Goal: Task Accomplishment & Management: Manage account settings

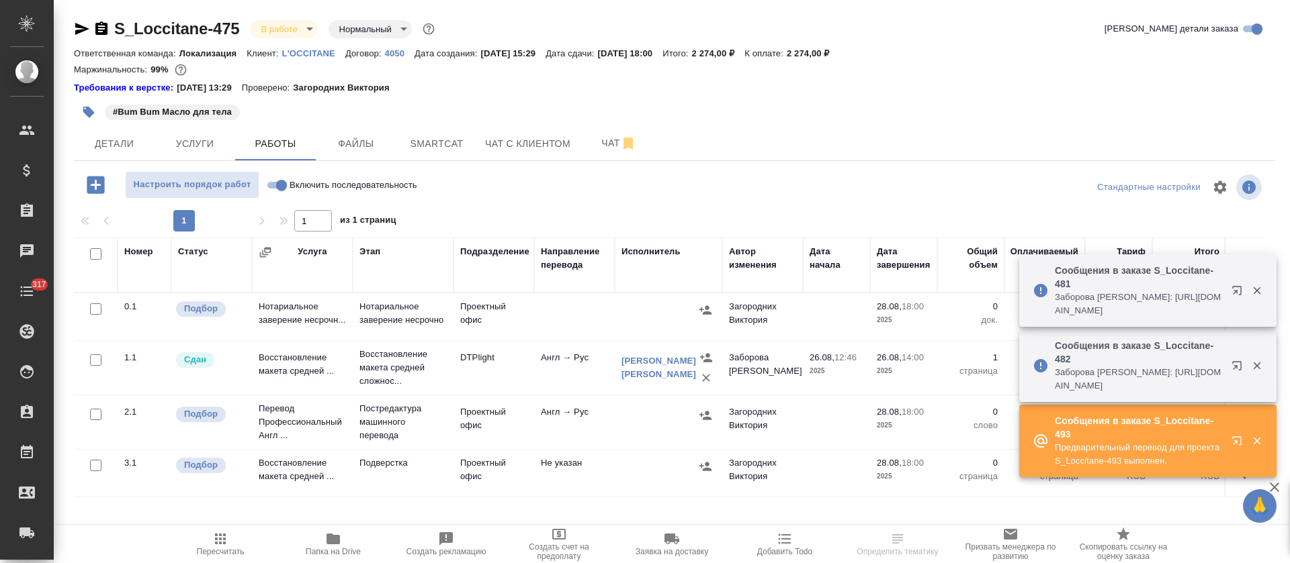
scroll to position [11, 0]
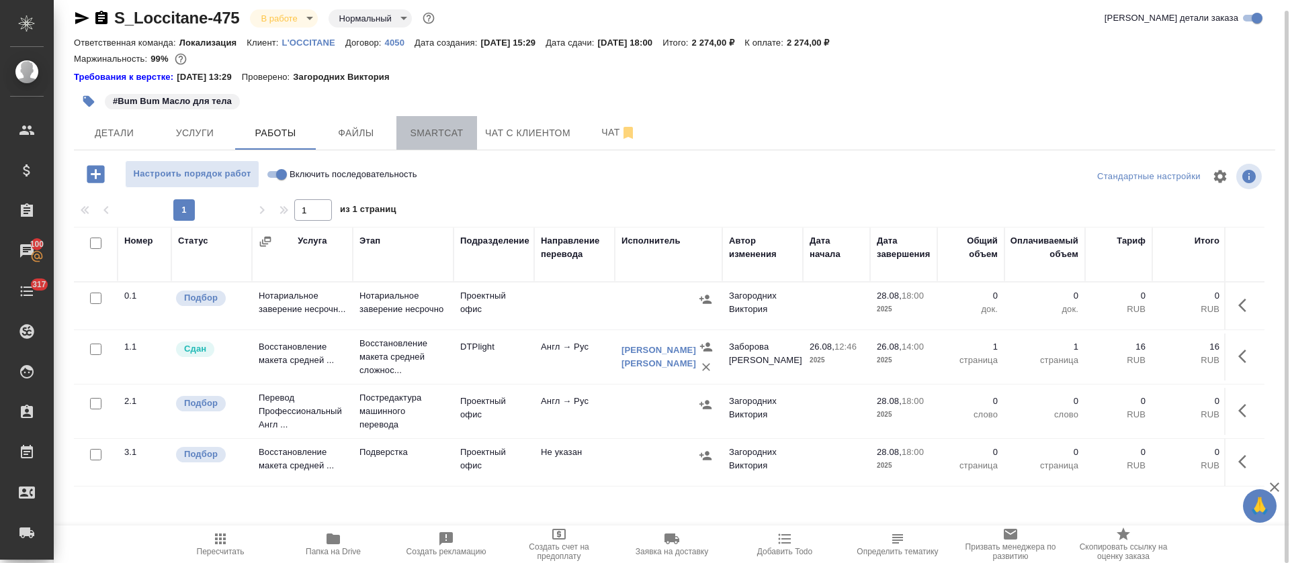
click at [435, 140] on span "Smartcat" at bounding box center [436, 133] width 64 height 17
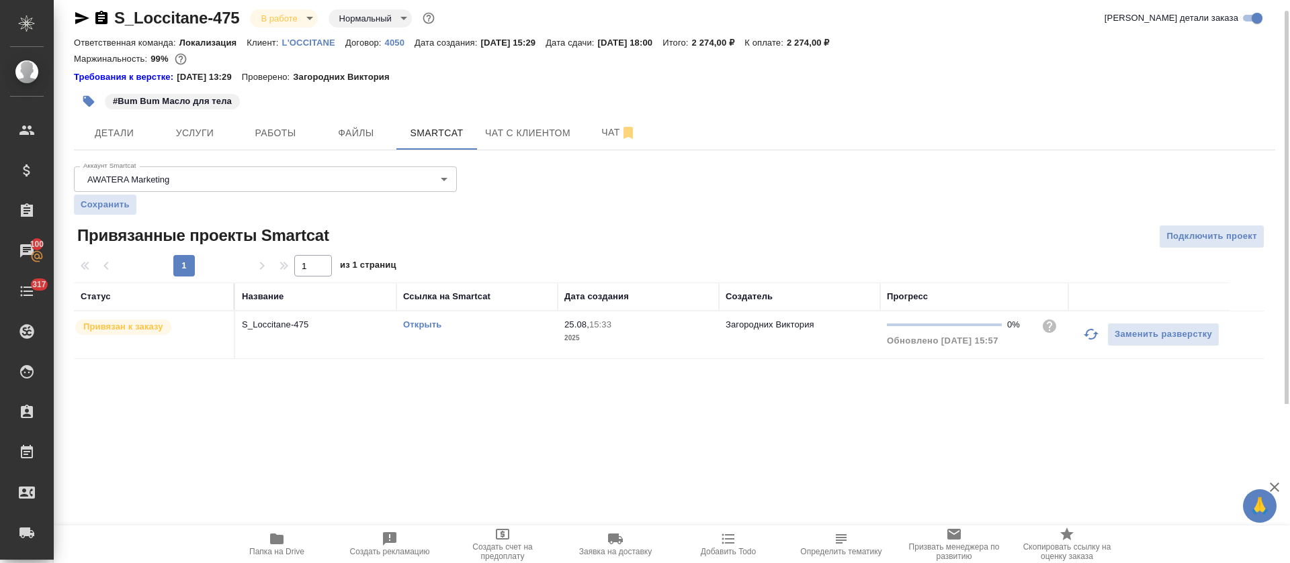
click at [434, 325] on link "Открыть" at bounding box center [422, 325] width 38 height 10
click at [588, 126] on span "Чат" at bounding box center [618, 132] width 64 height 17
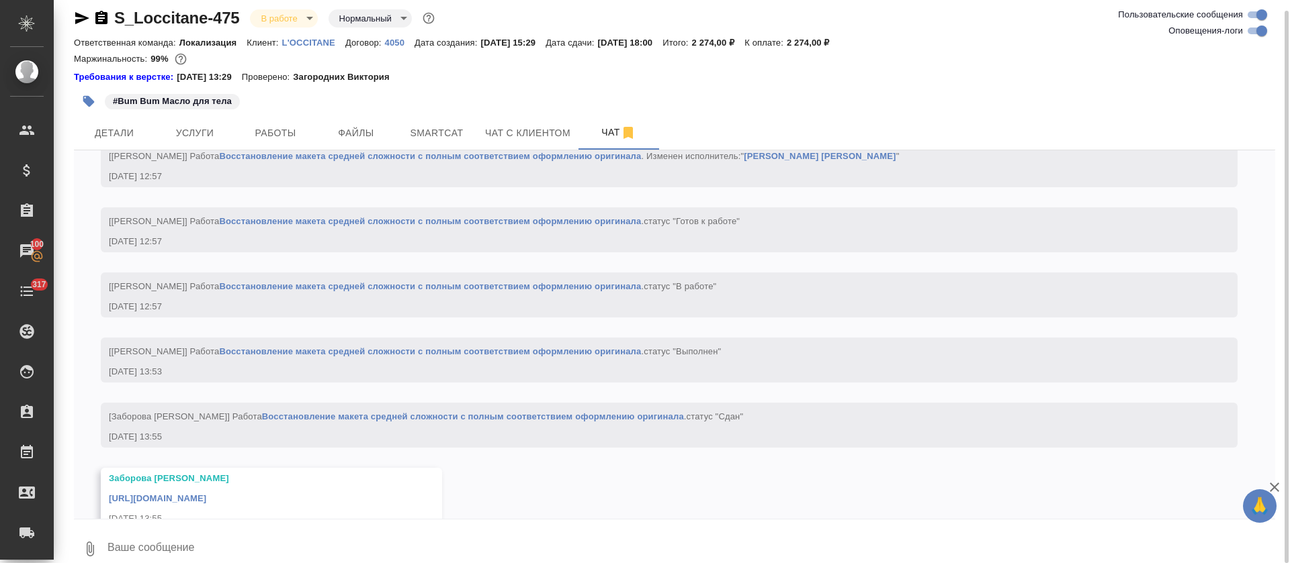
scroll to position [2695, 0]
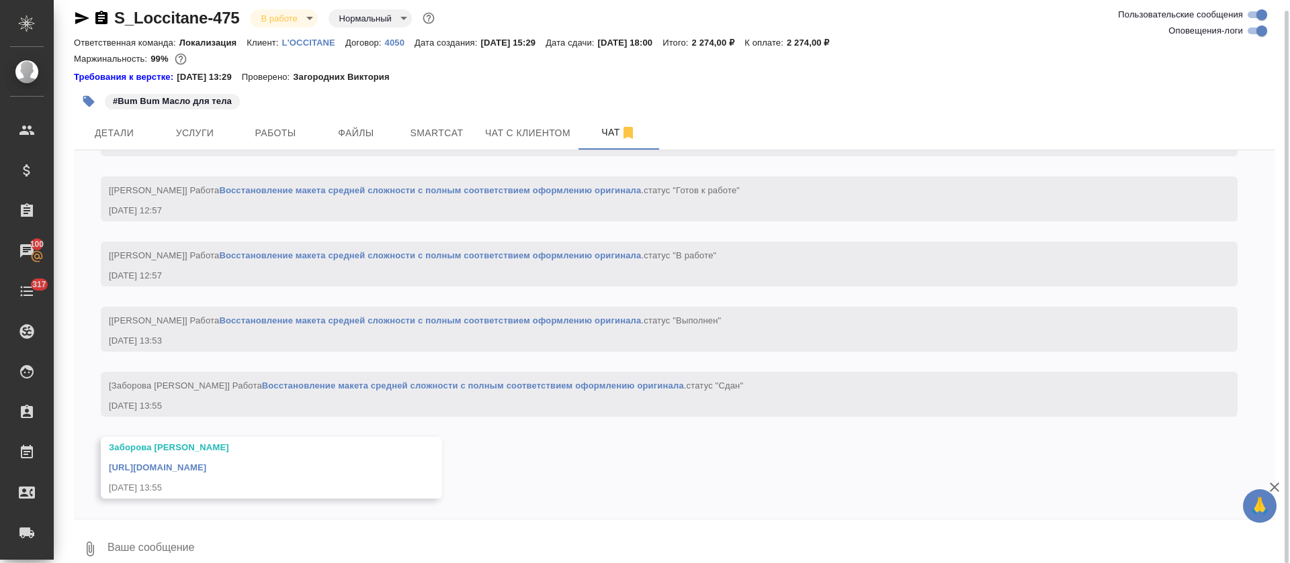
click at [206, 468] on link "https://drive.awatera.com/apps/files/files/10193214?dir=/Shares/LOccitane/Order…" at bounding box center [157, 468] width 97 height 10
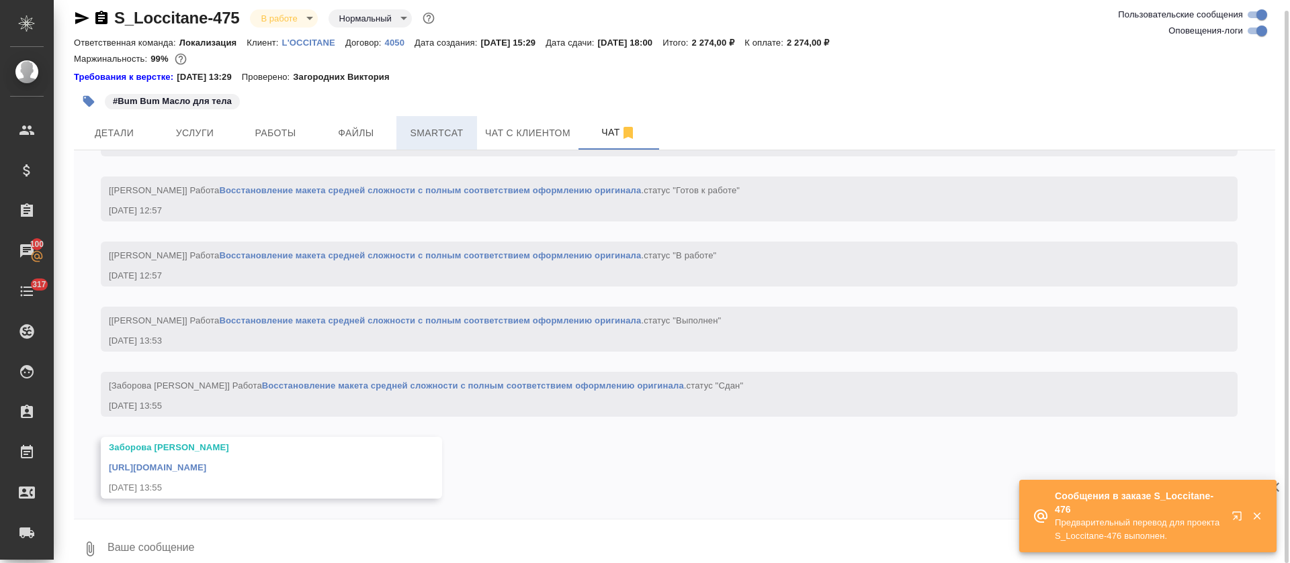
click at [455, 131] on span "Smartcat" at bounding box center [436, 133] width 64 height 17
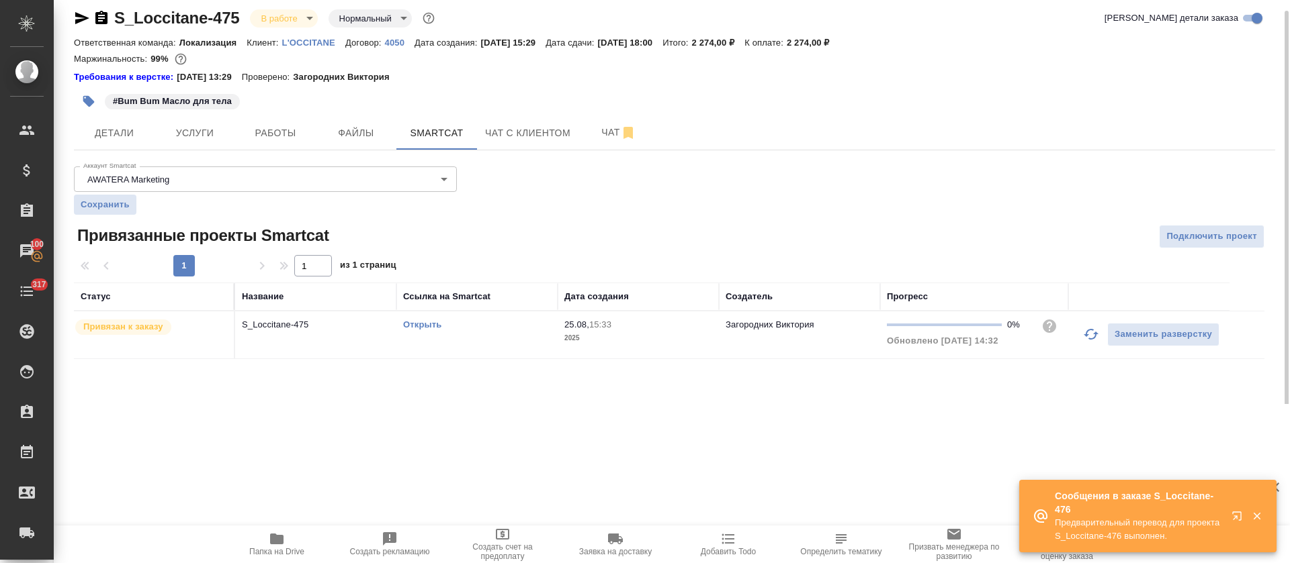
click at [442, 346] on td "Открыть" at bounding box center [476, 335] width 161 height 47
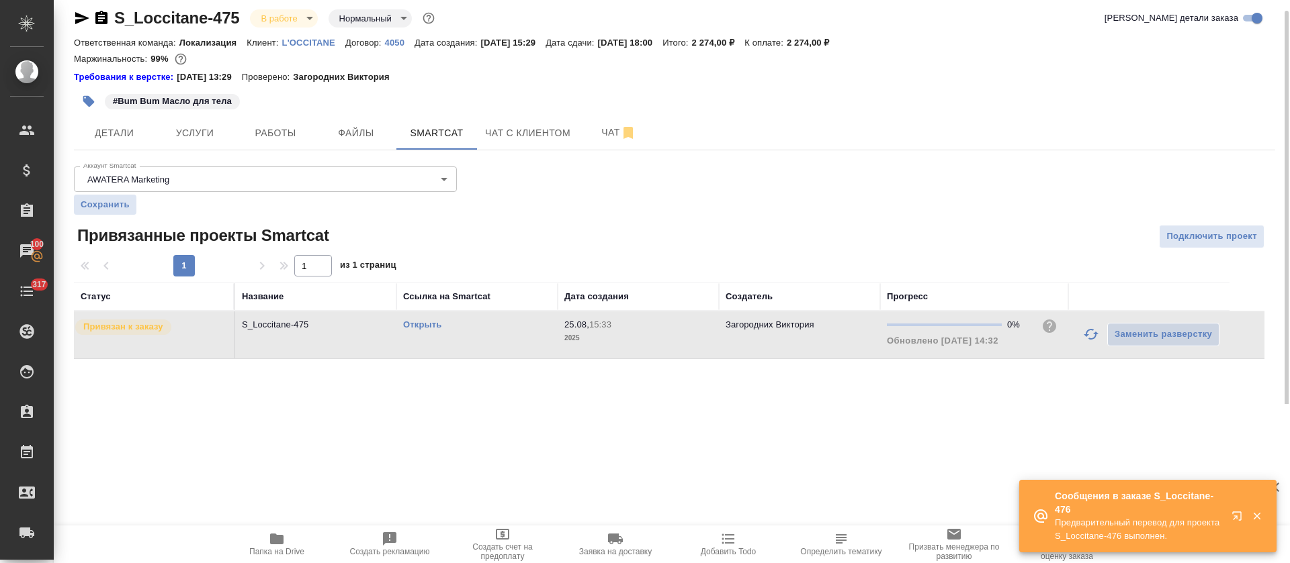
click at [442, 346] on td "Открыть" at bounding box center [476, 335] width 161 height 47
click at [269, 126] on span "Работы" at bounding box center [275, 133] width 64 height 17
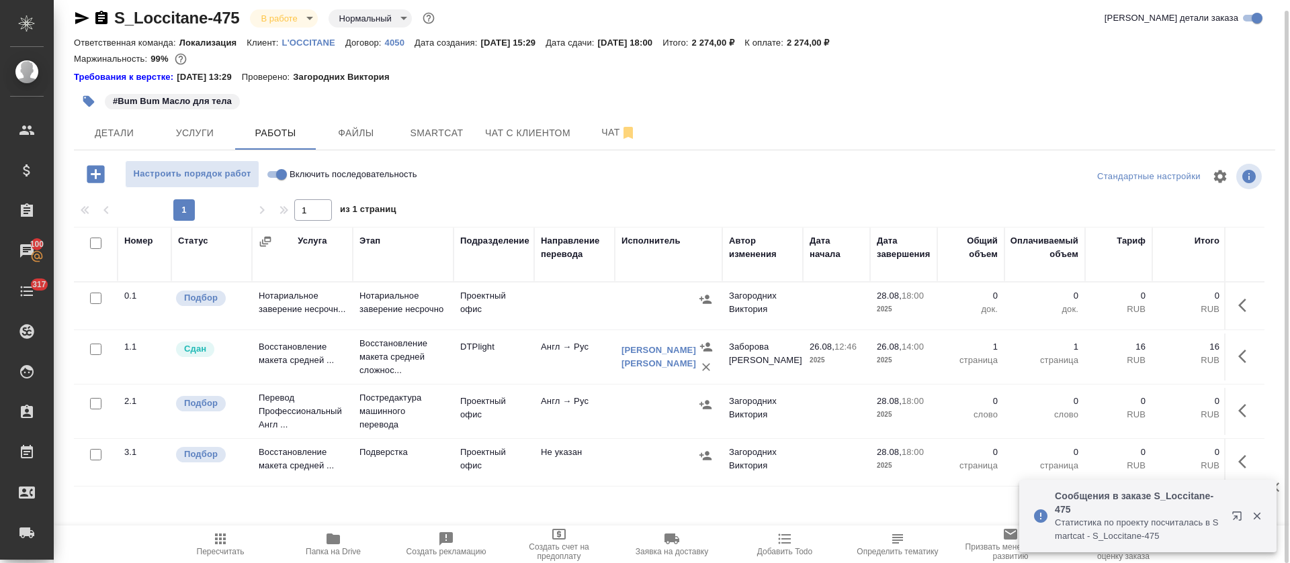
click at [1241, 414] on icon "button" at bounding box center [1242, 410] width 8 height 13
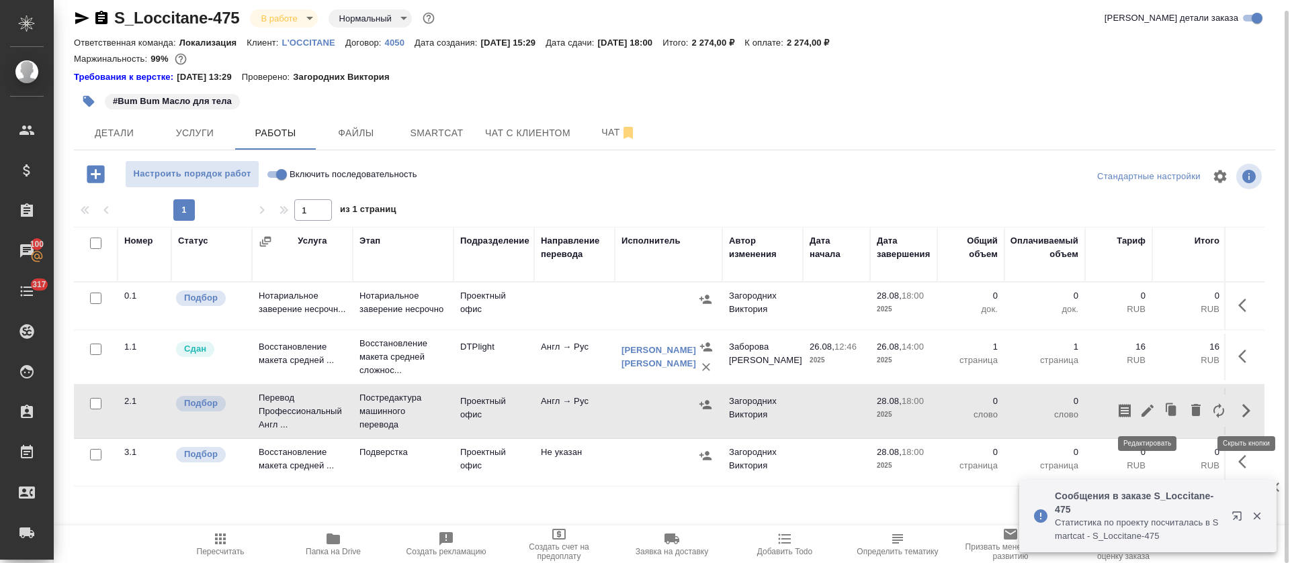
click at [1146, 410] on icon "button" at bounding box center [1147, 411] width 12 height 12
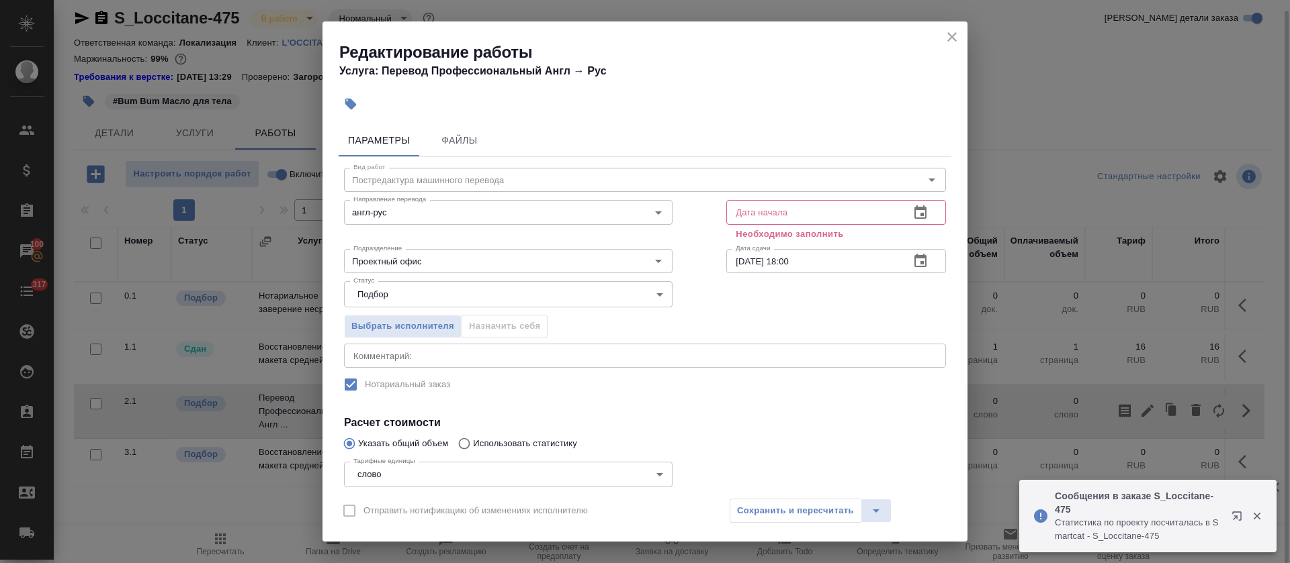
scroll to position [114, 0]
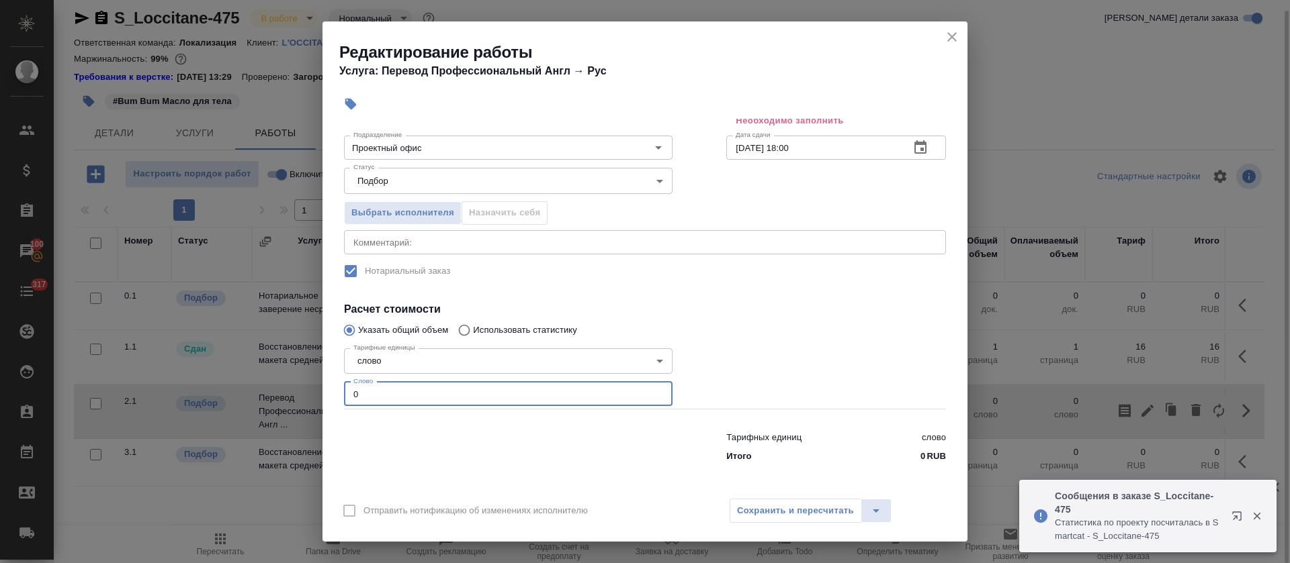
drag, startPoint x: 347, startPoint y: 386, endPoint x: 323, endPoint y: 391, distance: 24.8
click at [323, 391] on div "Параметры Файлы Вид работ Постредактура машинного перевода Вид работ Направлени…" at bounding box center [644, 304] width 645 height 371
paste input "47"
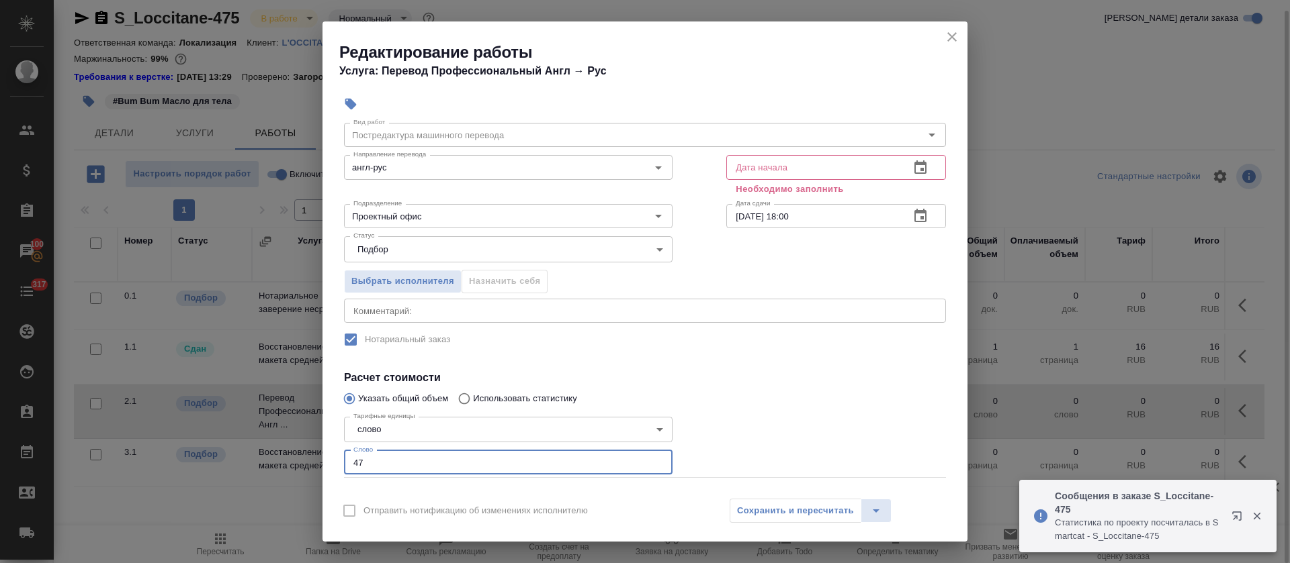
scroll to position [0, 0]
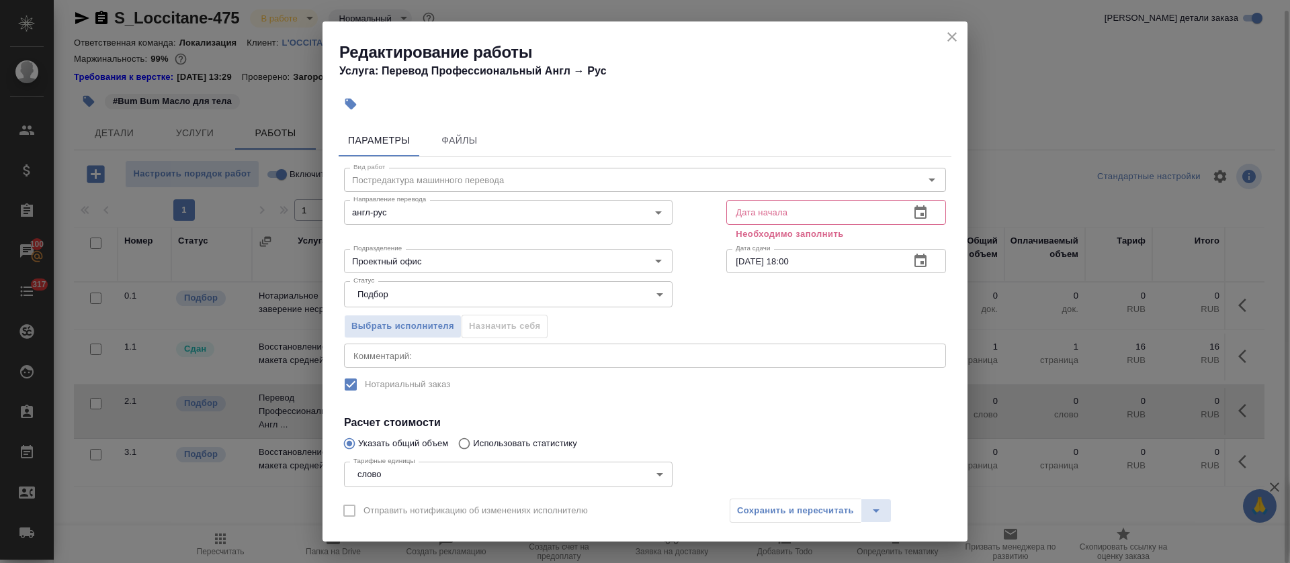
type input "47"
click at [907, 203] on button "button" at bounding box center [920, 213] width 32 height 32
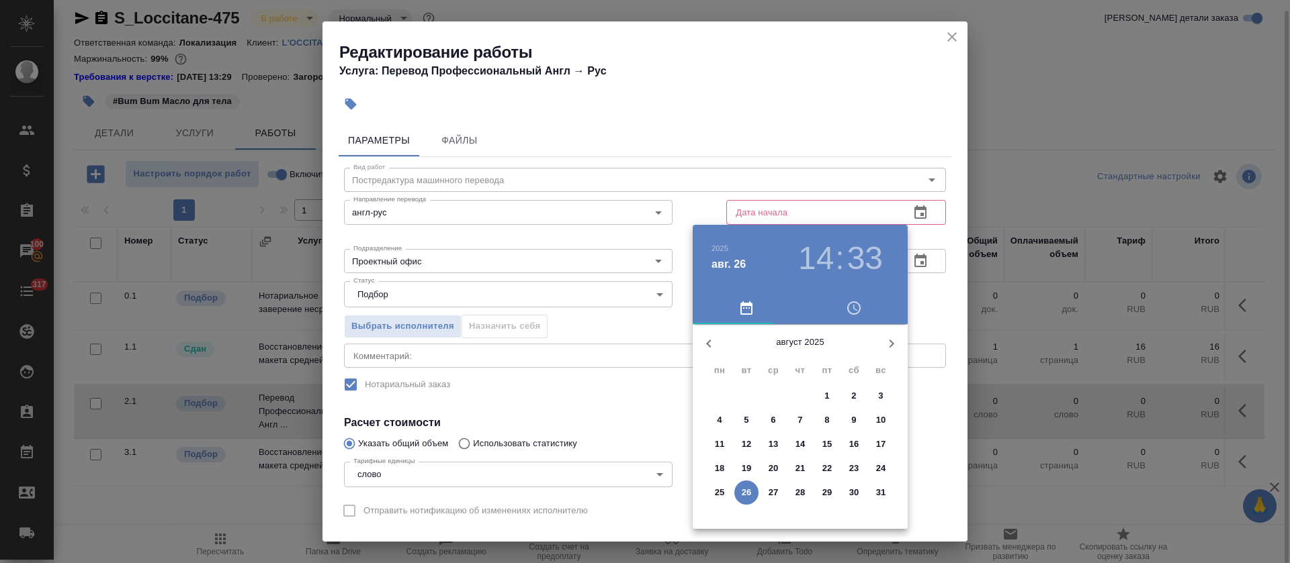
click at [747, 497] on p "26" at bounding box center [746, 492] width 10 height 13
type input "26.08.2025 14:33"
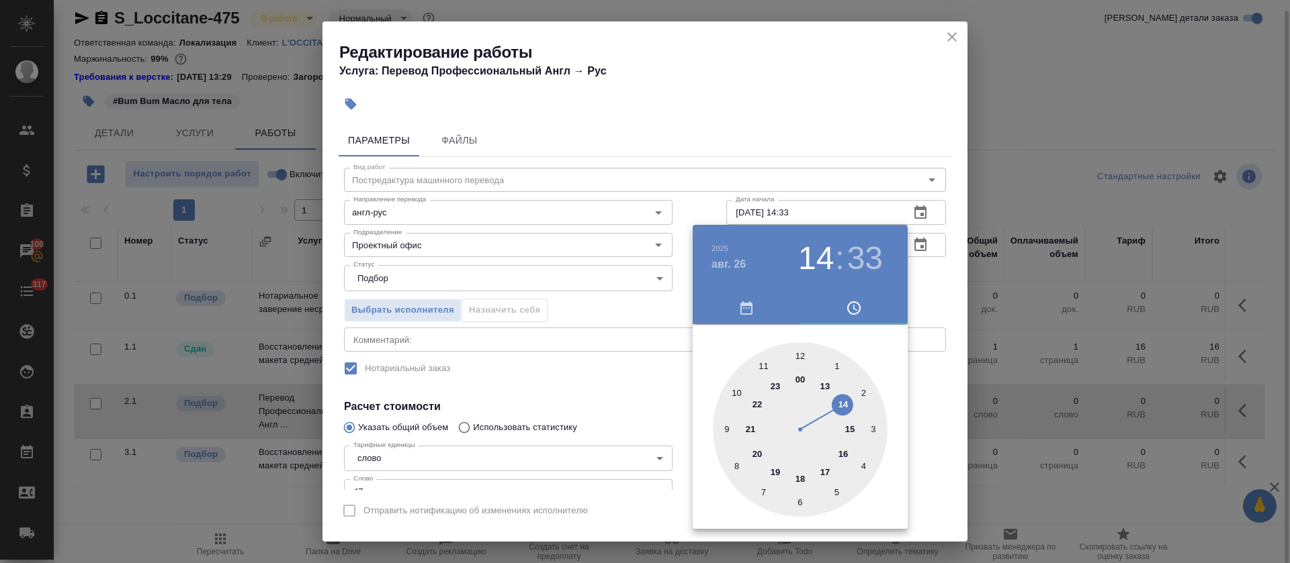
drag, startPoint x: 606, startPoint y: 410, endPoint x: 641, endPoint y: 402, distance: 35.2
click at [606, 410] on div at bounding box center [645, 281] width 1290 height 563
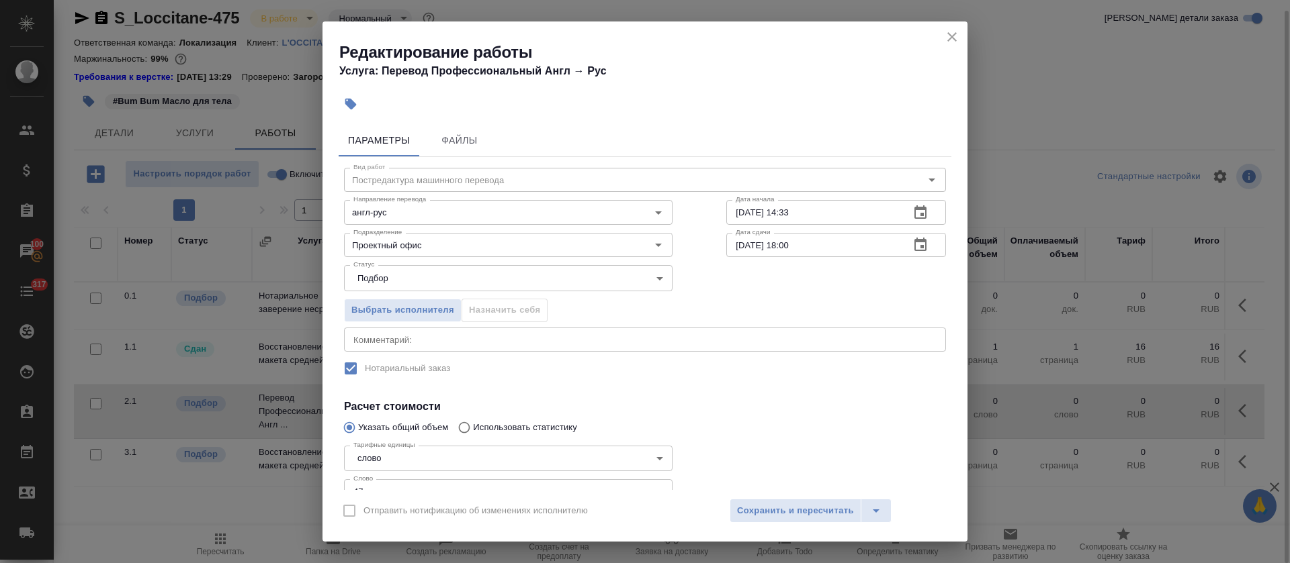
click at [914, 246] on icon "button" at bounding box center [920, 244] width 12 height 13
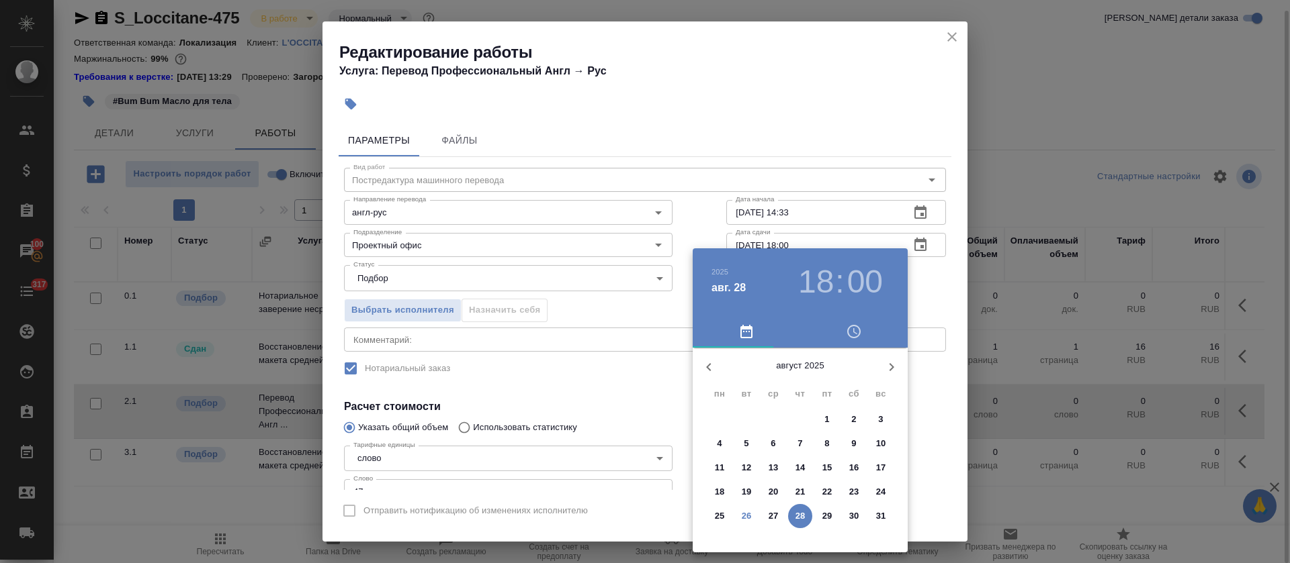
click at [770, 518] on p "27" at bounding box center [773, 516] width 10 height 13
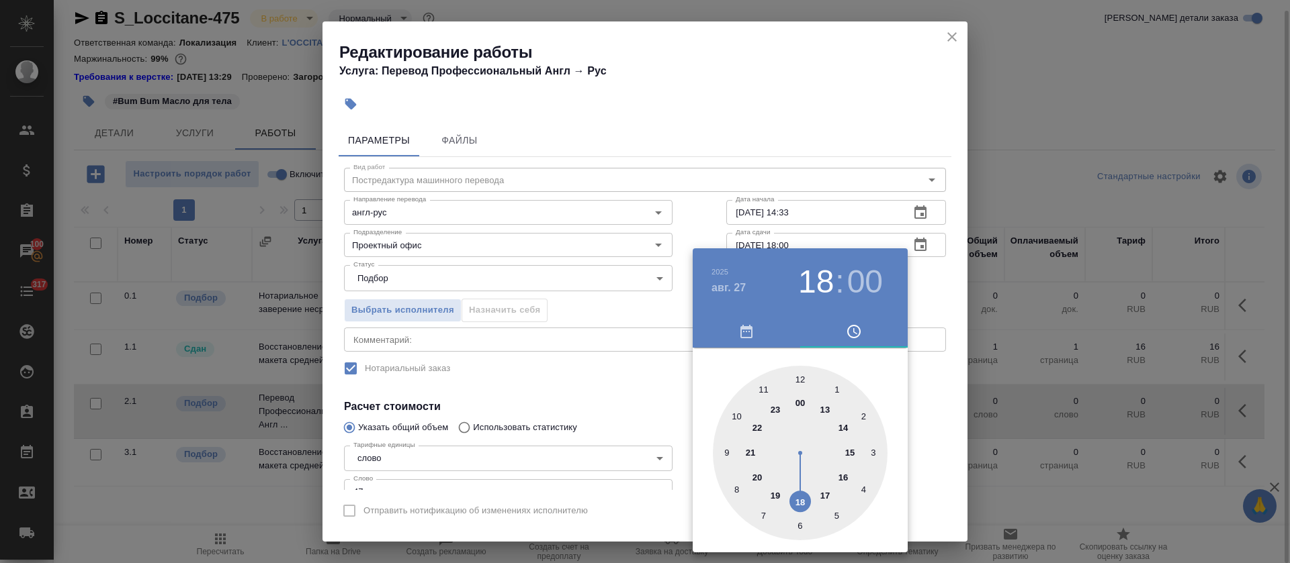
click at [801, 379] on div at bounding box center [800, 453] width 175 height 175
type input "27.08.2025 12:00"
click at [559, 393] on div at bounding box center [645, 281] width 1290 height 563
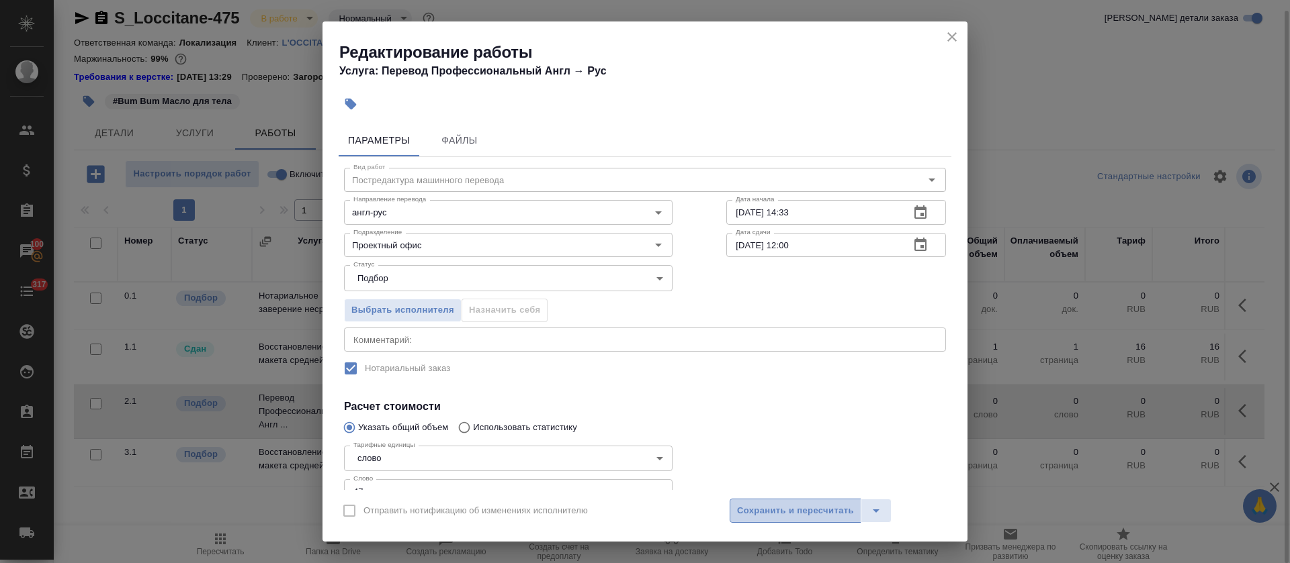
click at [783, 514] on span "Сохранить и пересчитать" at bounding box center [795, 511] width 117 height 15
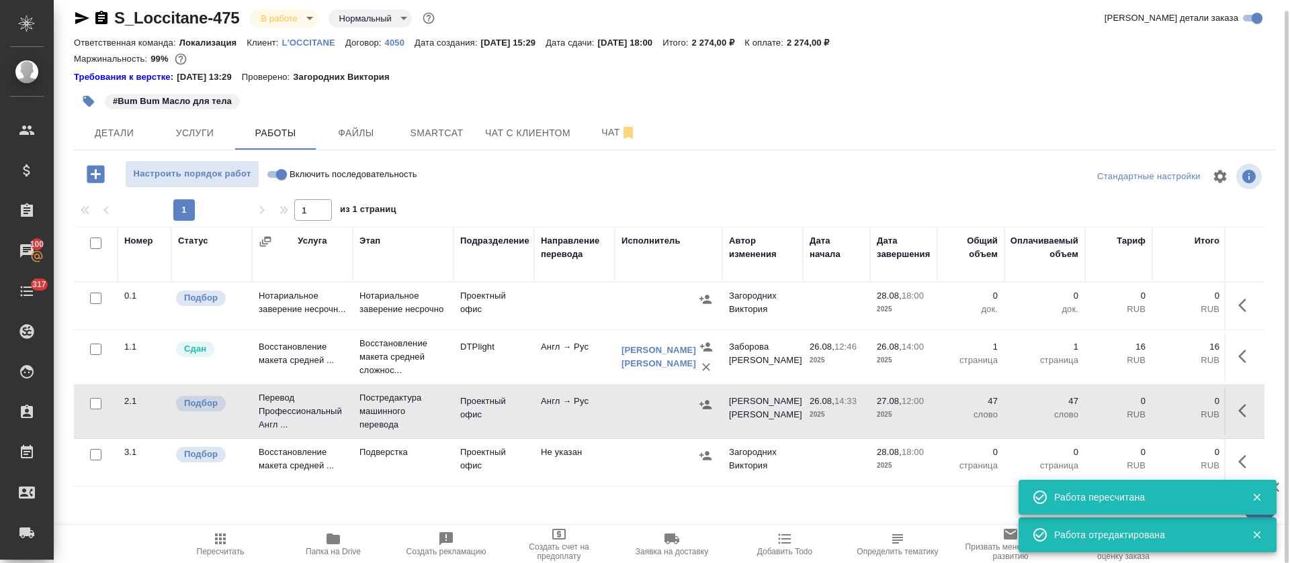
click at [703, 405] on icon "button" at bounding box center [704, 404] width 13 height 13
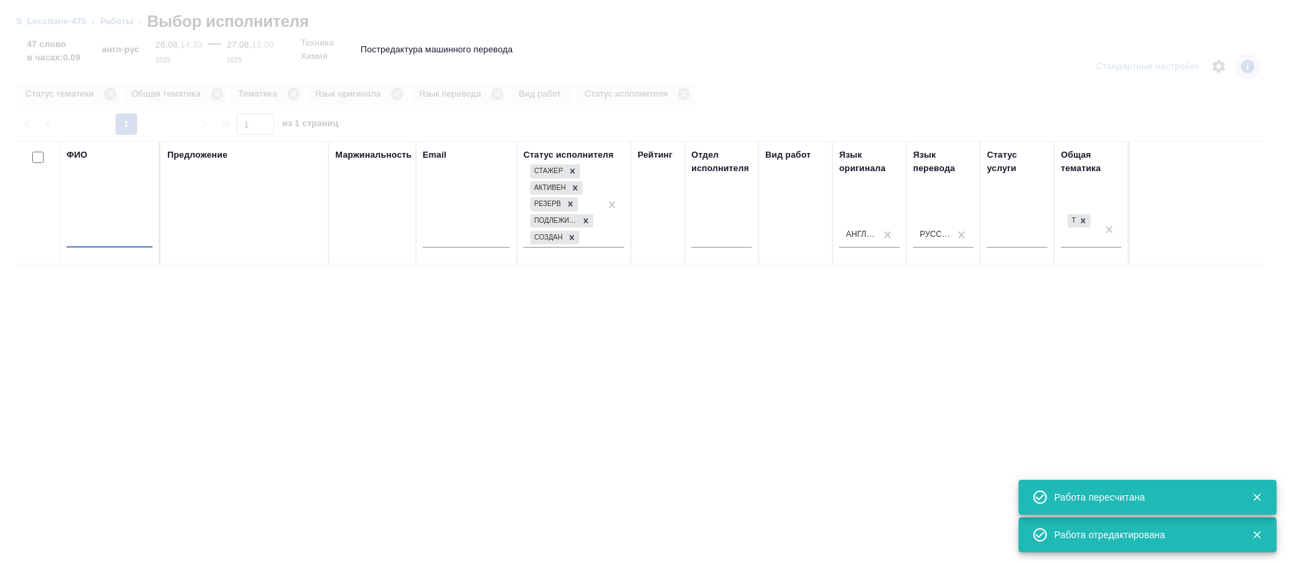
click at [114, 238] on input "text" at bounding box center [109, 239] width 86 height 17
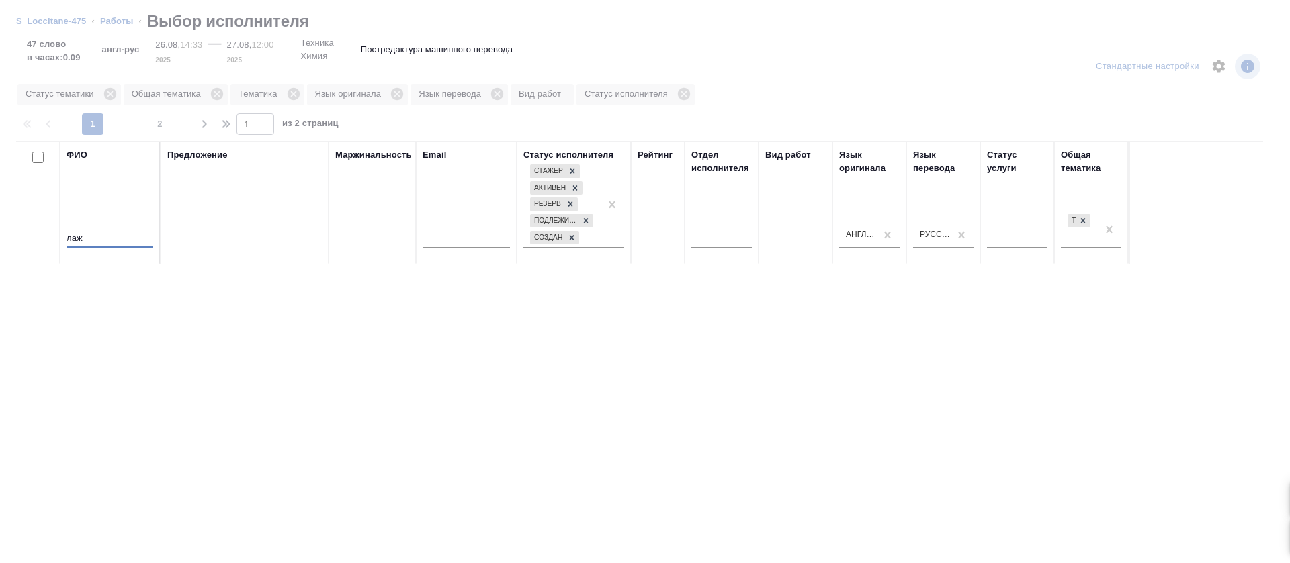
click at [121, 238] on input "лаж" at bounding box center [109, 239] width 86 height 17
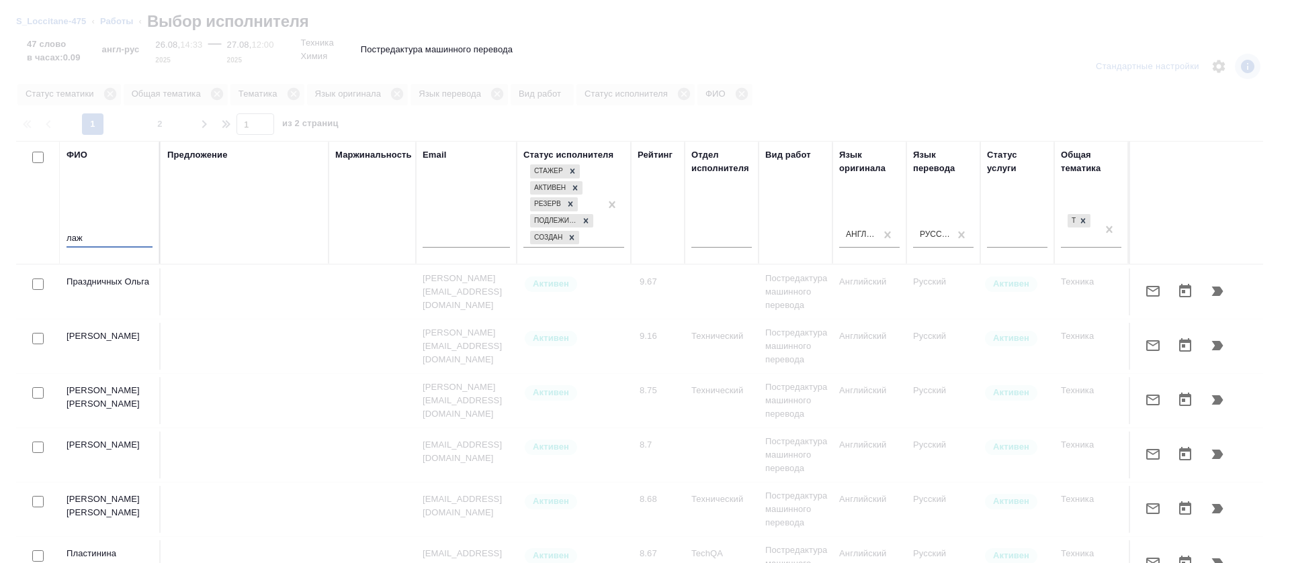
type input "лаж"
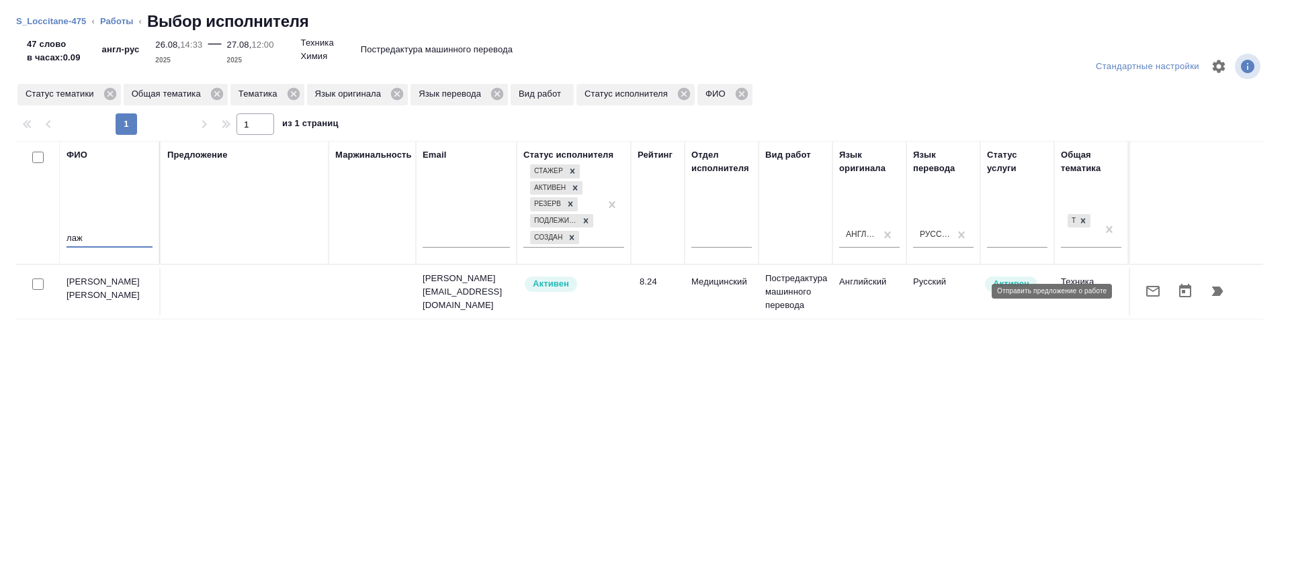
click at [1144, 290] on icon "button" at bounding box center [1152, 291] width 16 height 16
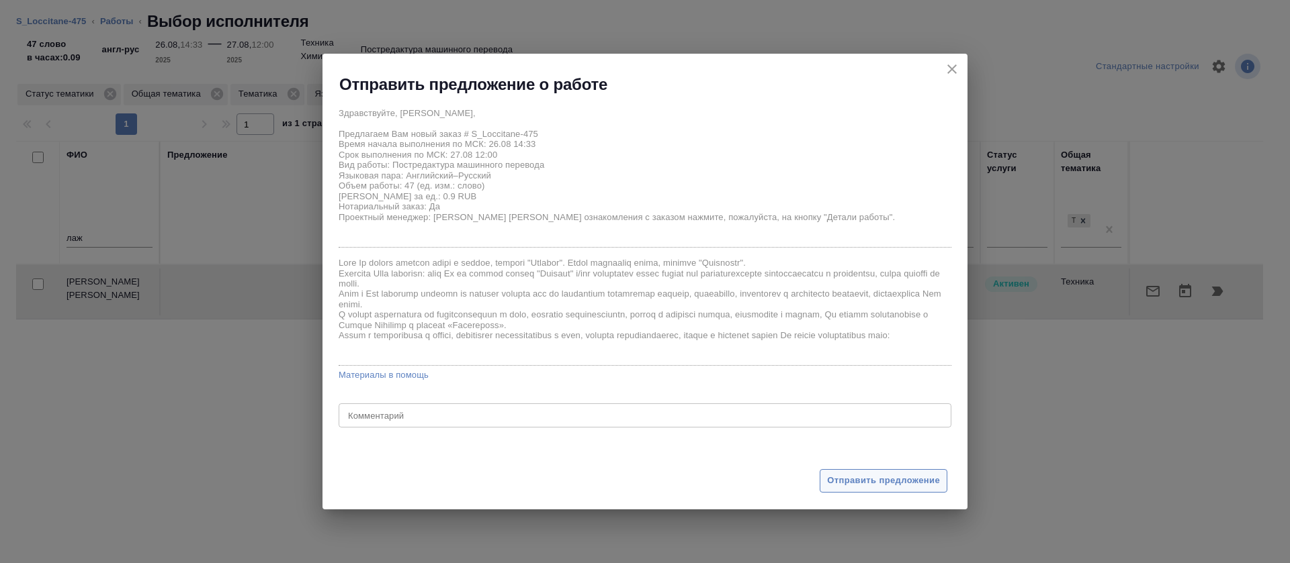
click at [871, 480] on span "Отправить предложение" at bounding box center [883, 480] width 113 height 15
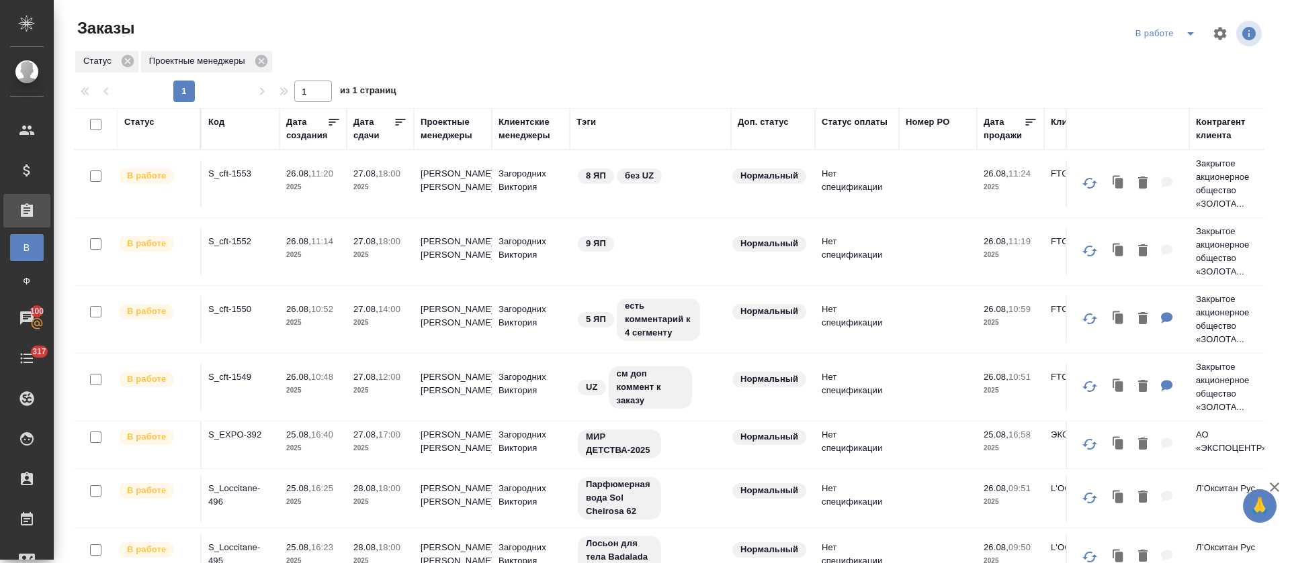
click at [235, 173] on p "S_cft-1553" at bounding box center [240, 173] width 64 height 13
click at [230, 240] on p "S_cft-1552" at bounding box center [240, 241] width 64 height 13
click at [238, 306] on p "S_cft-1550" at bounding box center [240, 309] width 64 height 13
click at [242, 375] on p "S_cft-1549" at bounding box center [240, 377] width 64 height 13
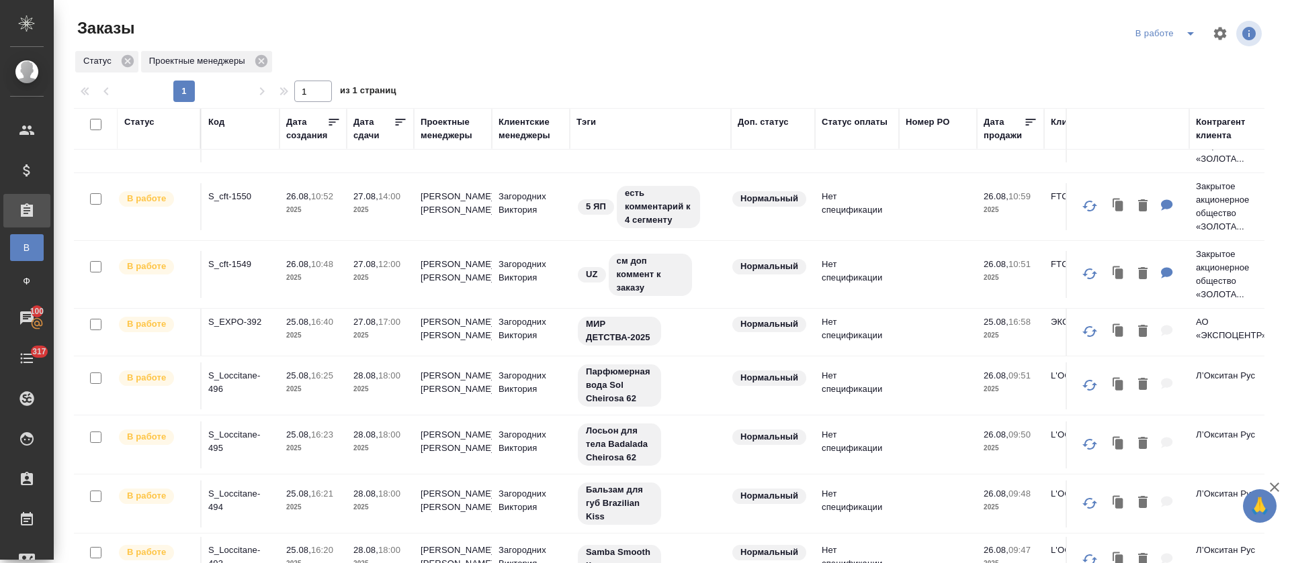
scroll to position [12, 0]
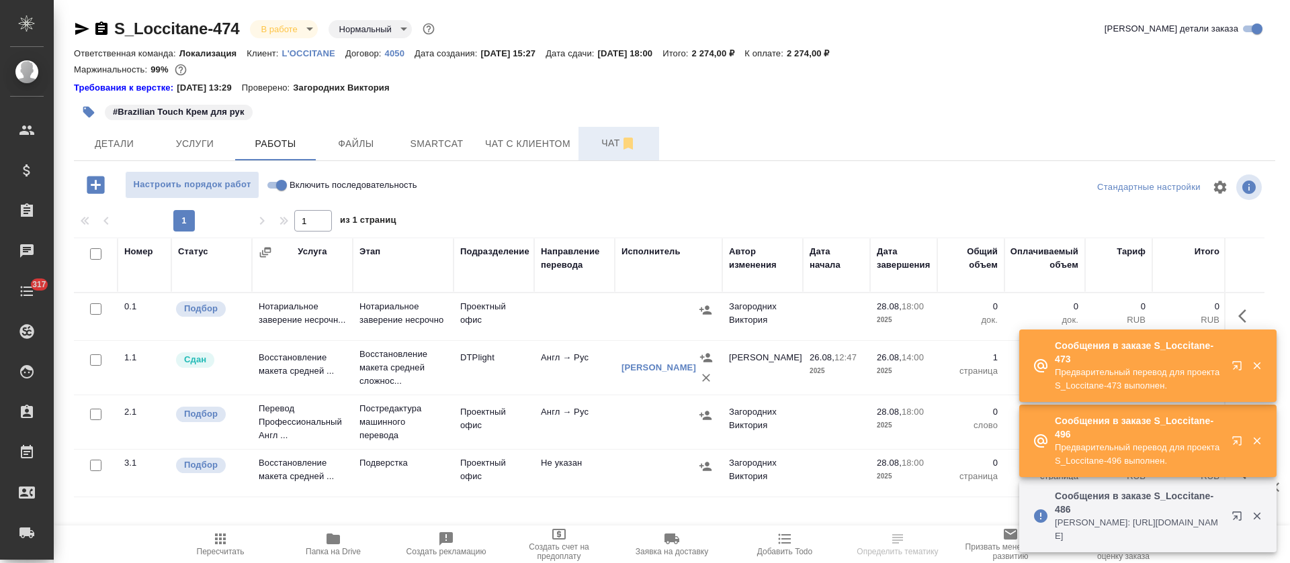
click at [593, 150] on span "Чат" at bounding box center [618, 143] width 64 height 17
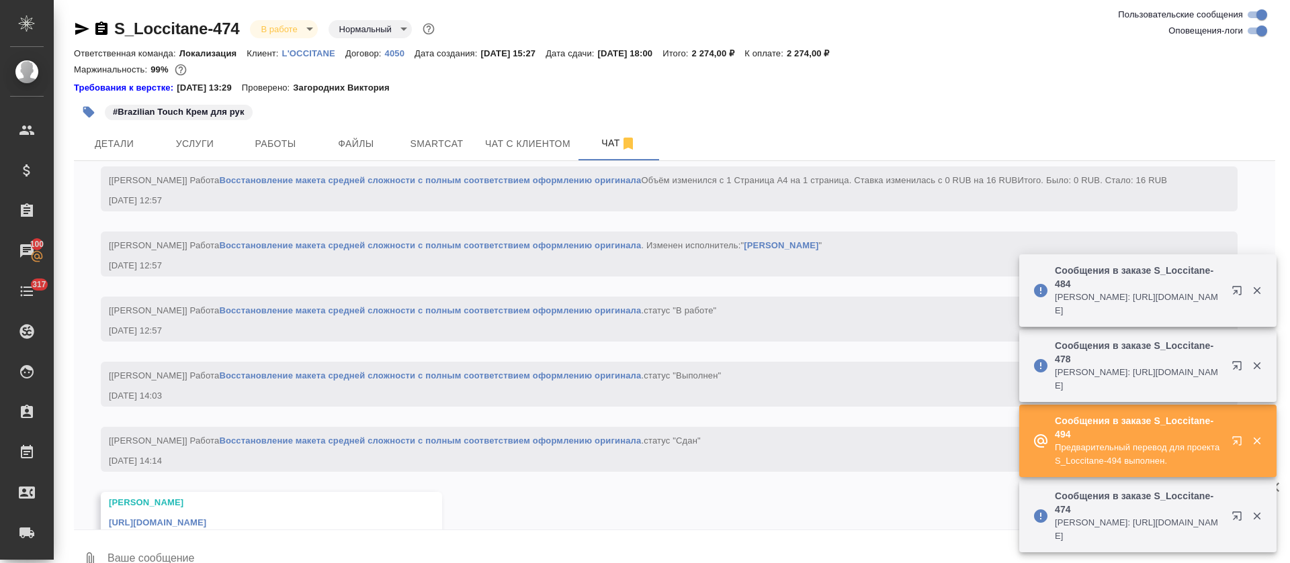
scroll to position [2773, 0]
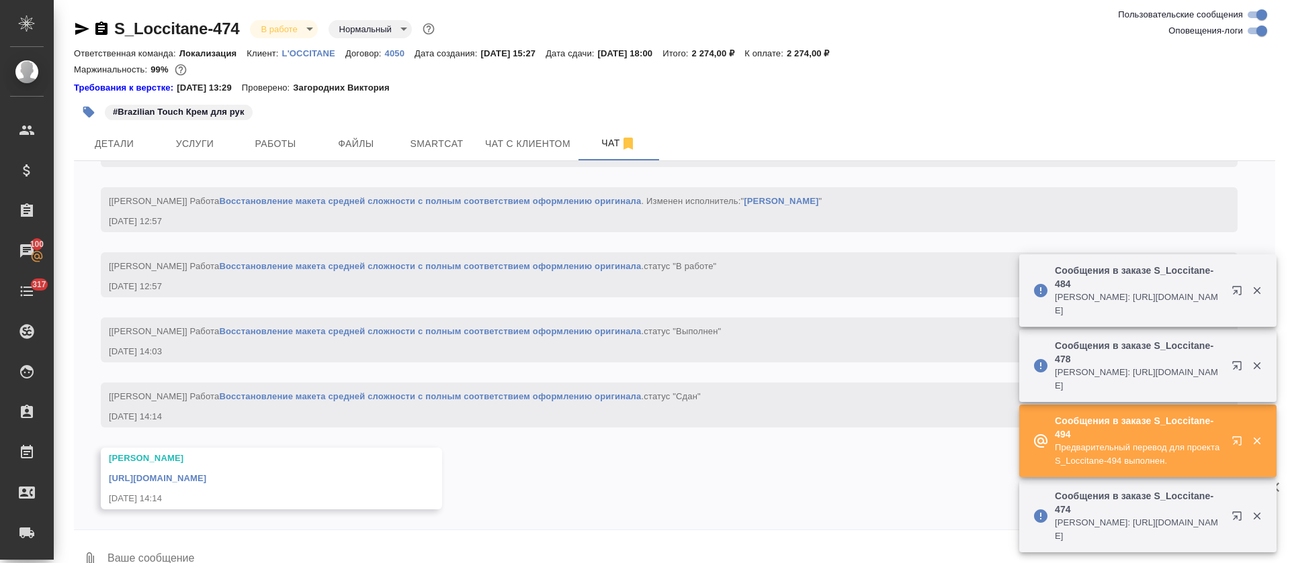
click at [206, 475] on link "https://drive.awatera.com/apps/files/?dir=/Shares/LOccitane/Orders/S_Loccitane-…" at bounding box center [157, 478] width 97 height 10
click at [423, 150] on span "Smartcat" at bounding box center [436, 144] width 64 height 17
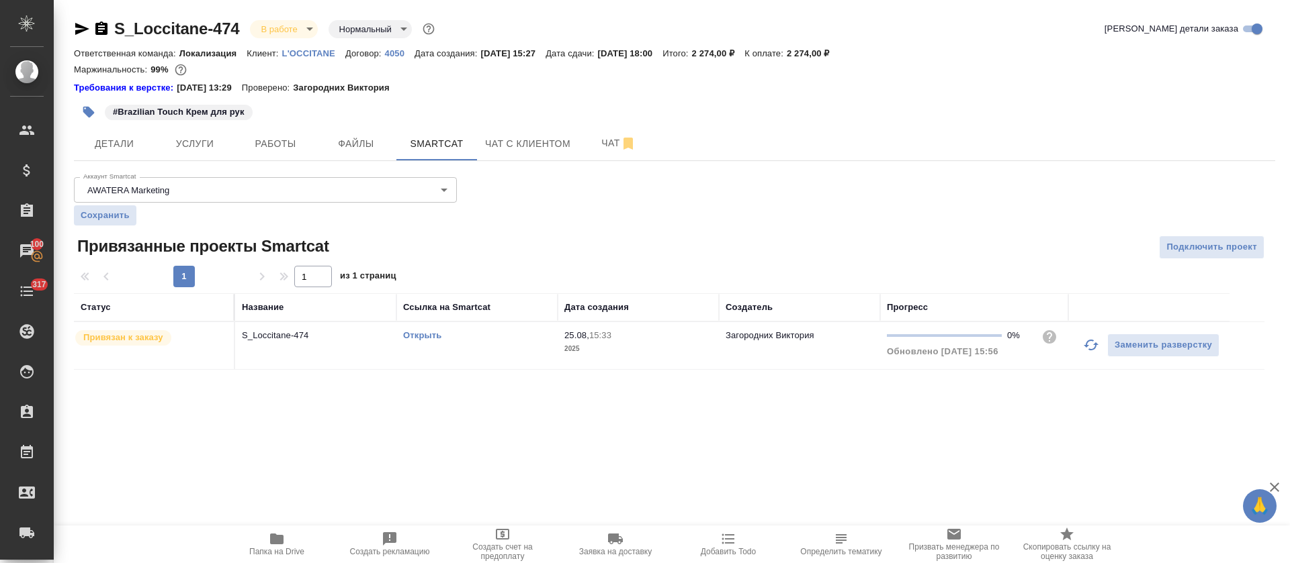
click at [432, 336] on link "Открыть" at bounding box center [422, 335] width 38 height 10
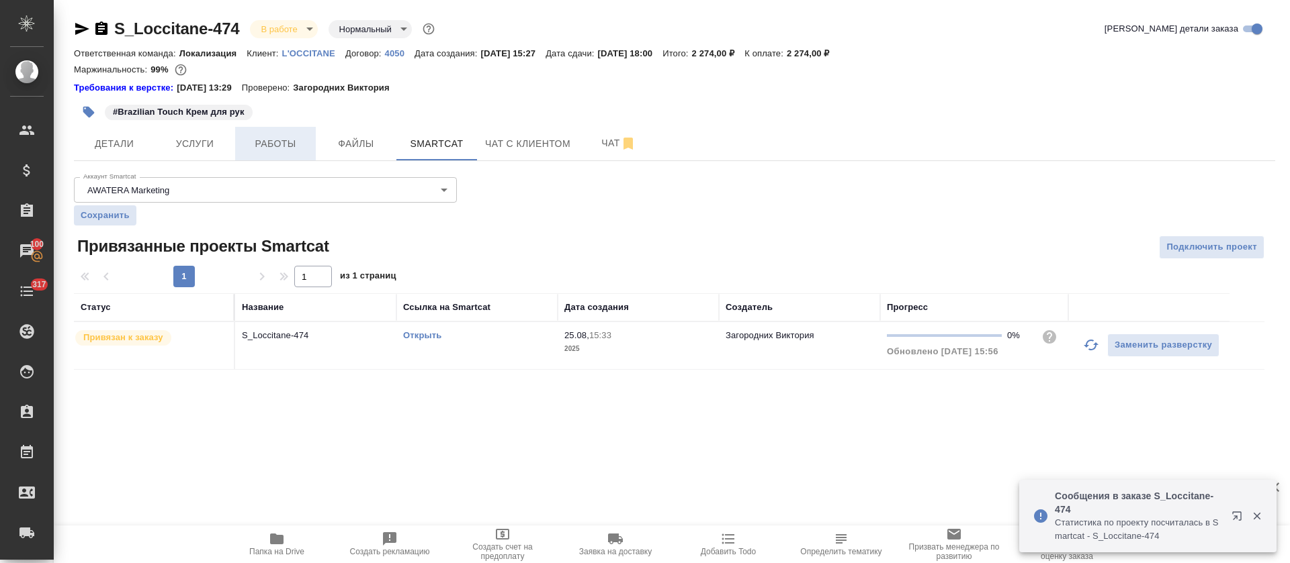
click at [312, 150] on button "Работы" at bounding box center [275, 144] width 81 height 34
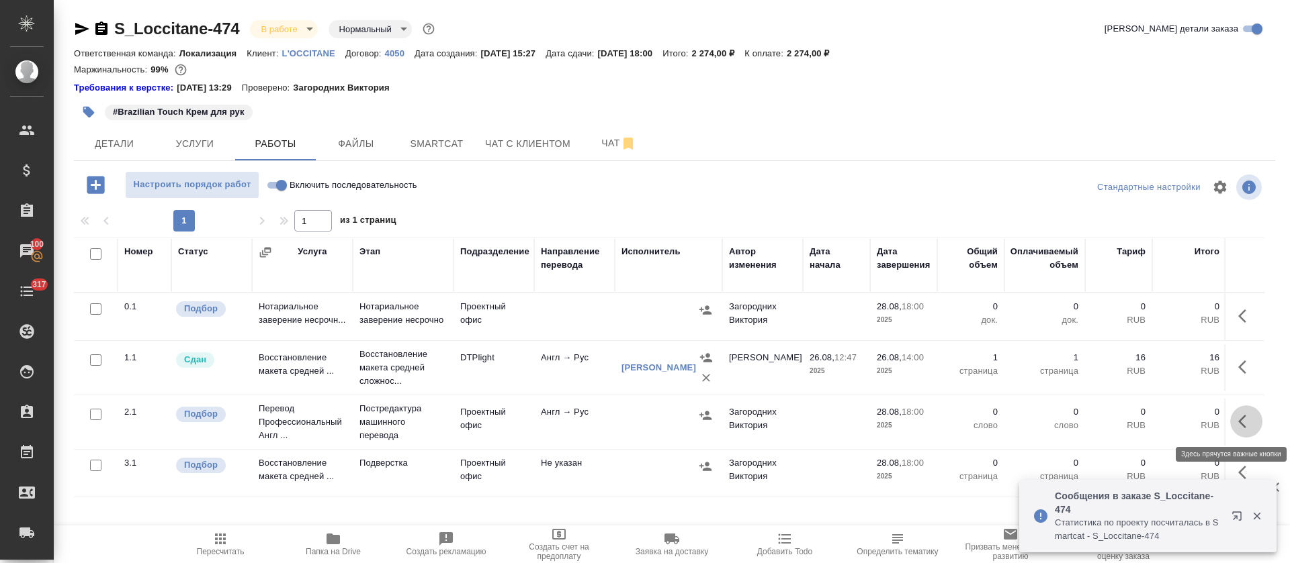
click at [1249, 423] on icon "button" at bounding box center [1246, 422] width 16 height 16
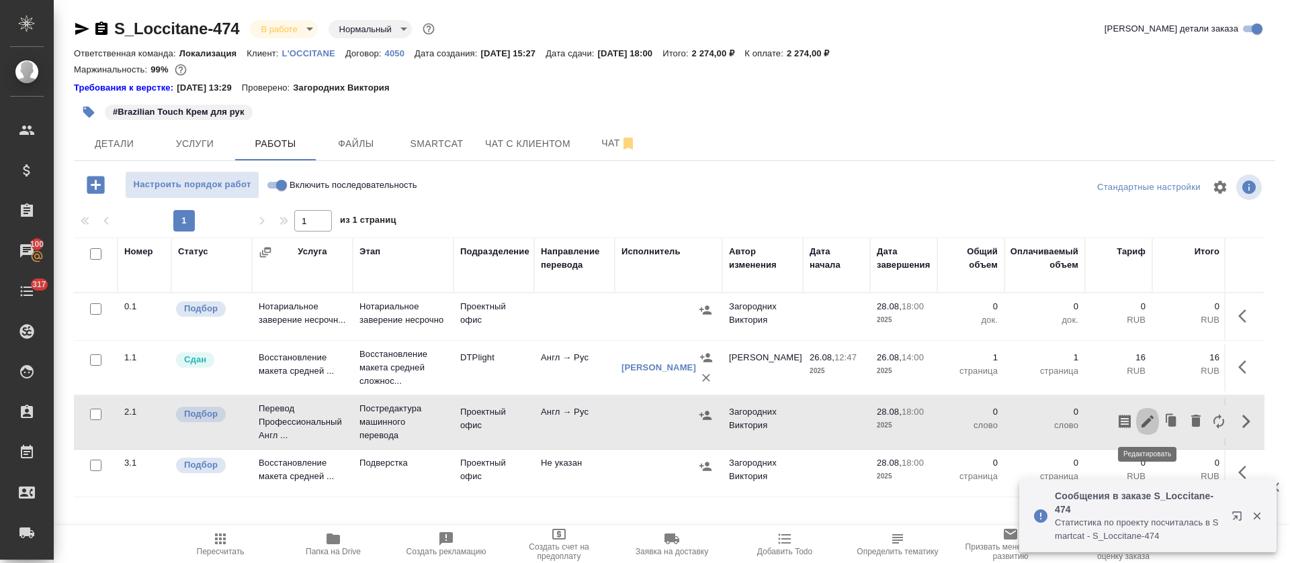
click at [1149, 418] on icon "button" at bounding box center [1147, 422] width 16 height 16
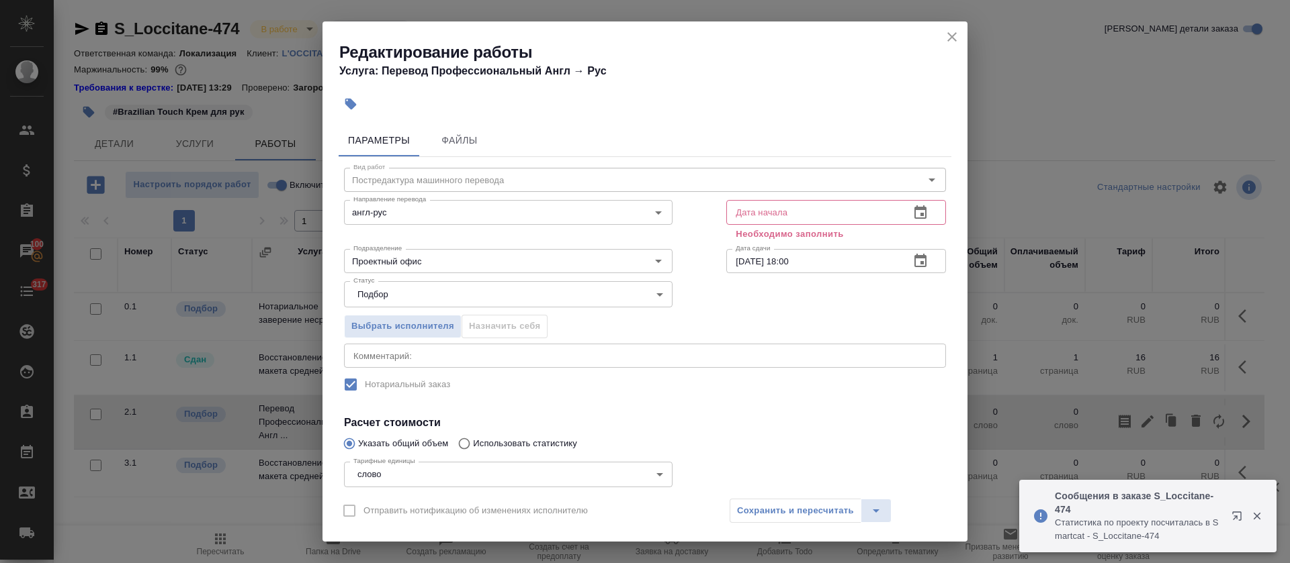
scroll to position [101, 0]
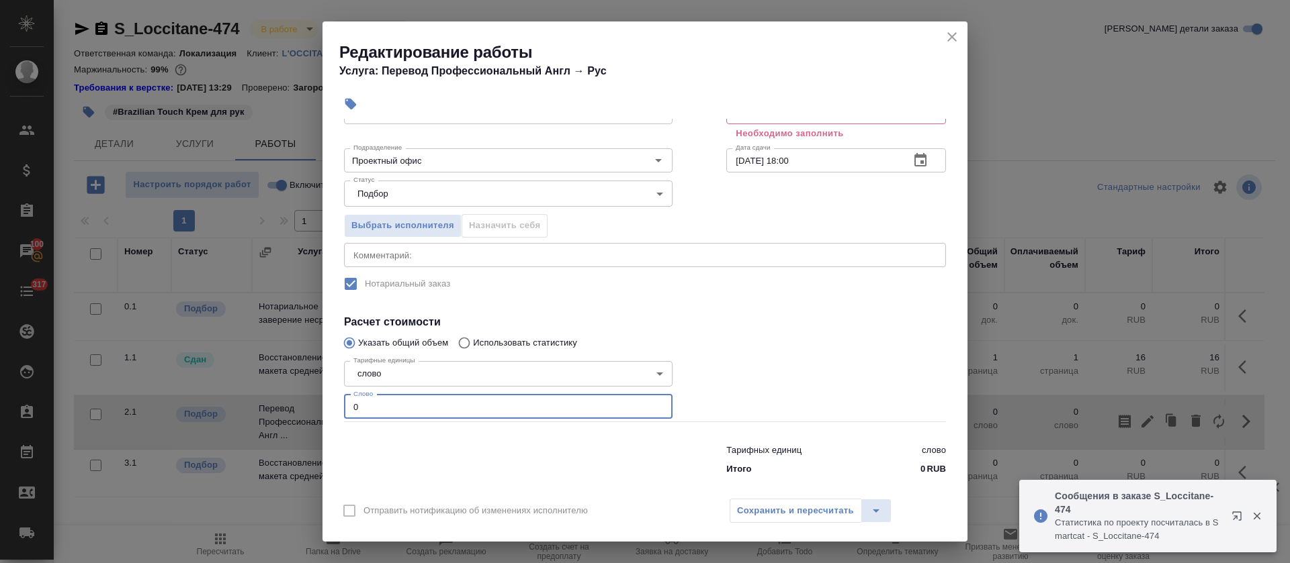
click at [331, 409] on div "Параметры Файлы Вид работ Постредактура машинного перевода Вид работ Направлени…" at bounding box center [644, 304] width 645 height 371
paste input "139"
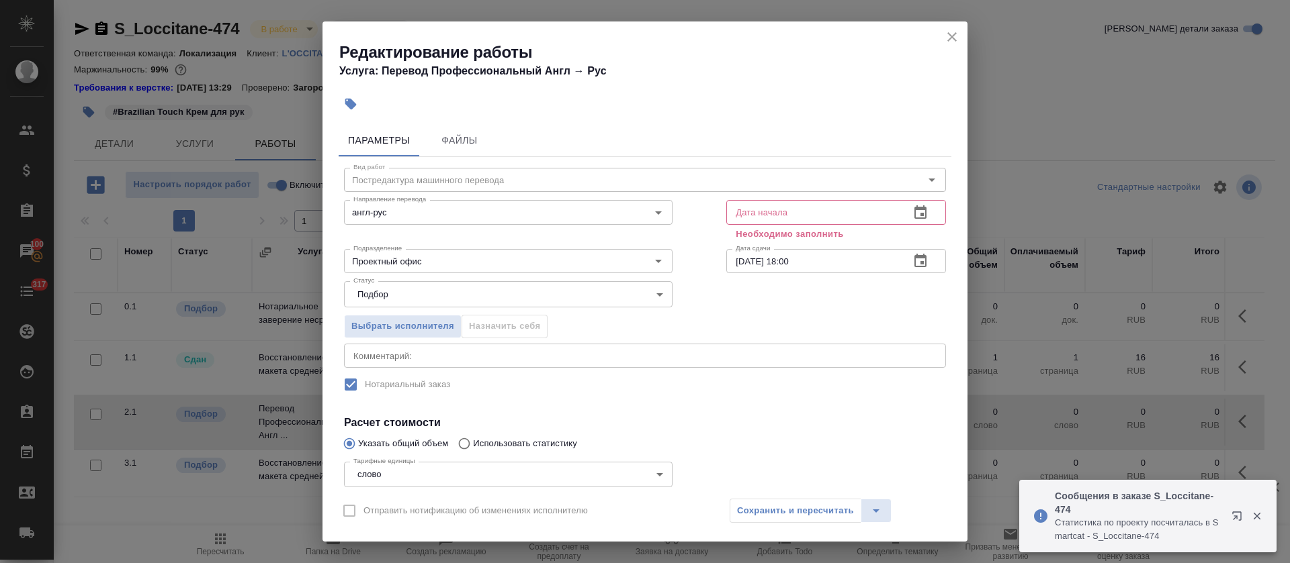
type input "139"
click at [914, 216] on icon "button" at bounding box center [920, 212] width 12 height 13
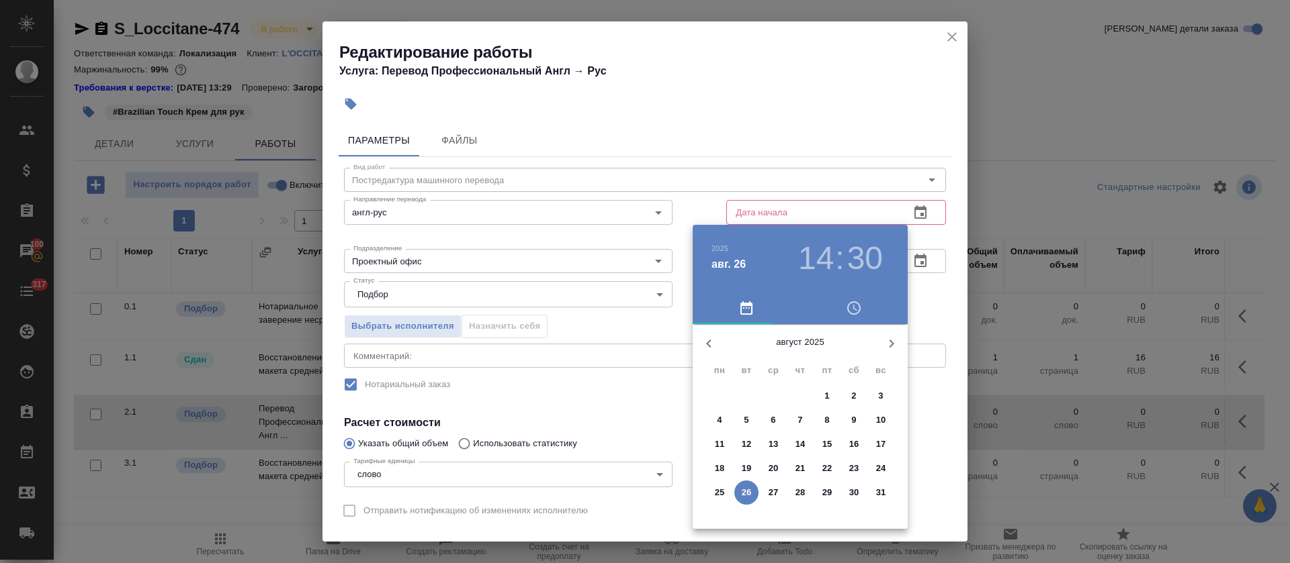
click at [748, 494] on p "26" at bounding box center [746, 492] width 10 height 13
type input "26.08.2025 14:30"
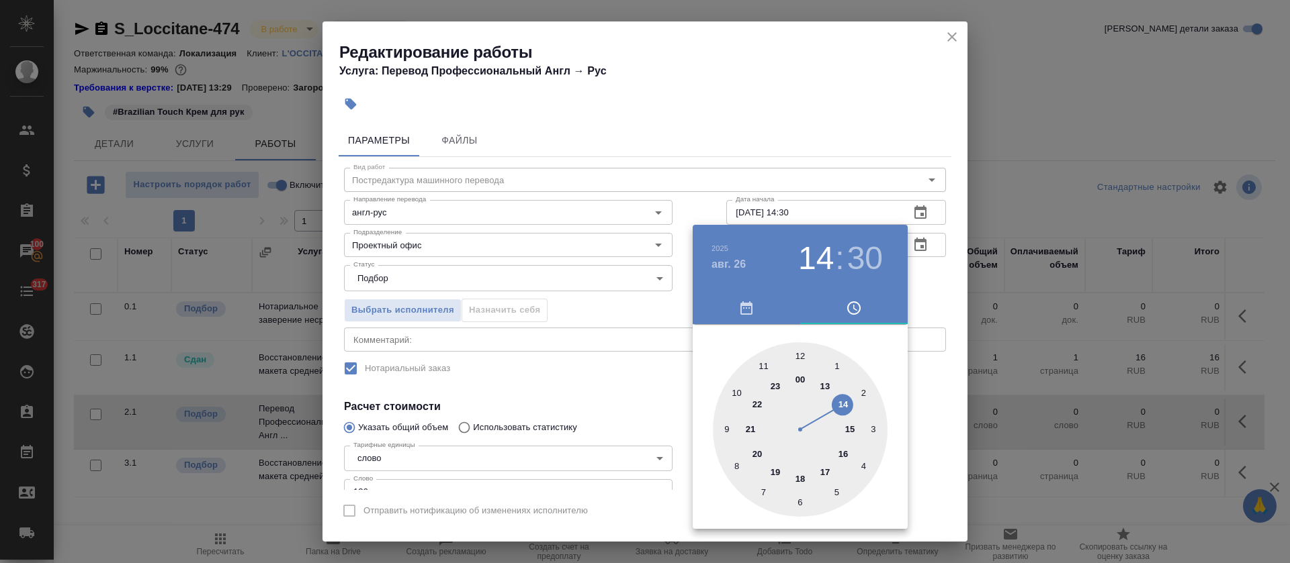
click at [649, 431] on div at bounding box center [645, 281] width 1290 height 563
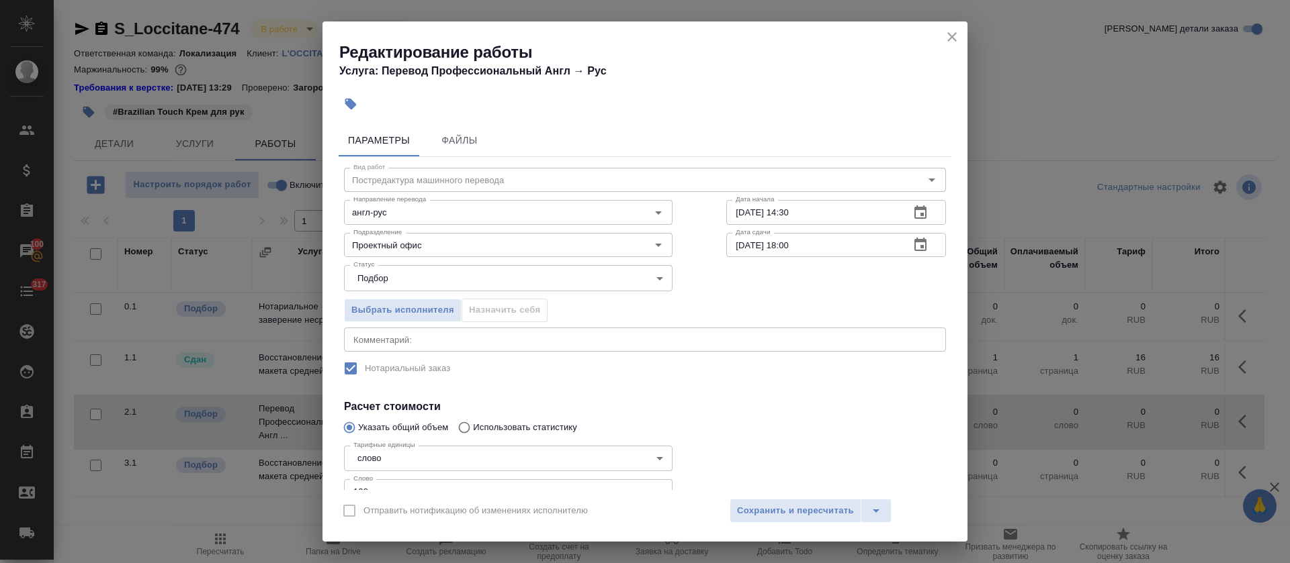
click at [912, 244] on icon "button" at bounding box center [920, 245] width 16 height 16
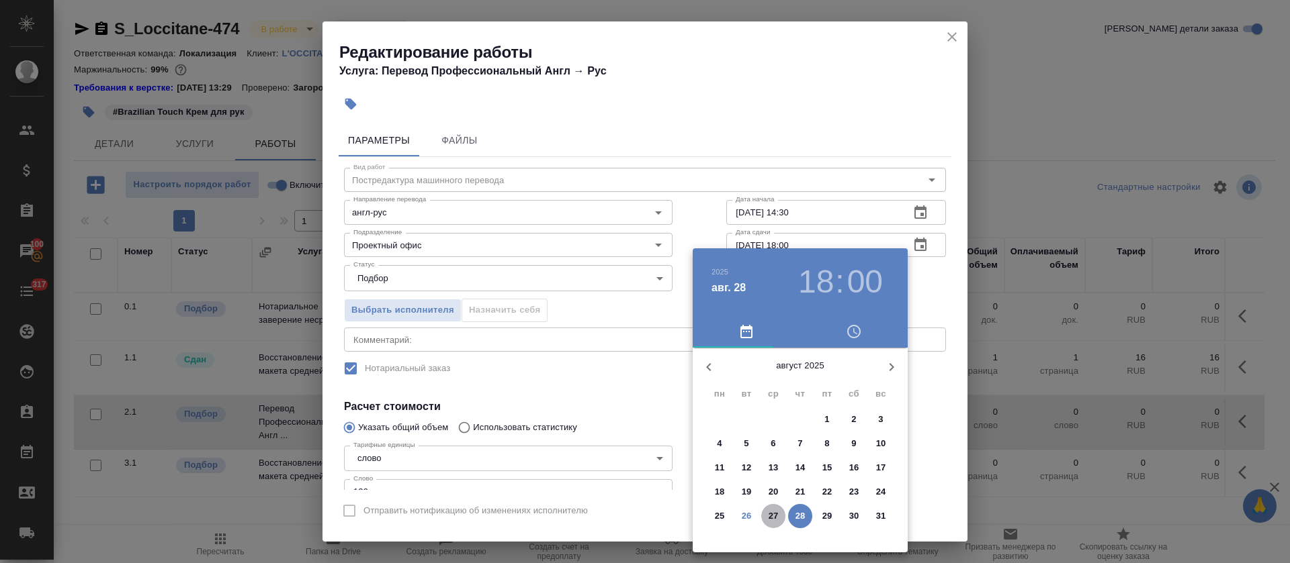
click at [772, 522] on p "27" at bounding box center [773, 516] width 10 height 13
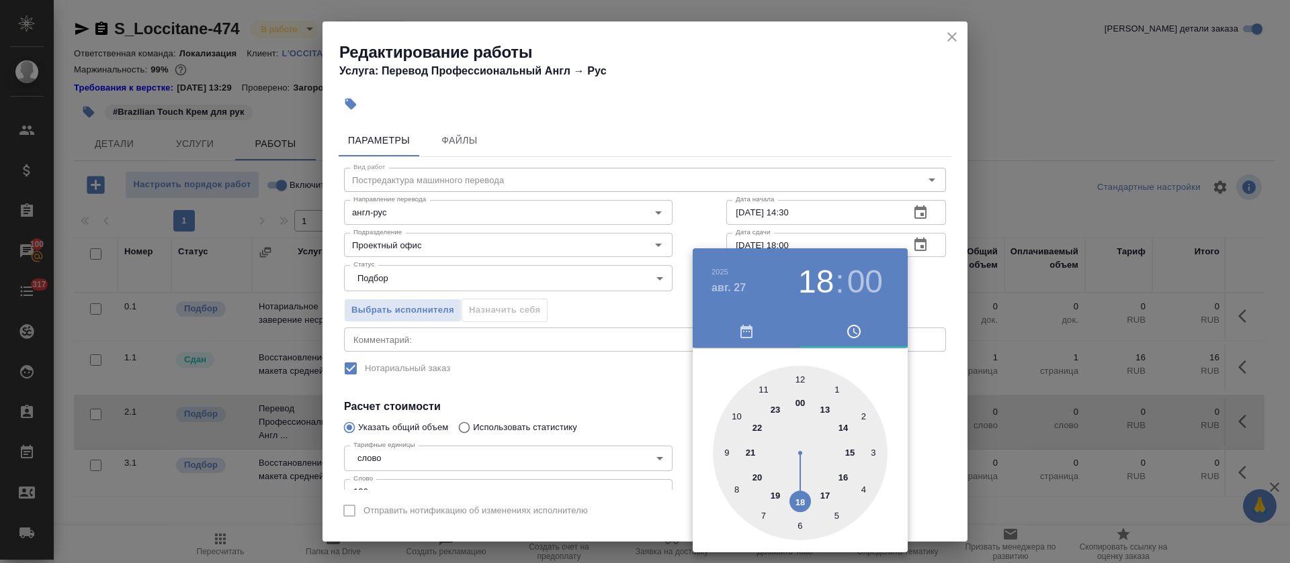
click at [802, 373] on div at bounding box center [800, 453] width 175 height 175
type input "27.08.2025 12:00"
drag, startPoint x: 589, startPoint y: 396, endPoint x: 604, endPoint y: 413, distance: 23.3
click at [589, 396] on div at bounding box center [645, 281] width 1290 height 563
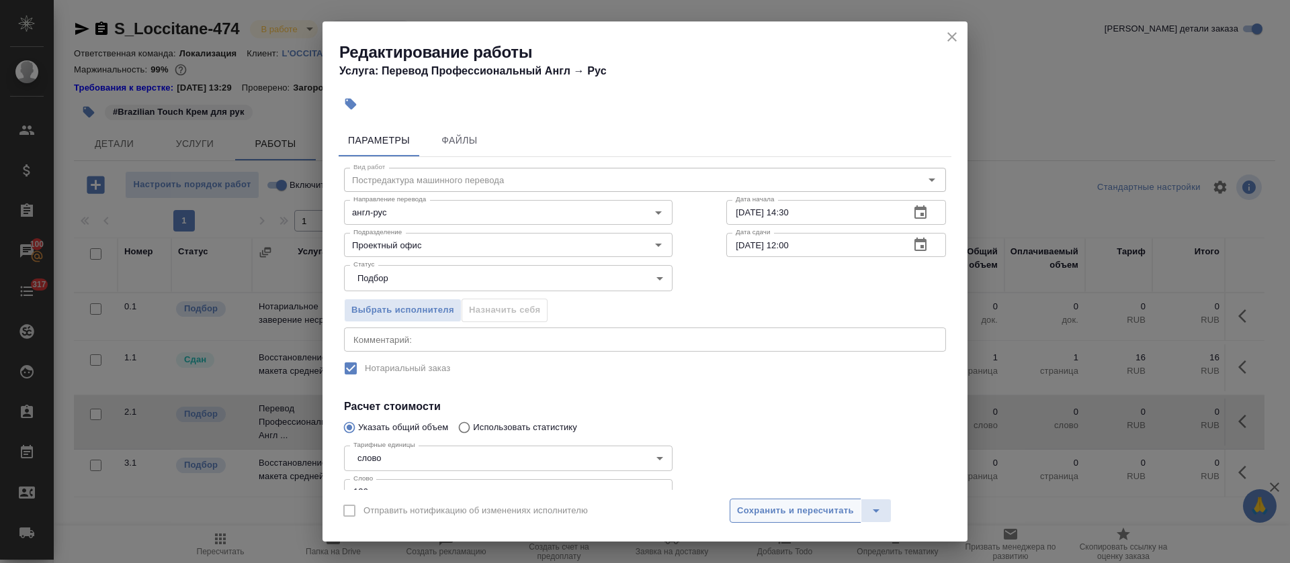
click at [767, 511] on span "Сохранить и пересчитать" at bounding box center [795, 511] width 117 height 15
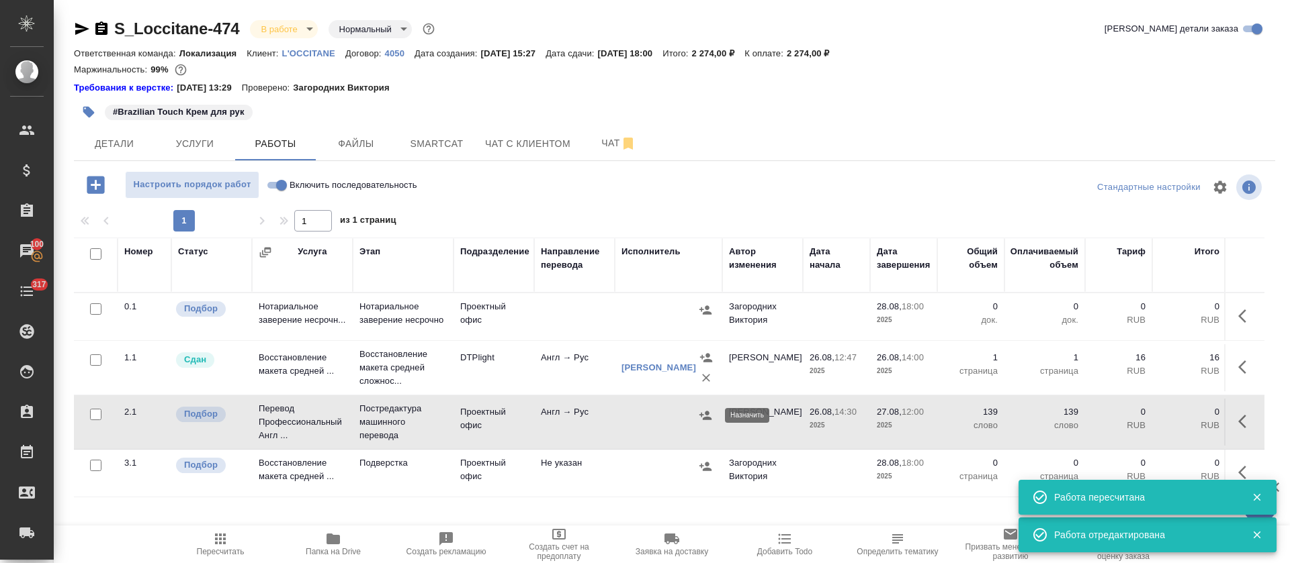
click at [709, 416] on icon "button" at bounding box center [704, 415] width 13 height 13
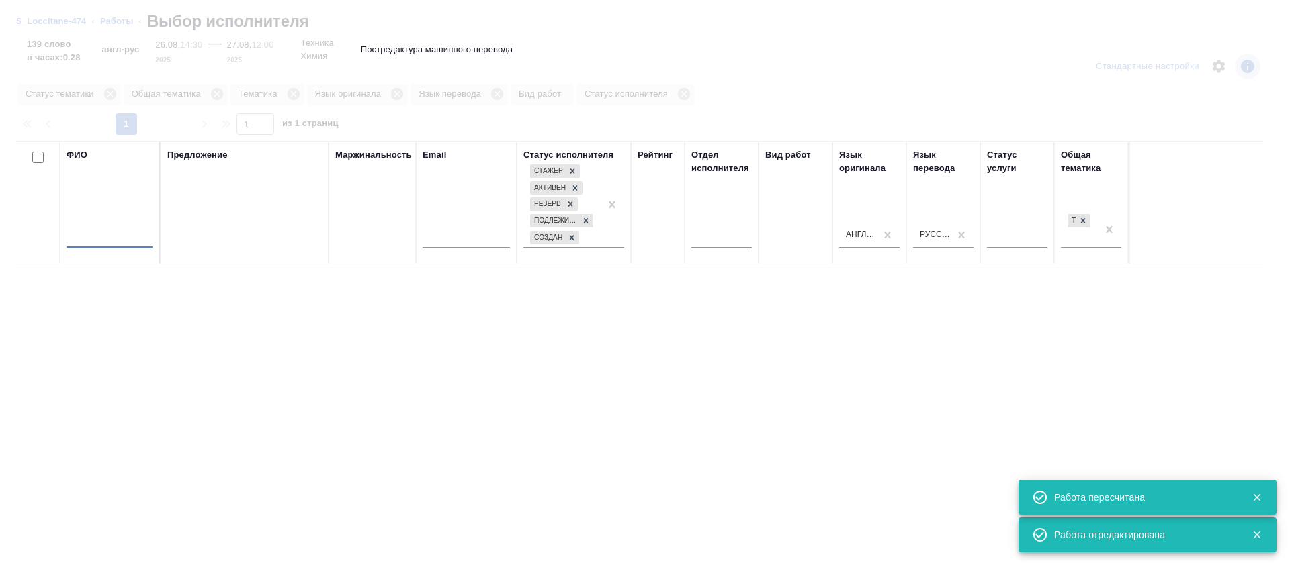
click at [126, 241] on input "text" at bounding box center [109, 239] width 86 height 17
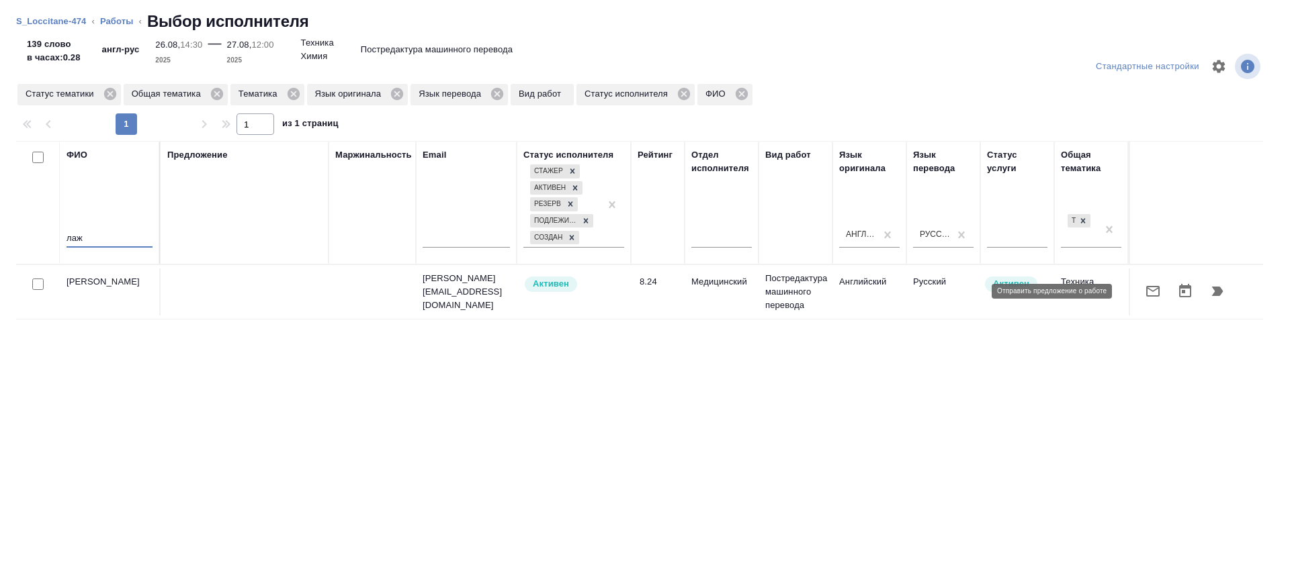
type input "лаж"
click at [1144, 292] on icon "button" at bounding box center [1152, 291] width 16 height 16
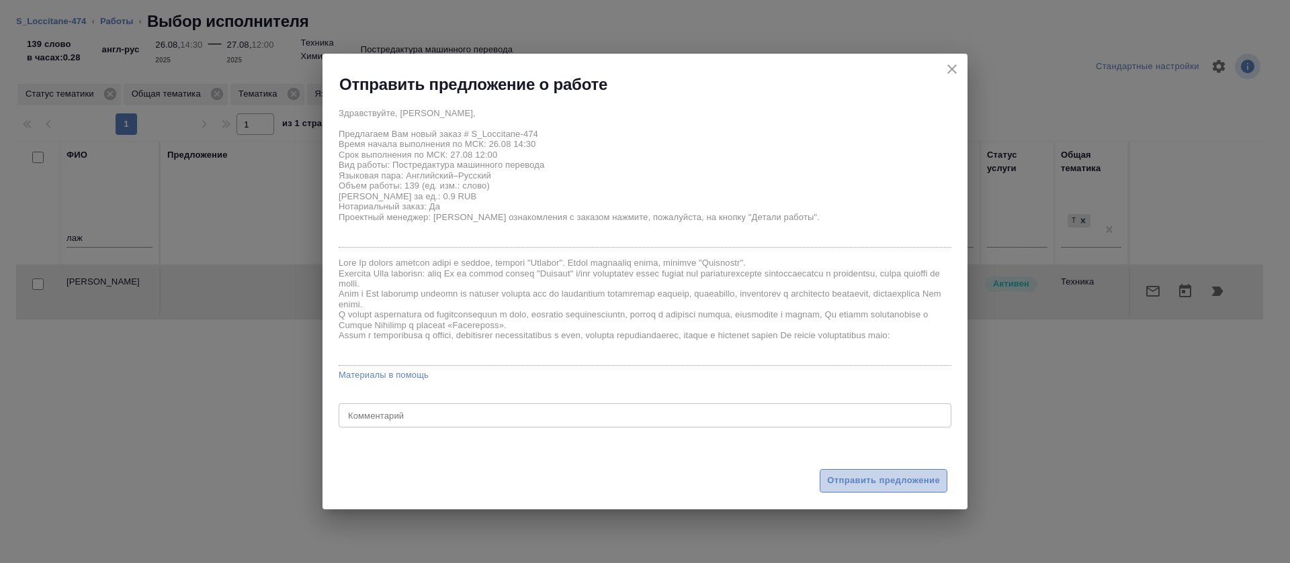
click at [836, 480] on span "Отправить предложение" at bounding box center [883, 480] width 113 height 15
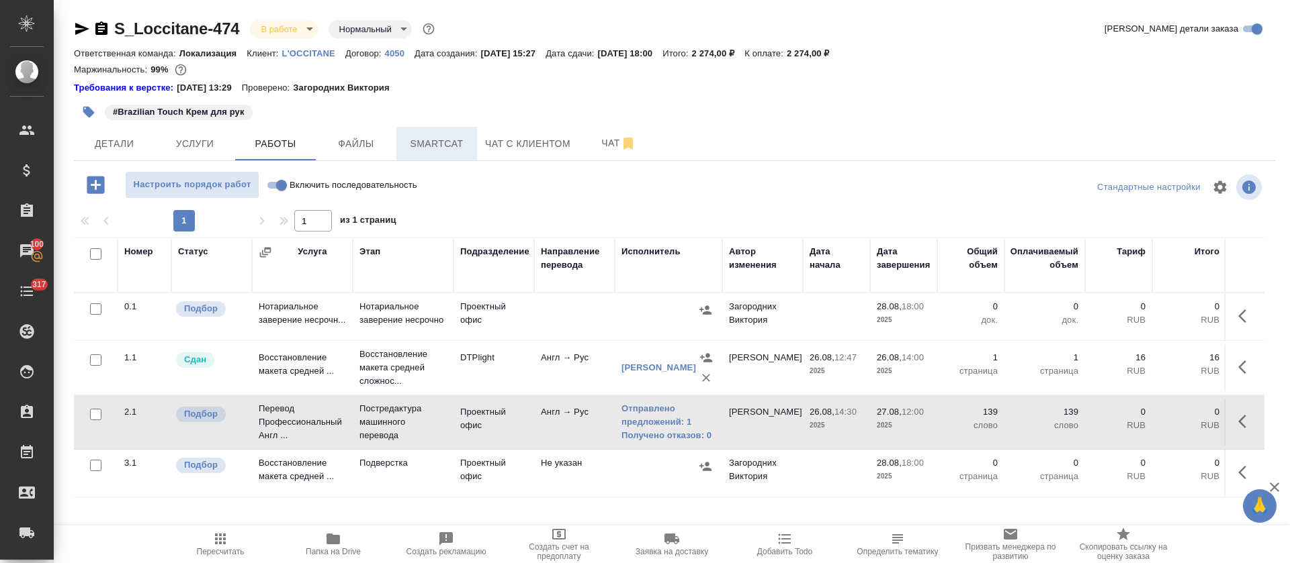
click at [423, 148] on span "Smartcat" at bounding box center [436, 144] width 64 height 17
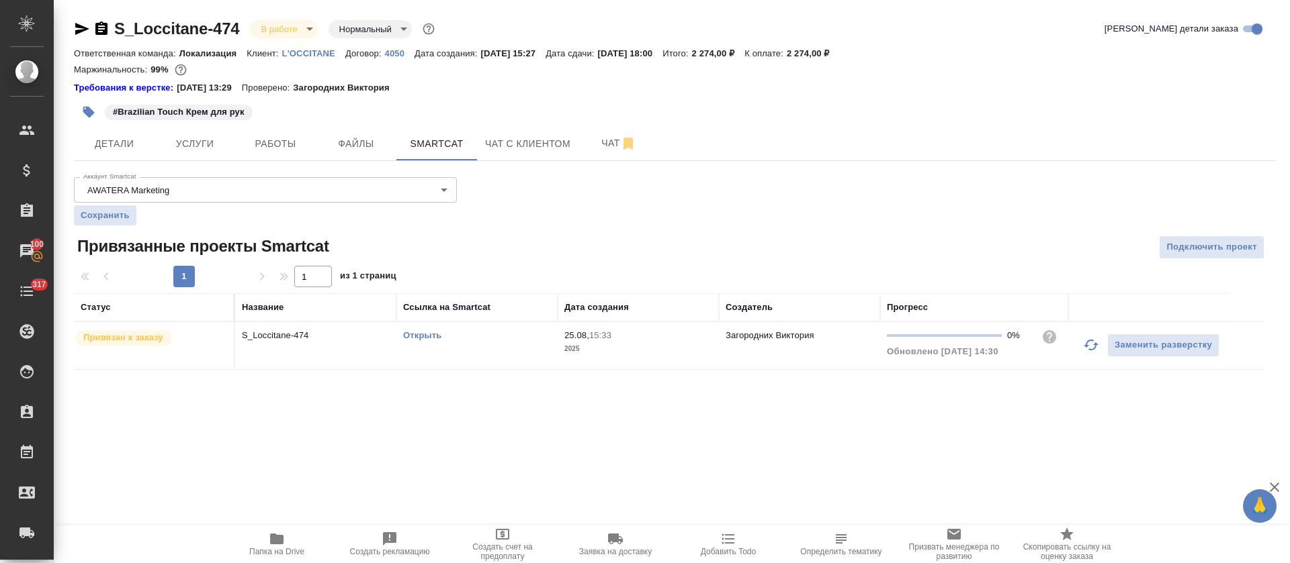
click at [553, 343] on td "Открыть" at bounding box center [476, 345] width 161 height 47
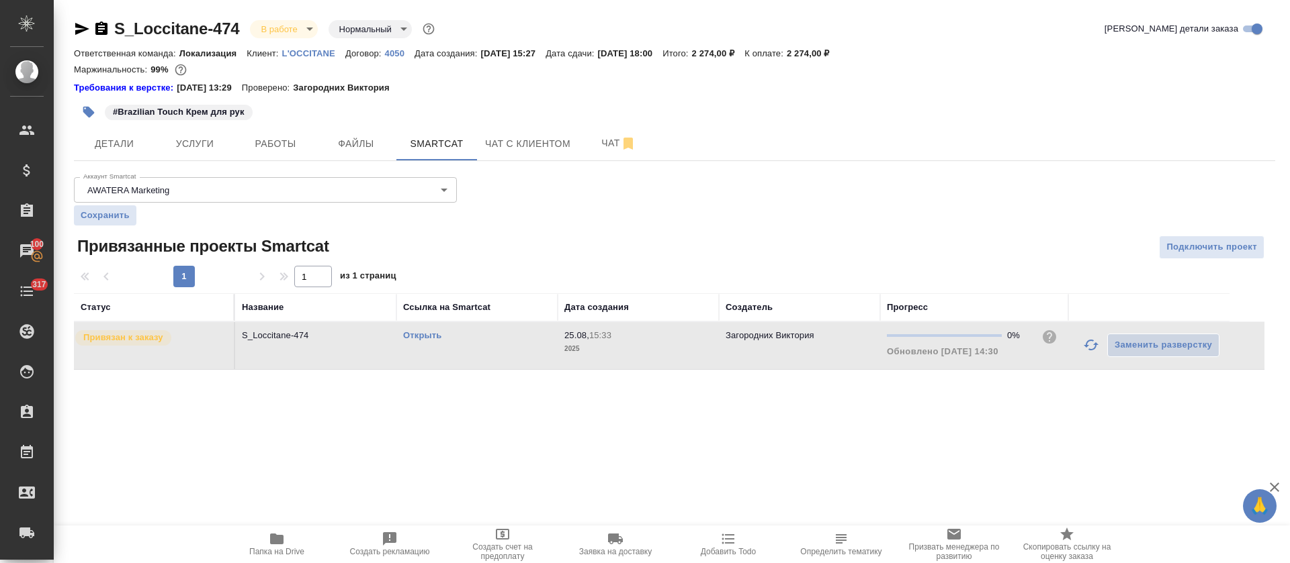
click at [553, 343] on td "Открыть" at bounding box center [476, 345] width 161 height 47
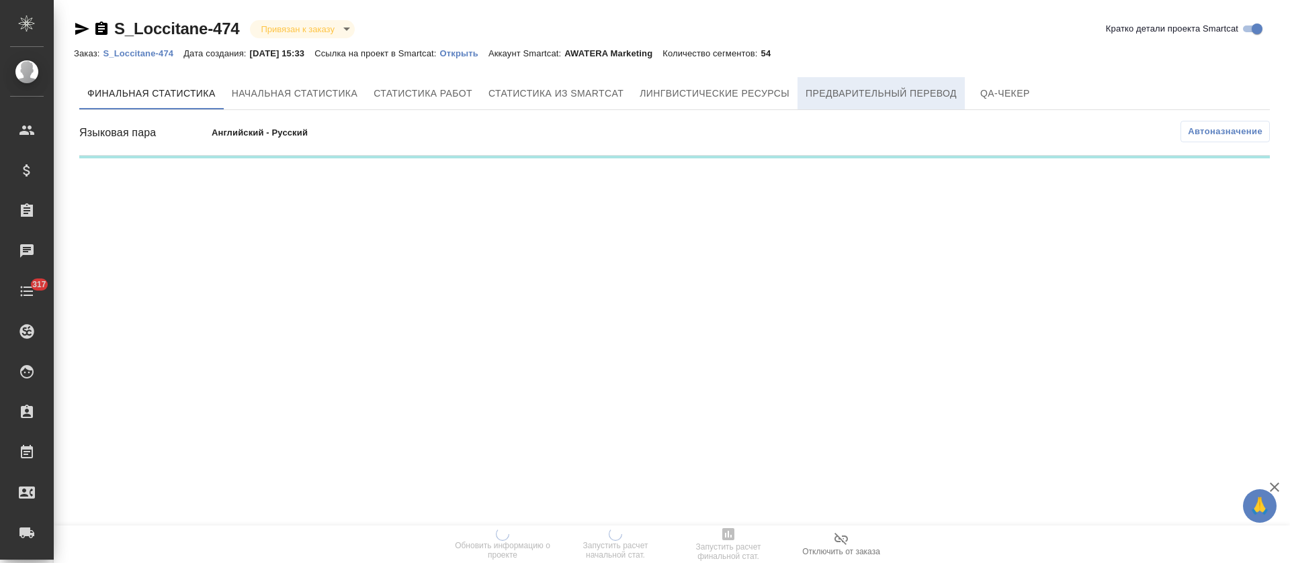
click at [858, 93] on span "Предварительный перевод" at bounding box center [880, 93] width 151 height 17
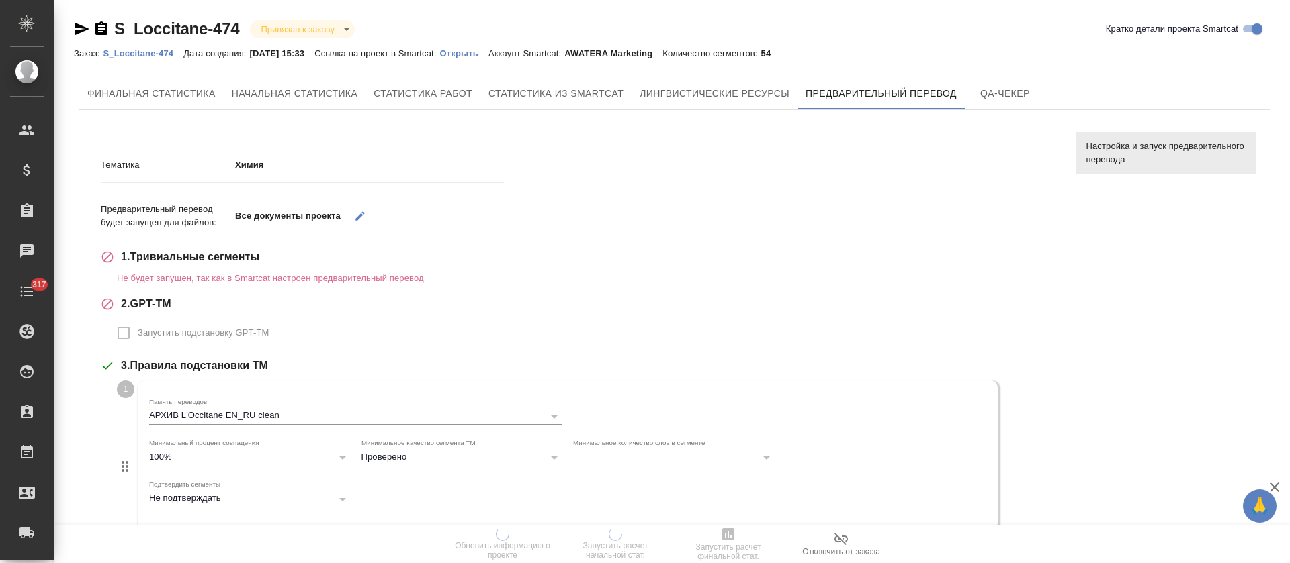
scroll to position [588, 0]
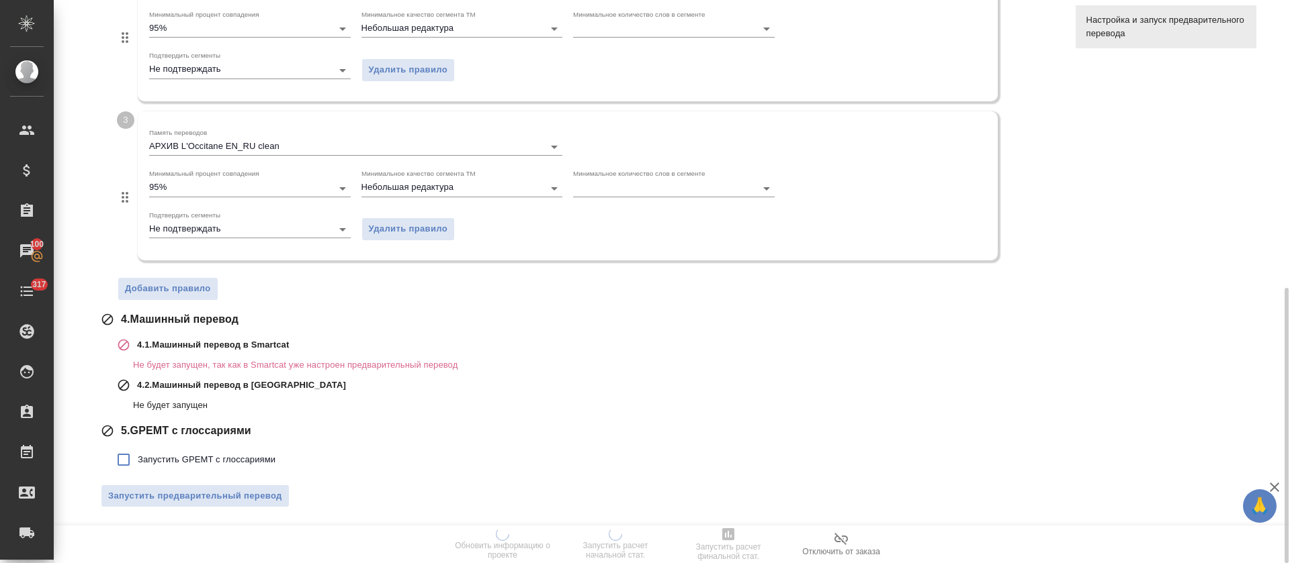
click at [271, 457] on span "Запустить GPEMT с глоссариями" at bounding box center [207, 459] width 138 height 13
click at [138, 457] on input "Запустить GPEMT с глоссариями" at bounding box center [123, 460] width 28 height 28
checkbox input "true"
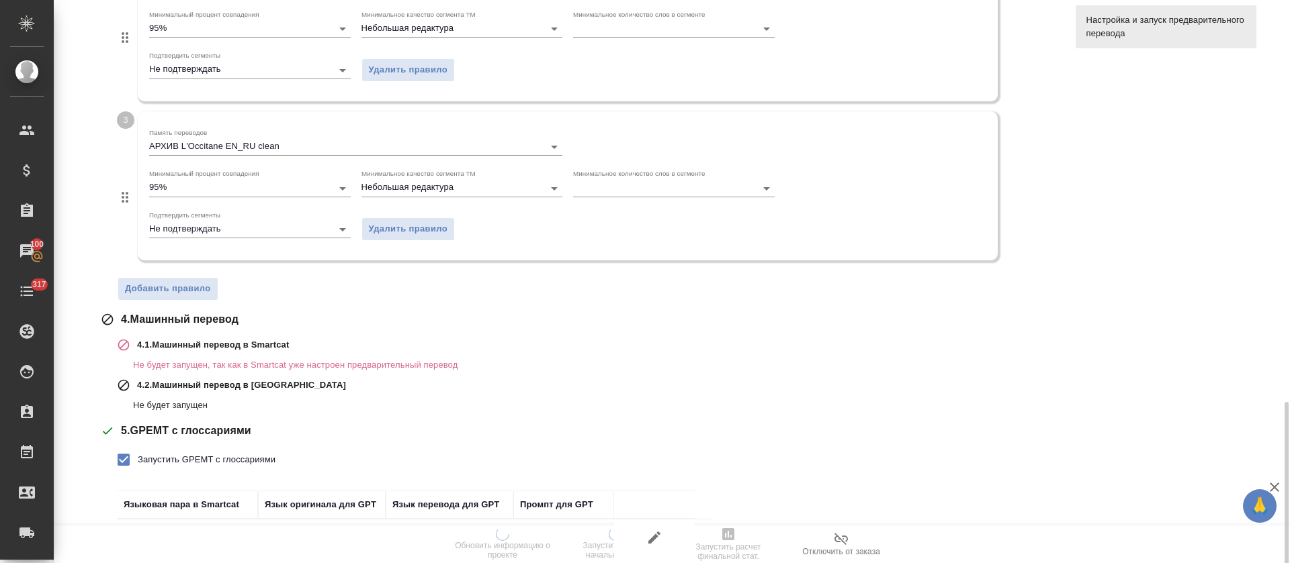
scroll to position [682, 0]
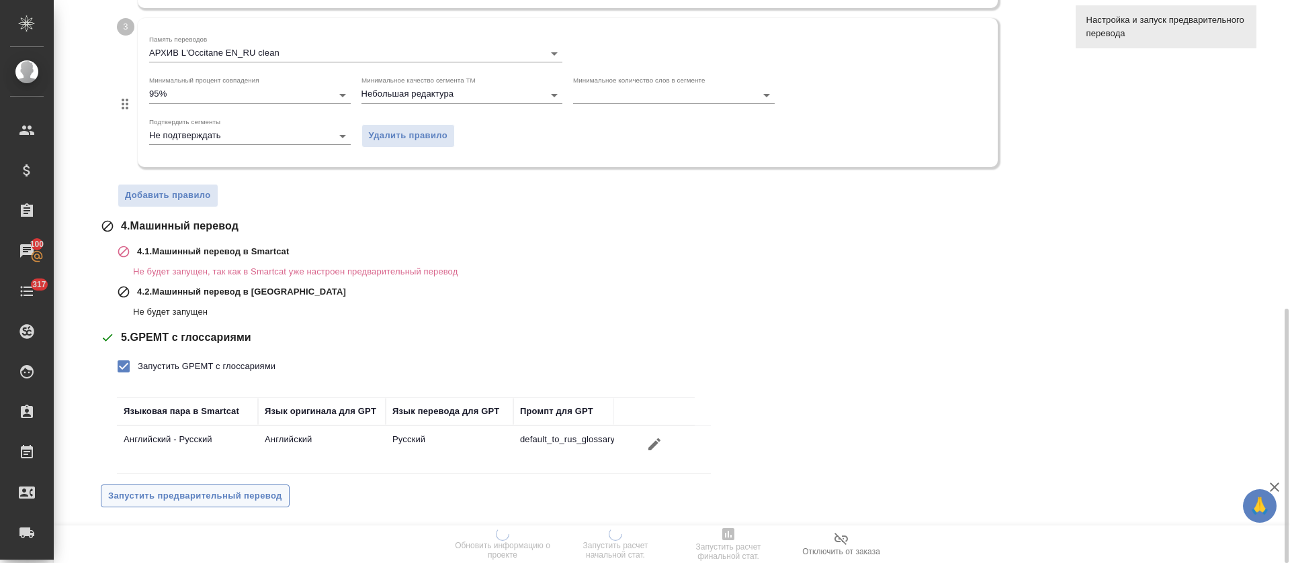
click at [283, 499] on button "Запустить предварительный перевод" at bounding box center [195, 497] width 189 height 24
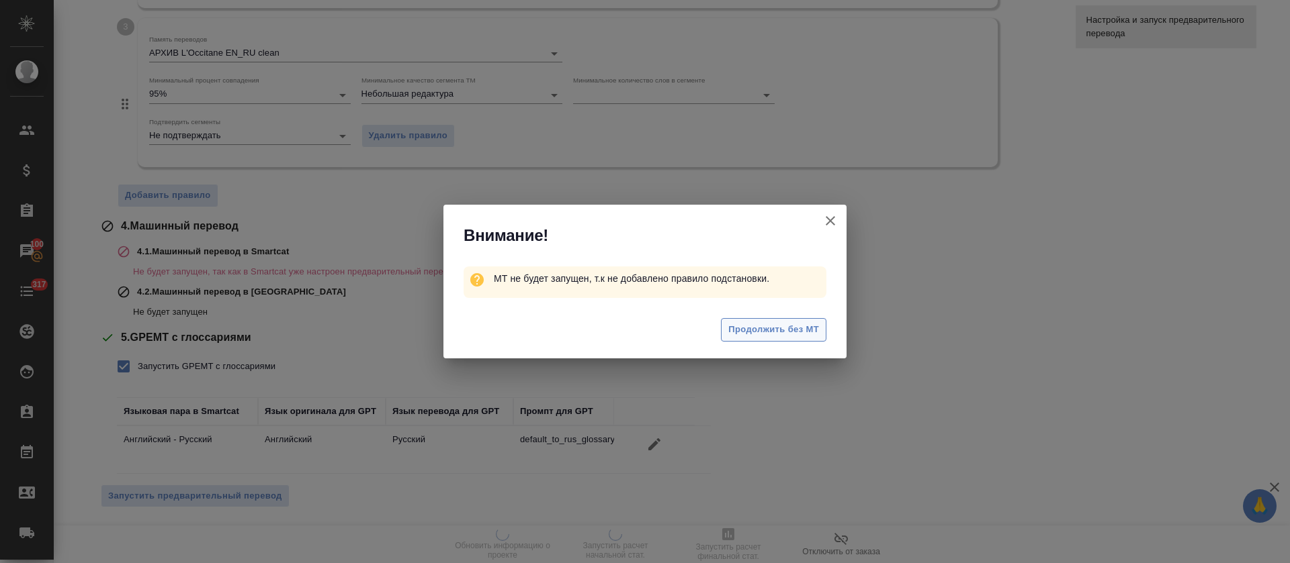
click at [770, 334] on span "Продолжить без МТ" at bounding box center [773, 329] width 91 height 15
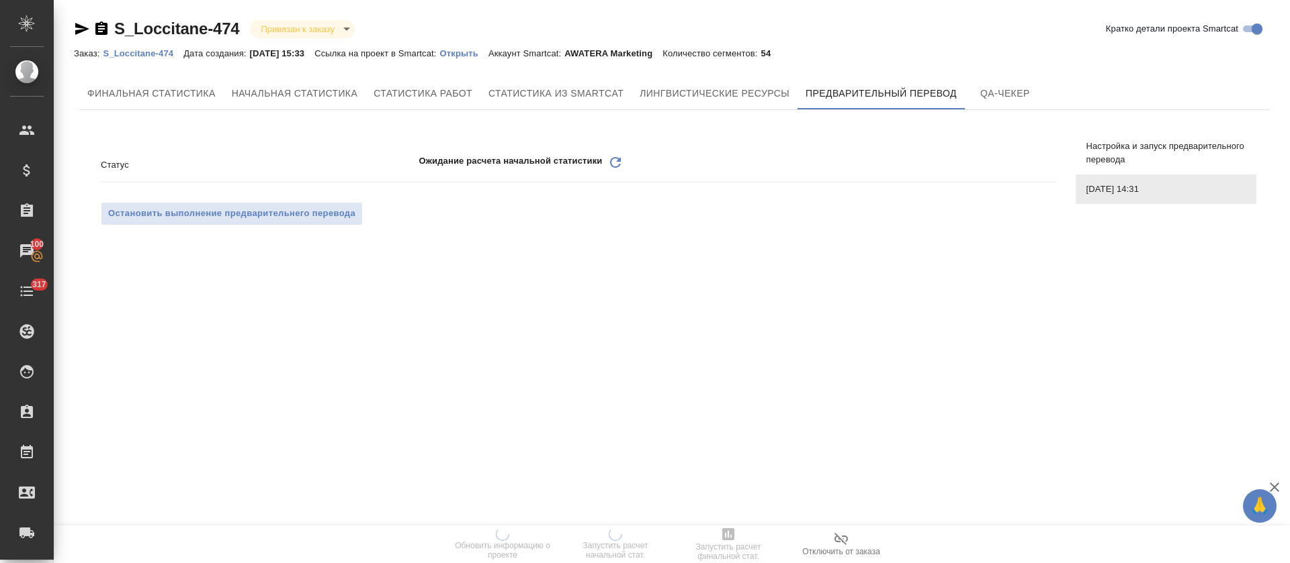
scroll to position [0, 0]
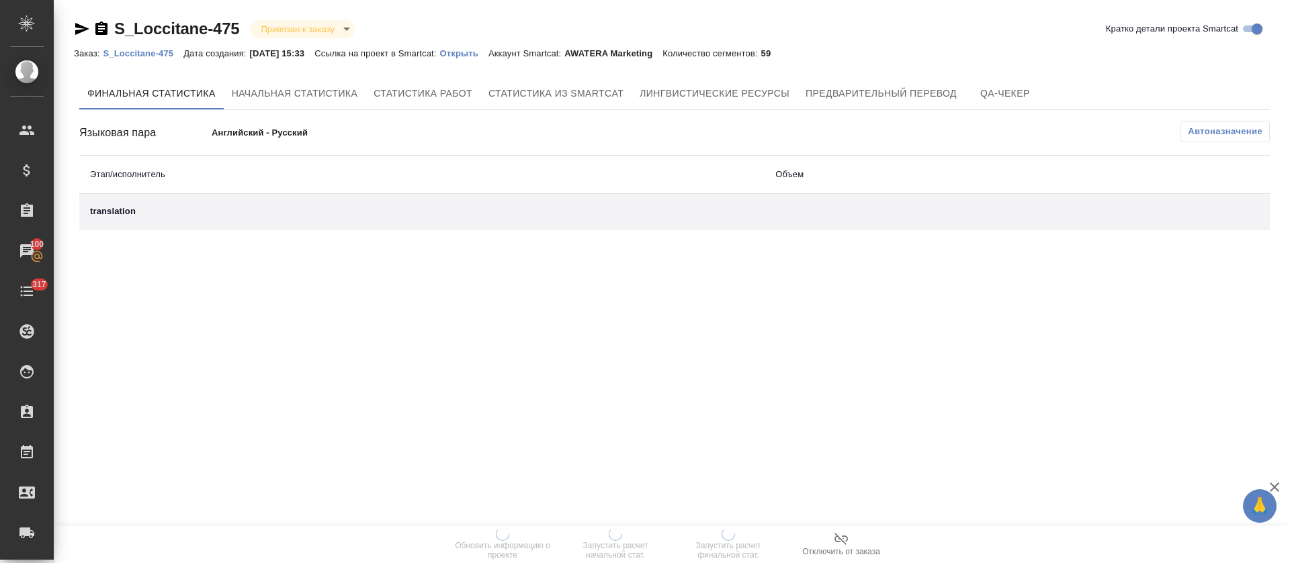
click at [856, 69] on div "S_Loccitane-475 Привязан к заказу linkedToOrder Кратко детали проекта Smartcat …" at bounding box center [674, 126] width 1216 height 253
click at [852, 92] on span "Предварительный перевод" at bounding box center [880, 93] width 151 height 17
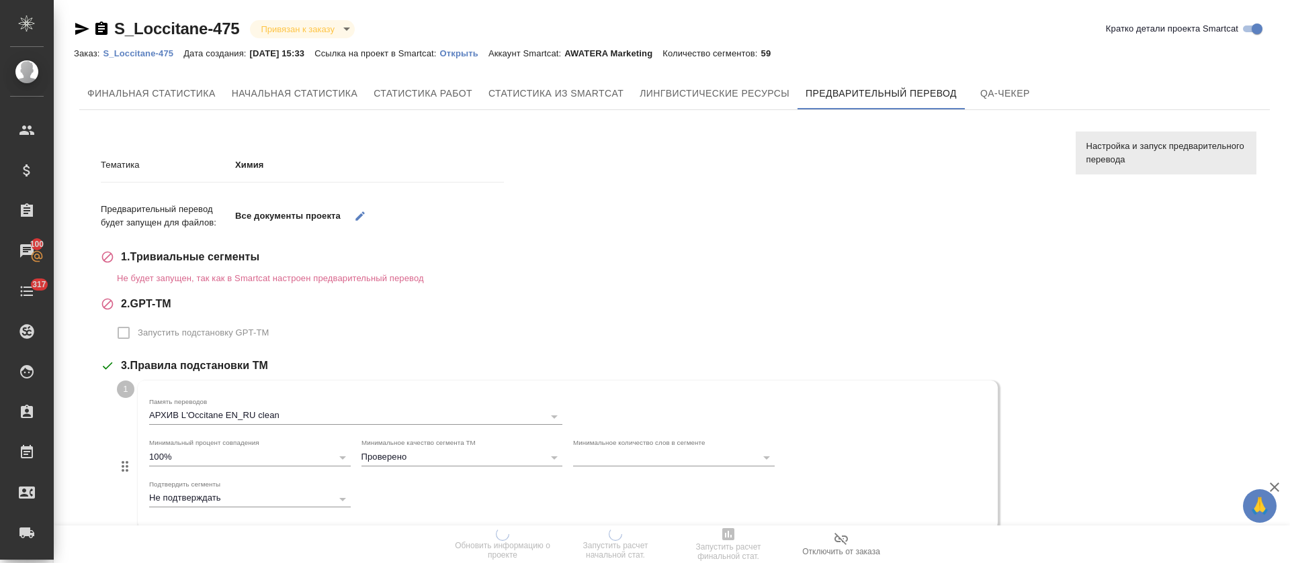
checkbox input "true"
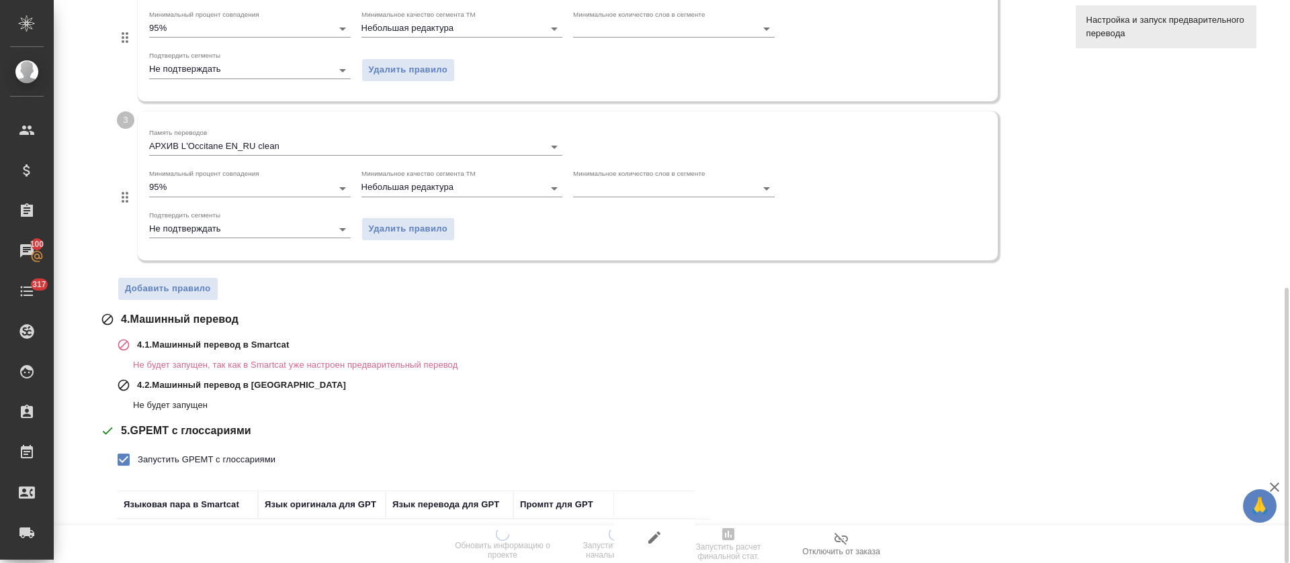
scroll to position [682, 0]
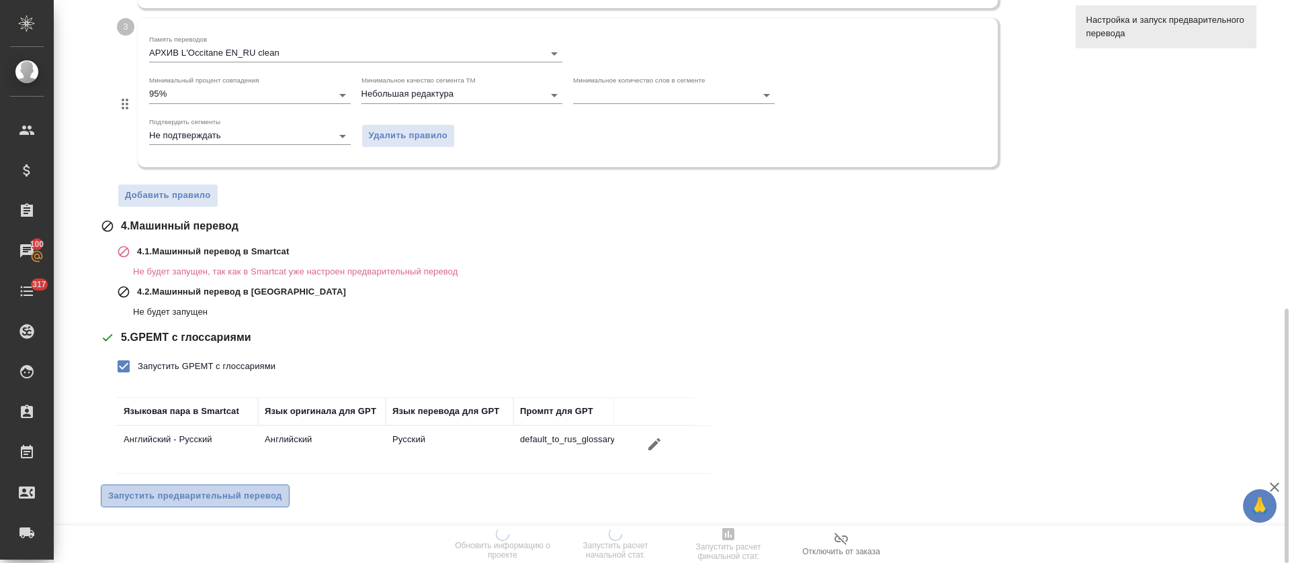
click at [259, 492] on span "Запустить предварительный перевод" at bounding box center [195, 496] width 174 height 15
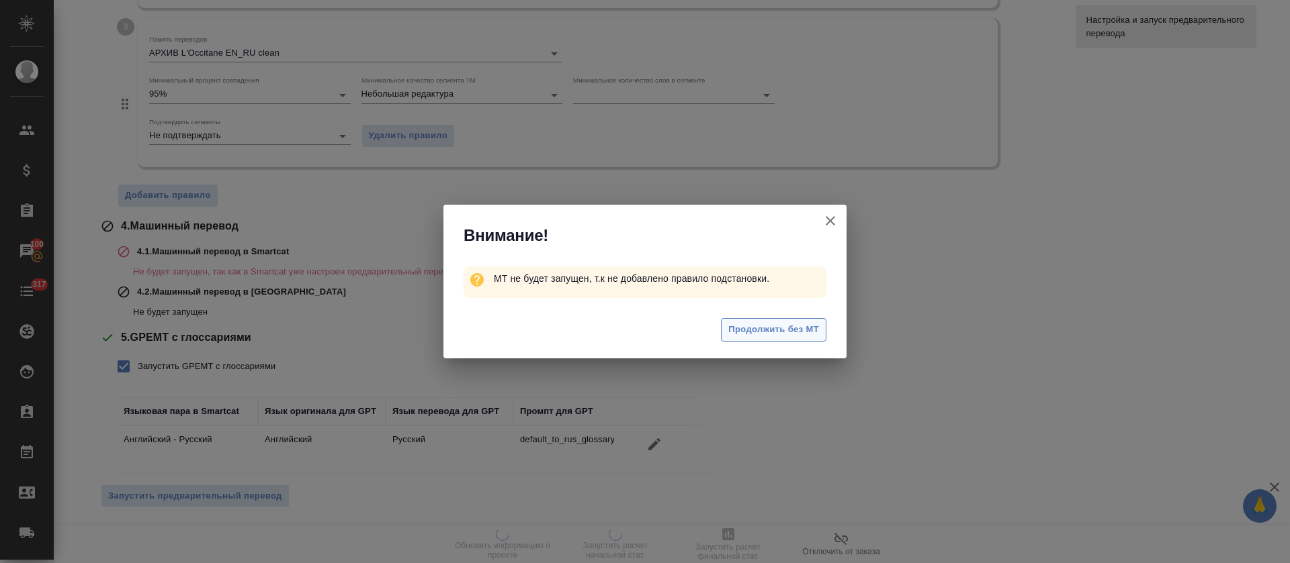
click at [779, 336] on span "Продолжить без МТ" at bounding box center [773, 329] width 91 height 15
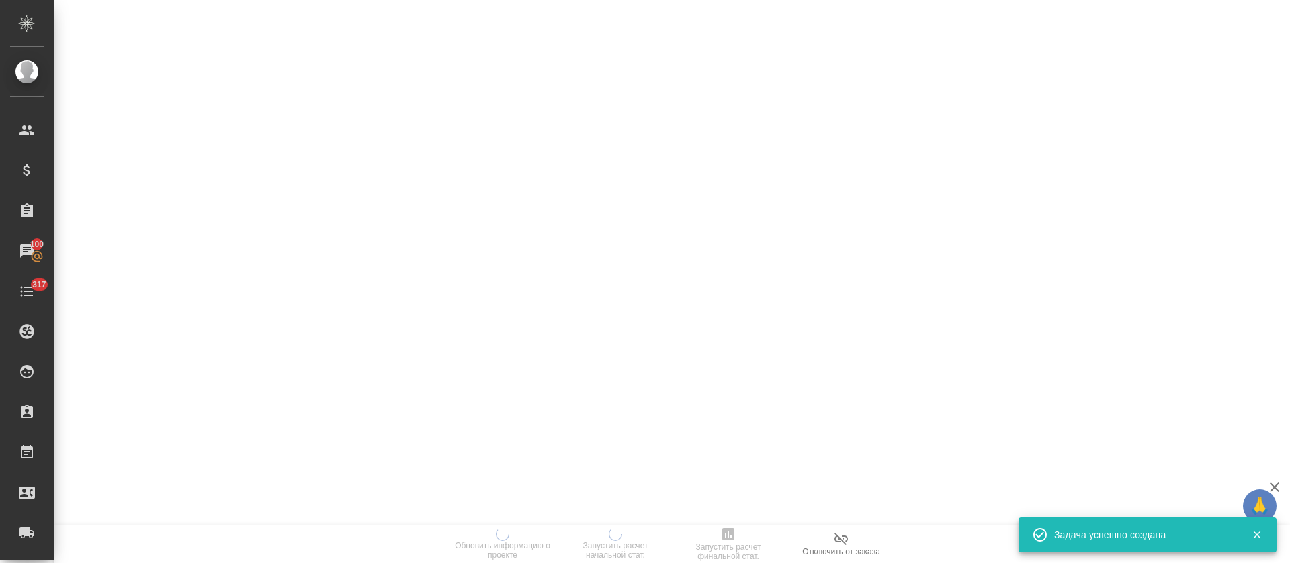
scroll to position [0, 0]
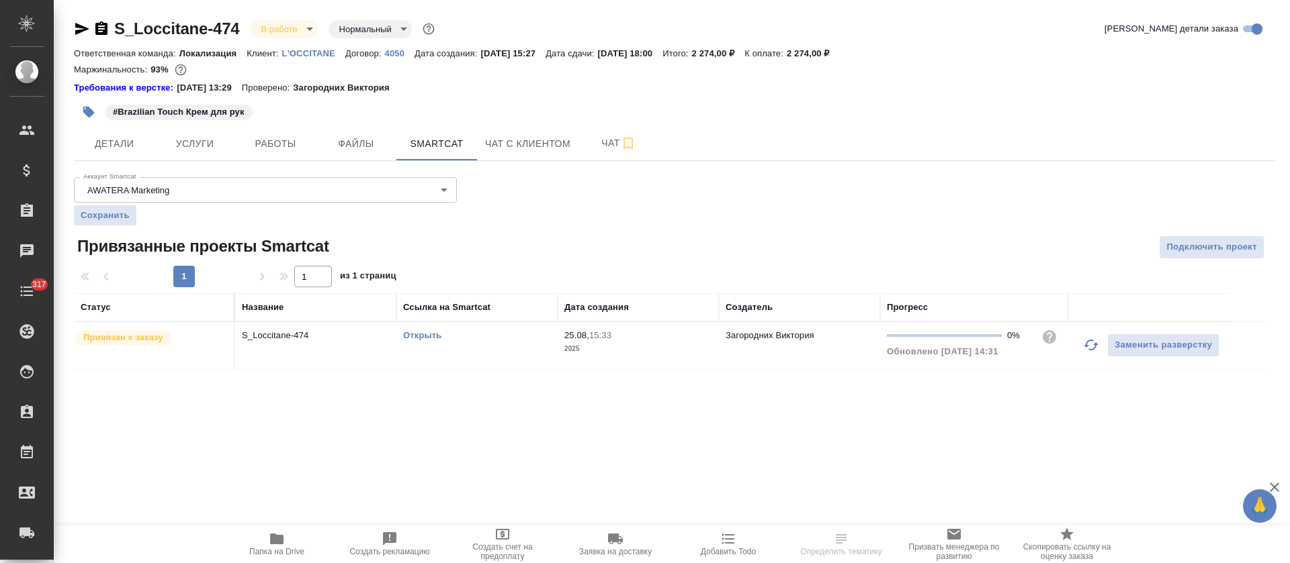
click at [274, 147] on span "Работы" at bounding box center [275, 144] width 64 height 17
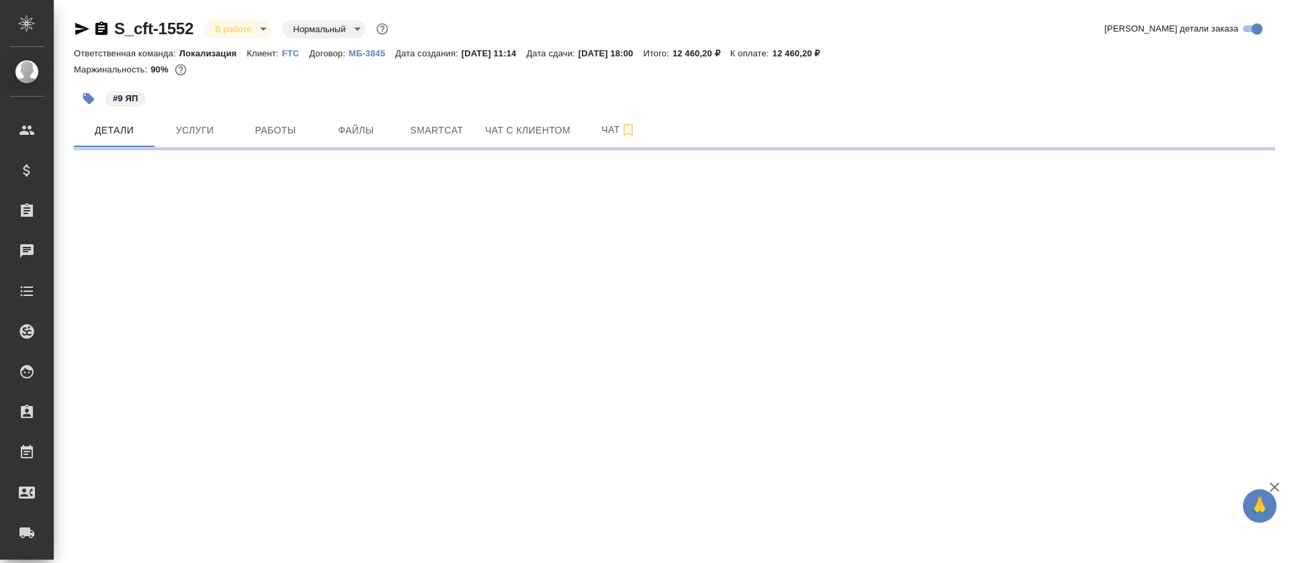
select select "RU"
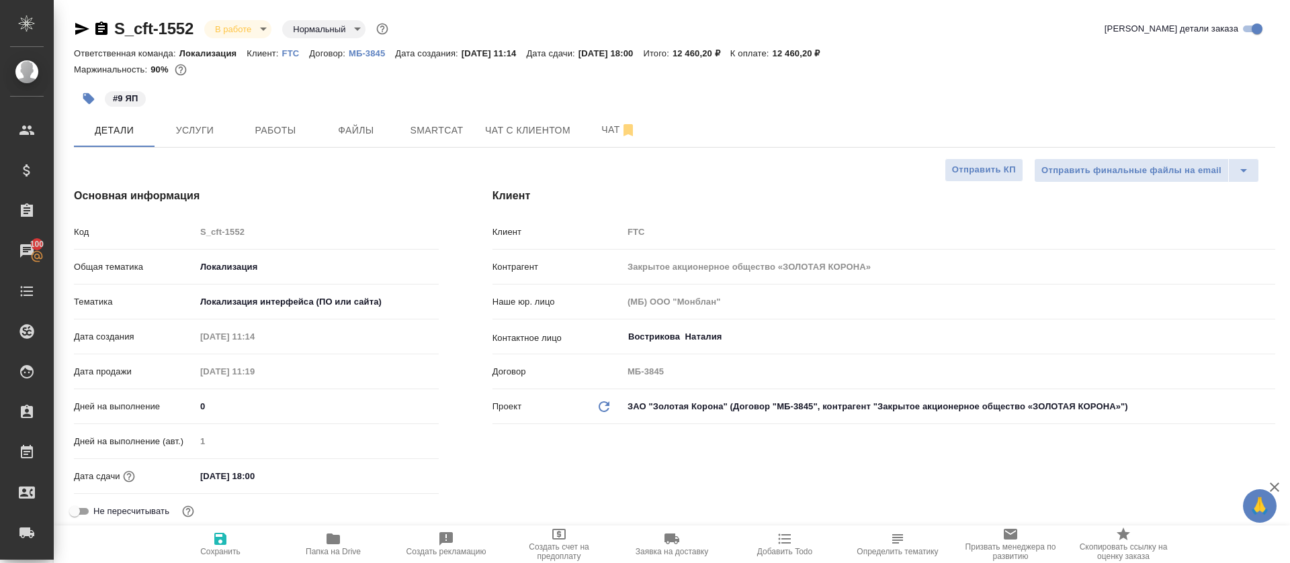
type textarea "x"
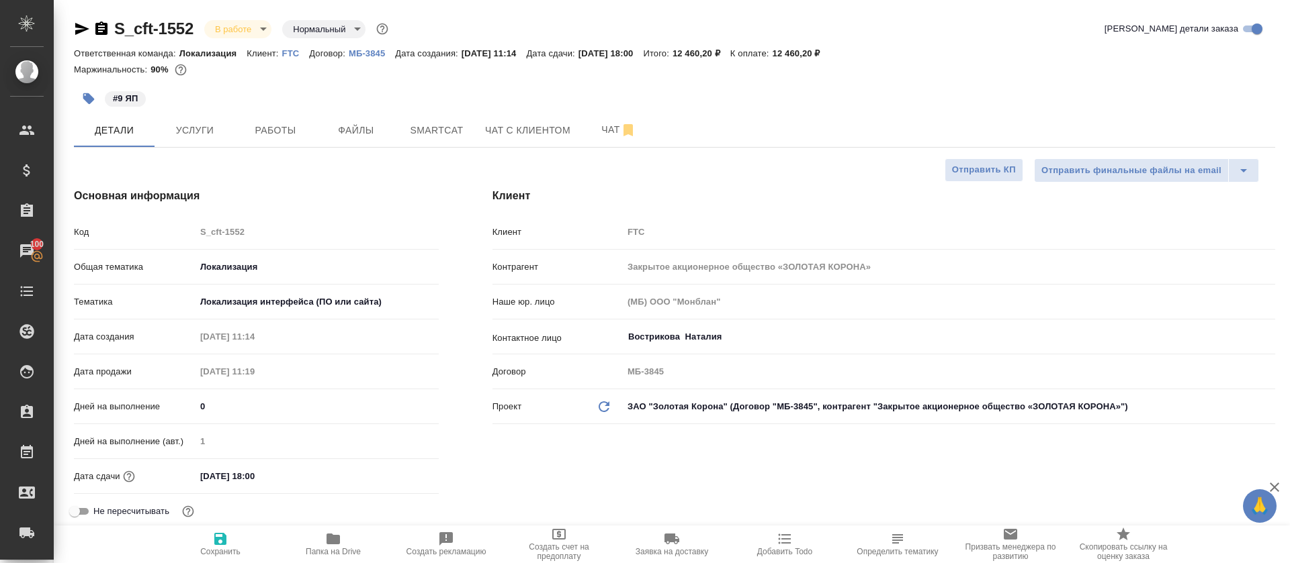
type textarea "x"
click at [295, 131] on span "Работы" at bounding box center [275, 130] width 64 height 17
type textarea "x"
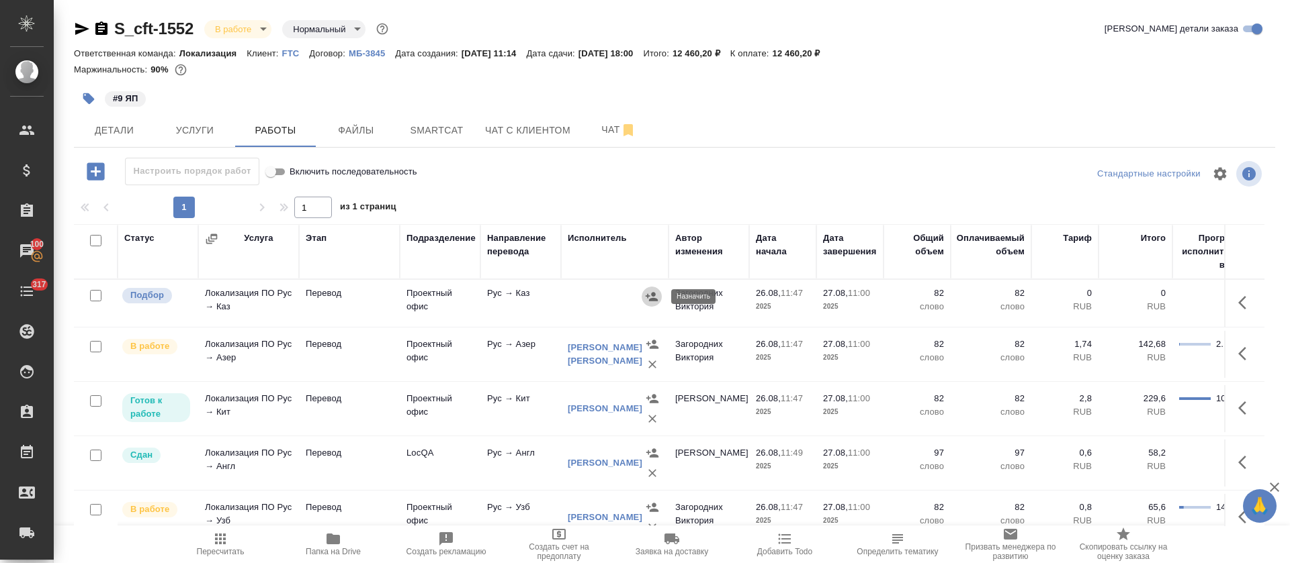
click at [647, 296] on icon "button" at bounding box center [651, 296] width 12 height 9
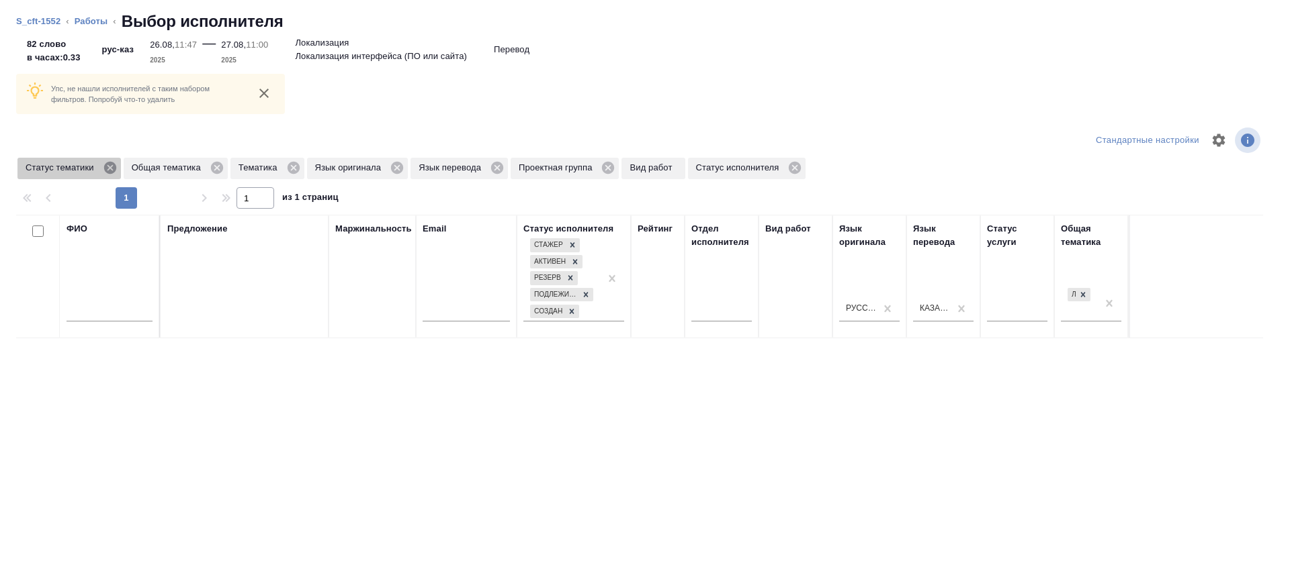
click at [114, 170] on icon at bounding box center [109, 168] width 12 height 12
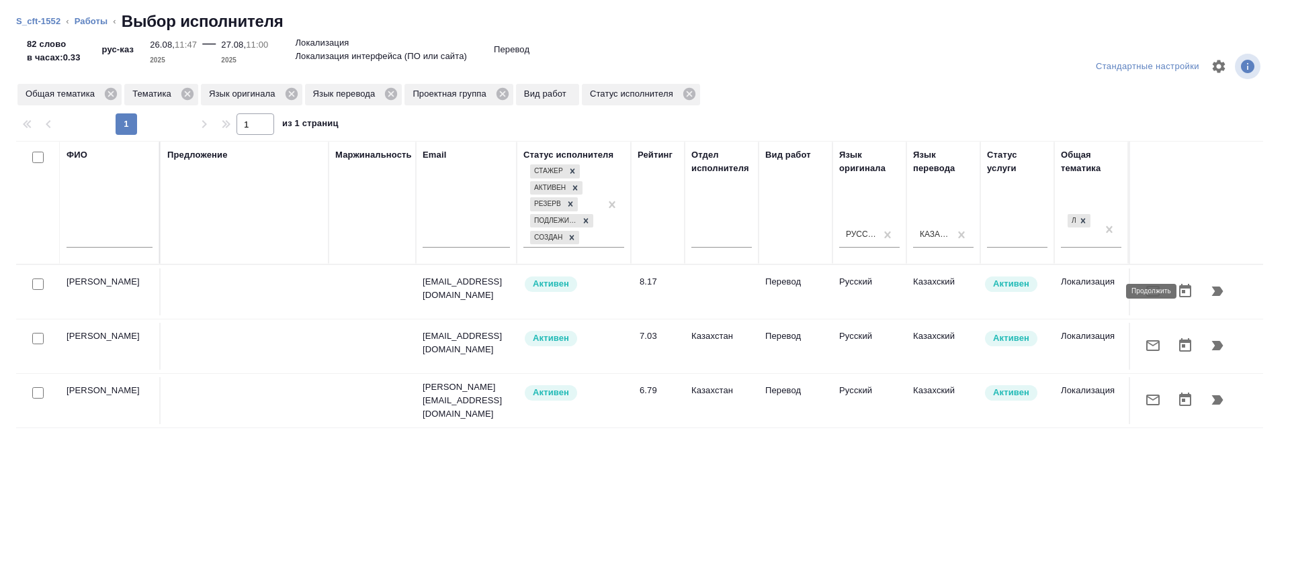
click at [1212, 296] on icon "button" at bounding box center [1217, 291] width 11 height 9
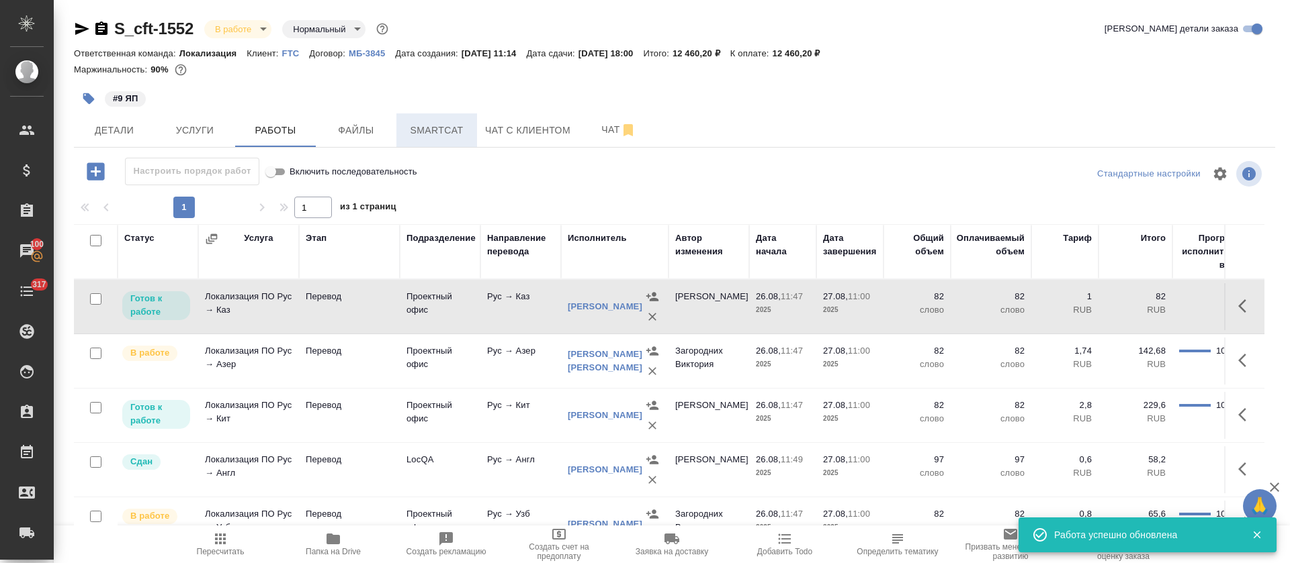
click at [441, 128] on span "Smartcat" at bounding box center [436, 130] width 64 height 17
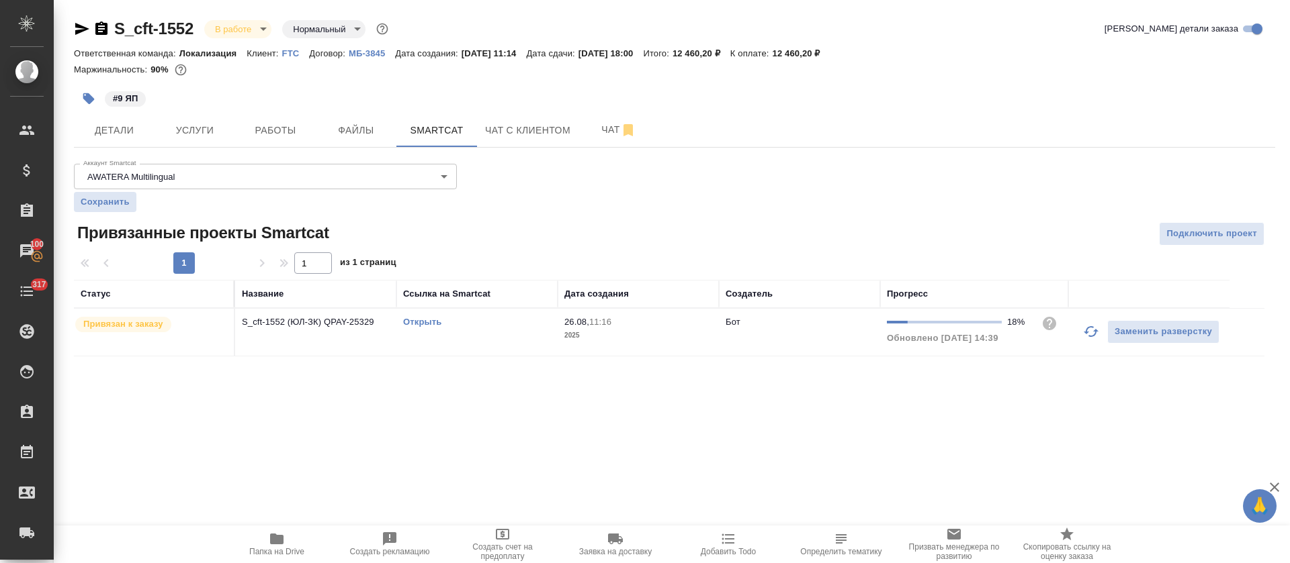
click at [420, 320] on link "Открыть" at bounding box center [422, 322] width 38 height 10
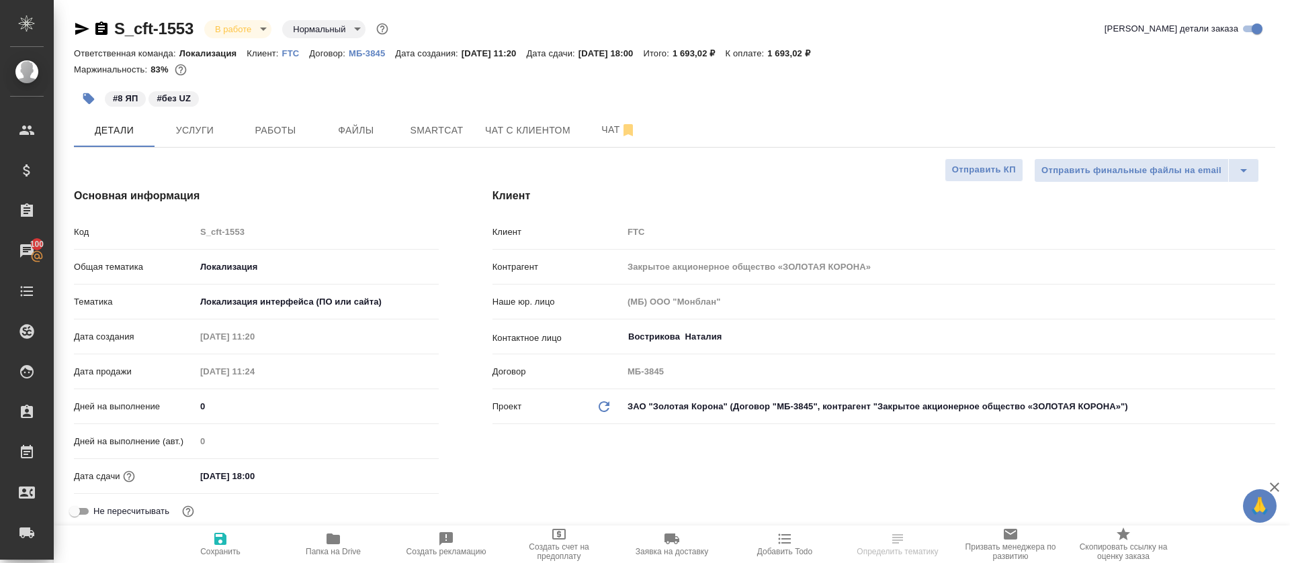
select select "RU"
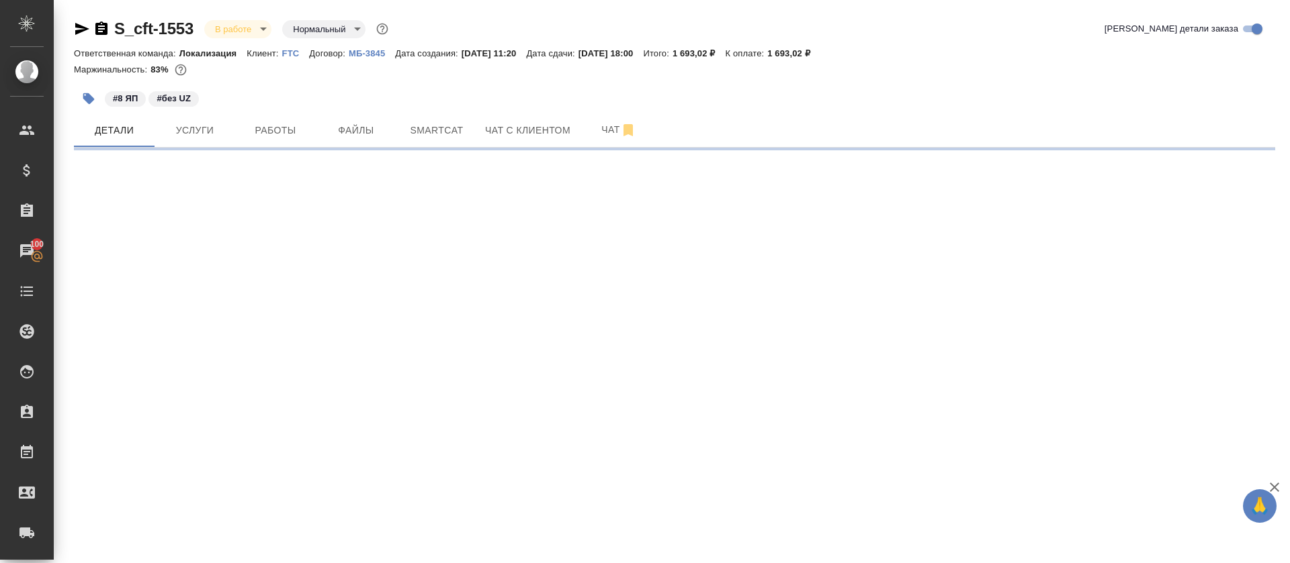
select select "RU"
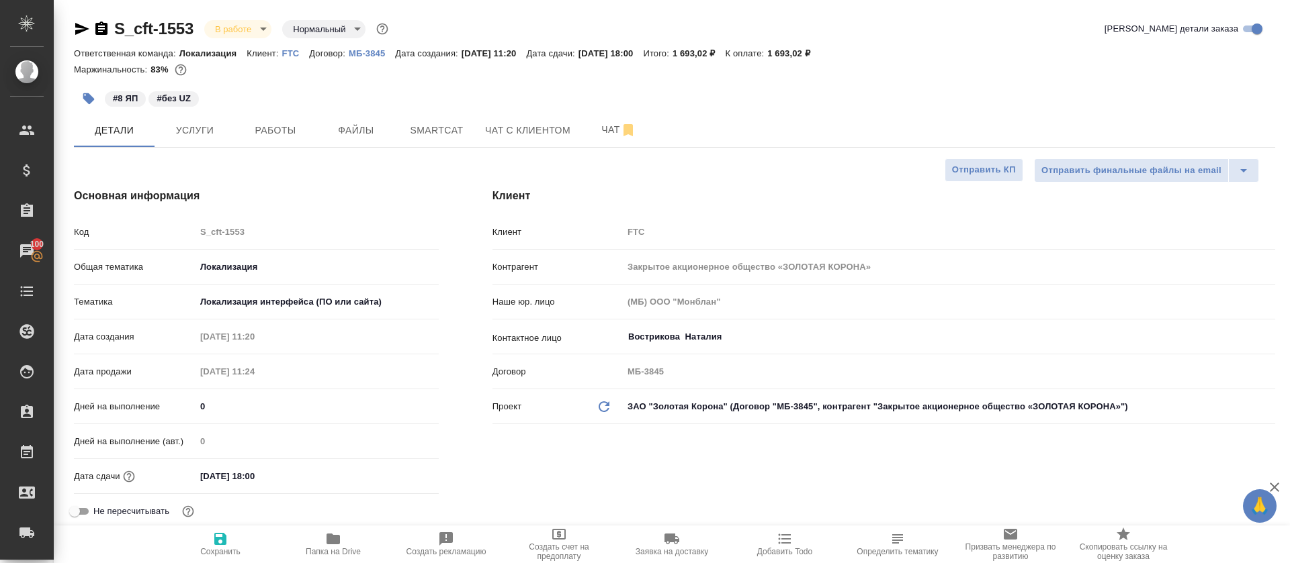
type textarea "x"
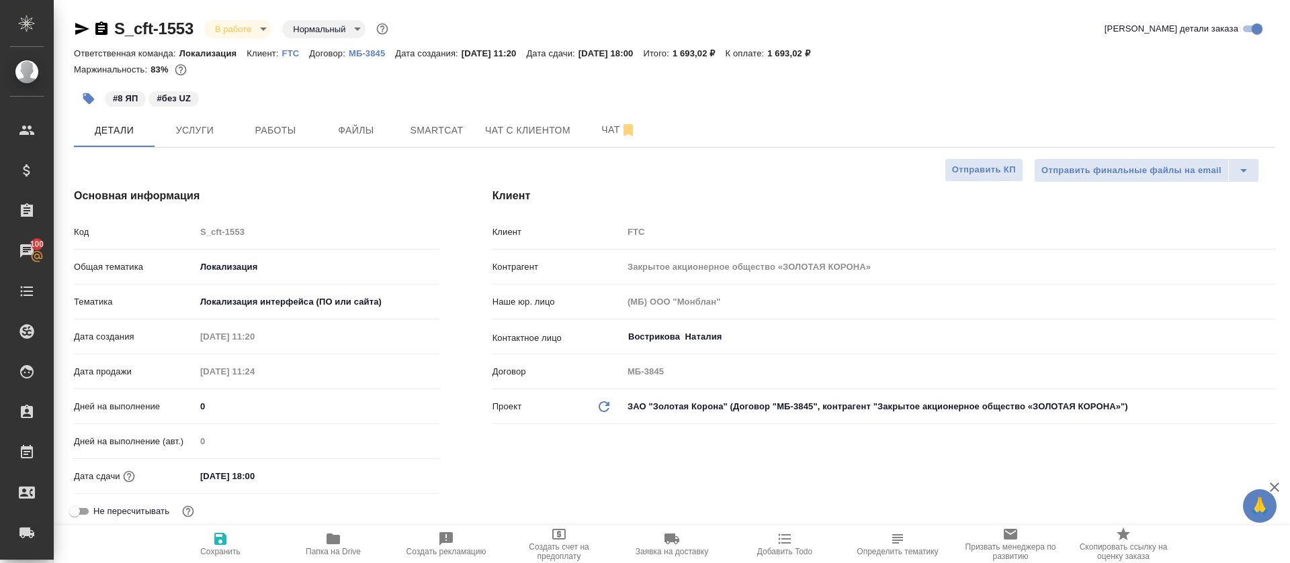
type textarea "x"
click at [269, 138] on span "Работы" at bounding box center [275, 130] width 64 height 17
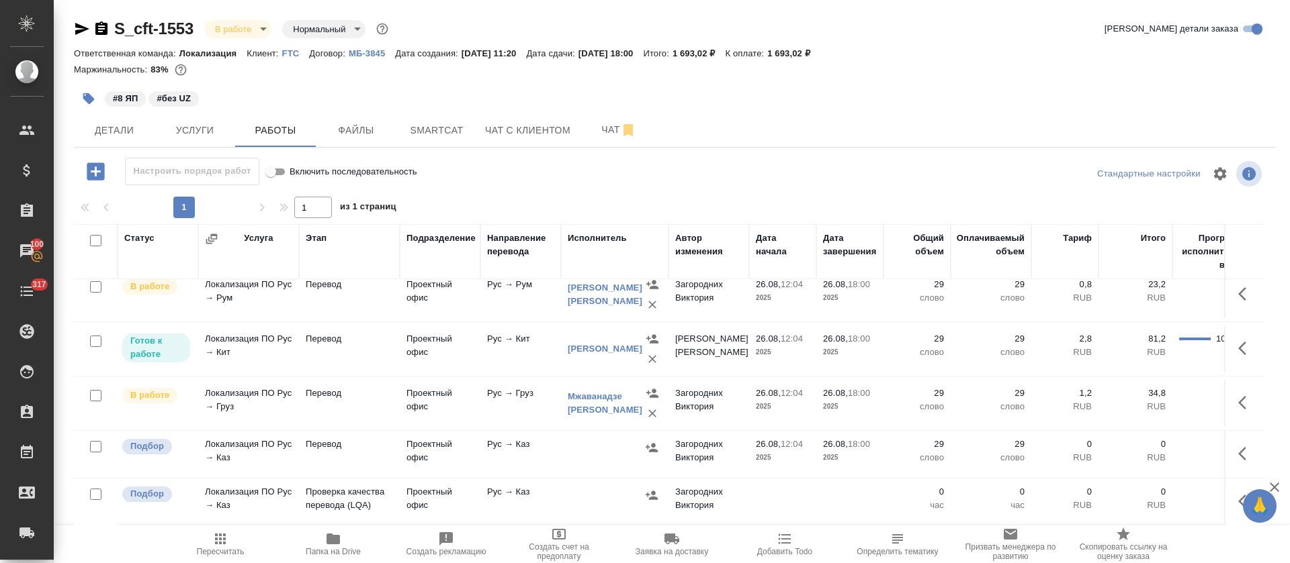
scroll to position [245, 0]
click at [649, 441] on icon "button" at bounding box center [651, 447] width 13 height 13
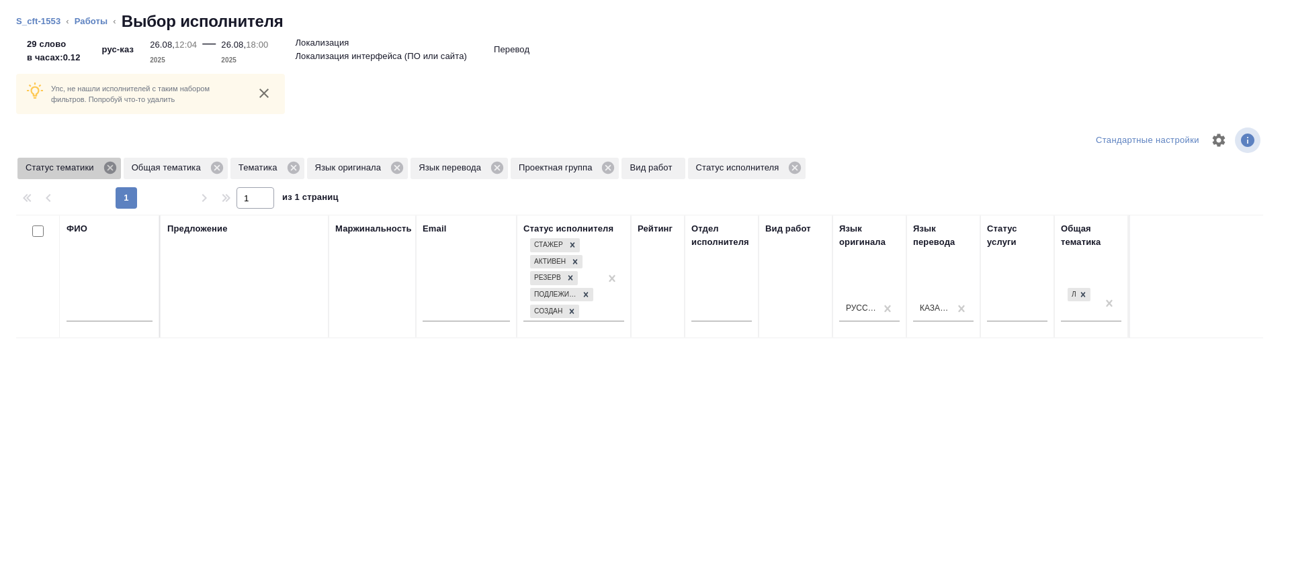
click at [111, 161] on icon at bounding box center [110, 168] width 15 height 15
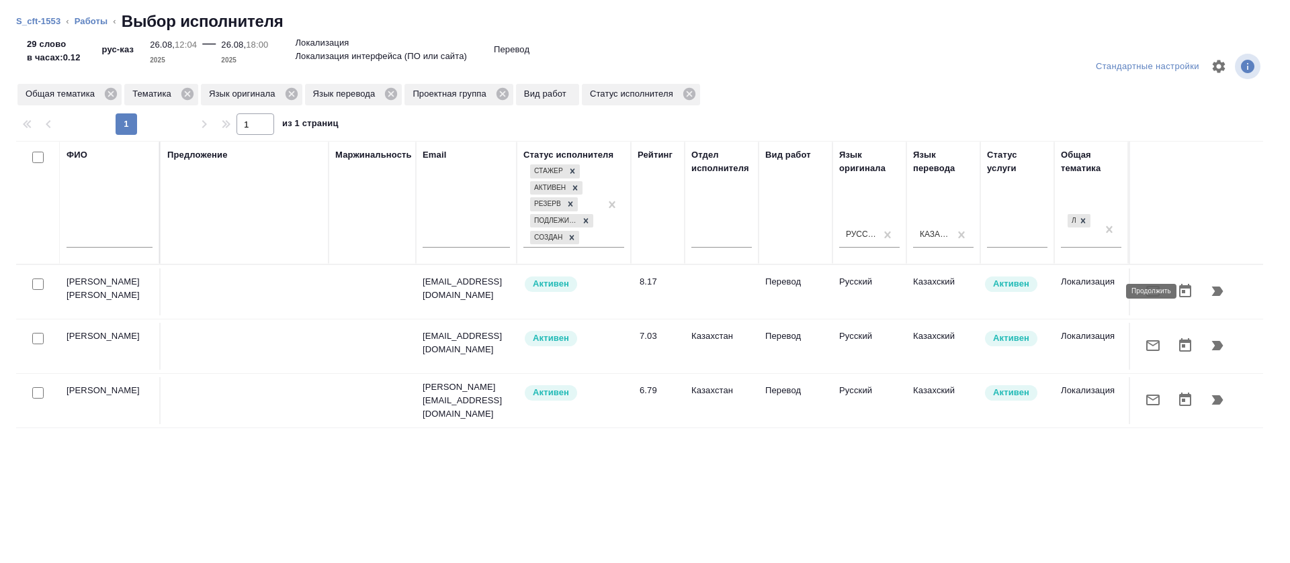
click at [1209, 287] on icon "button" at bounding box center [1217, 291] width 16 height 16
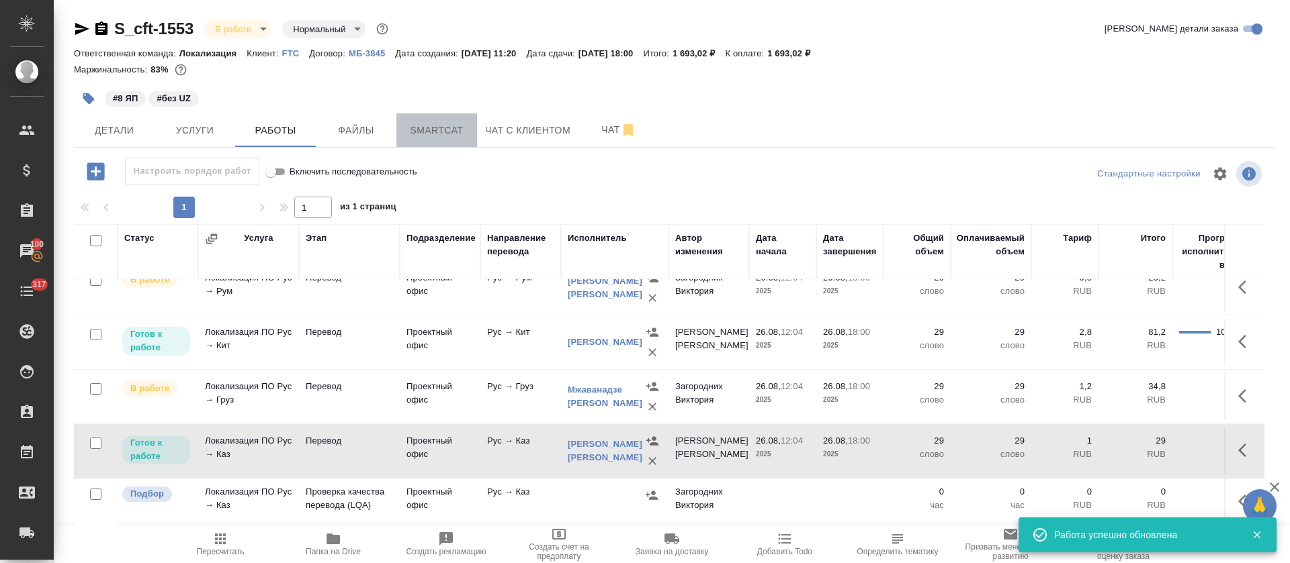
click at [453, 135] on span "Smartcat" at bounding box center [436, 130] width 64 height 17
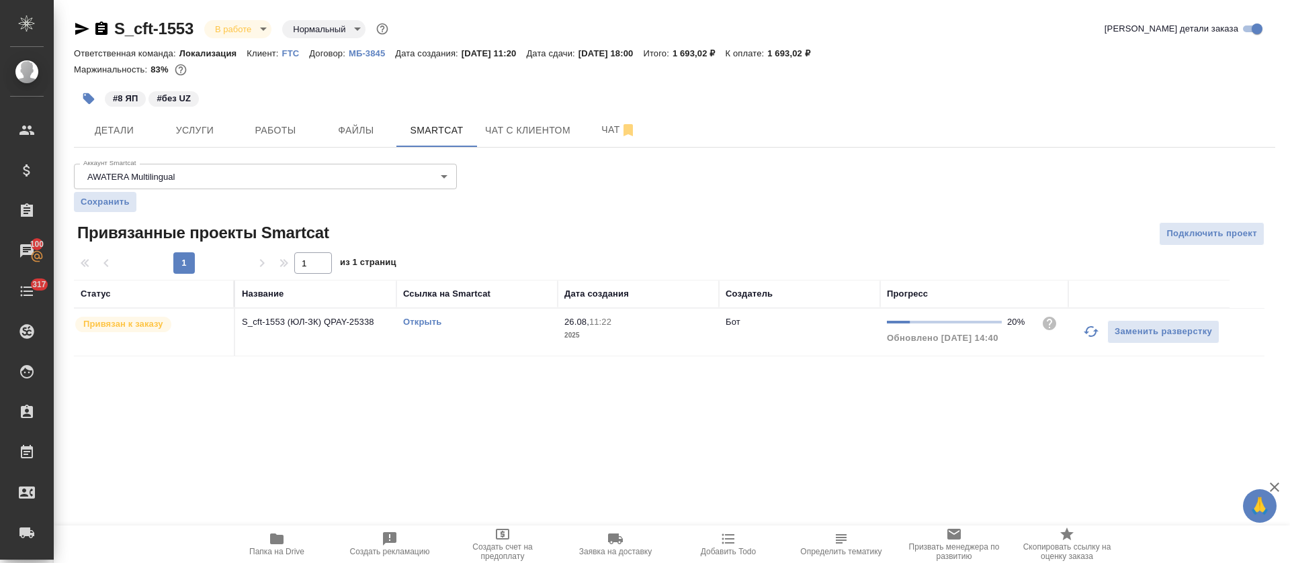
click at [414, 321] on link "Открыть" at bounding box center [422, 322] width 38 height 10
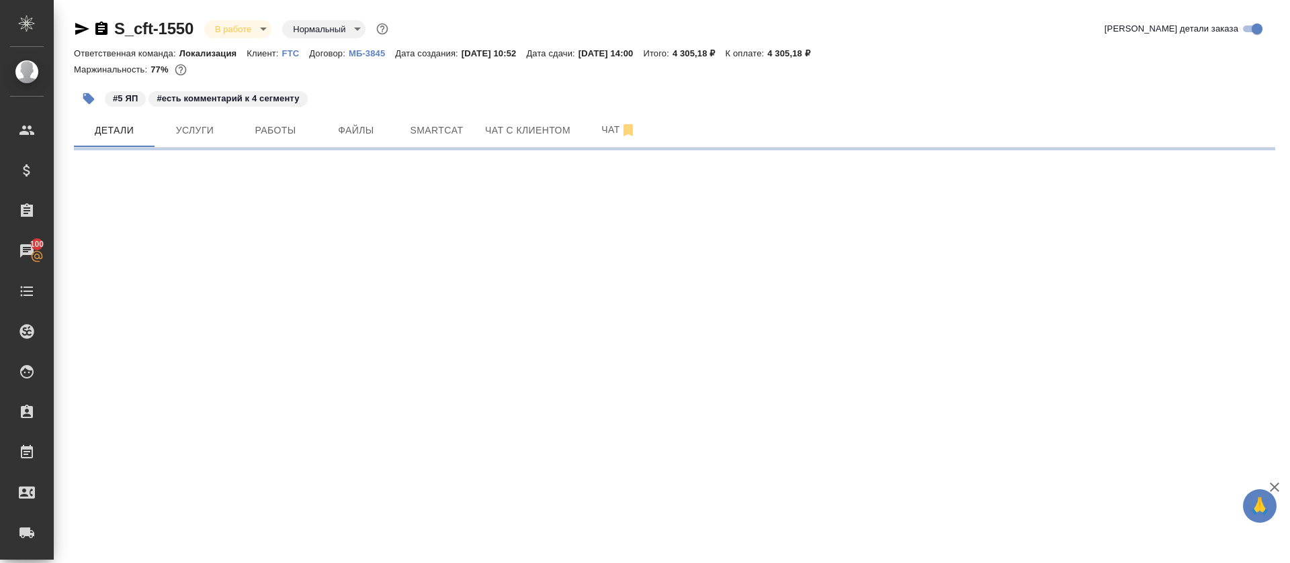
select select "RU"
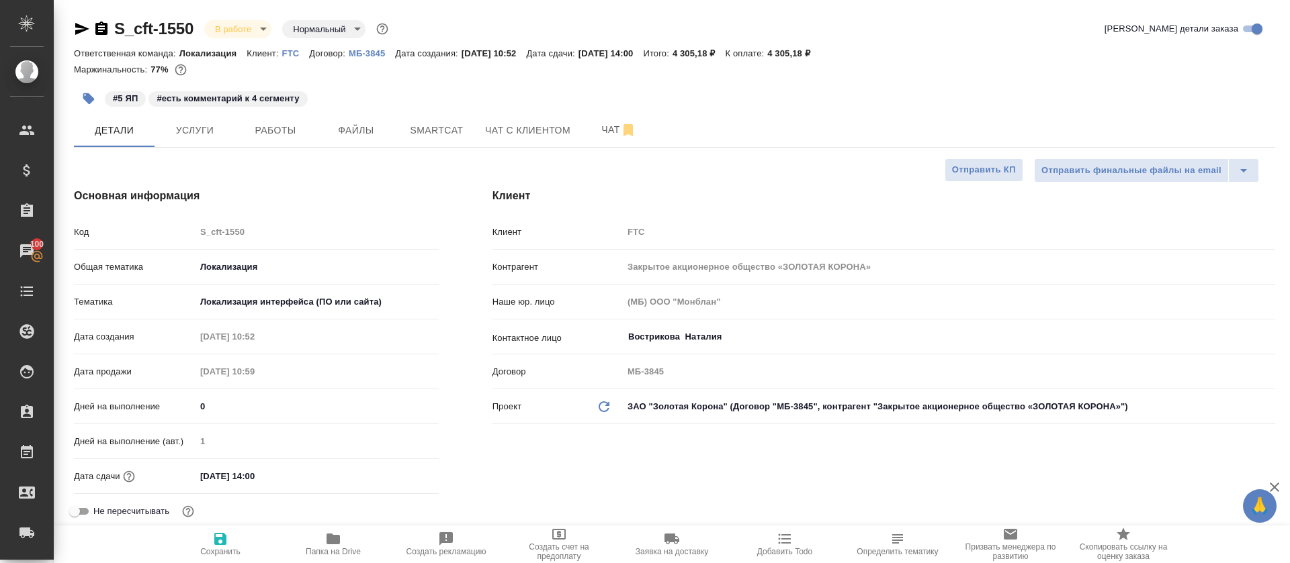
type textarea "x"
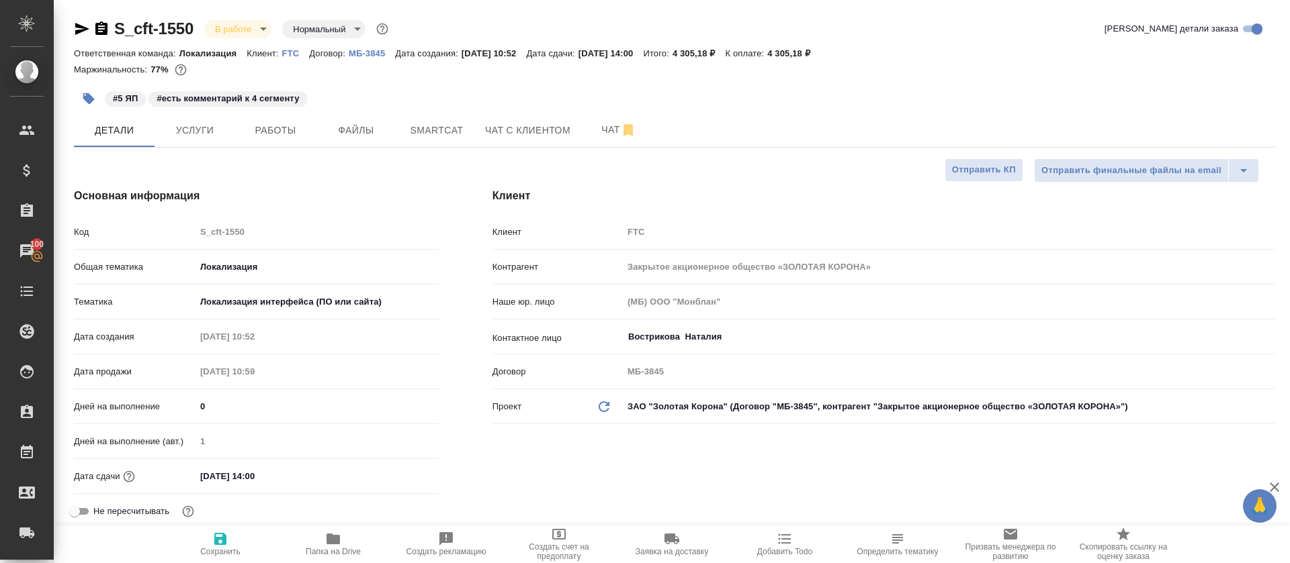
type textarea "x"
click at [284, 140] on button "Работы" at bounding box center [275, 131] width 81 height 34
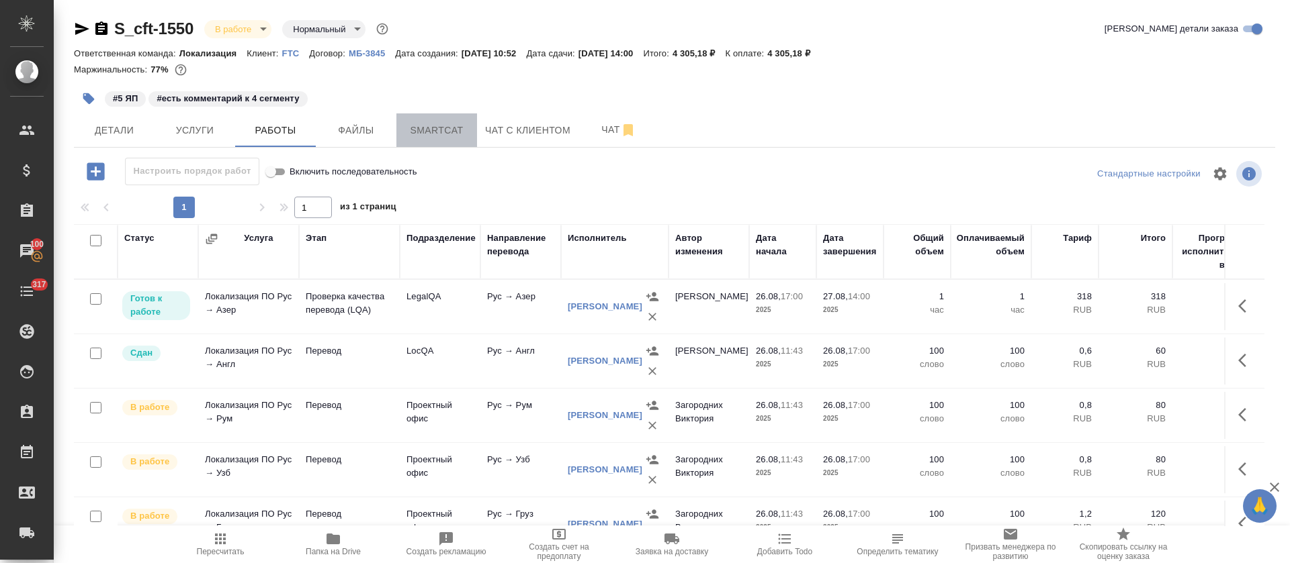
click at [431, 135] on span "Smartcat" at bounding box center [436, 130] width 64 height 17
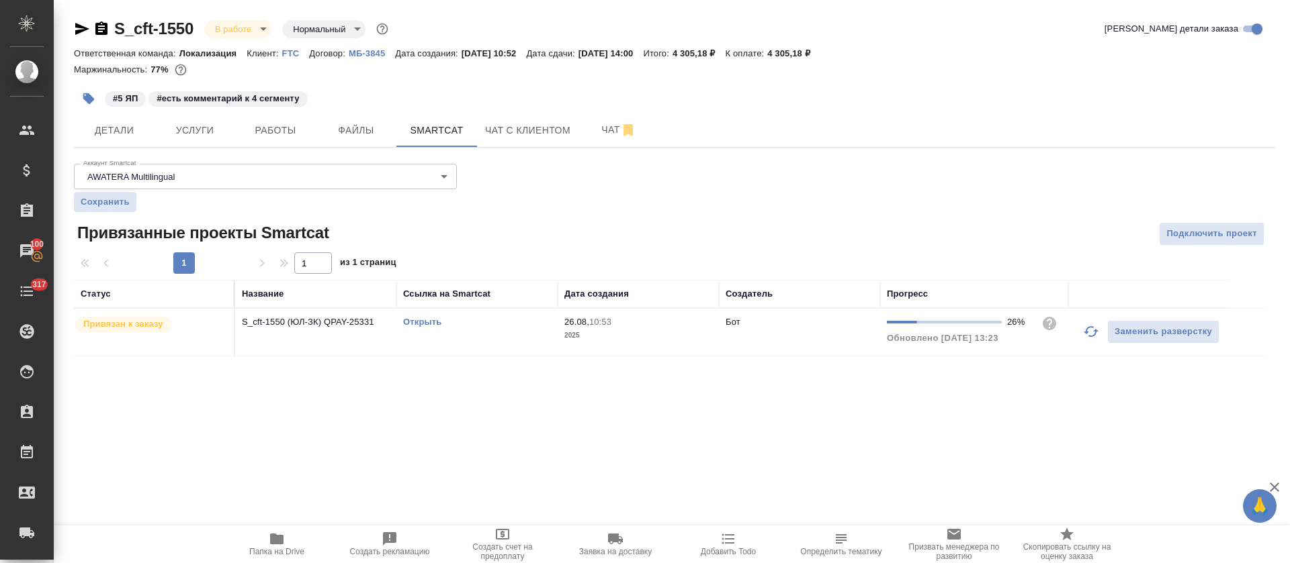
click at [434, 318] on link "Открыть" at bounding box center [422, 322] width 38 height 10
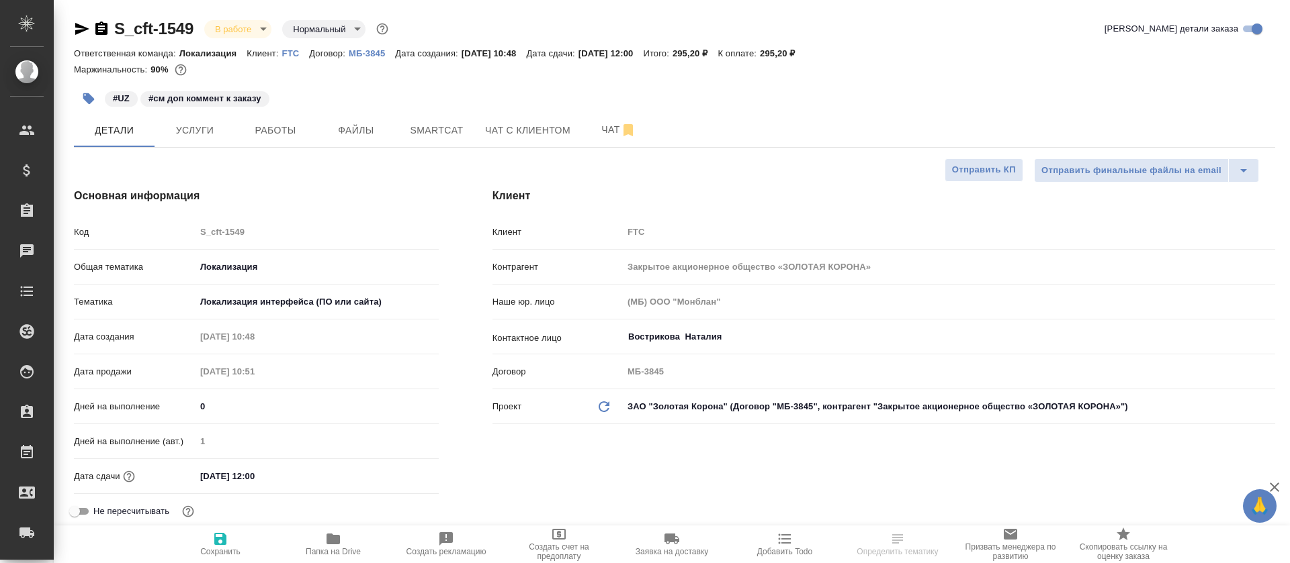
select select "RU"
click at [281, 134] on span "Работы" at bounding box center [275, 130] width 64 height 17
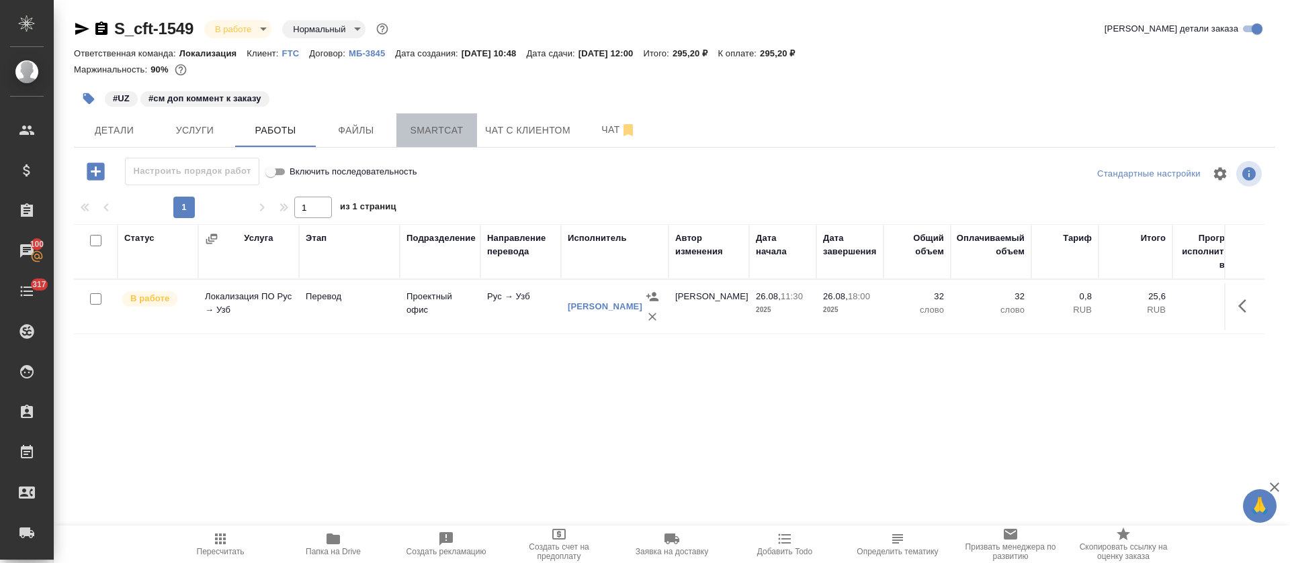
click at [446, 122] on span "Smartcat" at bounding box center [436, 130] width 64 height 17
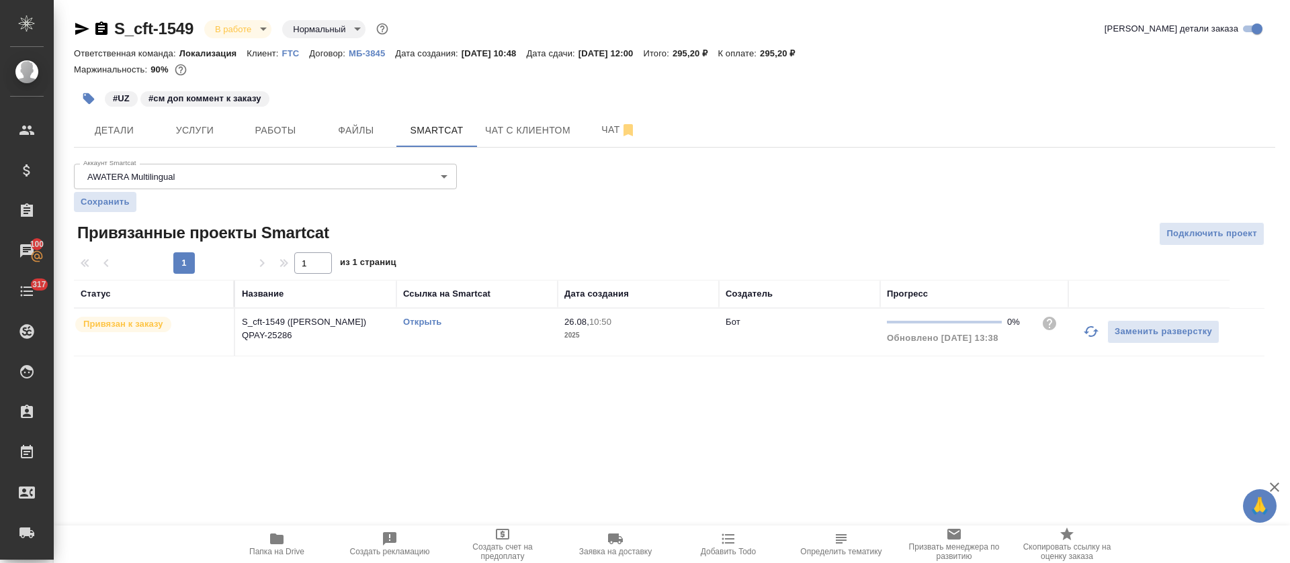
click at [1090, 331] on icon "button" at bounding box center [1091, 332] width 16 height 16
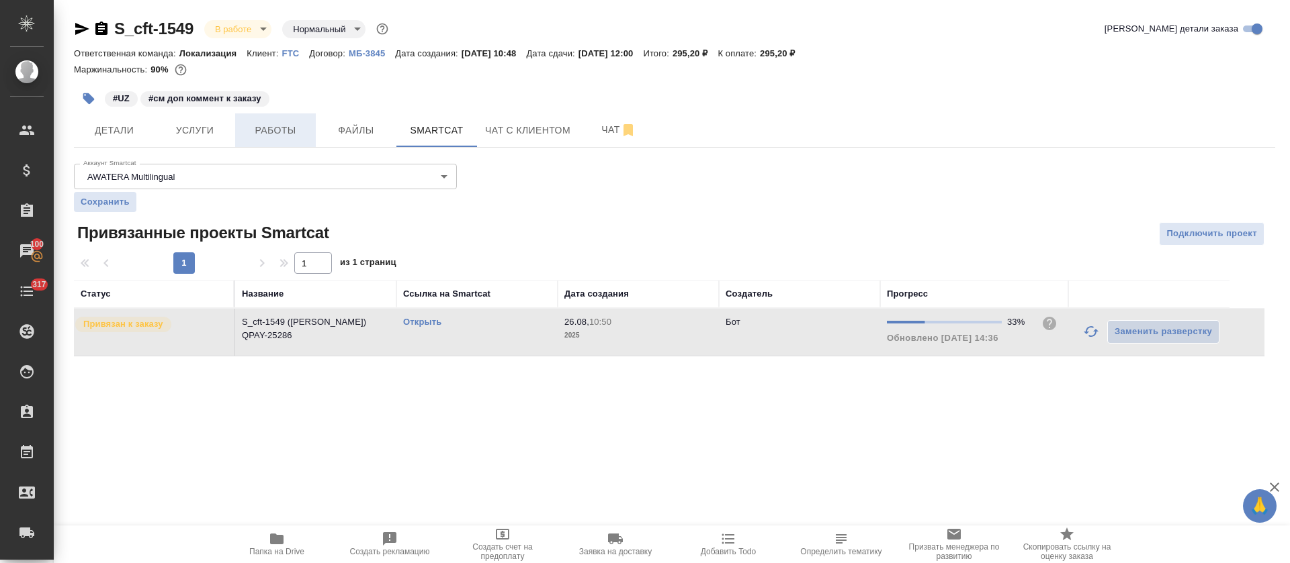
click at [266, 131] on span "Работы" at bounding box center [275, 130] width 64 height 17
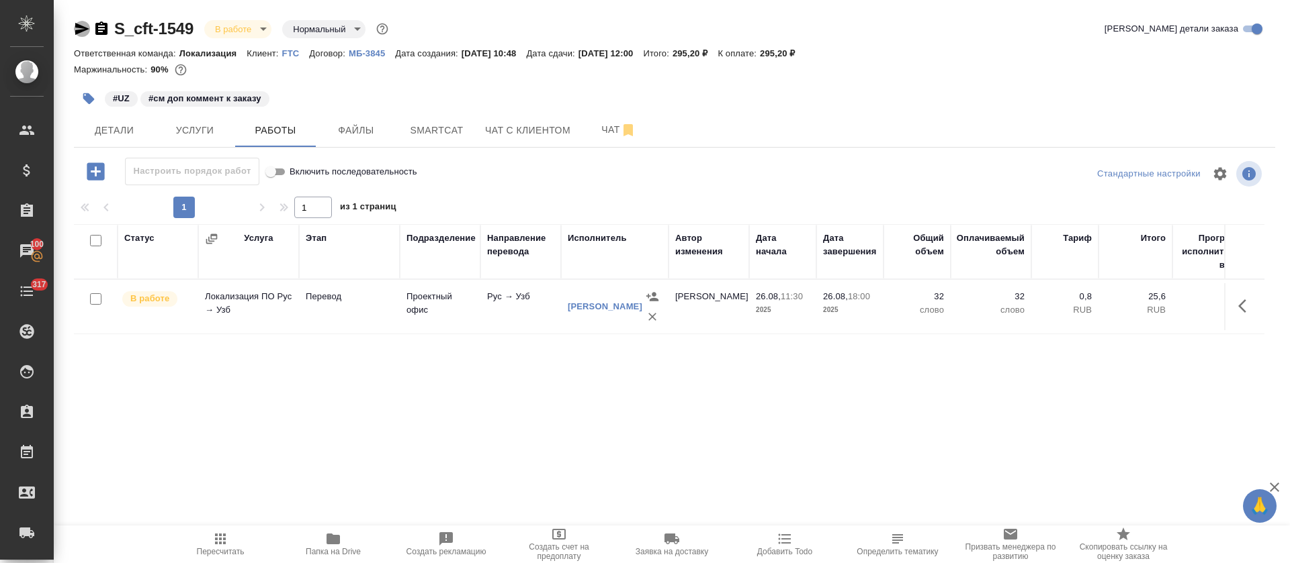
click at [77, 32] on icon "button" at bounding box center [82, 29] width 14 height 12
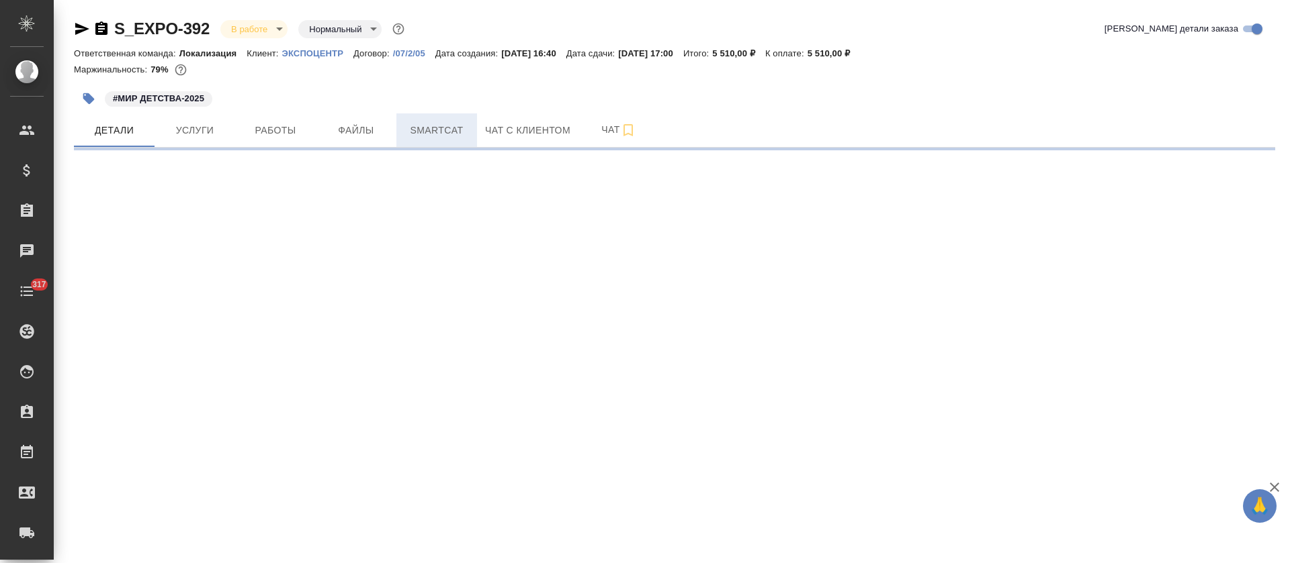
select select "RU"
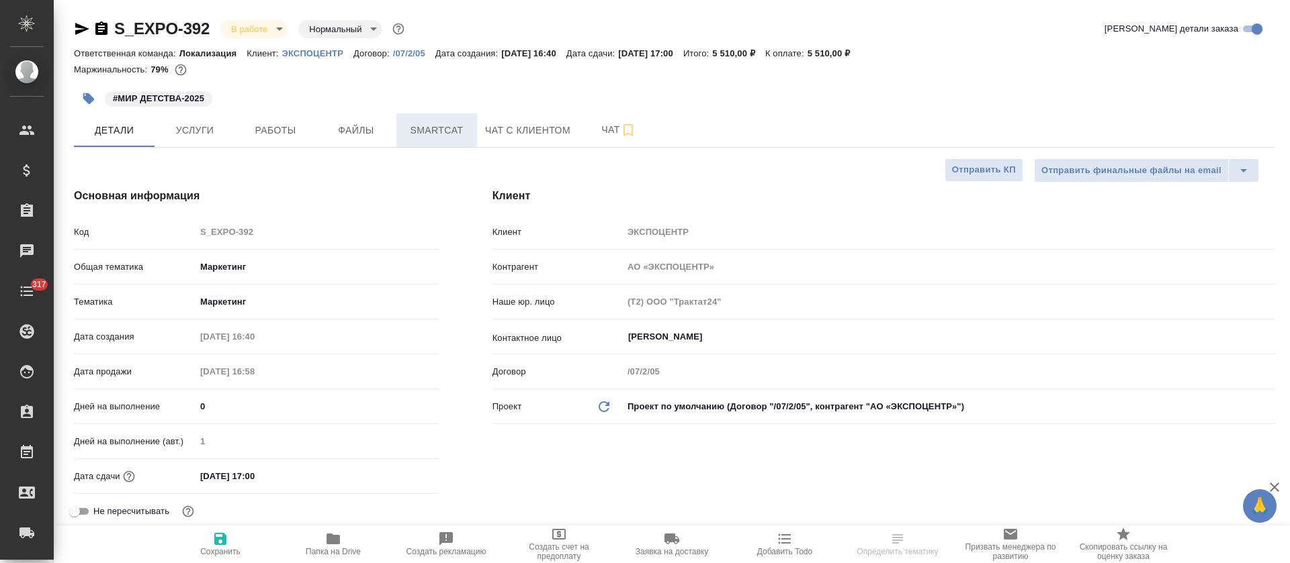
type textarea "x"
click at [431, 134] on span "Smartcat" at bounding box center [436, 130] width 64 height 17
type textarea "x"
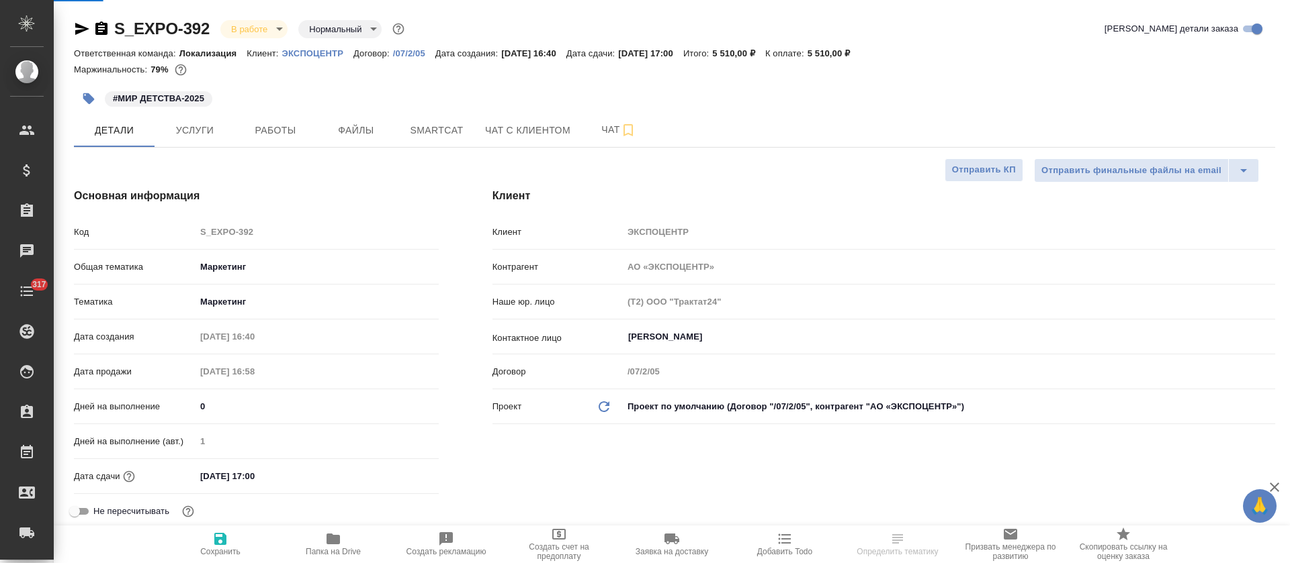
type textarea "x"
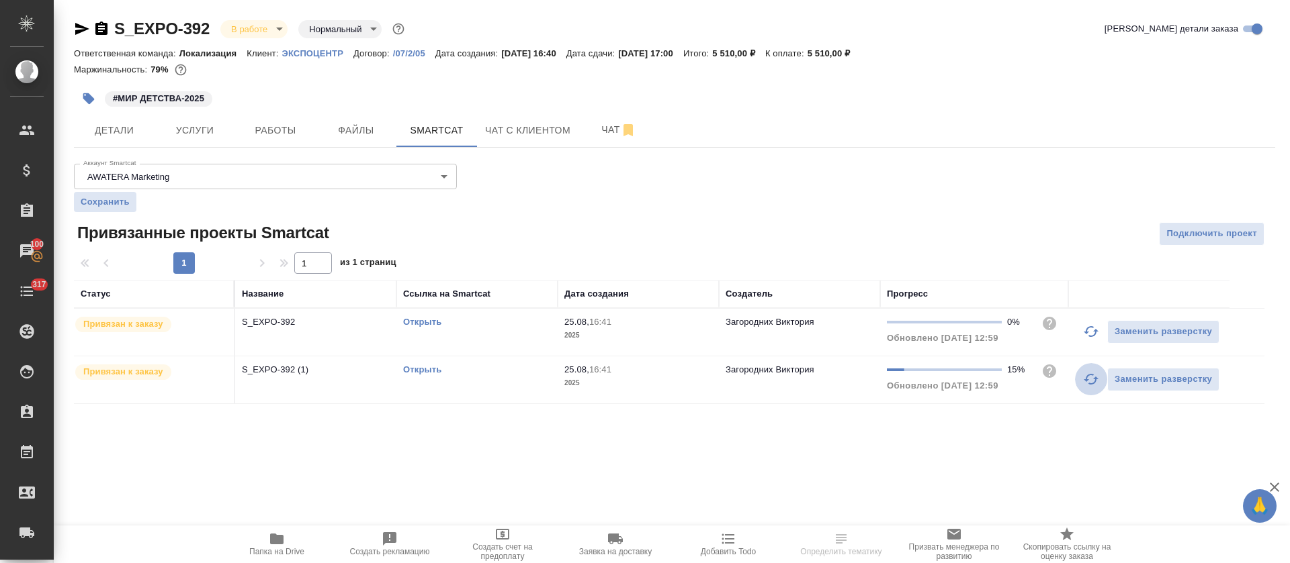
click at [1090, 379] on icon "button" at bounding box center [1091, 379] width 16 height 16
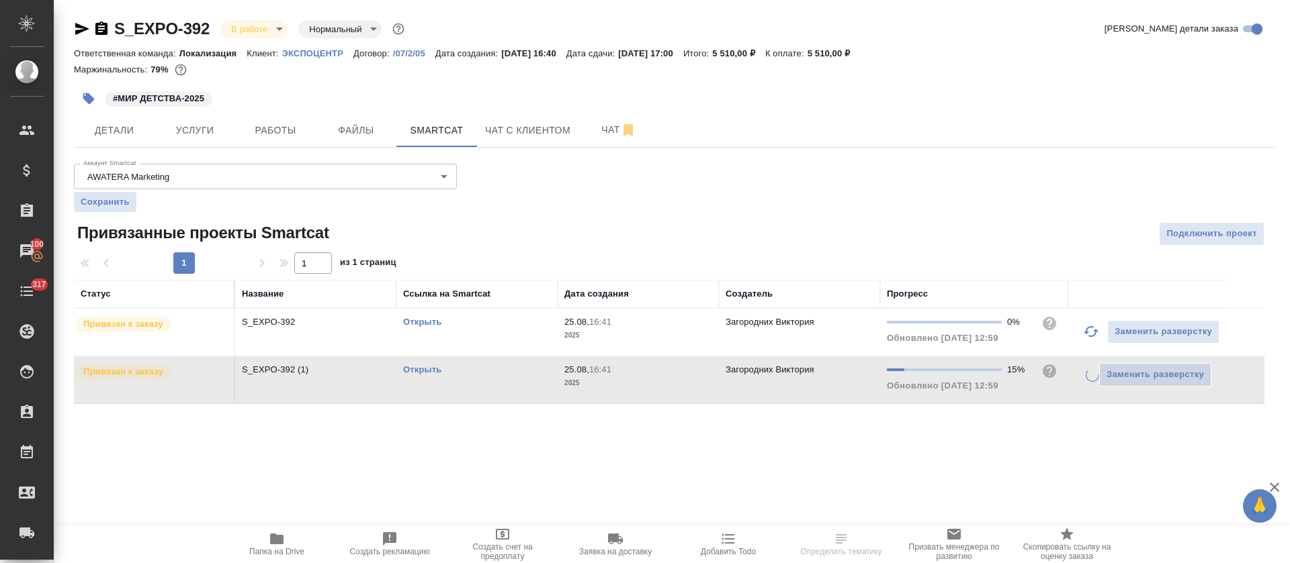
click at [1090, 328] on icon "button" at bounding box center [1091, 332] width 16 height 16
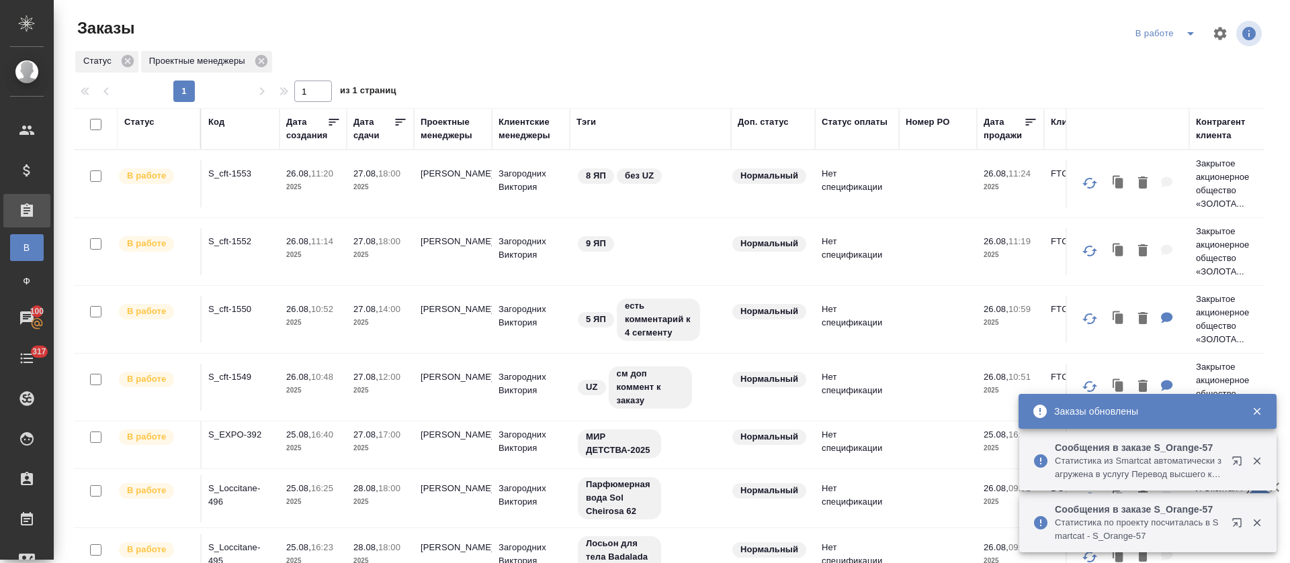
scroll to position [12, 0]
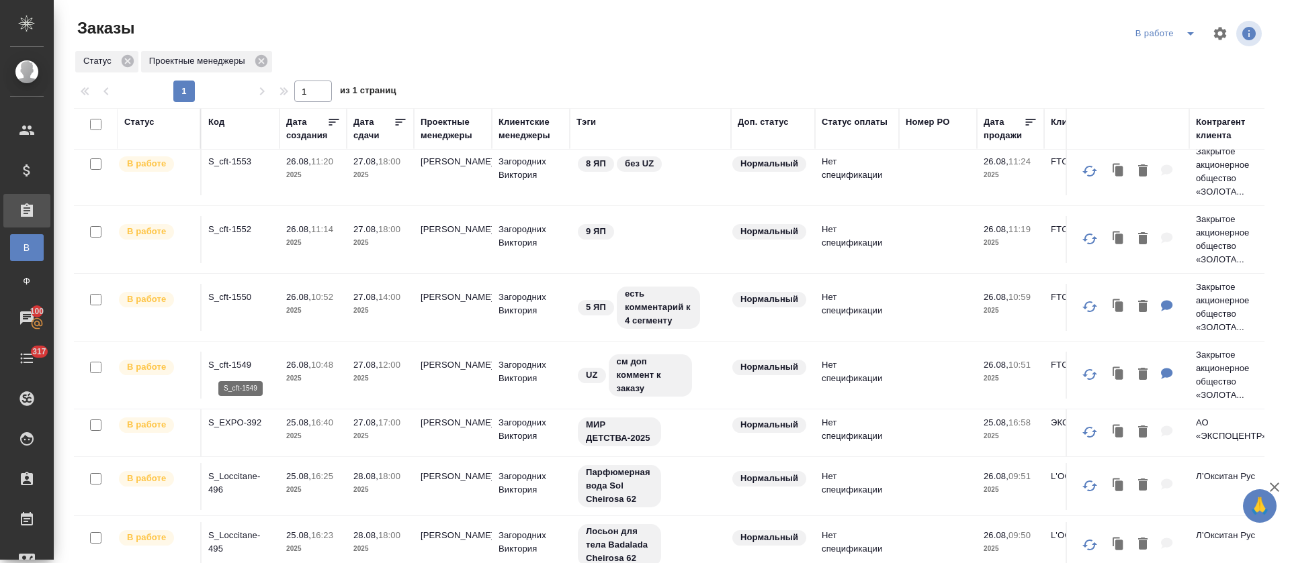
click at [235, 362] on p "S_cft-1549" at bounding box center [240, 365] width 64 height 13
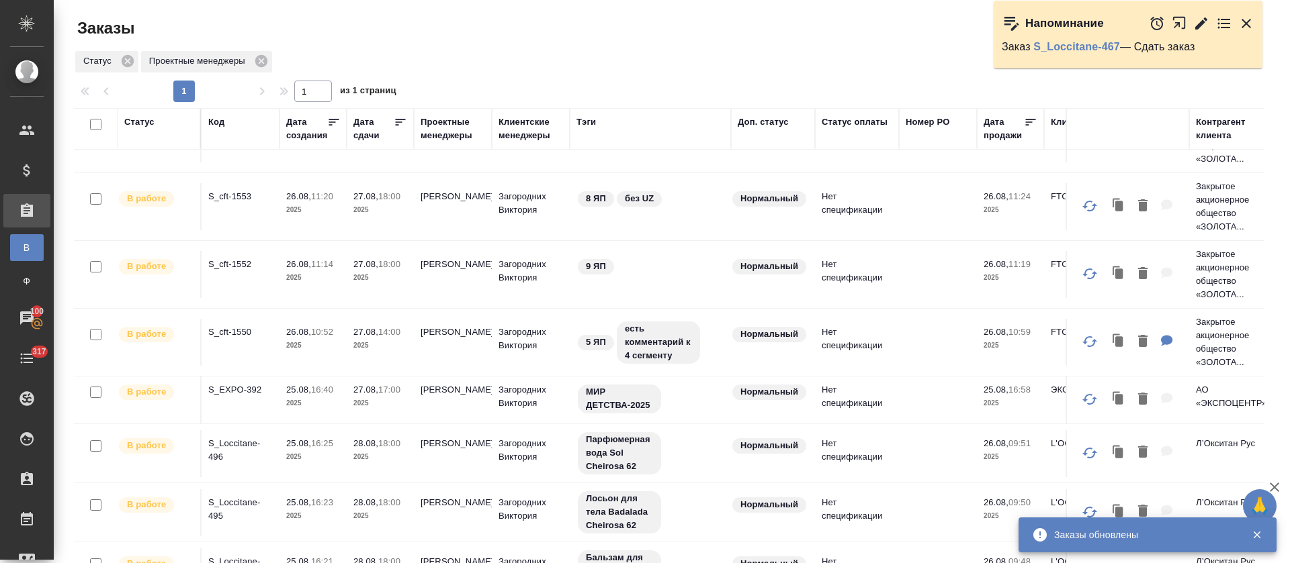
scroll to position [36, 0]
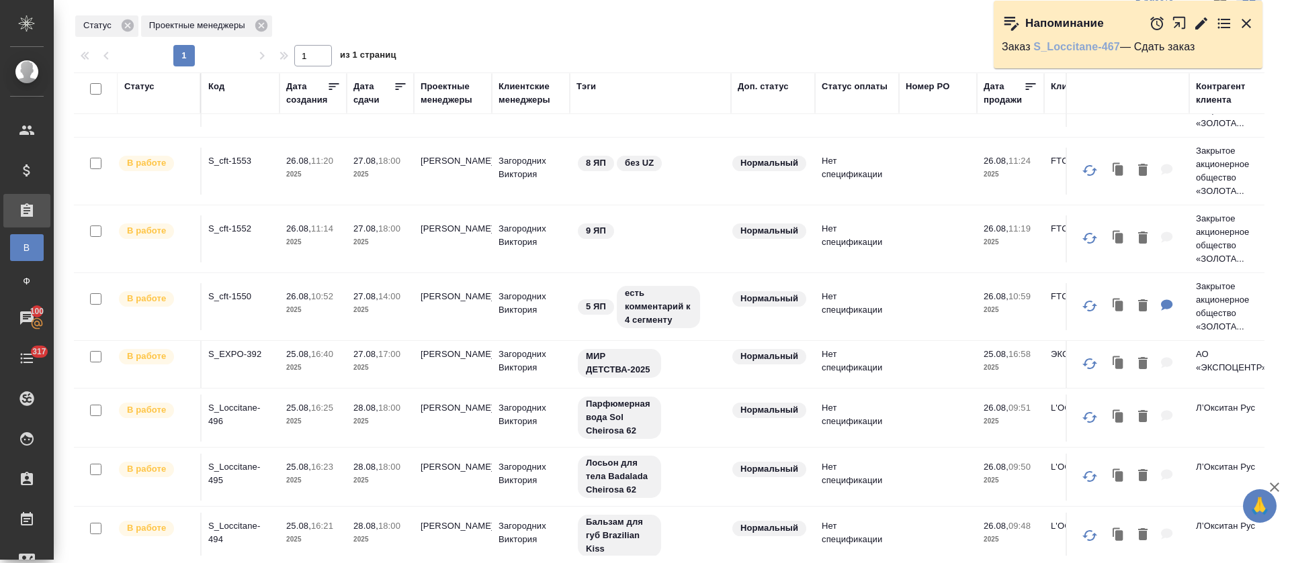
click at [1083, 50] on link "S_Loccitane-467" at bounding box center [1076, 46] width 87 height 11
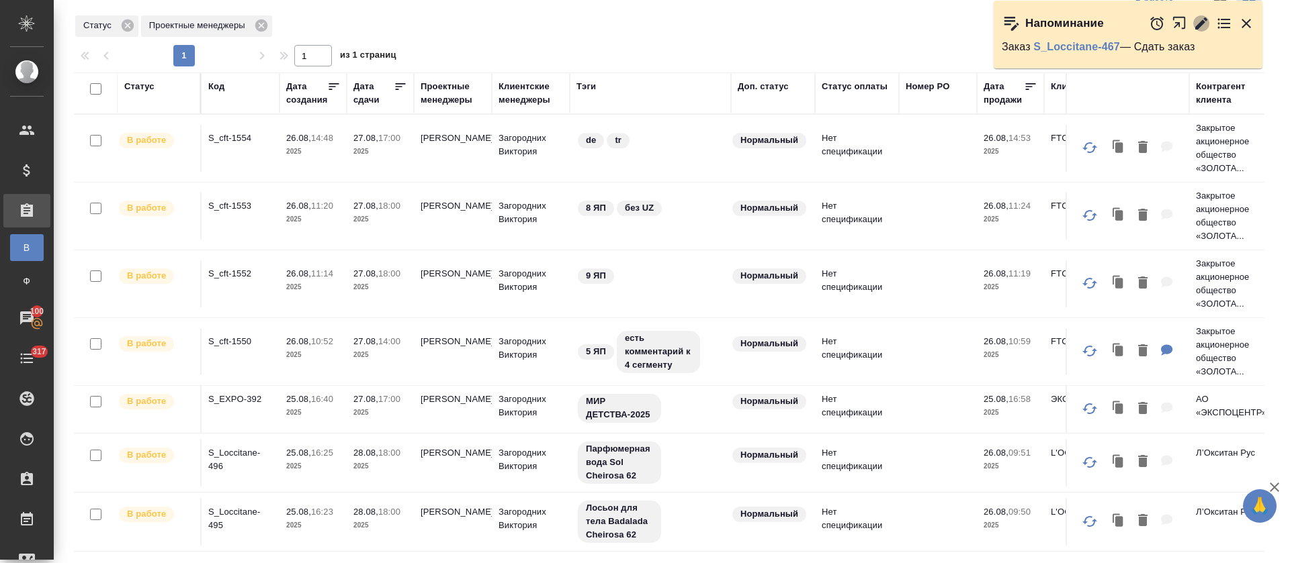
click at [1203, 19] on icon "button" at bounding box center [1201, 23] width 16 height 16
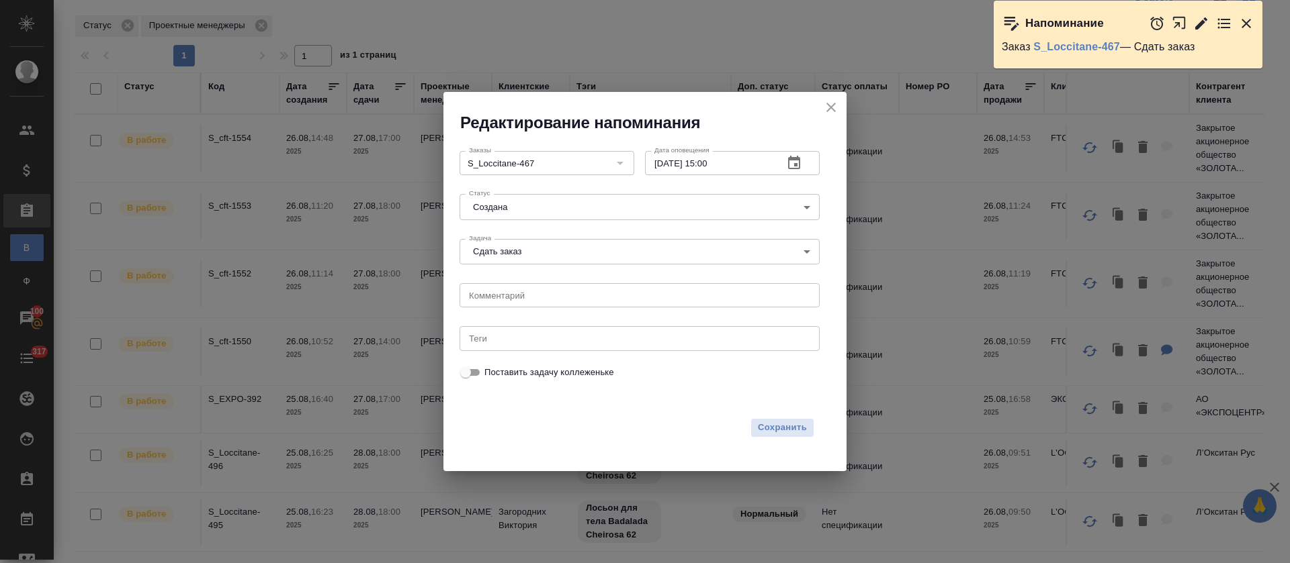
click at [567, 201] on body "🙏 .cls-1 fill:#fff; AWATERA Tretyakova Olga Клиенты Спецификации Заказы В Все з…" at bounding box center [645, 281] width 1290 height 563
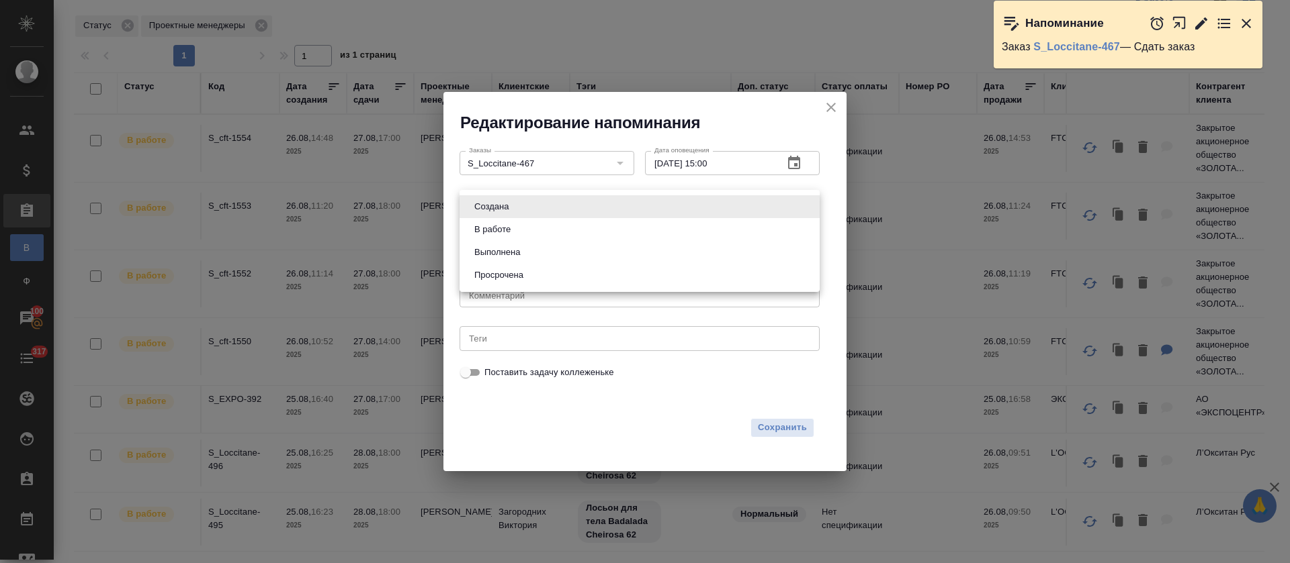
click at [550, 251] on li "Выполнена" at bounding box center [639, 252] width 360 height 23
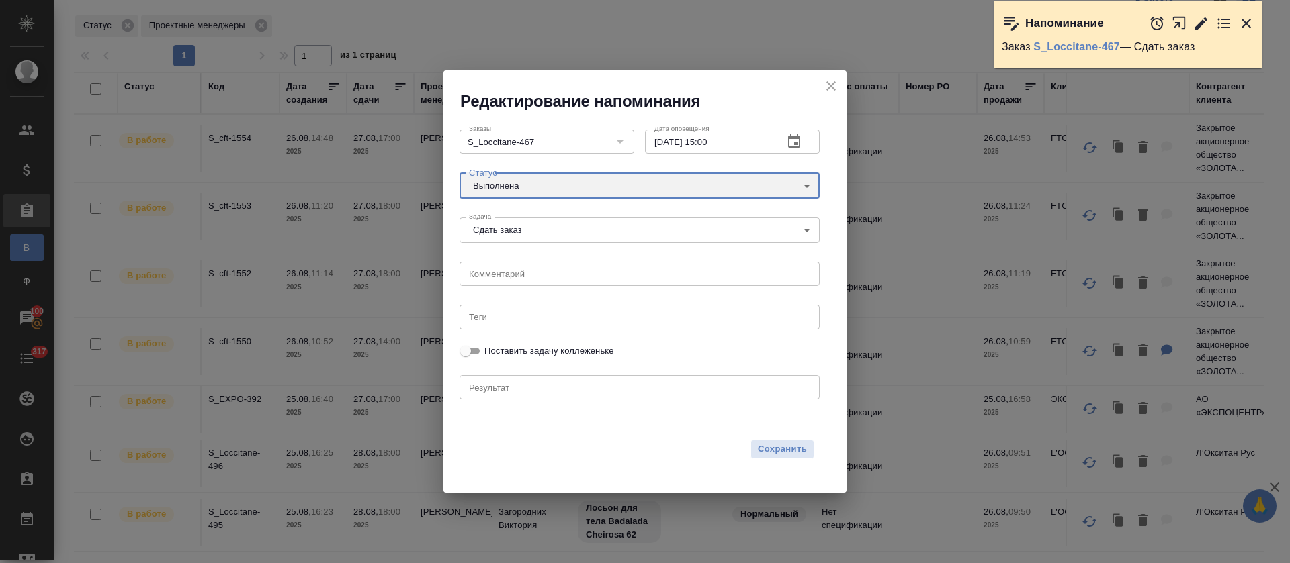
type input "completed"
click at [795, 448] on span "Сохранить" at bounding box center [782, 449] width 49 height 15
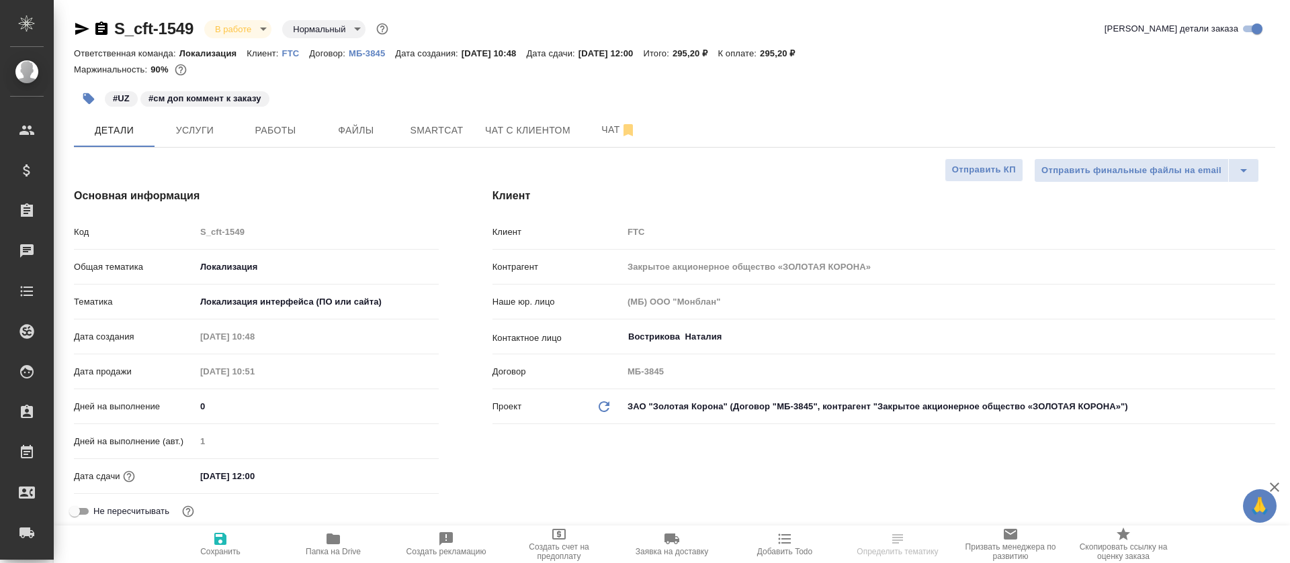
select select "RU"
type textarea "x"
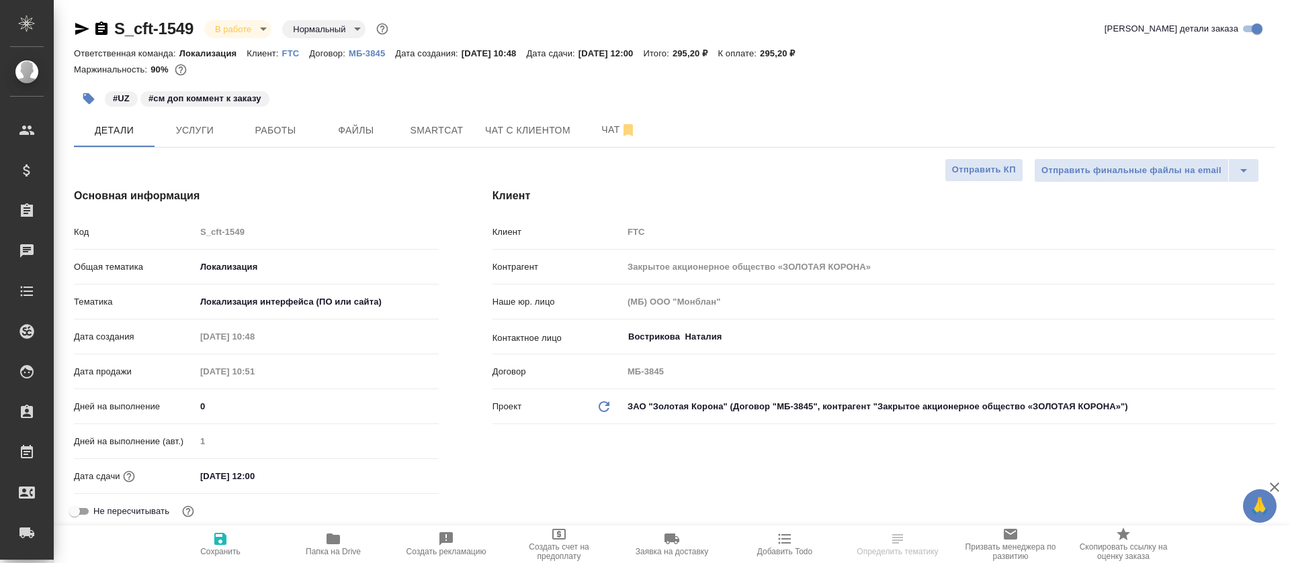
type textarea "x"
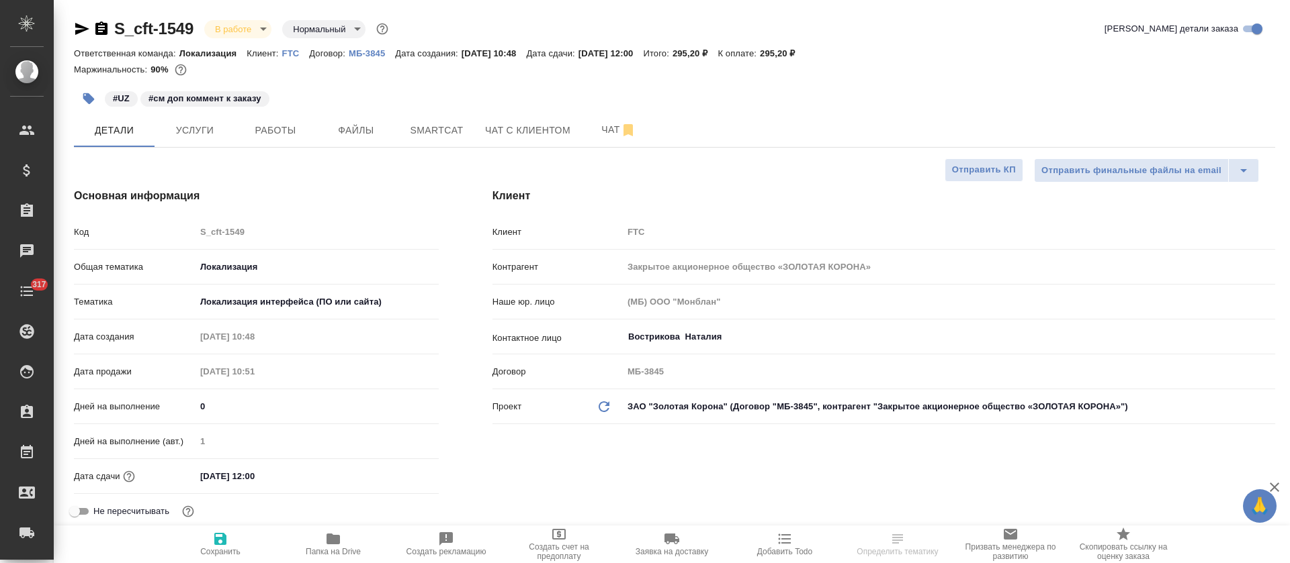
type input "[PERSON_NAME]"
click at [447, 134] on span "Smartcat" at bounding box center [436, 130] width 64 height 17
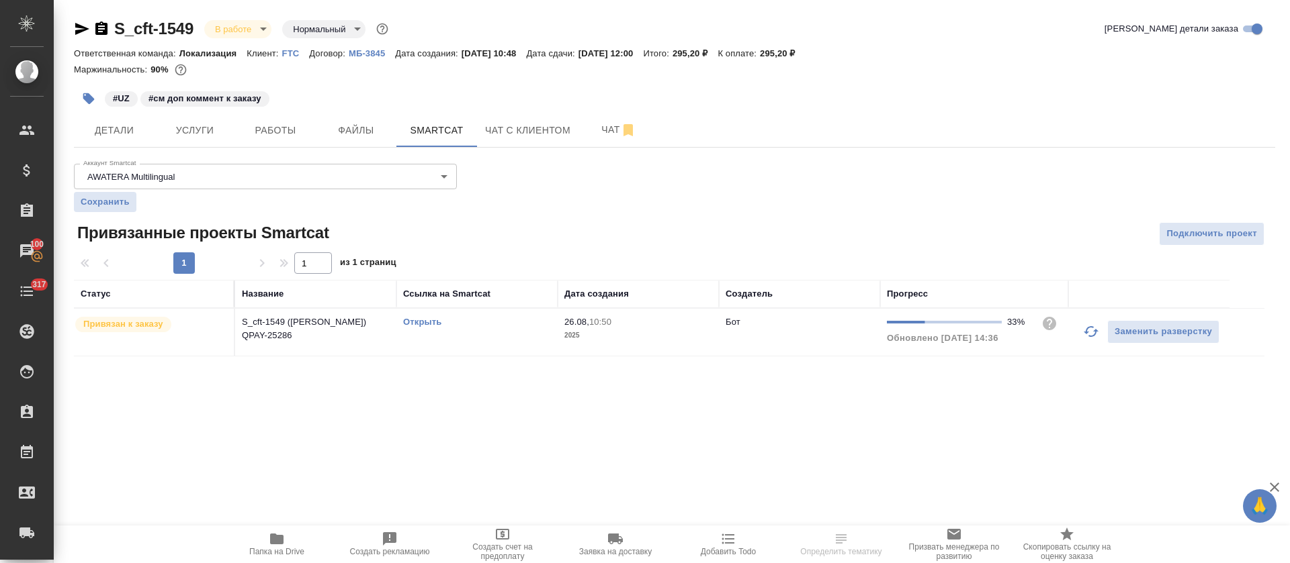
click at [416, 324] on link "Открыть" at bounding box center [422, 322] width 38 height 10
click at [260, 145] on button "Работы" at bounding box center [275, 131] width 81 height 34
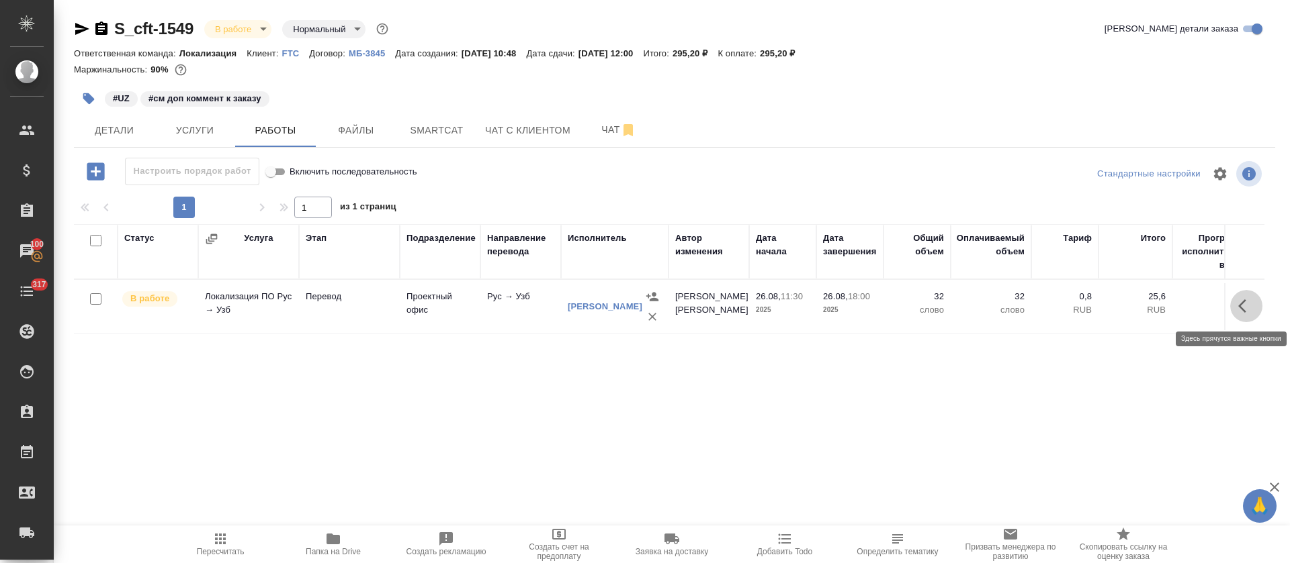
click at [1247, 303] on icon "button" at bounding box center [1246, 306] width 16 height 16
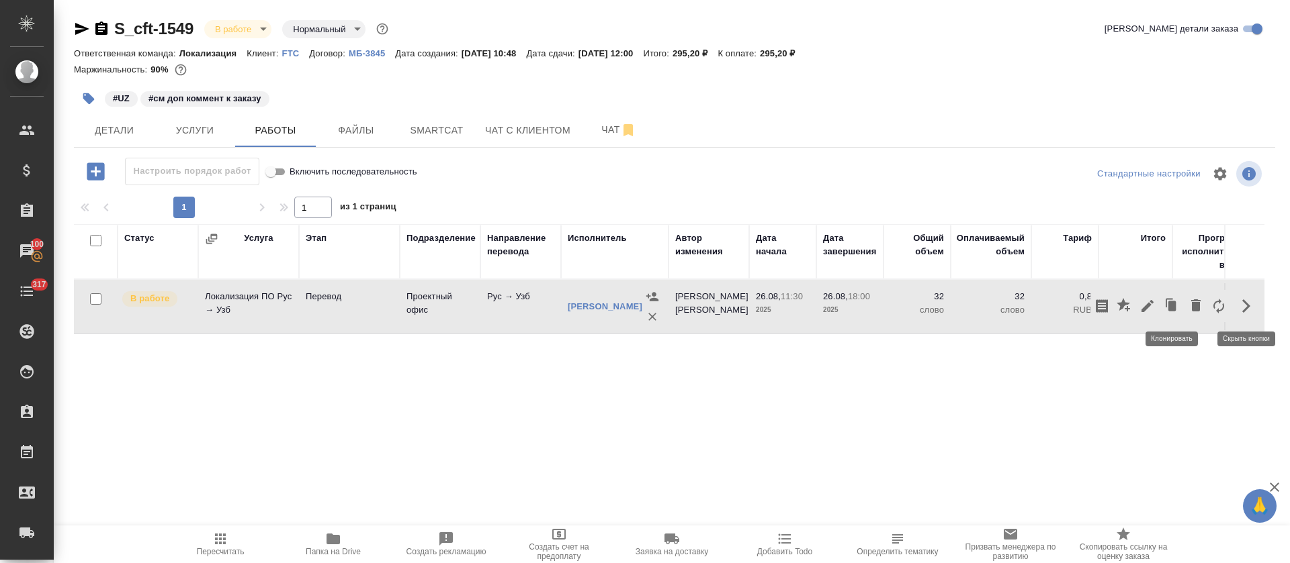
click at [1152, 305] on icon "button" at bounding box center [1147, 306] width 16 height 16
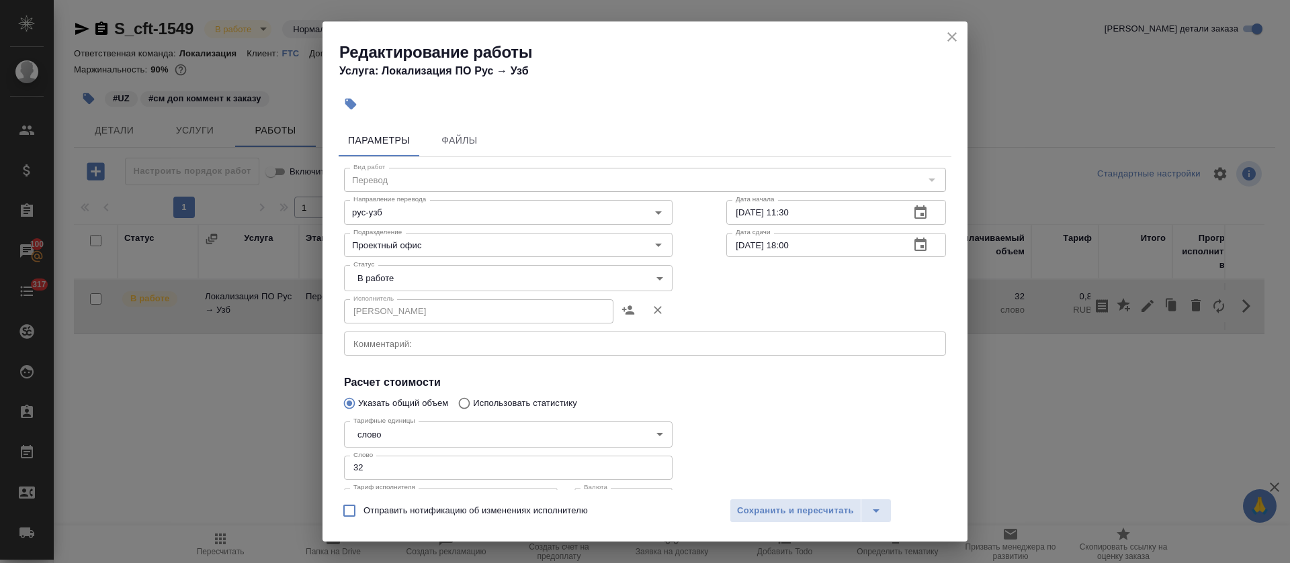
click at [376, 456] on input "32" at bounding box center [508, 468] width 328 height 24
type input "32.5"
click at [348, 274] on body "🙏 .cls-1 fill:#fff; AWATERA Tretyakova Olga Клиенты Спецификации Заказы 100 Чат…" at bounding box center [645, 281] width 1290 height 563
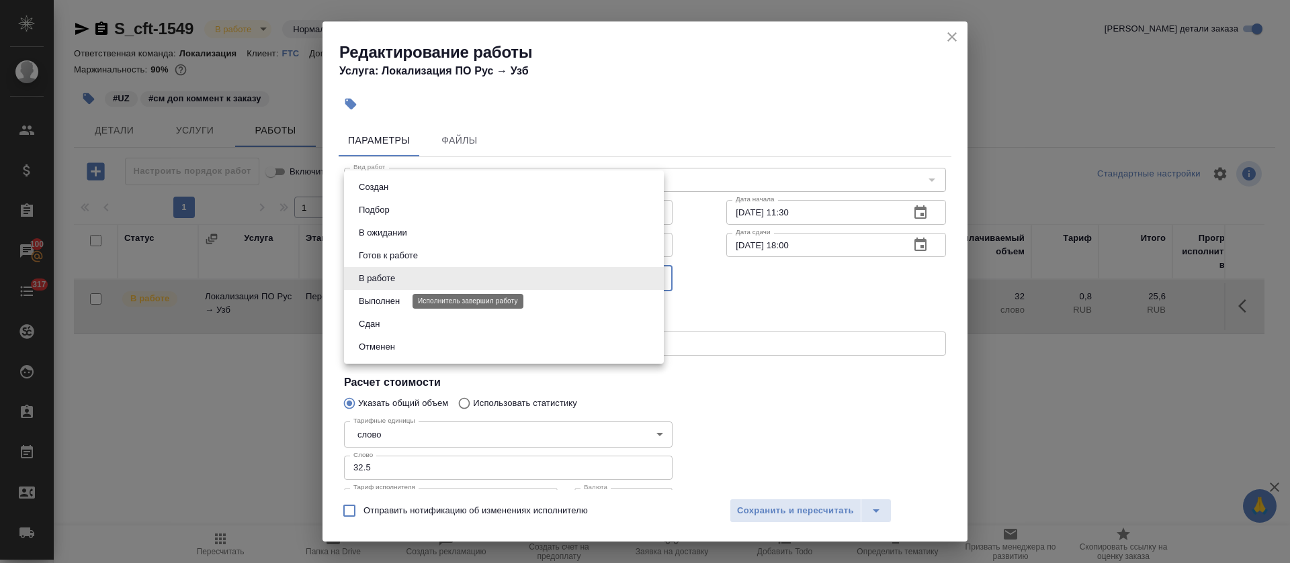
click at [372, 299] on button "Выполнен" at bounding box center [379, 301] width 49 height 15
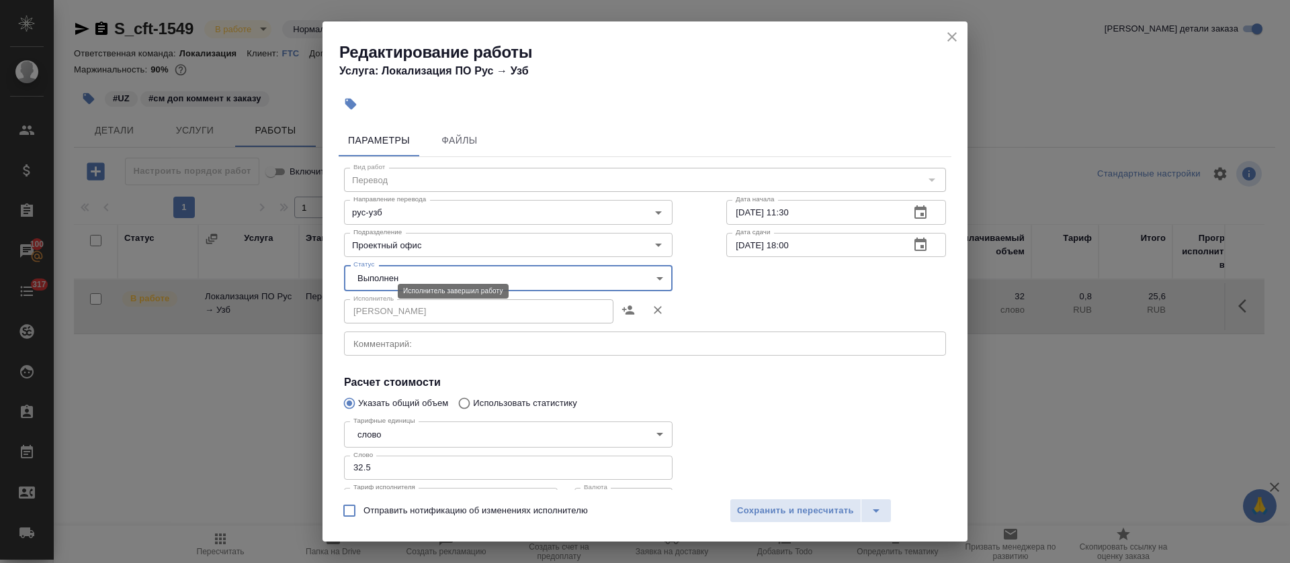
click at [381, 277] on body "🙏 .cls-1 fill:#fff; AWATERA Tretyakova Olga Клиенты Спецификации Заказы 100 Чат…" at bounding box center [645, 281] width 1290 height 563
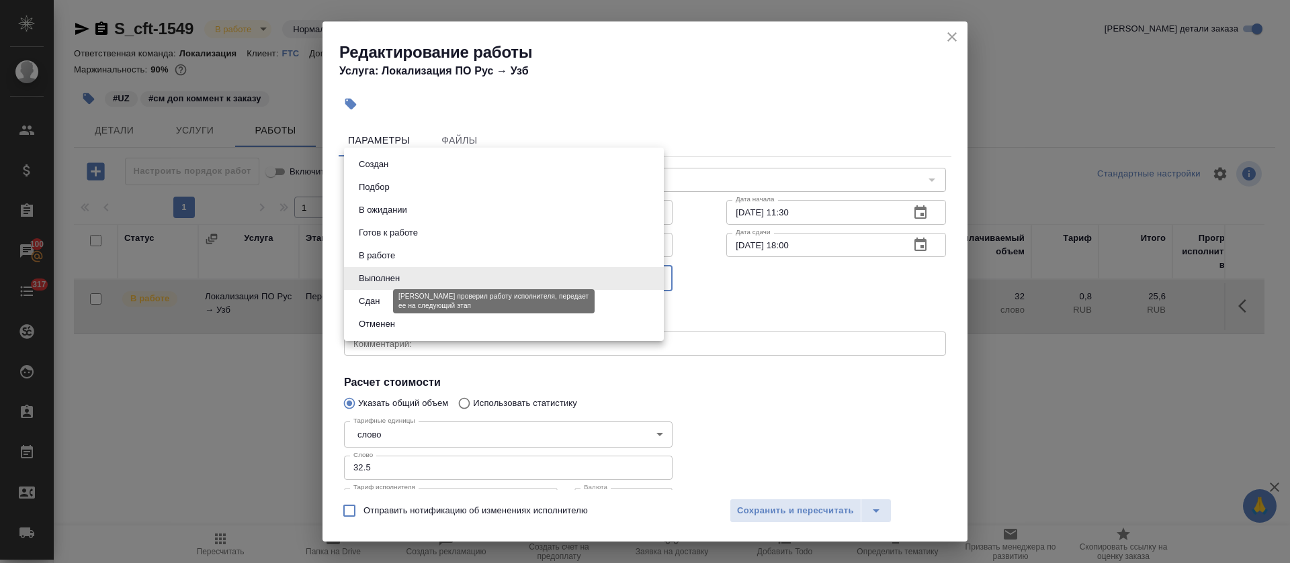
click at [381, 304] on button "Сдан" at bounding box center [369, 301] width 29 height 15
type input "closed"
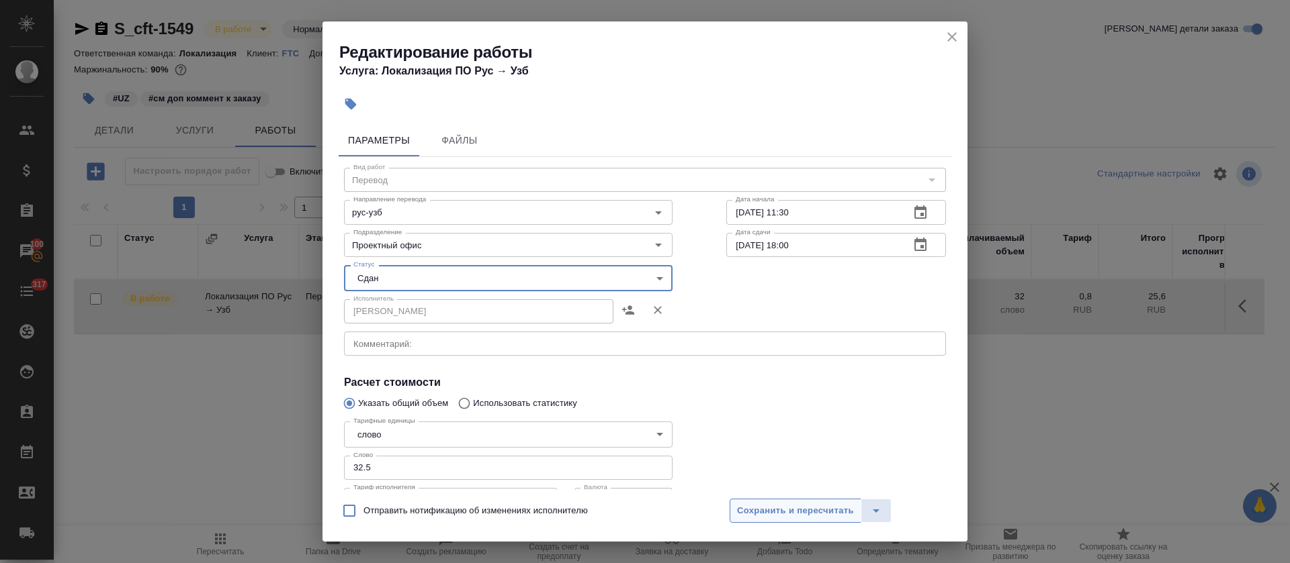
click at [760, 506] on span "Сохранить и пересчитать" at bounding box center [795, 511] width 117 height 15
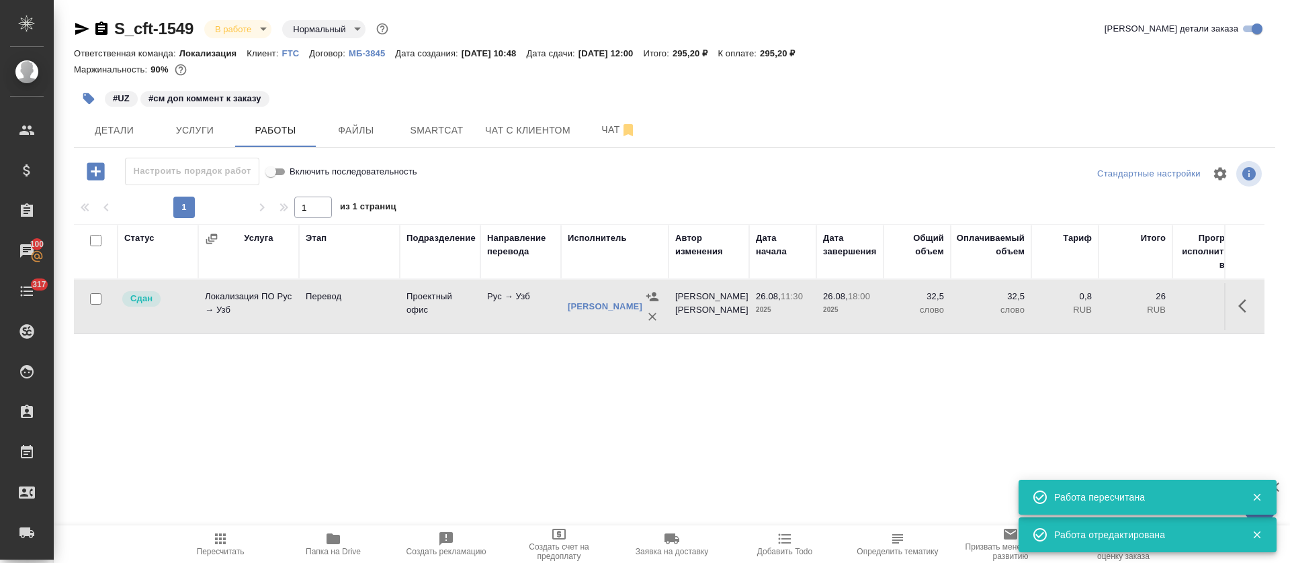
click at [251, 34] on body "🙏 .cls-1 fill:#fff; AWATERA Tretyakova Olga Клиенты Спецификации Заказы 100 Чат…" at bounding box center [645, 281] width 1290 height 563
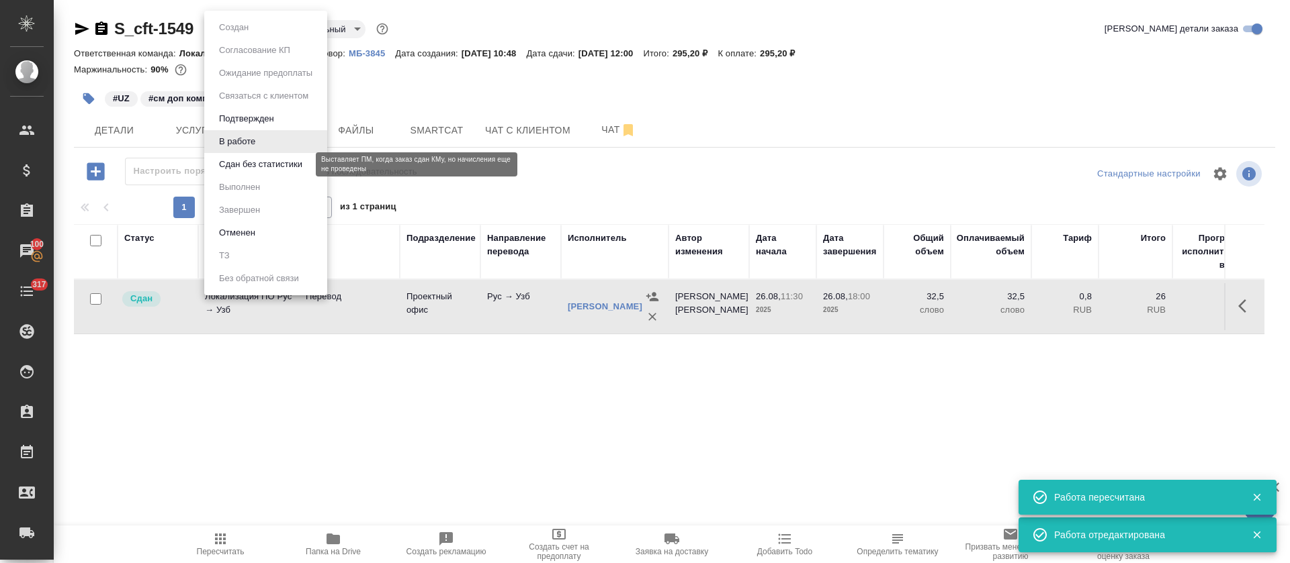
click at [254, 158] on button "Сдан без статистики" at bounding box center [260, 164] width 91 height 15
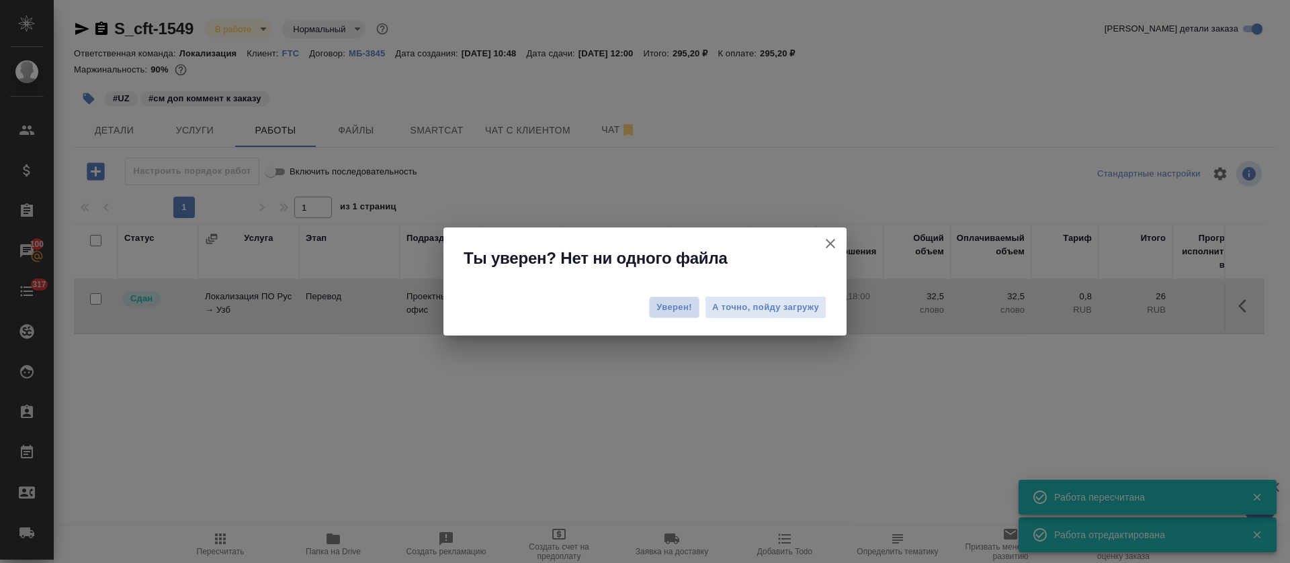
click at [692, 305] on button "Уверен!" at bounding box center [674, 307] width 50 height 21
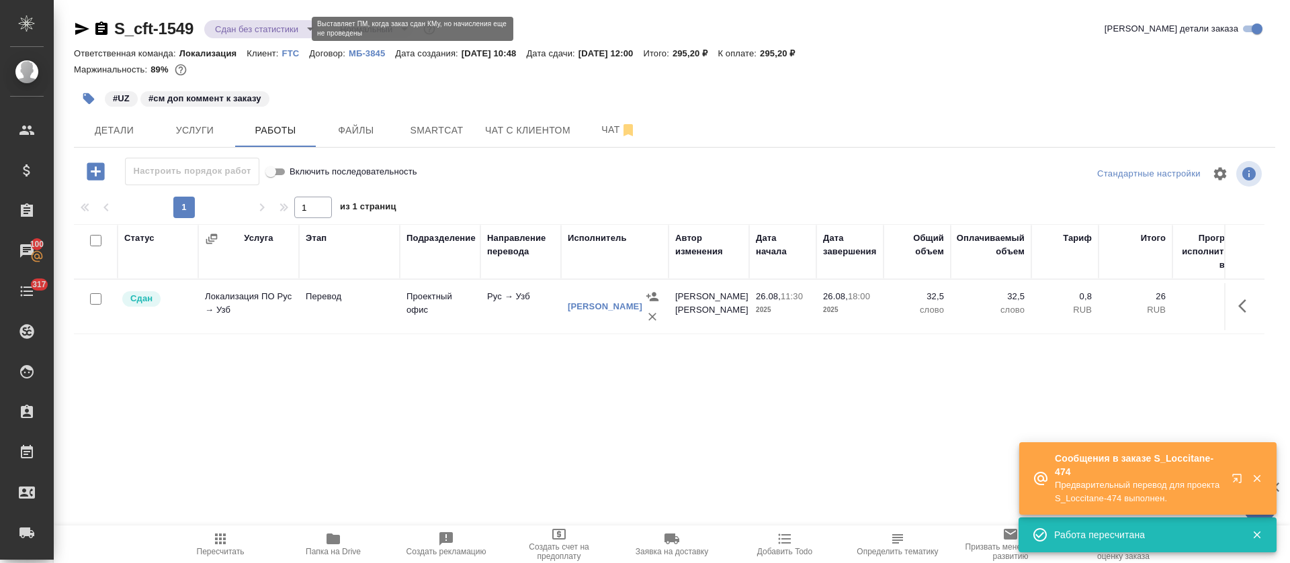
click at [268, 26] on body "🙏 .cls-1 fill:#fff; AWATERA Tretyakova Olga Клиенты Спецификации Заказы 100 Чат…" at bounding box center [645, 281] width 1290 height 563
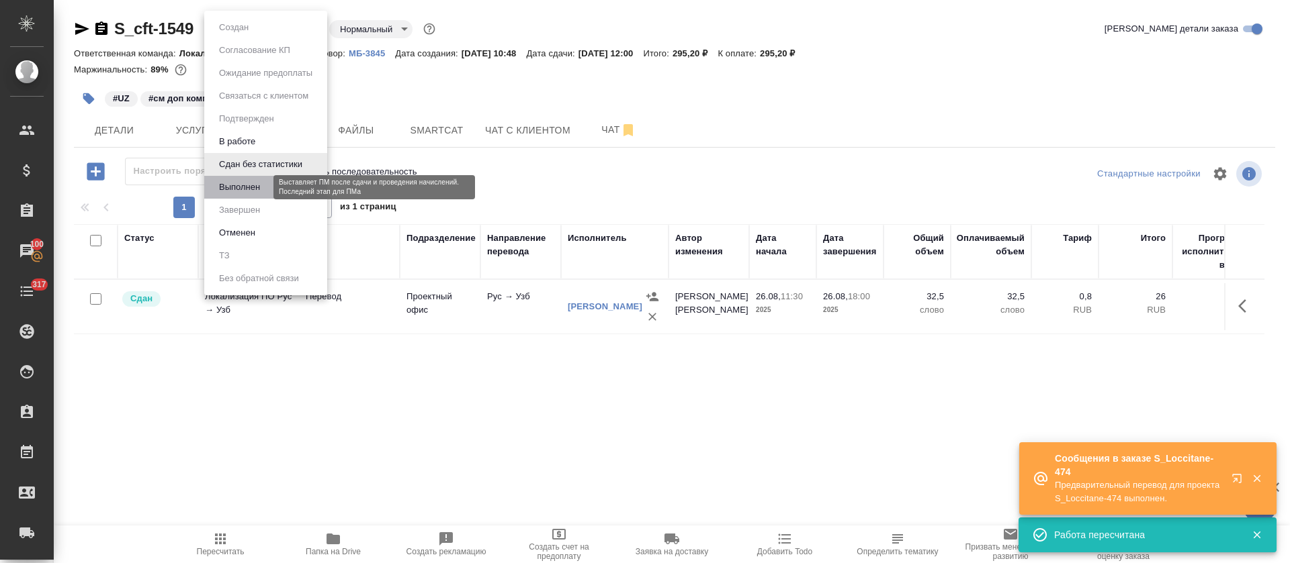
click at [253, 187] on button "Выполнен" at bounding box center [239, 187] width 49 height 15
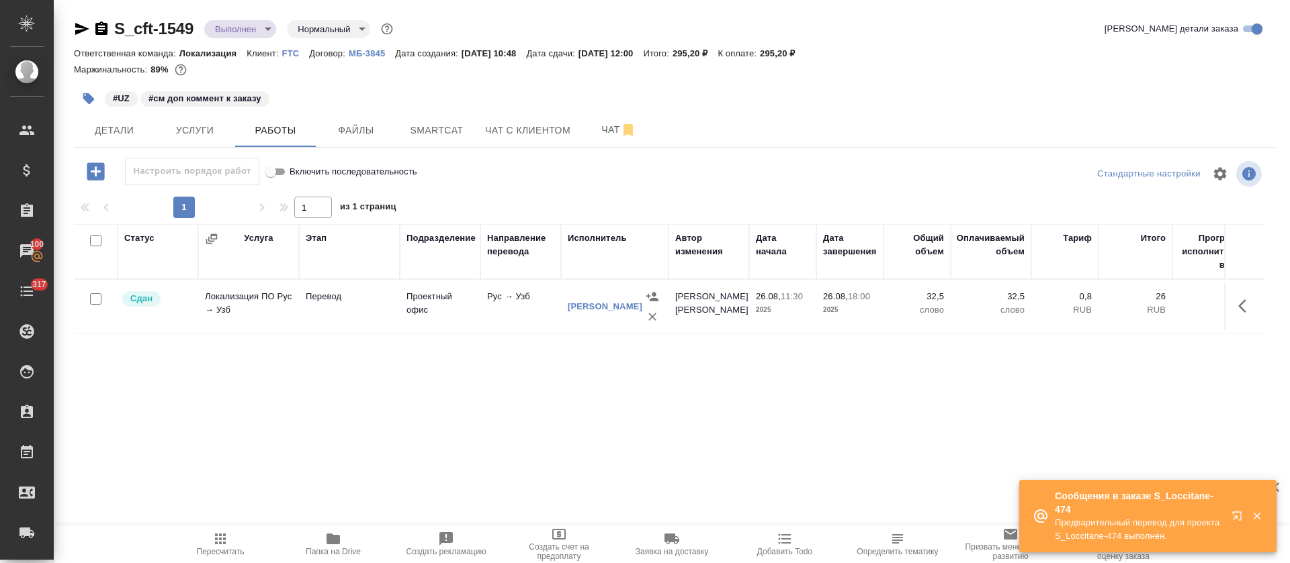
click at [83, 30] on icon "button" at bounding box center [82, 29] width 14 height 12
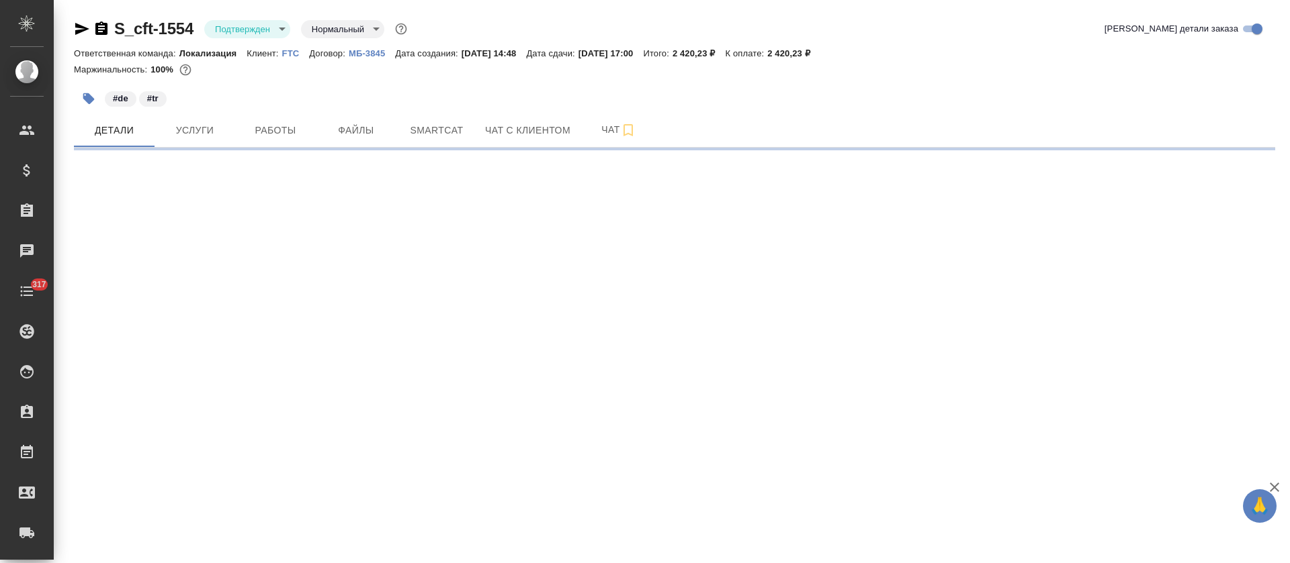
select select "RU"
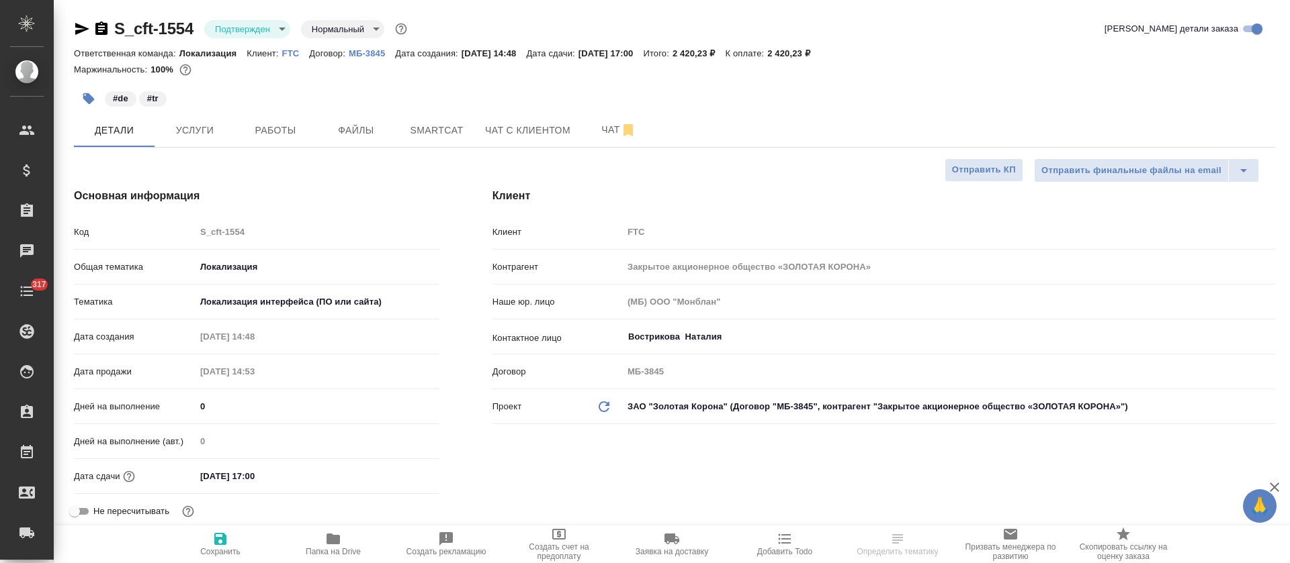
click at [273, 32] on body "🙏 .cls-1 fill:#fff; AWATERA [PERSON_NAME] Спецификации Заказы Чаты 317 Todo Про…" at bounding box center [645, 281] width 1290 height 563
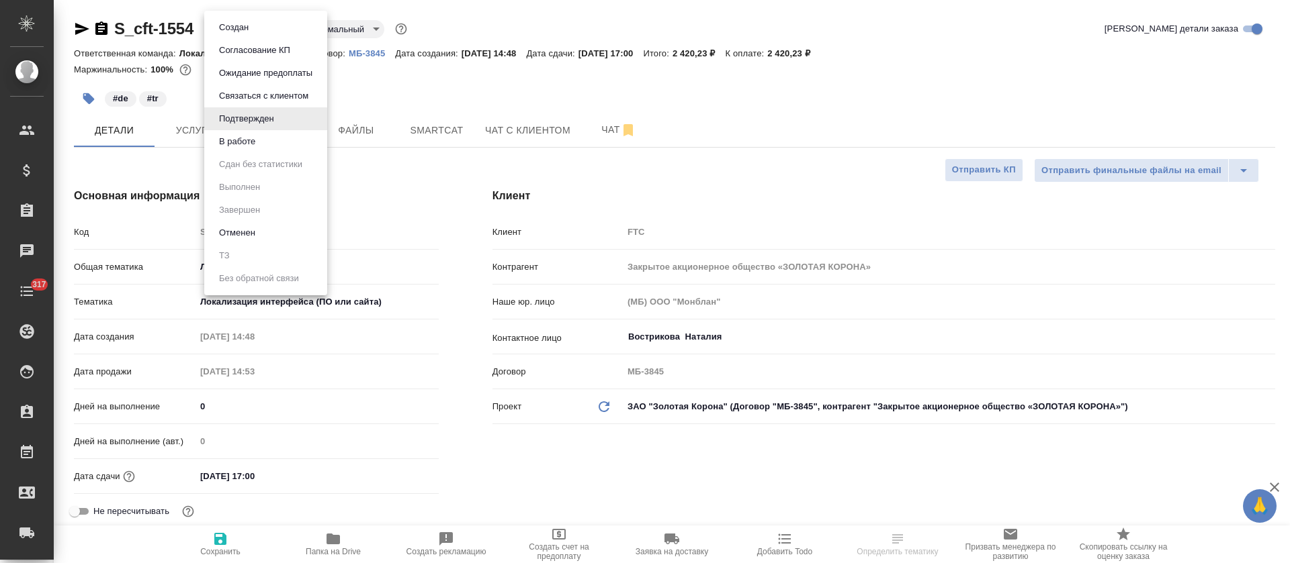
type textarea "x"
click at [285, 144] on li "В работе" at bounding box center [265, 141] width 123 height 23
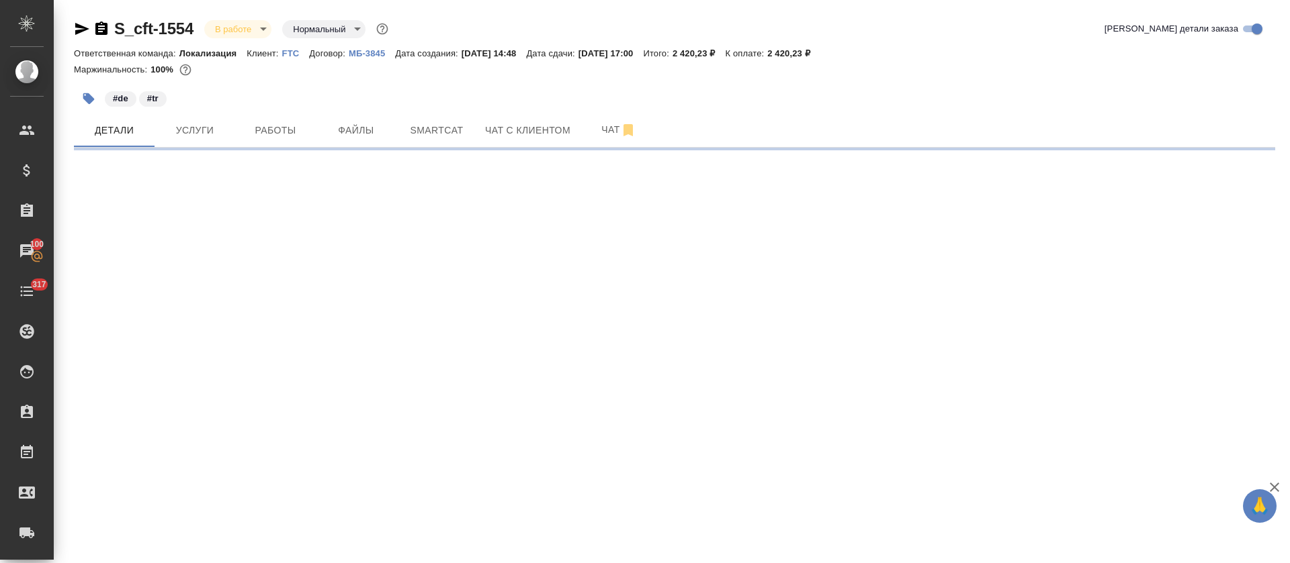
select select "RU"
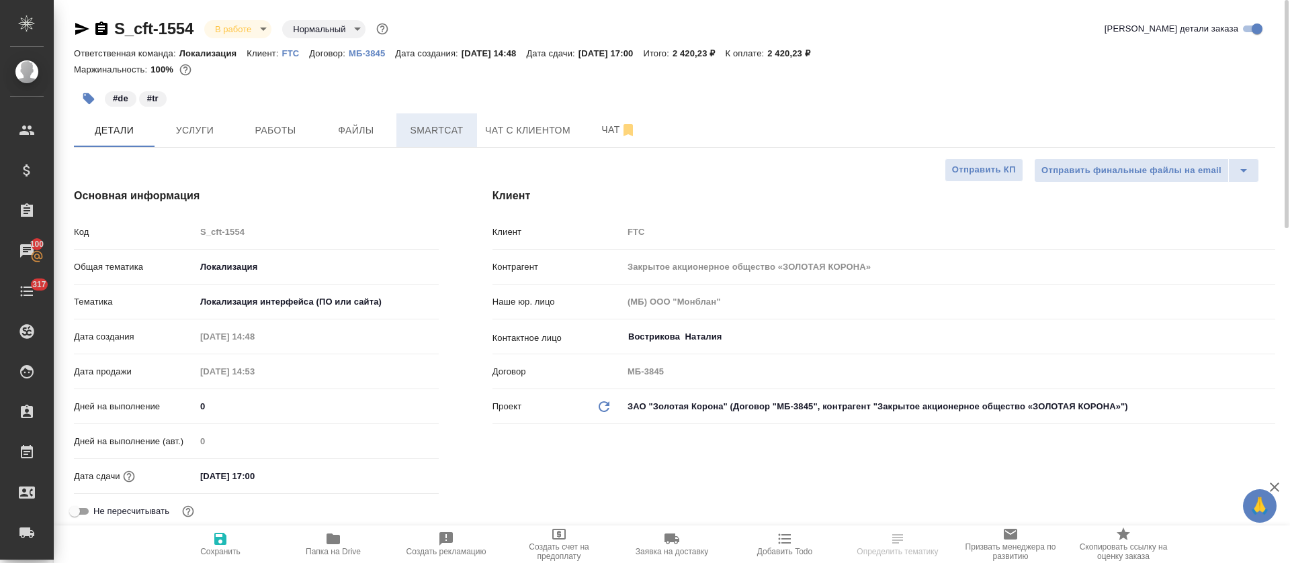
click at [424, 125] on span "Smartcat" at bounding box center [436, 130] width 64 height 17
type textarea "x"
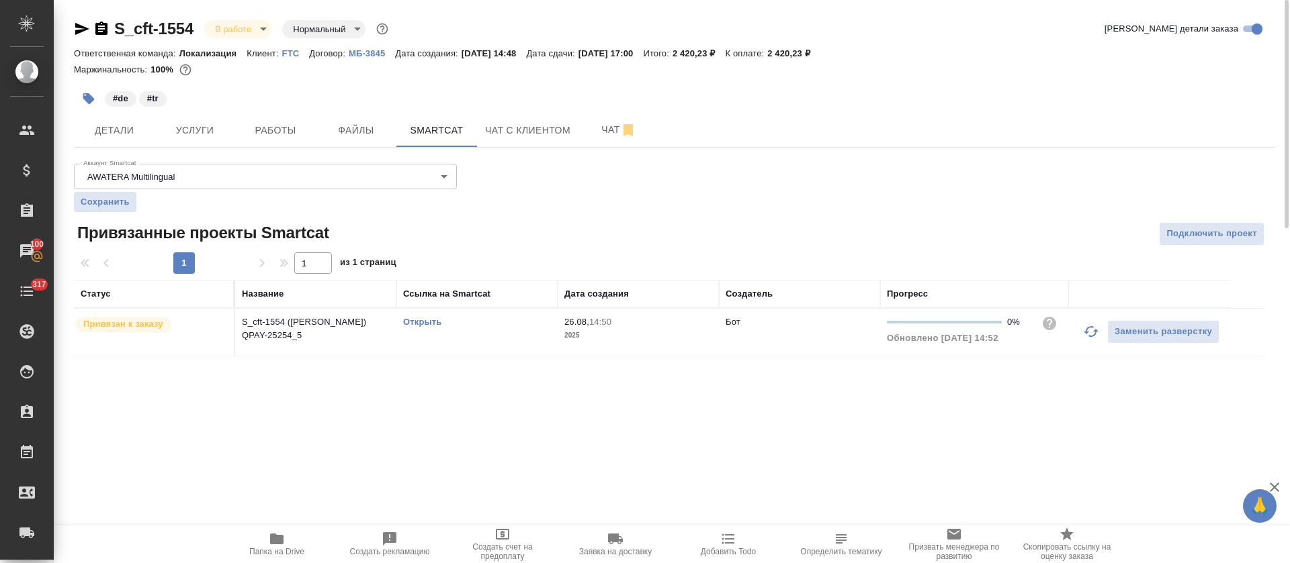
click at [426, 322] on link "Открыть" at bounding box center [422, 322] width 38 height 10
click at [275, 134] on span "Работы" at bounding box center [275, 130] width 64 height 17
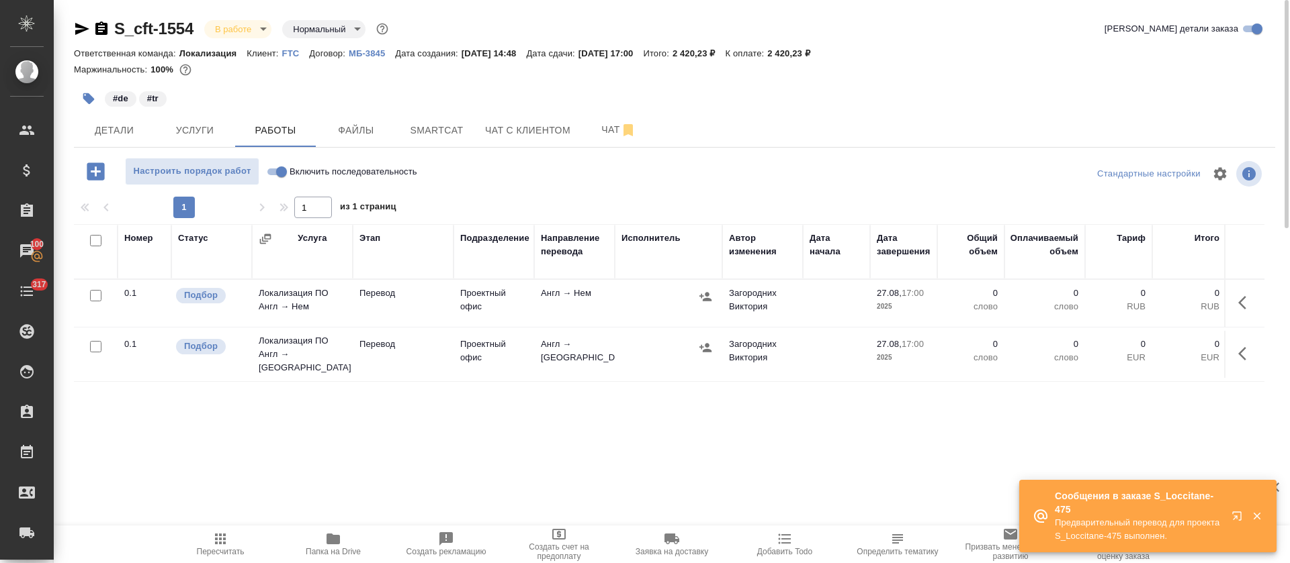
click at [274, 171] on input "Включить последовательность" at bounding box center [281, 172] width 48 height 16
checkbox input "true"
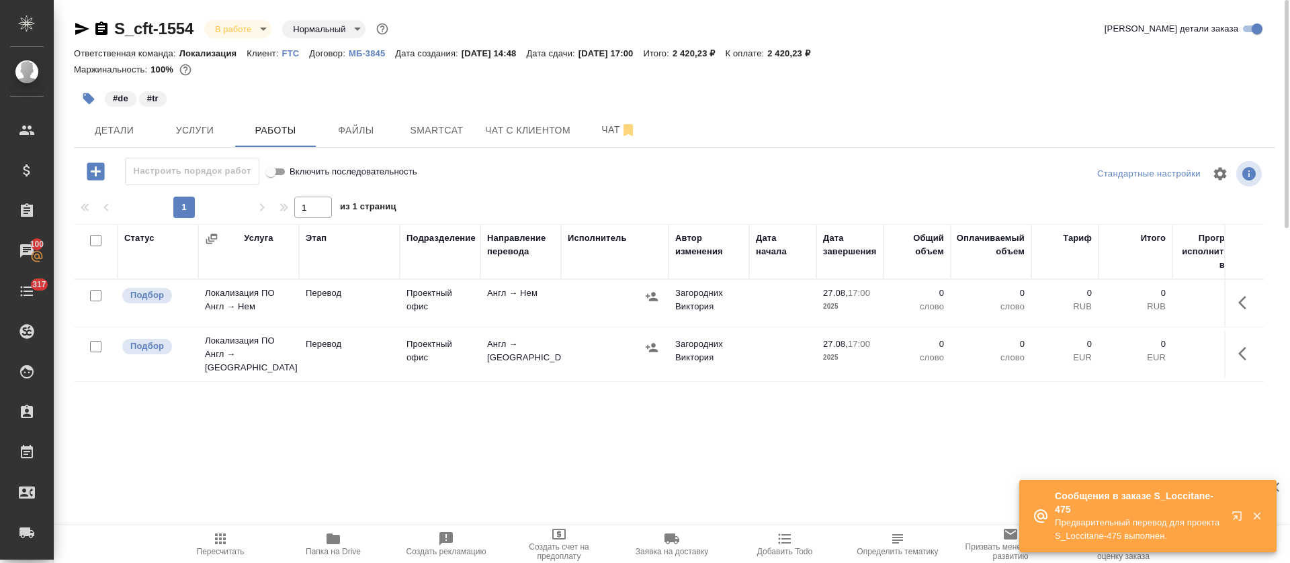
drag, startPoint x: 97, startPoint y: 239, endPoint x: 191, endPoint y: 279, distance: 102.7
click at [97, 239] on input "checkbox" at bounding box center [95, 240] width 11 height 11
checkbox input "true"
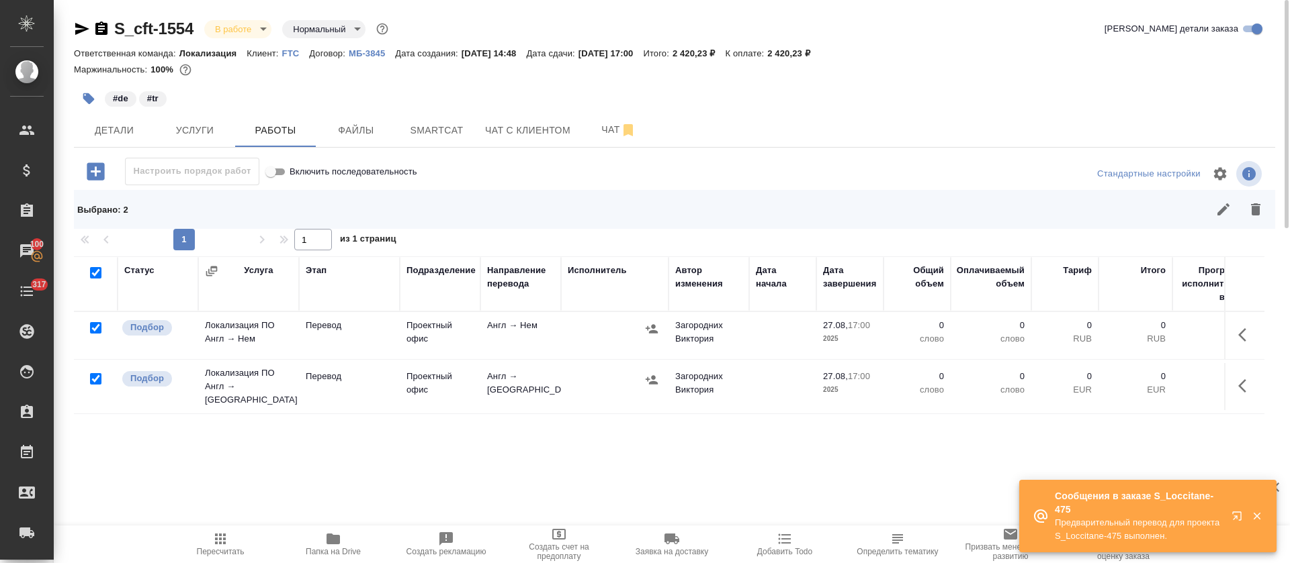
click at [1216, 207] on icon "button" at bounding box center [1223, 209] width 16 height 16
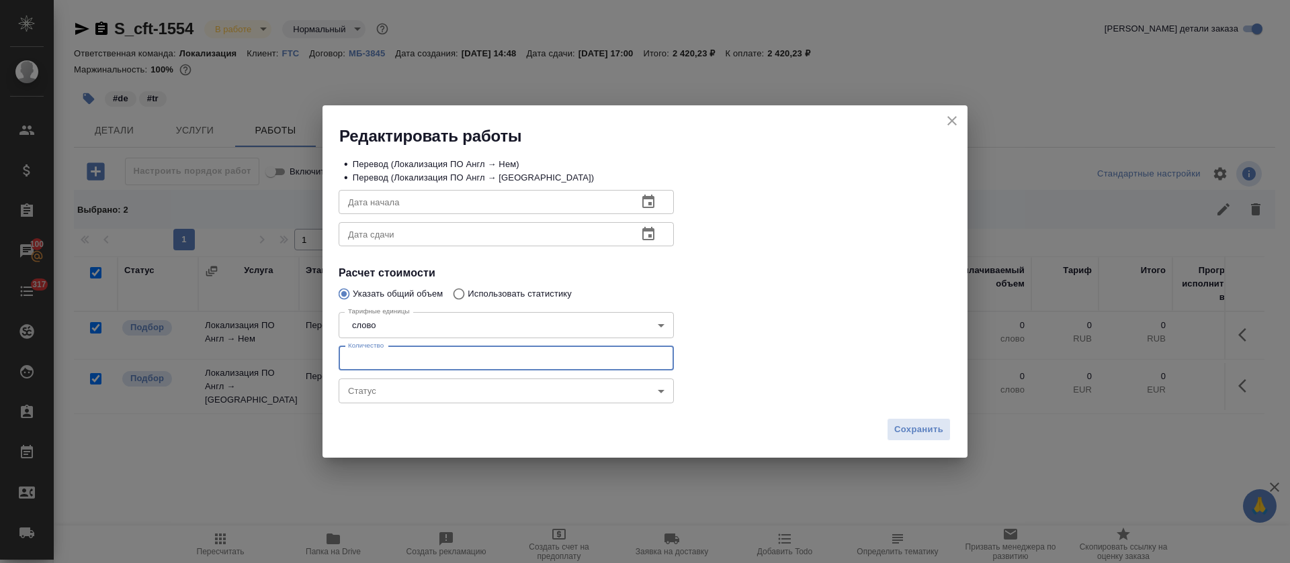
click at [400, 362] on input "number" at bounding box center [506, 359] width 335 height 24
type input "62"
click at [636, 201] on button "button" at bounding box center [648, 202] width 32 height 32
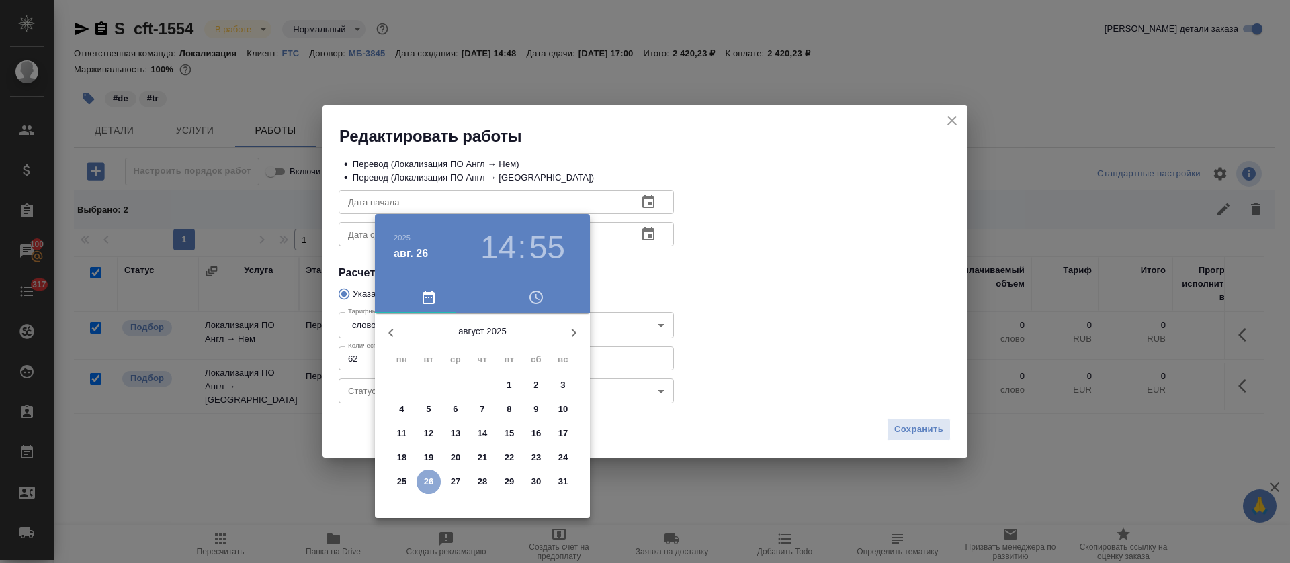
click at [428, 482] on p "26" at bounding box center [429, 482] width 10 height 13
type input "[DATE] 14:55"
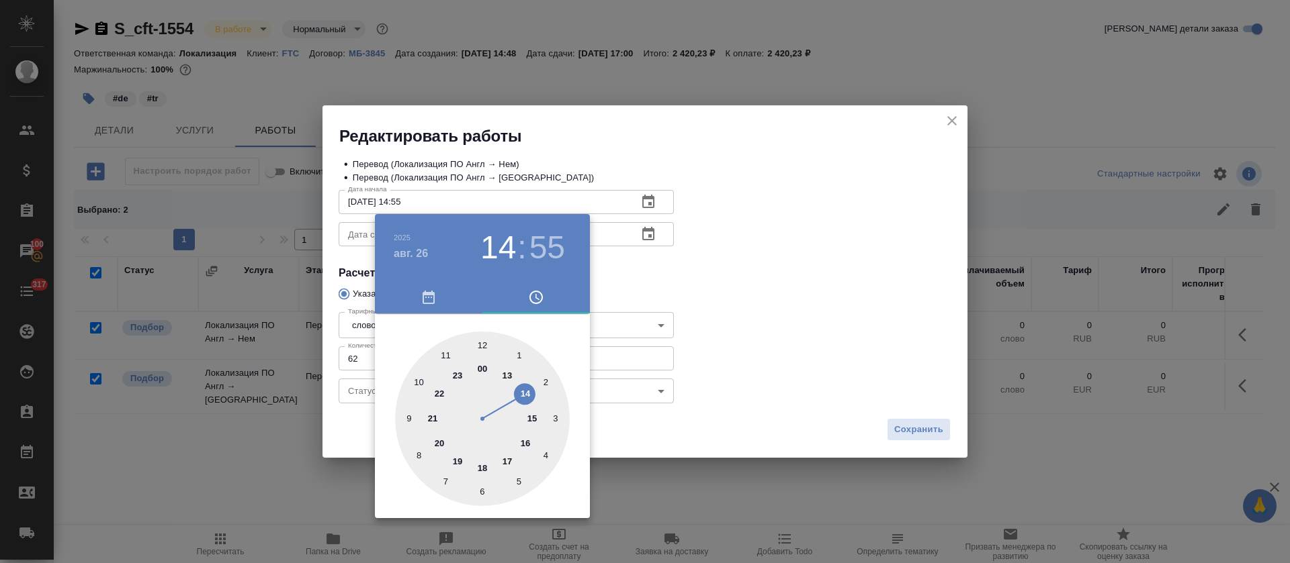
click at [673, 281] on div at bounding box center [645, 281] width 1290 height 563
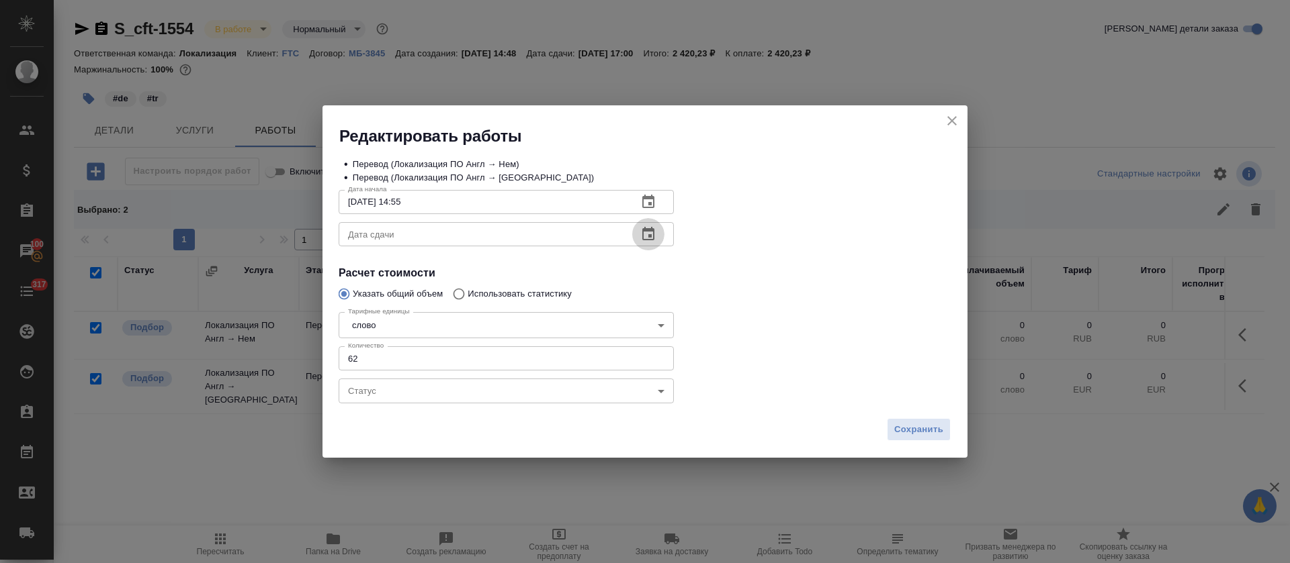
click at [650, 228] on icon "button" at bounding box center [648, 233] width 12 height 13
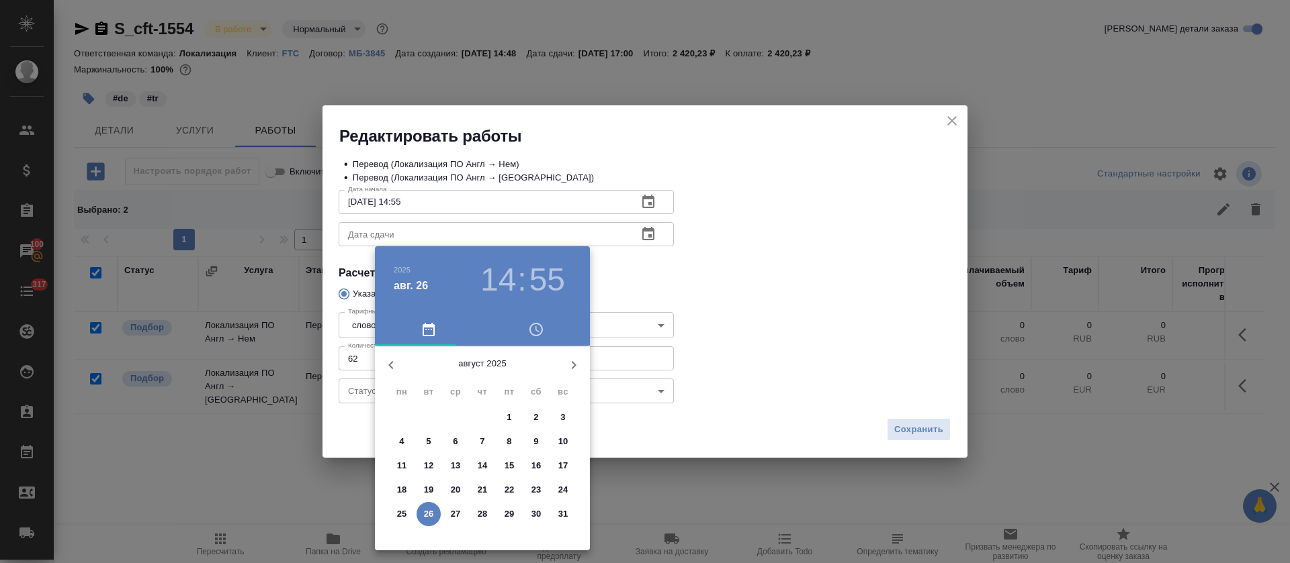
click at [452, 515] on p "27" at bounding box center [456, 514] width 10 height 13
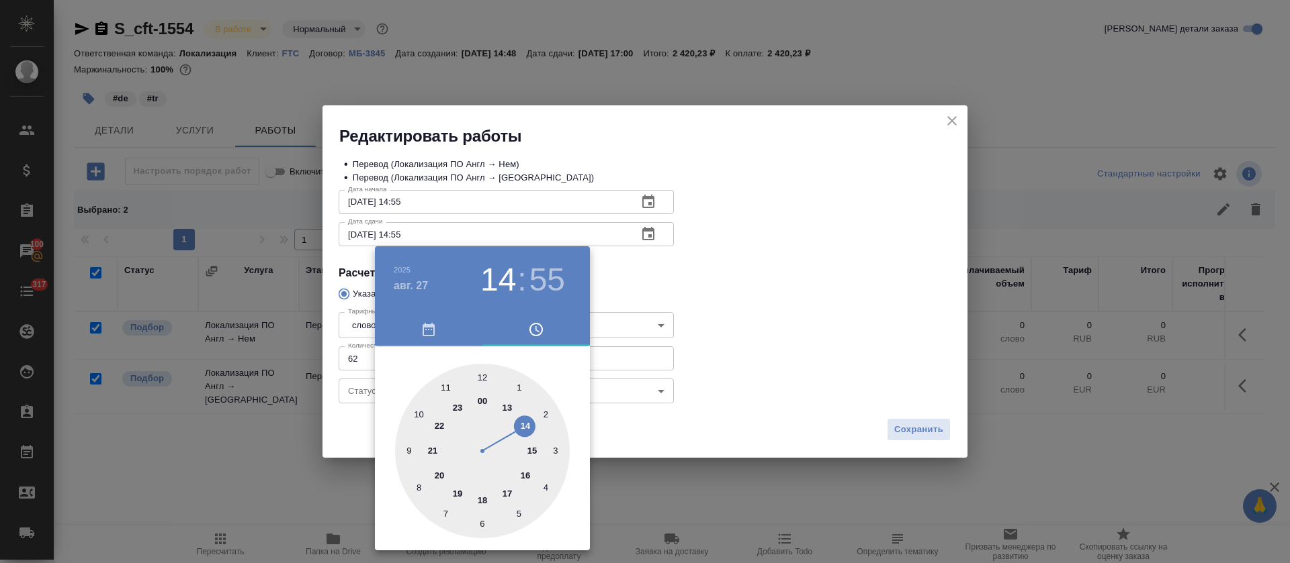
drag, startPoint x: 446, startPoint y: 388, endPoint x: 480, endPoint y: 373, distance: 37.6
click at [446, 386] on div at bounding box center [482, 451] width 175 height 175
click at [484, 373] on div at bounding box center [482, 451] width 175 height 175
type input "27.08.2025 11:00"
click at [696, 294] on div at bounding box center [645, 281] width 1290 height 563
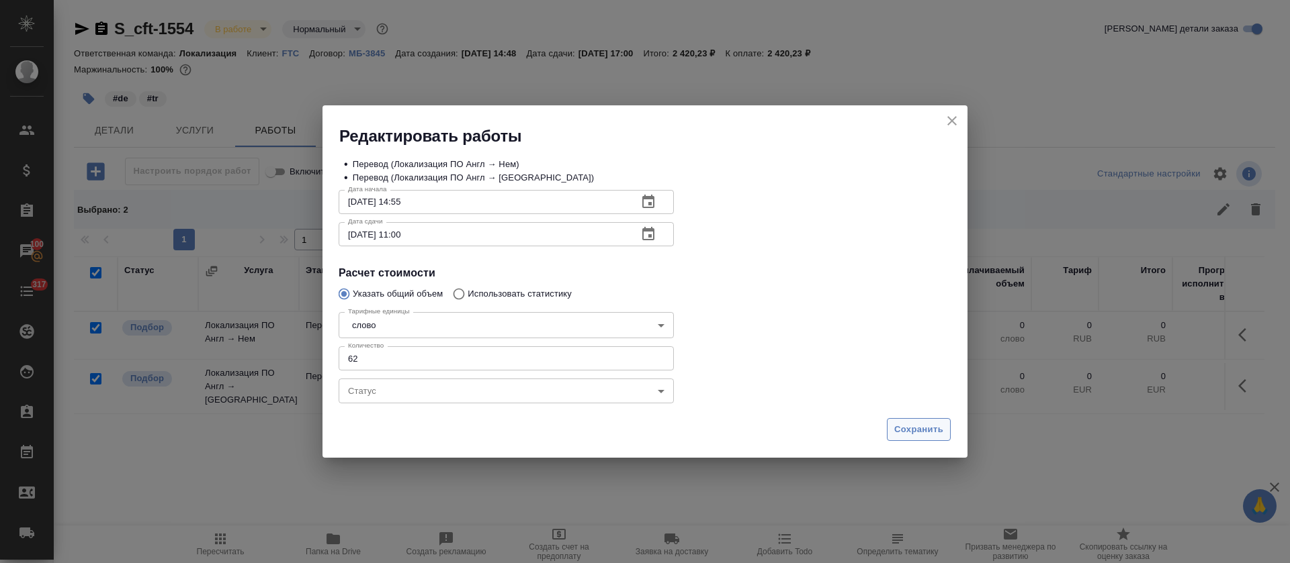
click at [932, 422] on span "Сохранить" at bounding box center [918, 429] width 49 height 15
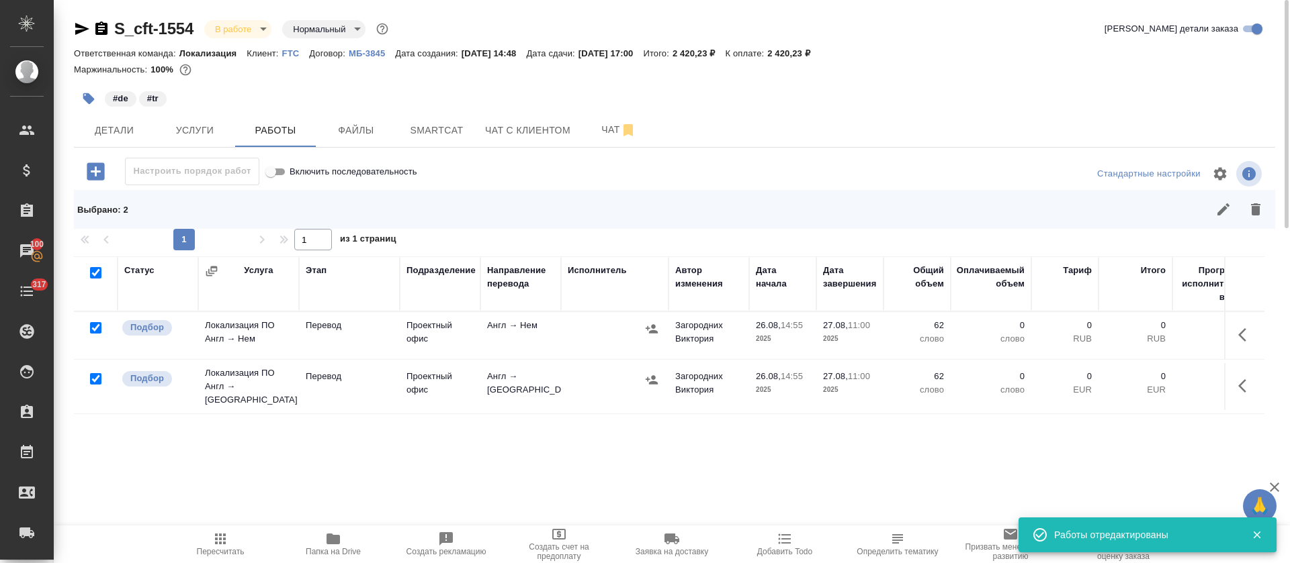
click at [220, 545] on icon "button" at bounding box center [220, 539] width 16 height 16
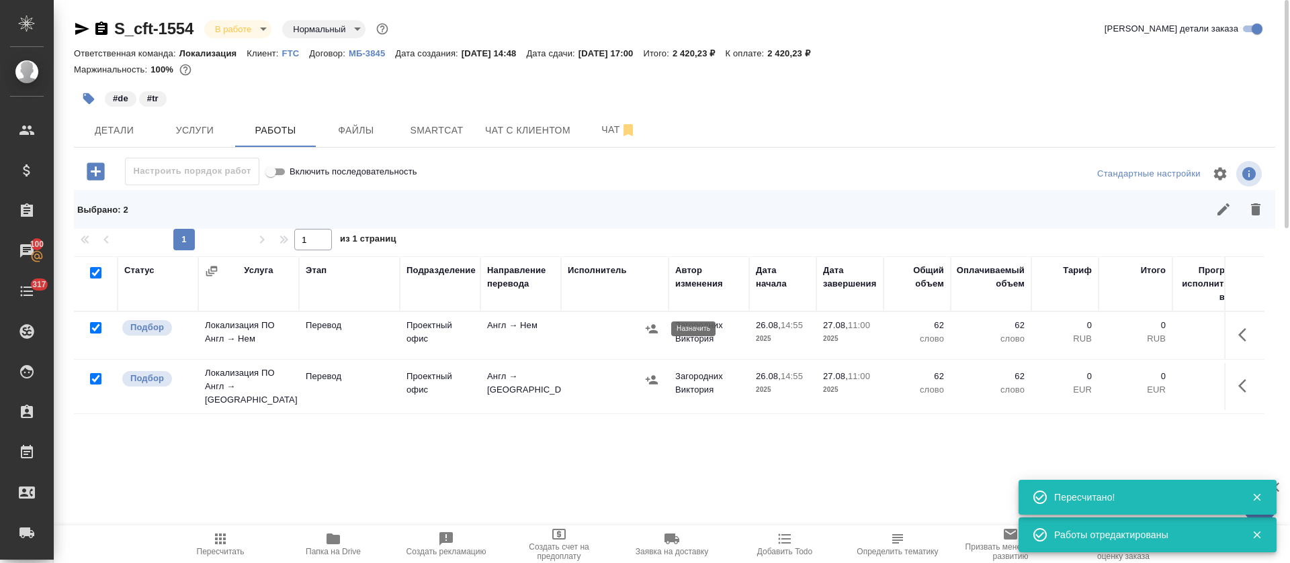
click at [654, 328] on icon "button" at bounding box center [651, 328] width 12 height 9
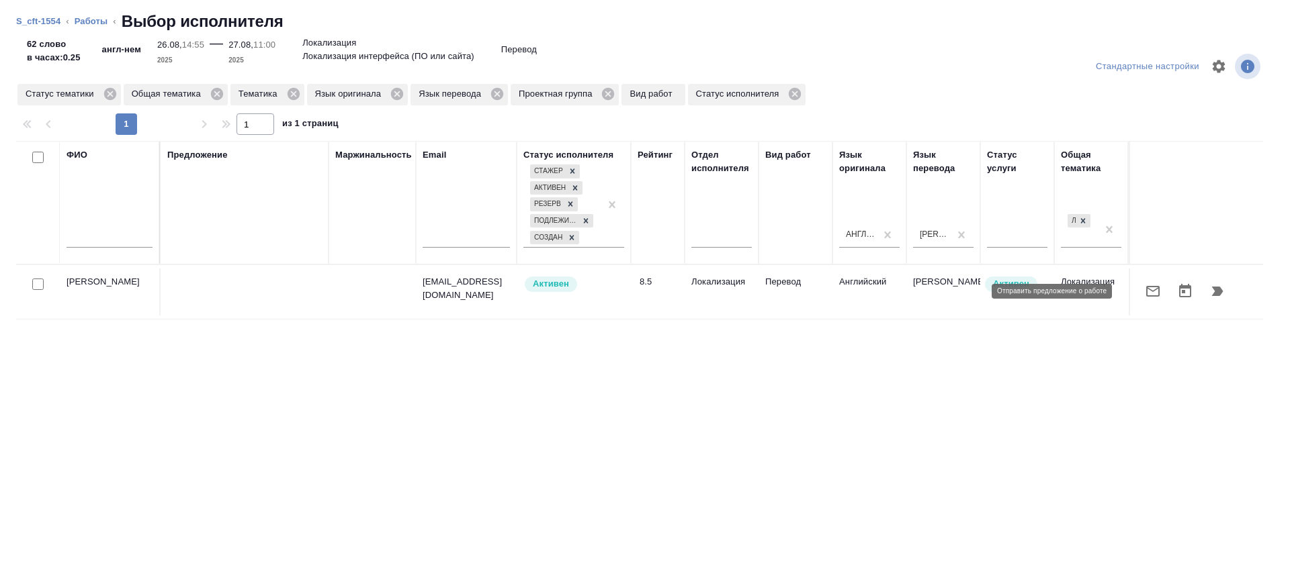
click at [1144, 291] on icon "button" at bounding box center [1152, 291] width 16 height 16
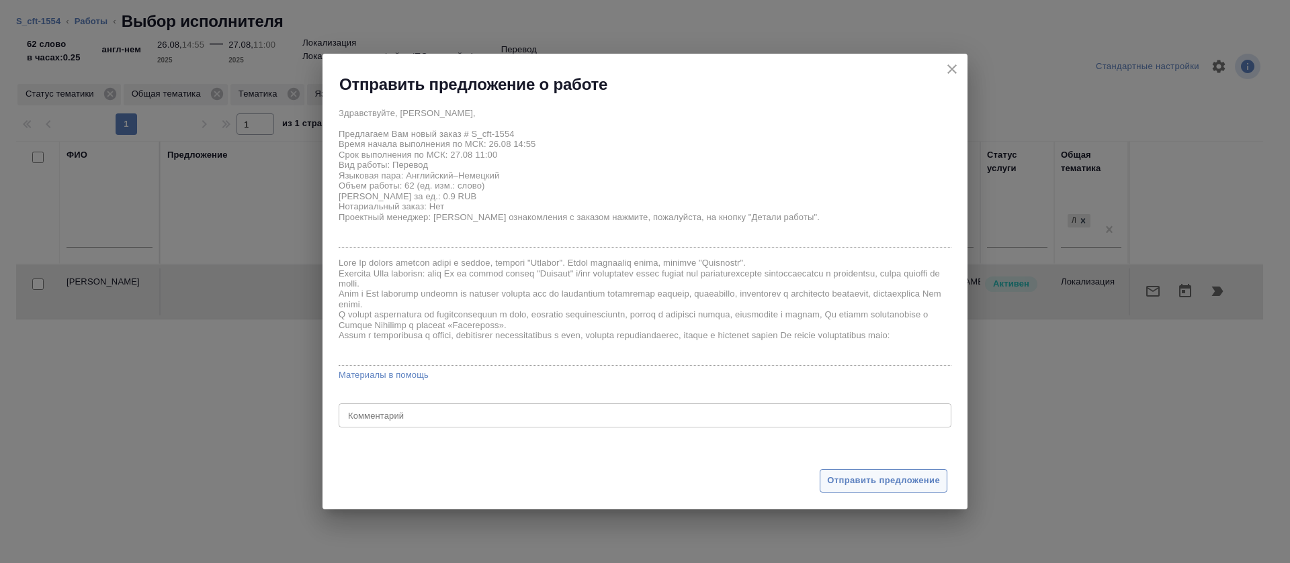
click at [840, 487] on span "Отправить предложение" at bounding box center [883, 480] width 113 height 15
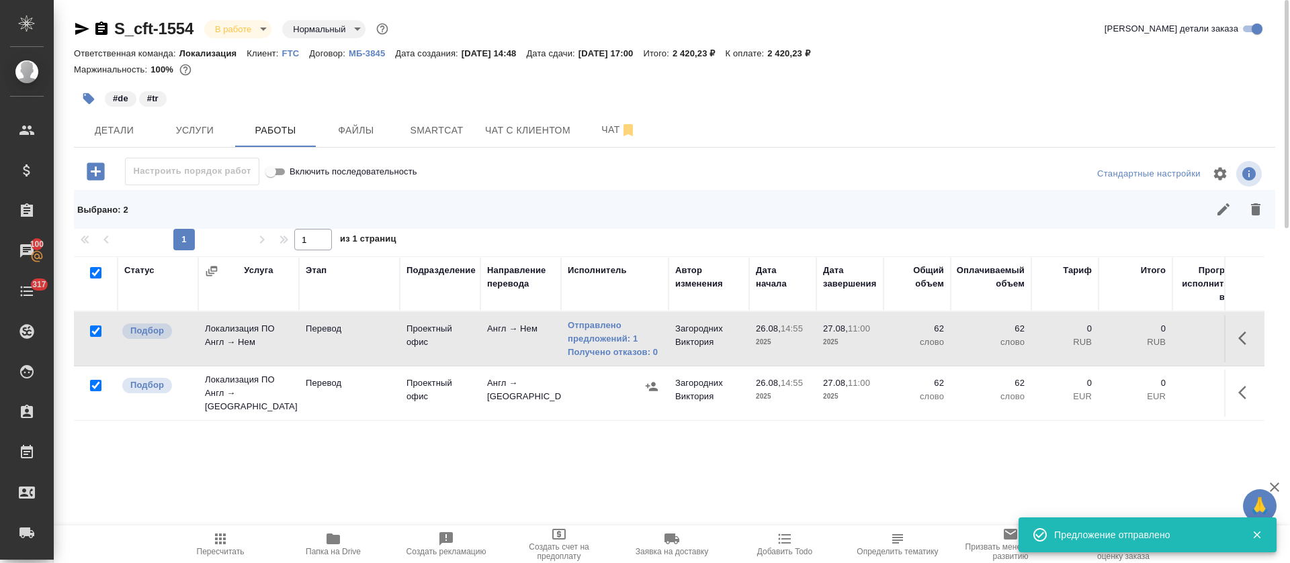
click at [655, 388] on icon "button" at bounding box center [651, 386] width 13 height 13
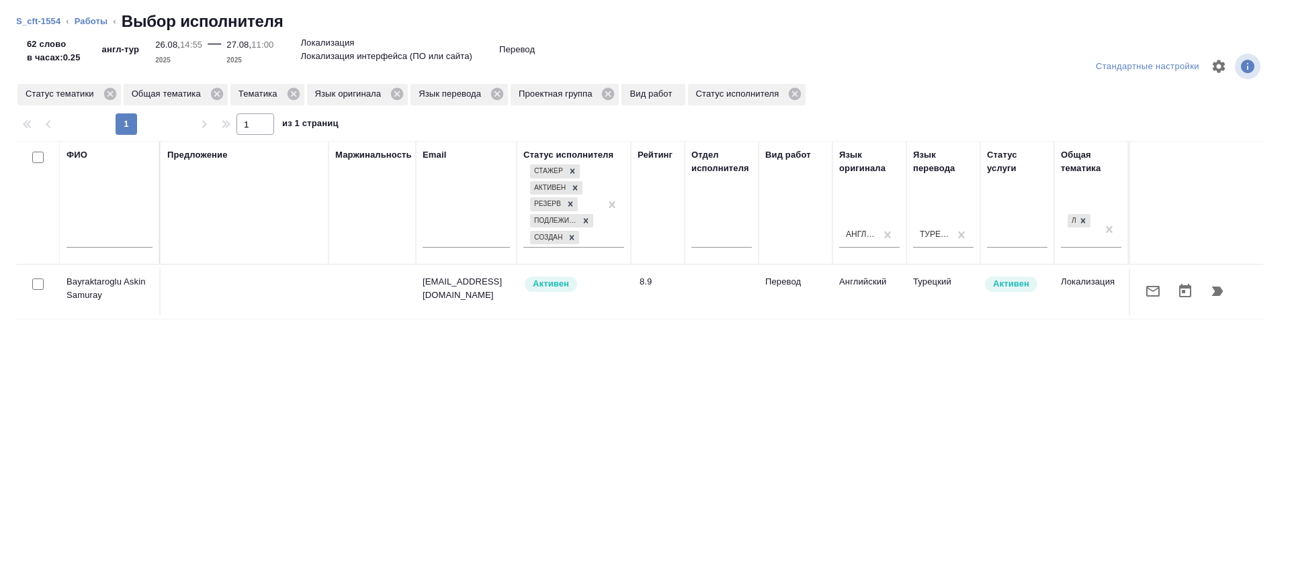
click at [1146, 290] on icon "button" at bounding box center [1152, 291] width 13 height 11
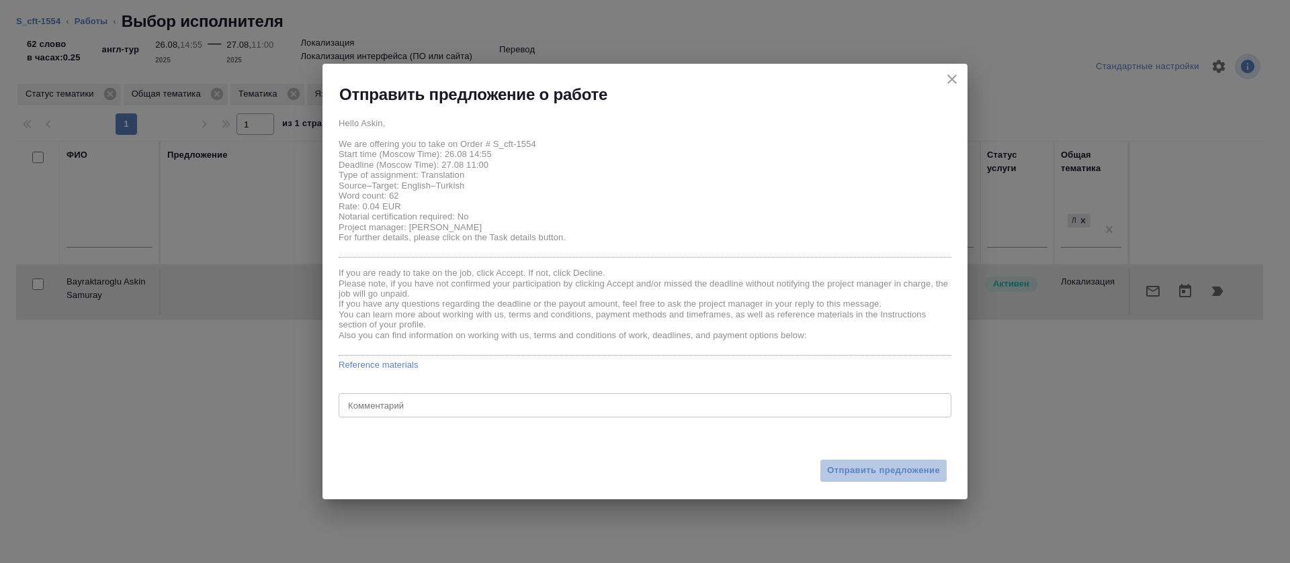
click at [858, 467] on span "Отправить предложение" at bounding box center [883, 470] width 113 height 15
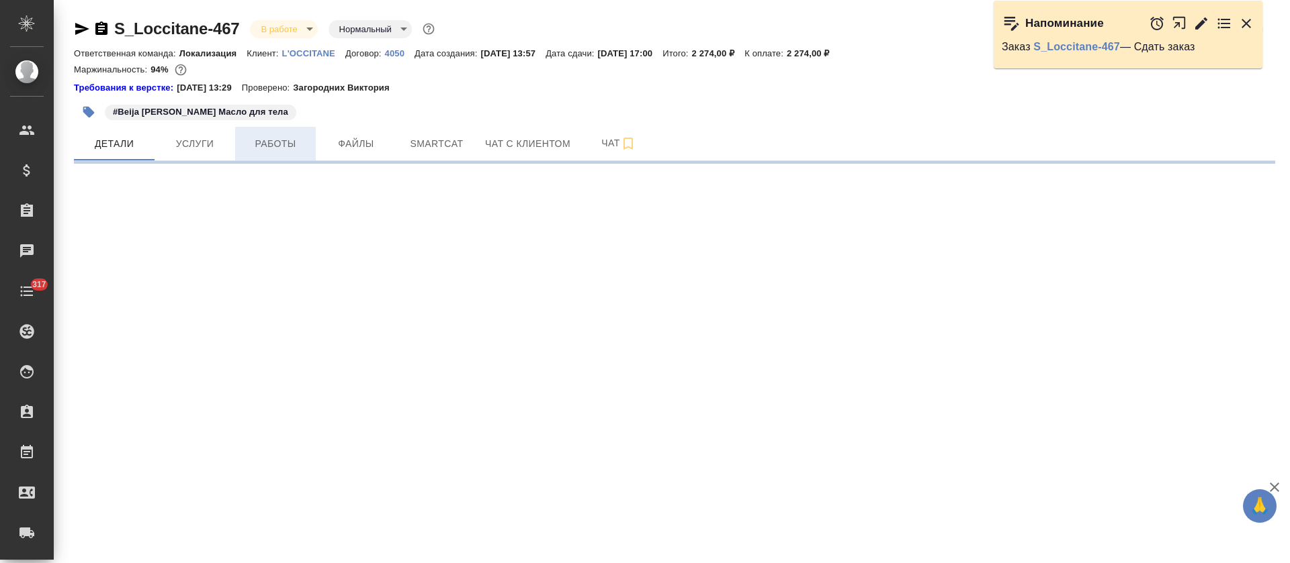
select select "RU"
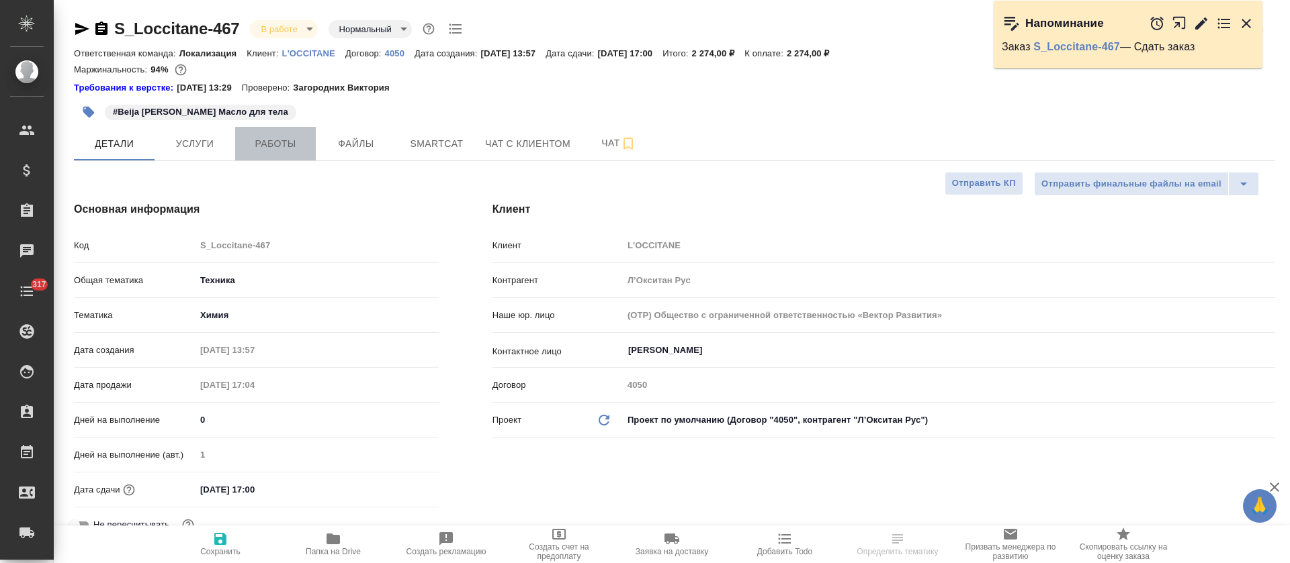
type textarea "x"
click at [280, 144] on span "Работы" at bounding box center [275, 144] width 64 height 17
type textarea "x"
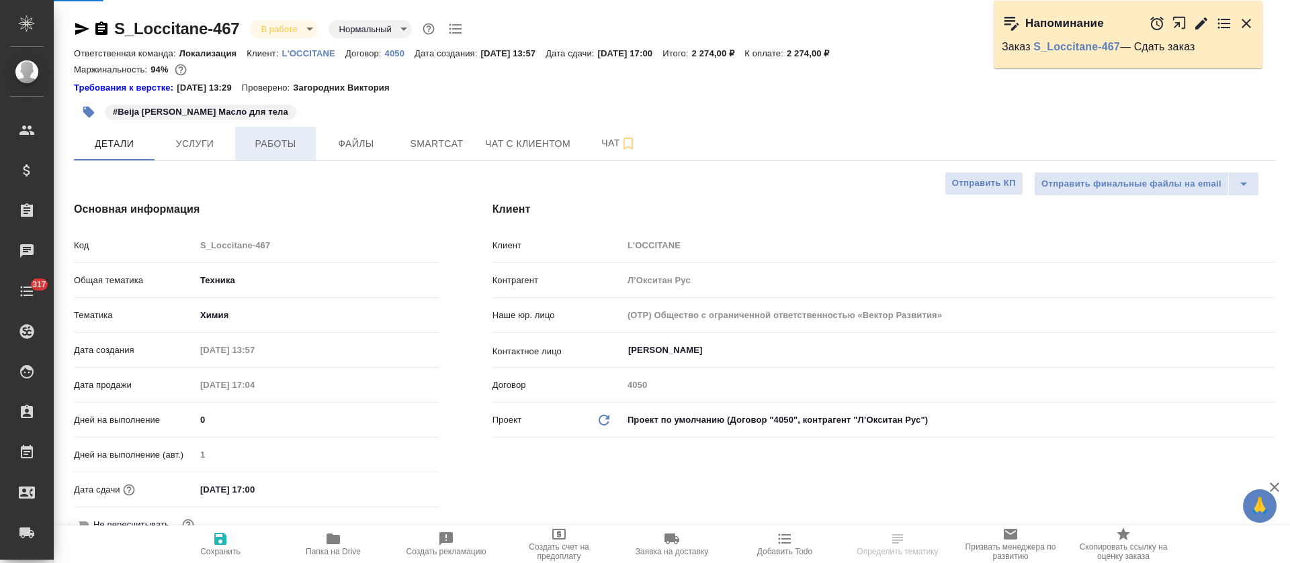
type textarea "x"
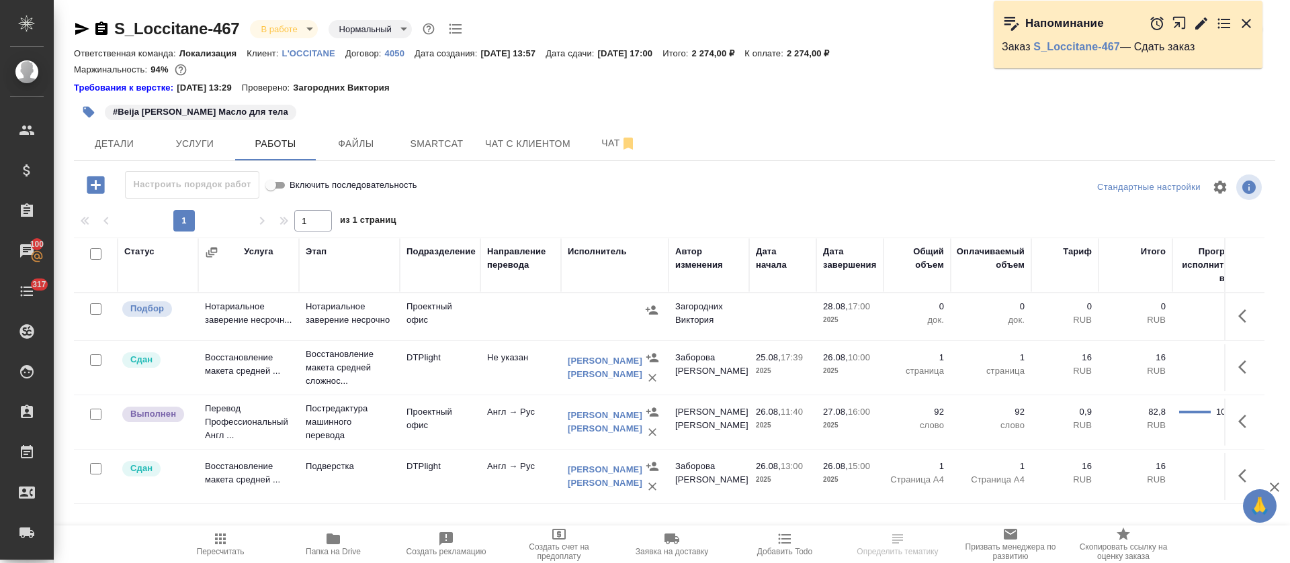
scroll to position [11, 0]
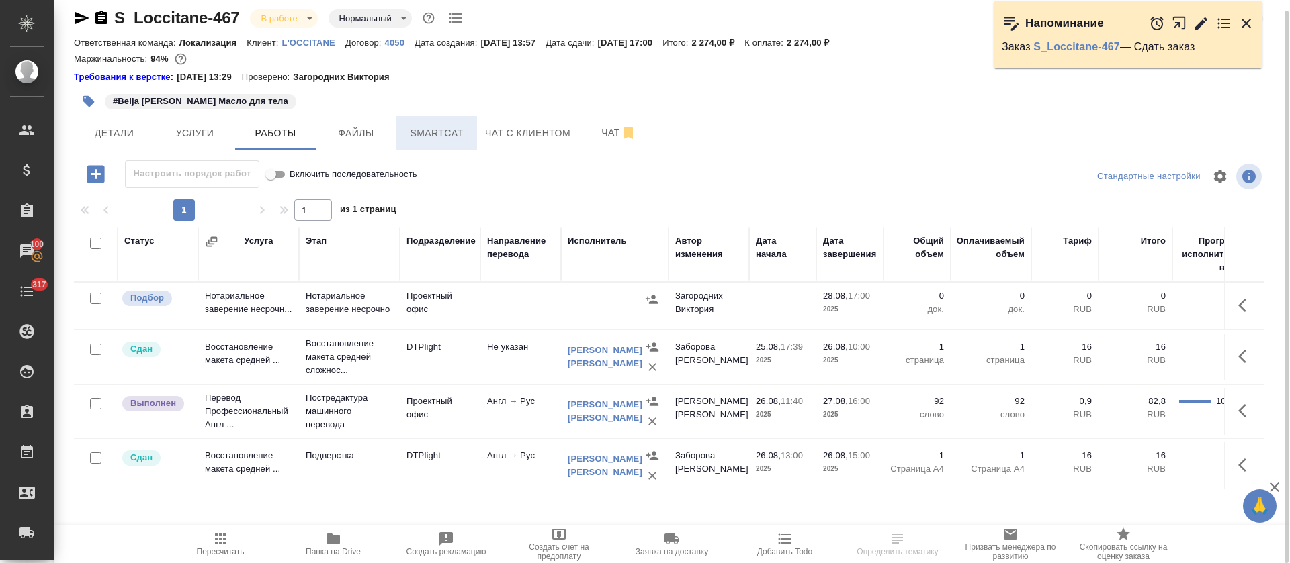
click at [451, 138] on span "Smartcat" at bounding box center [436, 133] width 64 height 17
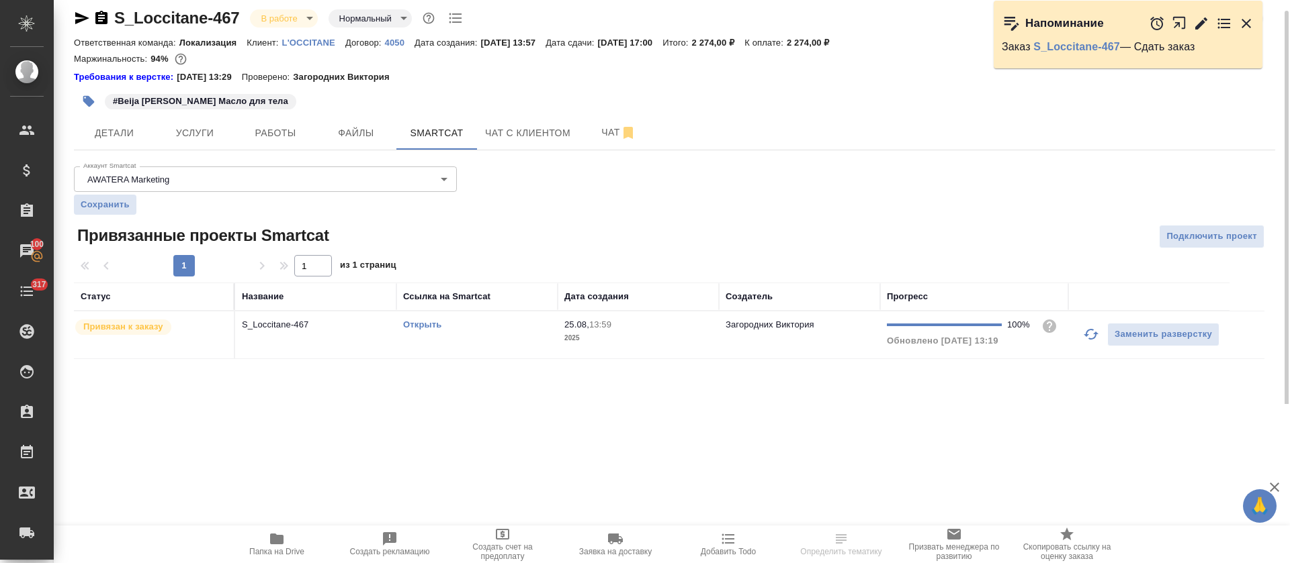
click at [551, 334] on td "Открыть" at bounding box center [476, 335] width 161 height 47
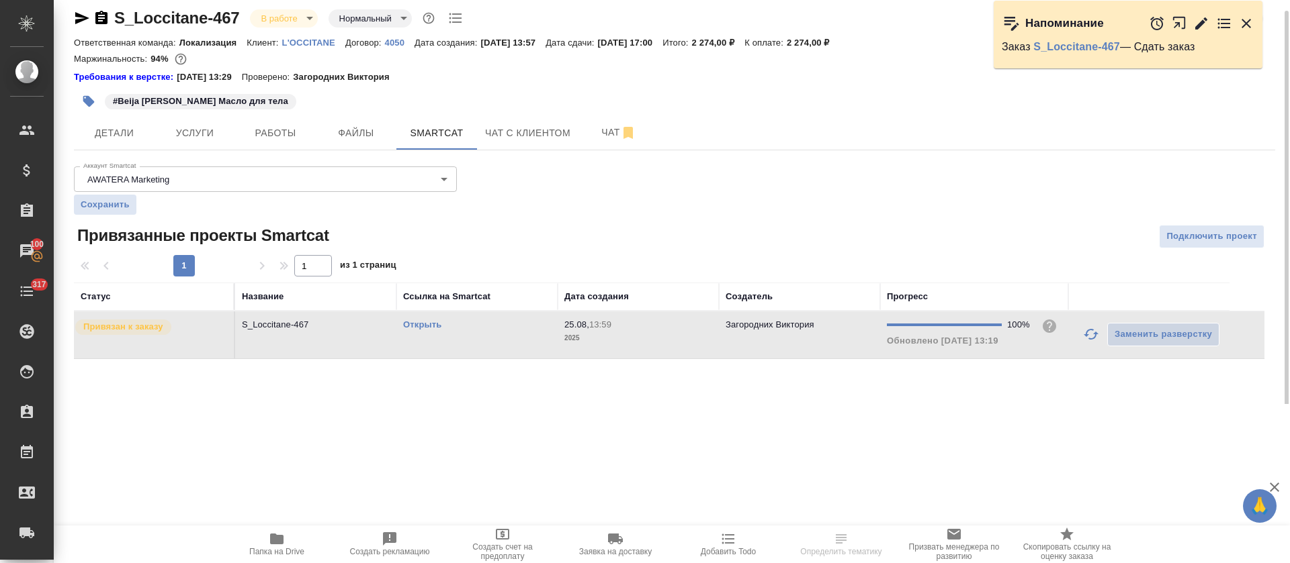
click at [551, 334] on td "Открыть" at bounding box center [476, 335] width 161 height 47
click at [279, 126] on span "Работы" at bounding box center [275, 133] width 64 height 17
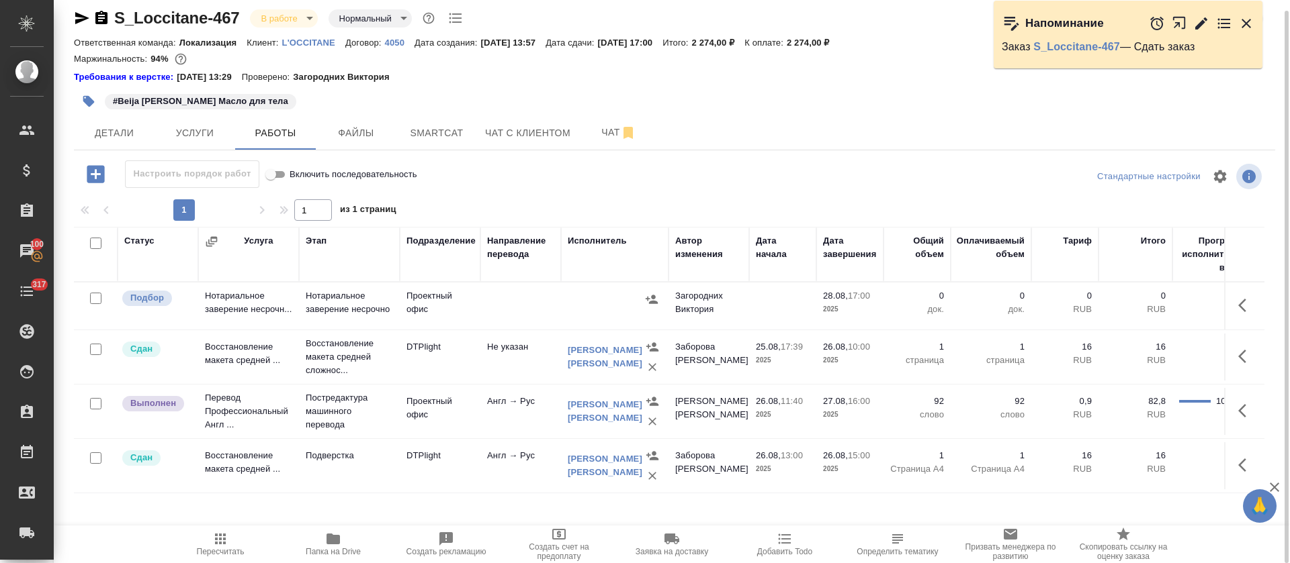
click at [1253, 408] on icon "button" at bounding box center [1246, 411] width 16 height 16
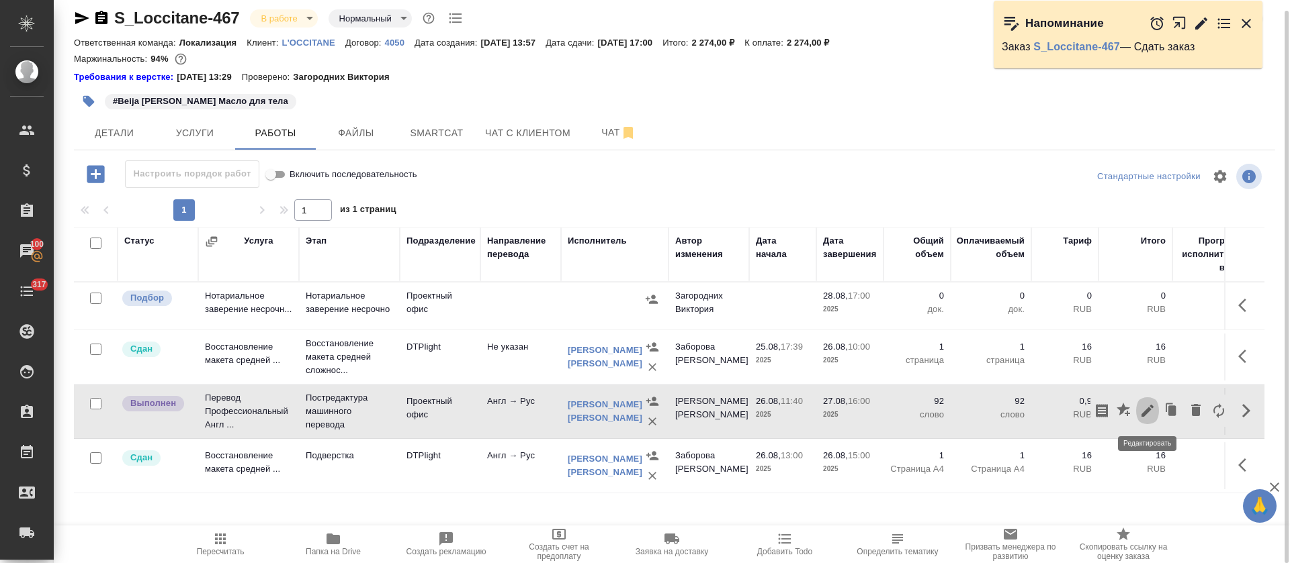
click at [1141, 419] on button "button" at bounding box center [1147, 411] width 23 height 32
click at [375, 284] on body "🙏 .cls-1 fill:#fff; AWATERA Tretyakova Olga Клиенты Спецификации Заказы 100 Чат…" at bounding box center [645, 281] width 1290 height 563
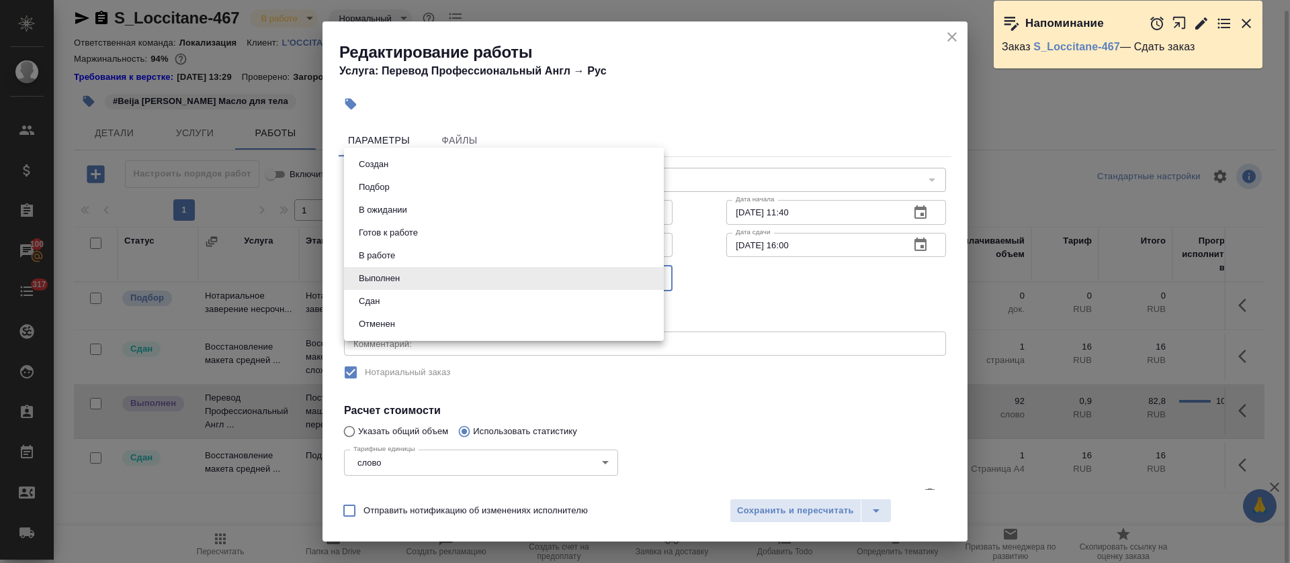
click at [375, 306] on button "Сдан" at bounding box center [369, 301] width 29 height 15
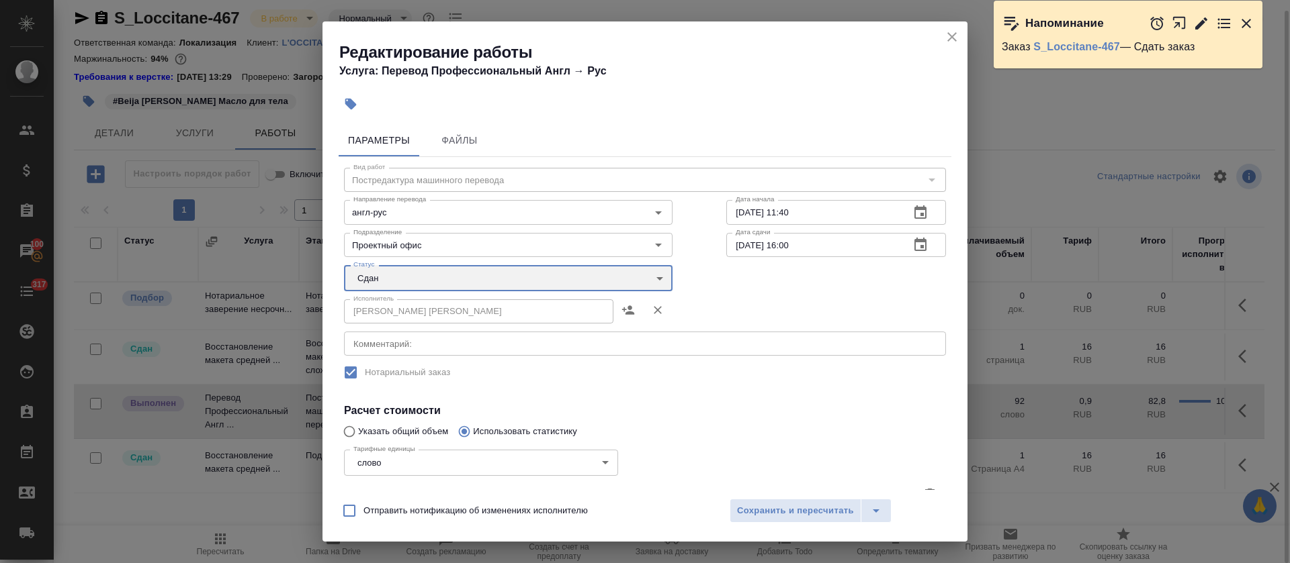
type input "closed"
click at [768, 516] on div "Создан Подбор В ожидании Готов к работе В работе Выполнен Сдан Отменен" at bounding box center [645, 281] width 1290 height 563
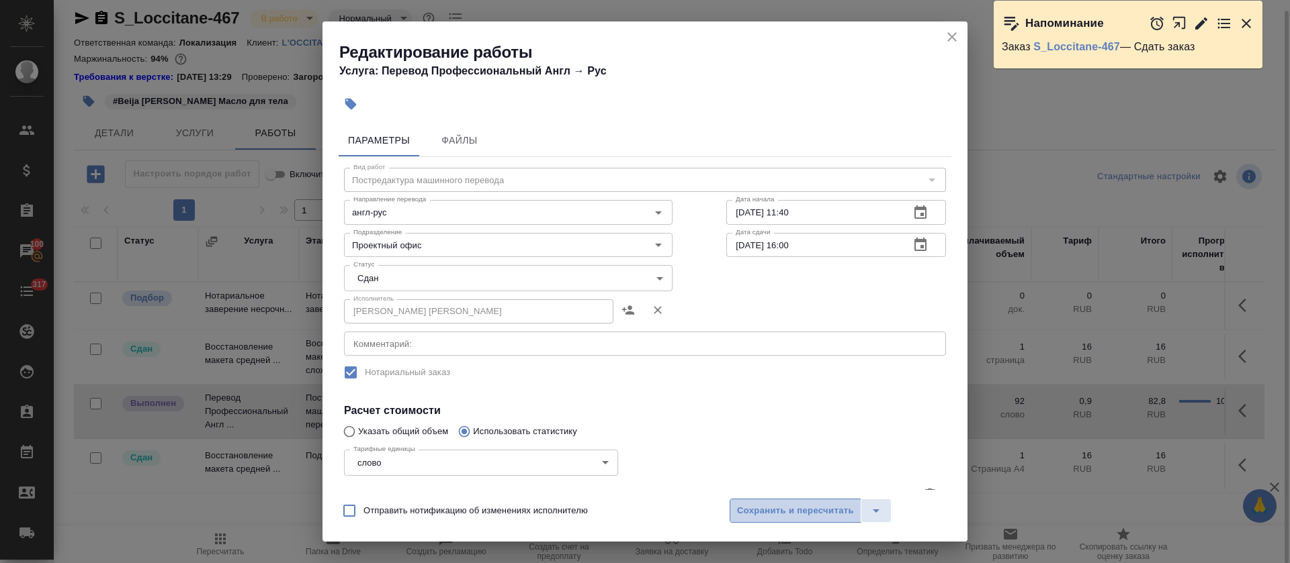
click at [773, 508] on span "Сохранить и пересчитать" at bounding box center [795, 511] width 117 height 15
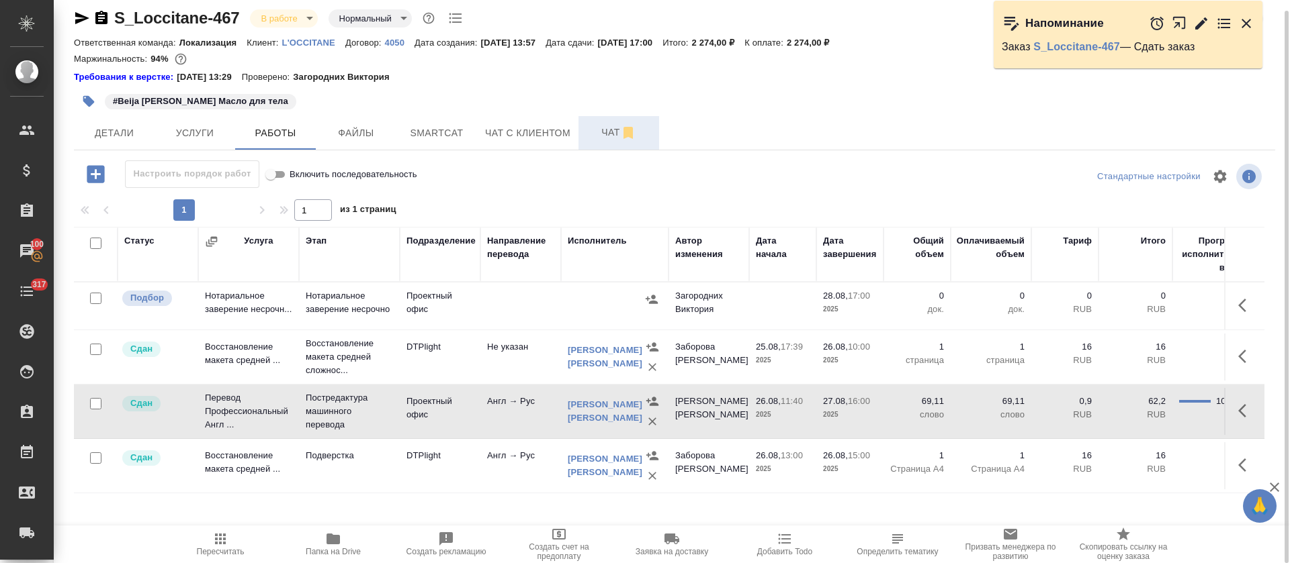
click at [602, 133] on span "Чат" at bounding box center [618, 132] width 64 height 17
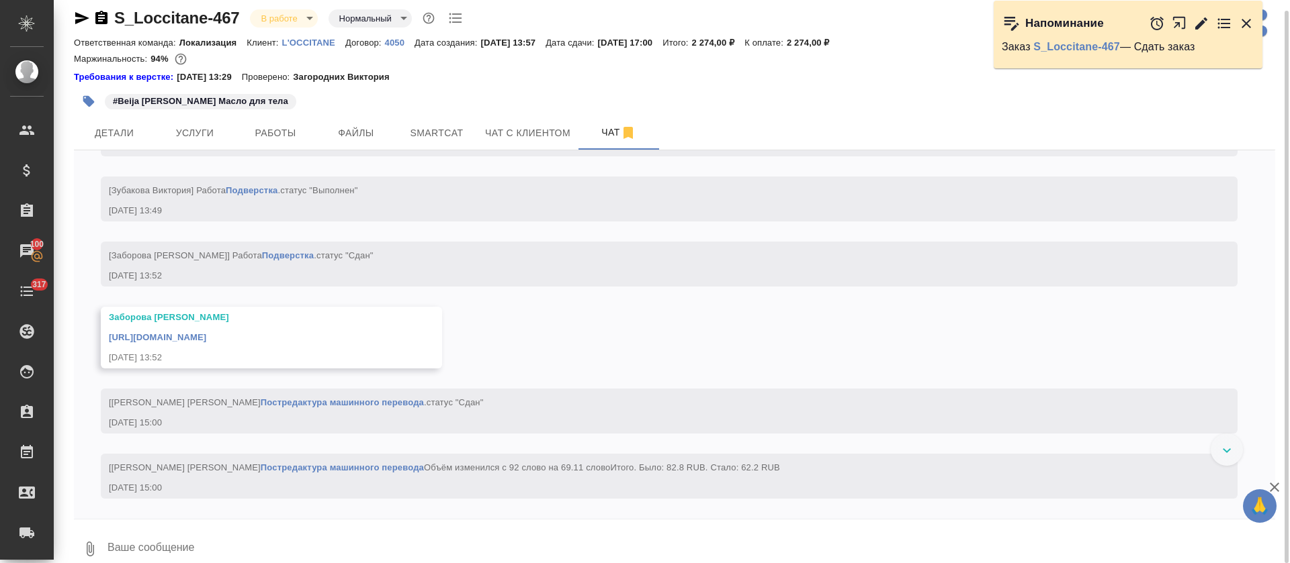
scroll to position [4857, 0]
click at [206, 343] on link "https://drive.awatera.com/apps/files/files/10190683?dir=/Shares/LOccitane/Order…" at bounding box center [157, 337] width 97 height 10
click at [279, 136] on span "Работы" at bounding box center [275, 133] width 64 height 17
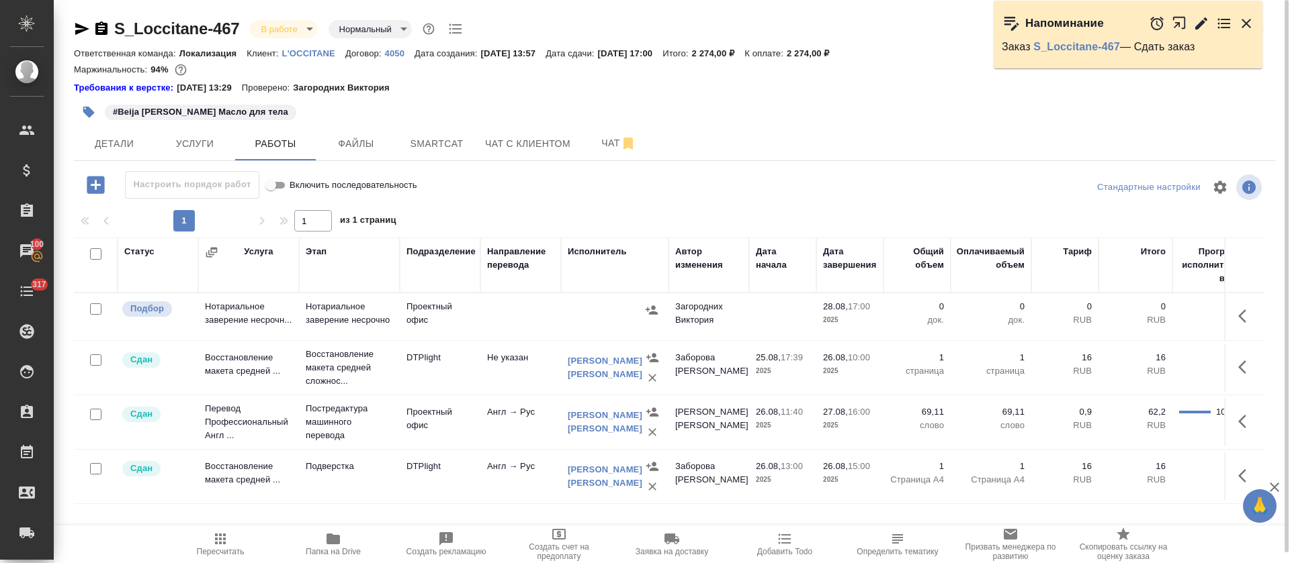
click at [82, 28] on icon "button" at bounding box center [82, 29] width 14 height 12
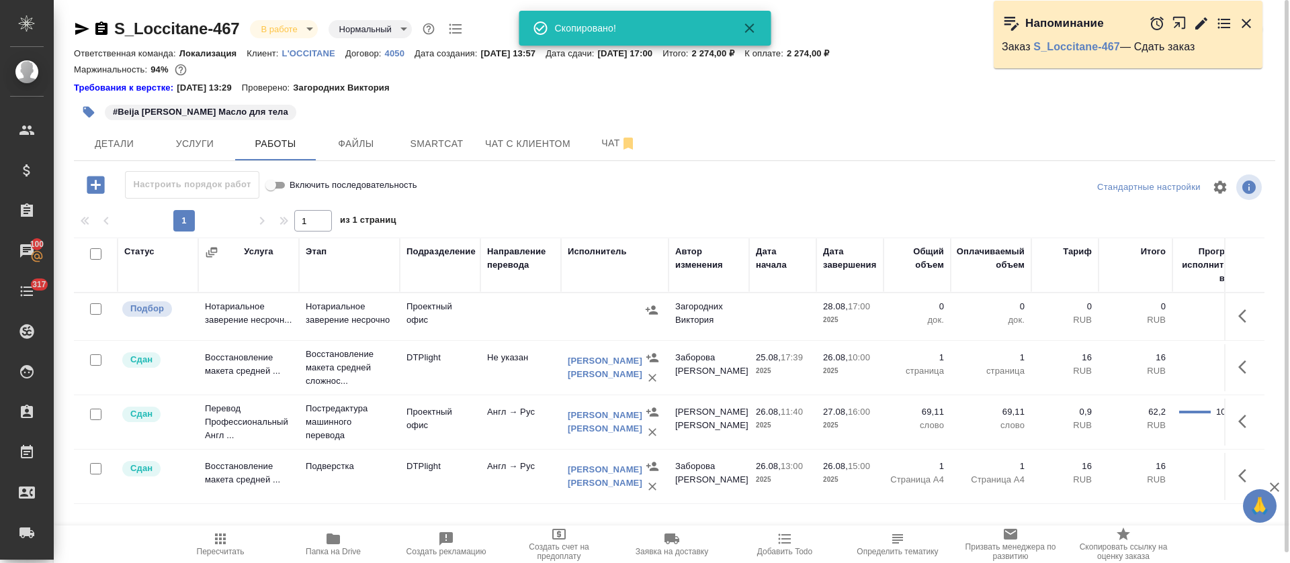
click at [304, 25] on body "🙏 .cls-1 fill:#fff; AWATERA Tretyakova Olga Клиенты Спецификации Заказы 100 Чат…" at bounding box center [645, 281] width 1290 height 563
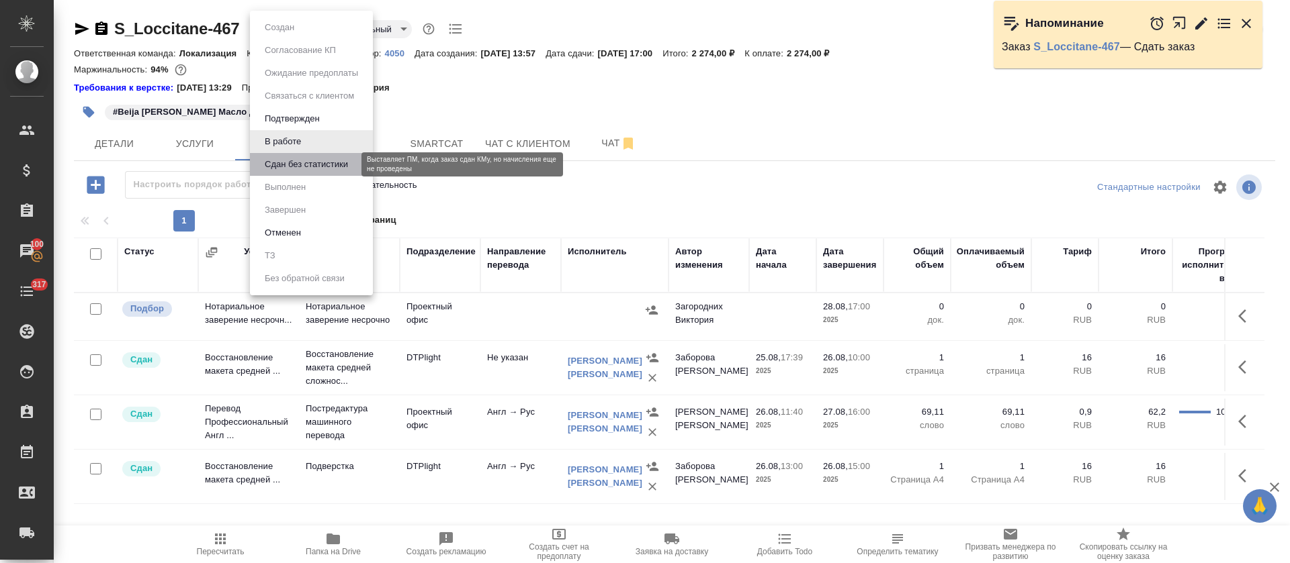
click at [318, 160] on button "Сдан без статистики" at bounding box center [306, 164] width 91 height 15
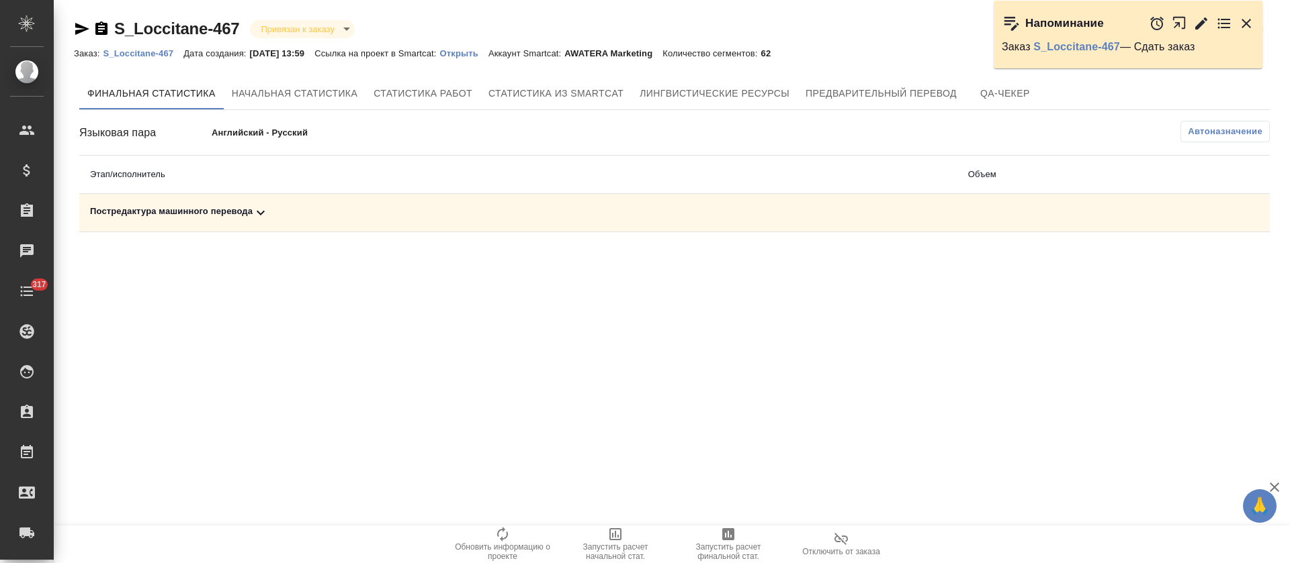
click at [279, 203] on td "Постредактура машинного перевода" at bounding box center [518, 213] width 878 height 38
click at [268, 216] on icon at bounding box center [261, 213] width 16 height 16
drag, startPoint x: 1212, startPoint y: 261, endPoint x: 1204, endPoint y: 262, distance: 8.1
click at [1213, 261] on icon "button" at bounding box center [1210, 259] width 16 height 16
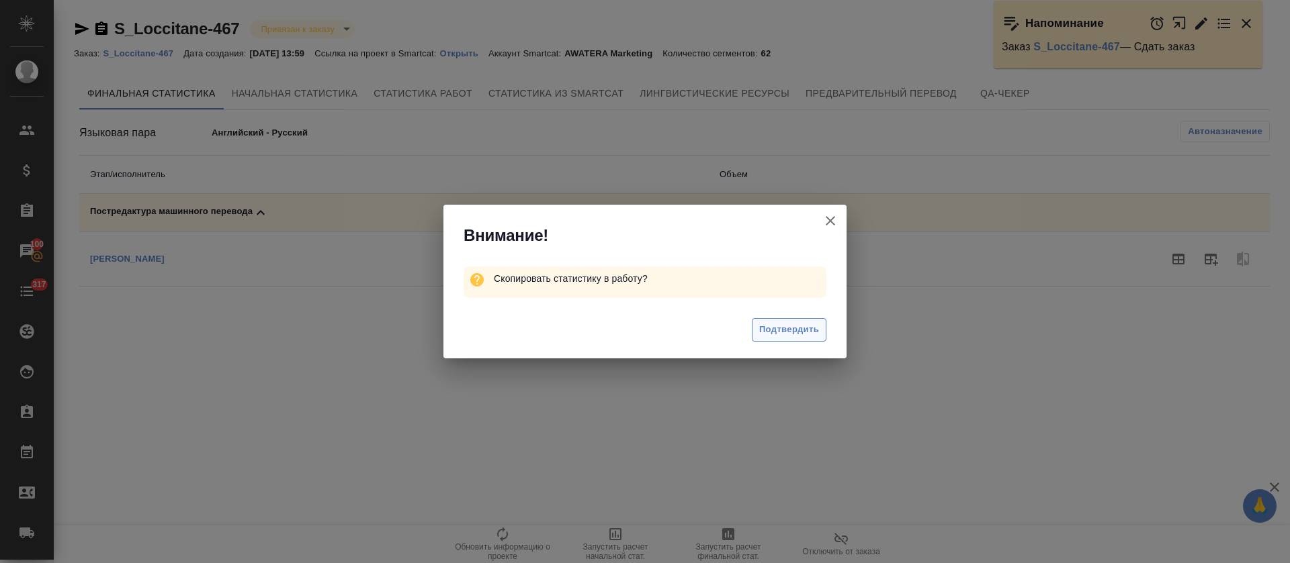
click at [811, 336] on span "Подтвердить" at bounding box center [789, 329] width 60 height 15
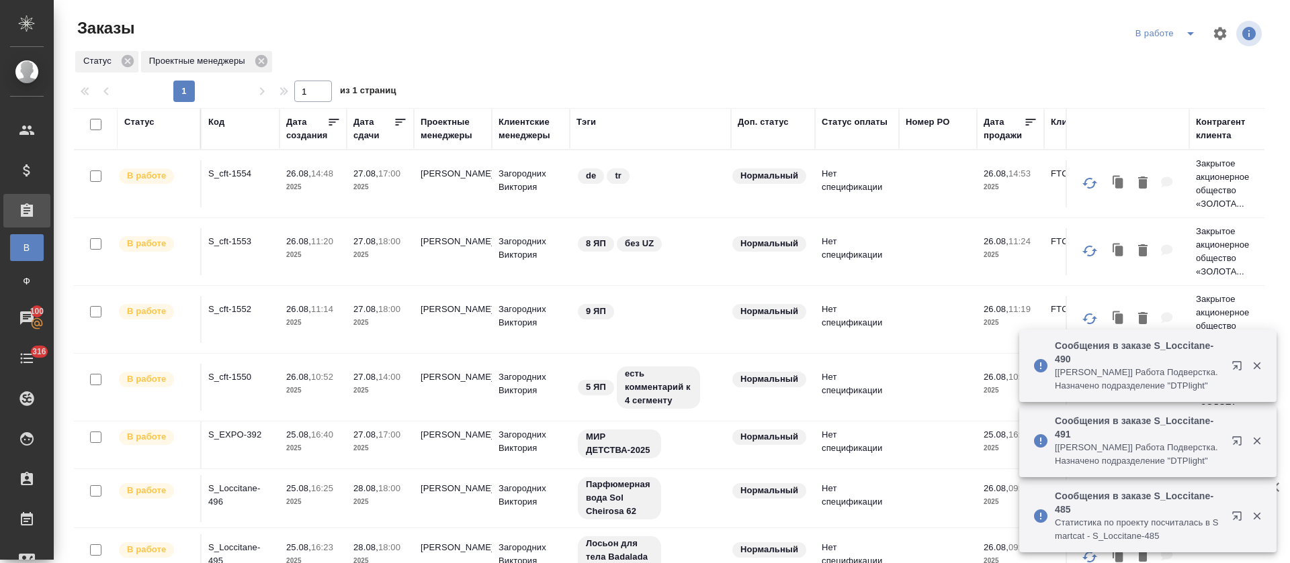
click at [1182, 36] on icon "split button" at bounding box center [1190, 34] width 16 height 16
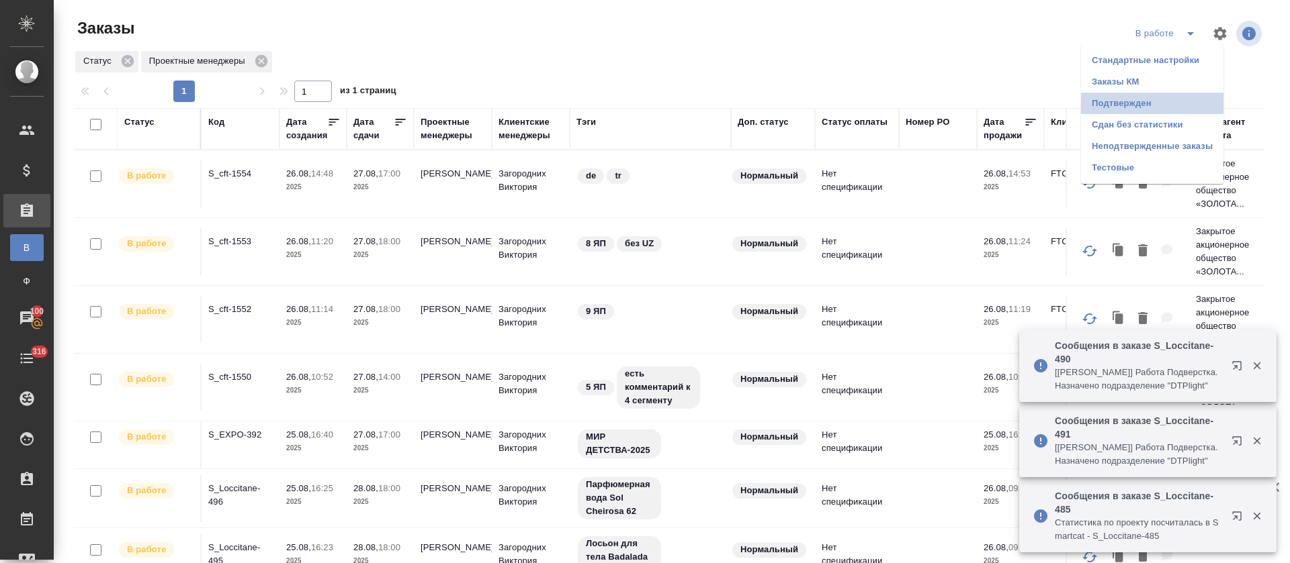
click at [1152, 101] on li "Подтвержден" at bounding box center [1152, 103] width 142 height 21
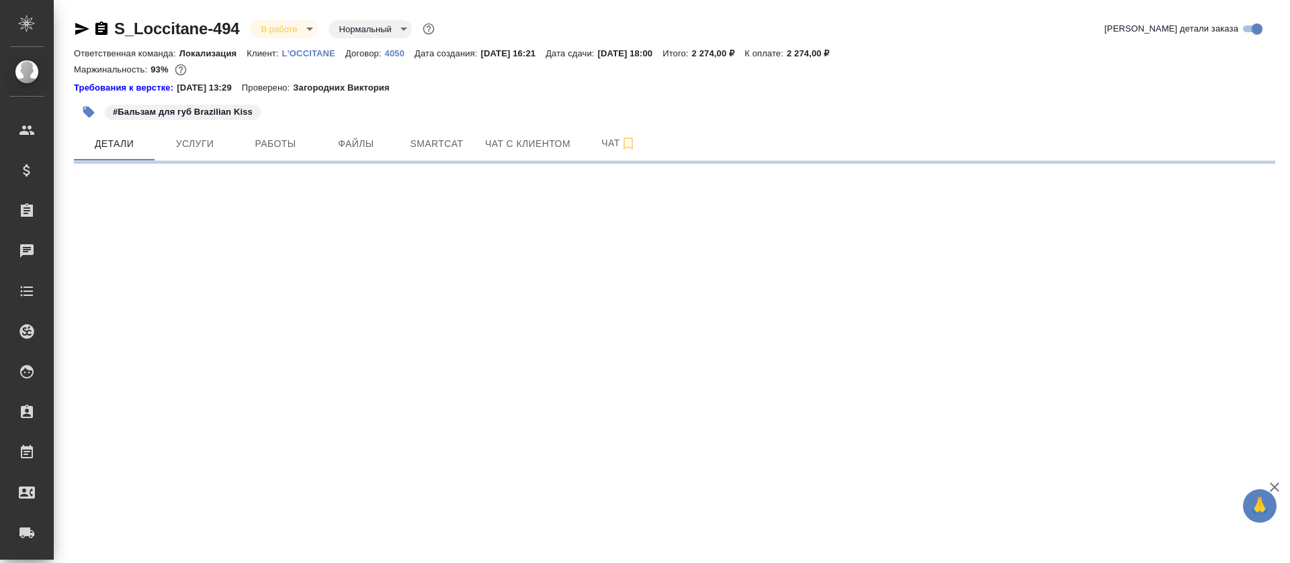
select select "RU"
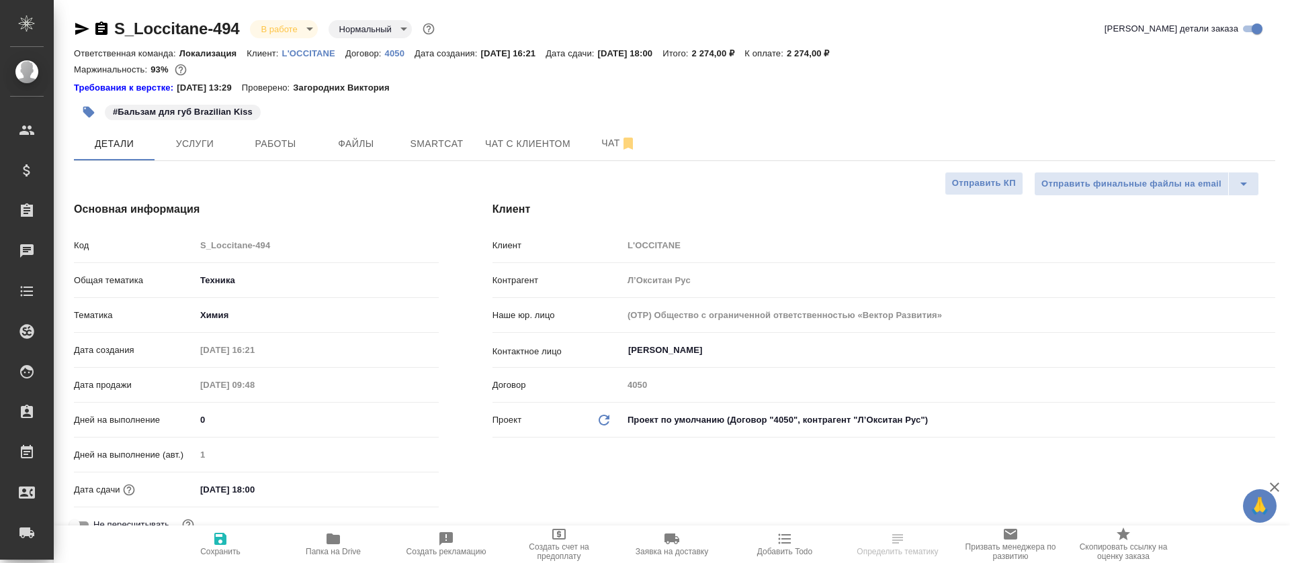
type textarea "x"
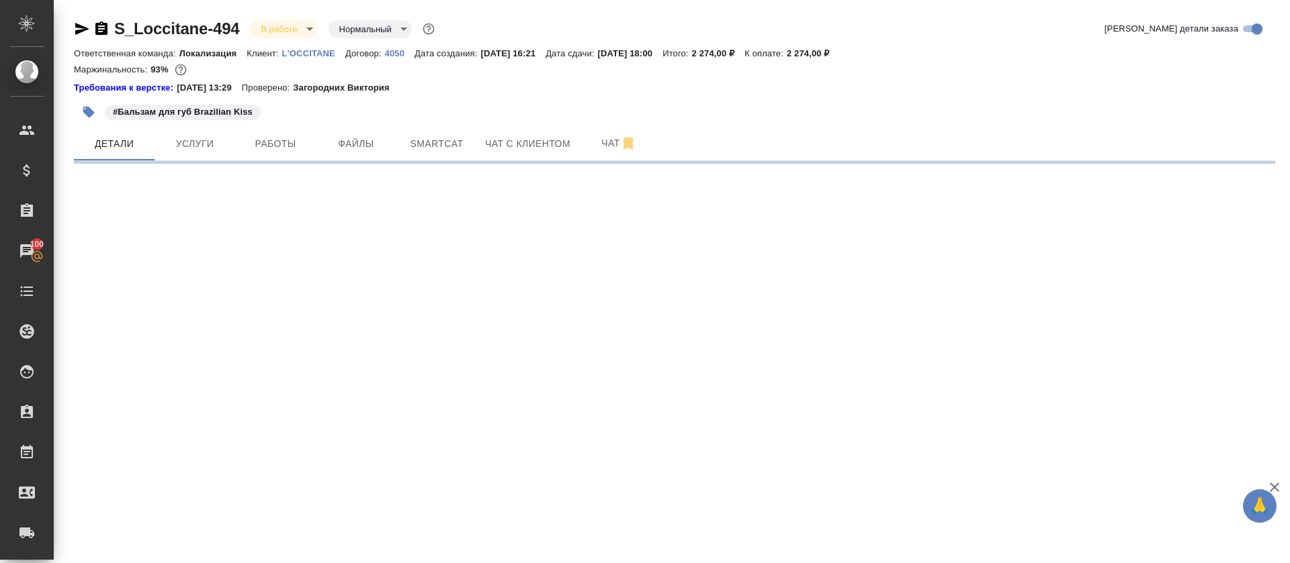
select select "RU"
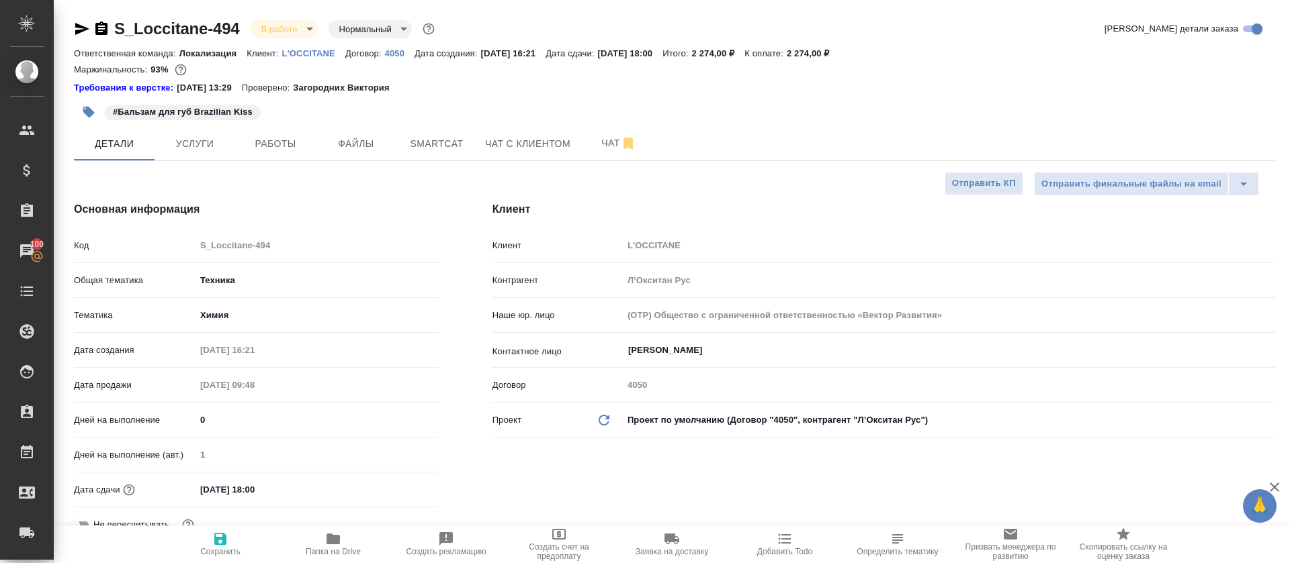
type textarea "x"
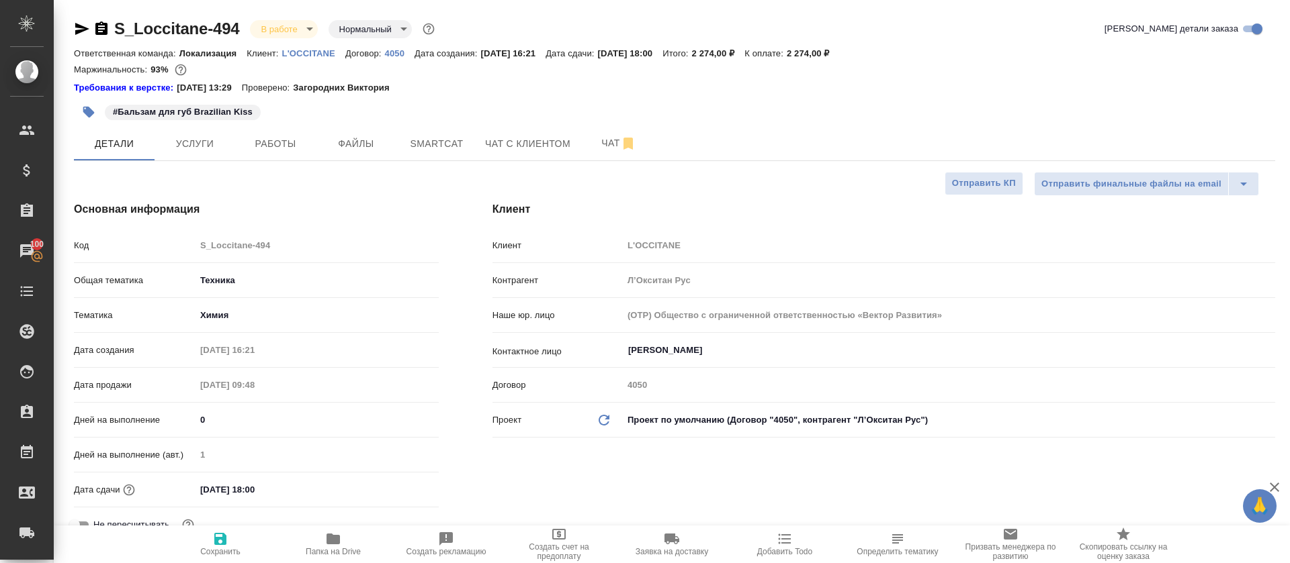
type textarea "x"
click at [443, 144] on span "Smartcat" at bounding box center [436, 144] width 64 height 17
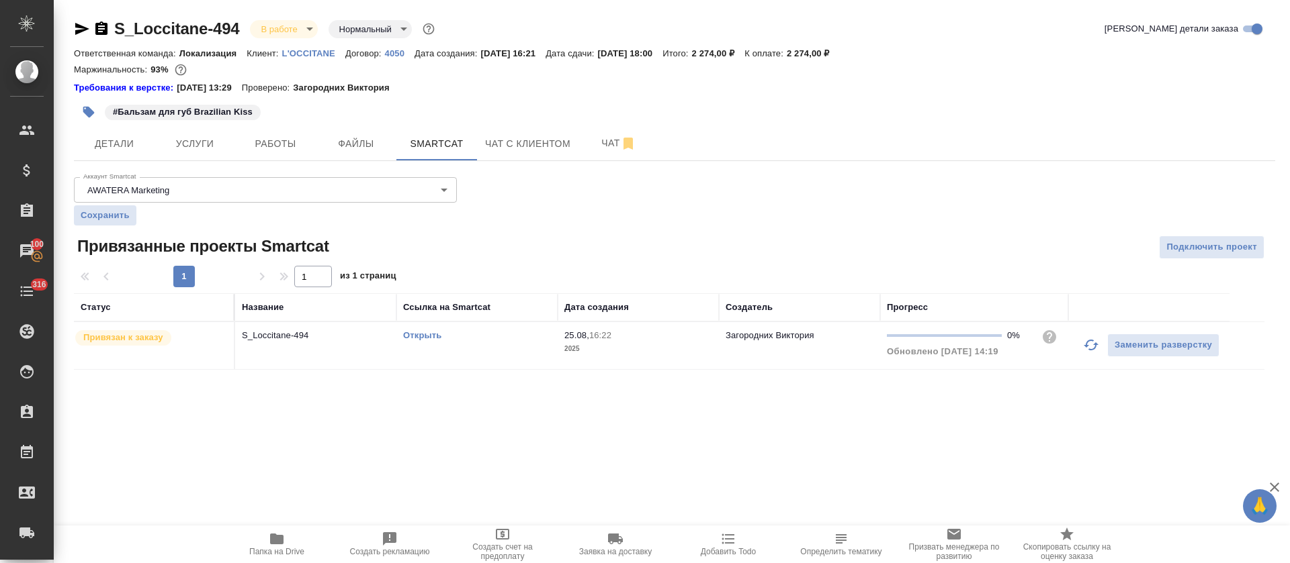
click at [1082, 351] on button "button" at bounding box center [1091, 345] width 32 height 32
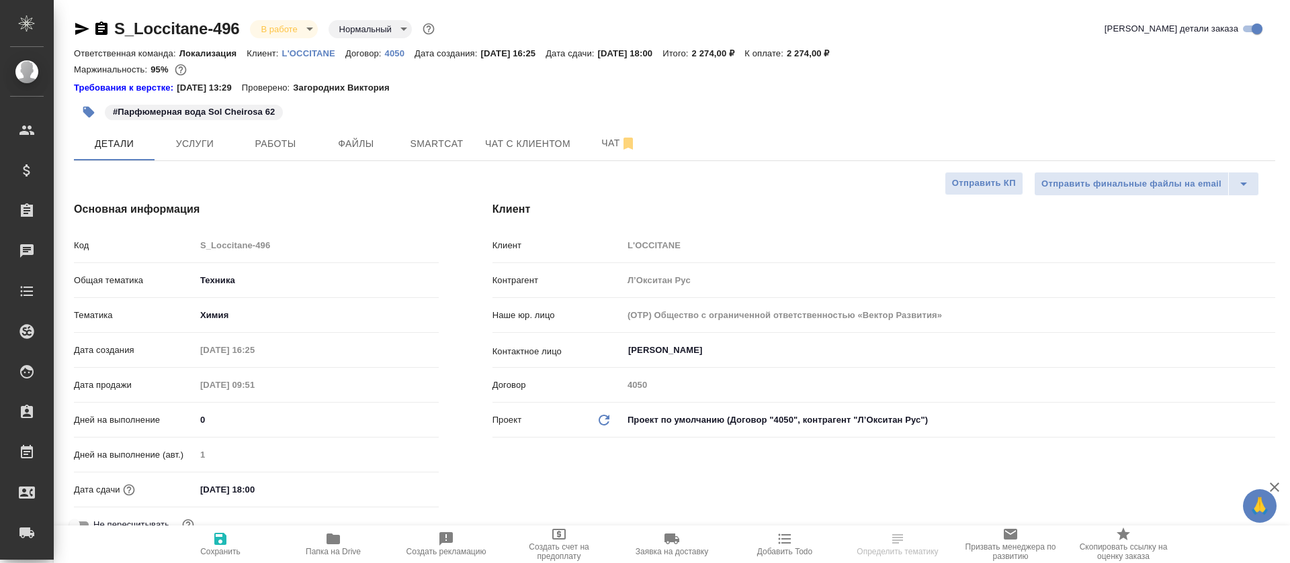
select select "RU"
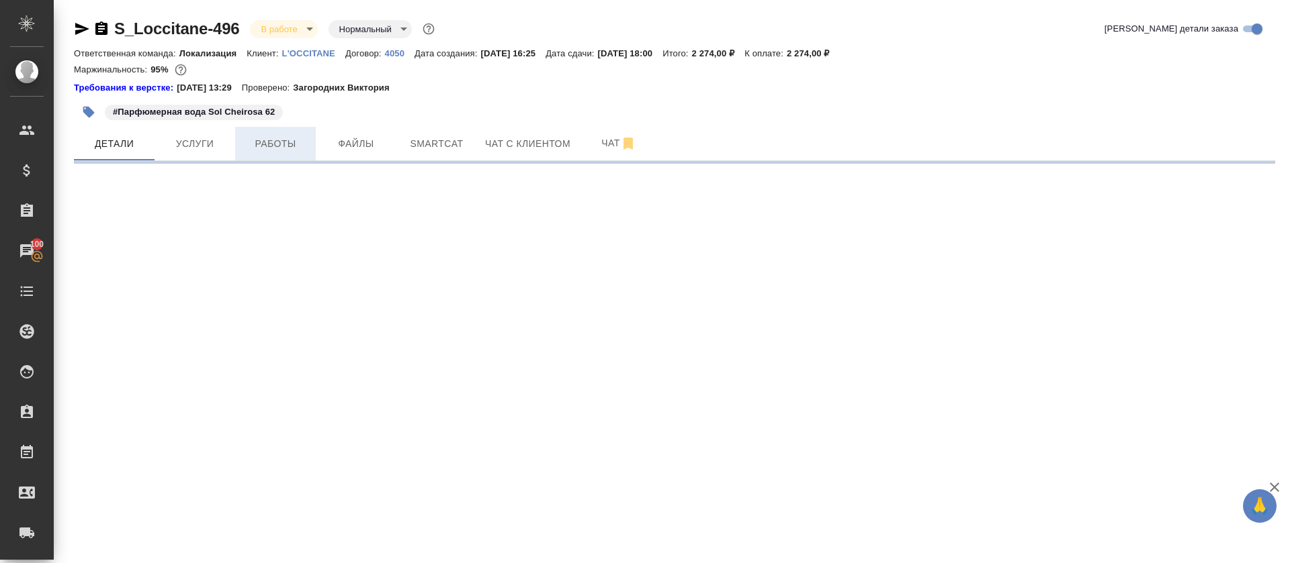
click at [277, 150] on span "Работы" at bounding box center [275, 144] width 64 height 17
select select "RU"
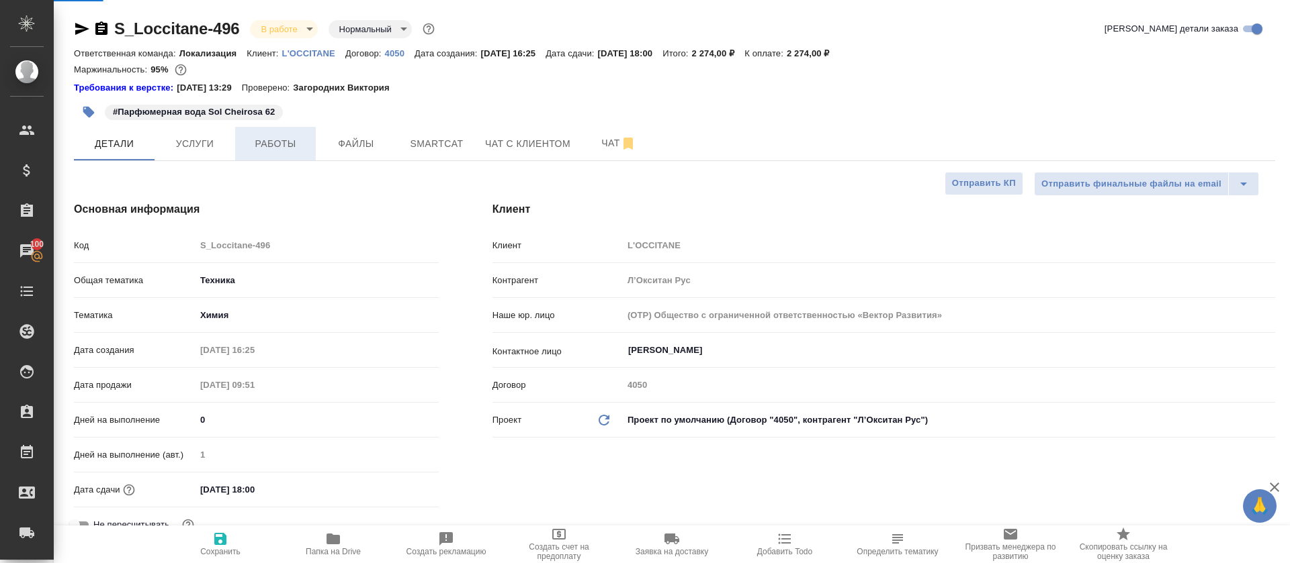
type textarea "x"
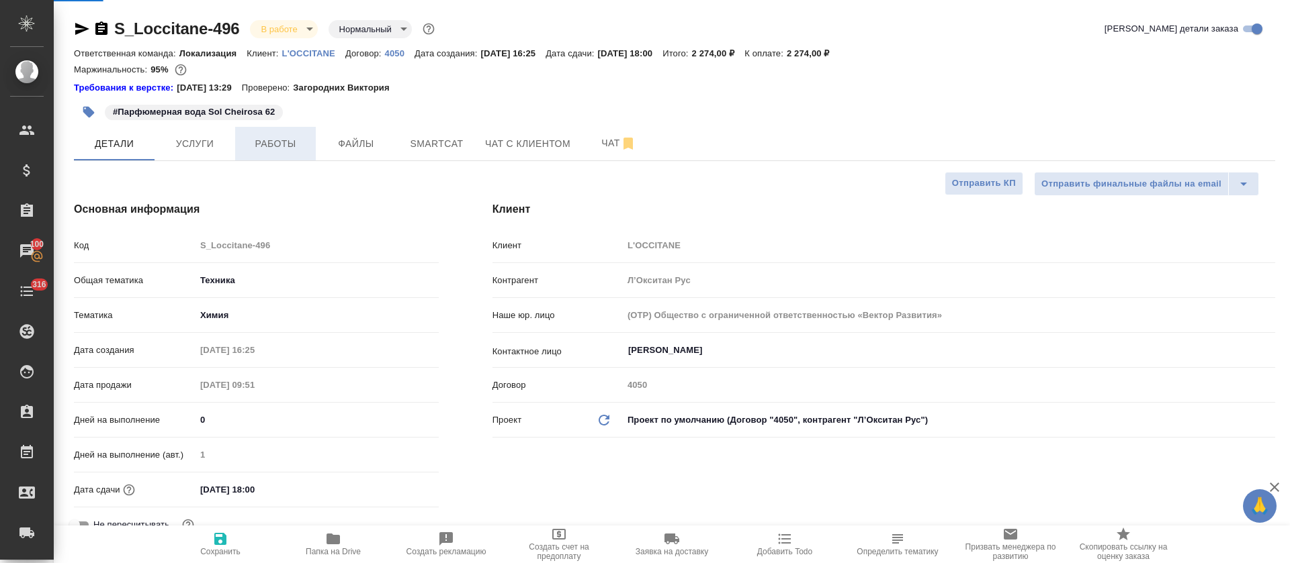
type textarea "x"
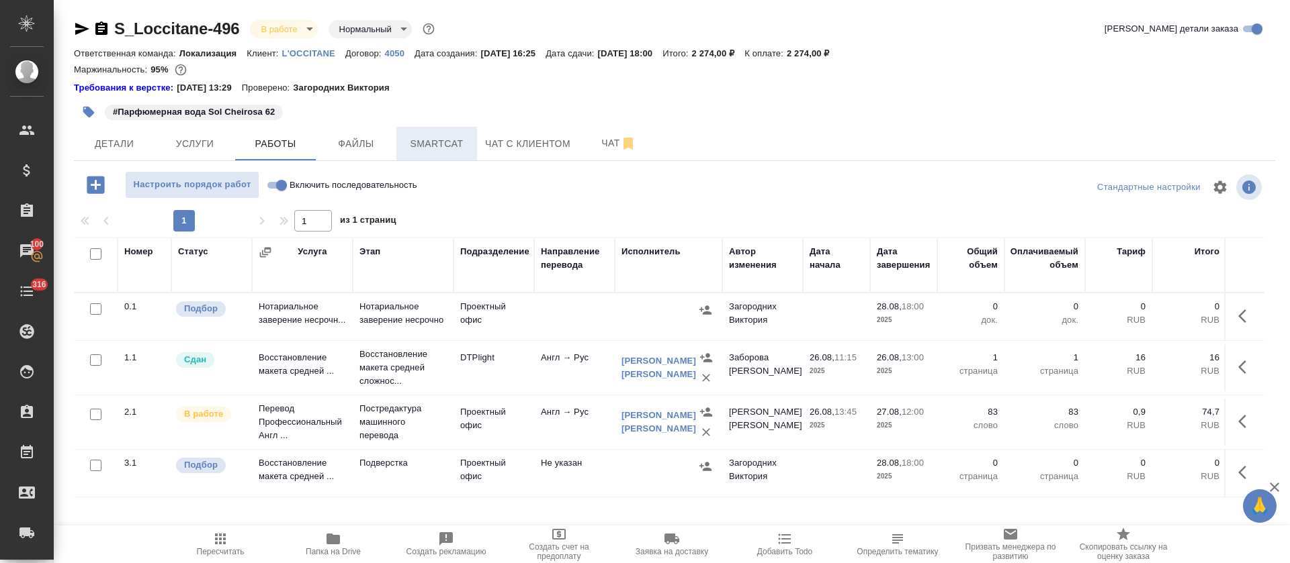
click at [424, 150] on span "Smartcat" at bounding box center [436, 144] width 64 height 17
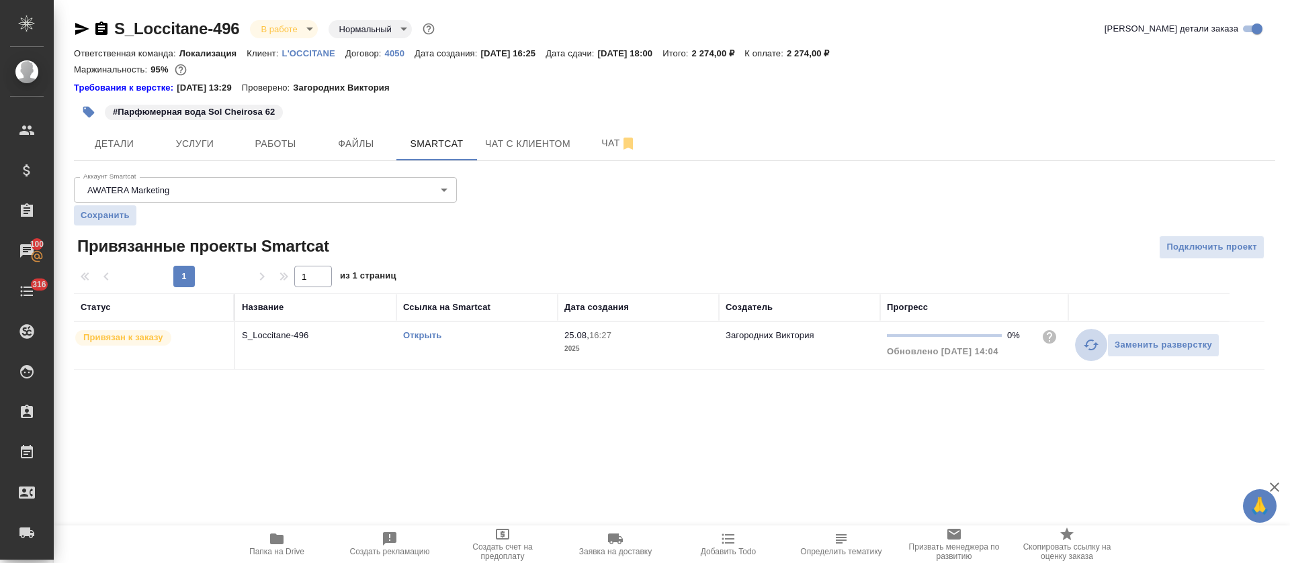
click at [1085, 347] on icon "button" at bounding box center [1091, 345] width 16 height 16
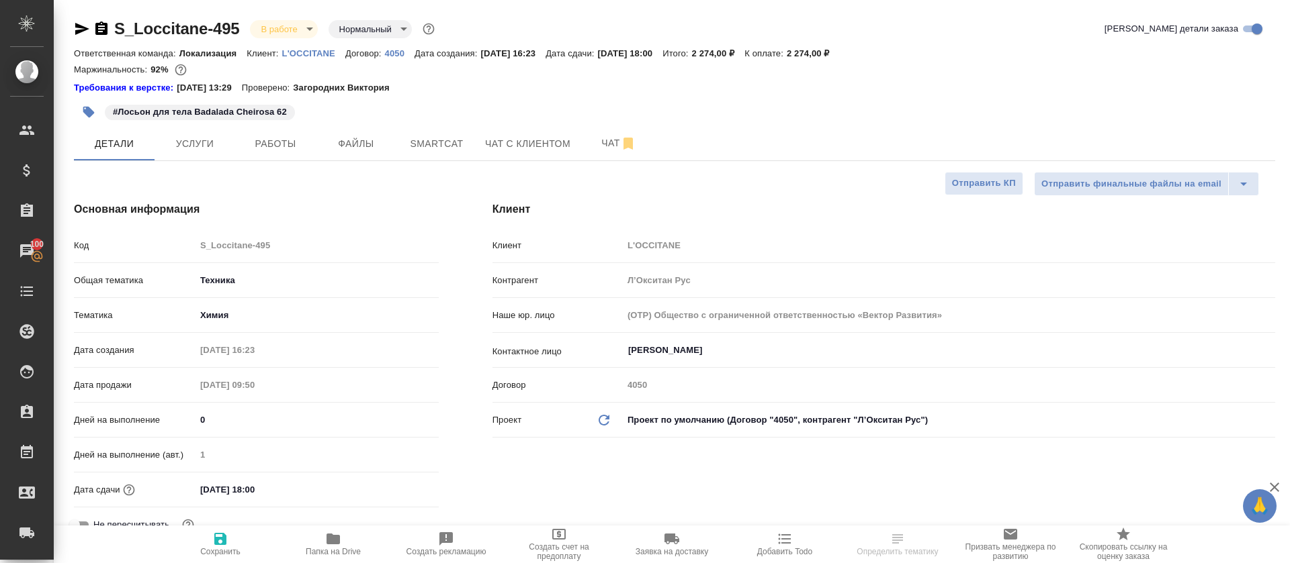
select select "RU"
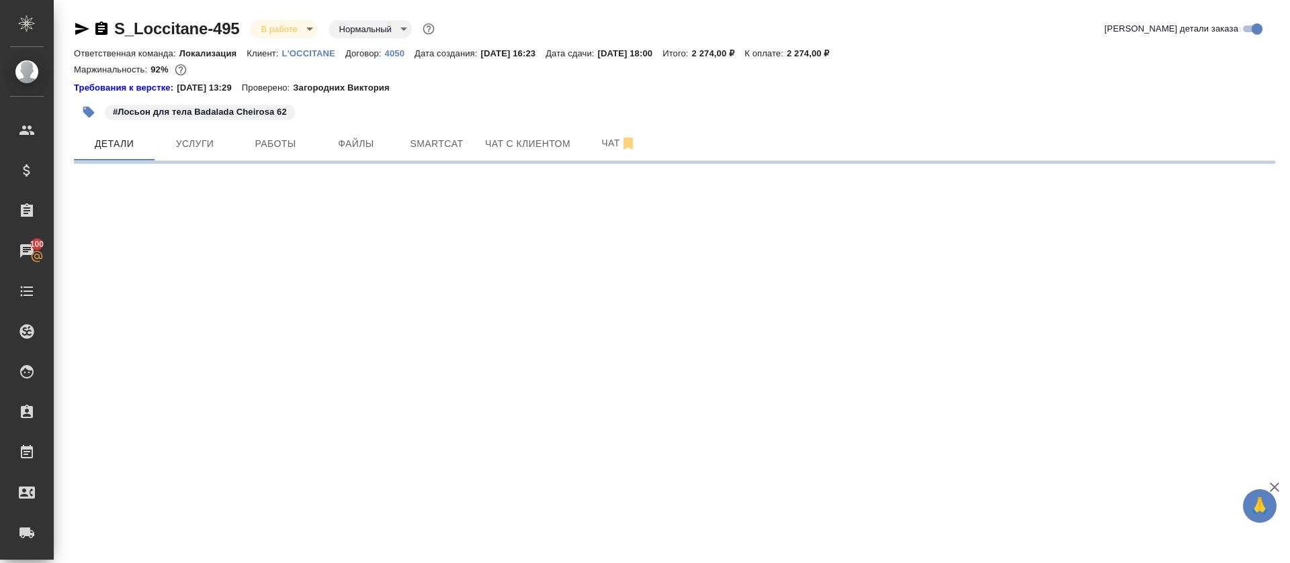
select select "RU"
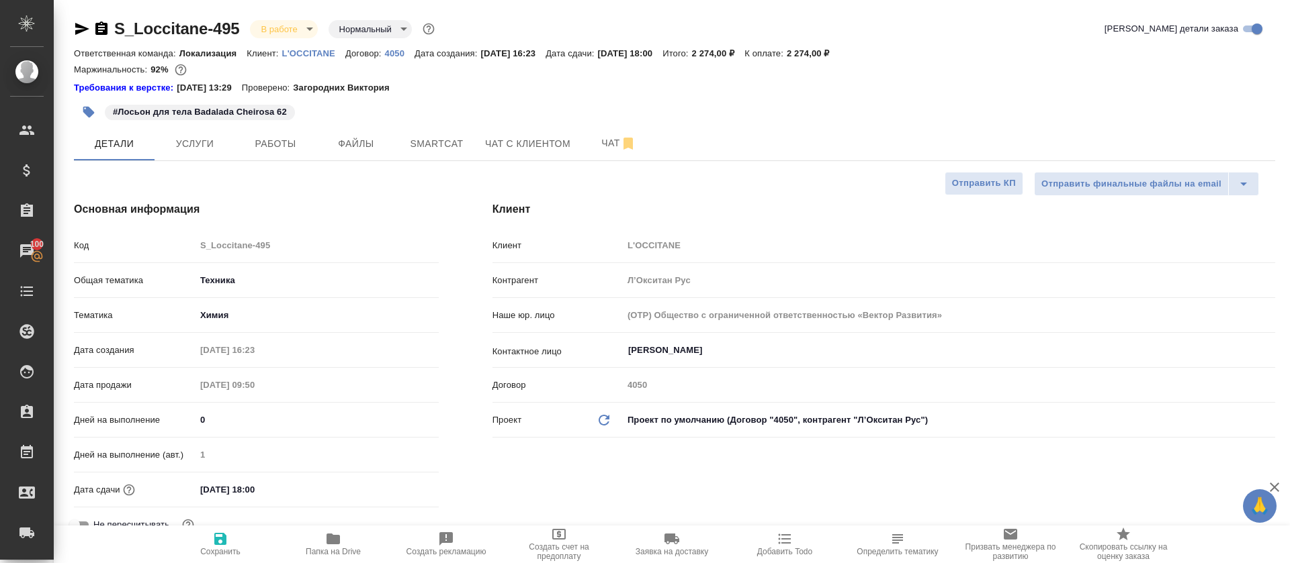
type textarea "x"
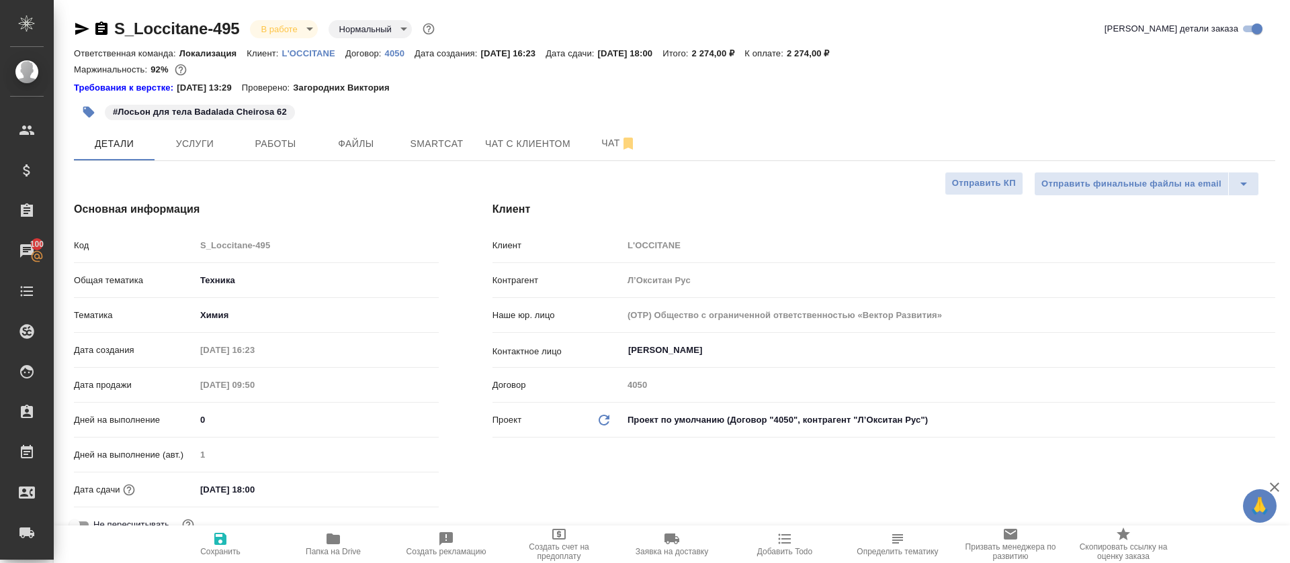
type textarea "x"
click at [592, 136] on span "Чат" at bounding box center [618, 143] width 64 height 17
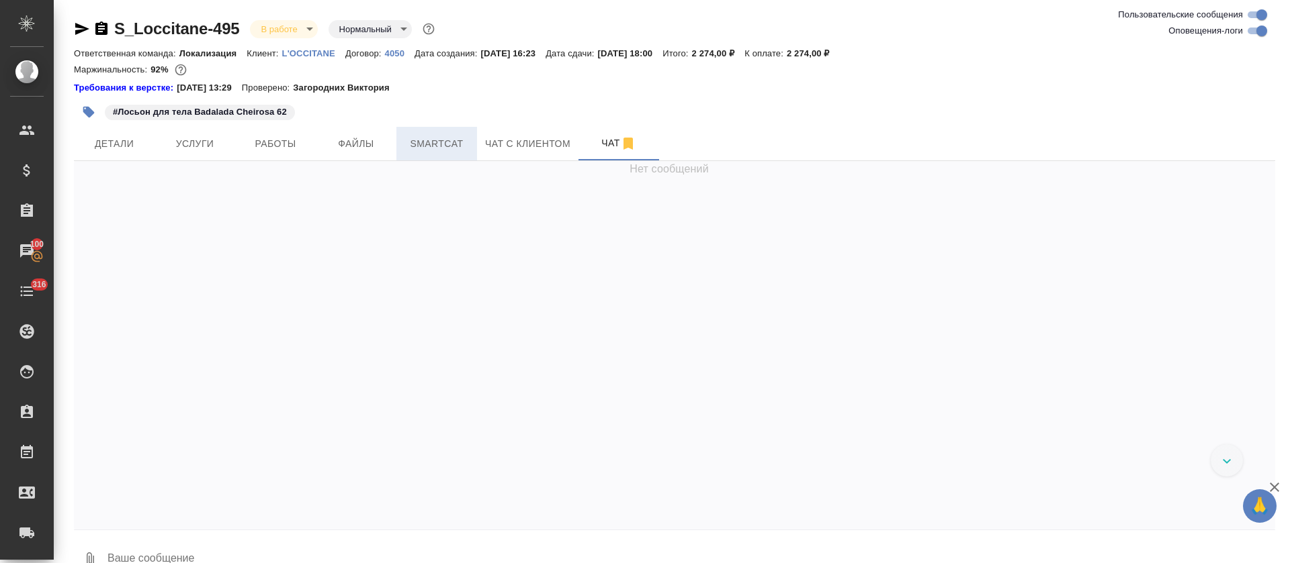
click at [446, 133] on button "Smartcat" at bounding box center [436, 144] width 81 height 34
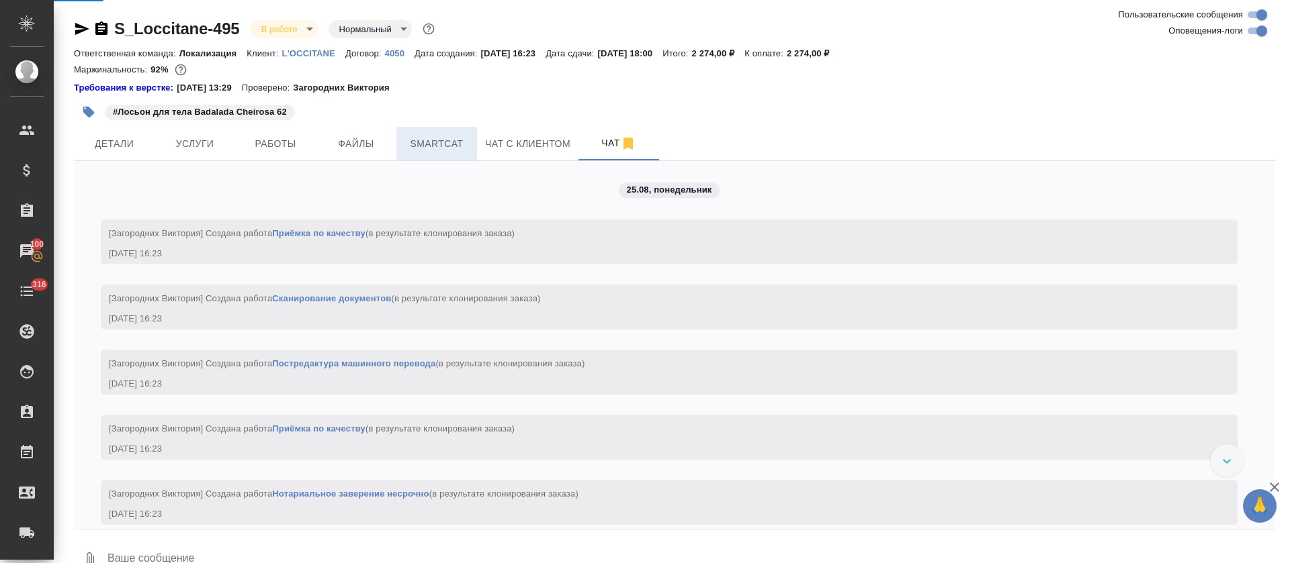
scroll to position [553, 0]
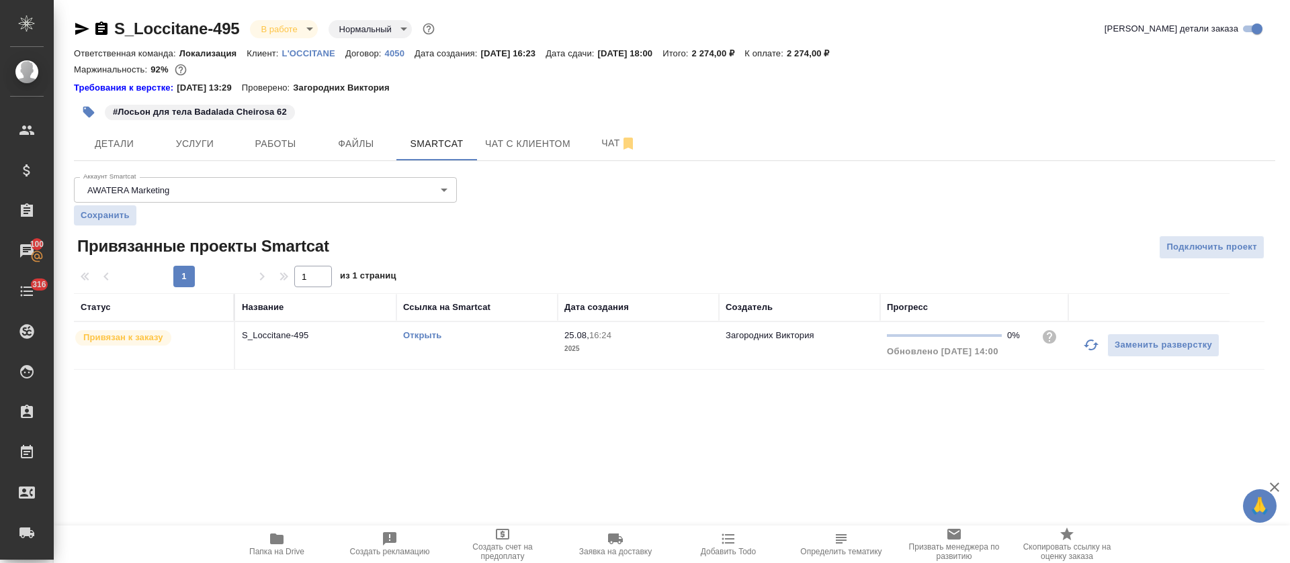
click at [1089, 350] on icon "button" at bounding box center [1090, 345] width 15 height 11
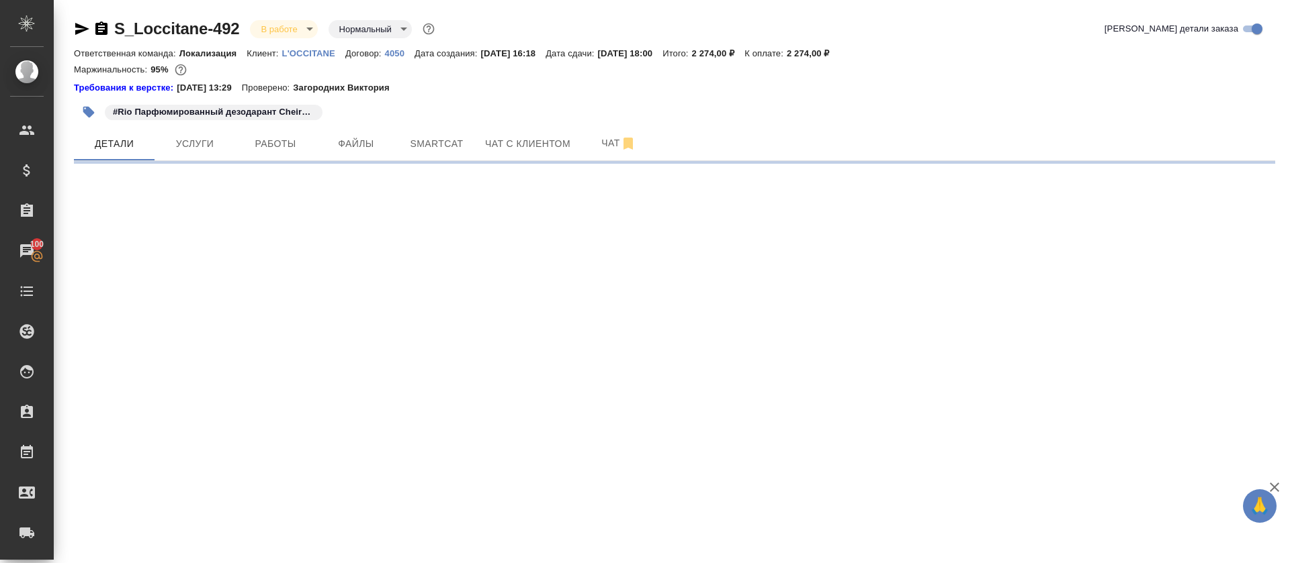
select select "RU"
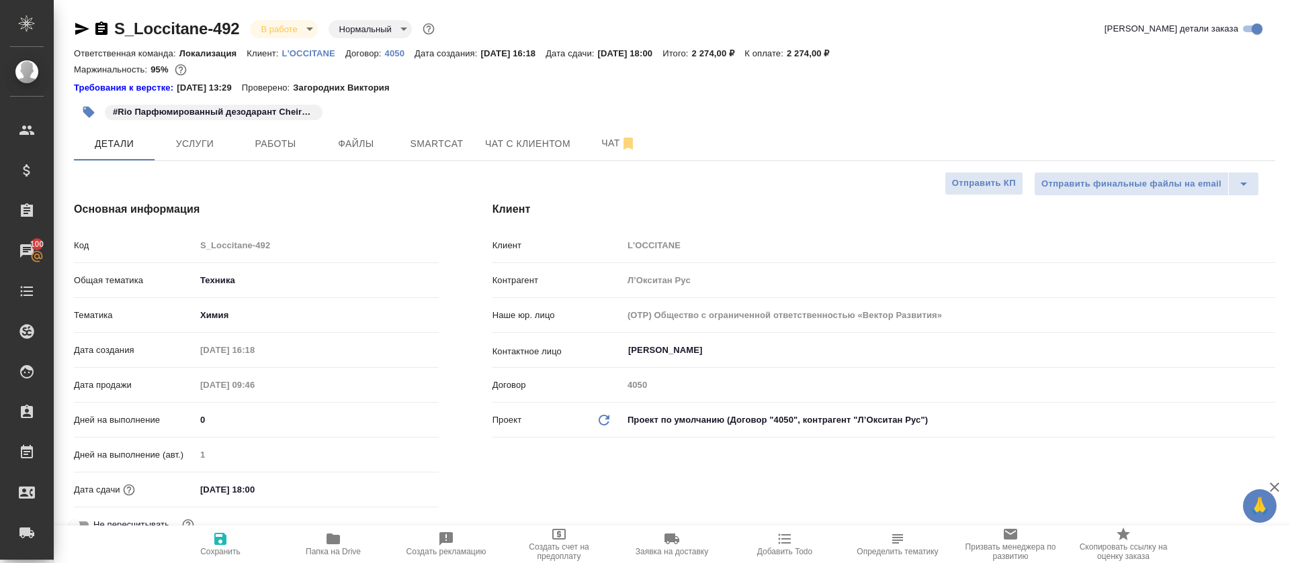
type textarea "x"
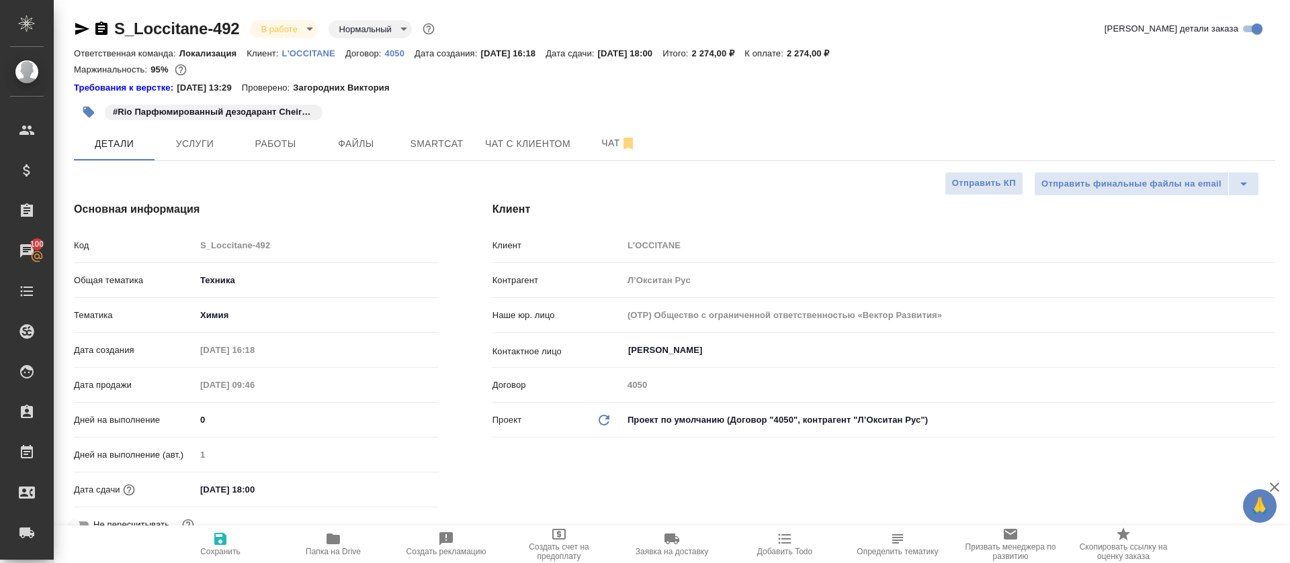
type textarea "x"
click at [453, 150] on button "Smartcat" at bounding box center [436, 144] width 81 height 34
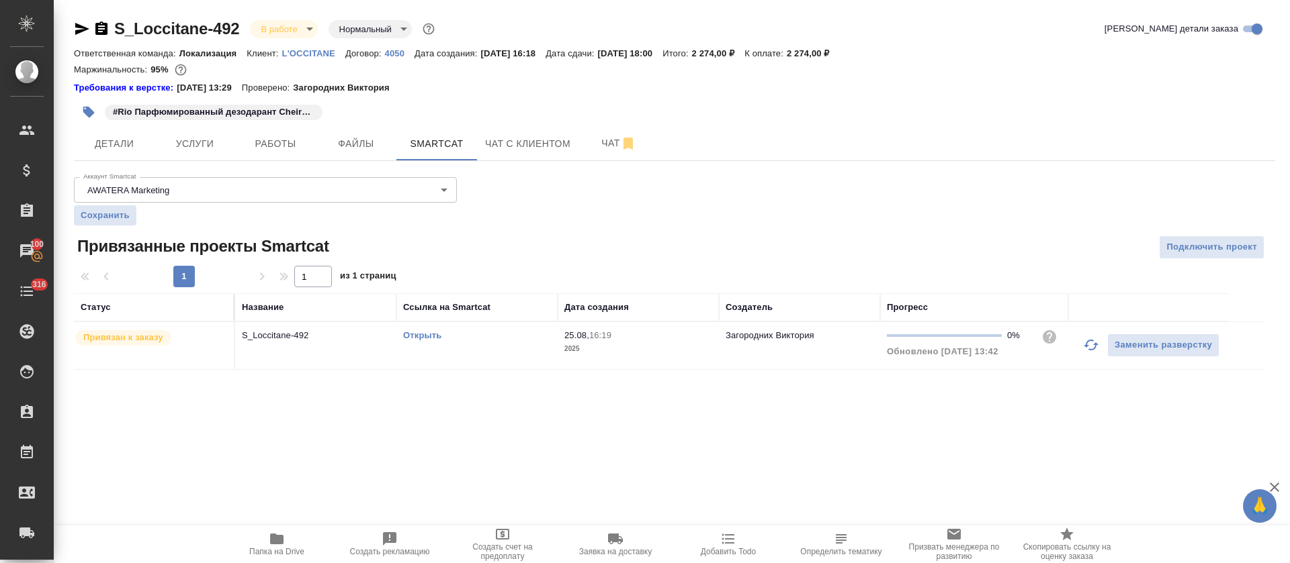
click at [1085, 346] on icon "button" at bounding box center [1090, 345] width 15 height 11
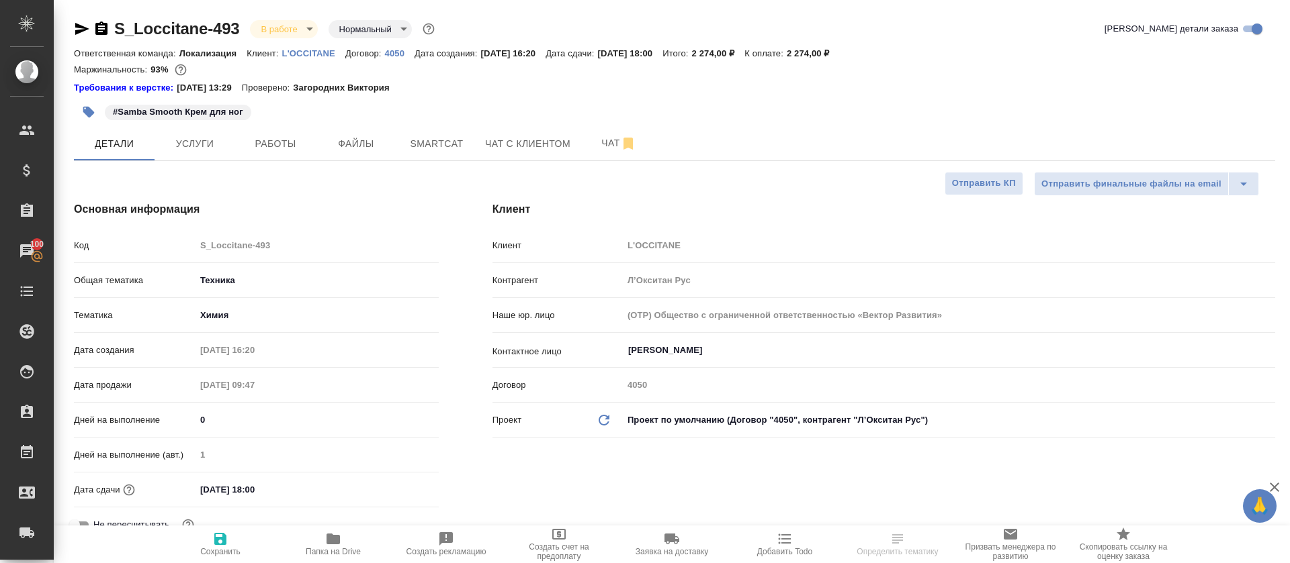
select select "RU"
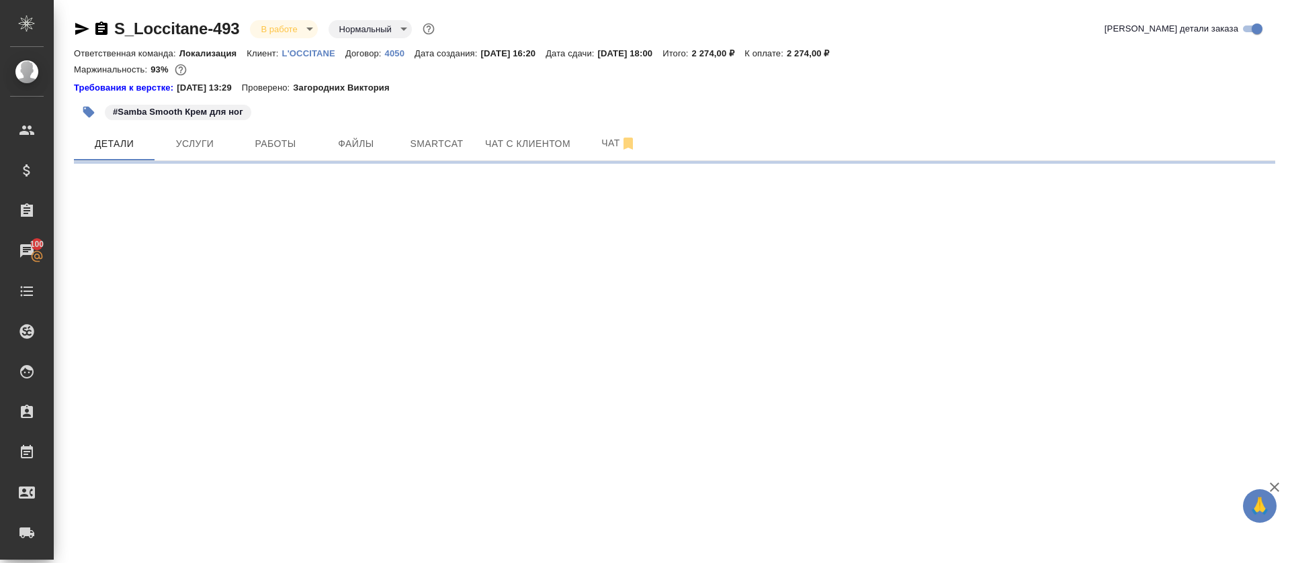
select select "RU"
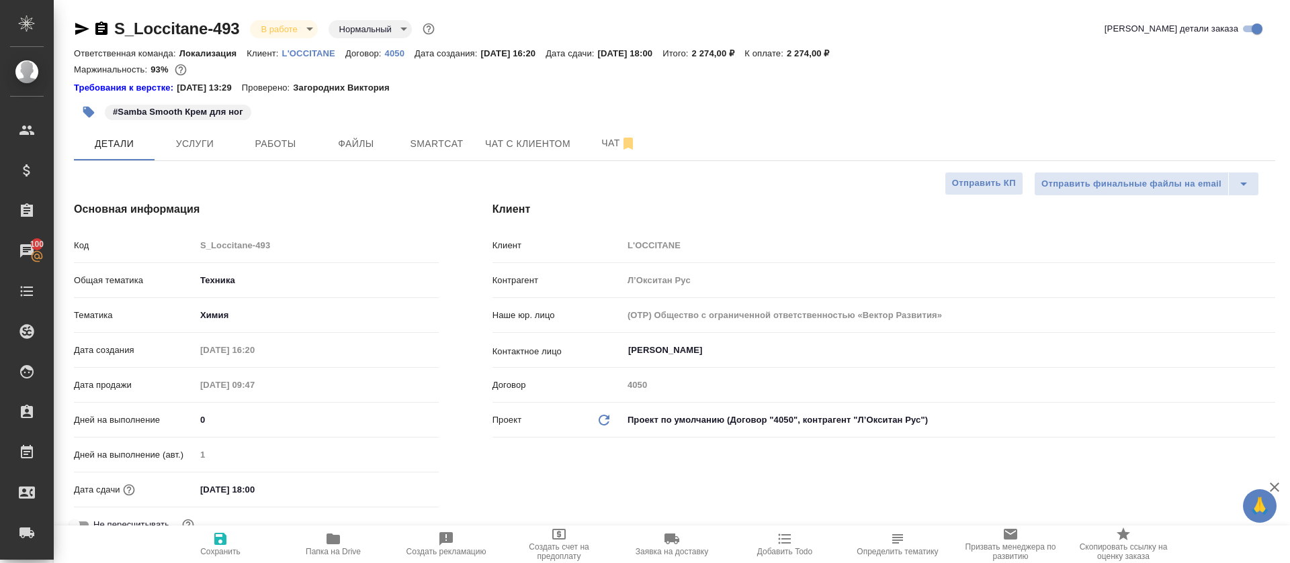
type textarea "x"
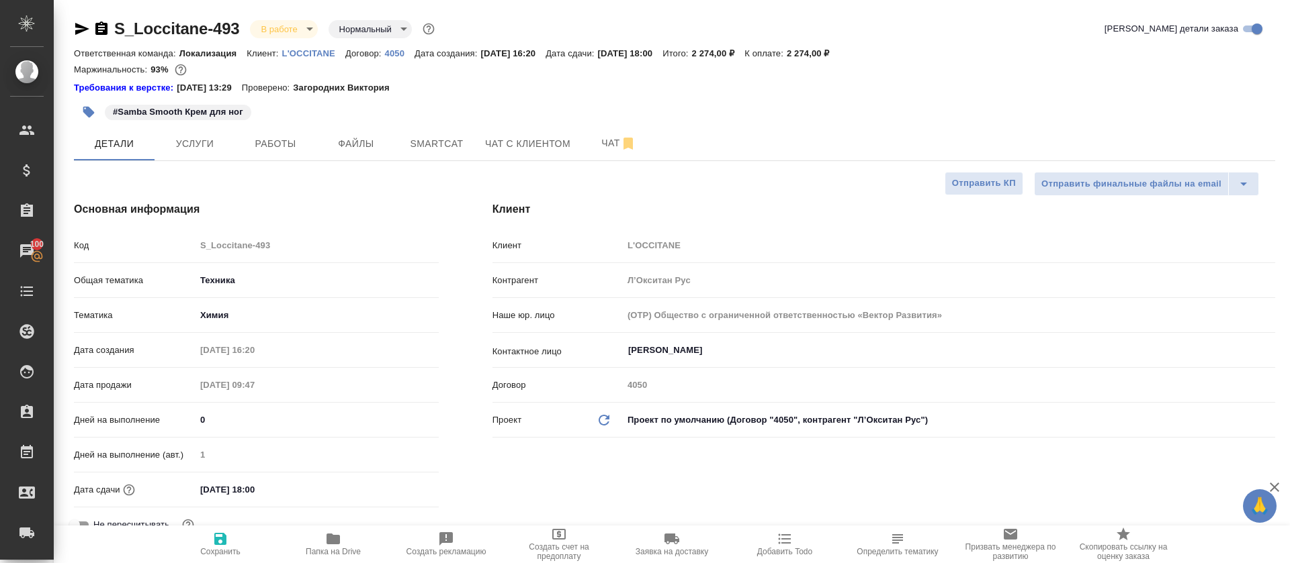
type textarea "x"
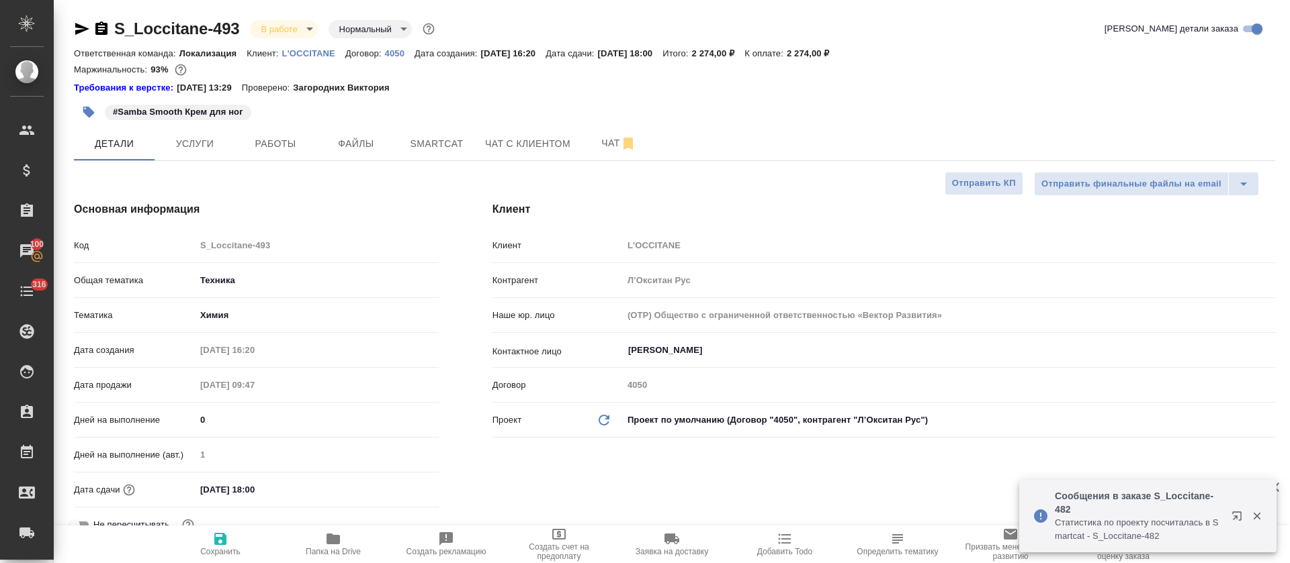
type textarea "x"
click at [429, 149] on span "Smartcat" at bounding box center [436, 144] width 64 height 17
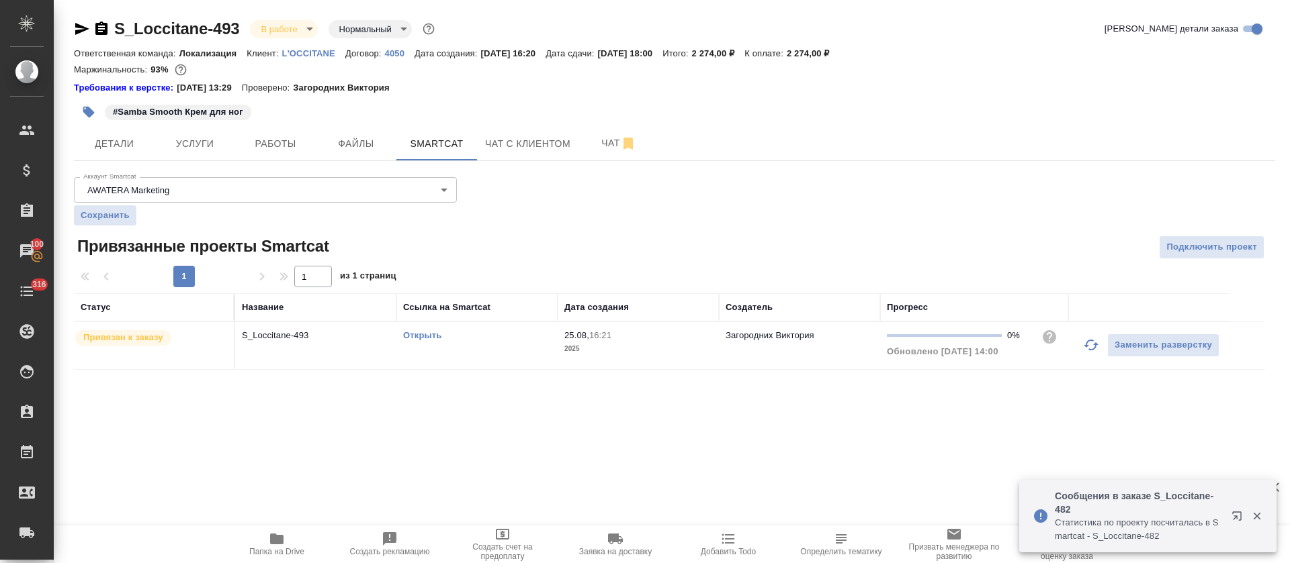
click at [1090, 353] on icon "button" at bounding box center [1091, 345] width 16 height 16
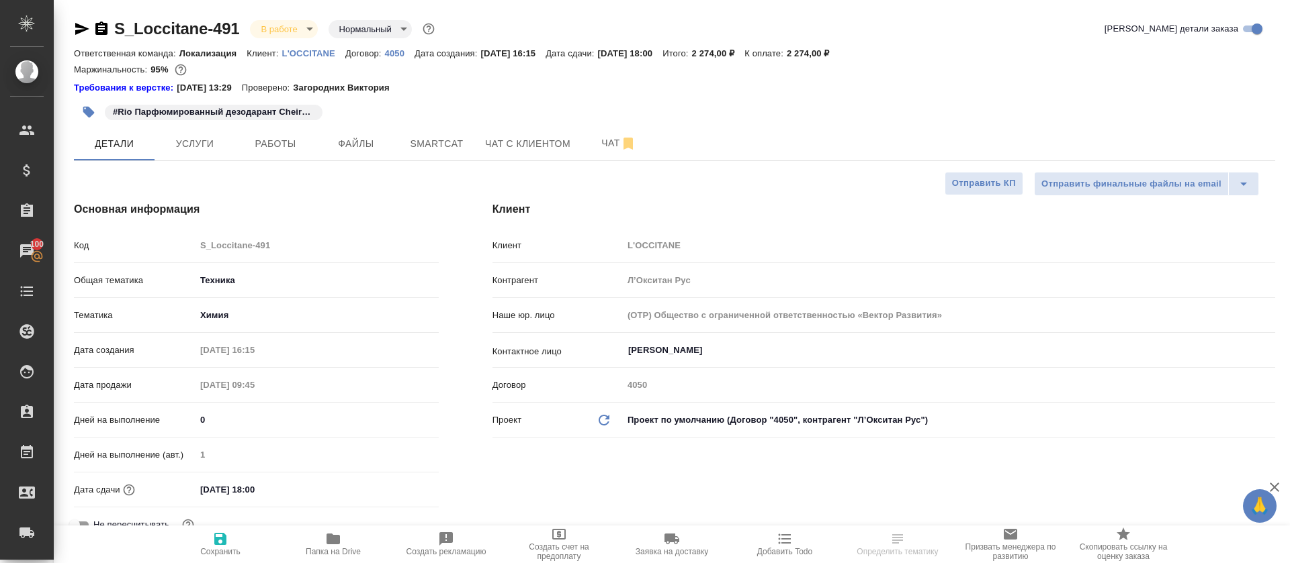
select select "RU"
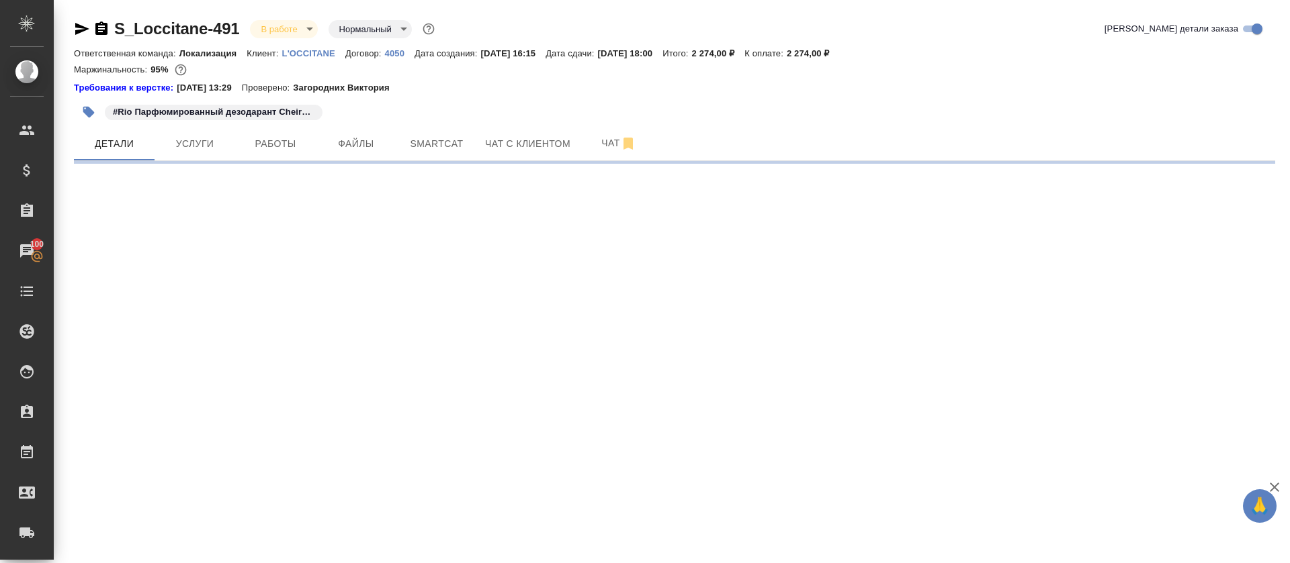
select select "RU"
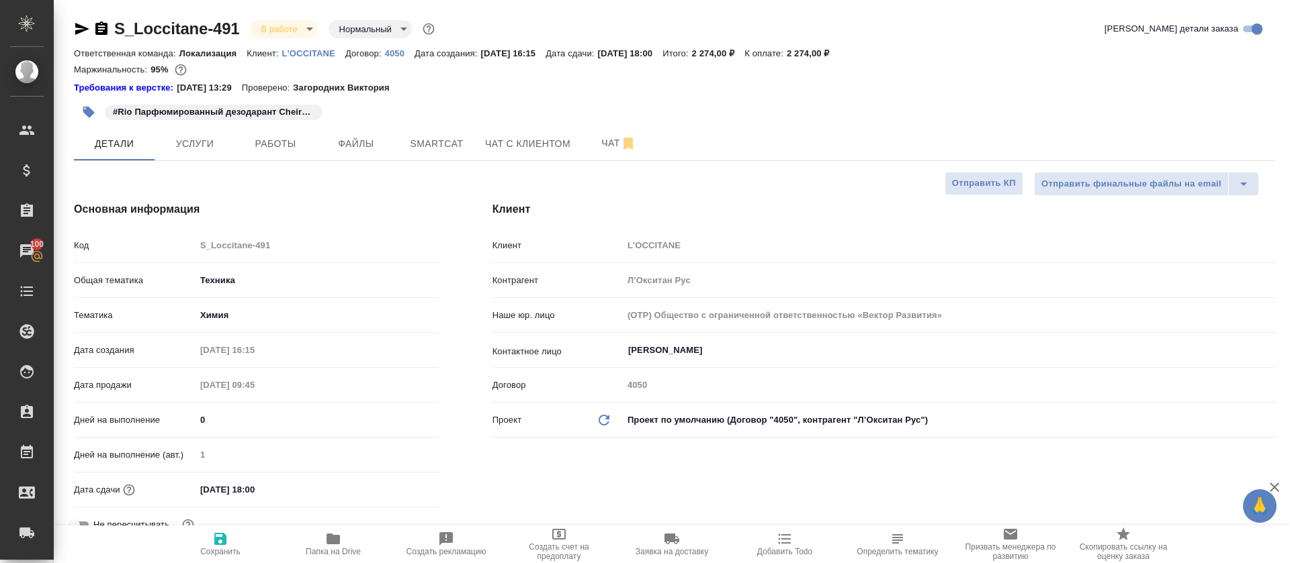
type textarea "x"
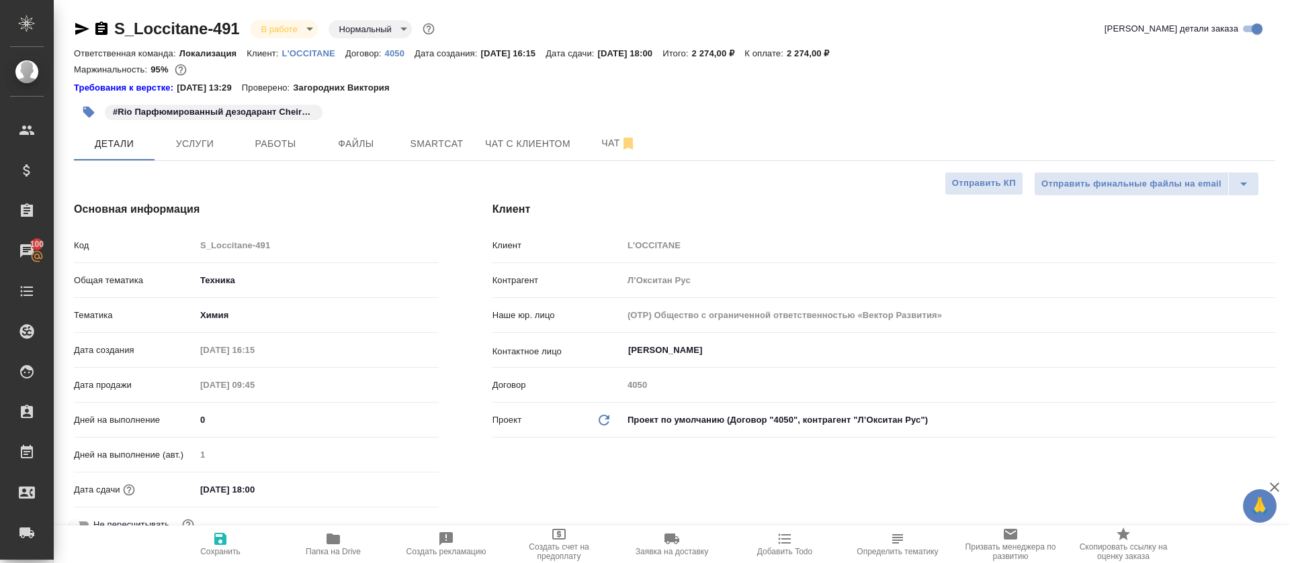
type textarea "x"
click at [447, 144] on span "Smartcat" at bounding box center [436, 144] width 64 height 17
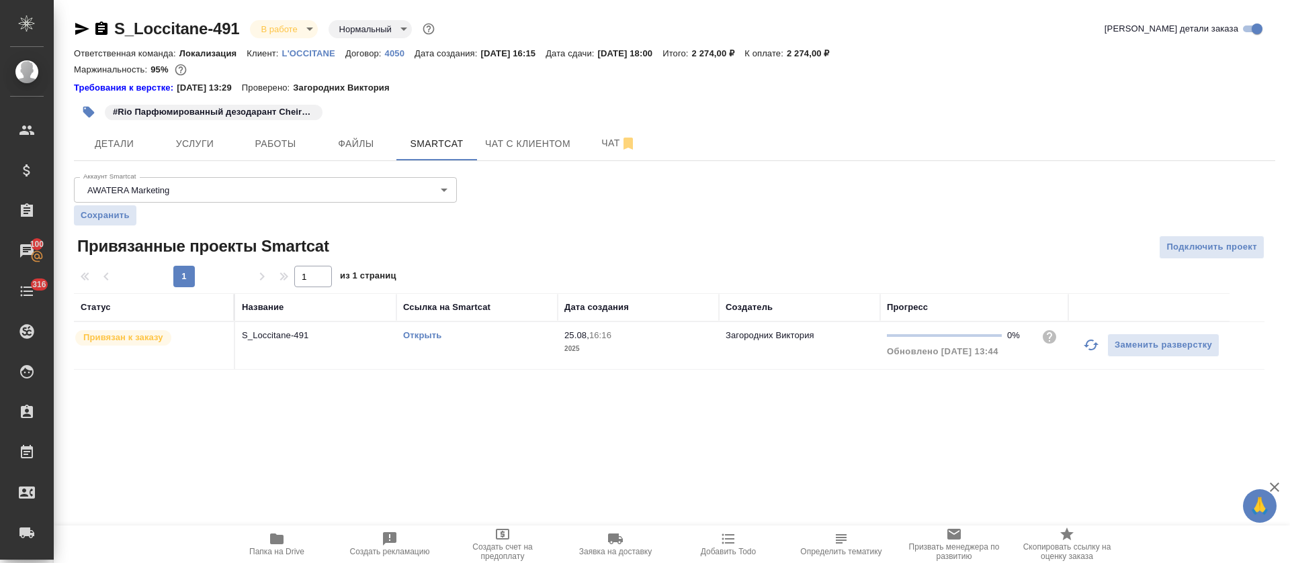
click at [1094, 345] on icon "button" at bounding box center [1090, 345] width 15 height 11
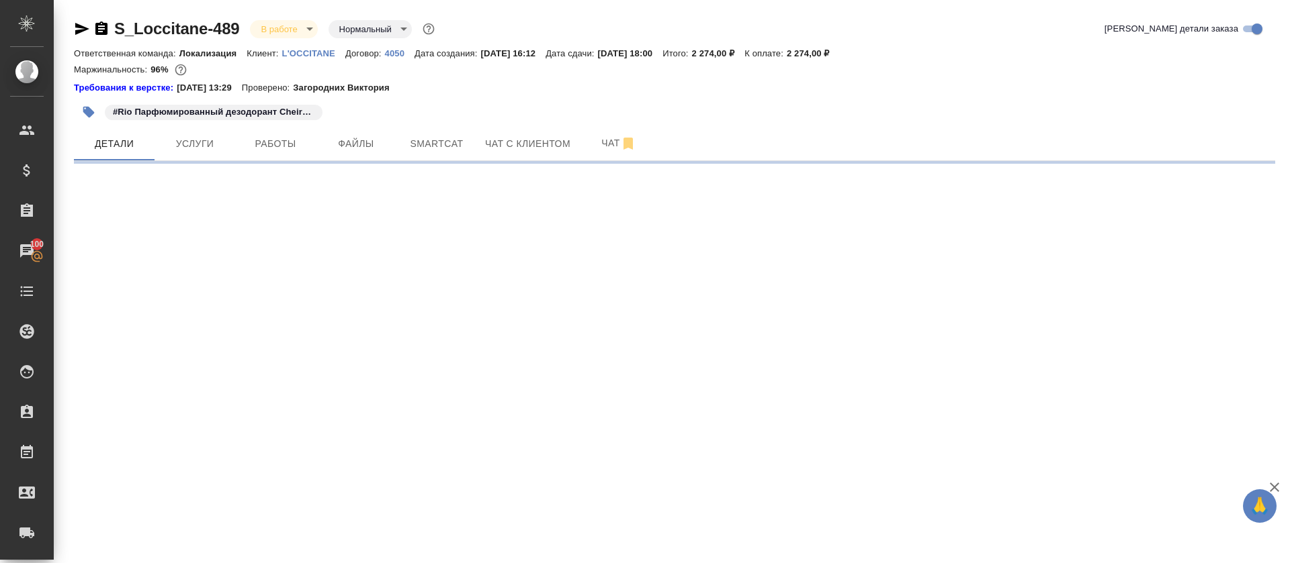
select select "RU"
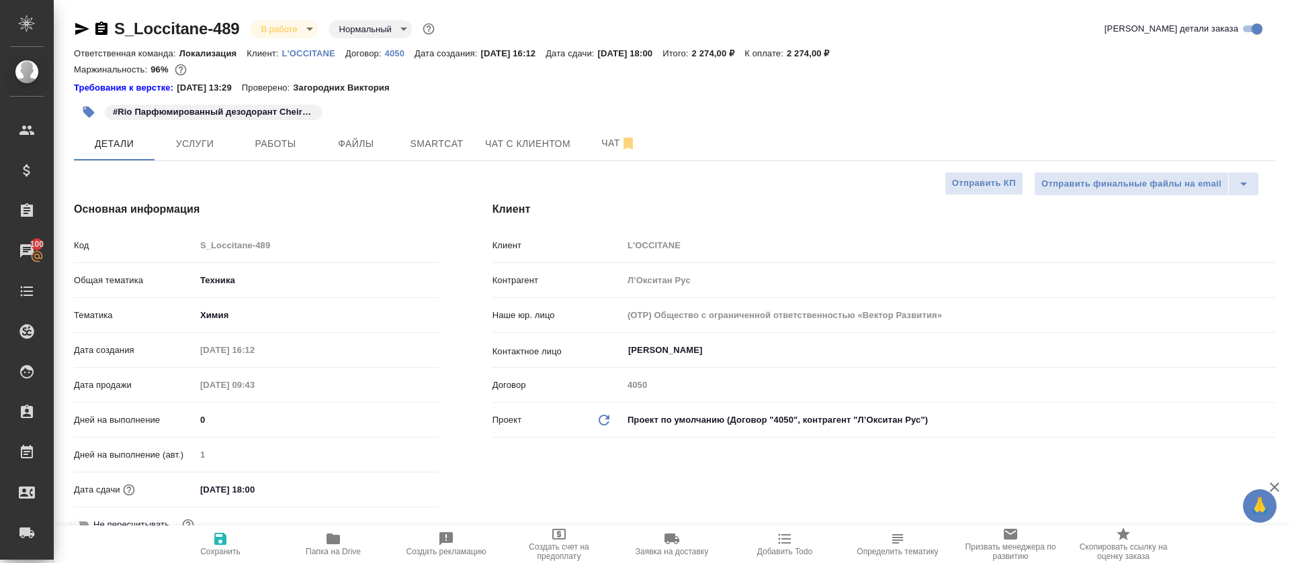
type textarea "x"
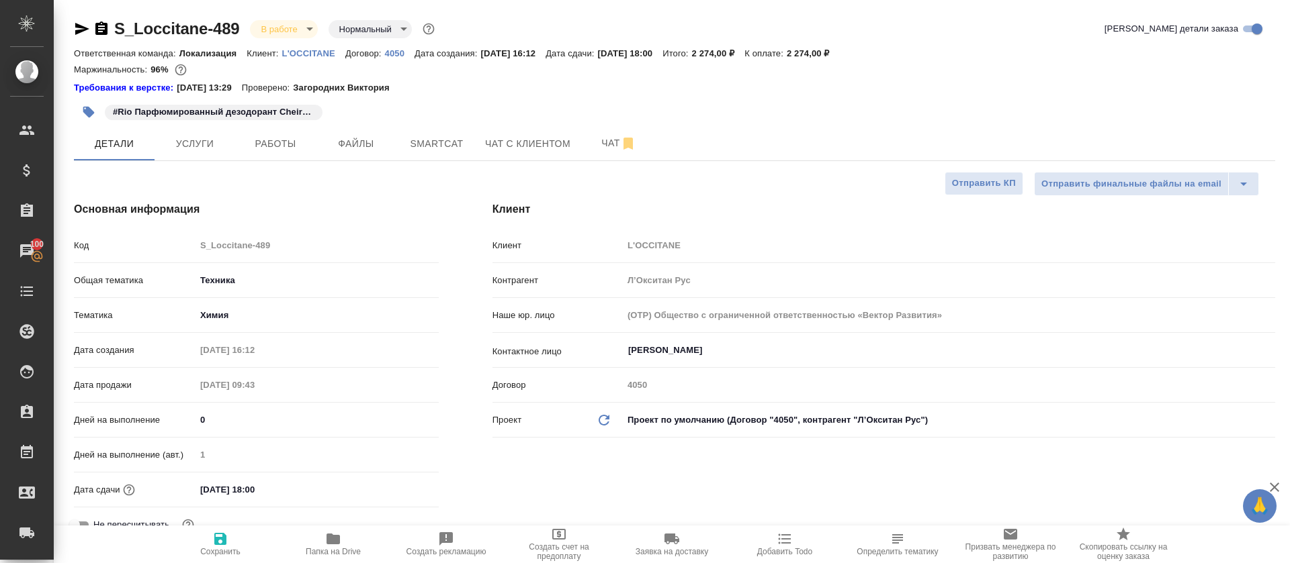
type textarea "x"
click at [423, 146] on span "Smartcat" at bounding box center [436, 144] width 64 height 17
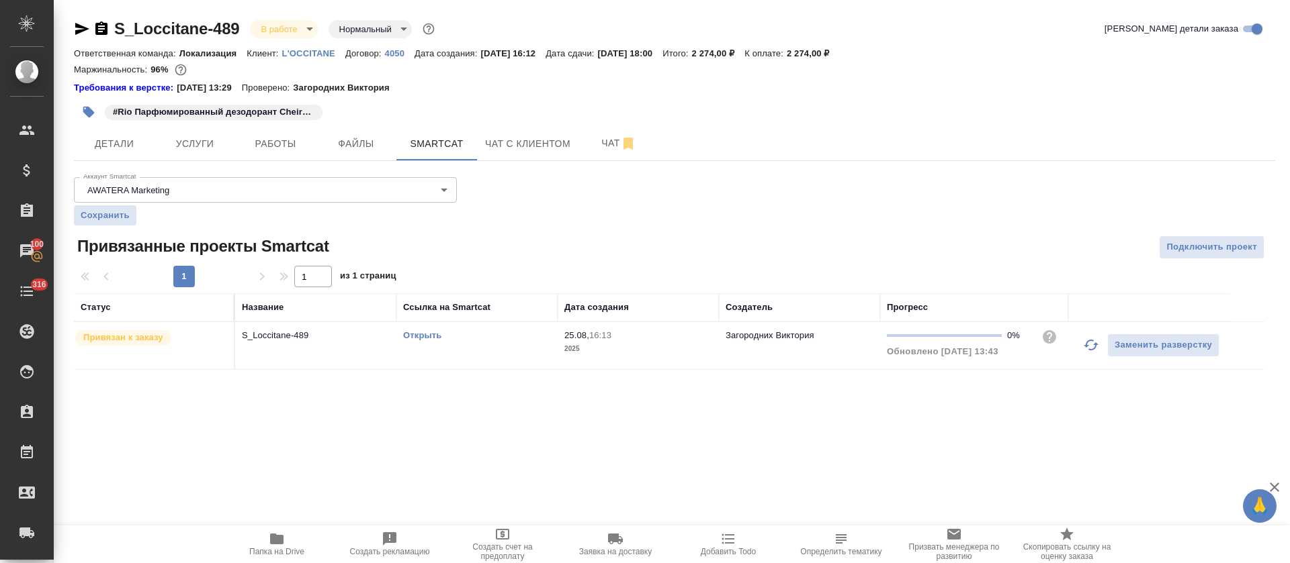
click at [1087, 350] on icon "button" at bounding box center [1091, 345] width 16 height 16
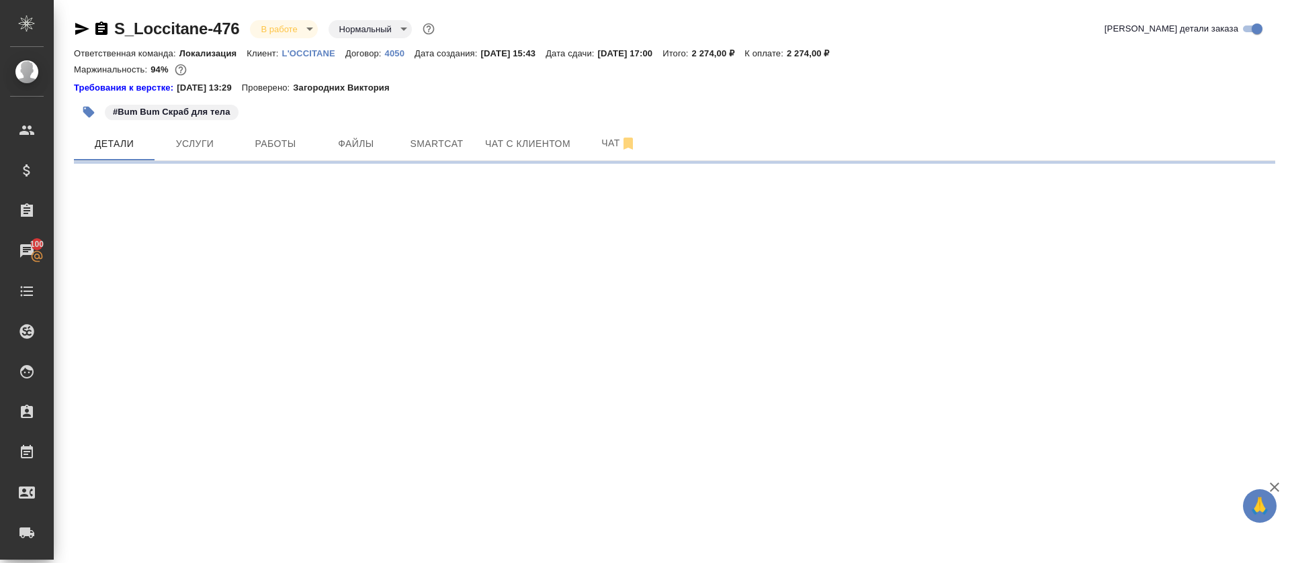
select select "RU"
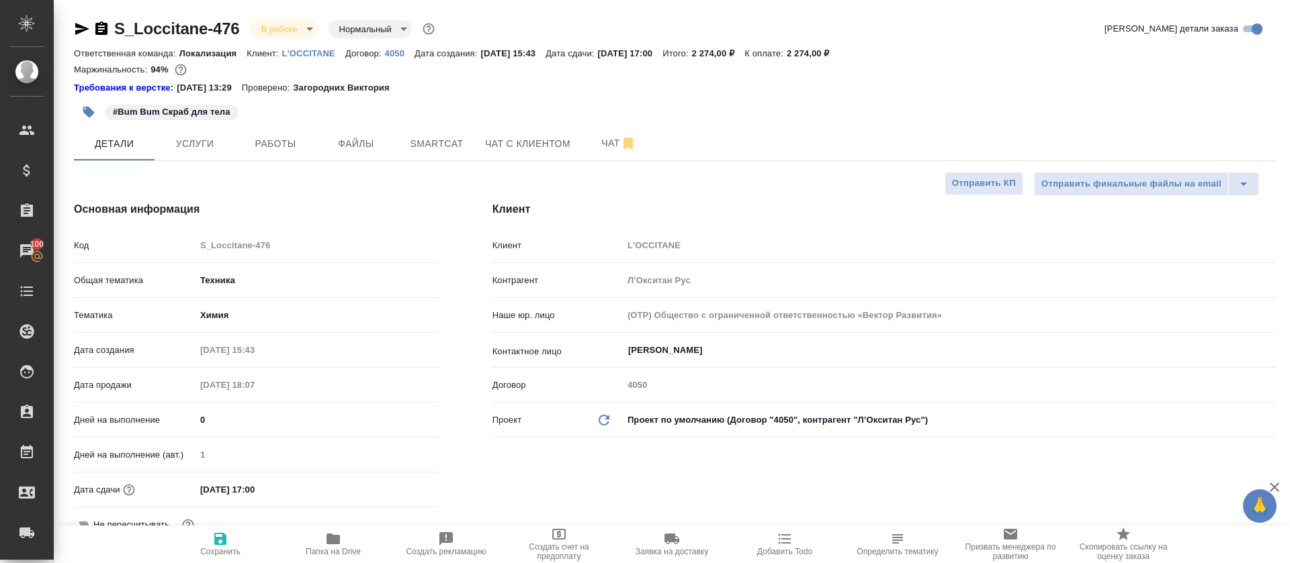
type textarea "x"
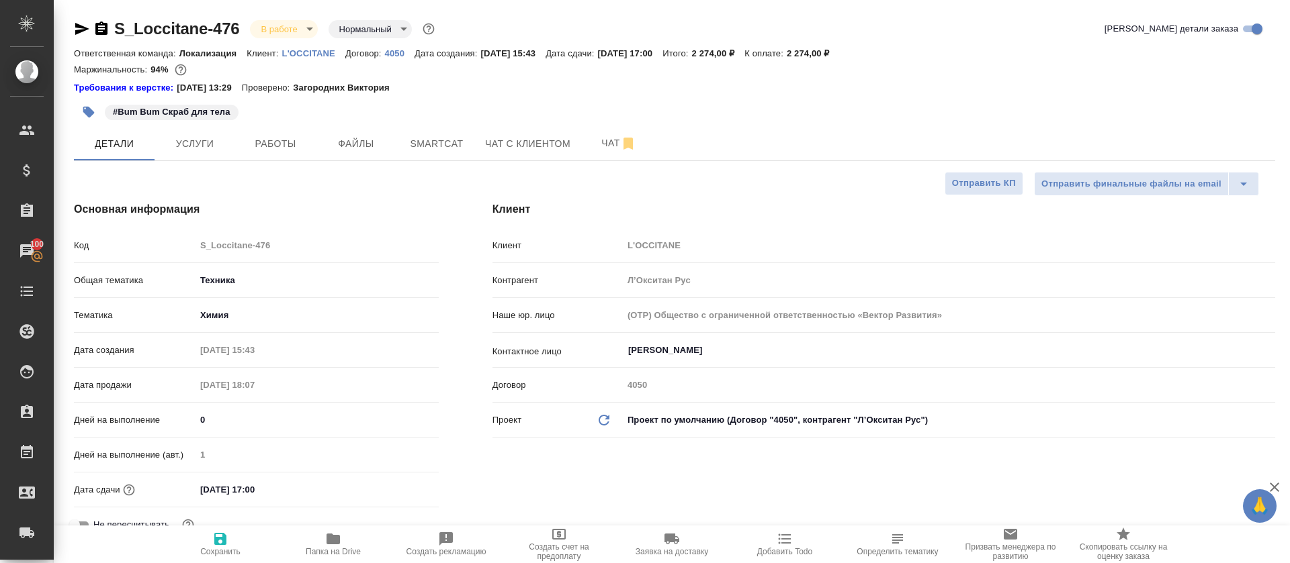
type textarea "x"
click at [566, 148] on span "Чат с клиентом" at bounding box center [527, 144] width 85 height 17
type textarea "x"
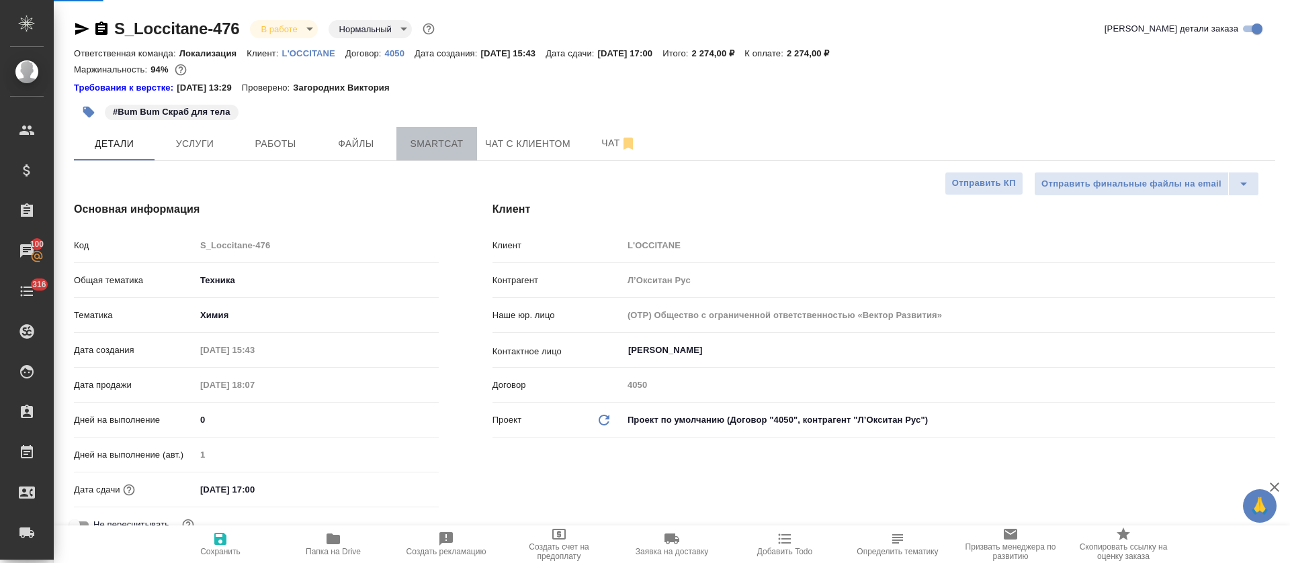
click at [442, 142] on span "Smartcat" at bounding box center [436, 144] width 64 height 17
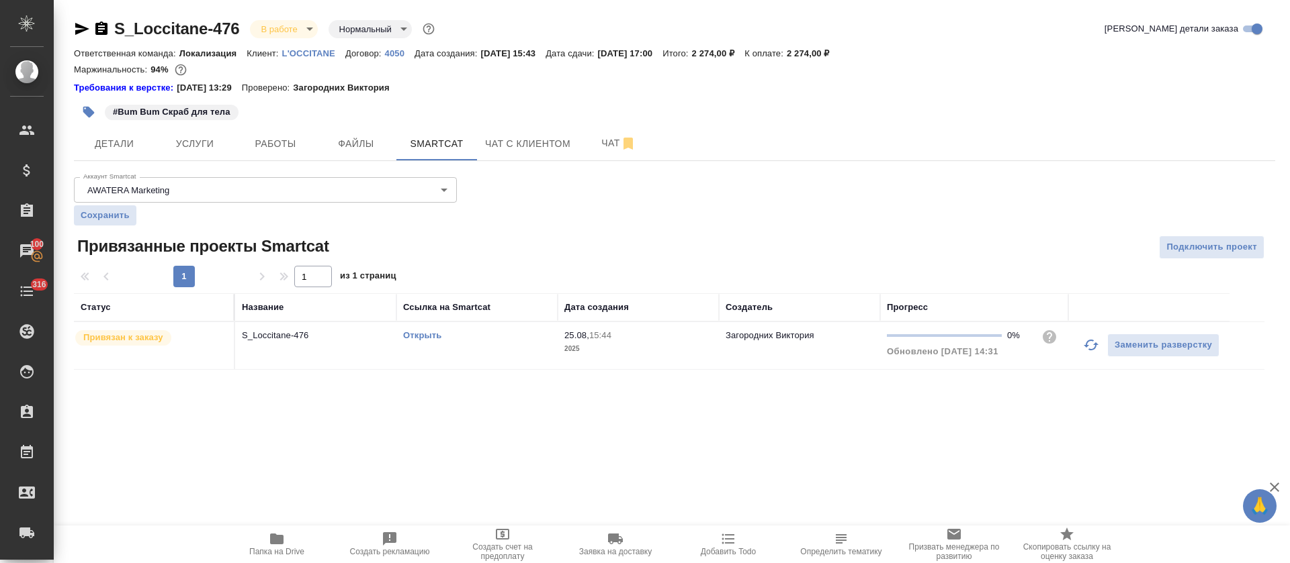
click at [1087, 351] on icon "button" at bounding box center [1091, 345] width 16 height 16
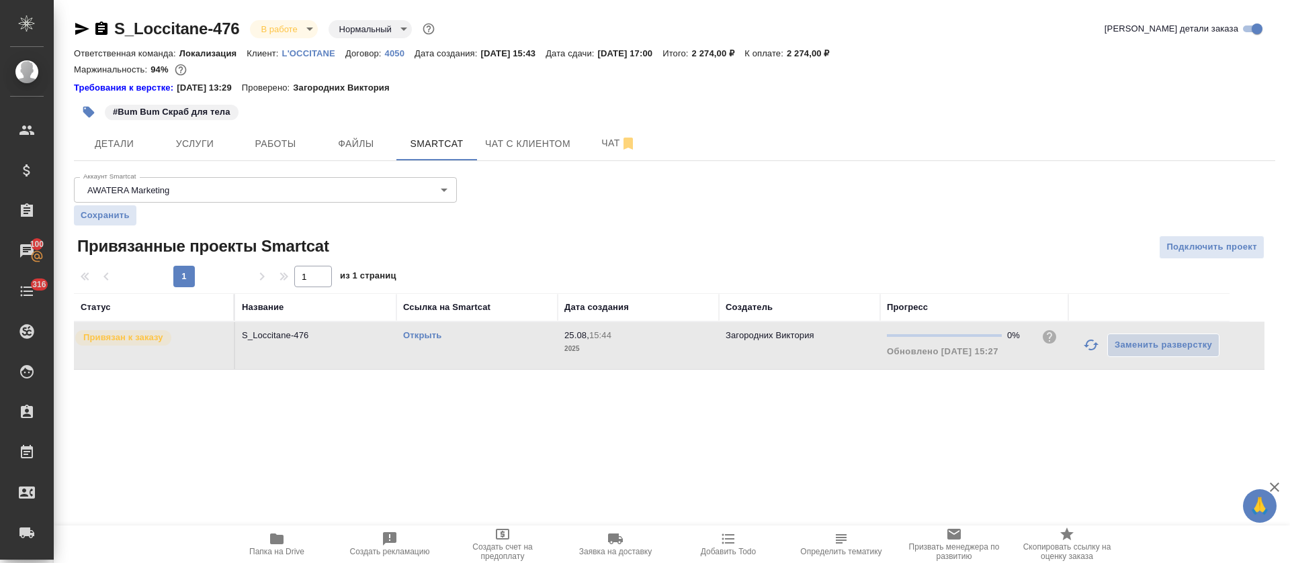
click at [416, 335] on link "Открыть" at bounding box center [422, 335] width 38 height 10
drag, startPoint x: 126, startPoint y: 111, endPoint x: 232, endPoint y: 110, distance: 106.8
click at [232, 110] on span "#Bum Bum Скраб для тела" at bounding box center [172, 111] width 134 height 13
copy p "Bum Bum Скраб для тела"
click at [272, 548] on span "Папка на Drive" at bounding box center [276, 551] width 55 height 9
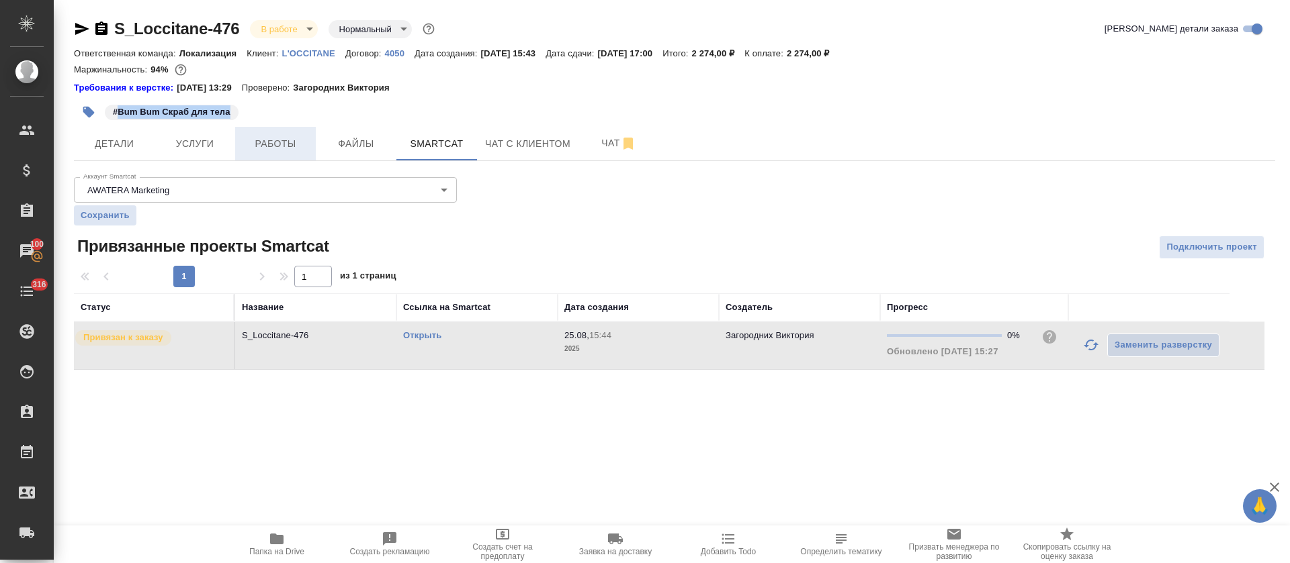
click at [286, 139] on span "Работы" at bounding box center [275, 144] width 64 height 17
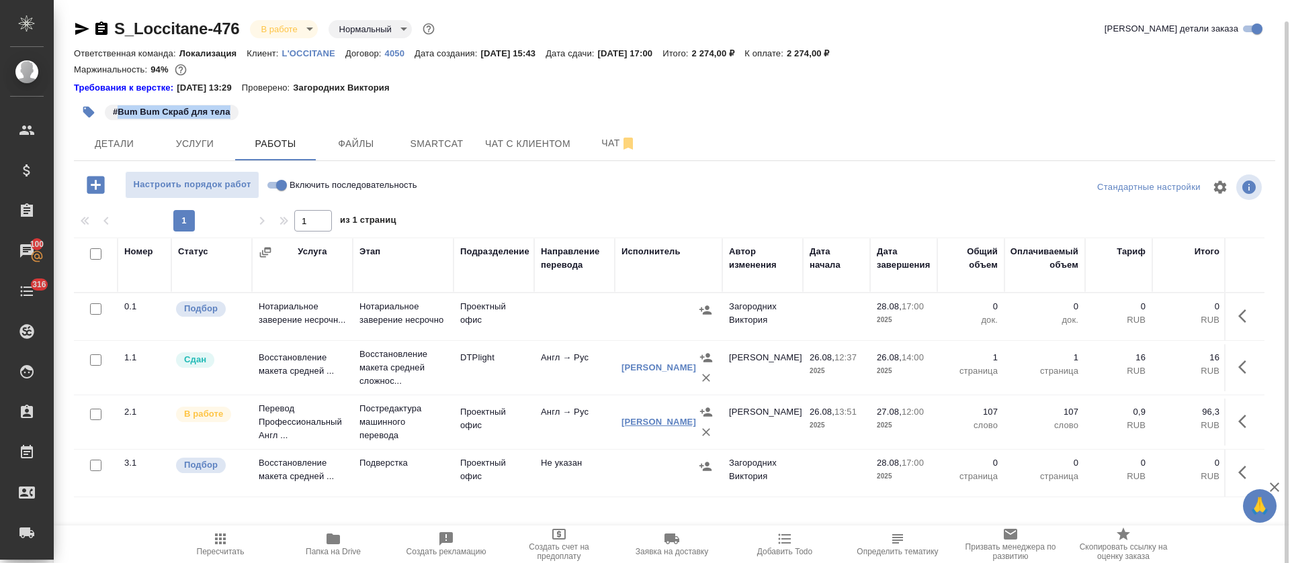
scroll to position [11, 0]
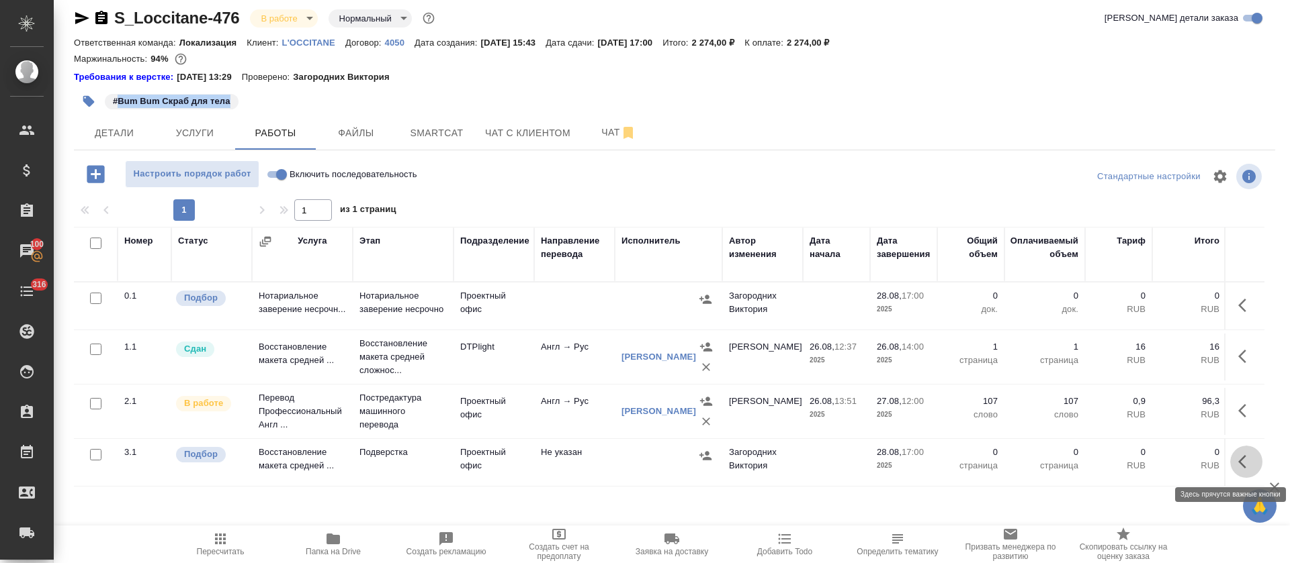
click at [1230, 468] on button "button" at bounding box center [1246, 462] width 32 height 32
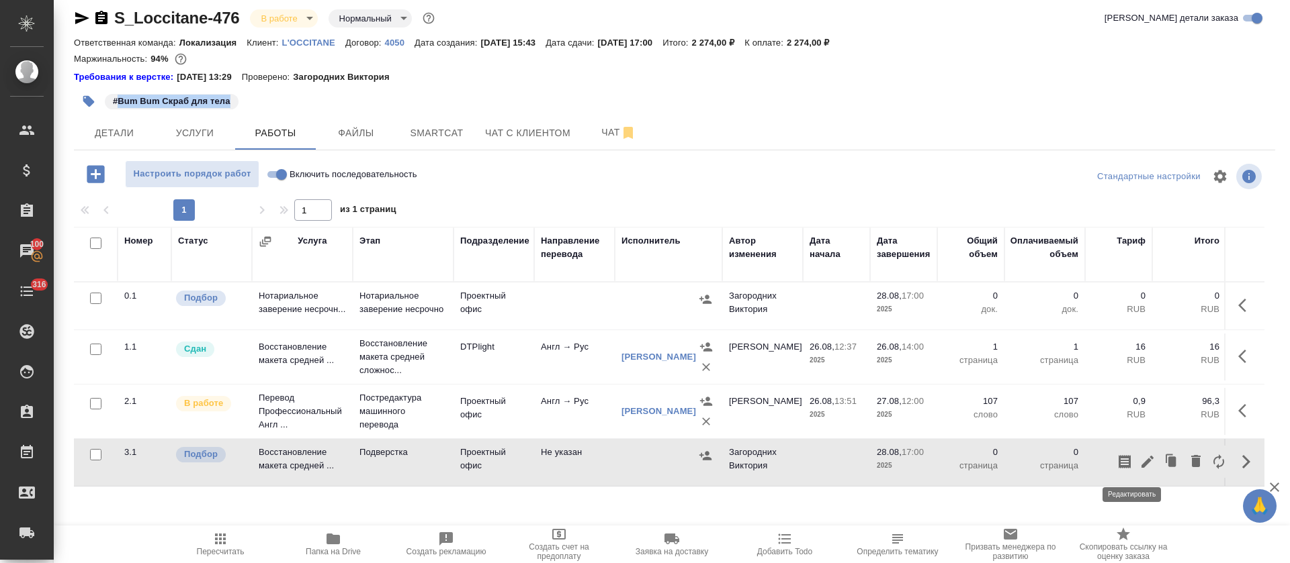
click at [1139, 466] on icon "button" at bounding box center [1147, 462] width 16 height 16
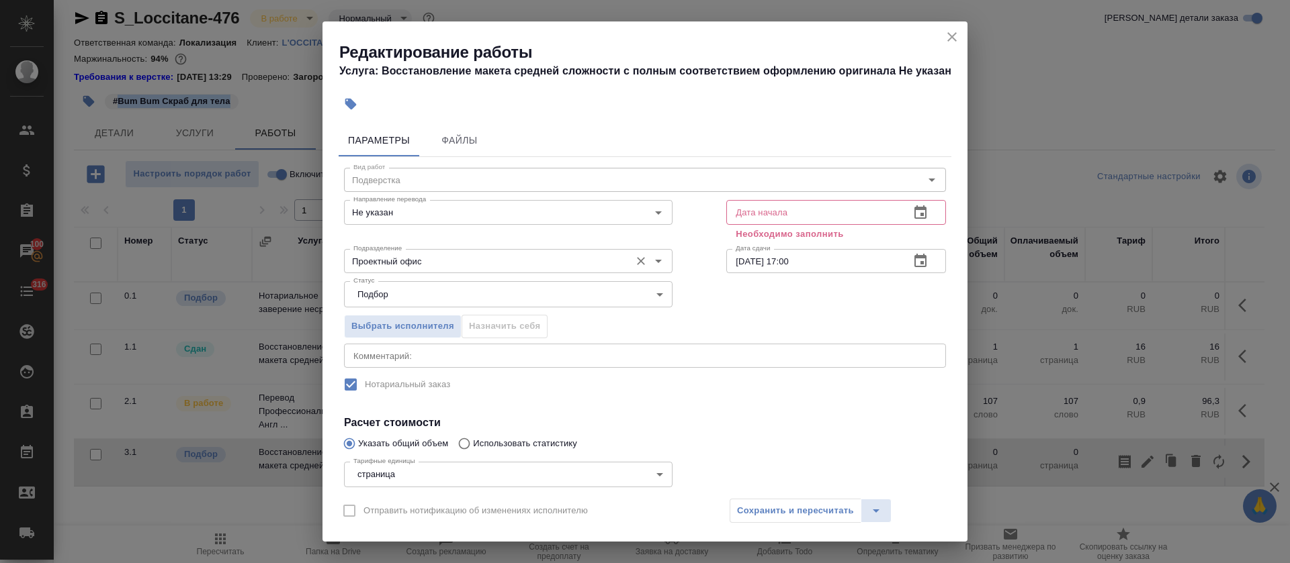
click at [447, 267] on input "Проектный офис" at bounding box center [485, 261] width 275 height 16
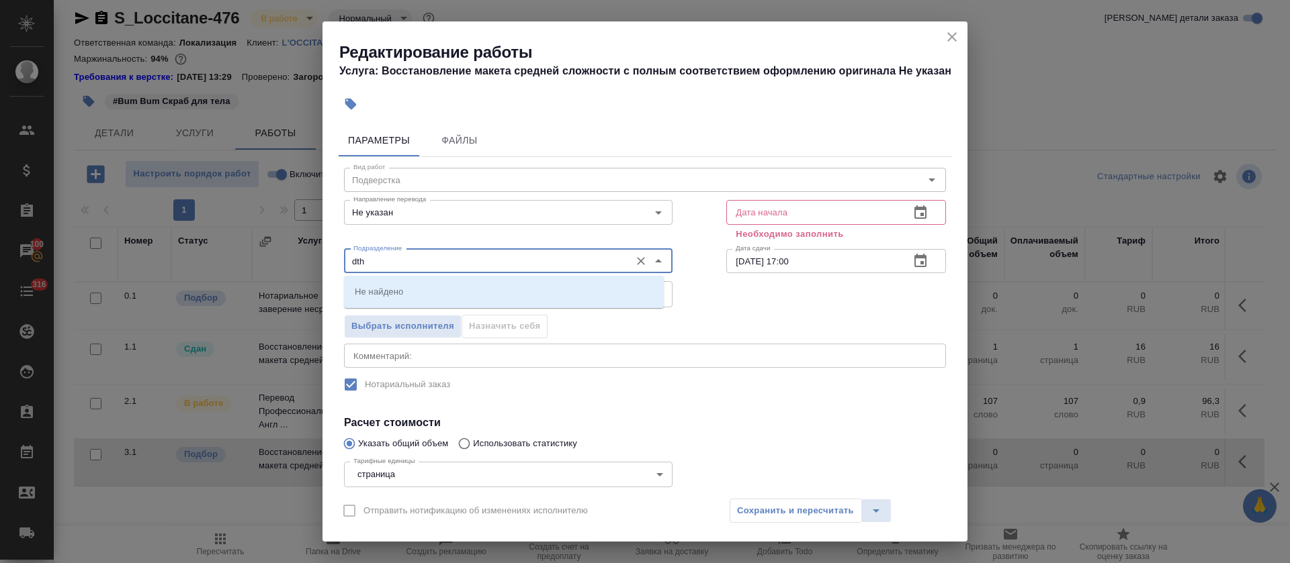
drag, startPoint x: 354, startPoint y: 261, endPoint x: 331, endPoint y: 261, distance: 22.8
click at [331, 261] on div "Параметры Файлы Вид работ Подверстка Вид работ Направление перевода Не указан Н…" at bounding box center [644, 304] width 645 height 371
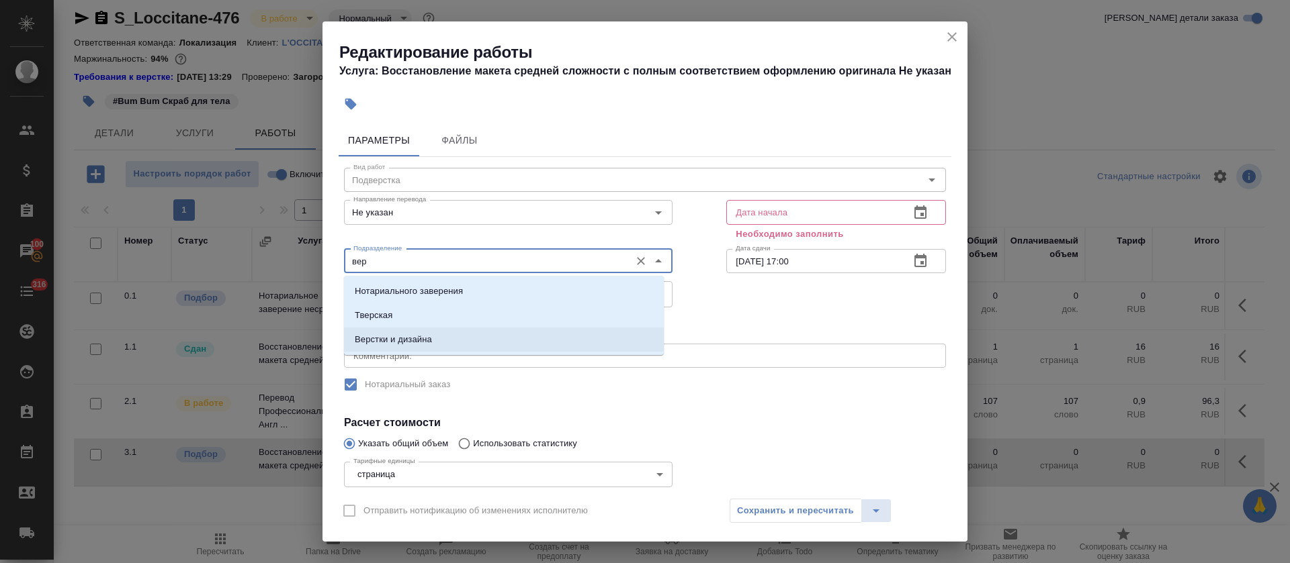
click at [401, 332] on li "Верстки и дизайна" at bounding box center [504, 340] width 320 height 24
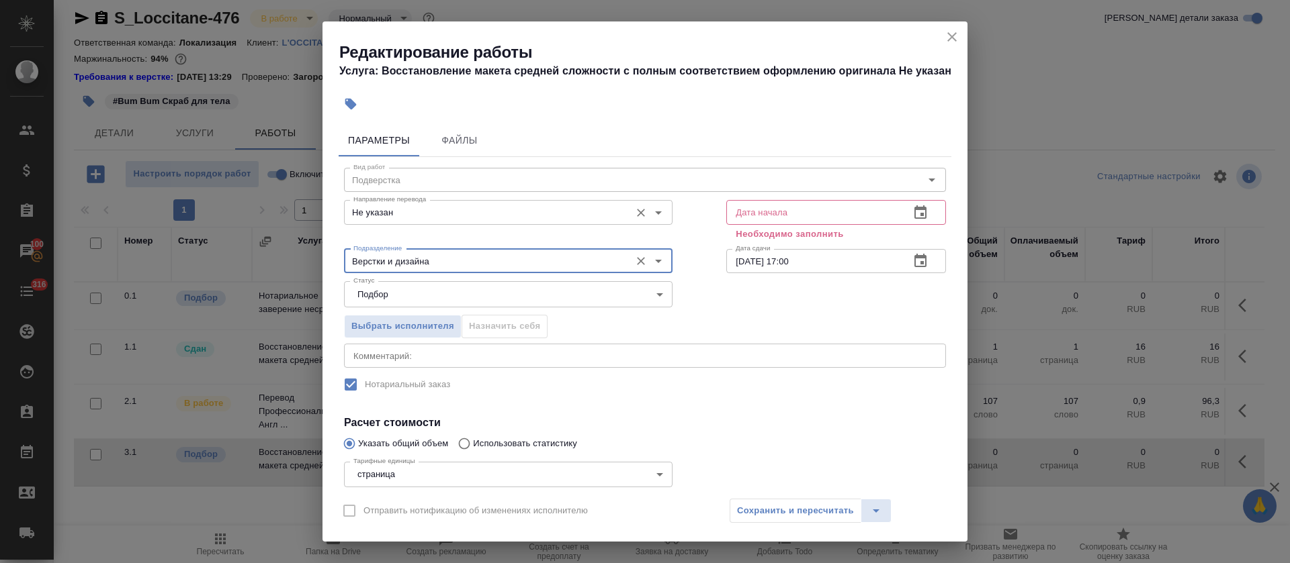
type input "Верстки и дизайна"
click at [412, 206] on input "Не указан" at bounding box center [485, 212] width 275 height 16
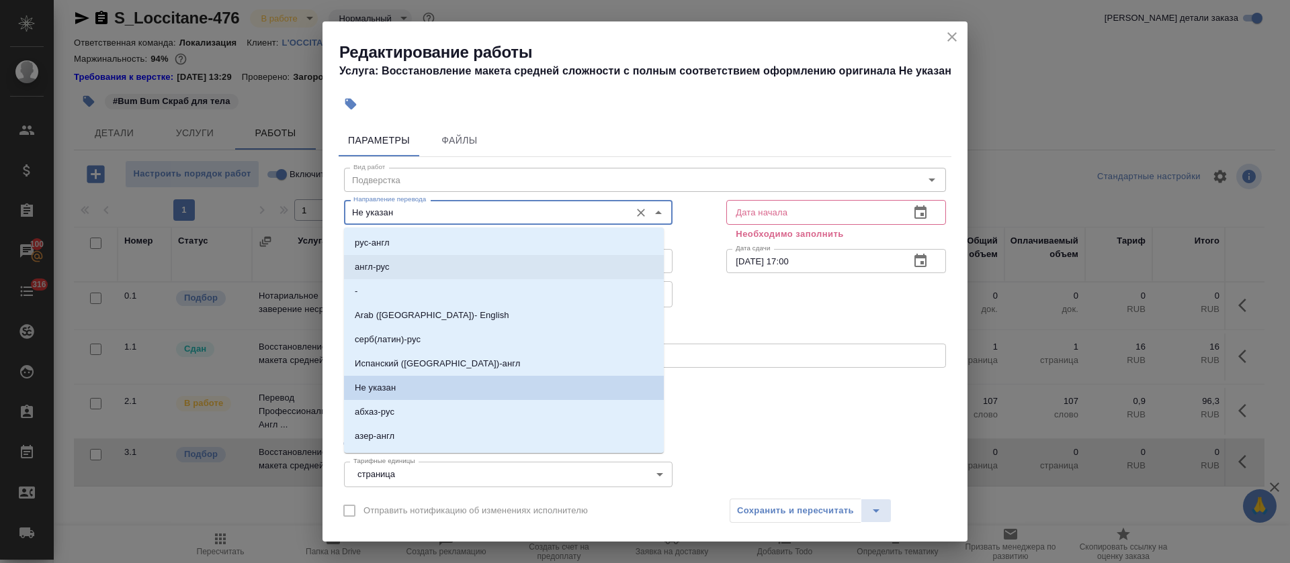
click at [417, 267] on li "англ-рус" at bounding box center [504, 267] width 320 height 24
type input "англ-рус"
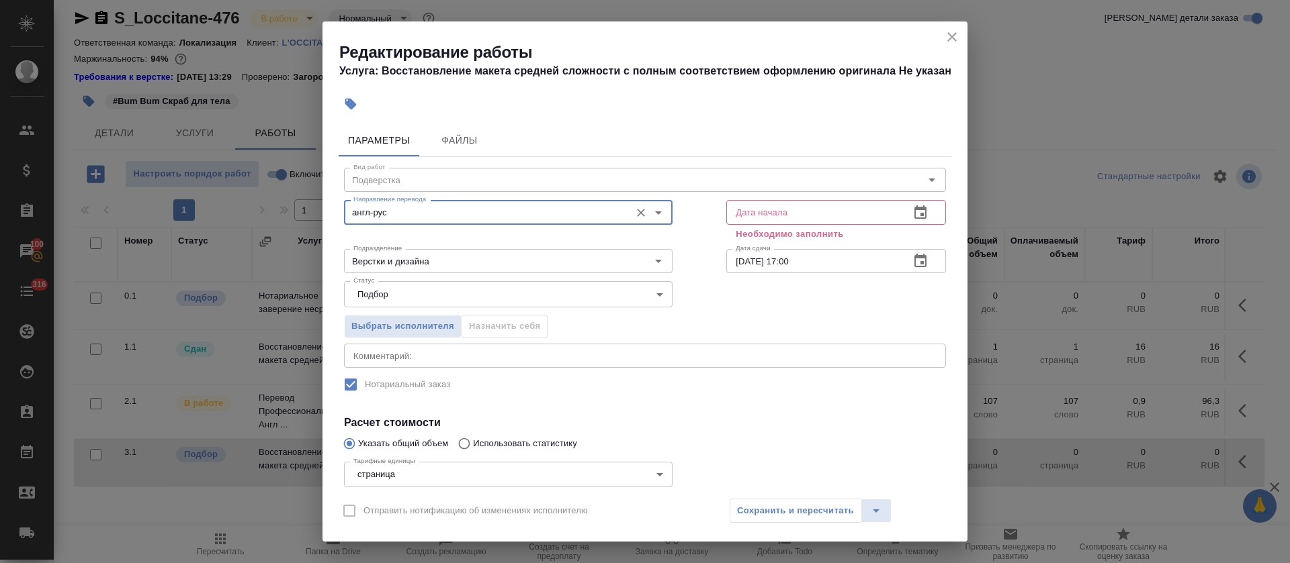
click at [906, 221] on button "button" at bounding box center [920, 213] width 32 height 32
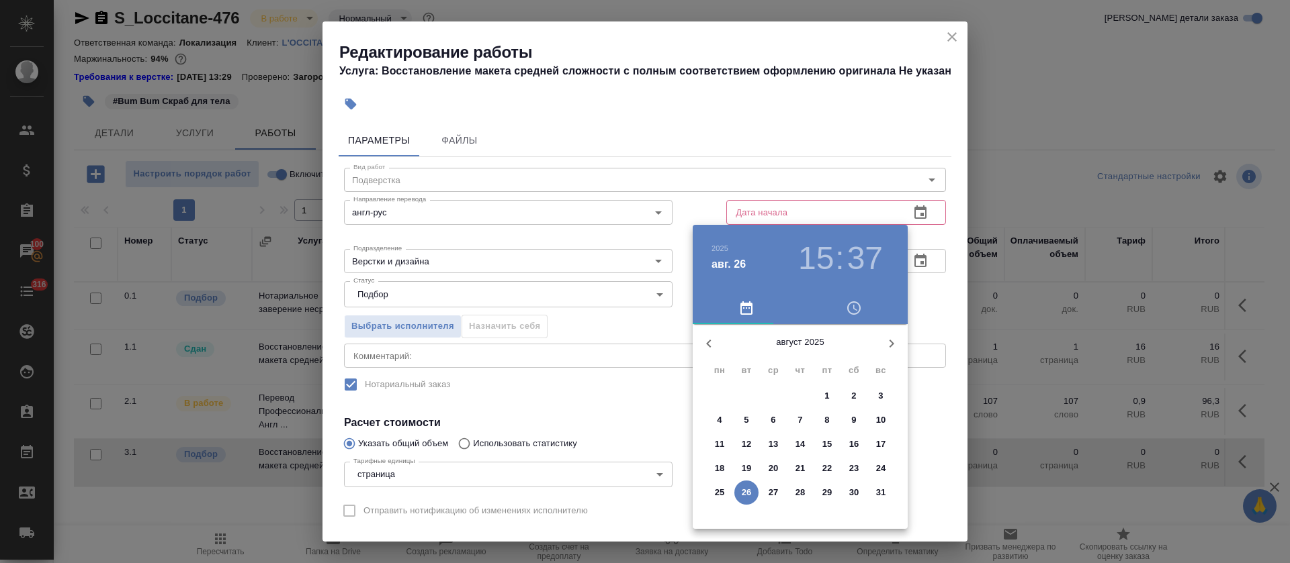
click at [768, 494] on span "27" at bounding box center [773, 492] width 24 height 13
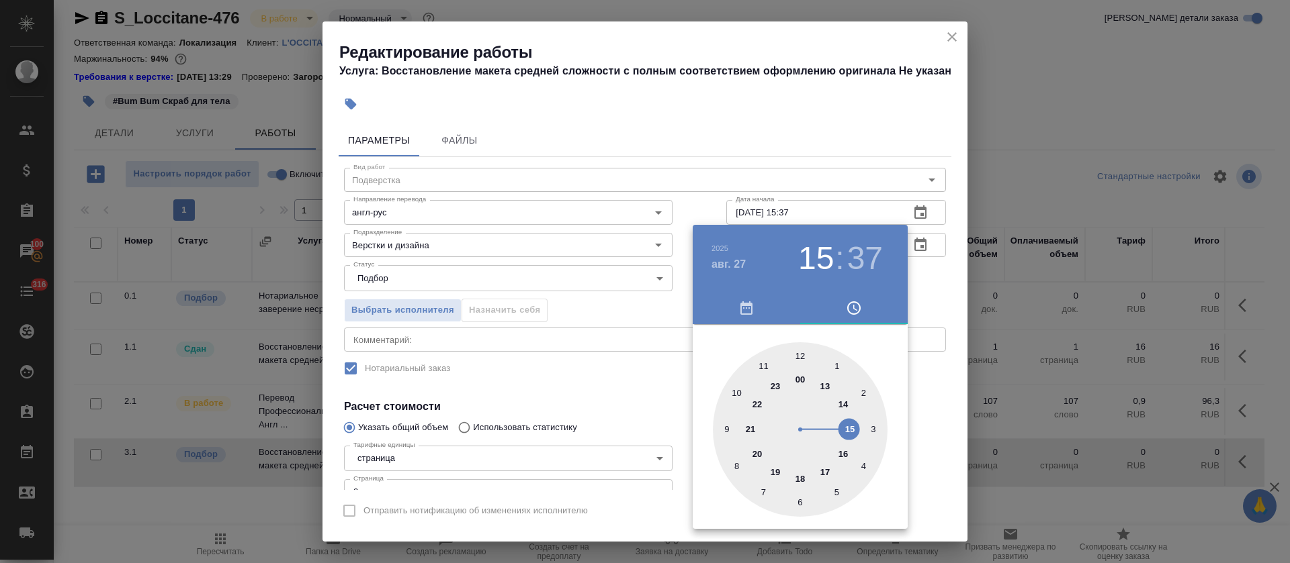
click at [826, 385] on div at bounding box center [800, 430] width 175 height 175
click at [799, 355] on div at bounding box center [800, 430] width 175 height 175
type input "[DATE] 13:00"
click at [585, 398] on div at bounding box center [645, 281] width 1290 height 563
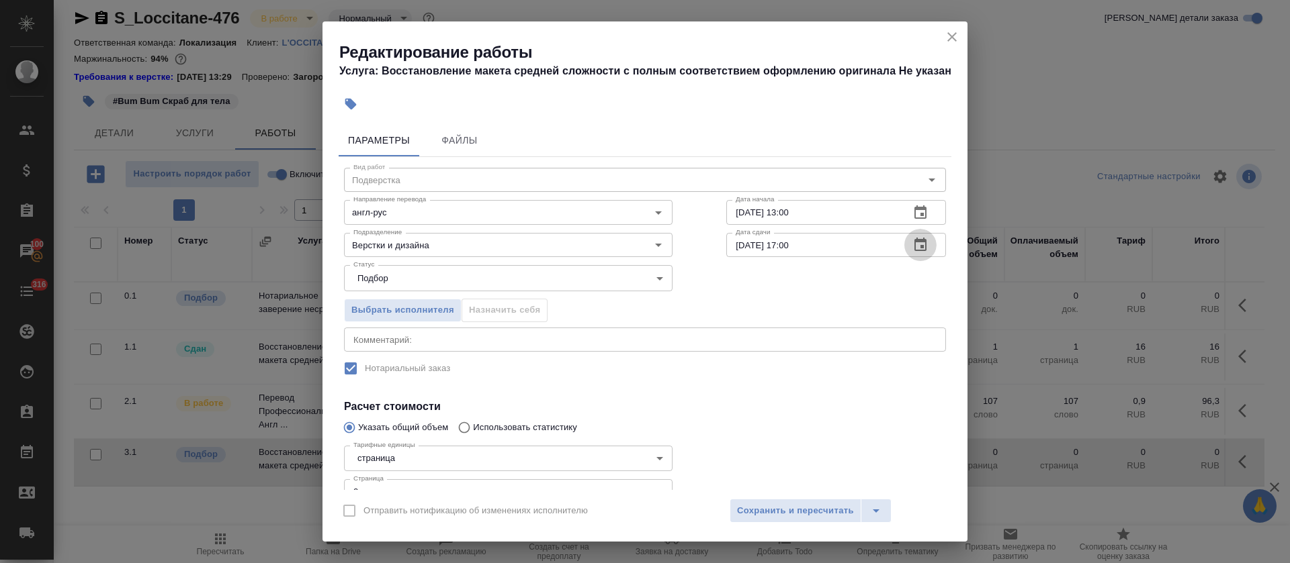
click at [913, 247] on button "button" at bounding box center [920, 245] width 32 height 32
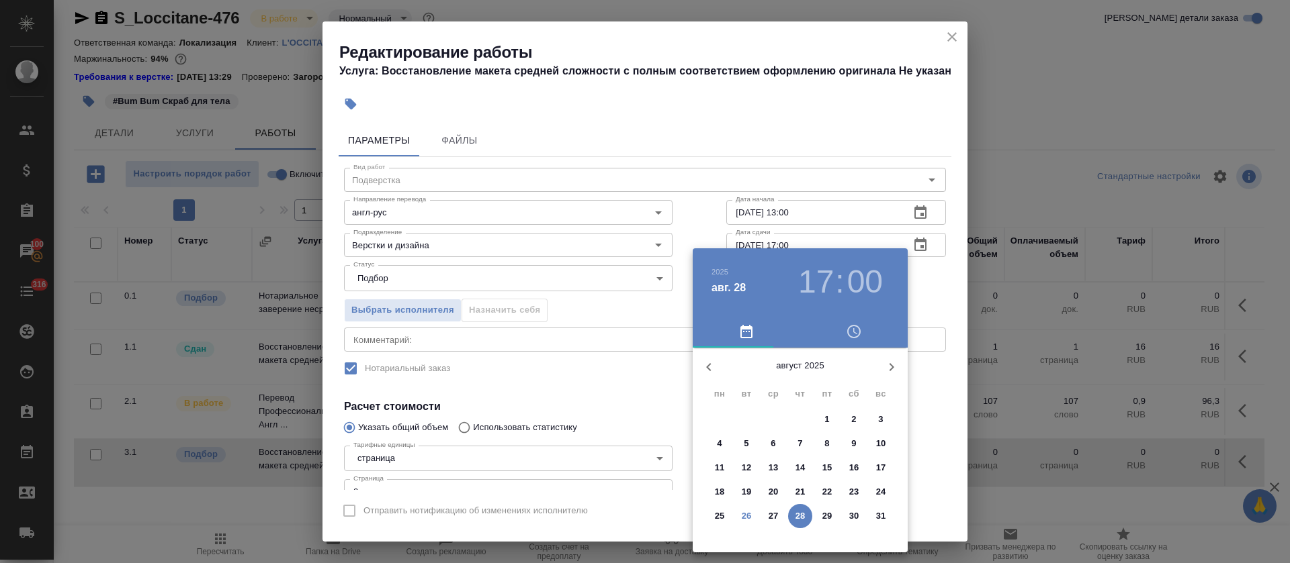
click at [776, 516] on p "27" at bounding box center [773, 516] width 10 height 13
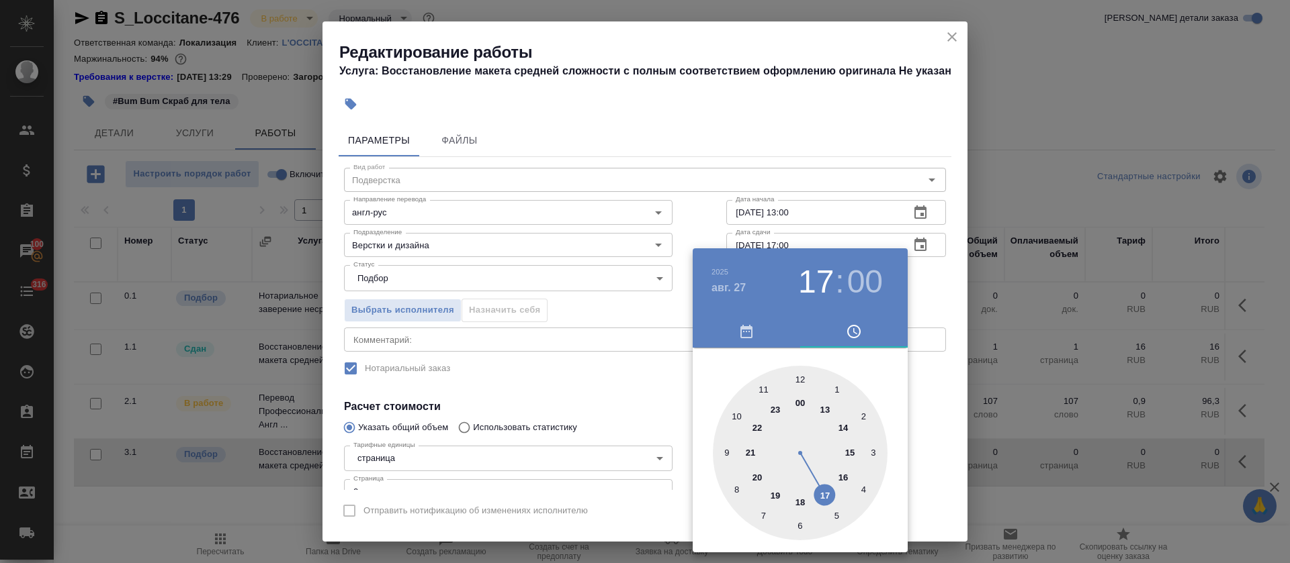
click at [843, 427] on div at bounding box center [800, 453] width 175 height 175
type input "[DATE] 14:00"
click at [565, 398] on div at bounding box center [645, 281] width 1290 height 563
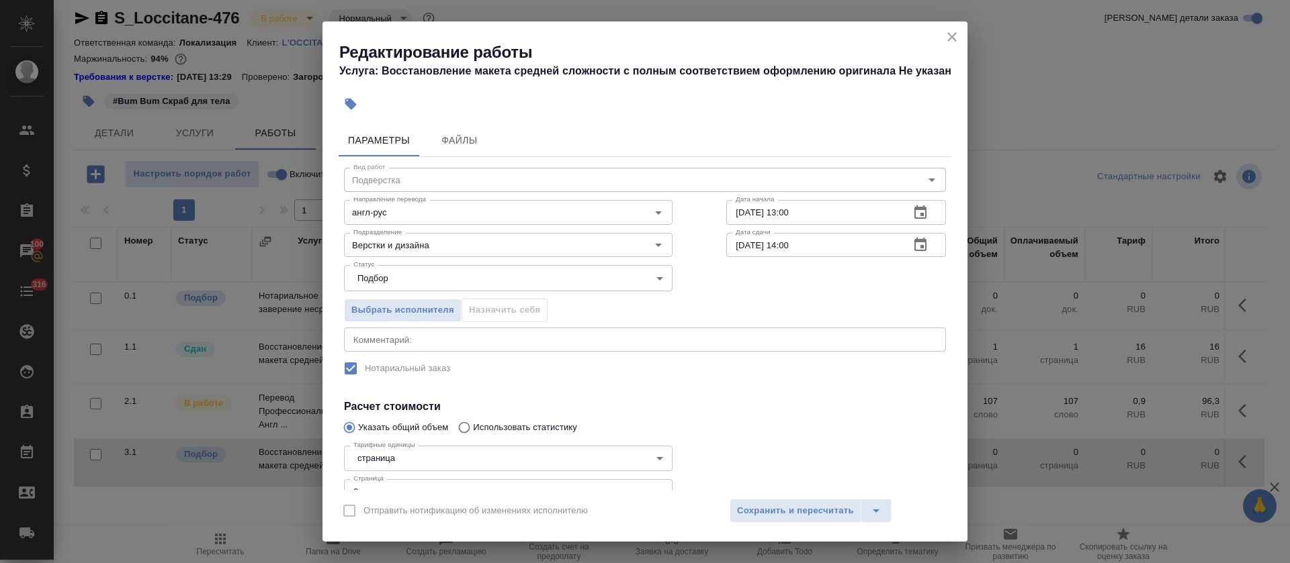
scroll to position [97, 0]
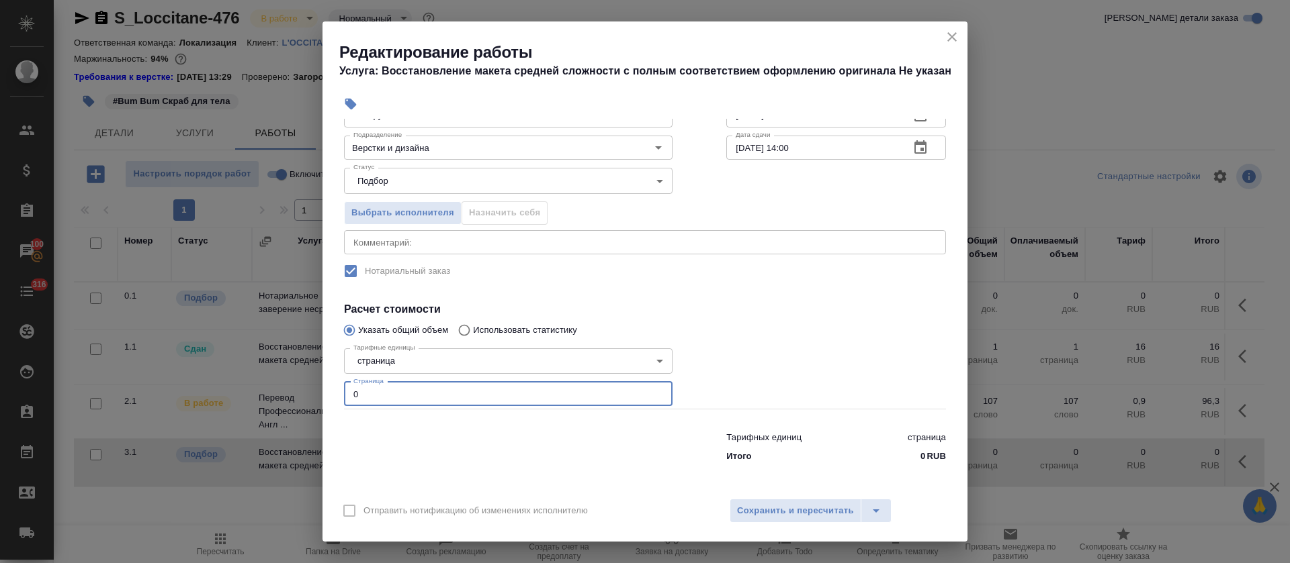
drag, startPoint x: 408, startPoint y: 388, endPoint x: 315, endPoint y: 388, distance: 93.4
click at [315, 388] on div "Редактирование работы Услуга: Восстановление макета средней сложности с полным …" at bounding box center [645, 281] width 1290 height 563
type input "1"
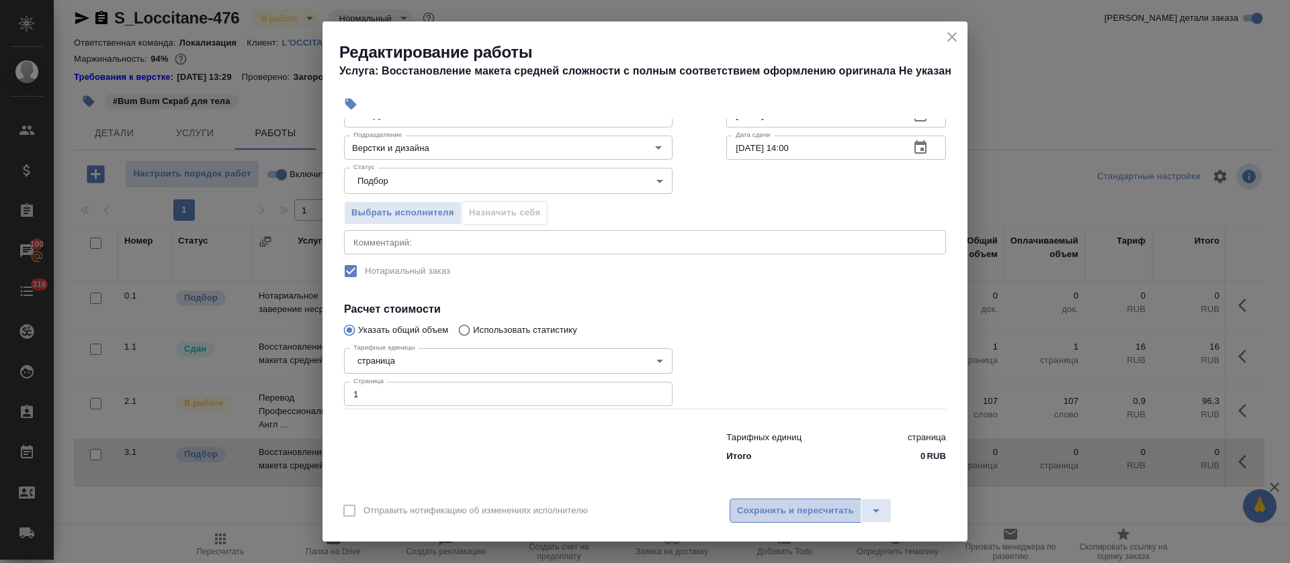
click at [840, 510] on span "Сохранить и пересчитать" at bounding box center [795, 511] width 117 height 15
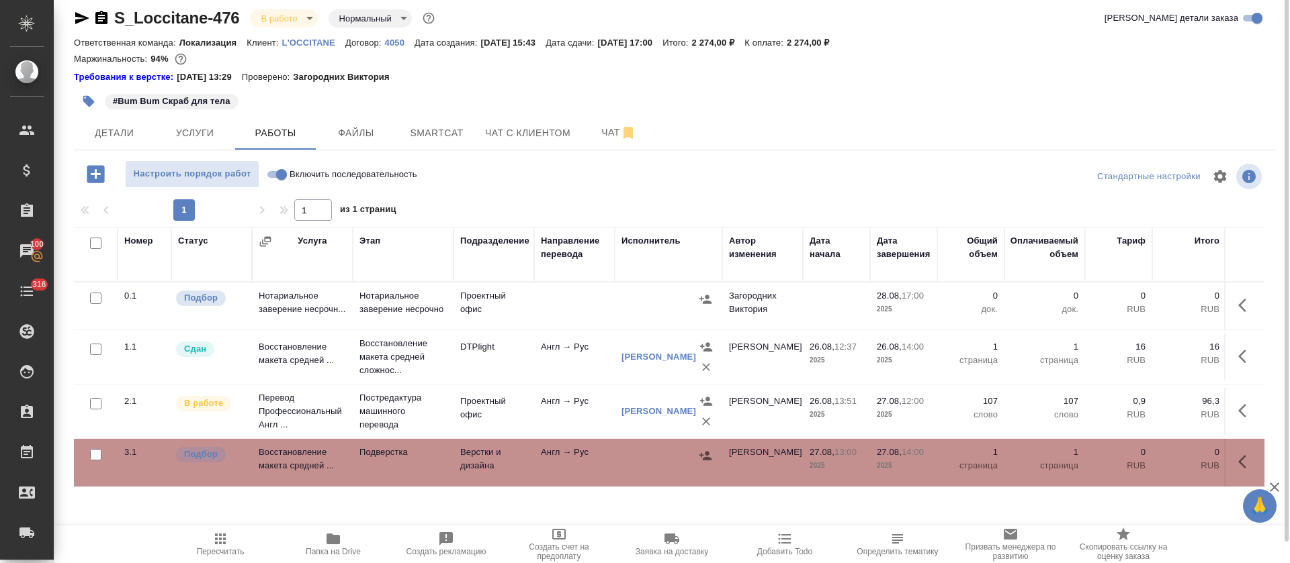
scroll to position [0, 0]
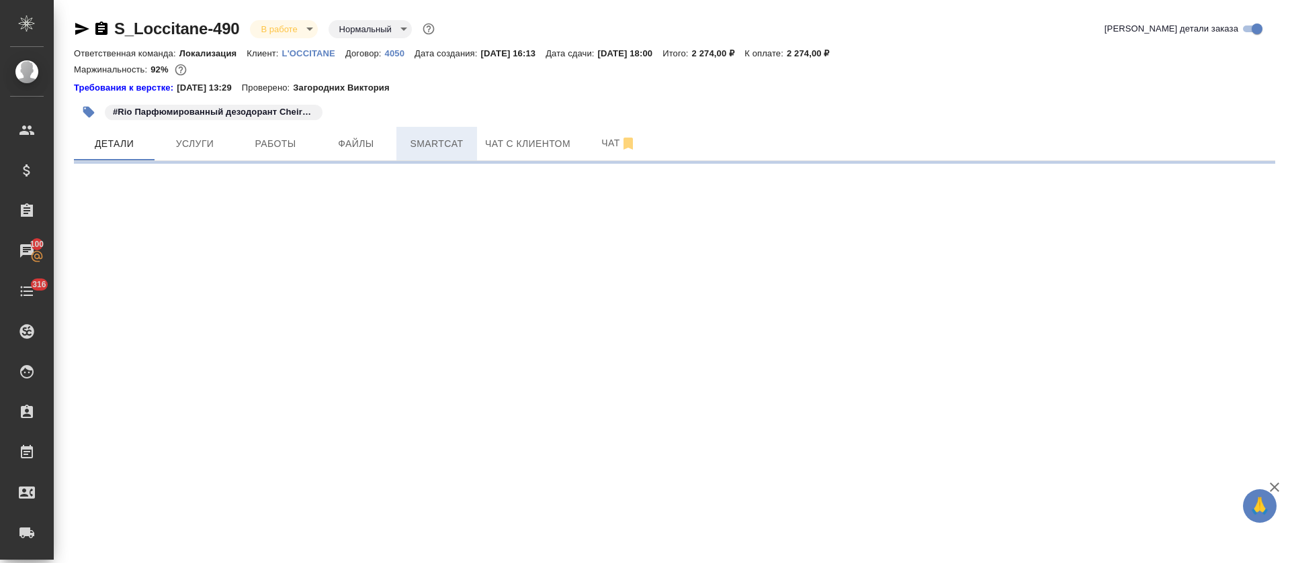
click at [396, 141] on button "Smartcat" at bounding box center [436, 144] width 81 height 34
select select "RU"
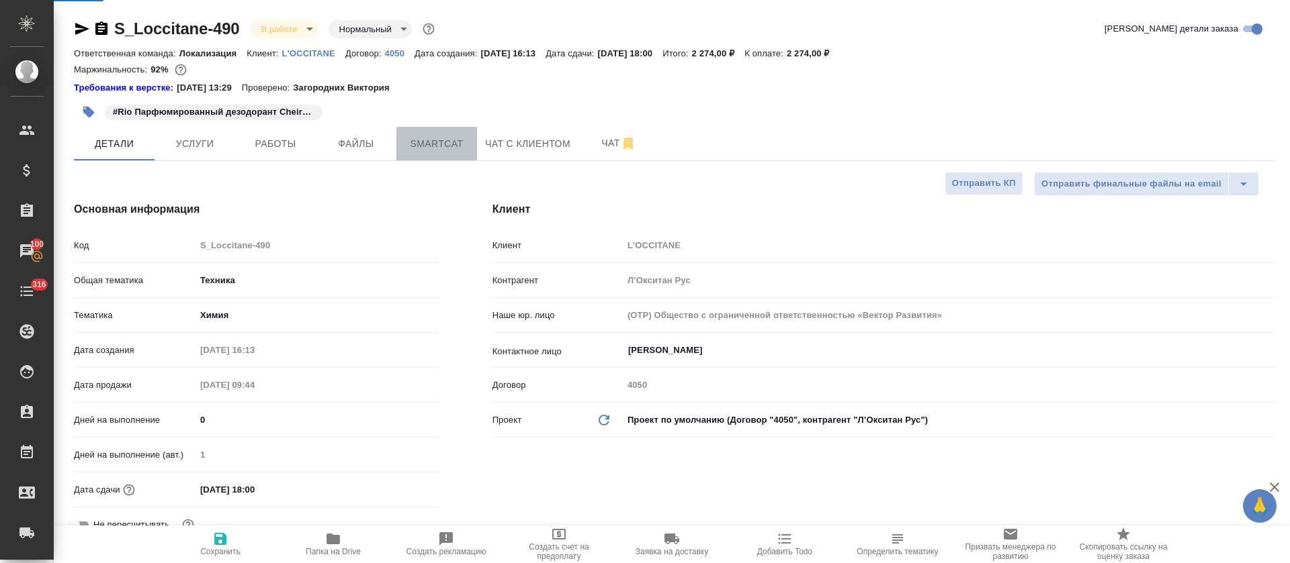
click at [412, 144] on span "Smartcat" at bounding box center [436, 144] width 64 height 17
type textarea "x"
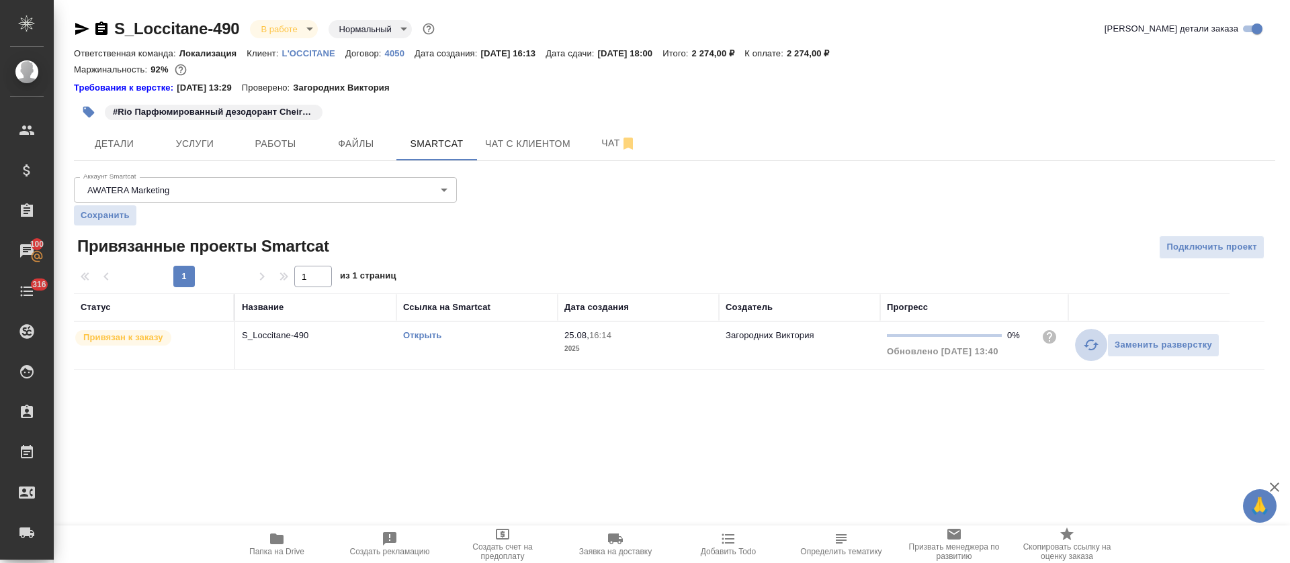
drag, startPoint x: 1088, startPoint y: 346, endPoint x: 1074, endPoint y: 331, distance: 20.4
click at [1089, 345] on icon "button" at bounding box center [1091, 345] width 16 height 16
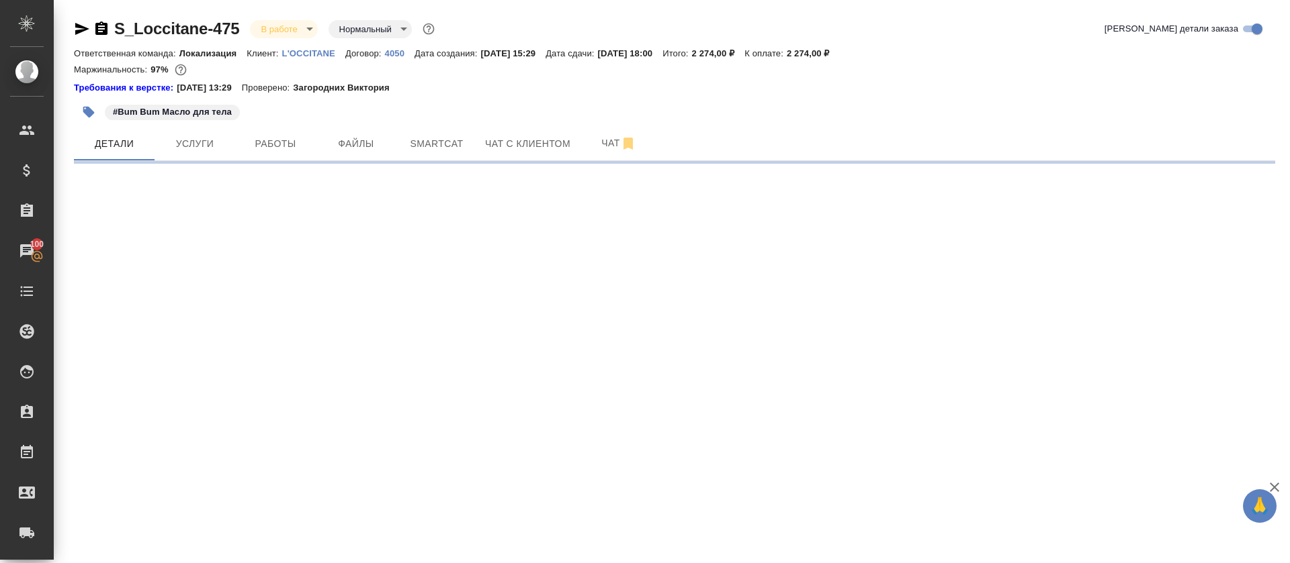
select select "RU"
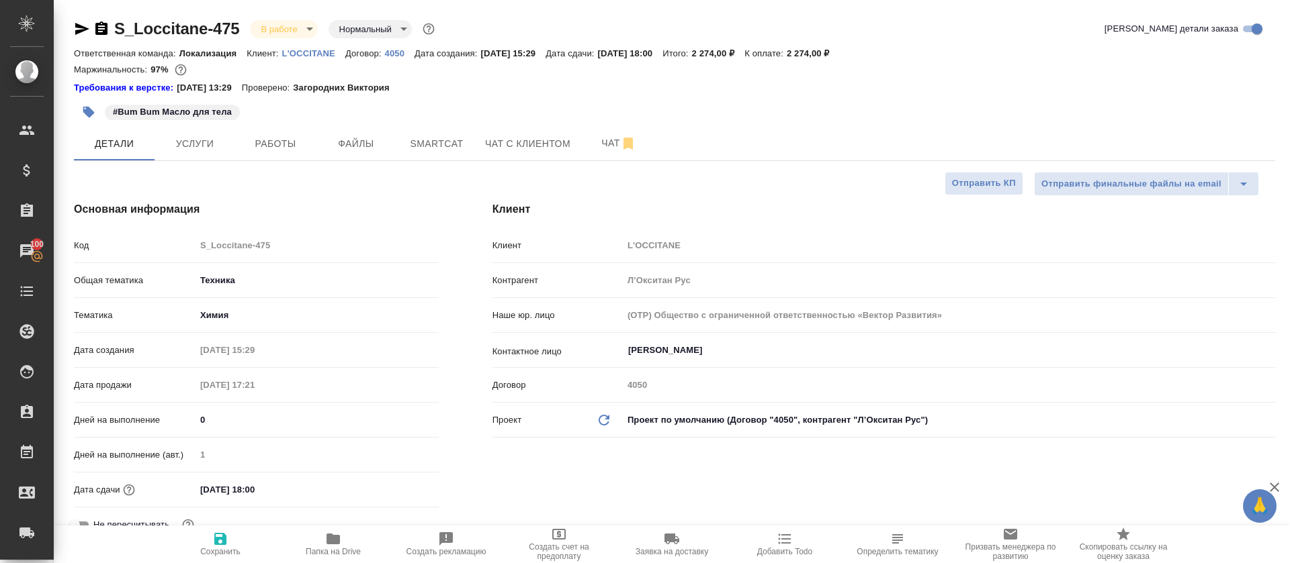
type textarea "x"
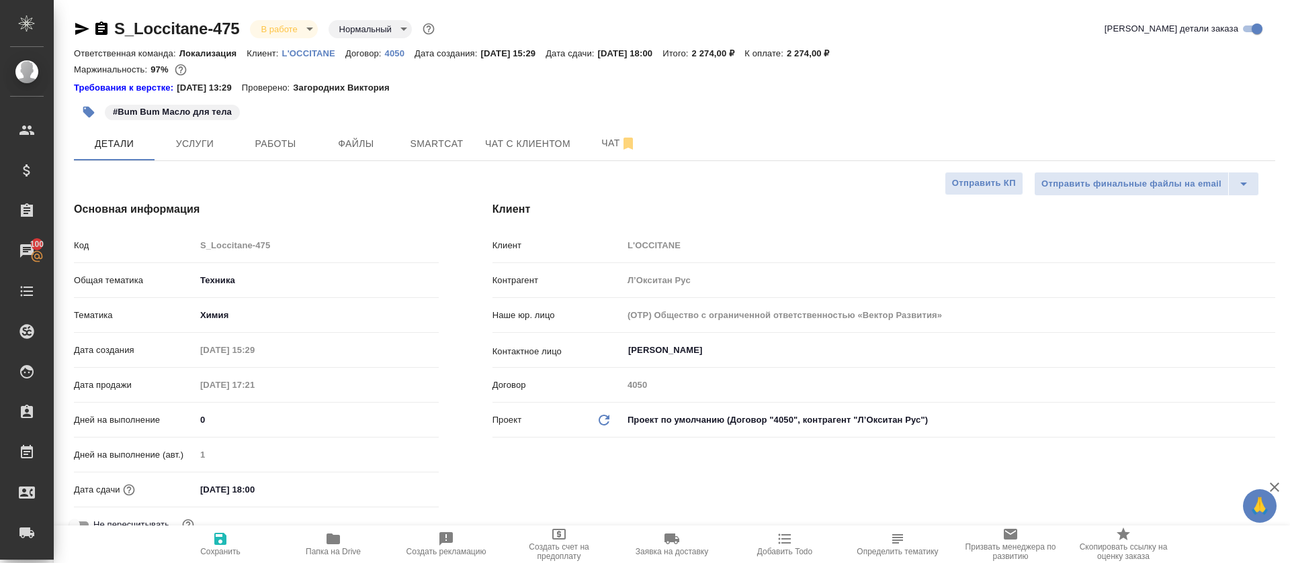
type textarea "x"
click at [419, 148] on span "Smartcat" at bounding box center [436, 144] width 64 height 17
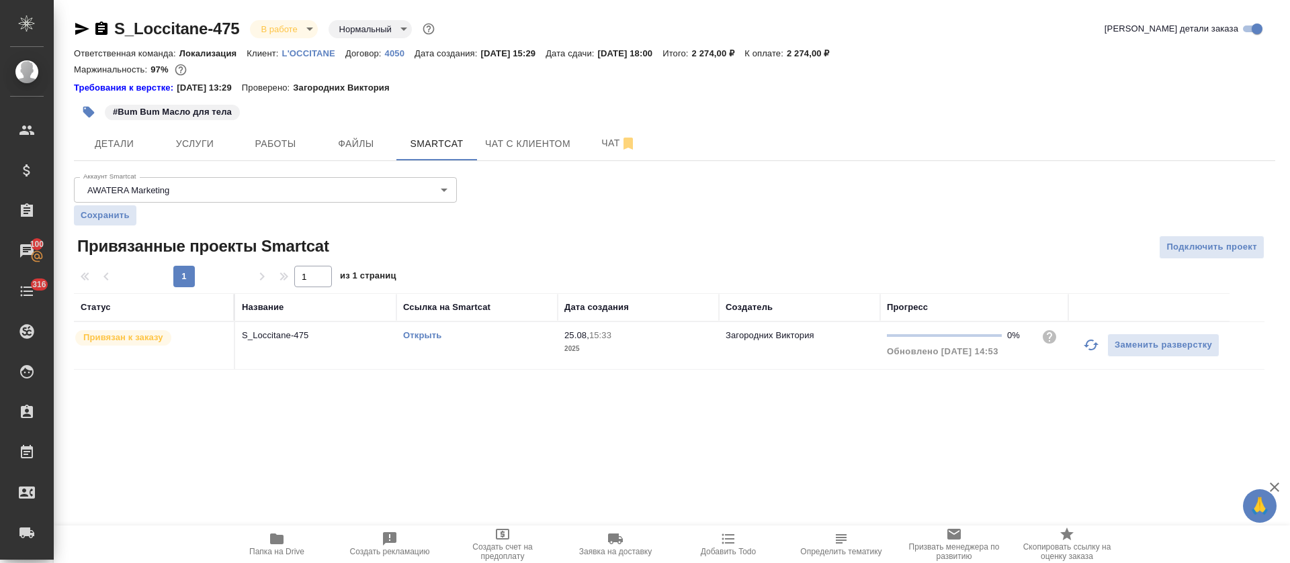
click at [1094, 347] on icon "button" at bounding box center [1091, 345] width 16 height 16
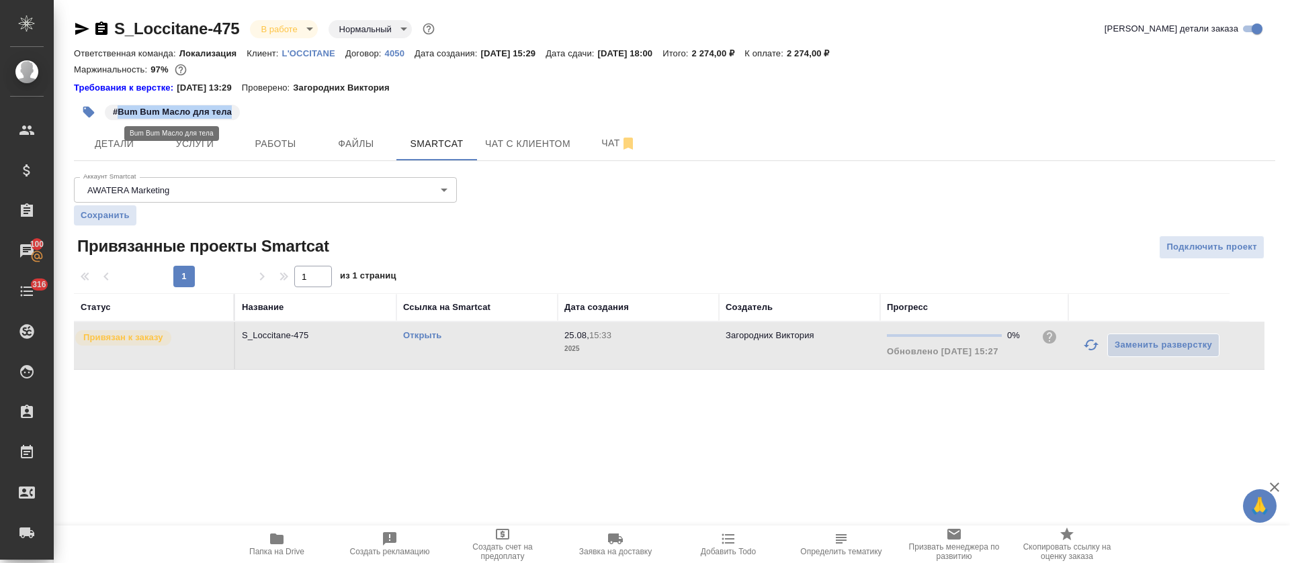
drag, startPoint x: 120, startPoint y: 109, endPoint x: 234, endPoint y: 105, distance: 113.6
click at [234, 105] on span "#Bum Bum Масло для тела" at bounding box center [172, 111] width 135 height 13
copy p "Bum Bum Масло для тела"
click at [430, 334] on link "Открыть" at bounding box center [422, 335] width 38 height 10
click at [293, 130] on button "Работы" at bounding box center [275, 144] width 81 height 34
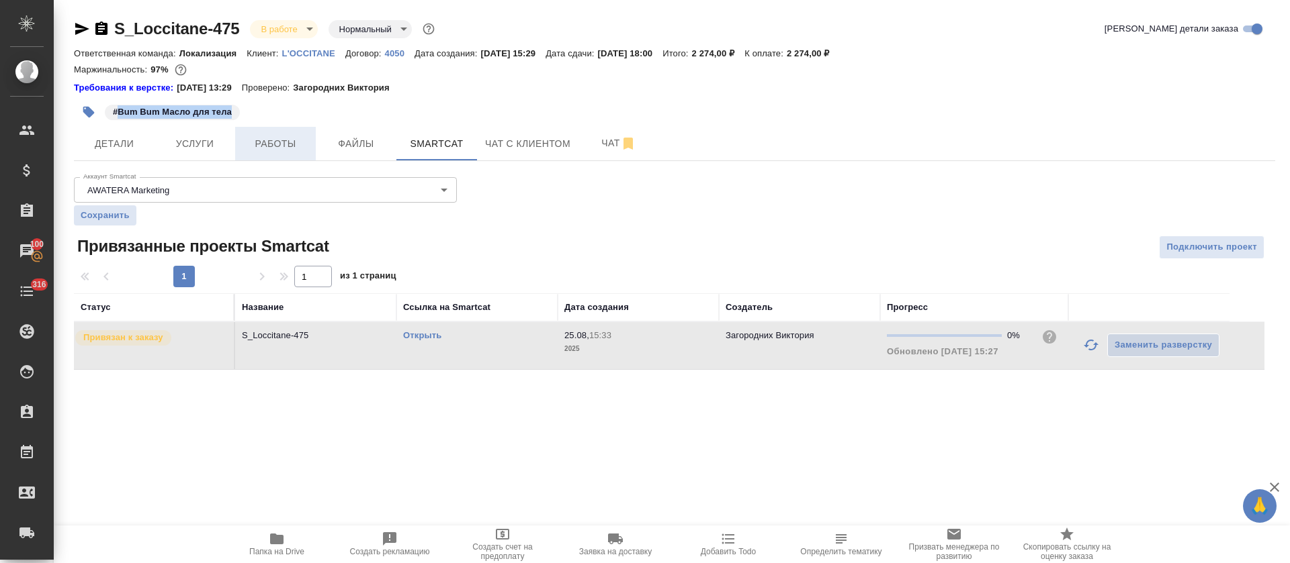
click at [289, 151] on span "Работы" at bounding box center [275, 144] width 64 height 17
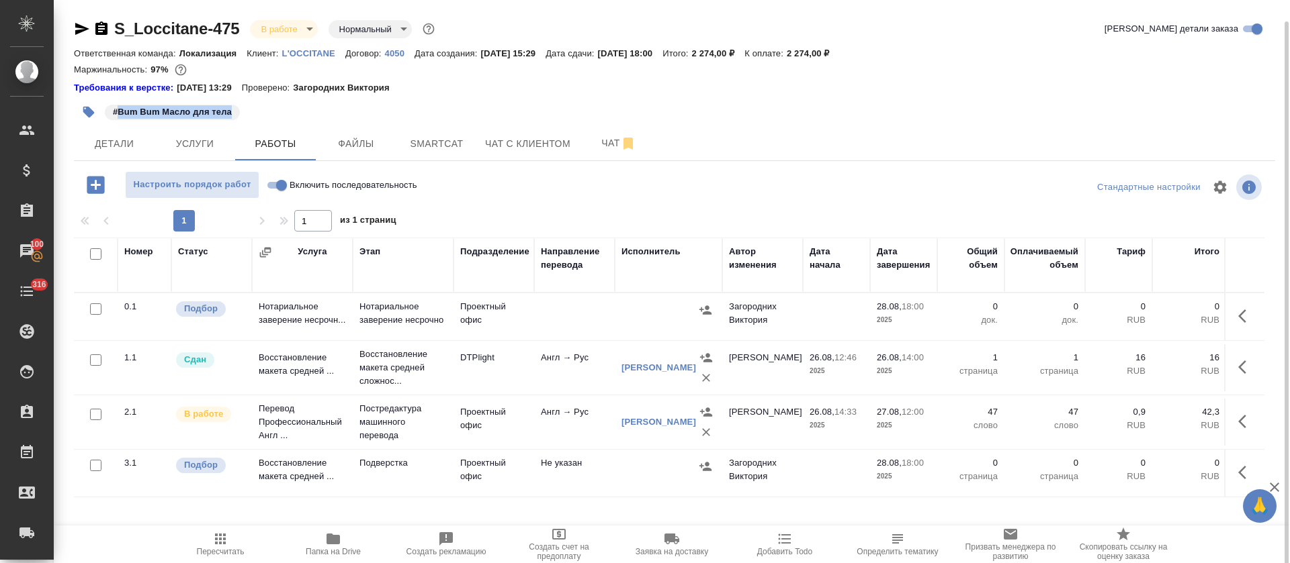
scroll to position [11, 0]
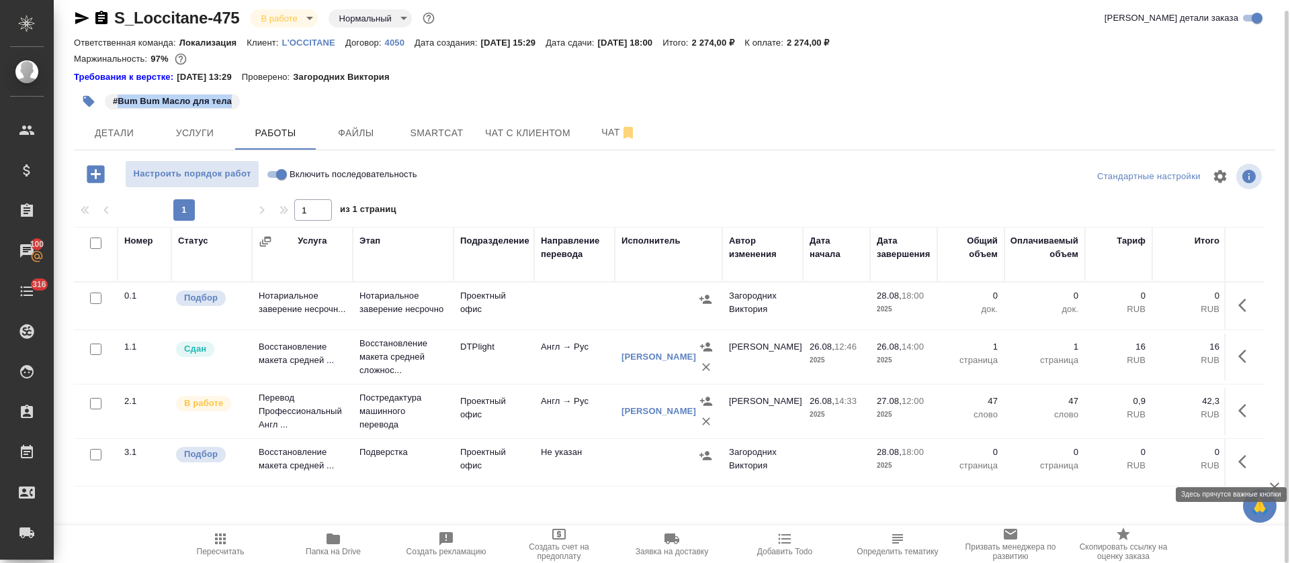
click at [1247, 459] on icon "button" at bounding box center [1246, 462] width 16 height 16
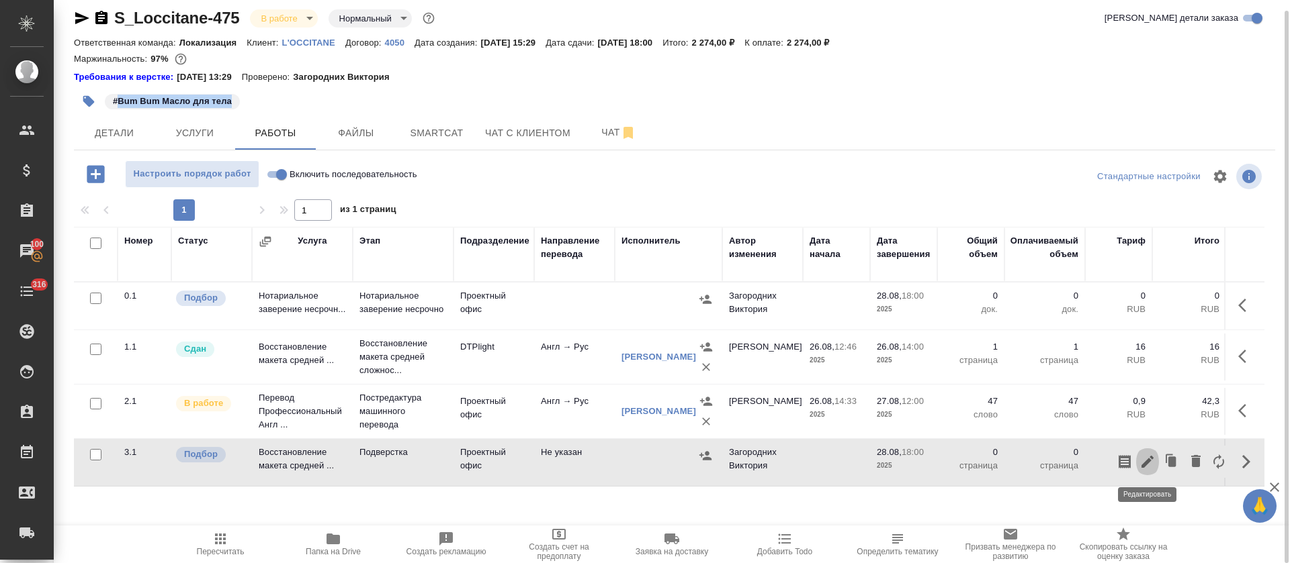
click at [1147, 464] on icon "button" at bounding box center [1147, 462] width 12 height 12
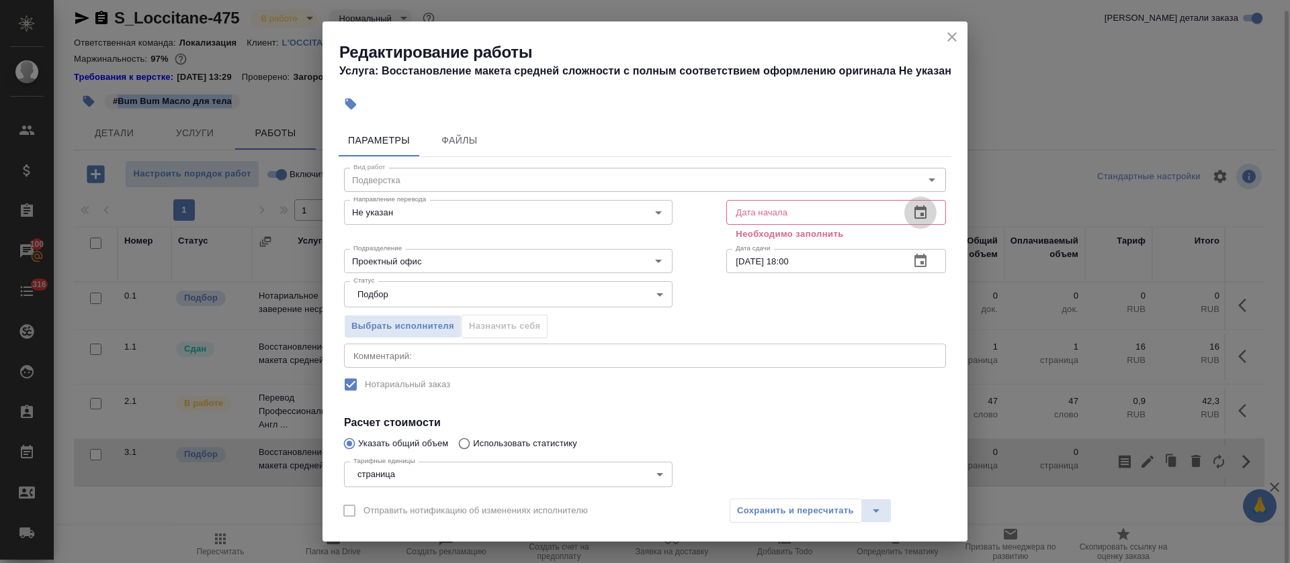
click at [912, 212] on icon "button" at bounding box center [920, 213] width 16 height 16
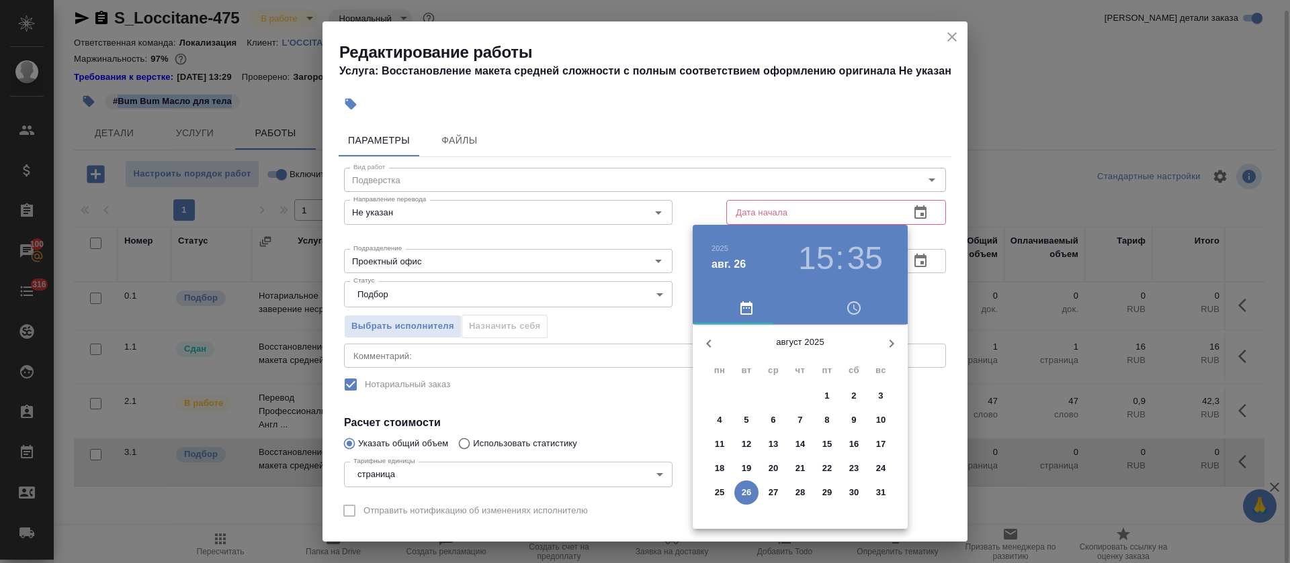
click at [768, 490] on p "27" at bounding box center [773, 492] width 10 height 13
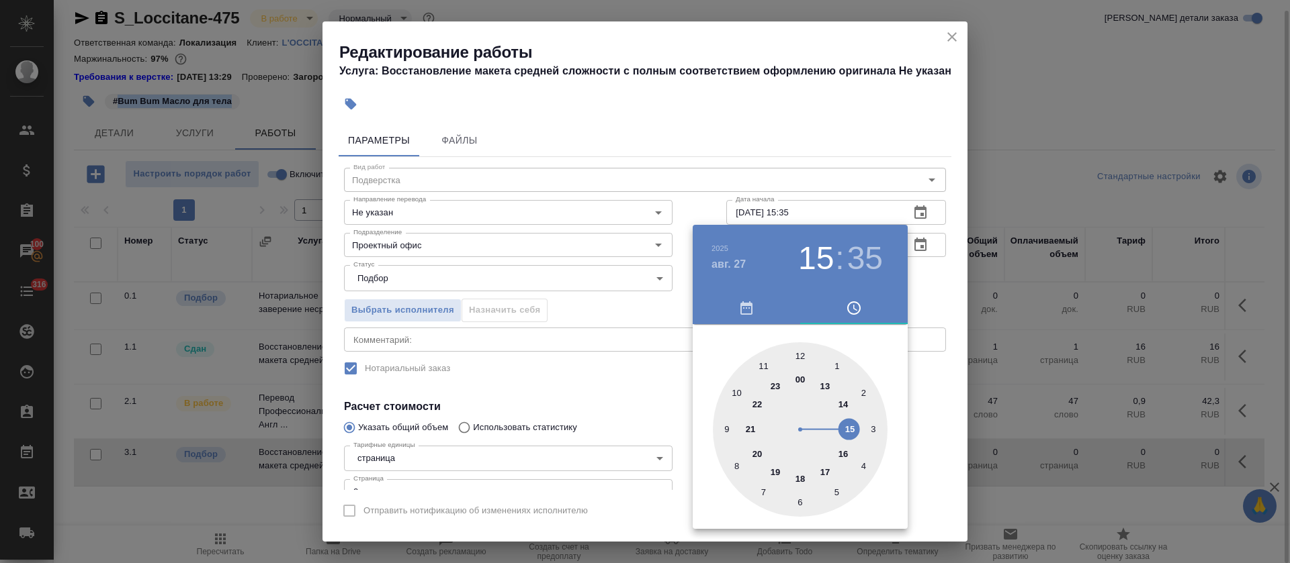
click at [828, 383] on div at bounding box center [800, 430] width 175 height 175
drag, startPoint x: 799, startPoint y: 350, endPoint x: 630, endPoint y: 377, distance: 171.5
click at [799, 349] on div at bounding box center [800, 430] width 175 height 175
type input "[DATE] 13:00"
click at [549, 395] on div at bounding box center [645, 281] width 1290 height 563
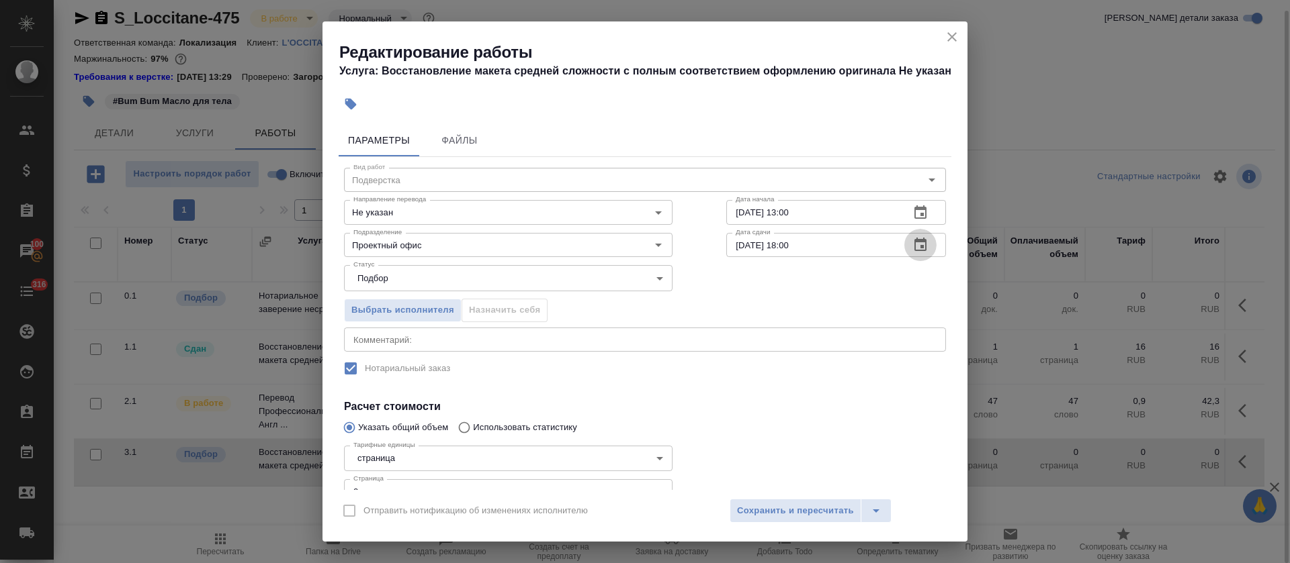
click at [914, 241] on icon "button" at bounding box center [920, 244] width 12 height 13
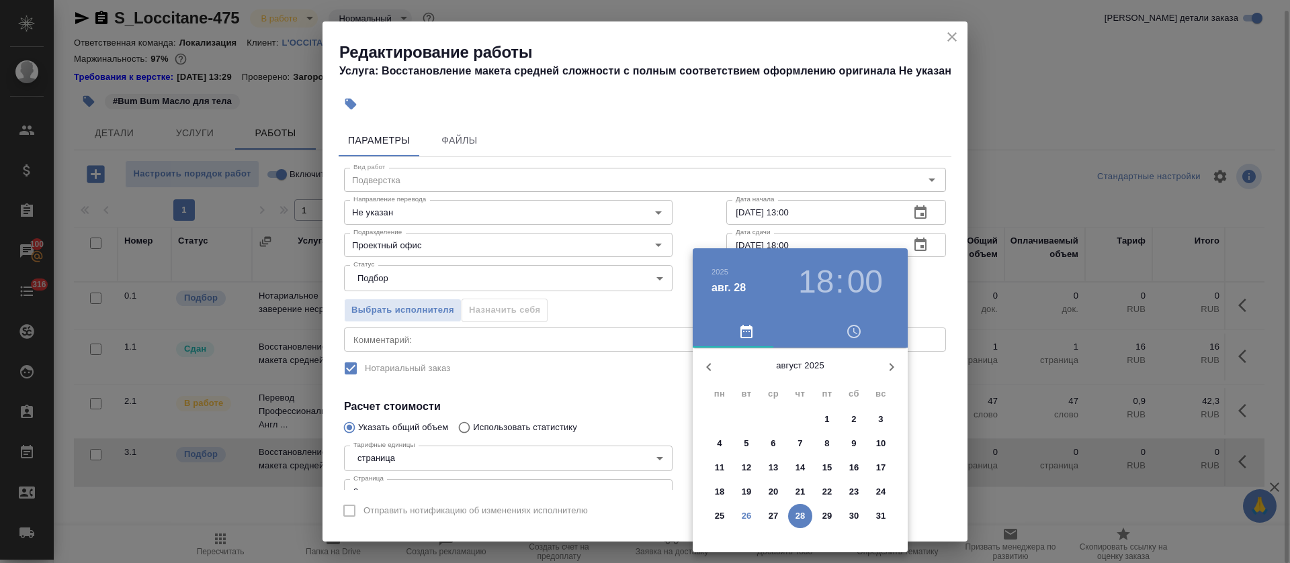
click at [767, 512] on span "27" at bounding box center [773, 516] width 24 height 13
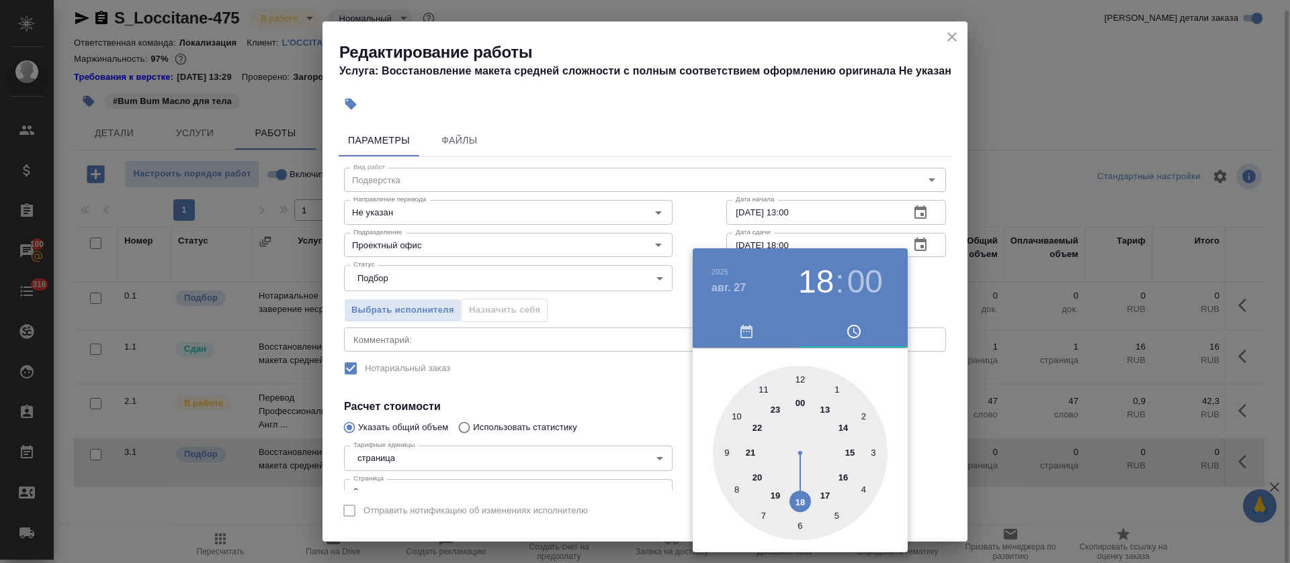
click at [842, 426] on div at bounding box center [800, 453] width 175 height 175
type input "[DATE] 14:00"
drag, startPoint x: 529, startPoint y: 356, endPoint x: 562, endPoint y: 388, distance: 46.1
click at [529, 355] on div at bounding box center [645, 281] width 1290 height 563
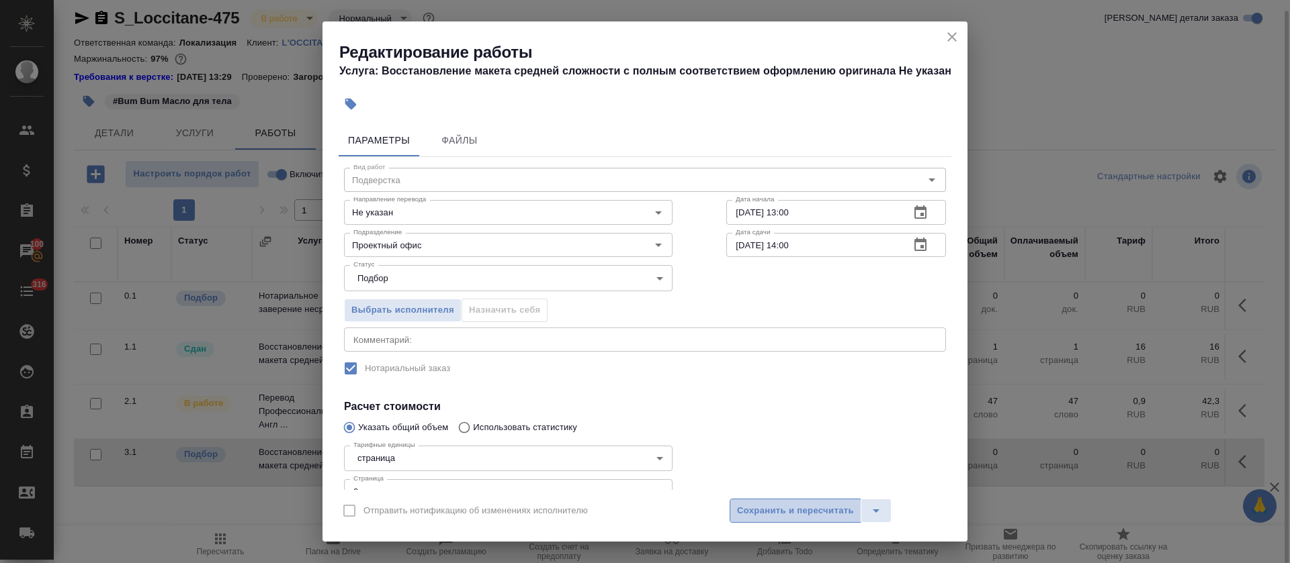
click at [799, 509] on span "Сохранить и пересчитать" at bounding box center [795, 511] width 117 height 15
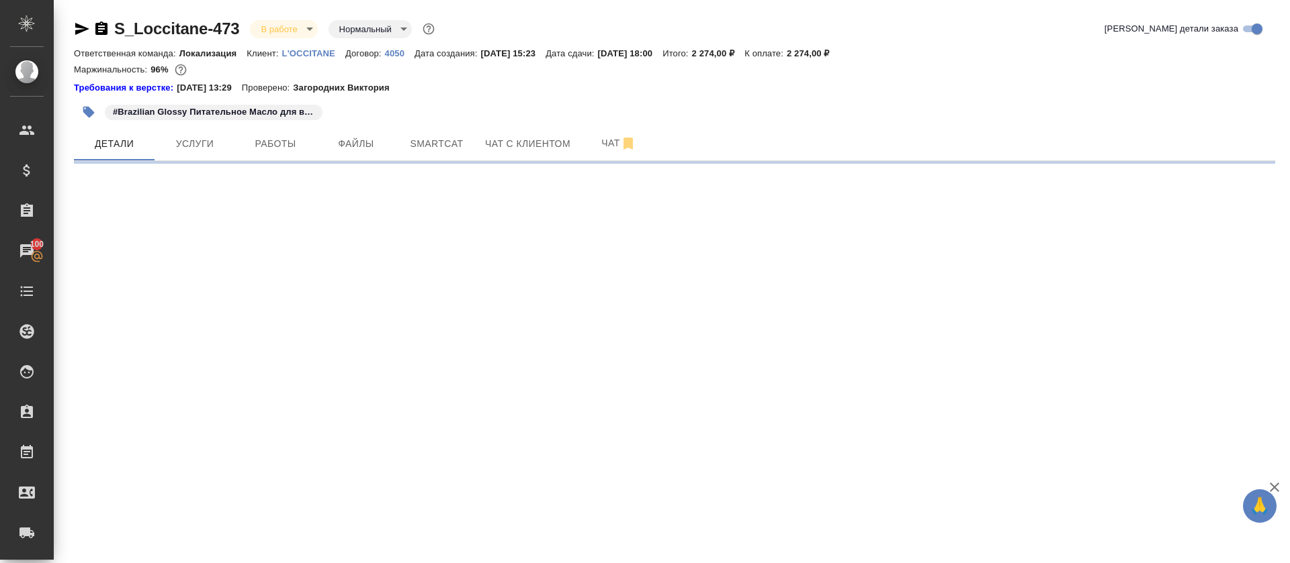
select select "RU"
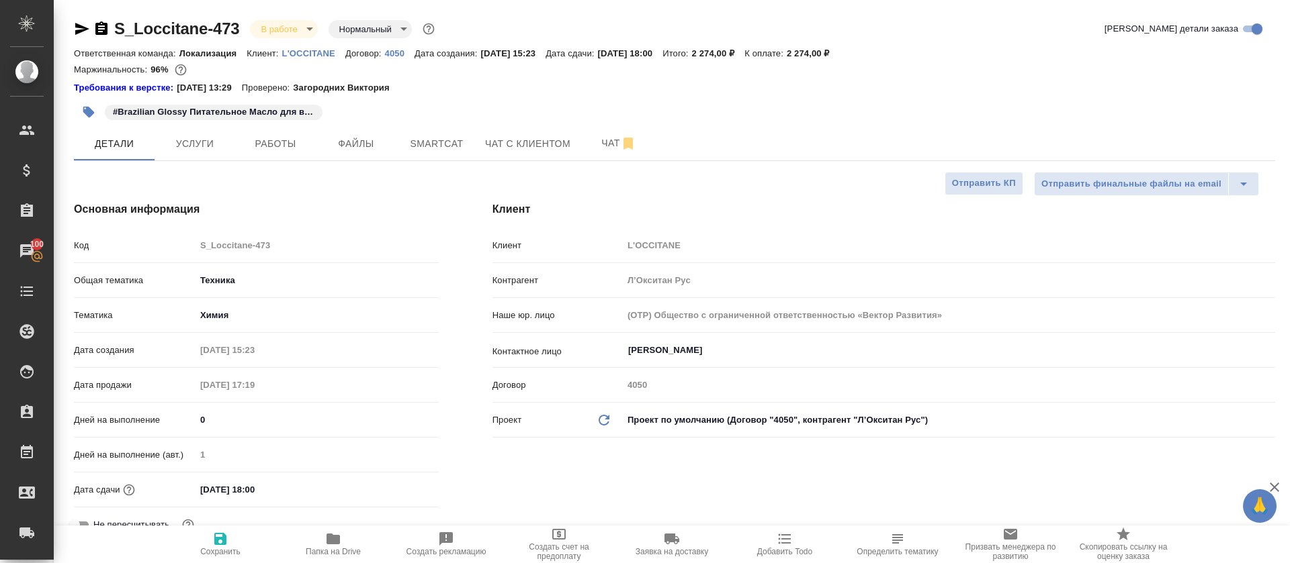
type textarea "x"
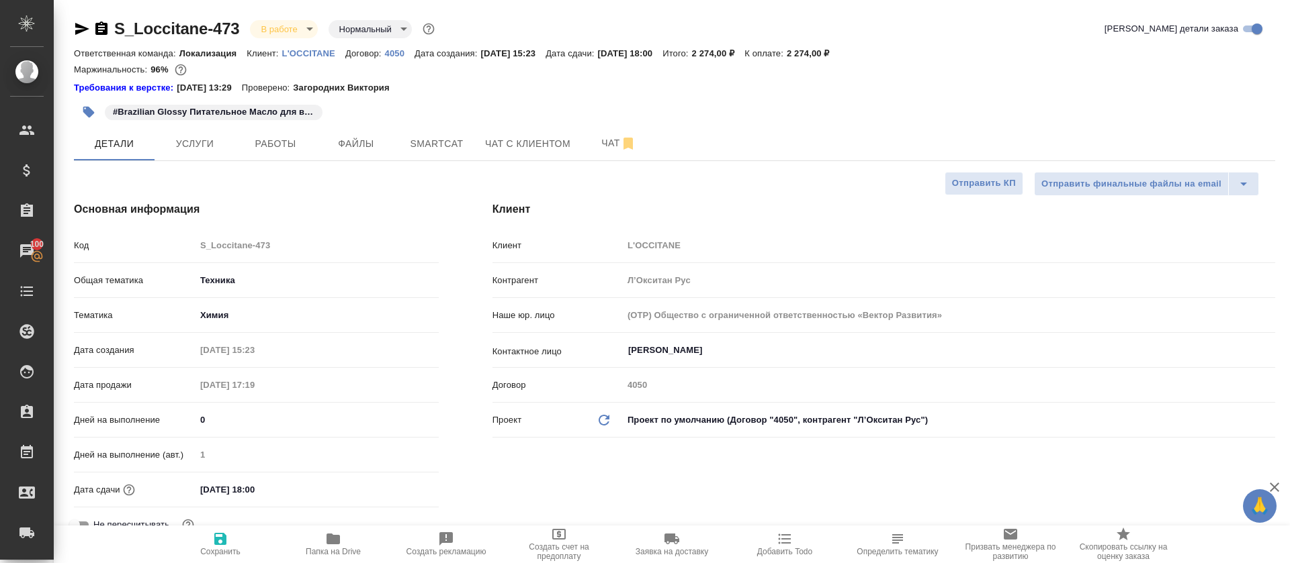
type textarea "x"
click at [398, 145] on button "Smartcat" at bounding box center [436, 144] width 81 height 34
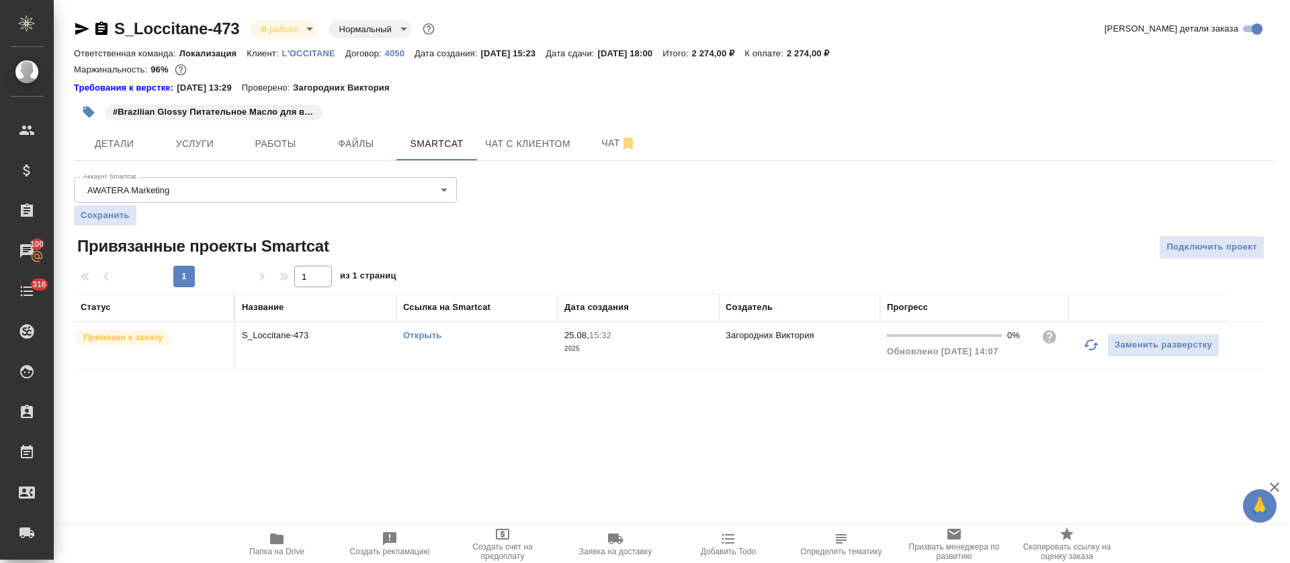
click at [1087, 347] on icon "button" at bounding box center [1091, 345] width 16 height 16
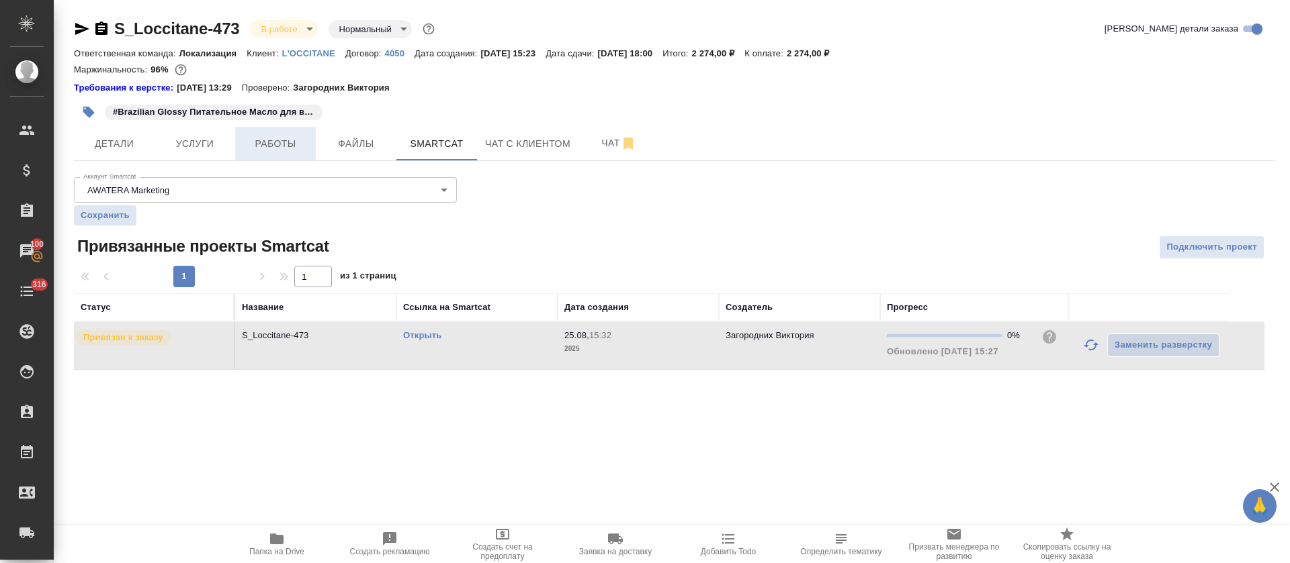
click at [263, 145] on span "Работы" at bounding box center [275, 144] width 64 height 17
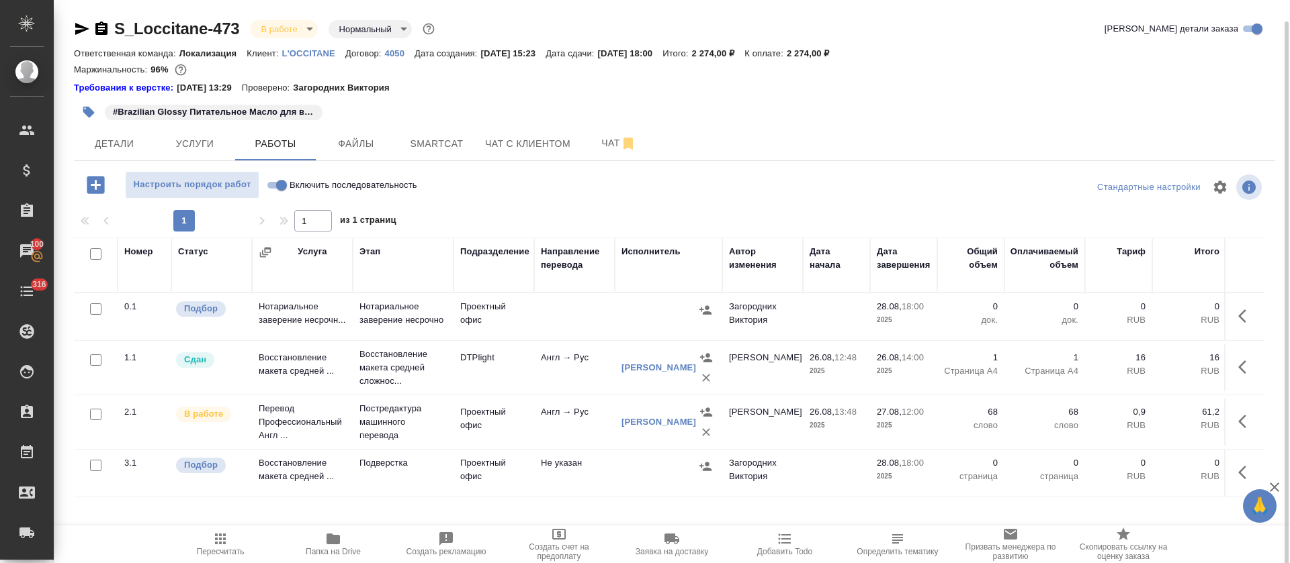
scroll to position [11, 0]
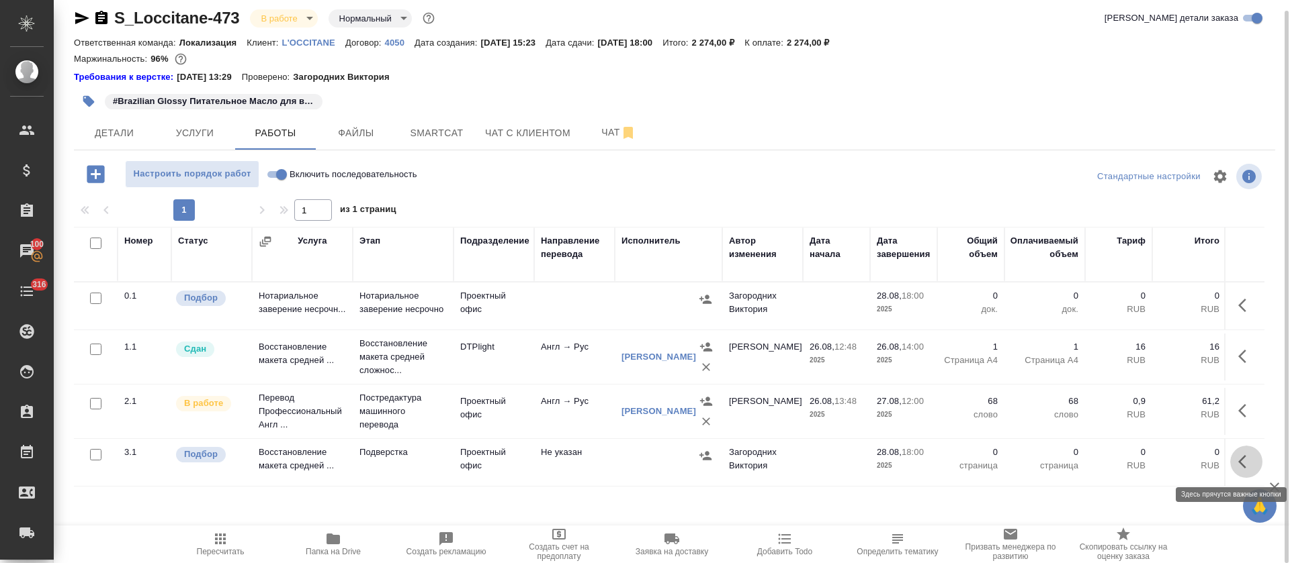
click at [1252, 458] on icon "button" at bounding box center [1246, 462] width 16 height 16
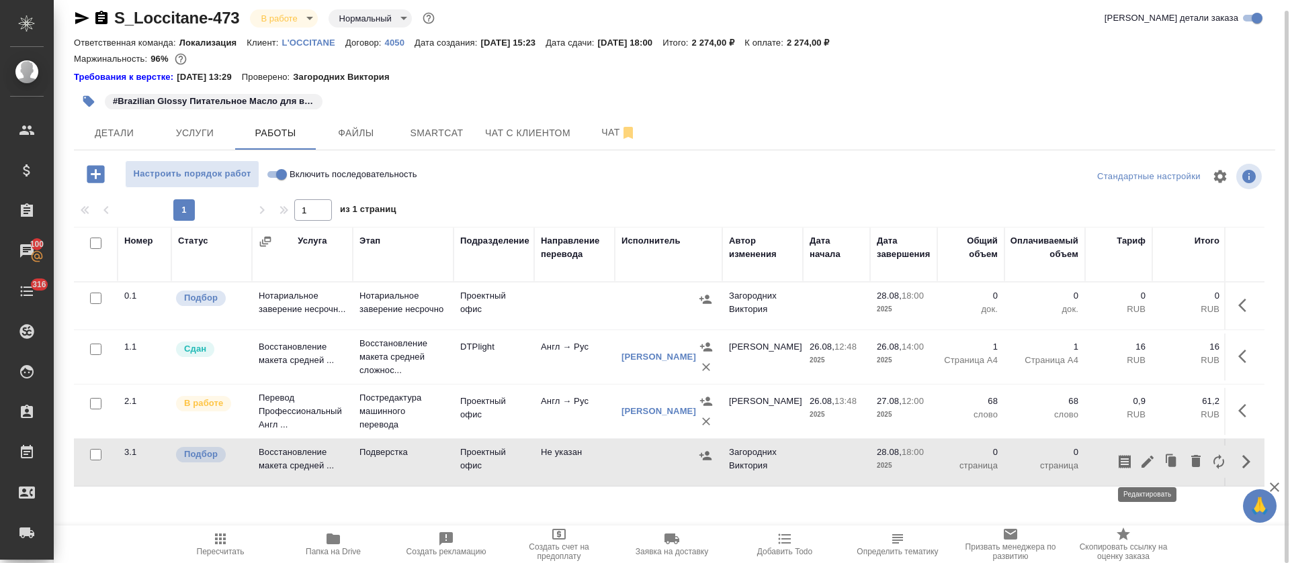
click at [1140, 454] on icon "button" at bounding box center [1147, 462] width 16 height 16
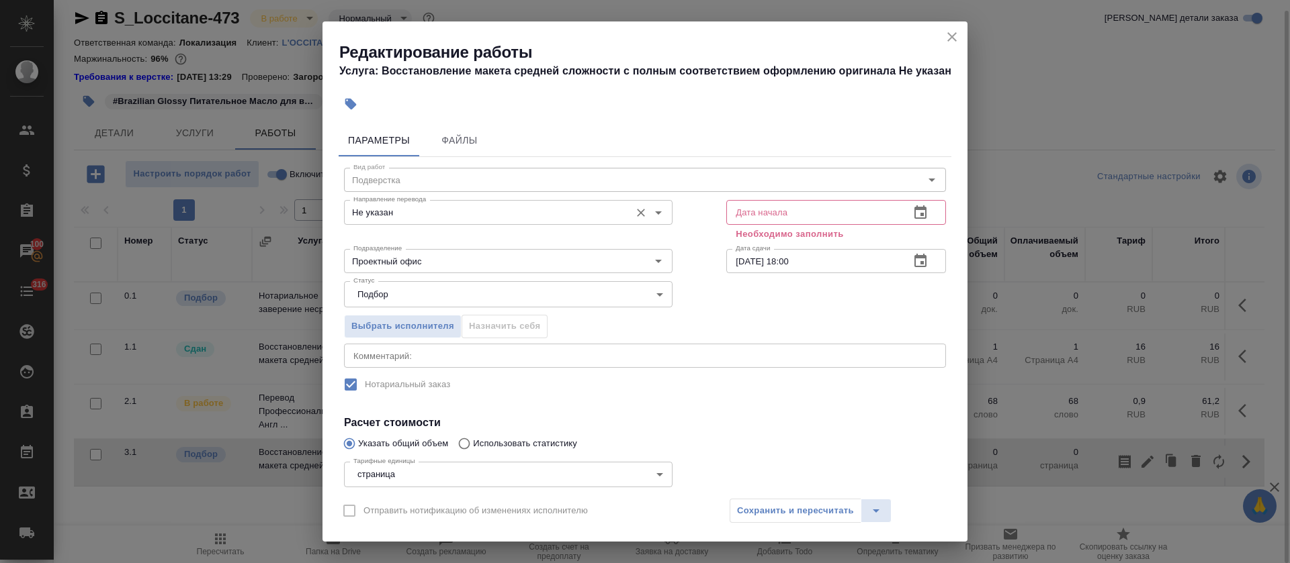
click at [400, 208] on input "Не указан" at bounding box center [485, 212] width 275 height 16
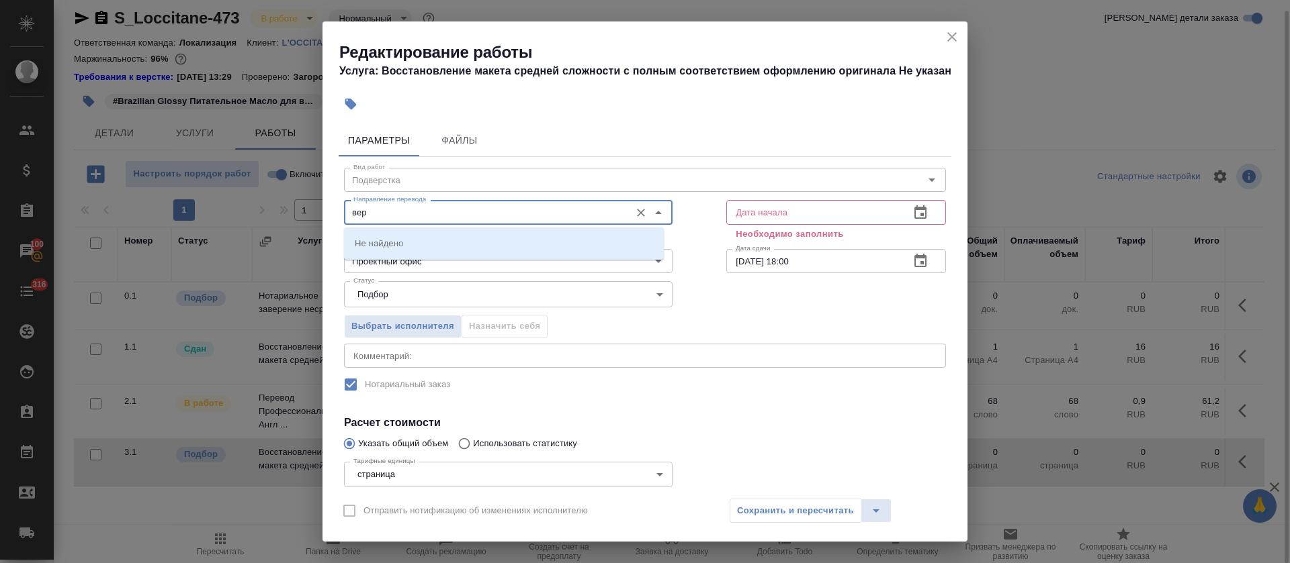
drag, startPoint x: 334, startPoint y: 214, endPoint x: 300, endPoint y: 214, distance: 34.3
click at [300, 214] on div "Редактирование работы Услуга: Восстановление макета средней сложности с полным …" at bounding box center [645, 281] width 1290 height 563
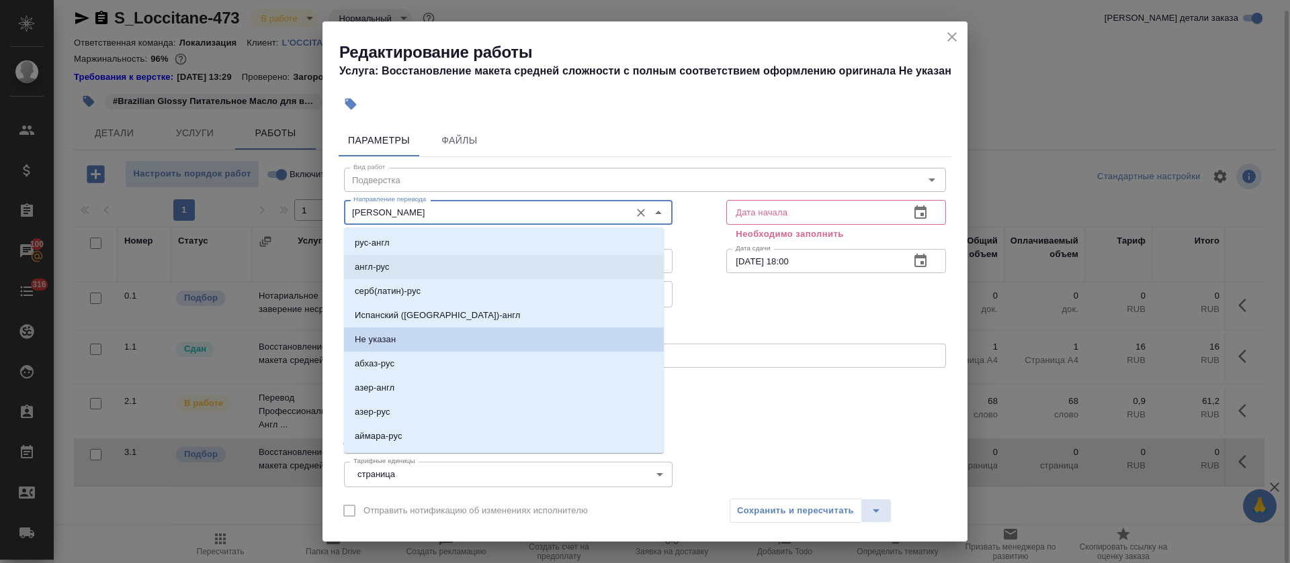
click at [392, 265] on li "англ-рус" at bounding box center [504, 267] width 320 height 24
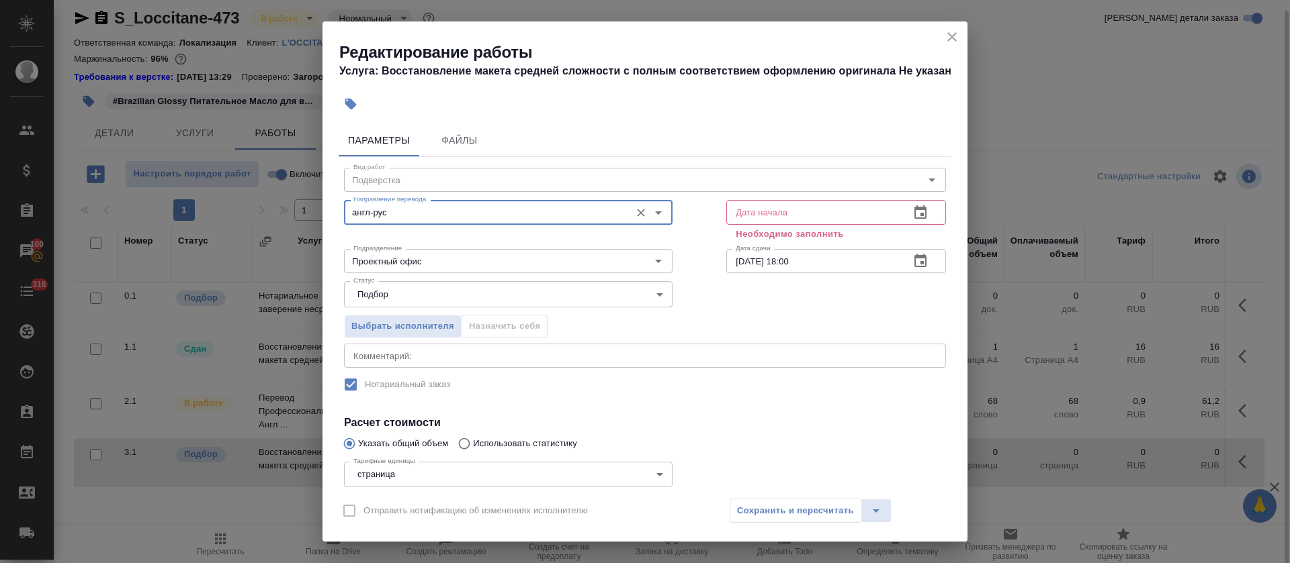
type input "англ-рус"
click at [392, 265] on input "Проектный офис" at bounding box center [485, 261] width 275 height 16
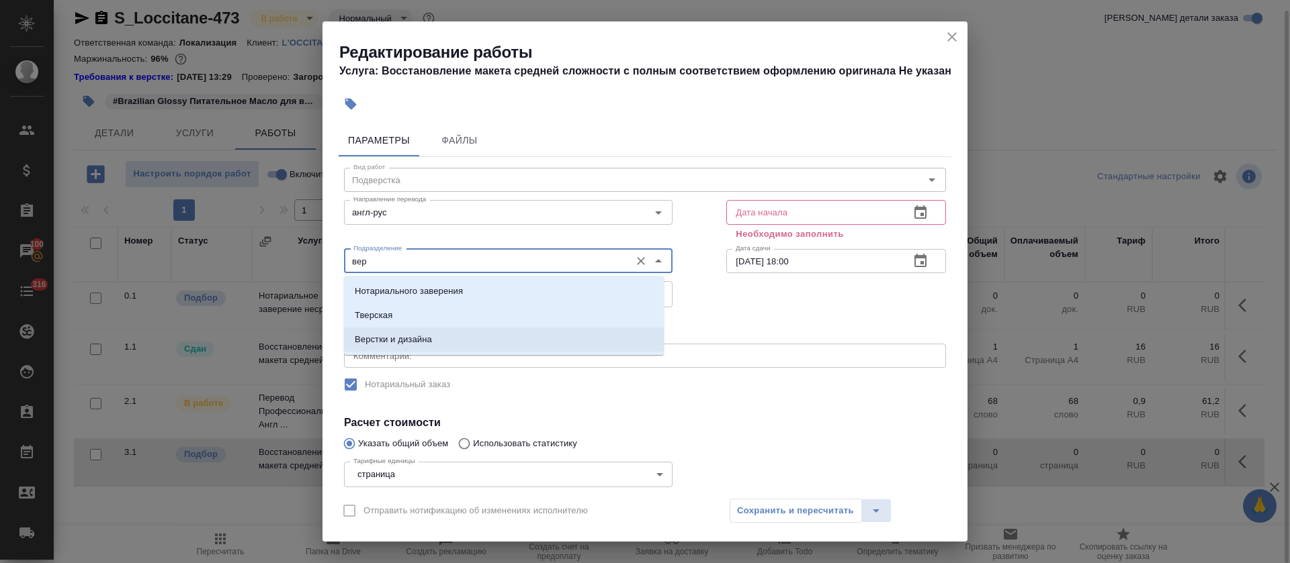
click at [392, 333] on p "Верстки и дизайна" at bounding box center [393, 339] width 77 height 13
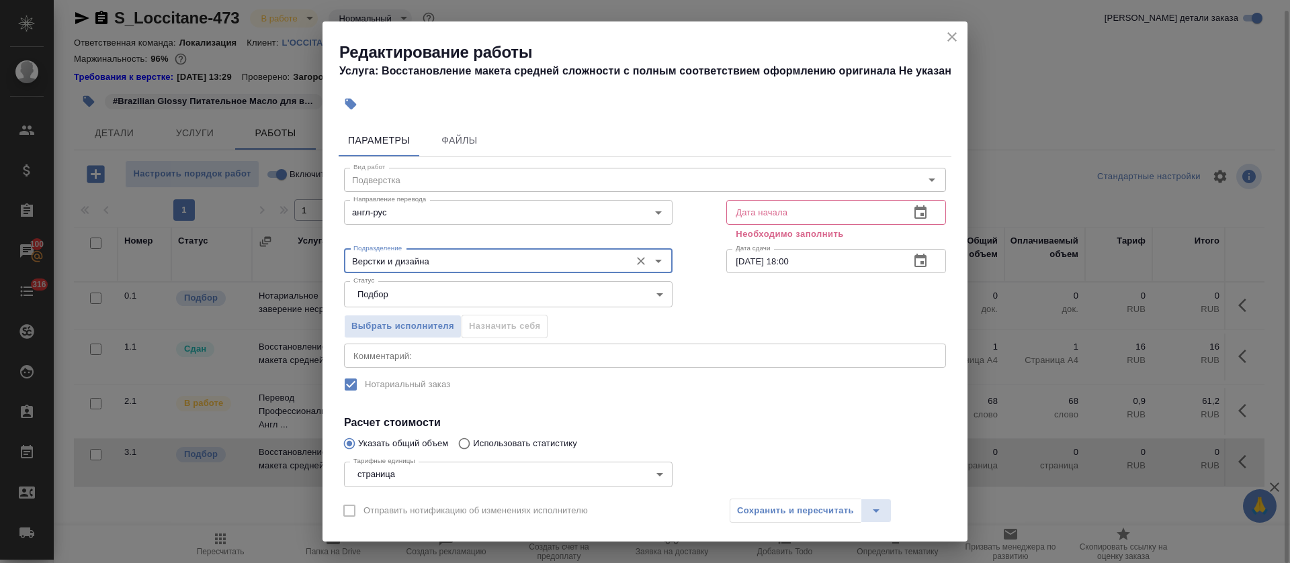
type input "Верстки и дизайна"
click at [904, 212] on button "button" at bounding box center [920, 213] width 32 height 32
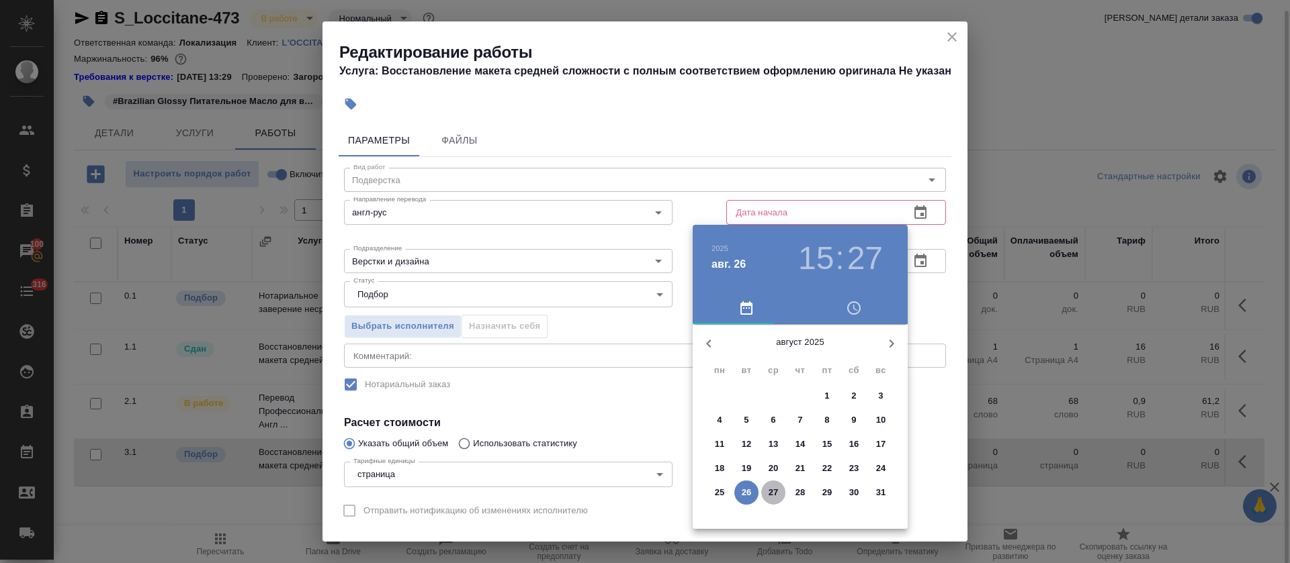
click at [776, 497] on p "27" at bounding box center [773, 492] width 10 height 13
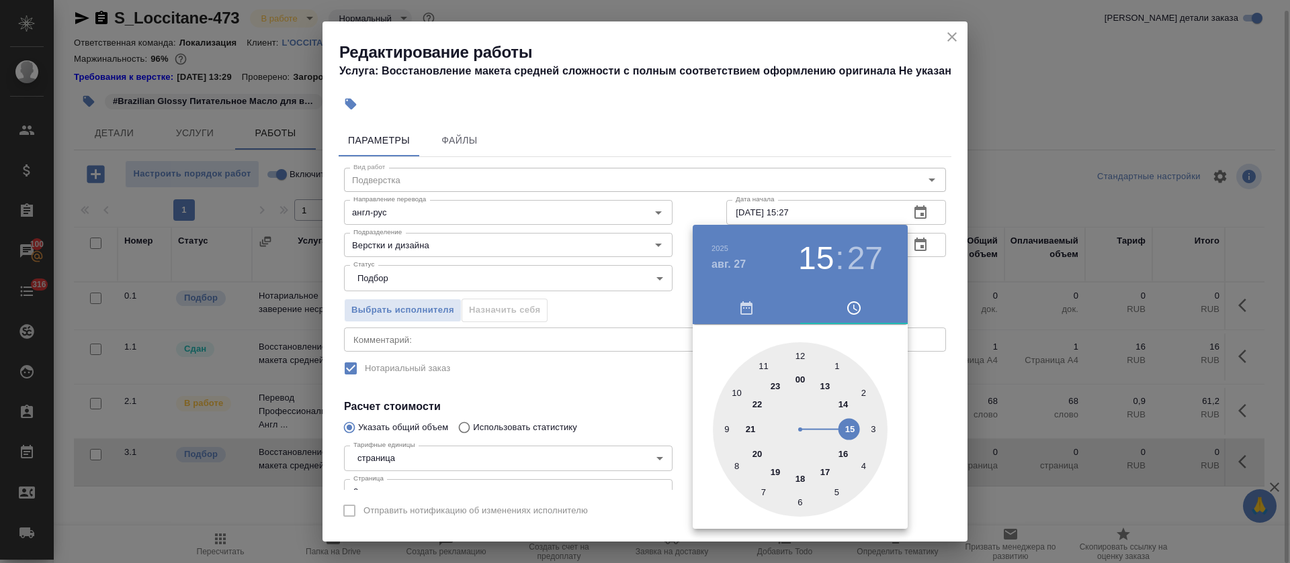
click at [825, 385] on div at bounding box center [800, 430] width 175 height 175
click at [802, 358] on div at bounding box center [800, 430] width 175 height 175
type input "[DATE] 13:00"
click at [594, 377] on div at bounding box center [645, 281] width 1290 height 563
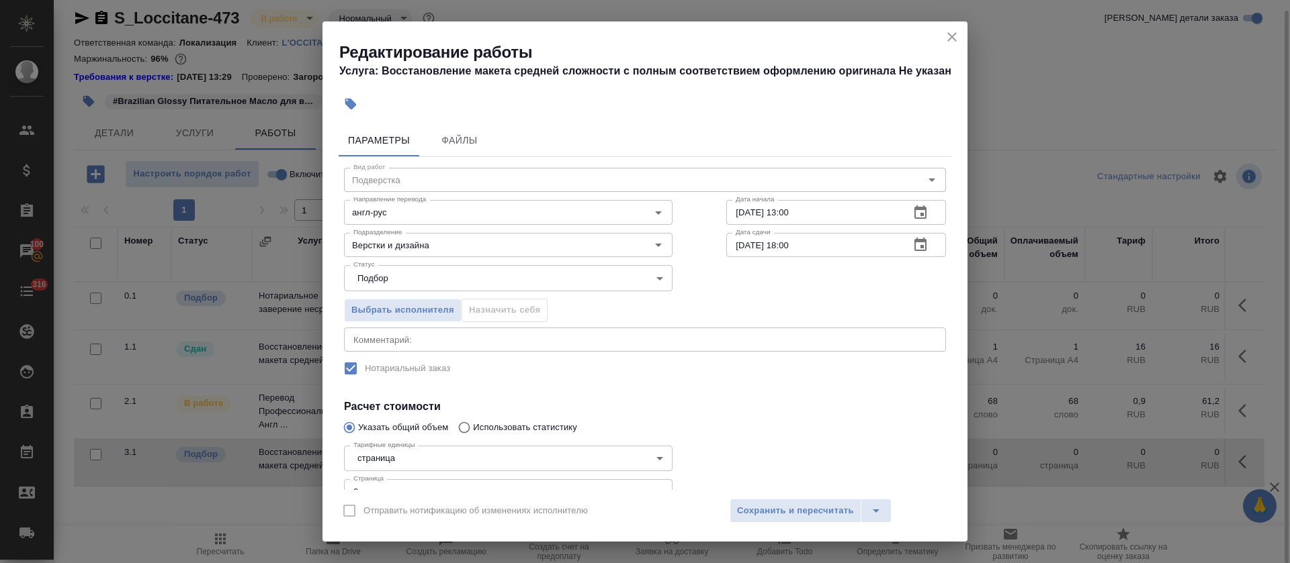
click at [912, 252] on icon "button" at bounding box center [920, 245] width 16 height 16
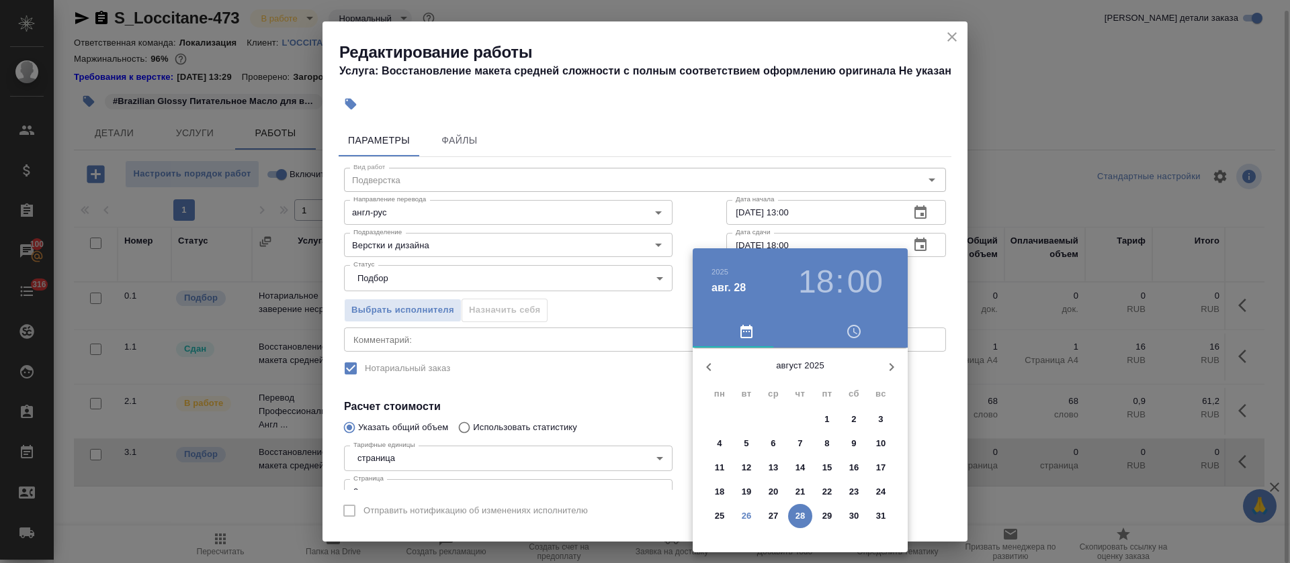
click at [773, 515] on p "27" at bounding box center [773, 516] width 10 height 13
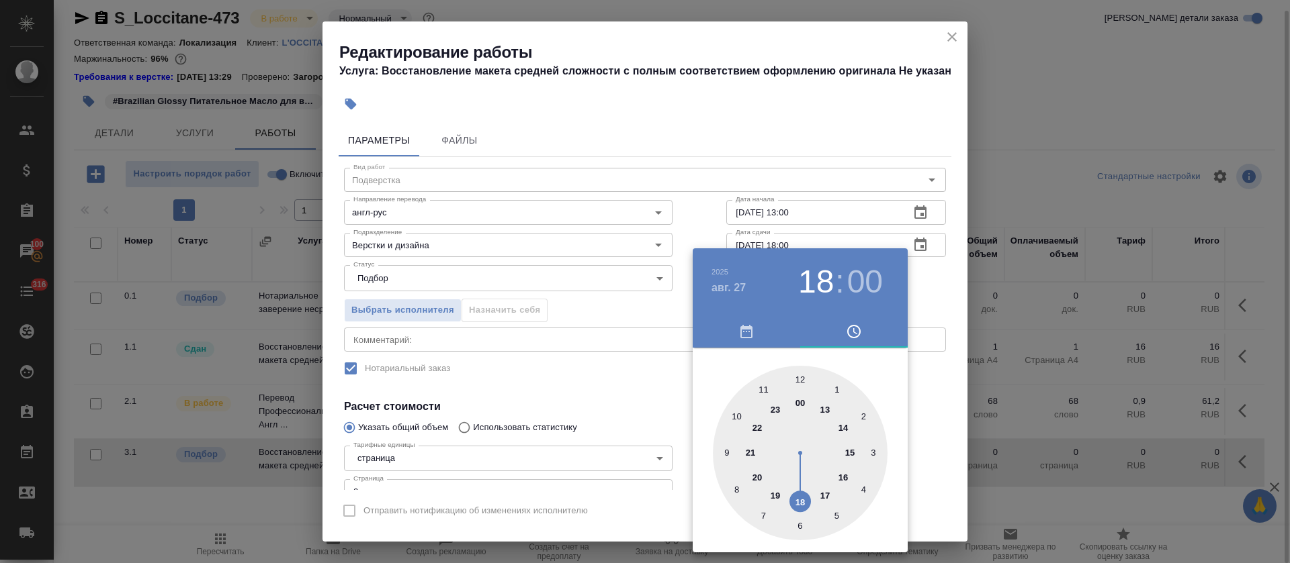
click at [842, 427] on div at bounding box center [800, 453] width 175 height 175
type input "[DATE] 14:00"
click at [620, 396] on div at bounding box center [645, 281] width 1290 height 563
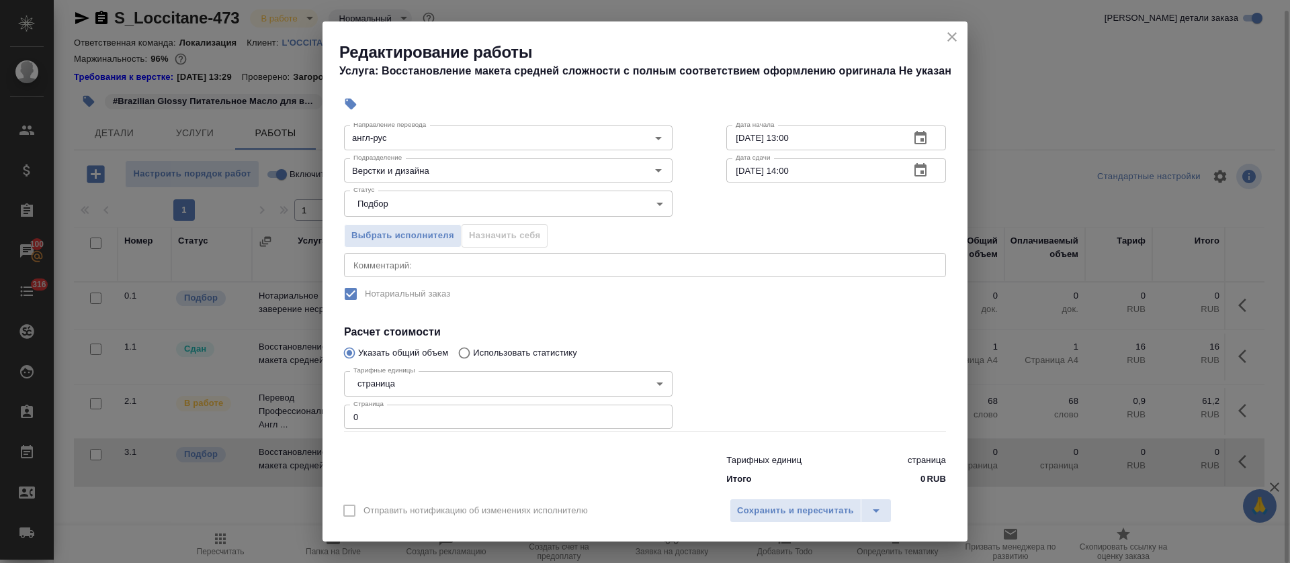
scroll to position [97, 0]
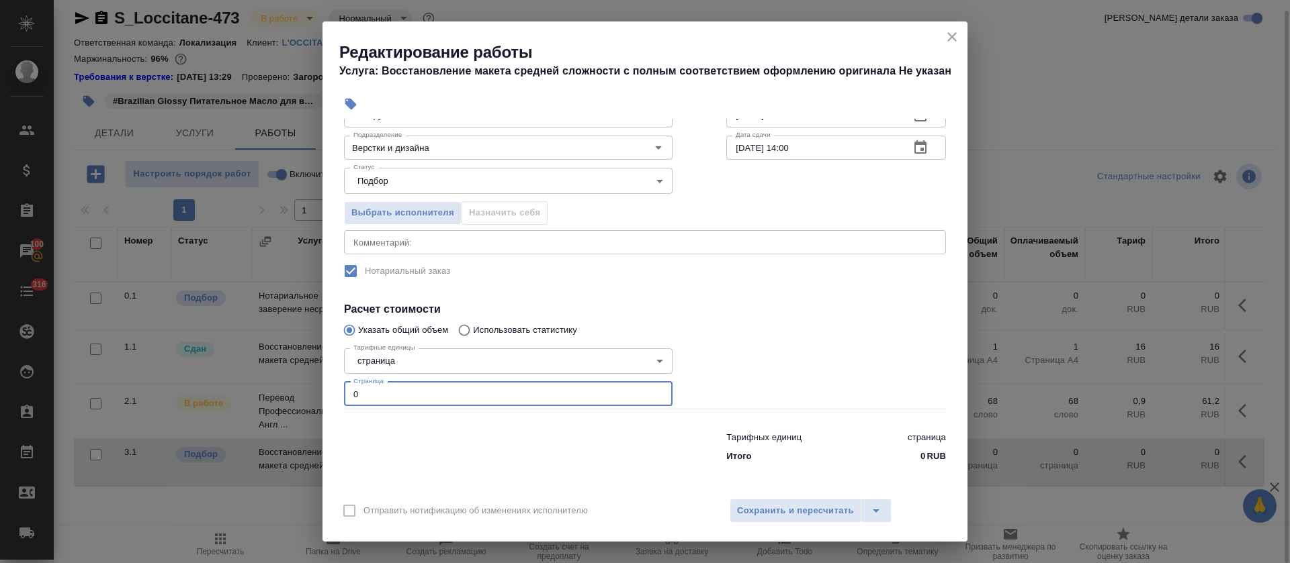
drag, startPoint x: 350, startPoint y: 394, endPoint x: 390, endPoint y: 403, distance: 41.2
click at [390, 403] on input "0" at bounding box center [508, 394] width 328 height 24
type input "1"
click at [727, 292] on div "Вид работ Подверстка Вид работ Направление перевода англ-рус Направление перево…" at bounding box center [645, 264] width 613 height 409
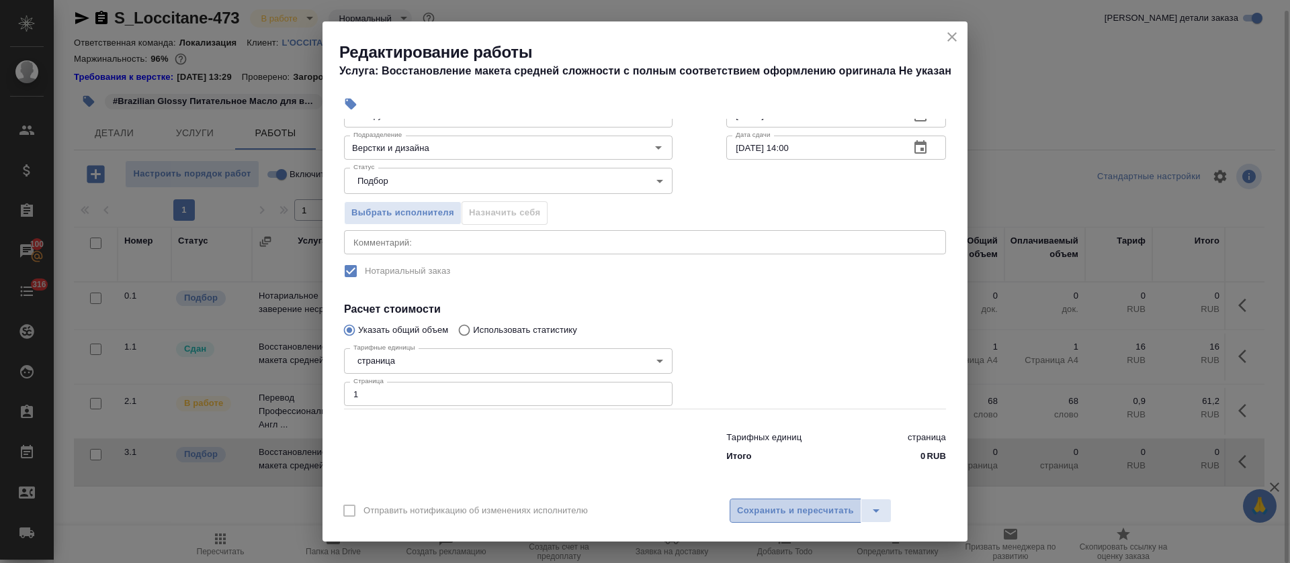
click at [756, 500] on button "Сохранить и пересчитать" at bounding box center [795, 511] width 132 height 24
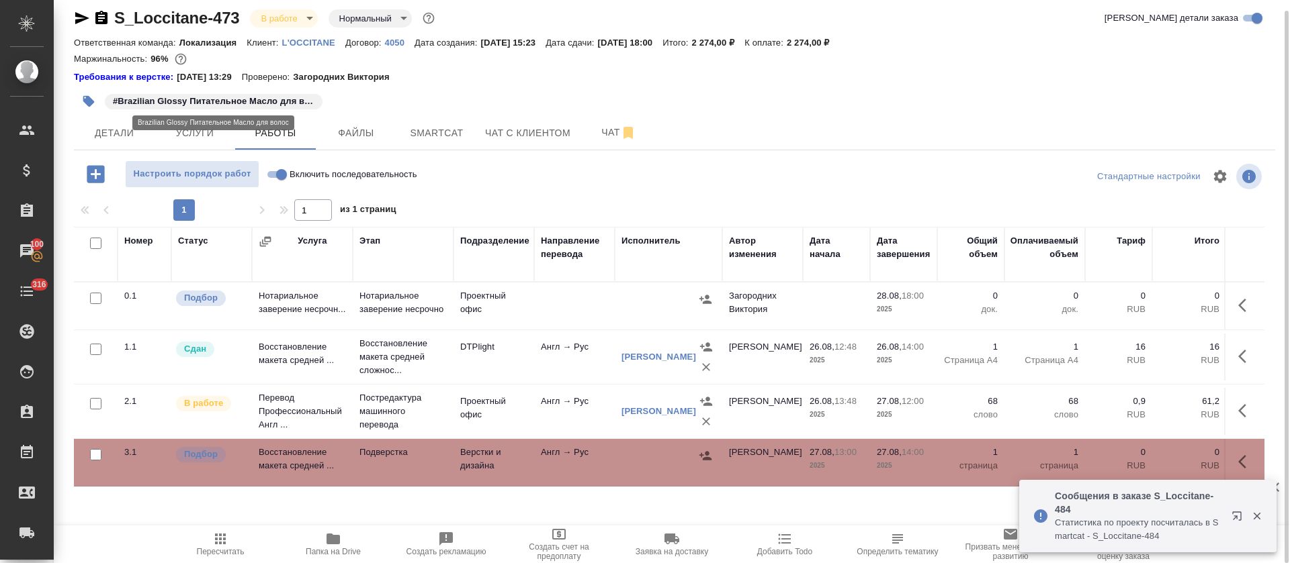
click at [209, 97] on p "#Brazilian Glossy Питательное Масло для волос" at bounding box center [213, 101] width 201 height 13
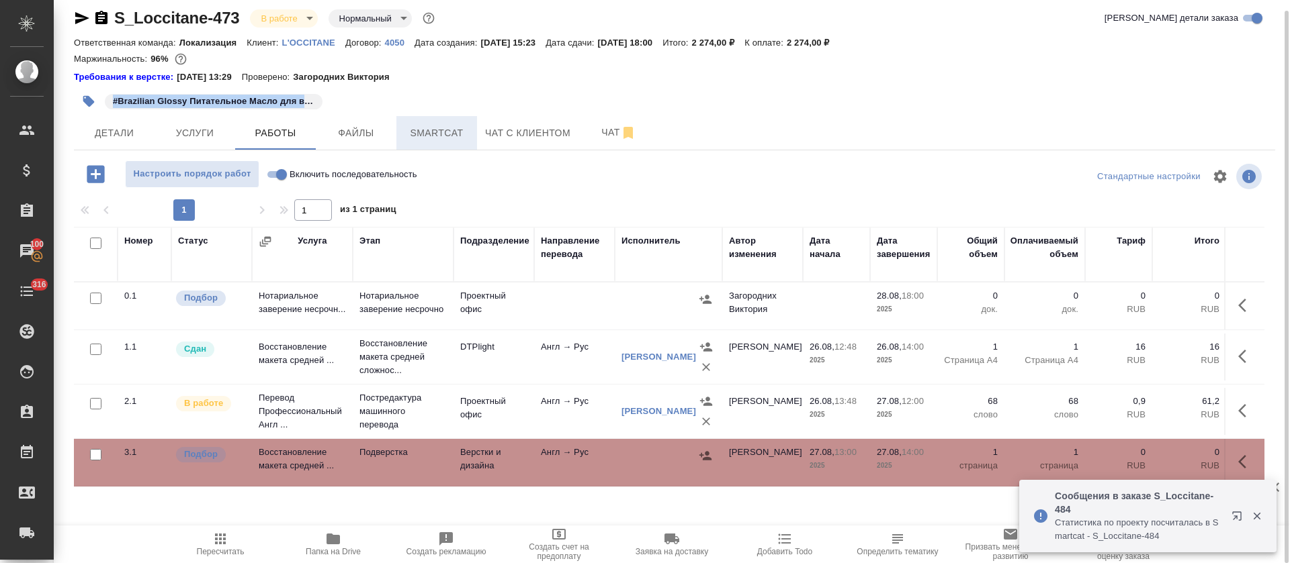
copy p "#Brazilian Glossy Питательное Масло для волос"
click at [467, 128] on span "Smartcat" at bounding box center [436, 133] width 64 height 17
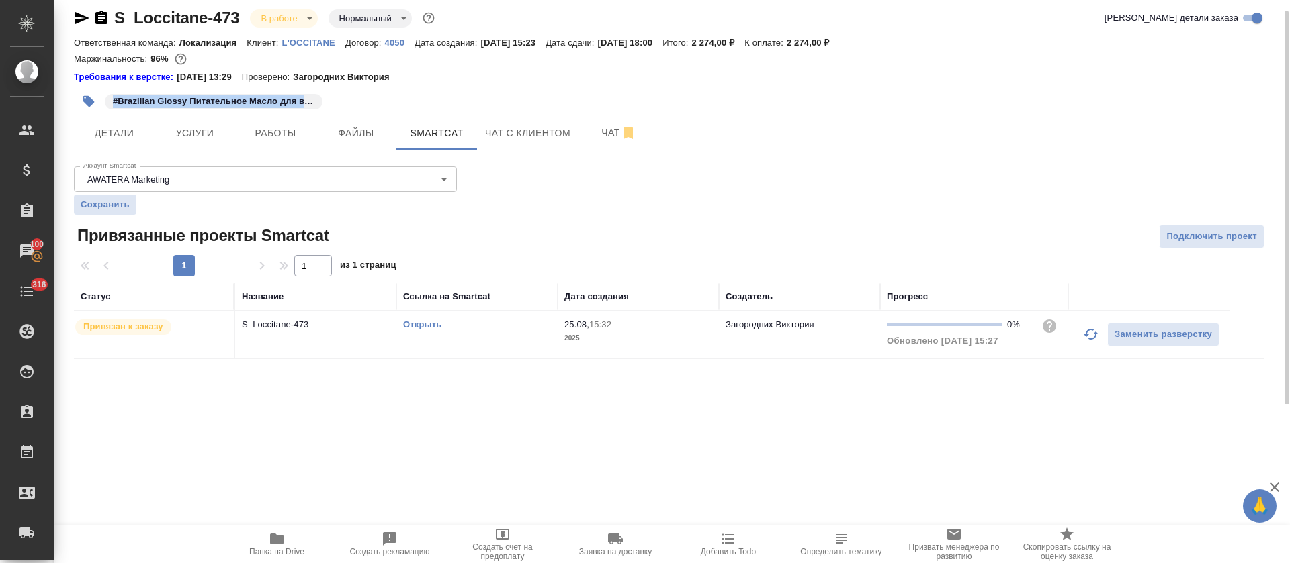
click at [435, 324] on link "Открыть" at bounding box center [422, 325] width 38 height 10
click at [289, 130] on span "Работы" at bounding box center [275, 133] width 64 height 17
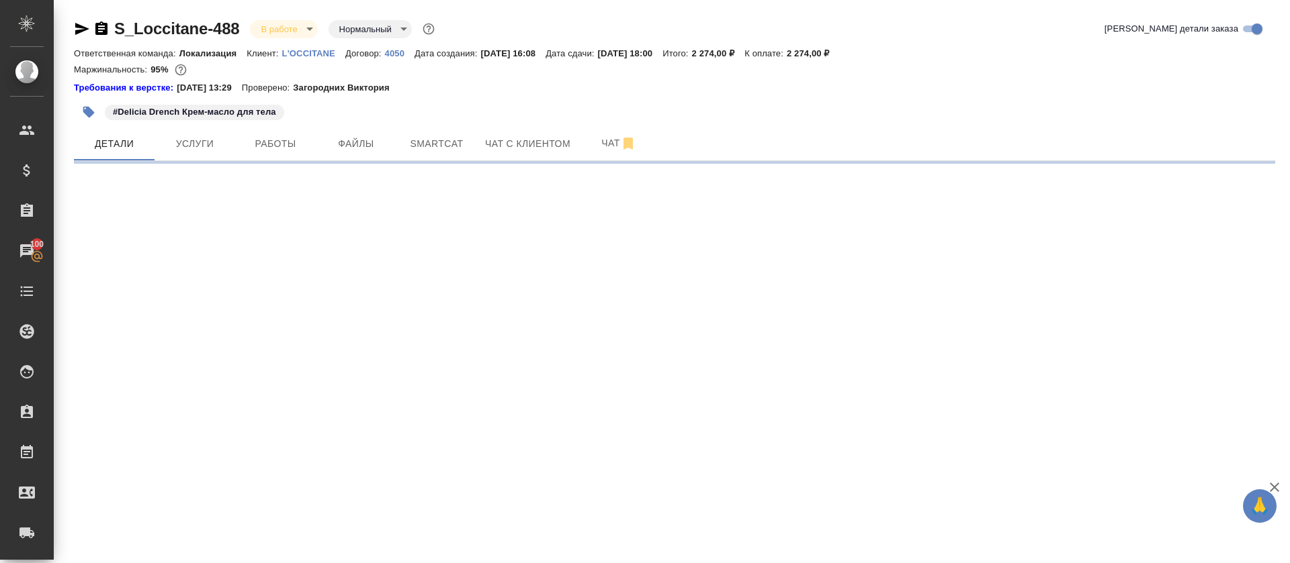
select select "RU"
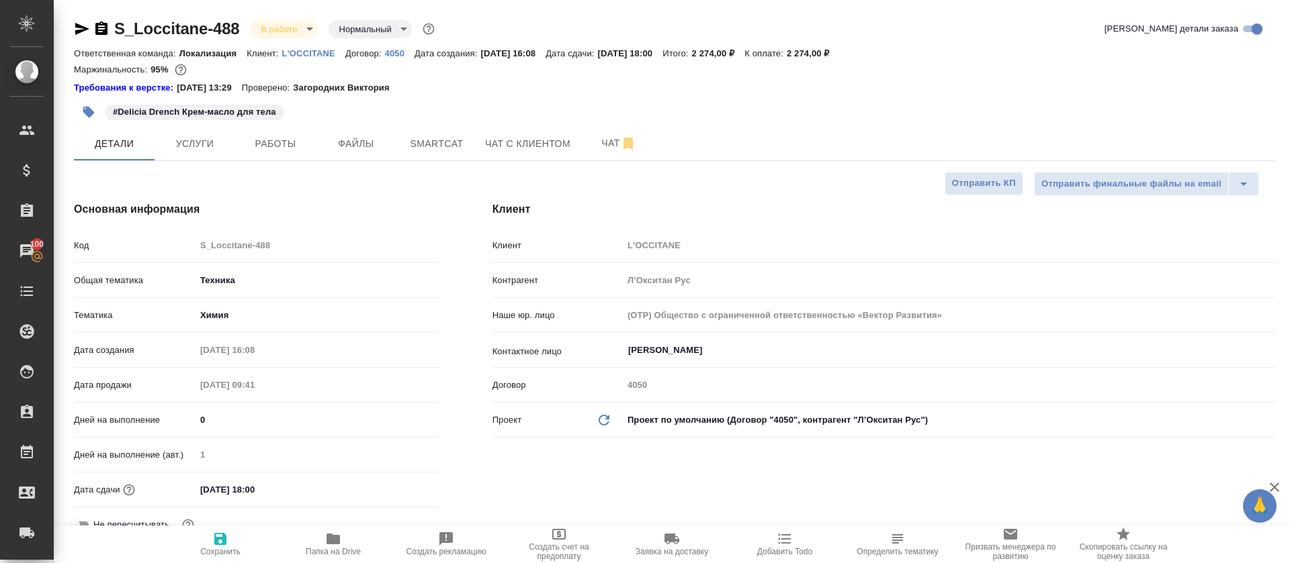
type textarea "x"
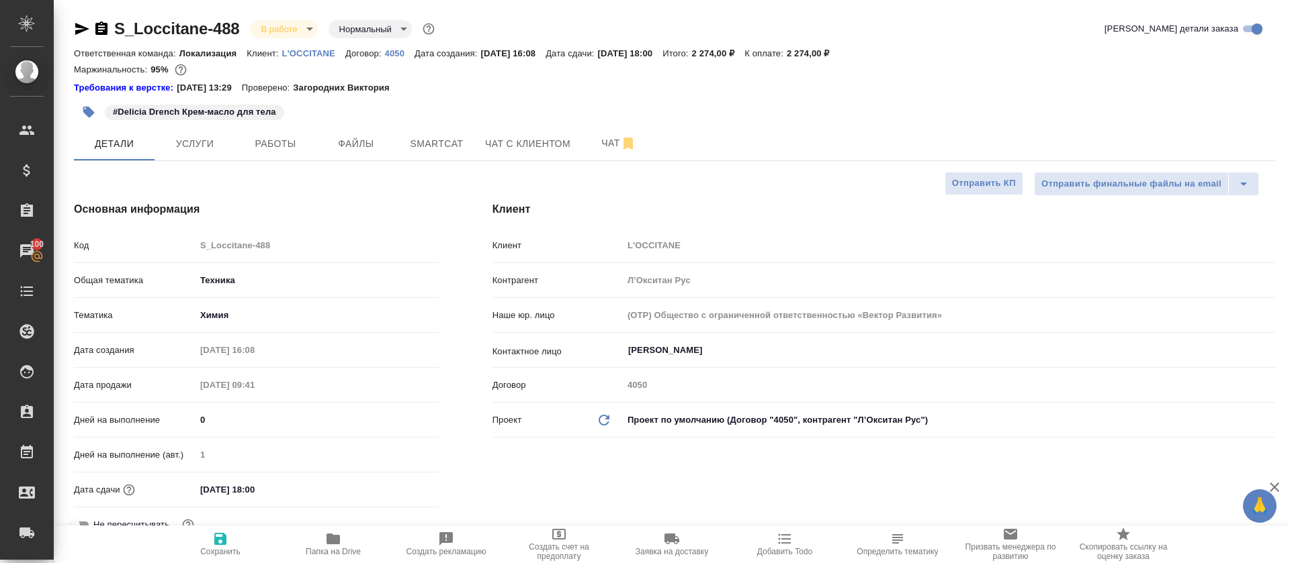
type textarea "x"
click at [467, 151] on span "Smartcat" at bounding box center [436, 144] width 64 height 17
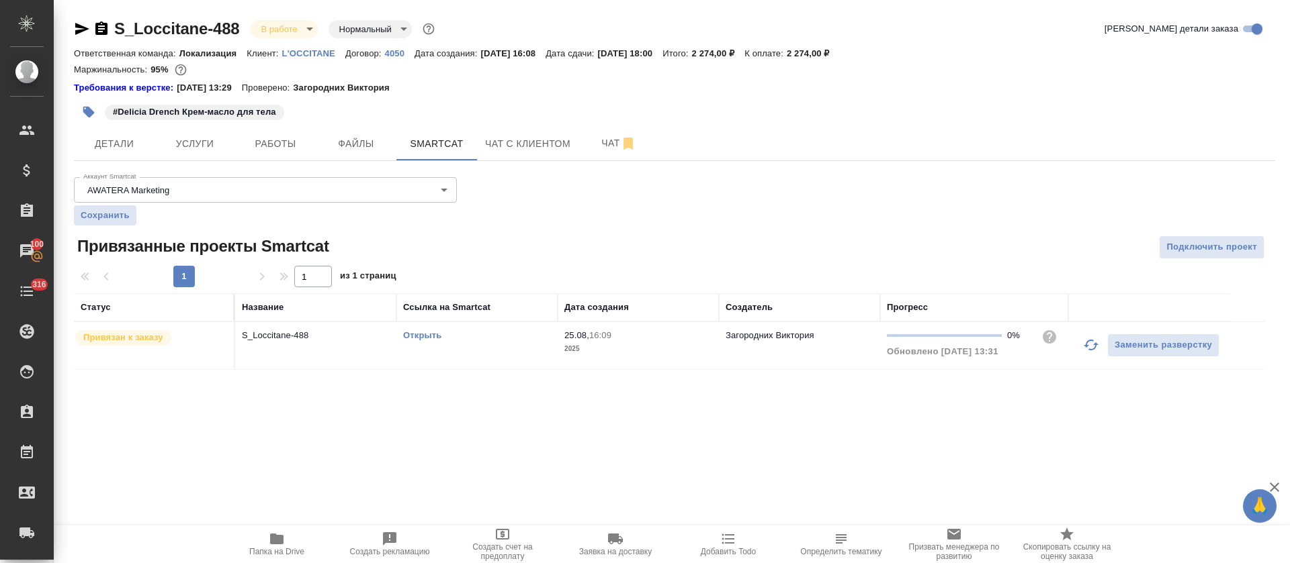
click at [1093, 346] on icon "button" at bounding box center [1091, 345] width 16 height 16
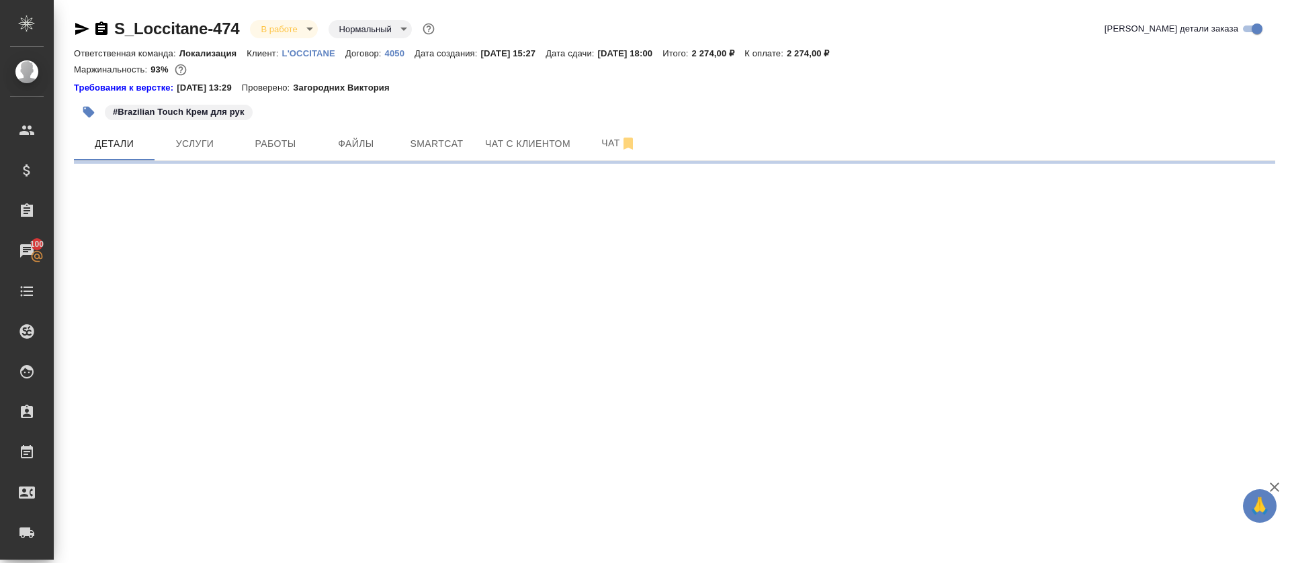
select select "RU"
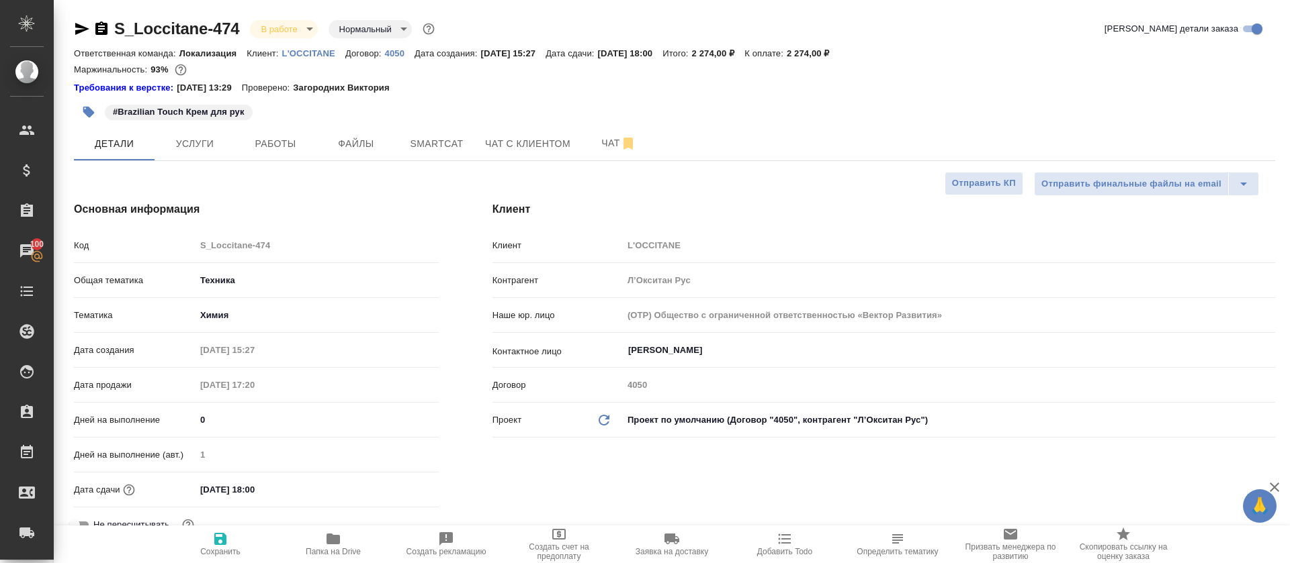
type textarea "x"
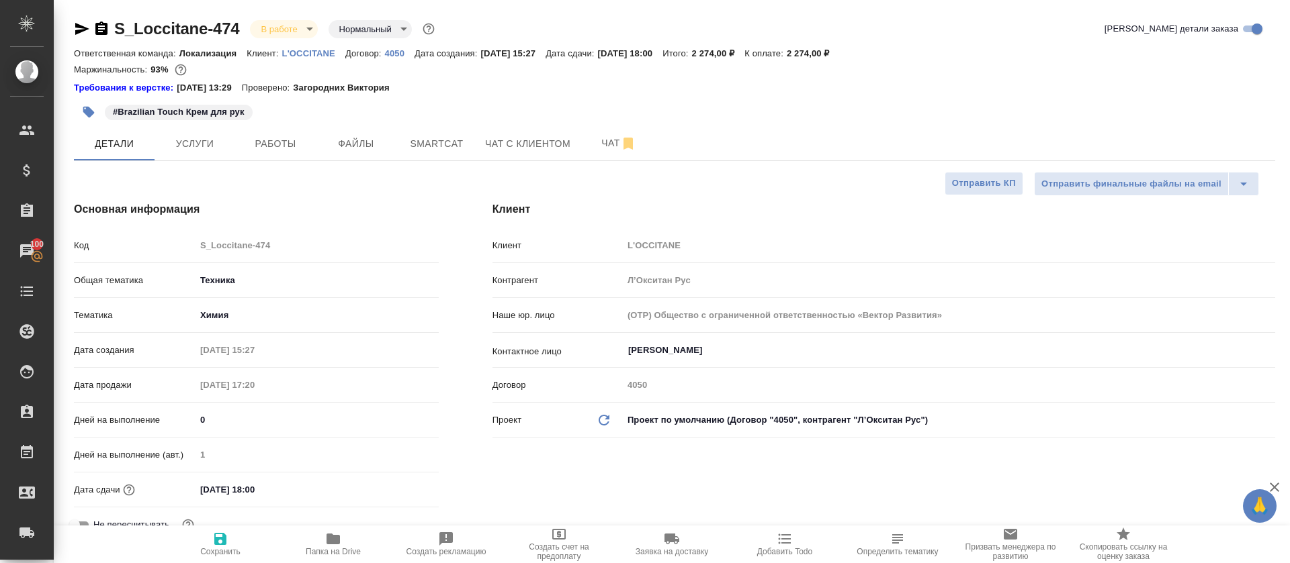
type textarea "x"
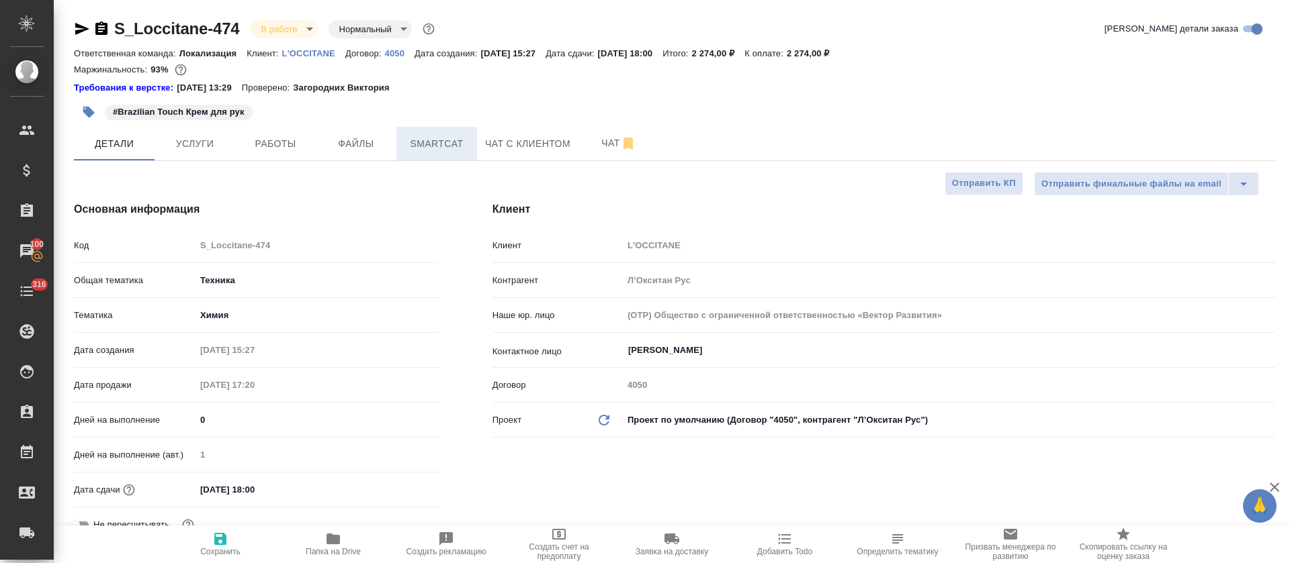
click at [428, 143] on span "Smartcat" at bounding box center [436, 144] width 64 height 17
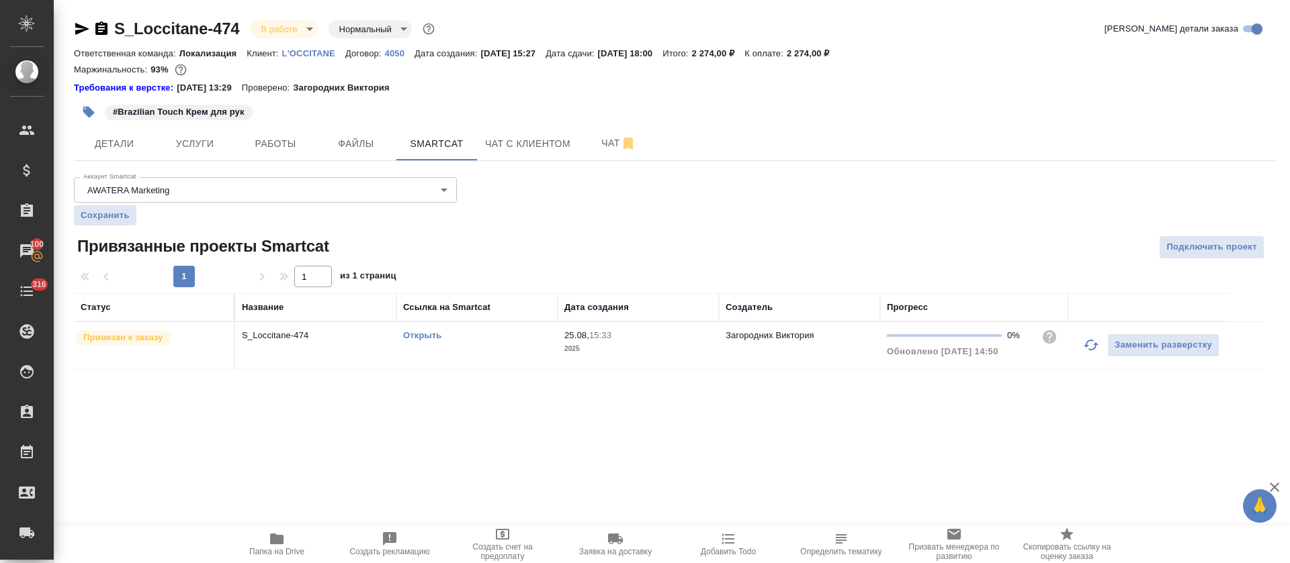
click at [1088, 345] on icon "button" at bounding box center [1091, 345] width 16 height 16
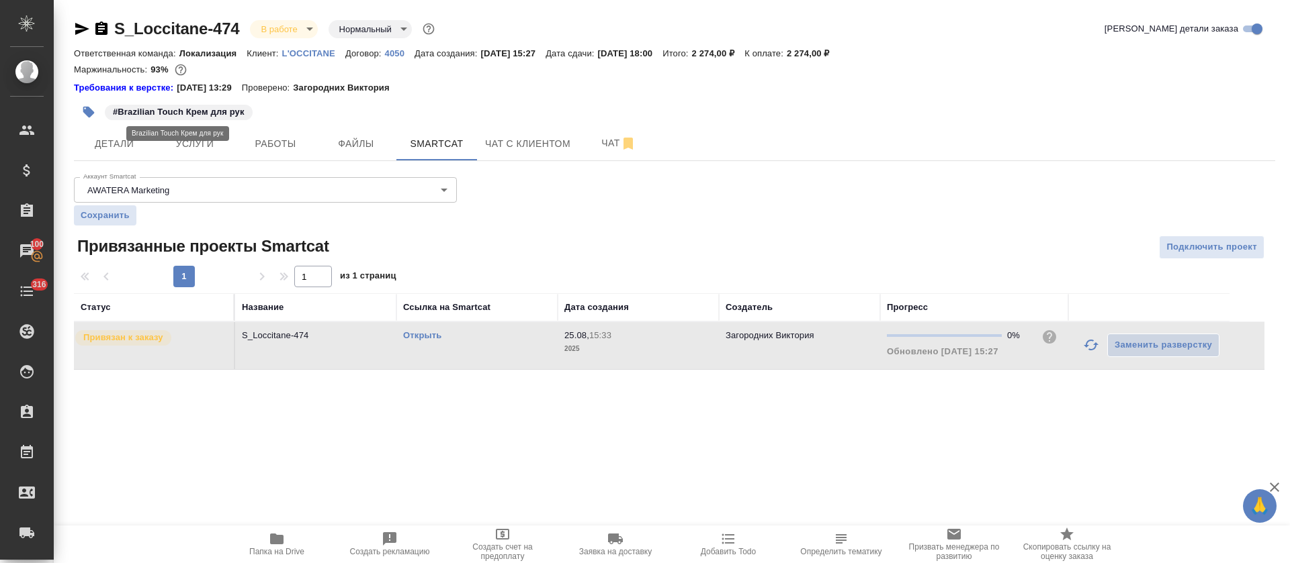
click at [185, 113] on p "#Brazilian Touch Крем для рук" at bounding box center [179, 111] width 132 height 13
drag, startPoint x: 127, startPoint y: 113, endPoint x: 244, endPoint y: 116, distance: 116.9
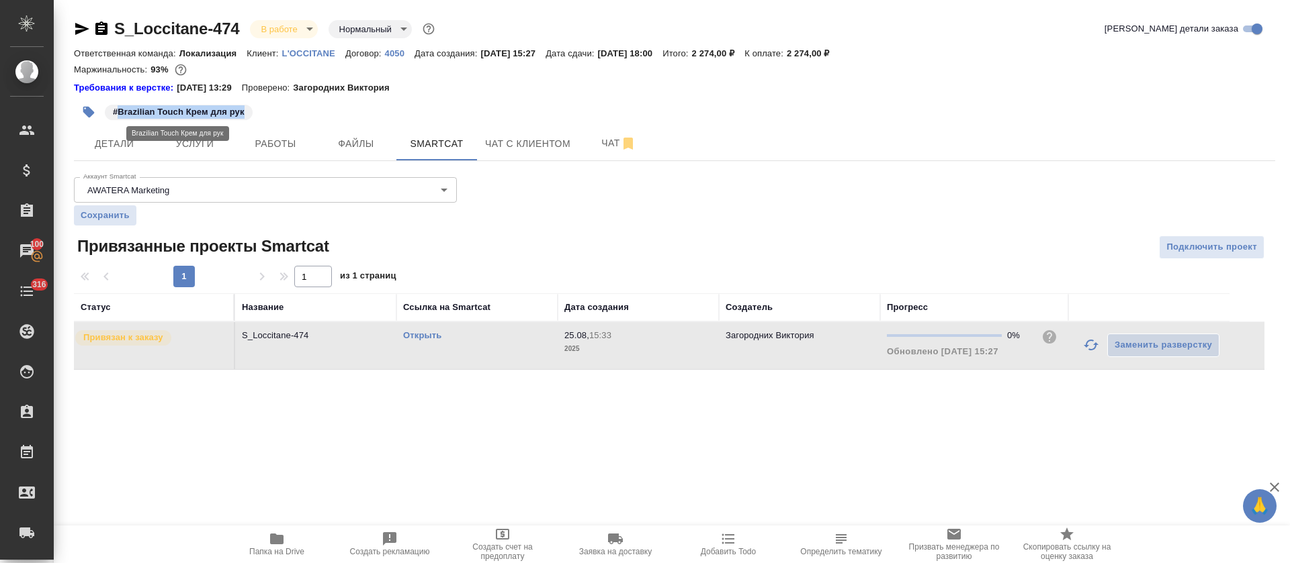
click at [244, 116] on p "#Brazilian Touch Крем для рук" at bounding box center [179, 111] width 132 height 13
copy p "Brazilian Touch Крем для рук"
click at [408, 331] on link "Открыть" at bounding box center [422, 335] width 38 height 10
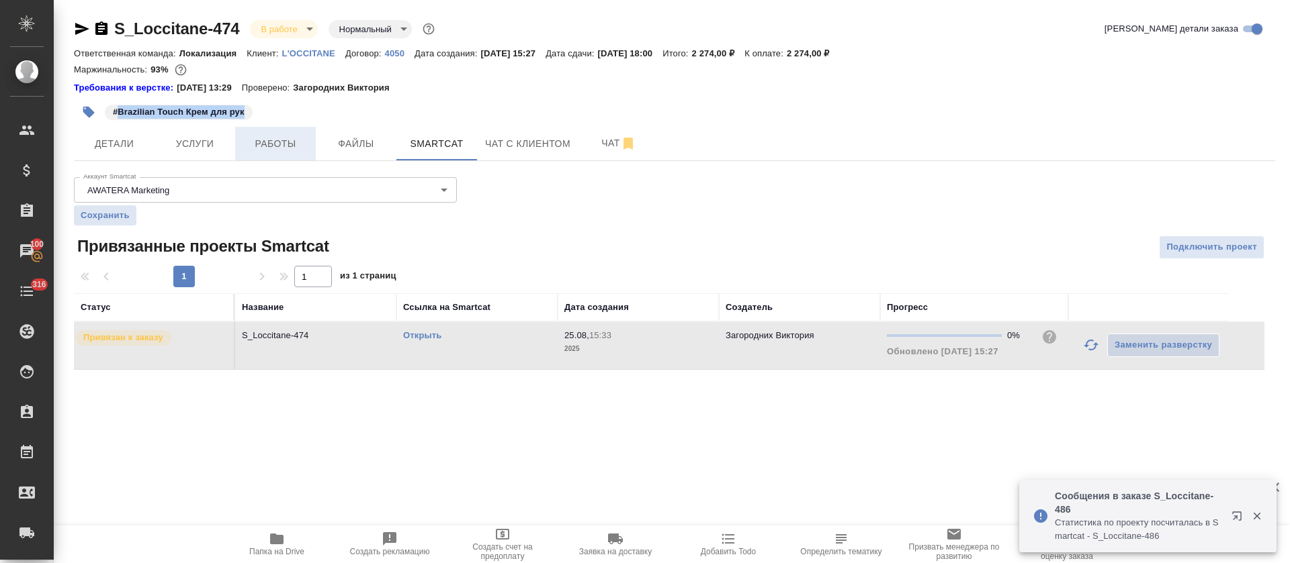
click at [265, 142] on span "Работы" at bounding box center [275, 144] width 64 height 17
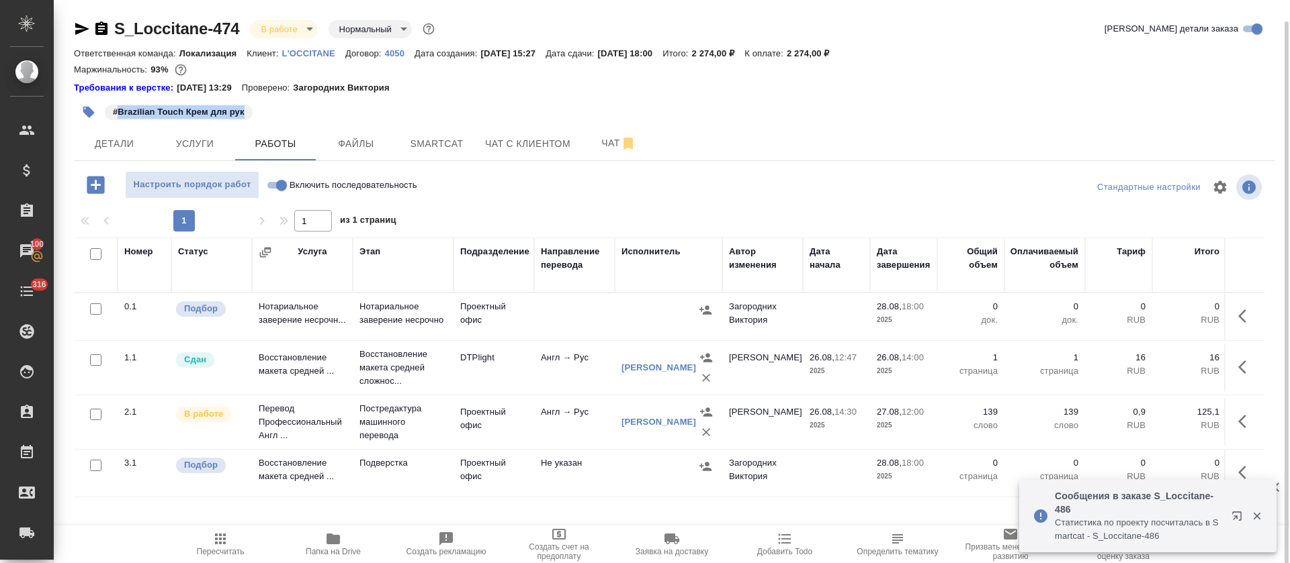
scroll to position [11, 0]
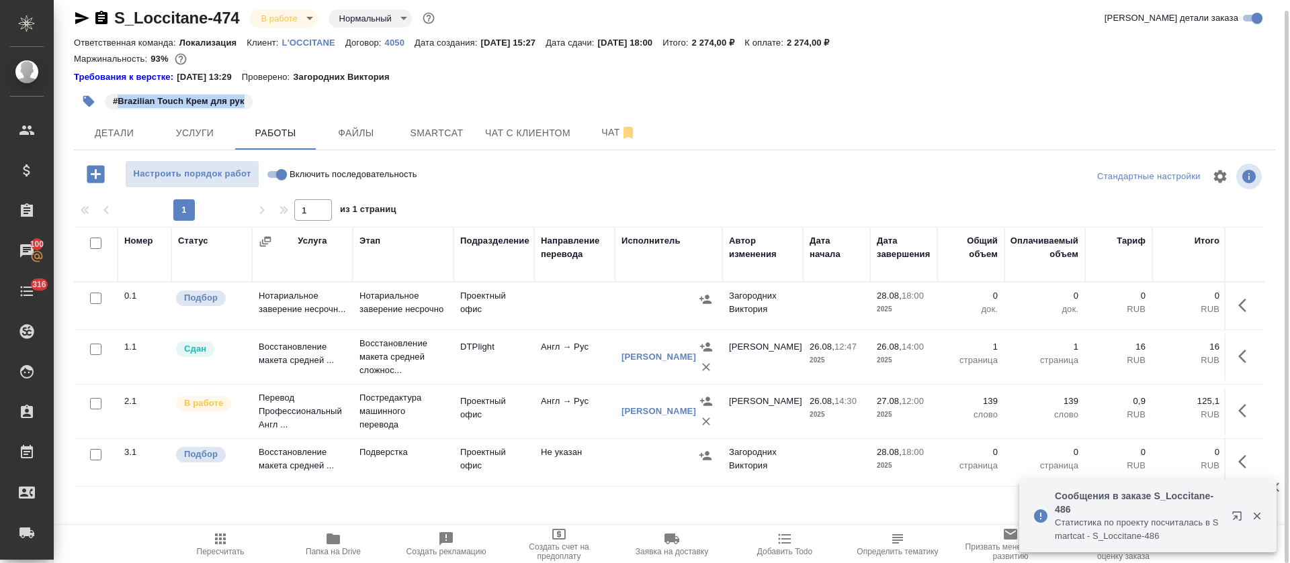
click at [1238, 461] on icon "button" at bounding box center [1246, 462] width 16 height 16
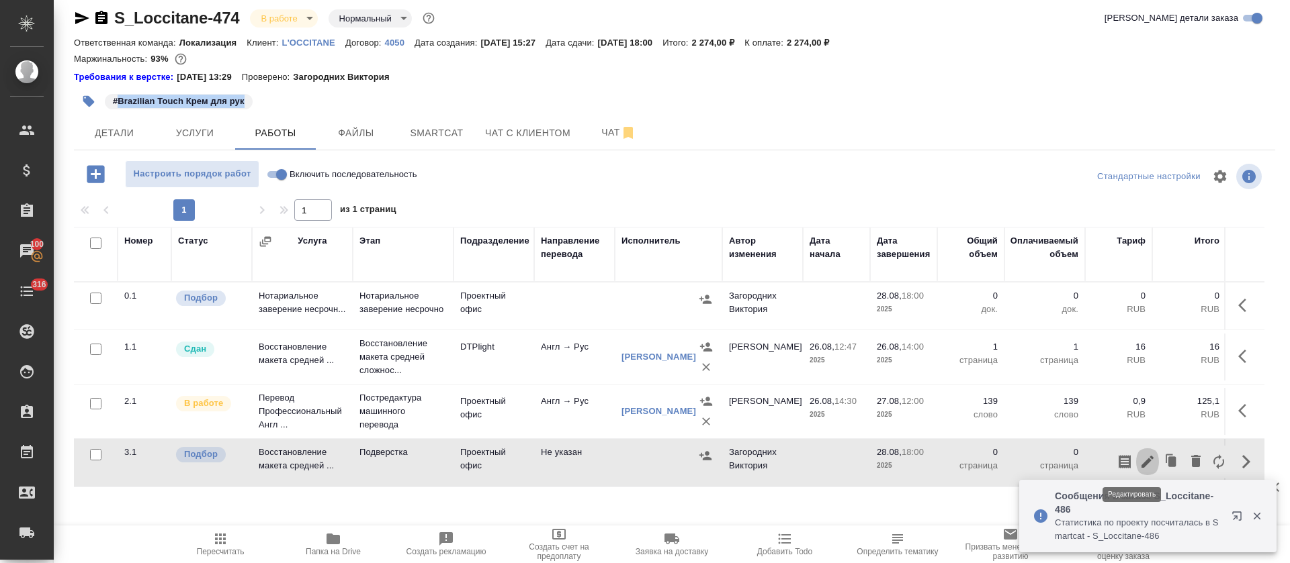
click at [1139, 469] on icon "button" at bounding box center [1147, 462] width 16 height 16
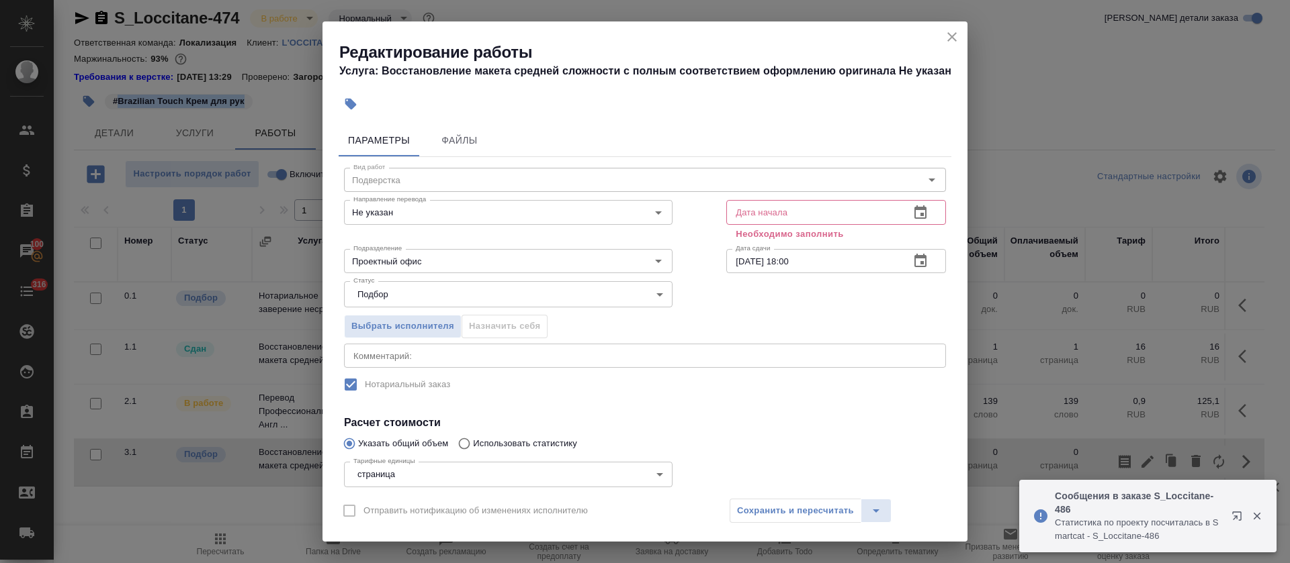
scroll to position [101, 0]
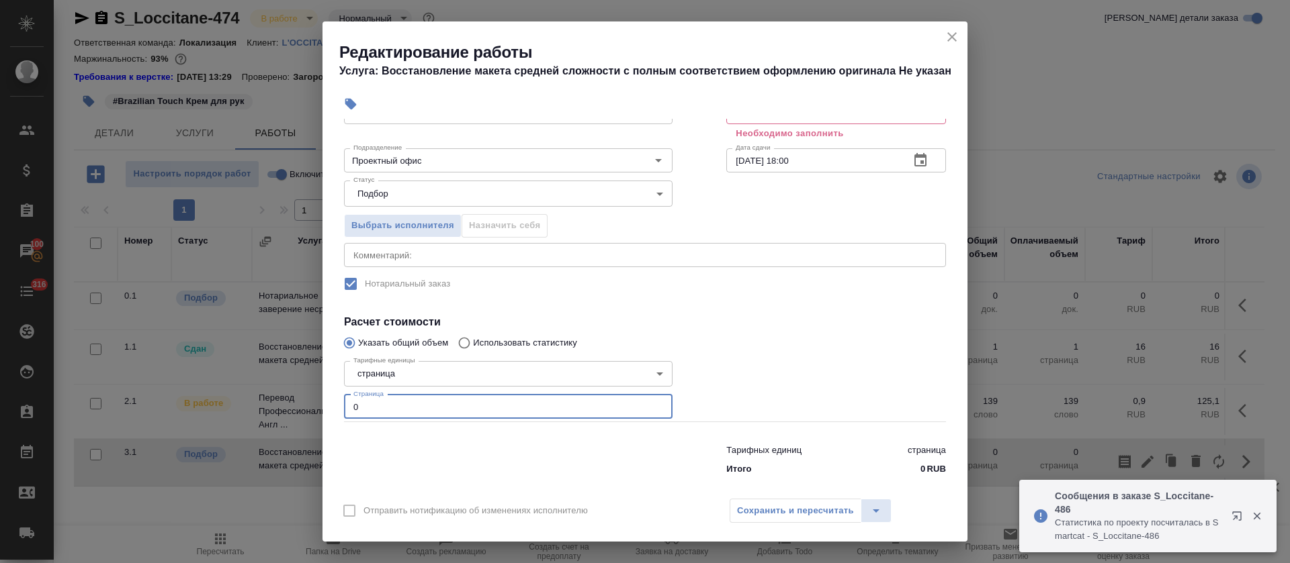
drag, startPoint x: 357, startPoint y: 408, endPoint x: 376, endPoint y: 410, distance: 19.0
click at [376, 410] on input "0" at bounding box center [508, 407] width 328 height 24
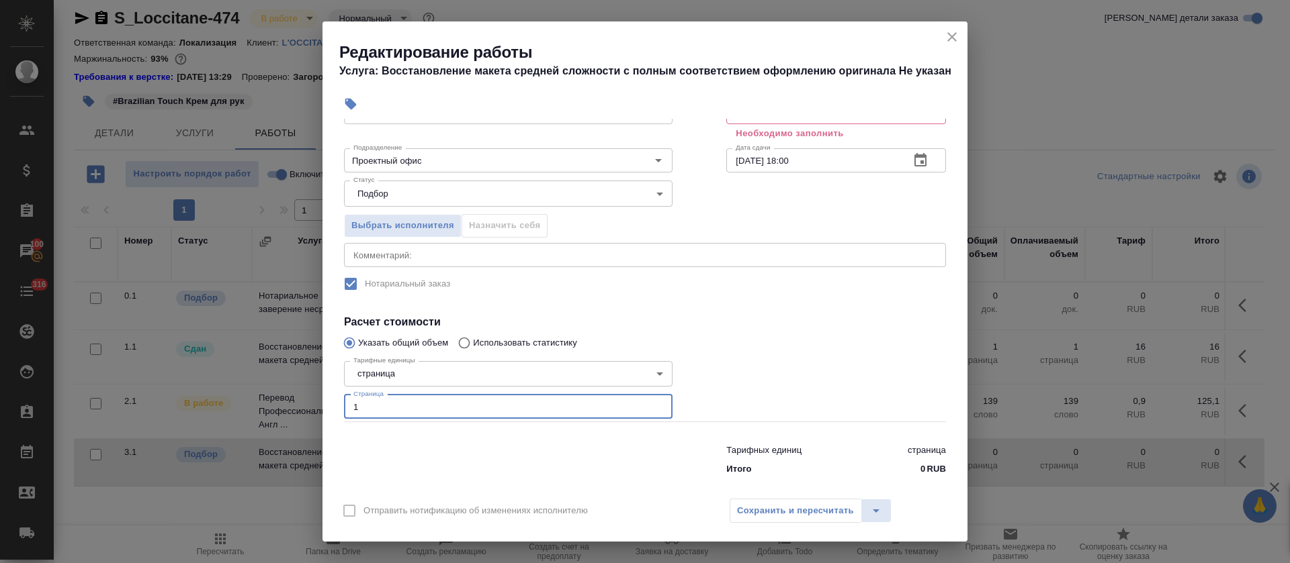
scroll to position [0, 0]
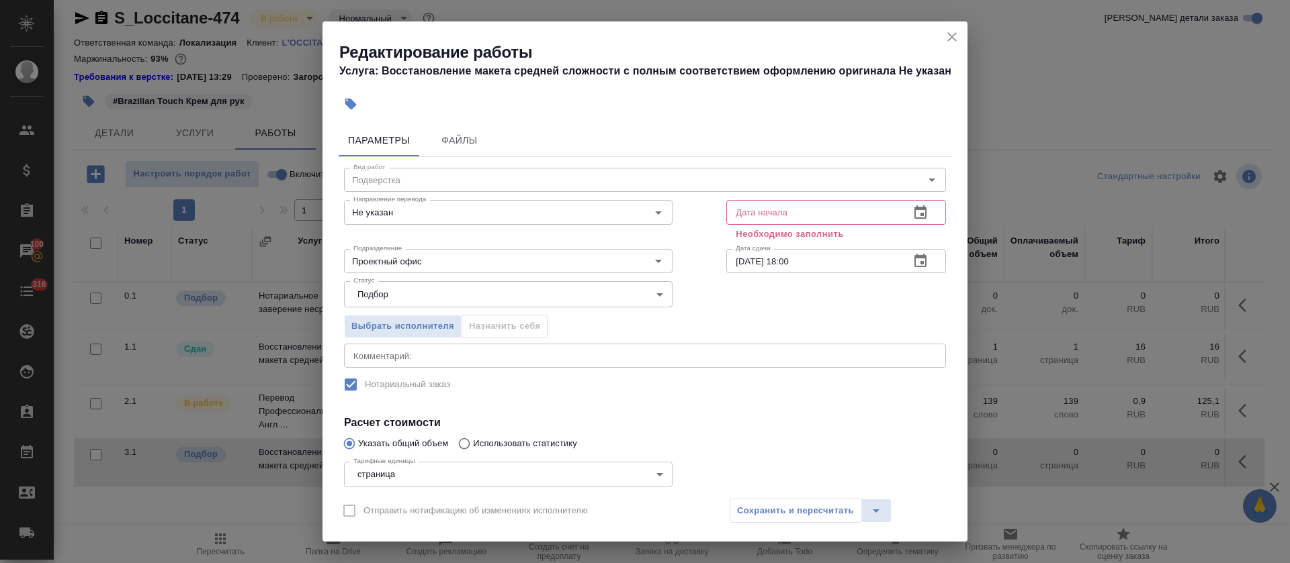
type input "1"
click at [914, 215] on icon "button" at bounding box center [920, 212] width 12 height 13
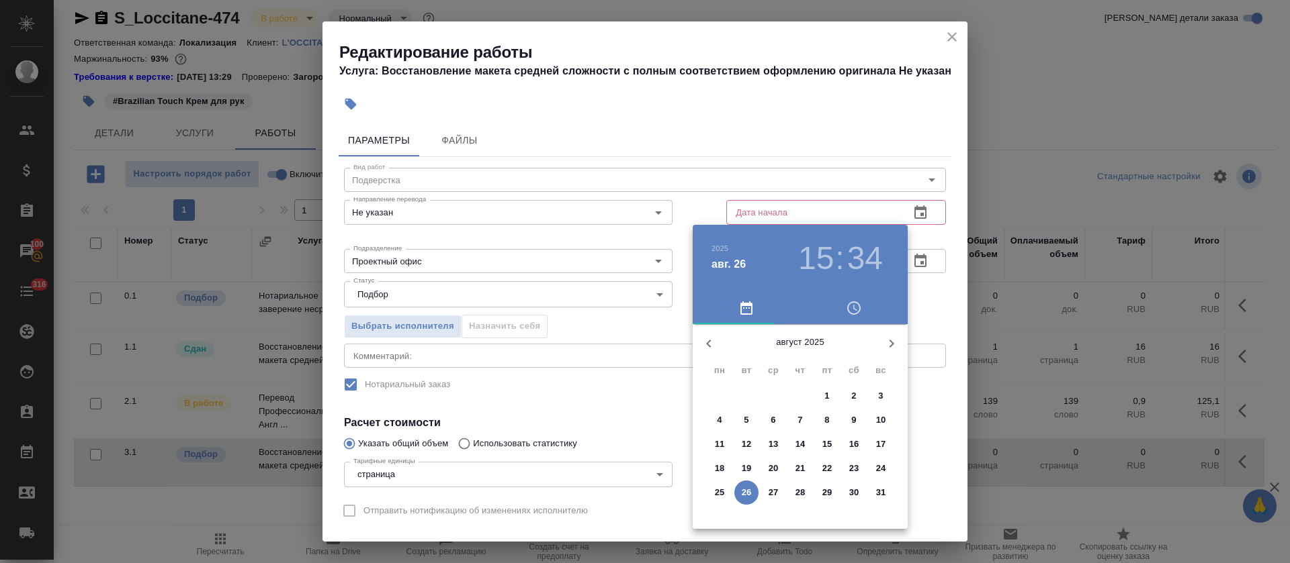
click at [776, 494] on p "27" at bounding box center [773, 492] width 10 height 13
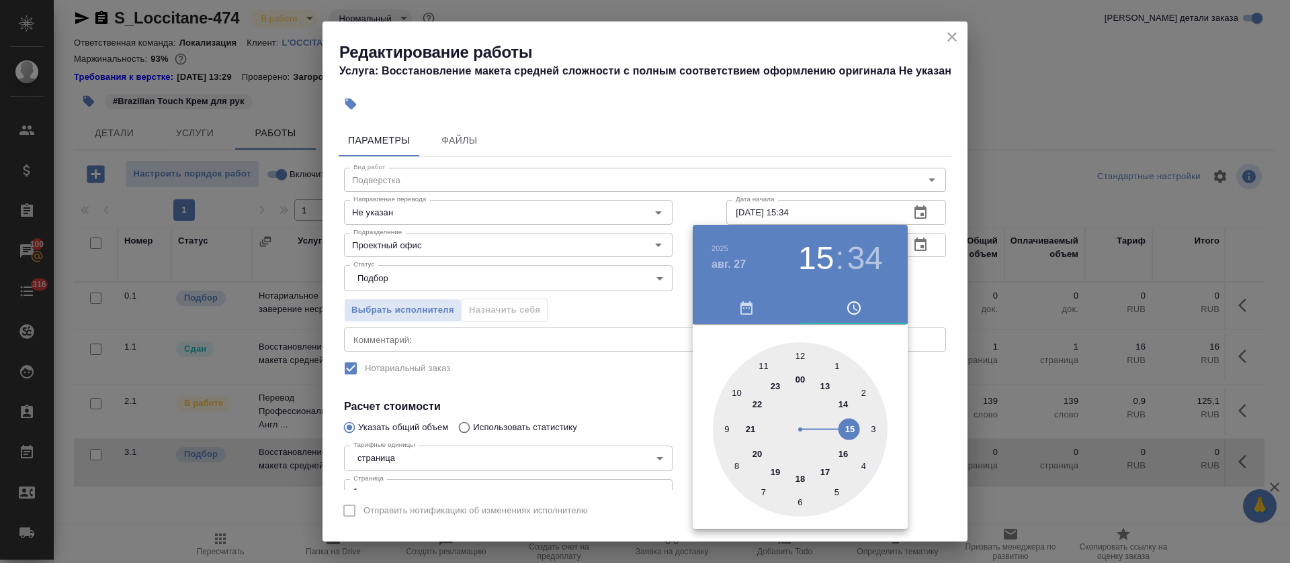
click at [823, 386] on div at bounding box center [800, 430] width 175 height 175
click at [796, 351] on div at bounding box center [800, 430] width 175 height 175
type input "[DATE] 13:00"
drag, startPoint x: 590, startPoint y: 410, endPoint x: 846, endPoint y: 318, distance: 272.3
click at [590, 410] on div at bounding box center [645, 281] width 1290 height 563
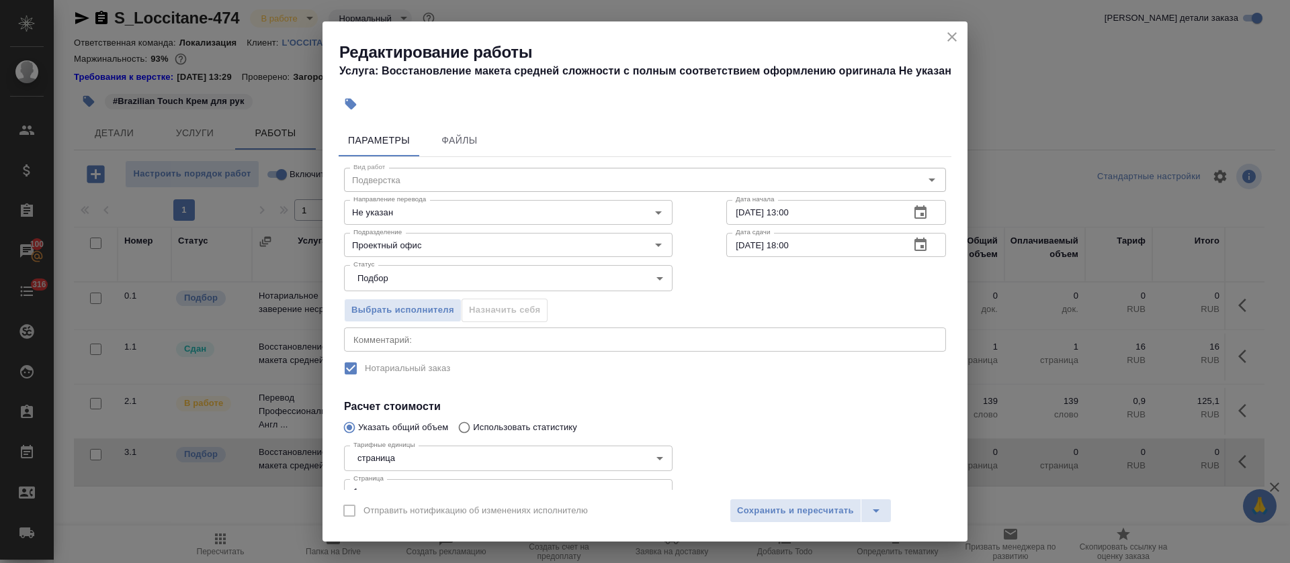
click at [912, 244] on icon "button" at bounding box center [920, 245] width 16 height 16
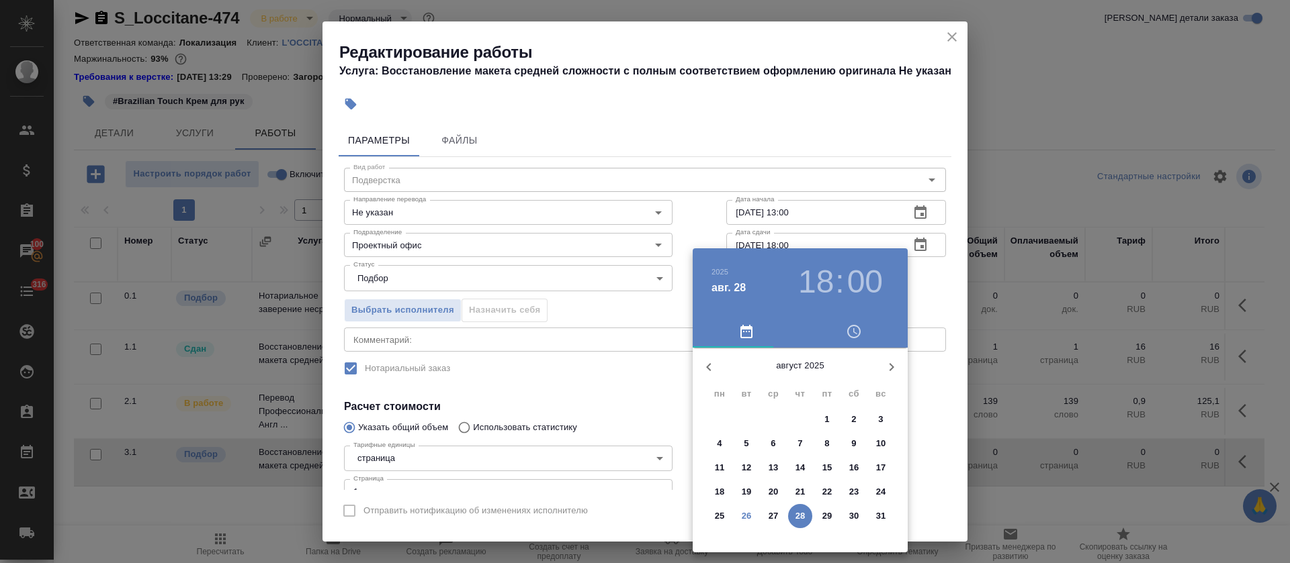
click at [774, 518] on p "27" at bounding box center [773, 516] width 10 height 13
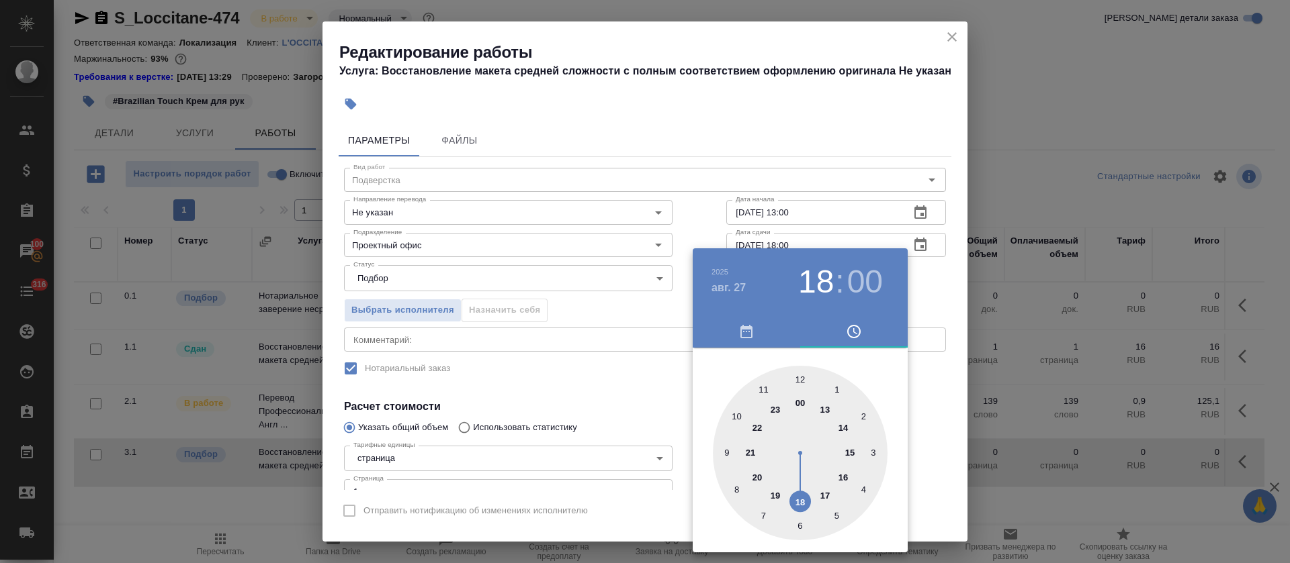
click at [844, 429] on div at bounding box center [800, 453] width 175 height 175
type input "[DATE] 14:00"
click at [562, 384] on div at bounding box center [645, 281] width 1290 height 563
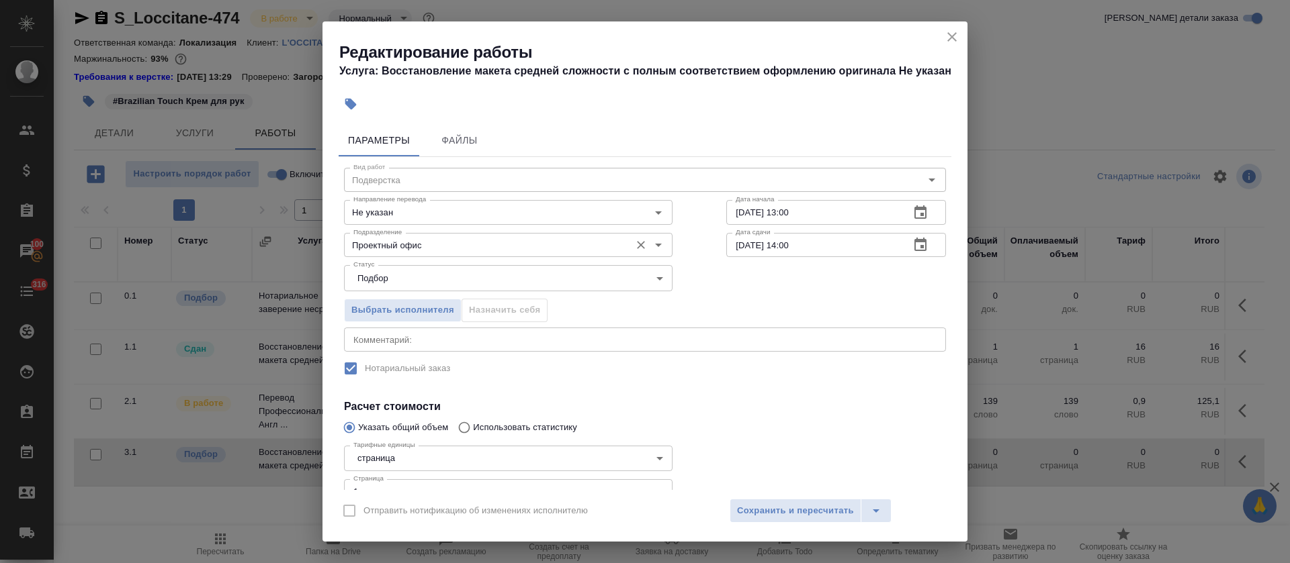
click at [476, 244] on input "Проектный офис" at bounding box center [485, 245] width 275 height 16
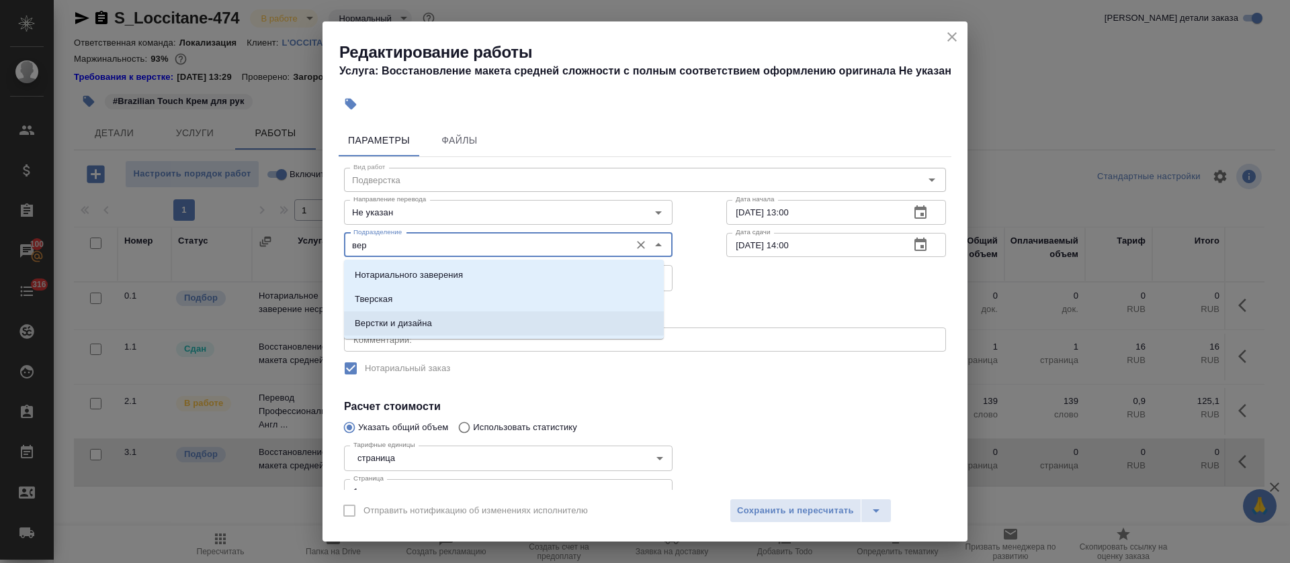
click at [462, 333] on li "Верстки и дизайна" at bounding box center [504, 324] width 320 height 24
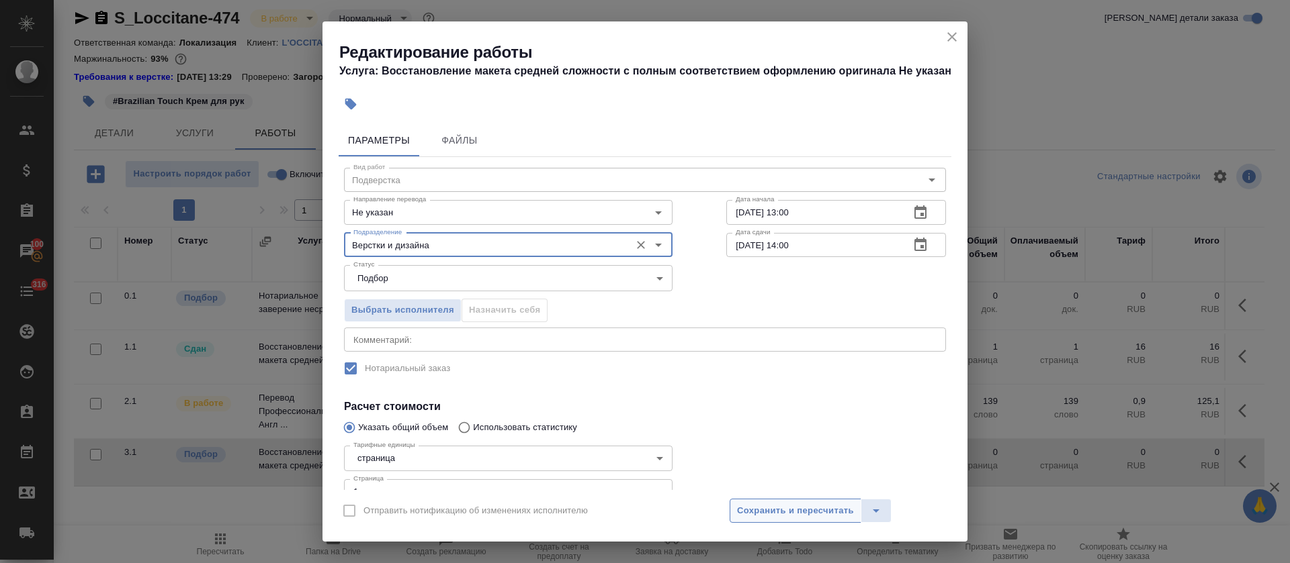
type input "Верстки и дизайна"
click at [795, 515] on span "Сохранить и пересчитать" at bounding box center [795, 511] width 117 height 15
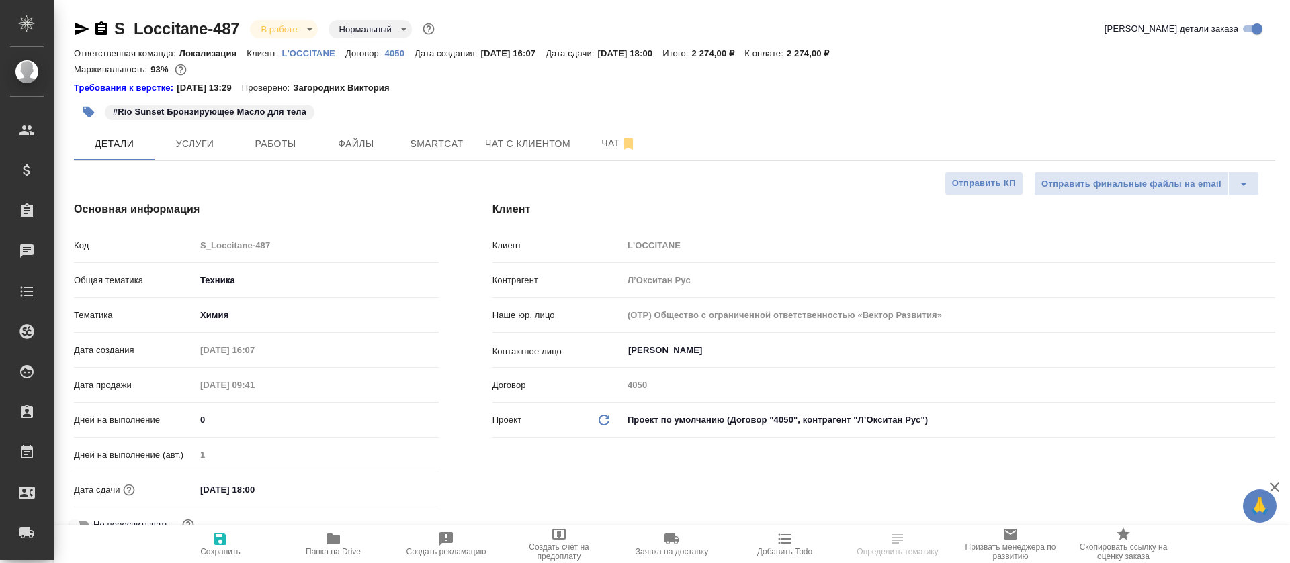
select select "RU"
click at [437, 147] on span "Smartcat" at bounding box center [436, 144] width 64 height 17
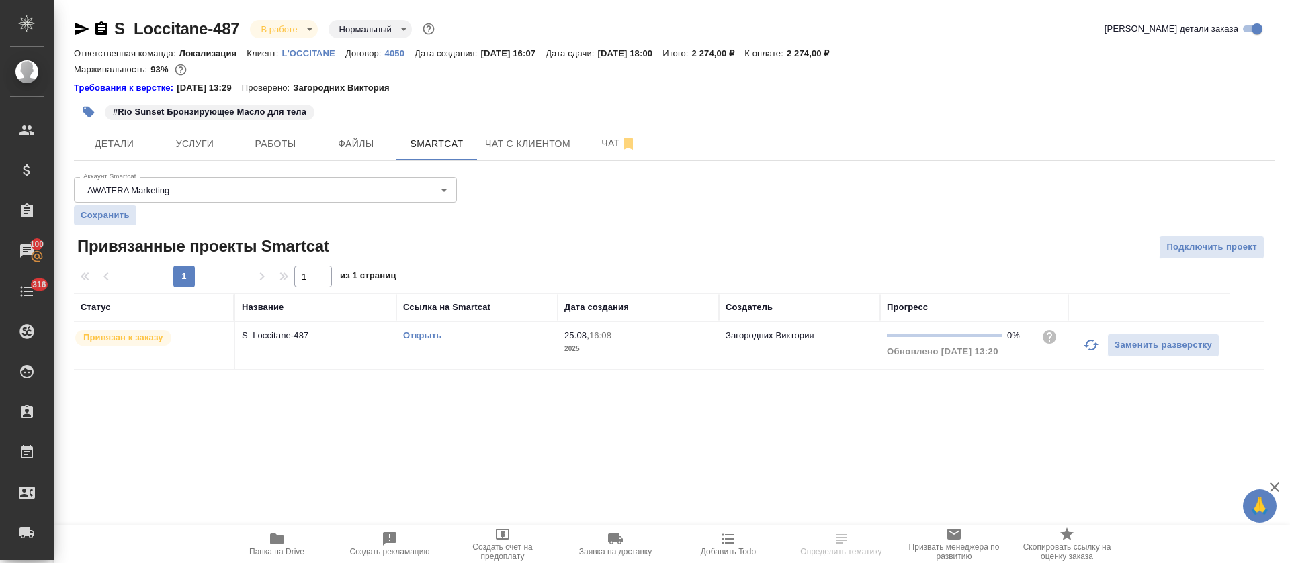
click at [1087, 340] on icon "button" at bounding box center [1091, 345] width 16 height 16
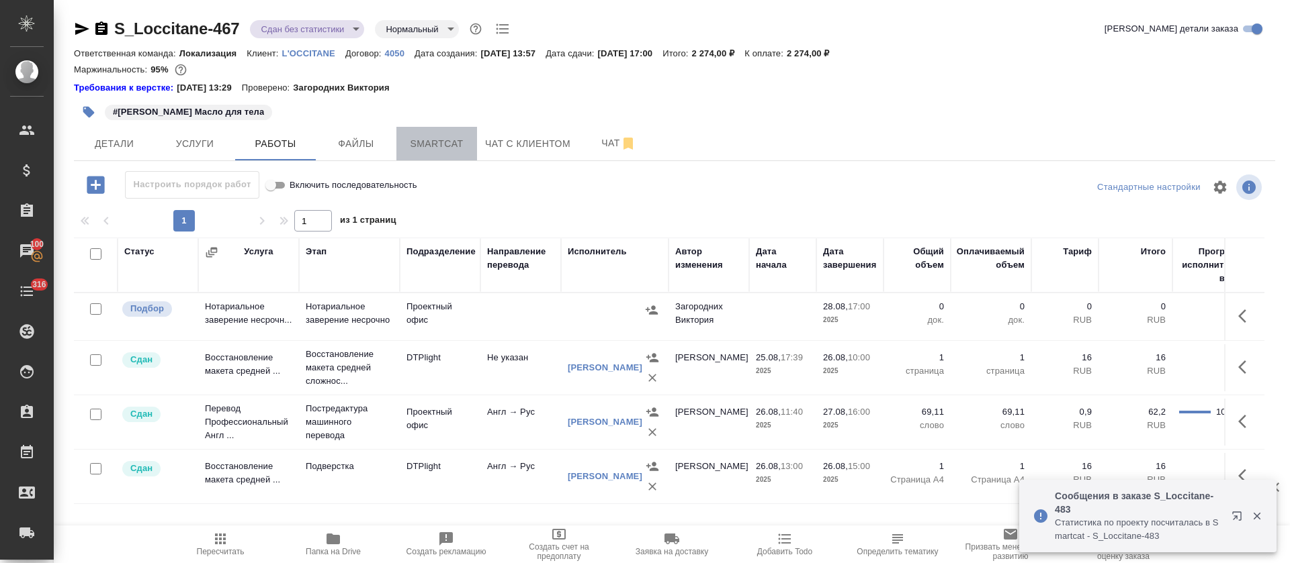
click at [438, 145] on span "Smartcat" at bounding box center [436, 144] width 64 height 17
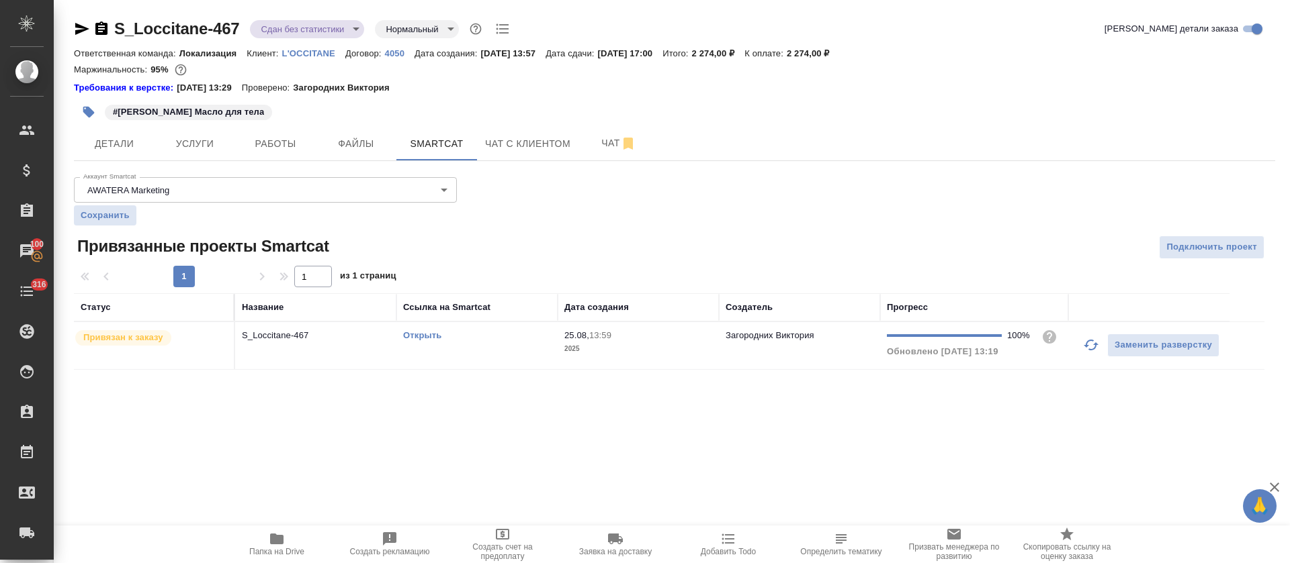
click at [434, 334] on link "Открыть" at bounding box center [422, 335] width 38 height 10
click at [284, 541] on icon "button" at bounding box center [277, 539] width 16 height 16
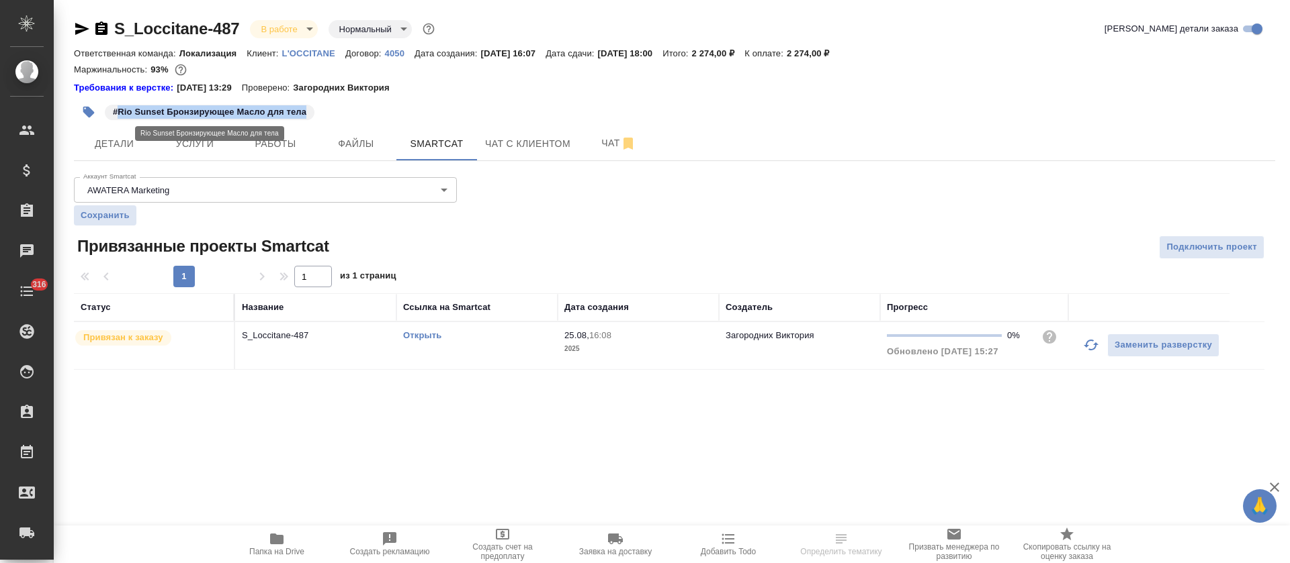
drag, startPoint x: 121, startPoint y: 113, endPoint x: 310, endPoint y: 111, distance: 188.7
click at [310, 111] on span "#Rio Sunset Бронзирующее Масло для тела" at bounding box center [210, 111] width 210 height 13
copy p "Rio Sunset Бронзирующее Масло для тела"
click at [408, 336] on link "Открыть" at bounding box center [422, 335] width 38 height 10
click at [271, 140] on span "Работы" at bounding box center [275, 144] width 64 height 17
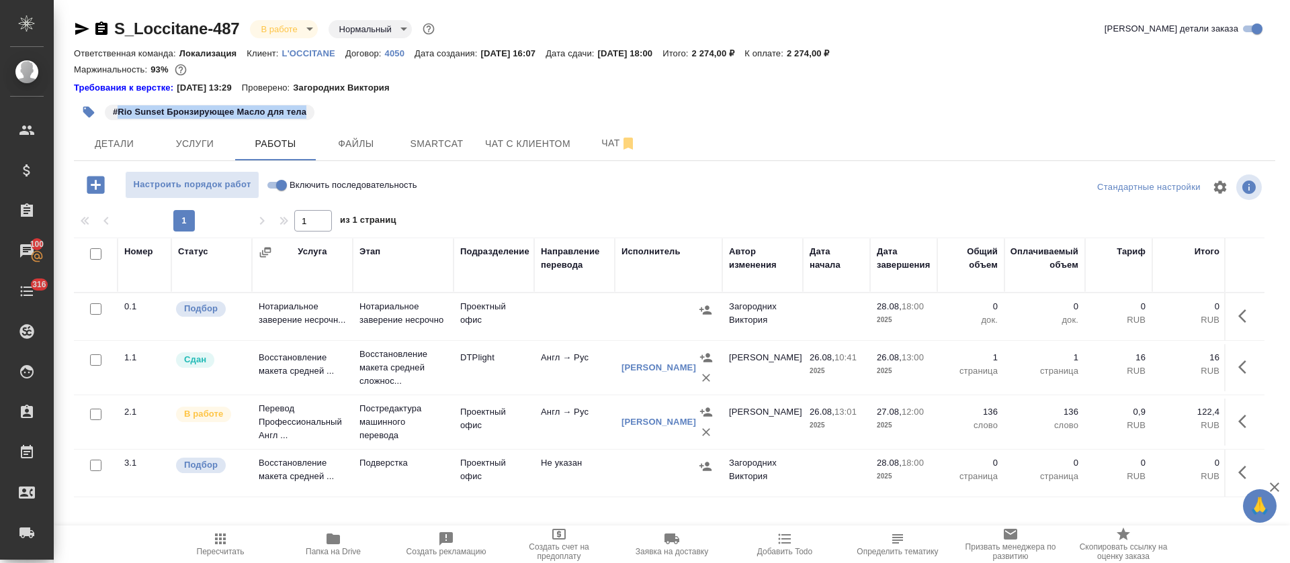
scroll to position [11, 0]
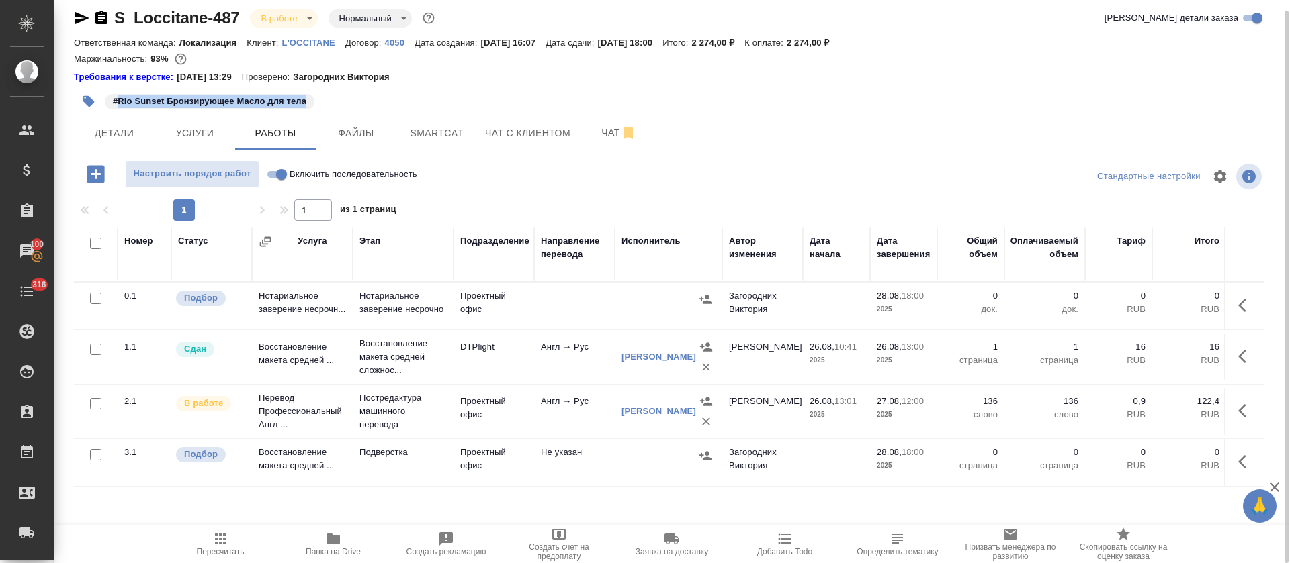
click at [1245, 461] on icon "button" at bounding box center [1246, 462] width 16 height 16
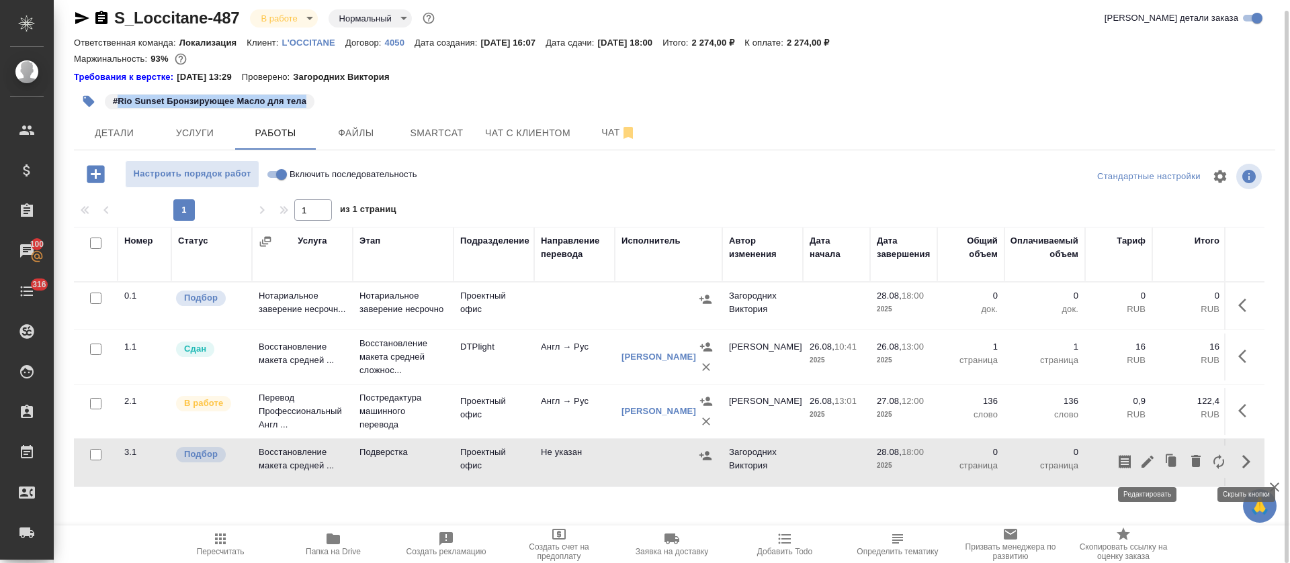
click at [1150, 459] on icon "button" at bounding box center [1147, 462] width 16 height 16
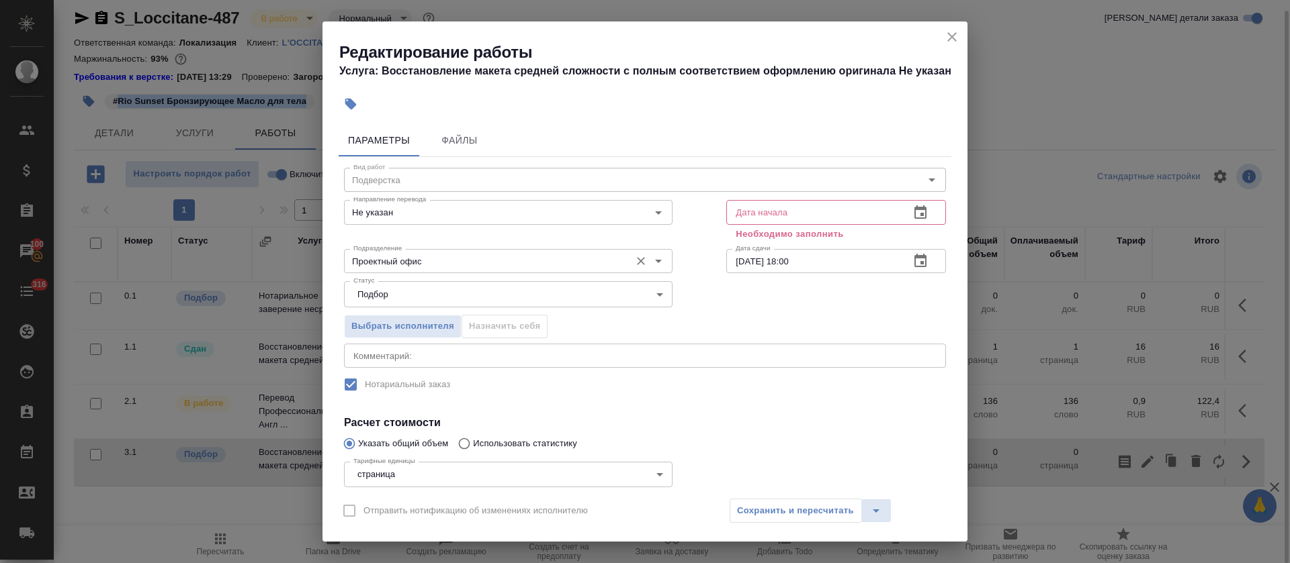
click at [483, 268] on input "Проектный офис" at bounding box center [485, 261] width 275 height 16
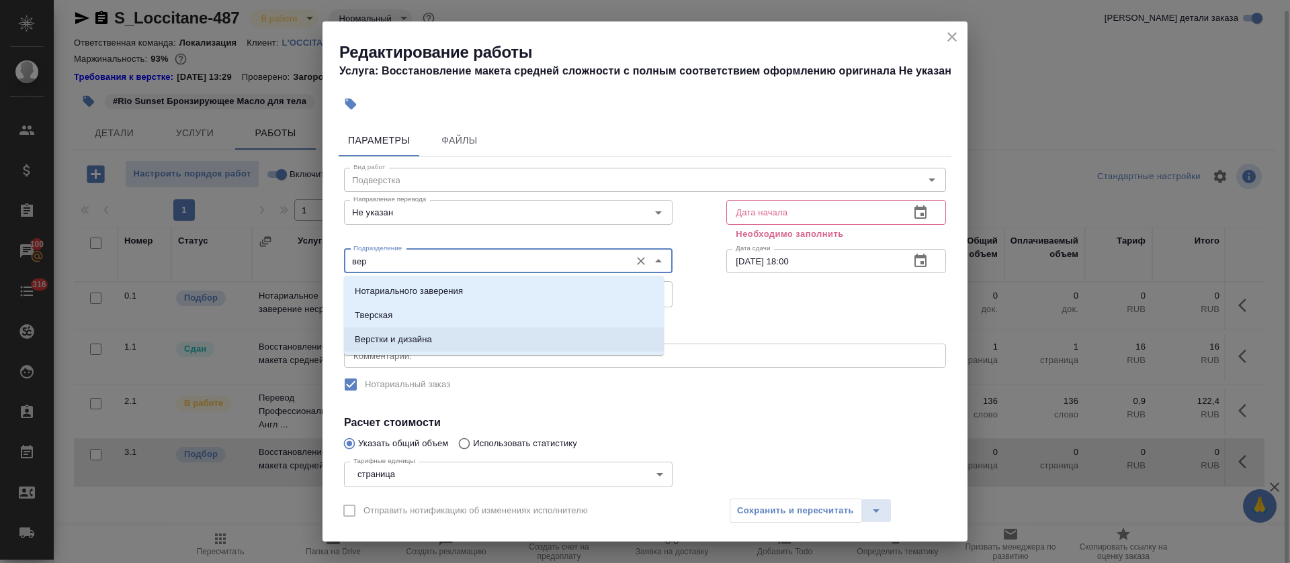
click at [463, 342] on li "Верстки и дизайна" at bounding box center [504, 340] width 320 height 24
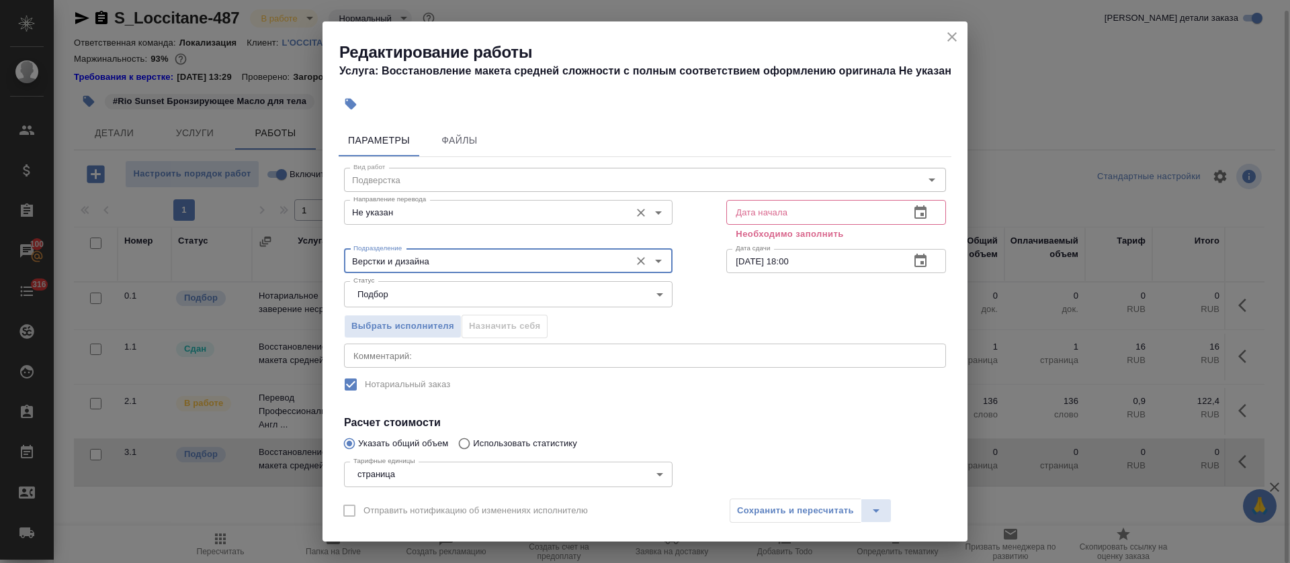
type input "Верстки и дизайна"
click at [417, 205] on input "Не указан" at bounding box center [485, 212] width 275 height 16
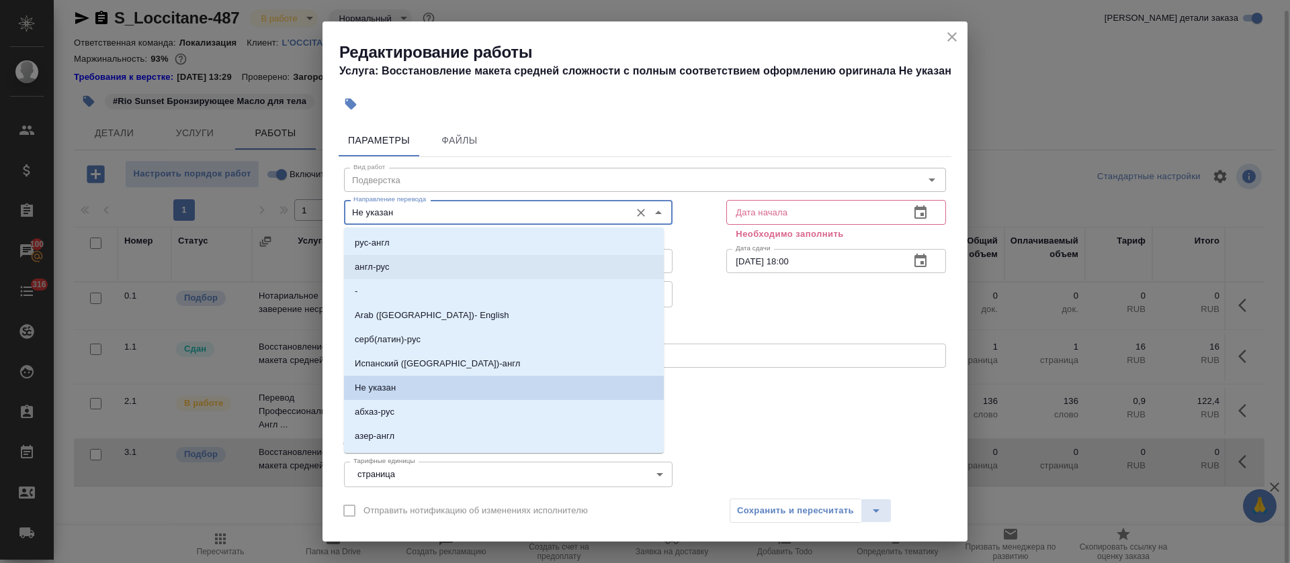
click at [415, 267] on li "англ-рус" at bounding box center [504, 267] width 320 height 24
type input "англ-рус"
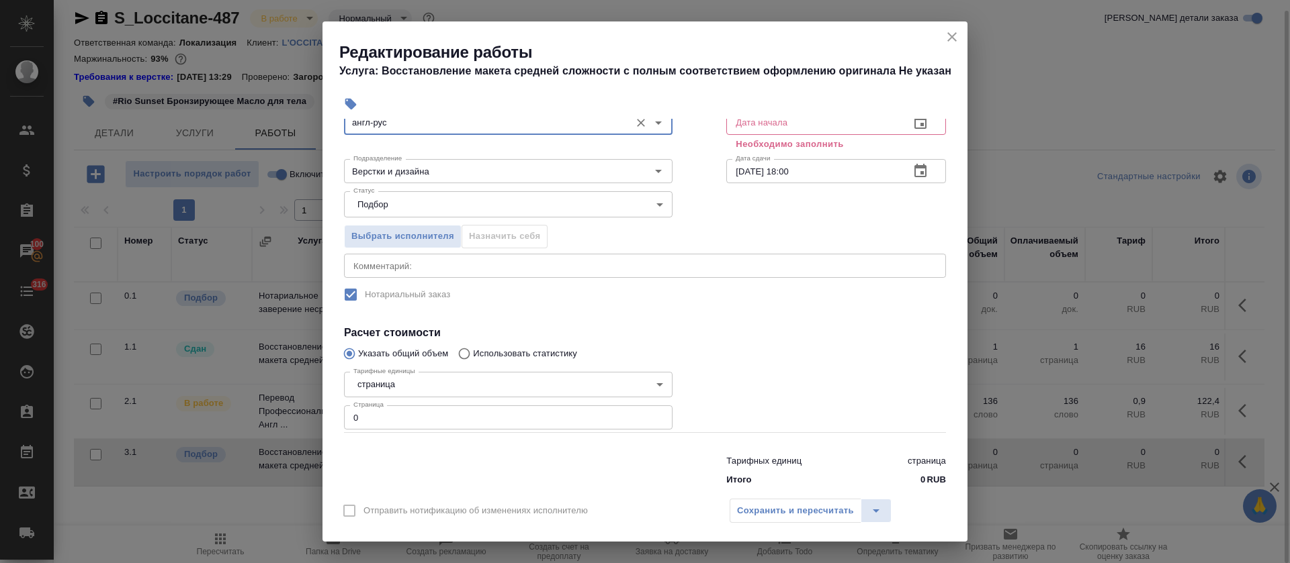
scroll to position [101, 0]
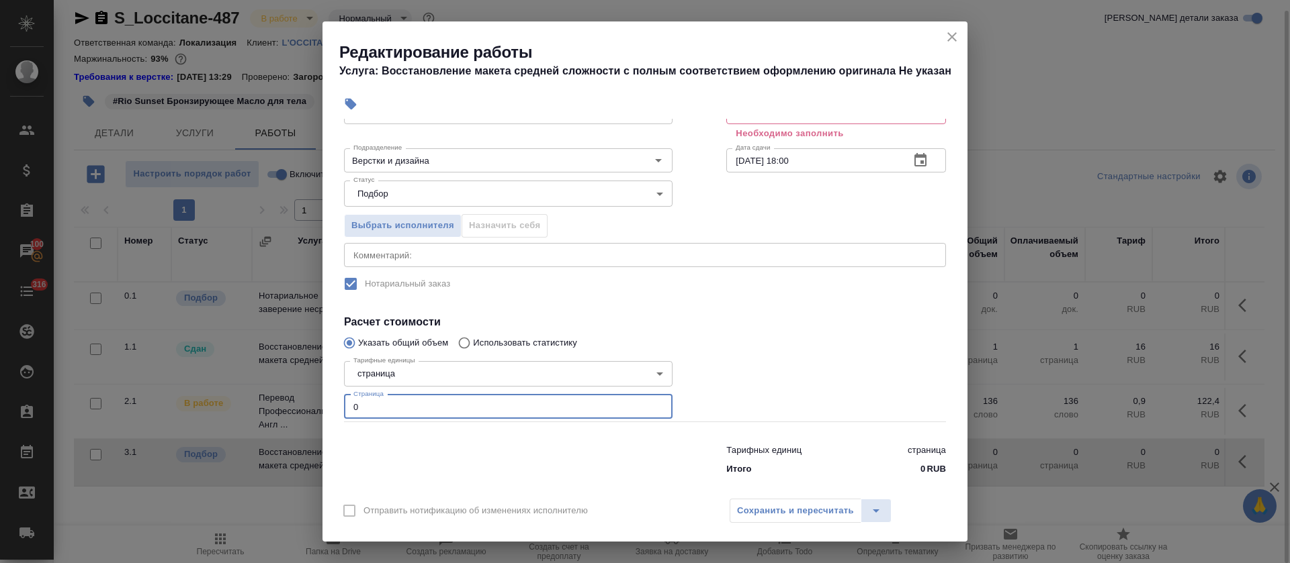
drag, startPoint x: 375, startPoint y: 406, endPoint x: 345, endPoint y: 406, distance: 29.6
click at [345, 406] on input "0" at bounding box center [508, 407] width 328 height 24
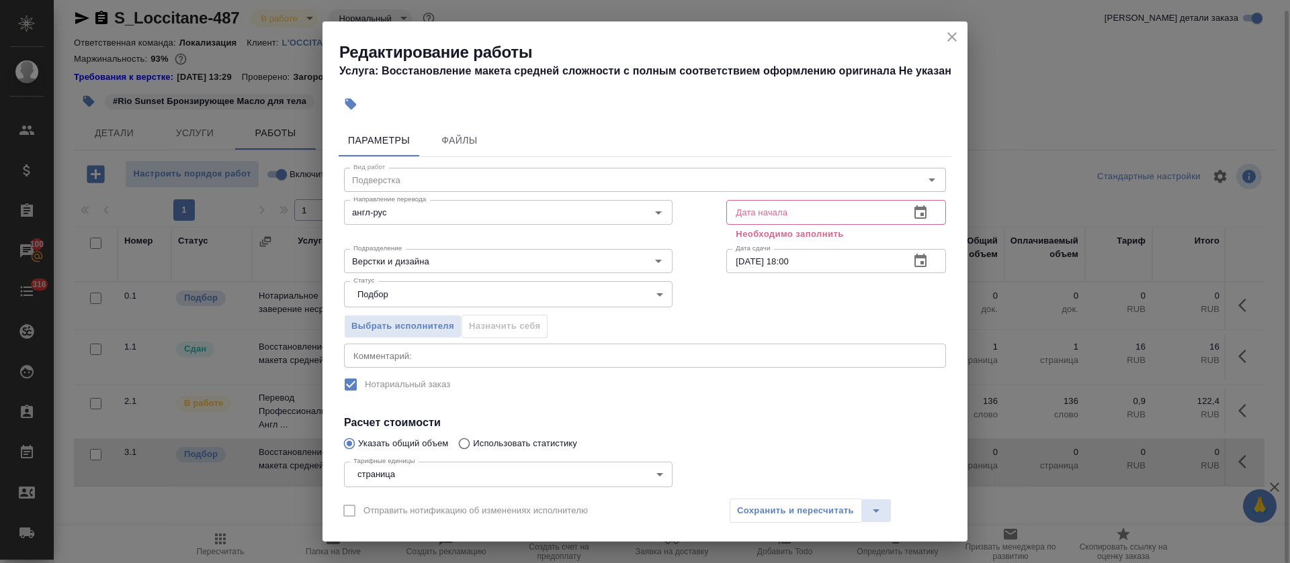
type input "1"
click at [912, 205] on icon "button" at bounding box center [920, 213] width 16 height 16
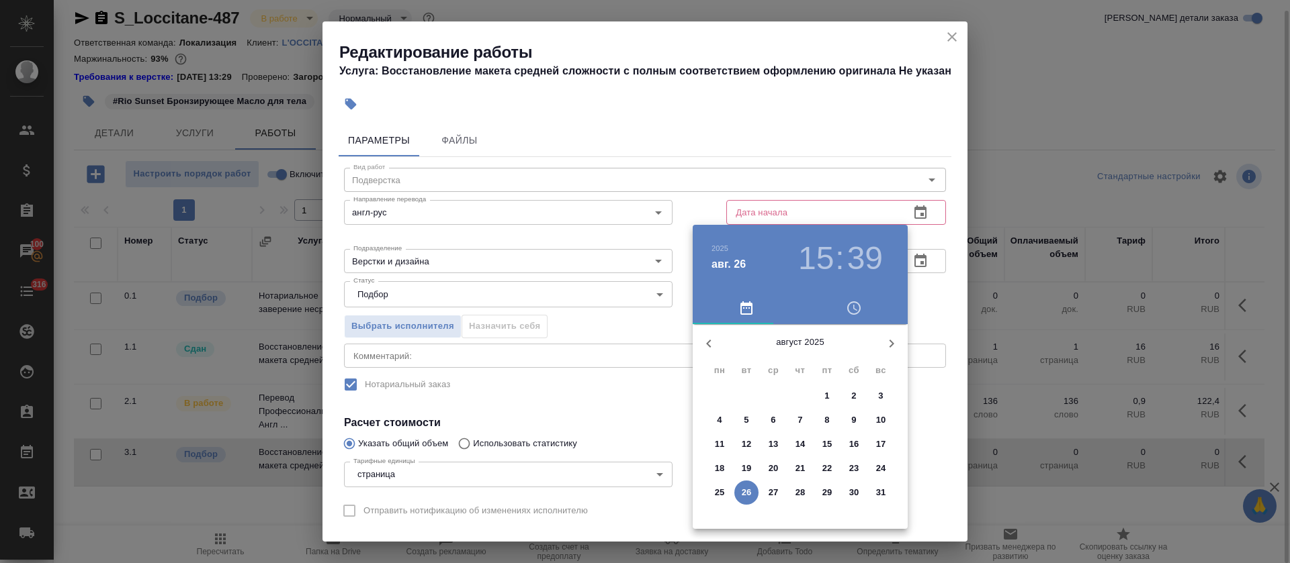
click at [774, 492] on p "27" at bounding box center [773, 492] width 10 height 13
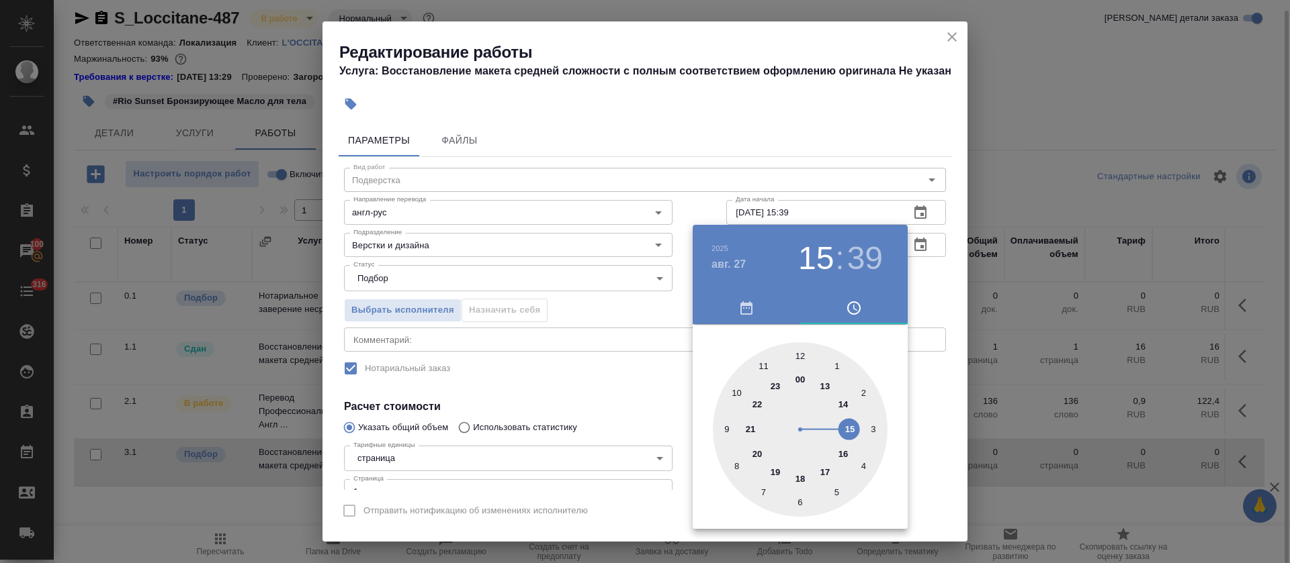
click at [825, 389] on div at bounding box center [800, 430] width 175 height 175
click at [802, 349] on div at bounding box center [800, 430] width 175 height 175
type input "[DATE] 13:00"
click at [549, 405] on div at bounding box center [645, 281] width 1290 height 563
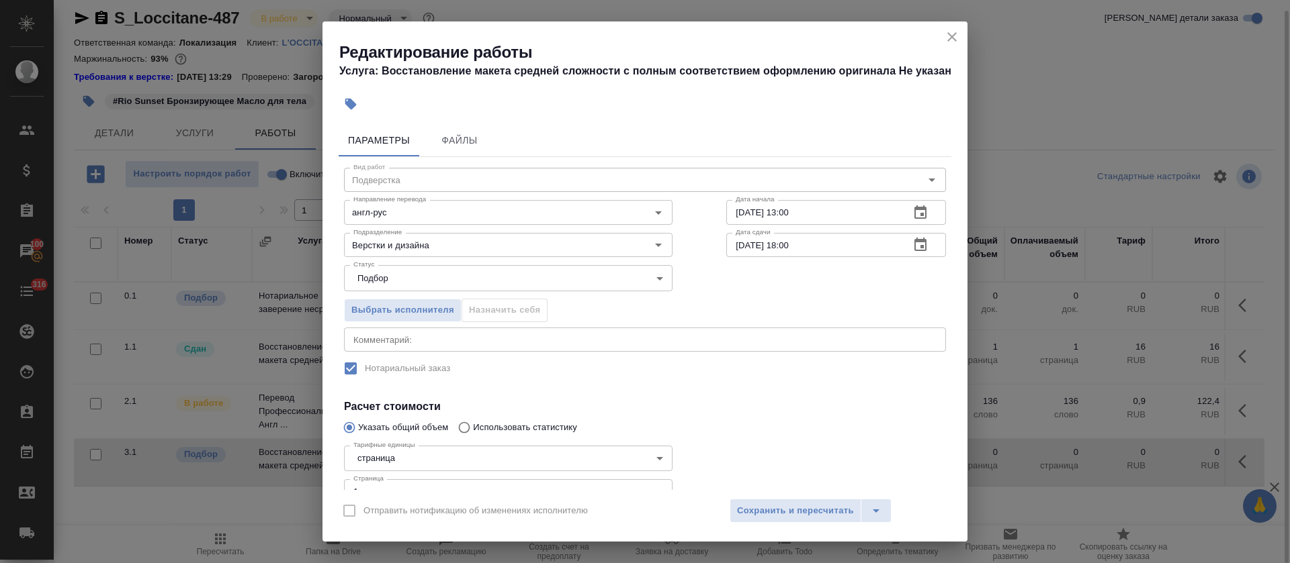
click at [914, 246] on icon "button" at bounding box center [920, 244] width 12 height 13
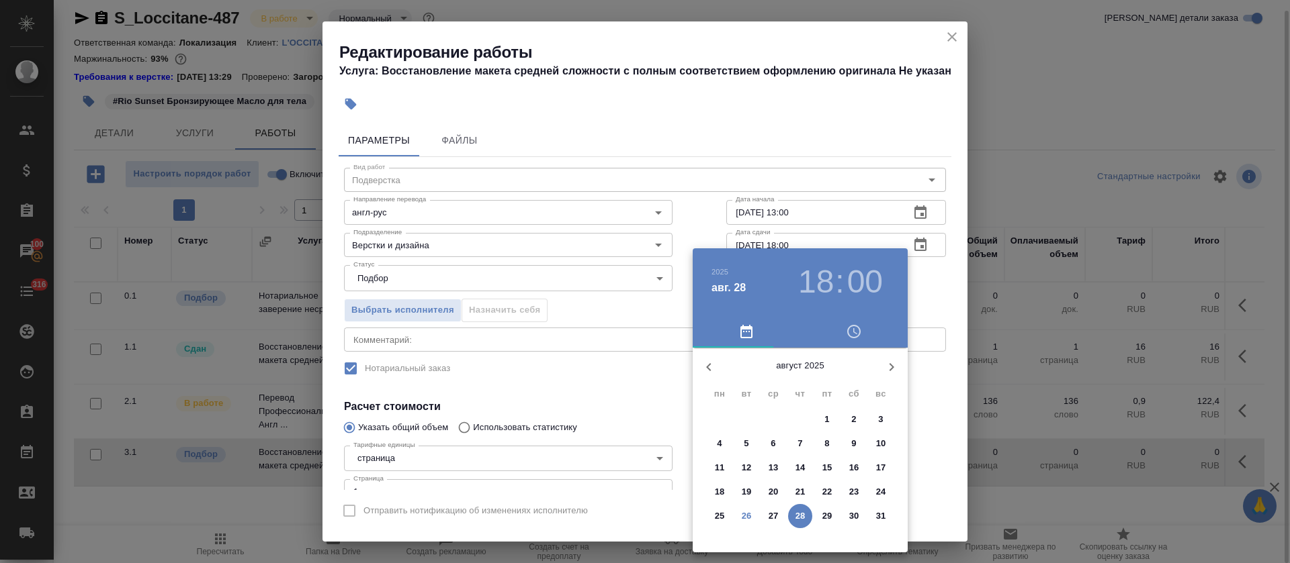
click at [776, 521] on p "27" at bounding box center [773, 516] width 10 height 13
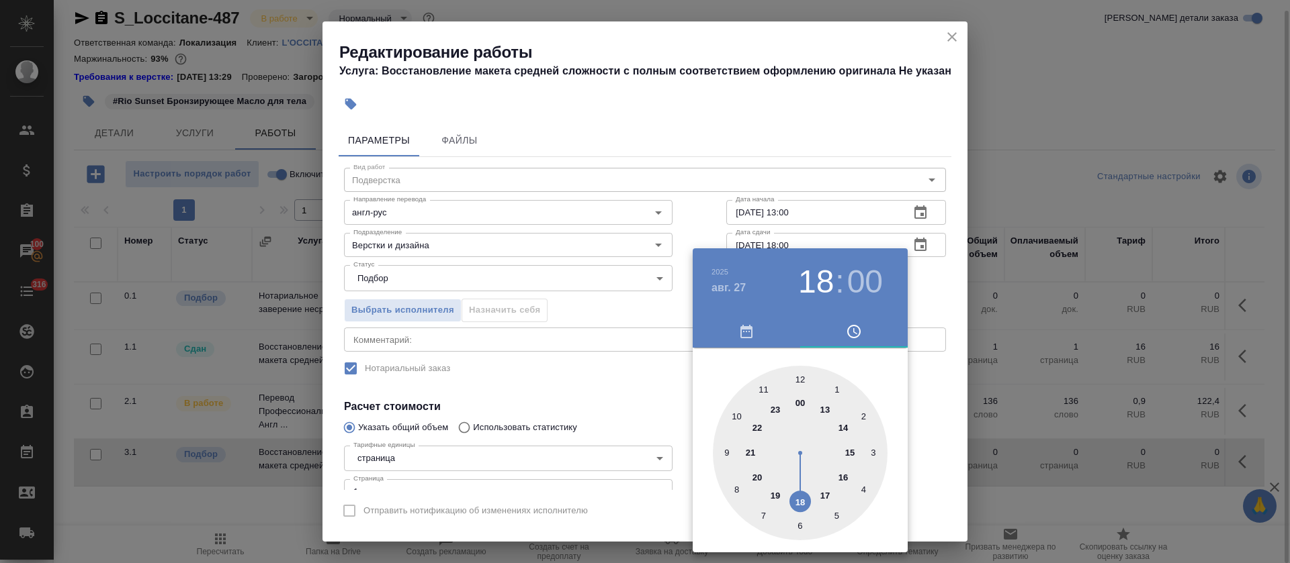
click at [845, 425] on div at bounding box center [800, 453] width 175 height 175
type input "[DATE] 14:00"
click at [523, 403] on div at bounding box center [645, 281] width 1290 height 563
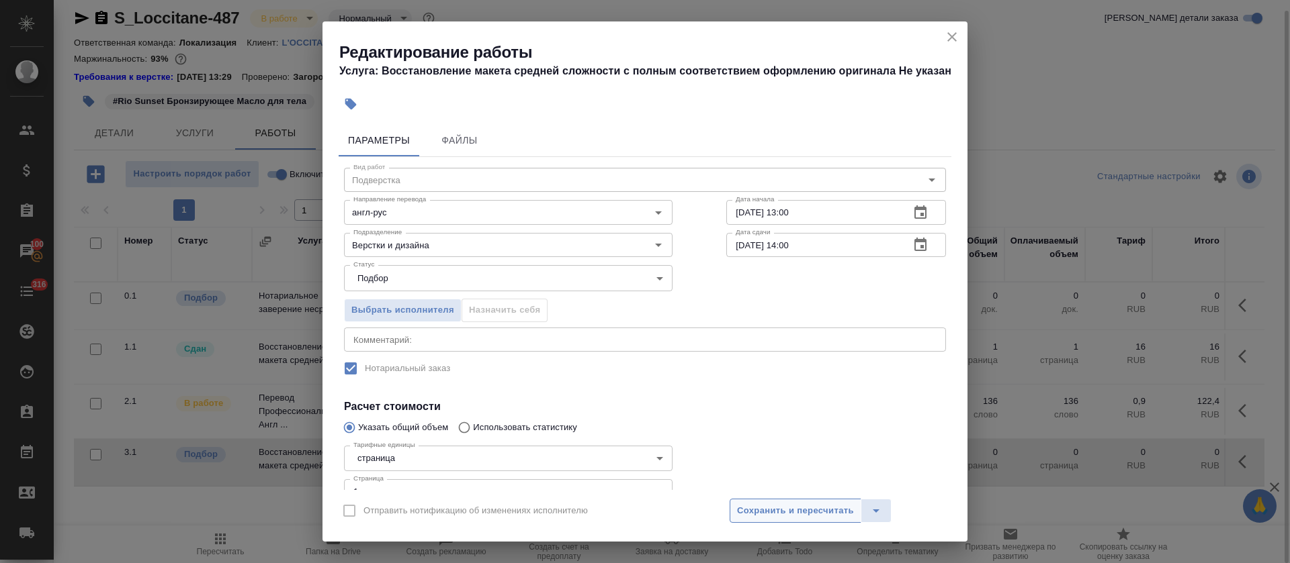
click at [780, 506] on span "Сохранить и пересчитать" at bounding box center [795, 511] width 117 height 15
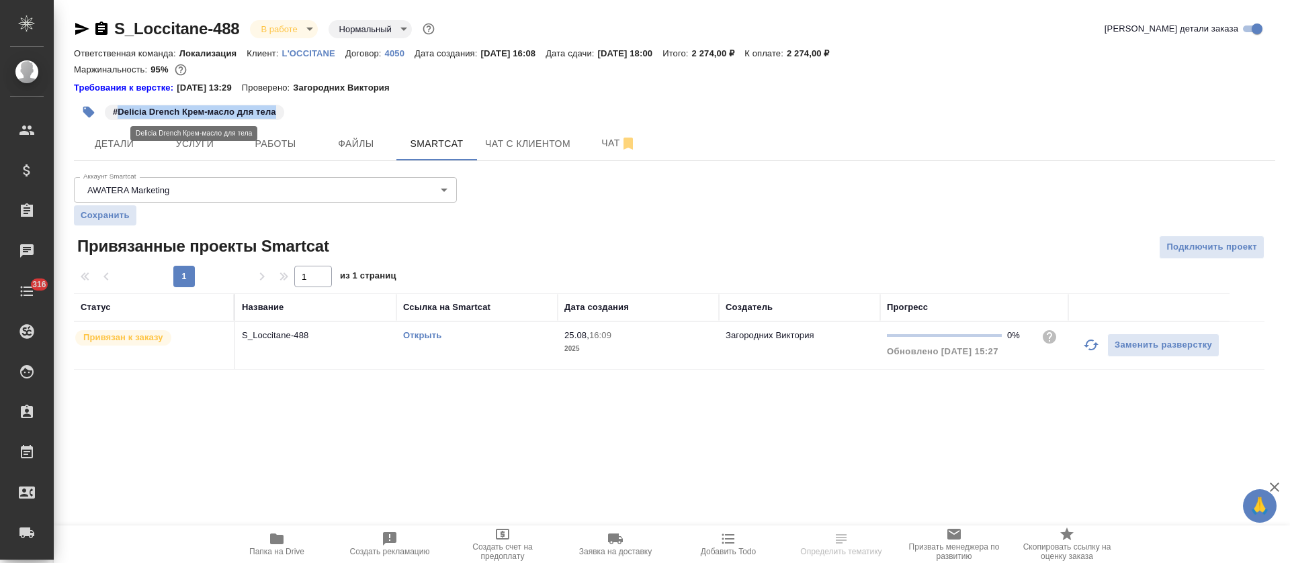
drag, startPoint x: 116, startPoint y: 113, endPoint x: 279, endPoint y: 119, distance: 164.0
click at [279, 119] on div "#Delicia Drench Крем-масло для тела" at bounding box center [194, 112] width 179 height 15
copy p "Delicia Drench Крем-масло для тела"
click at [426, 339] on link "Открыть" at bounding box center [422, 335] width 38 height 10
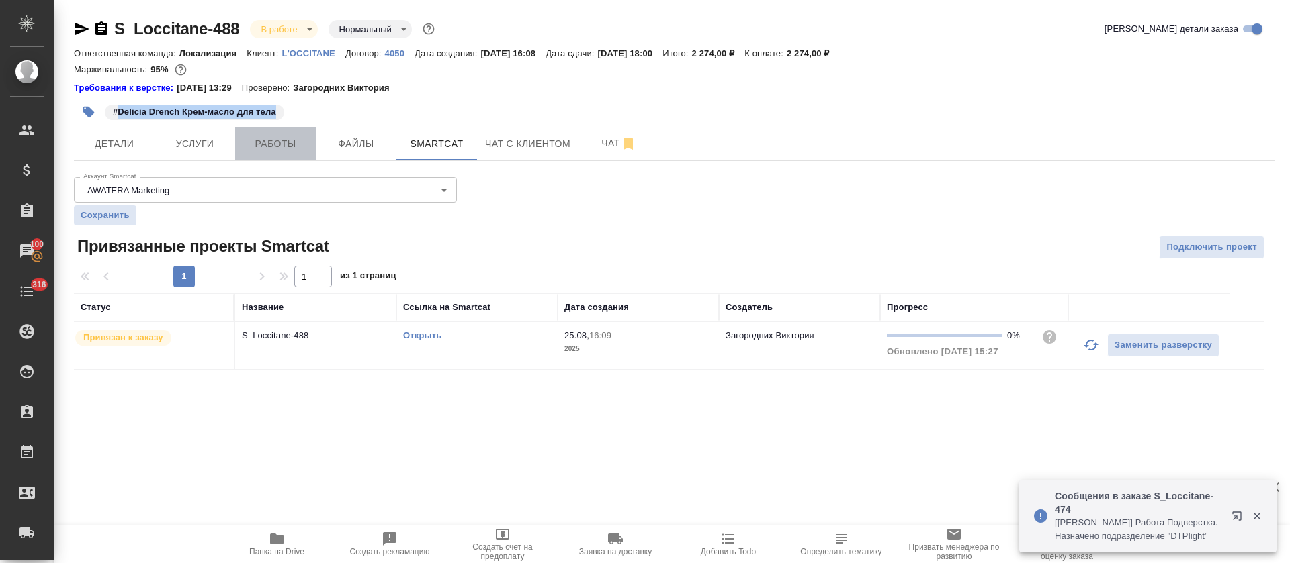
click at [285, 143] on span "Работы" at bounding box center [275, 144] width 64 height 17
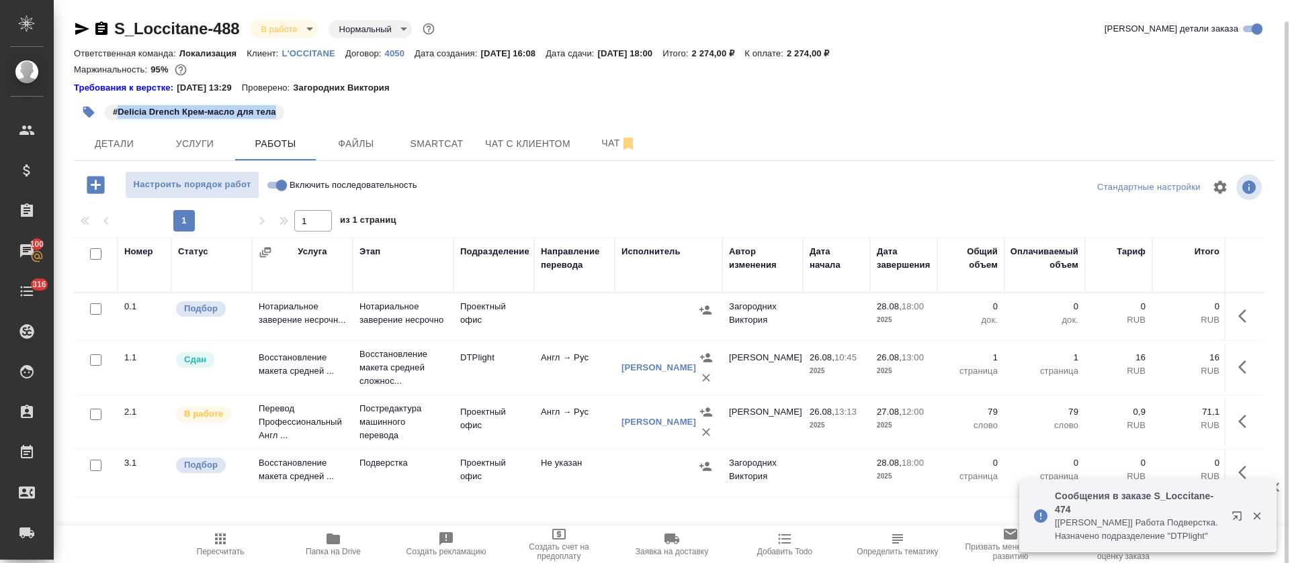
scroll to position [11, 0]
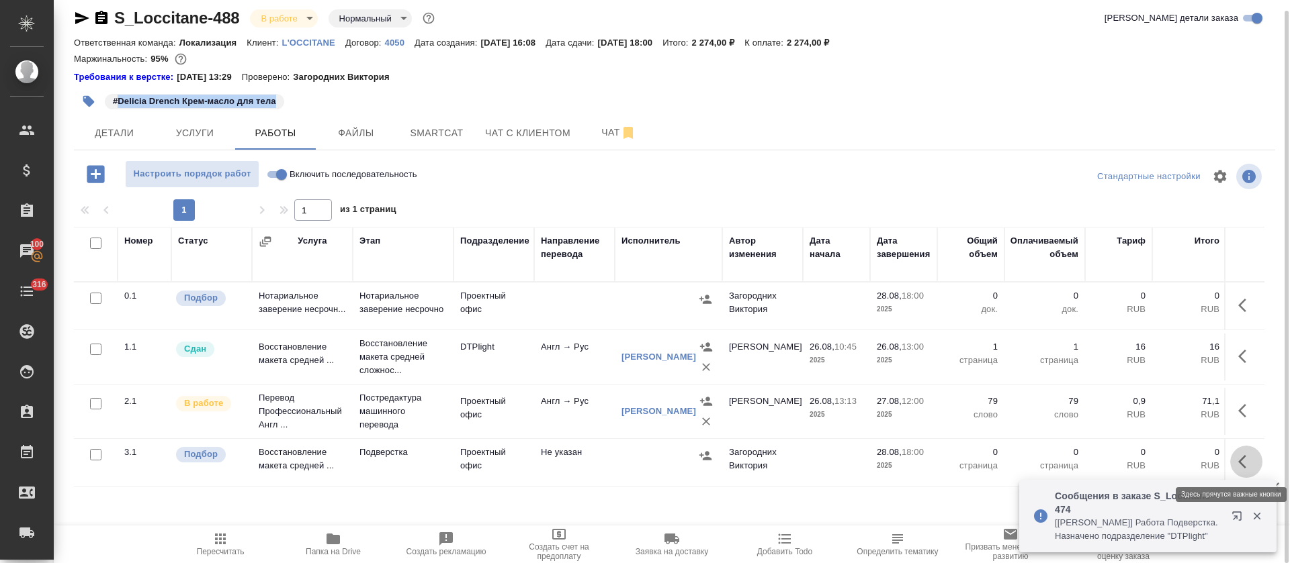
click at [1243, 452] on button "button" at bounding box center [1246, 462] width 32 height 32
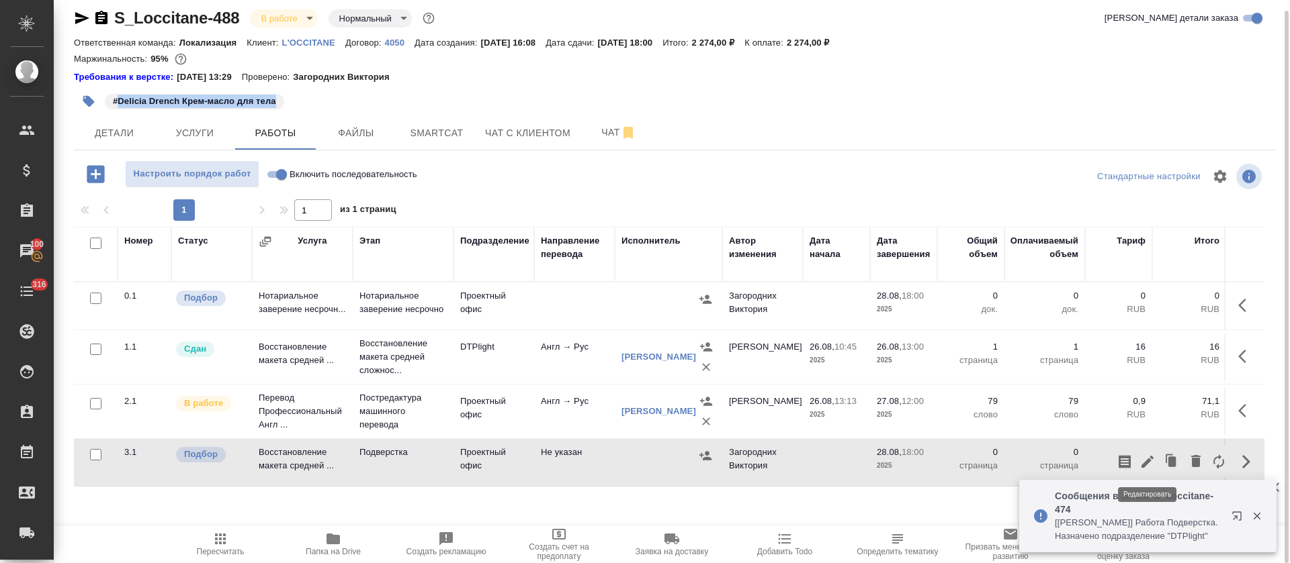
click at [1147, 460] on icon "button" at bounding box center [1147, 462] width 12 height 12
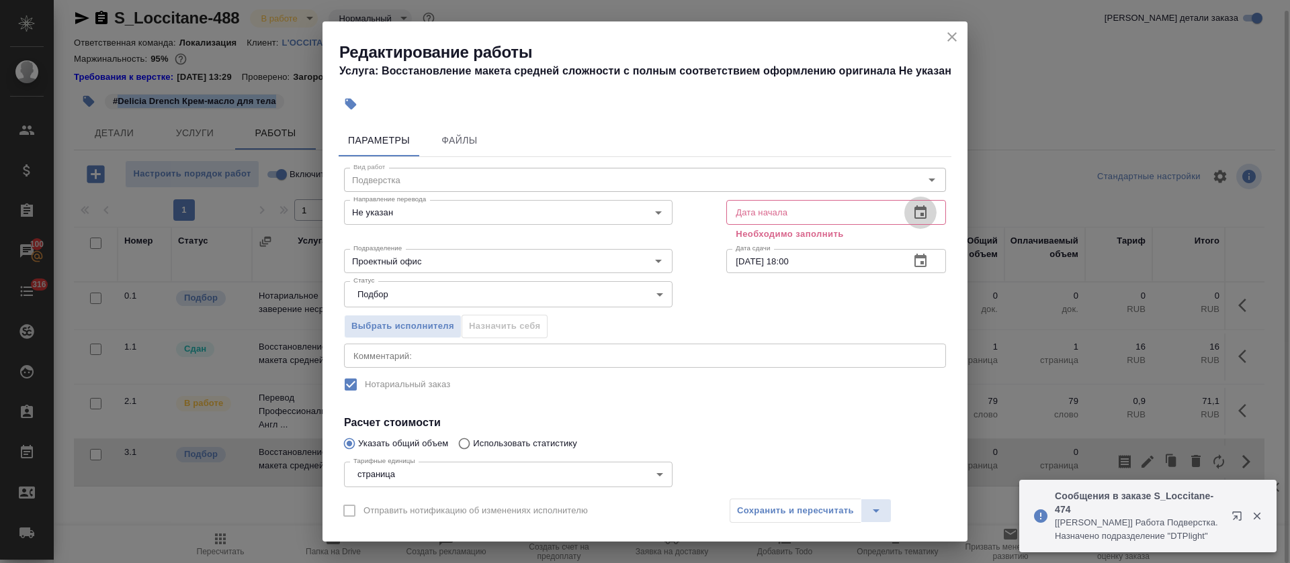
click at [912, 215] on icon "button" at bounding box center [920, 213] width 16 height 16
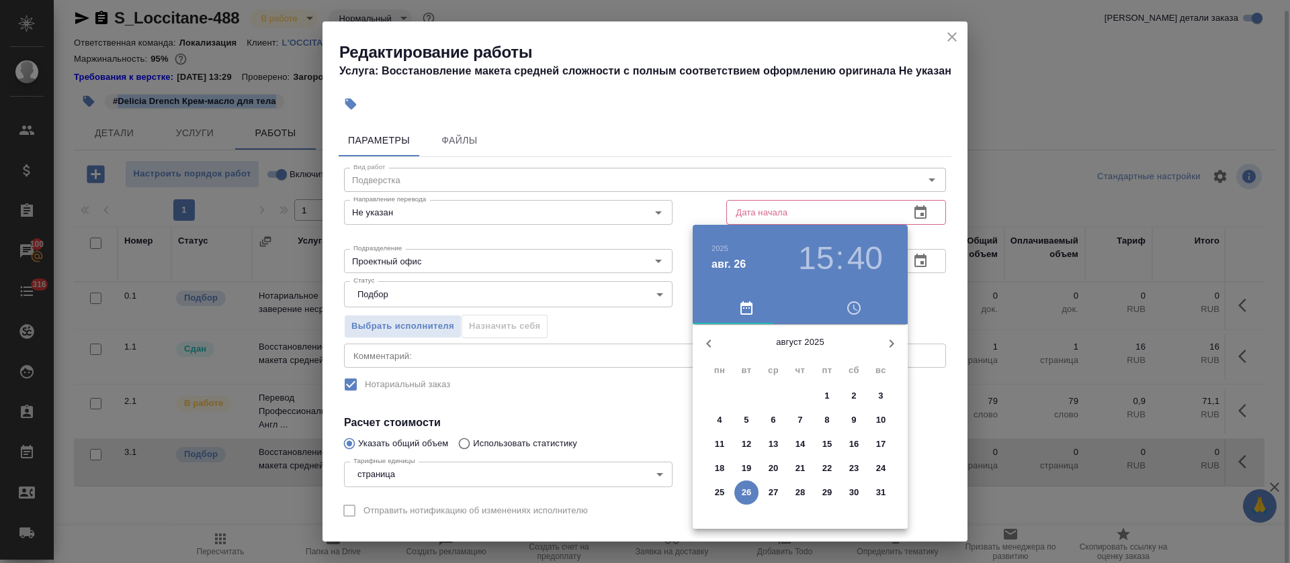
click at [780, 494] on span "27" at bounding box center [773, 492] width 24 height 13
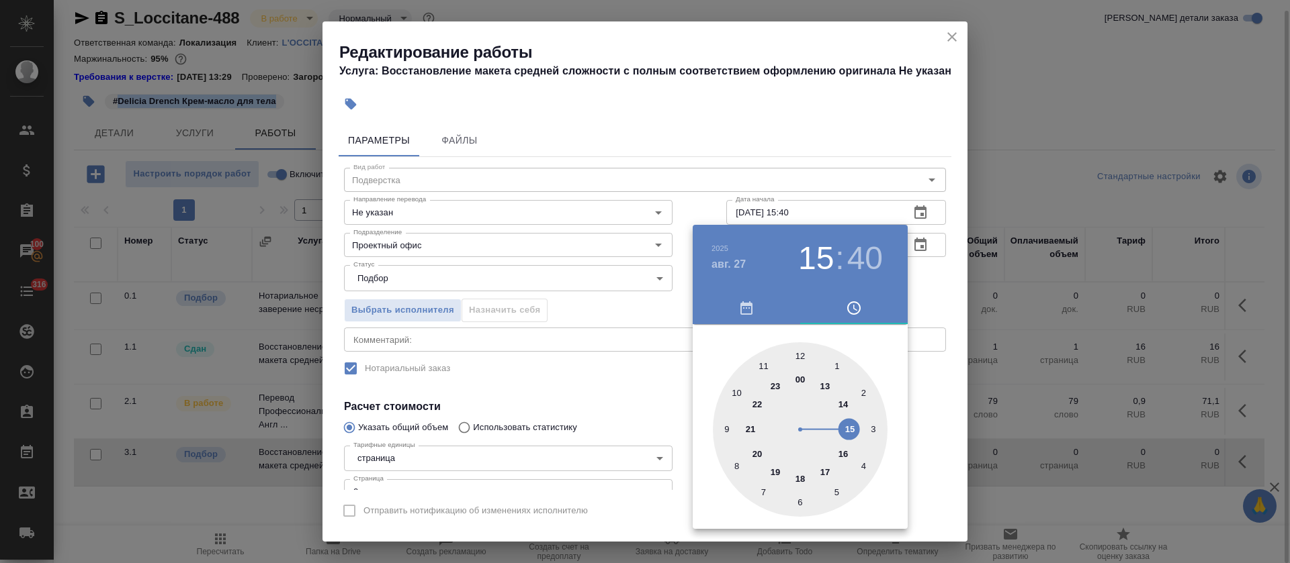
click at [823, 392] on div at bounding box center [800, 430] width 175 height 175
click at [801, 353] on div at bounding box center [800, 430] width 175 height 175
type input "[DATE] 13:00"
click at [506, 416] on div at bounding box center [645, 281] width 1290 height 563
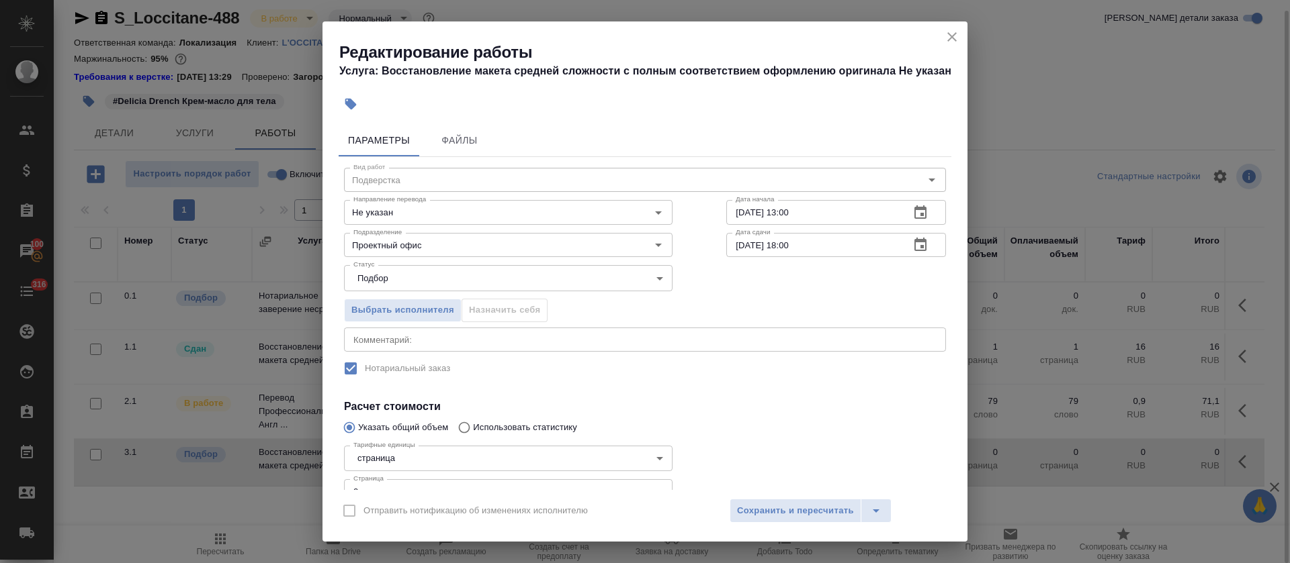
click at [912, 244] on icon "button" at bounding box center [920, 245] width 16 height 16
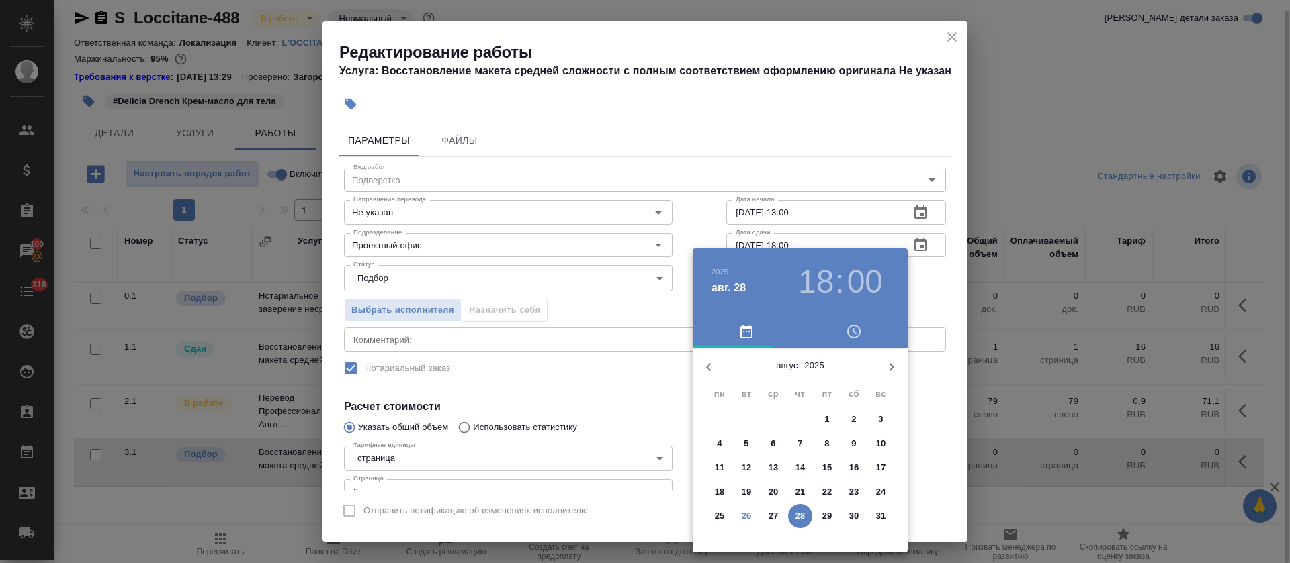
click at [771, 516] on p "27" at bounding box center [773, 516] width 10 height 13
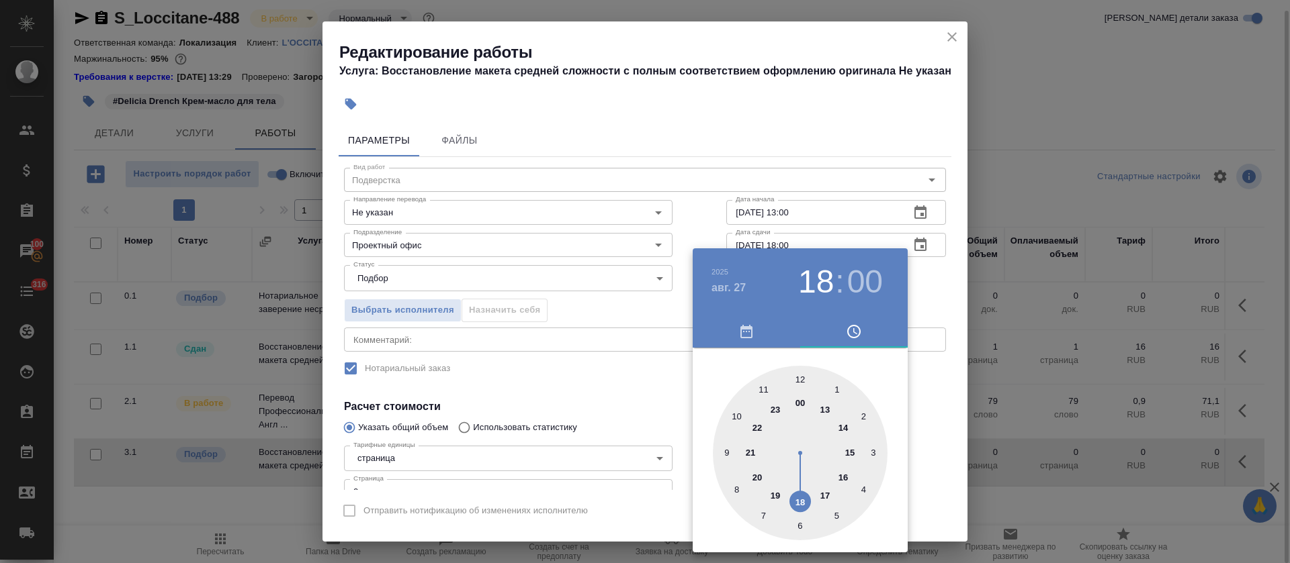
click at [845, 429] on div at bounding box center [800, 453] width 175 height 175
type input "[DATE] 14:00"
click at [551, 383] on div at bounding box center [645, 281] width 1290 height 563
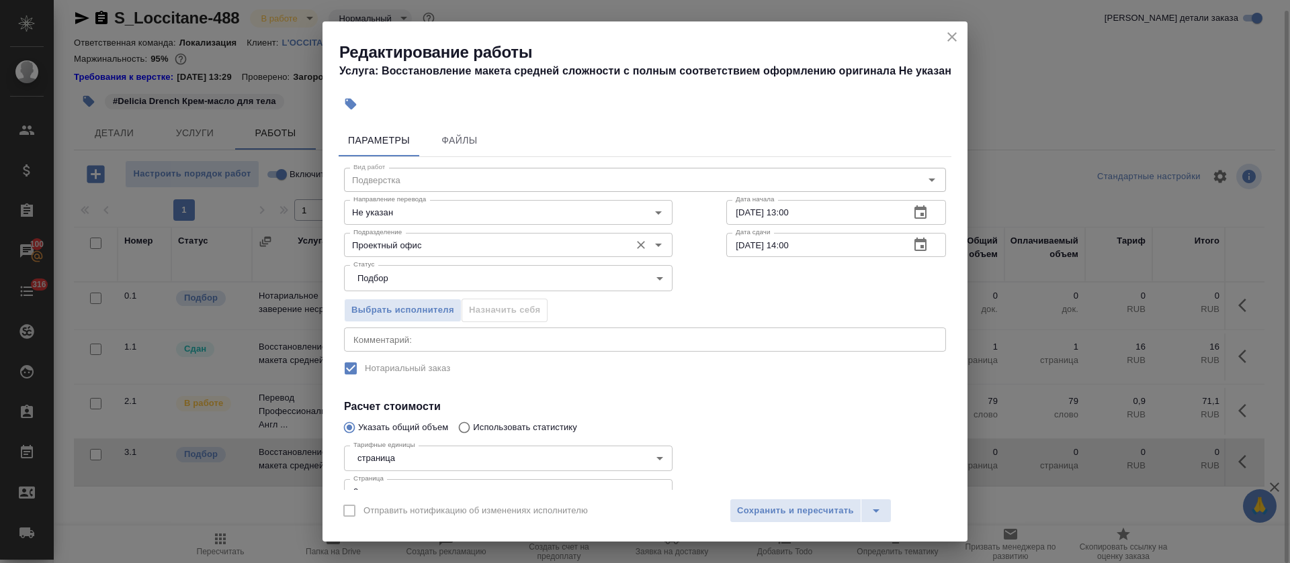
click at [386, 243] on input "Проектный офис" at bounding box center [485, 245] width 275 height 16
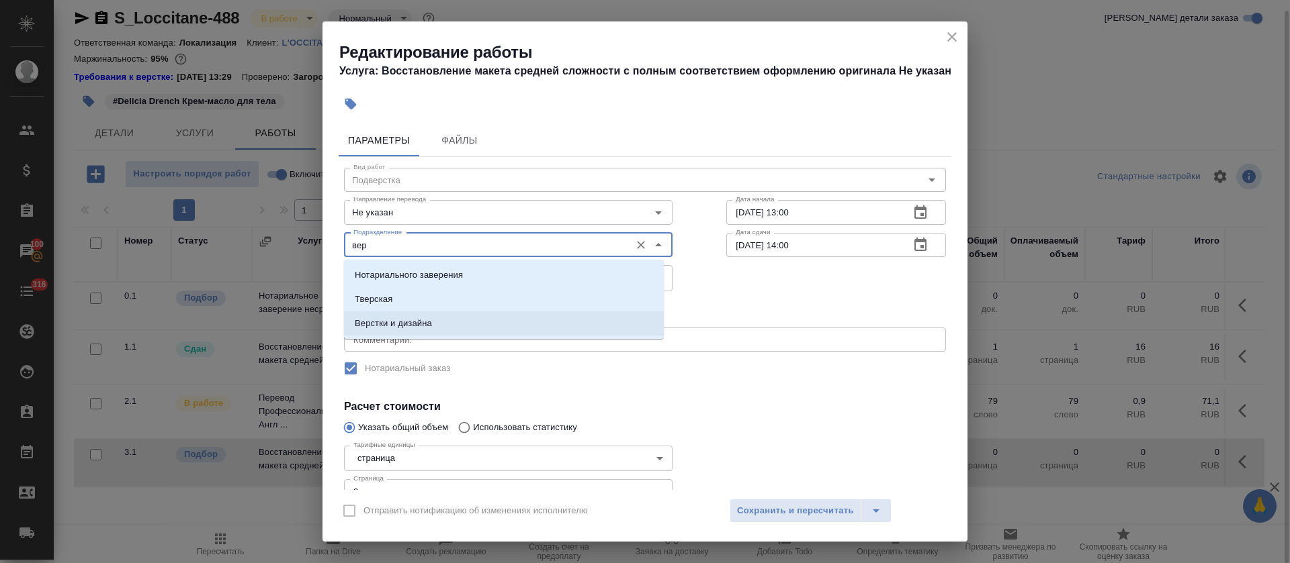
click at [390, 323] on p "Верстки и дизайна" at bounding box center [393, 323] width 77 height 13
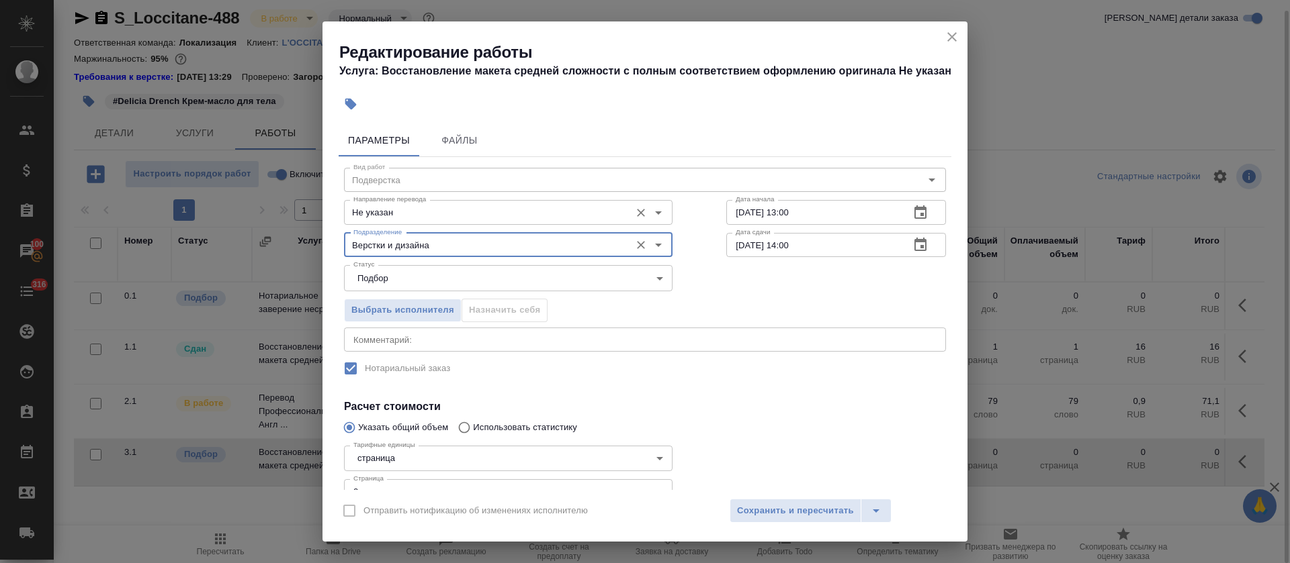
type input "Верстки и дизайна"
click at [390, 214] on input "Не указан" at bounding box center [485, 212] width 275 height 16
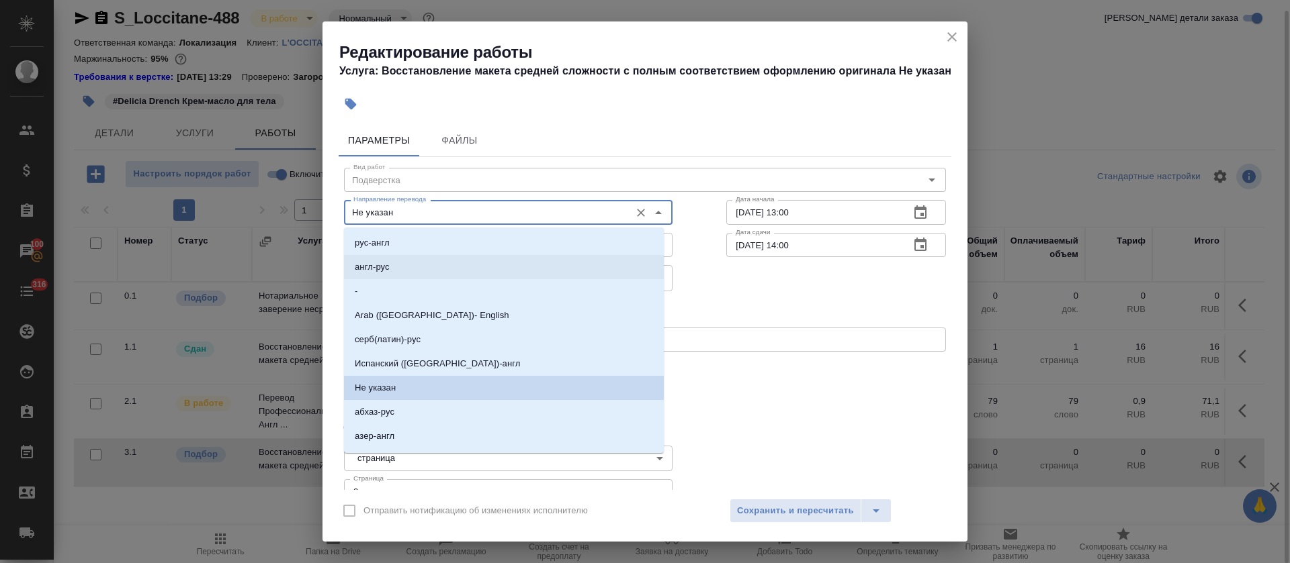
click at [392, 268] on li "англ-рус" at bounding box center [504, 267] width 320 height 24
type input "англ-рус"
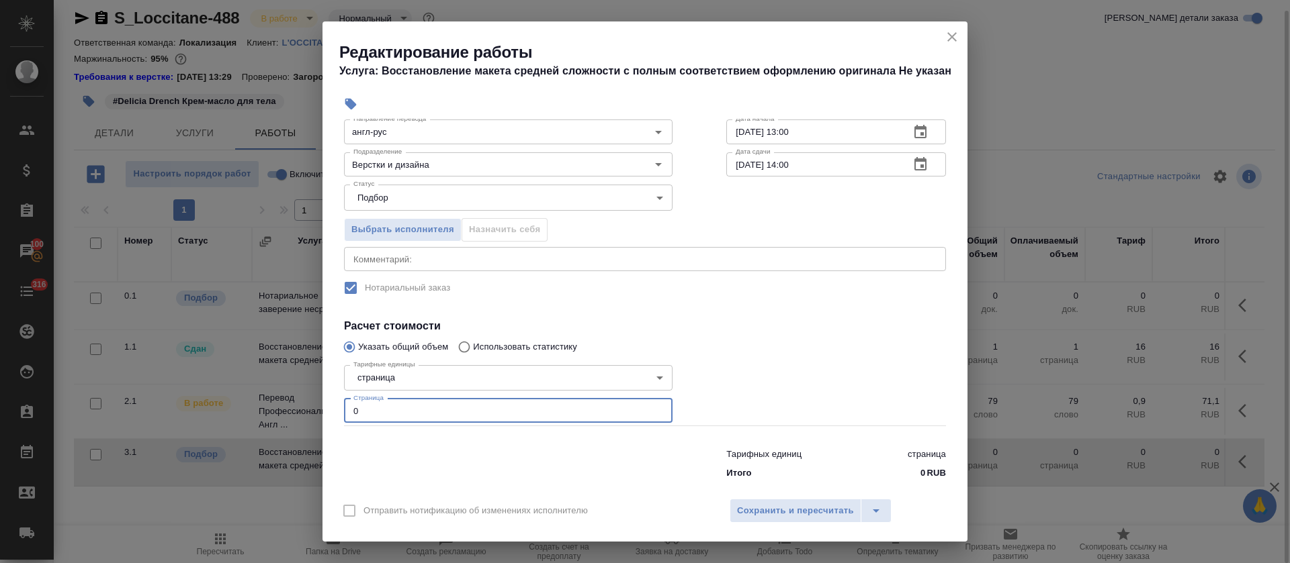
scroll to position [97, 0]
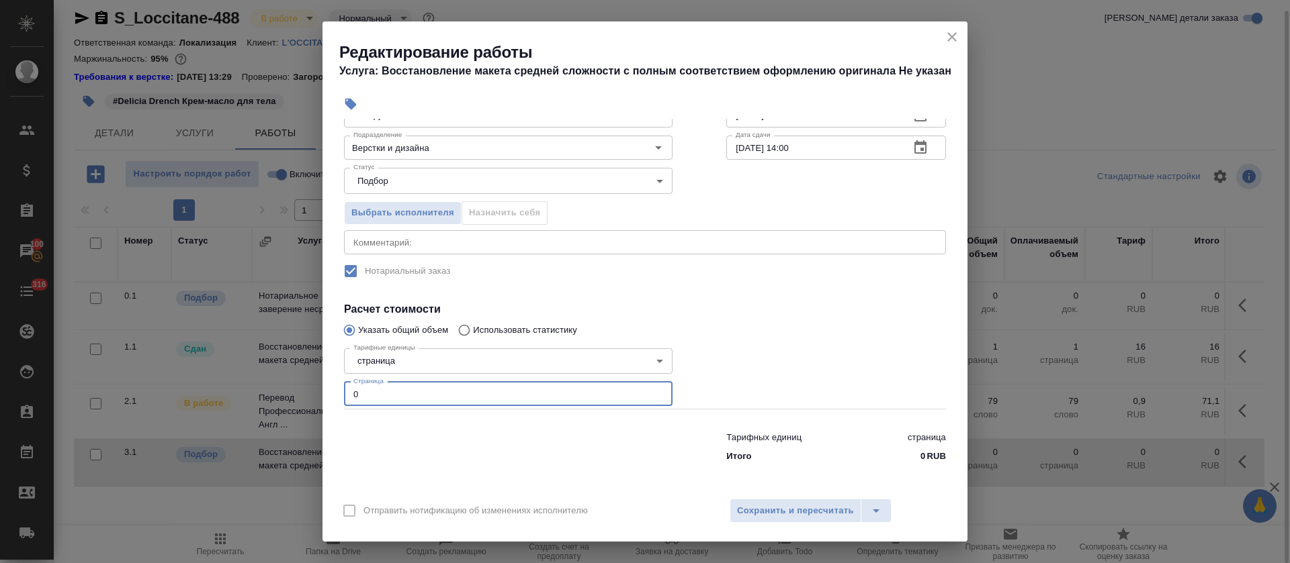
drag, startPoint x: 353, startPoint y: 486, endPoint x: 375, endPoint y: 477, distance: 23.5
click at [369, 488] on div "Параметры Файлы Вид работ Подверстка Вид работ Направление перевода англ-рус На…" at bounding box center [644, 304] width 645 height 371
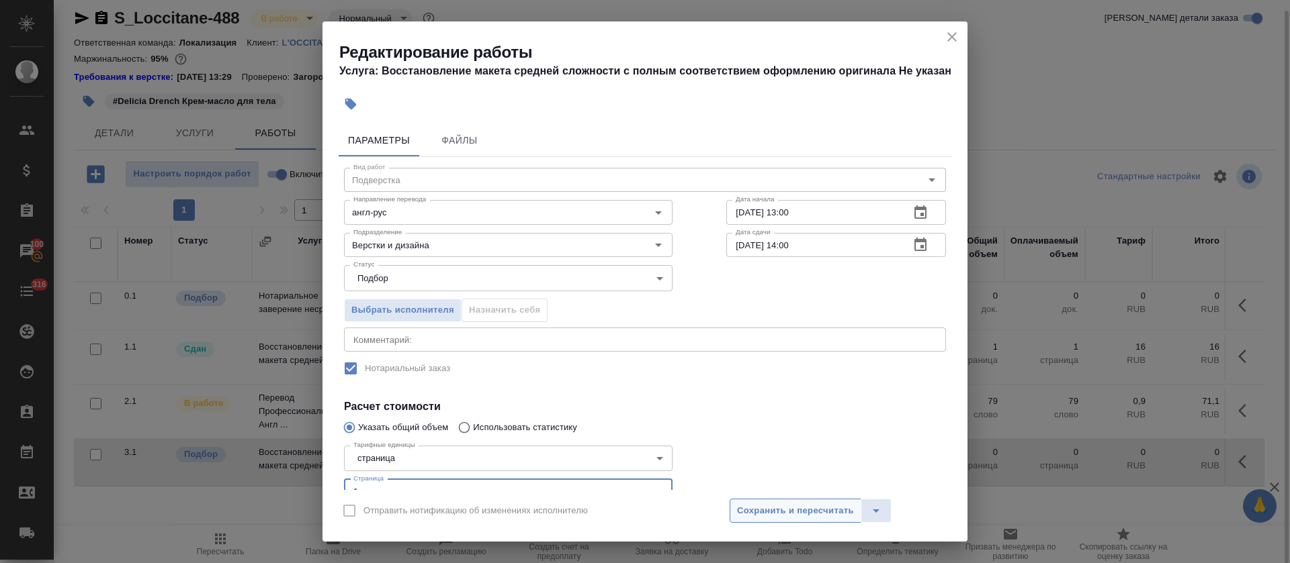
type input "1"
click at [767, 513] on span "Сохранить и пересчитать" at bounding box center [795, 511] width 117 height 15
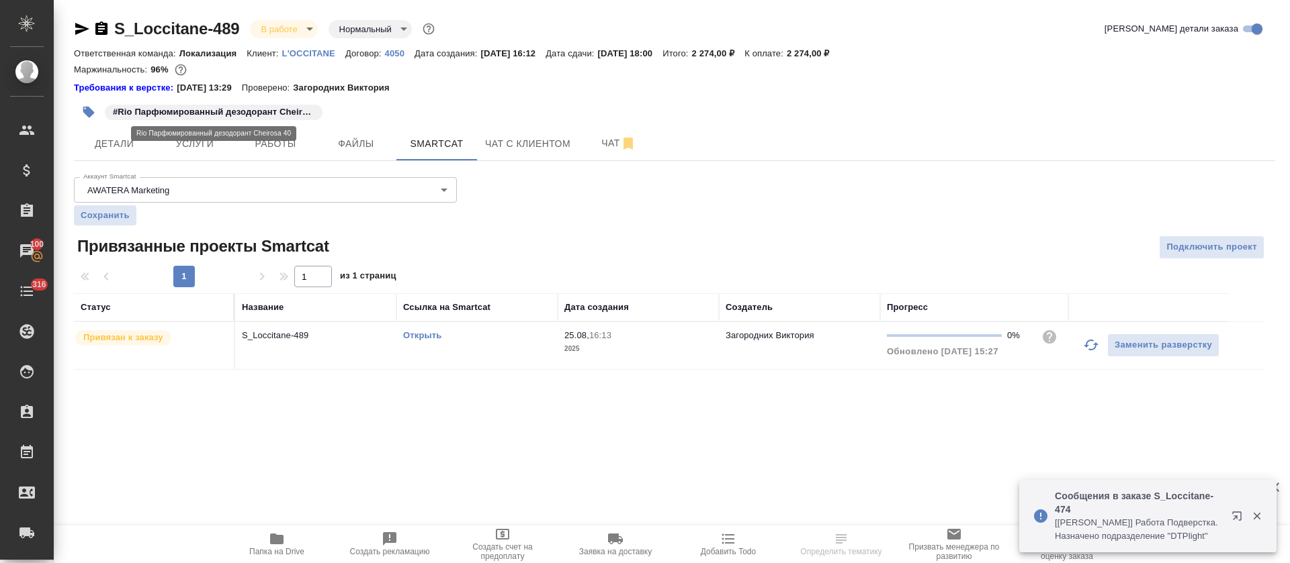
click at [140, 106] on p "#Rio Парфюмированный дезодорант Cheirosa 40" at bounding box center [213, 111] width 201 height 13
copy p "#Rio Парфюмированный дезодорант Cheirosa 40"
click at [408, 336] on link "Открыть" at bounding box center [422, 335] width 38 height 10
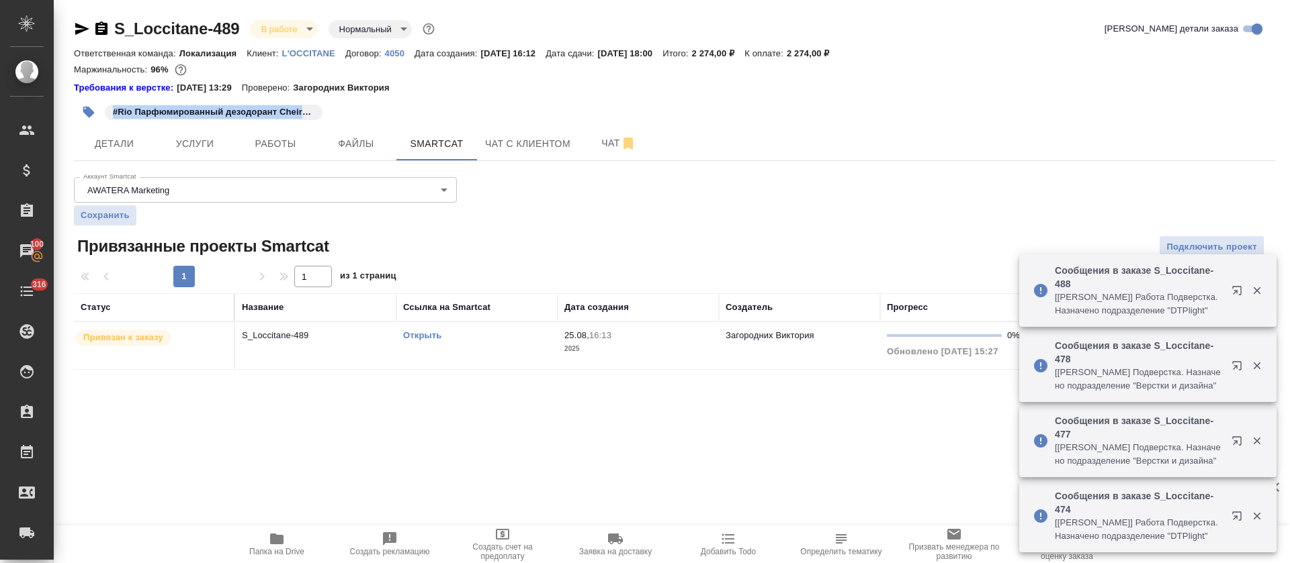
copy p "#Rio Парфюмированный дезодорант Cheirosa 40"
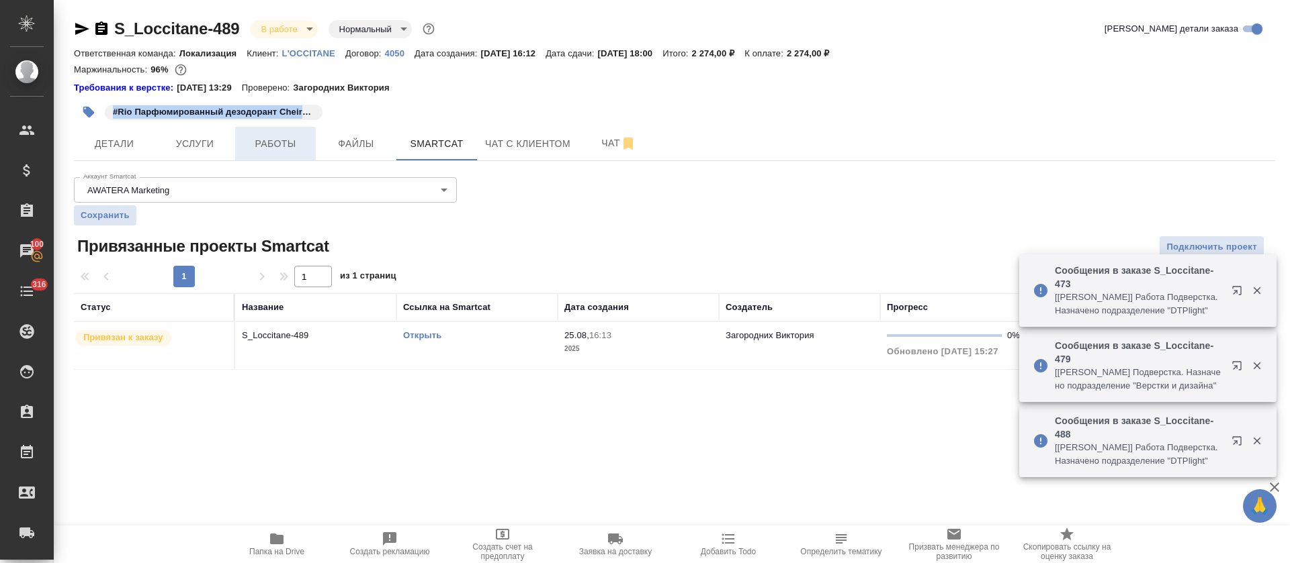
click at [279, 143] on span "Работы" at bounding box center [275, 144] width 64 height 17
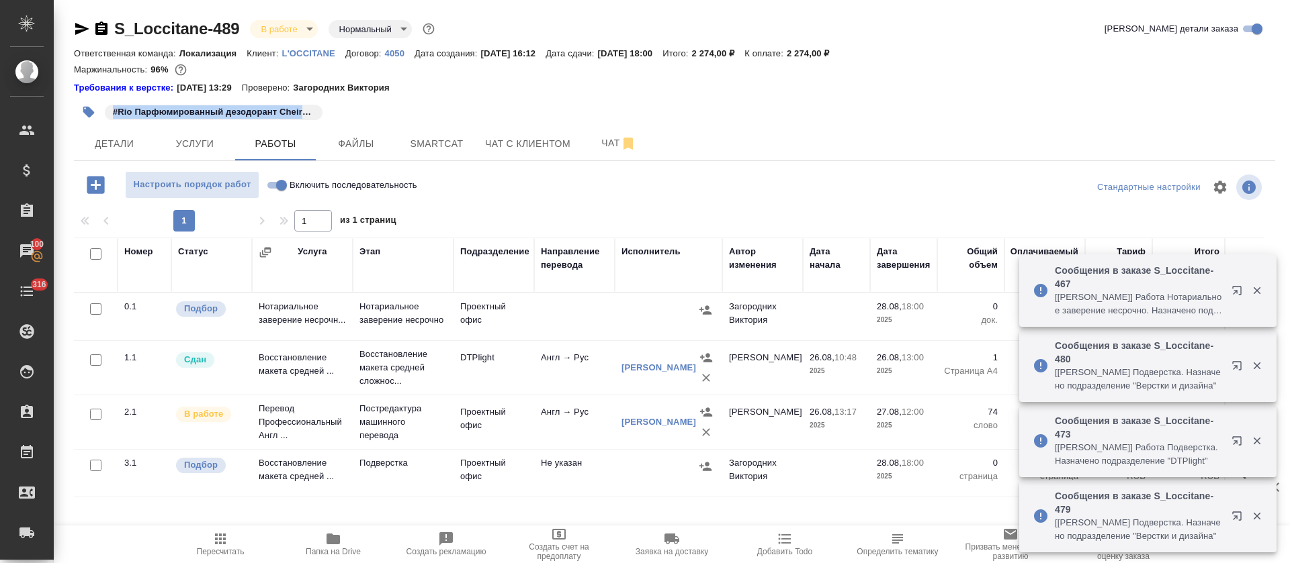
click at [1232, 365] on icon "button" at bounding box center [1239, 369] width 16 height 16
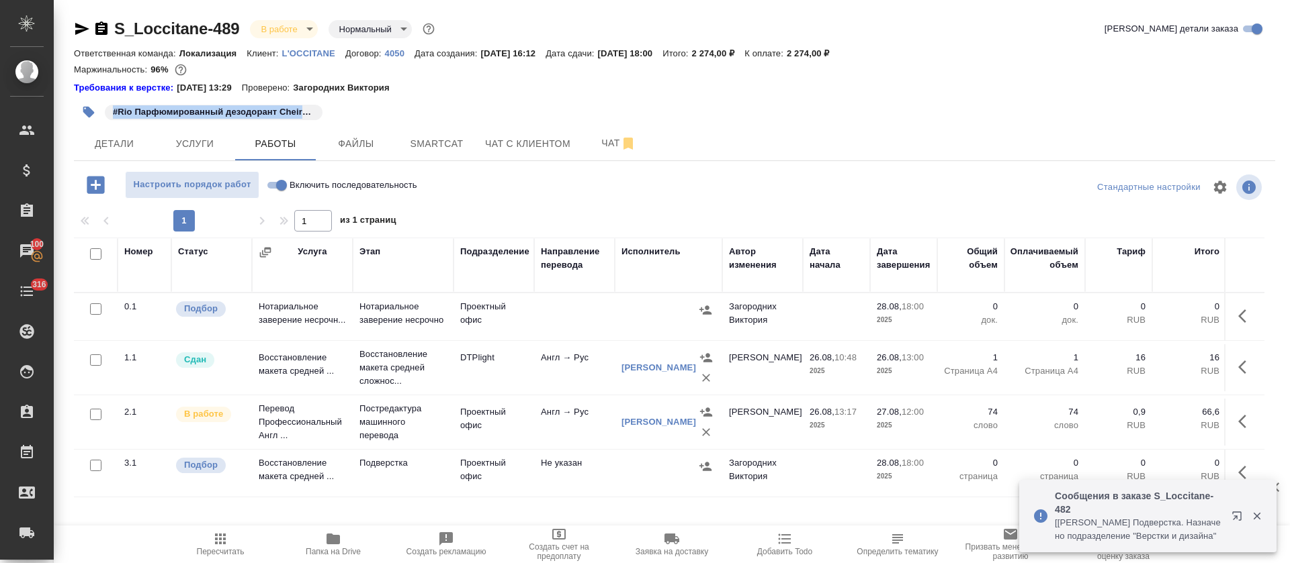
click at [1252, 474] on icon "button" at bounding box center [1246, 473] width 16 height 16
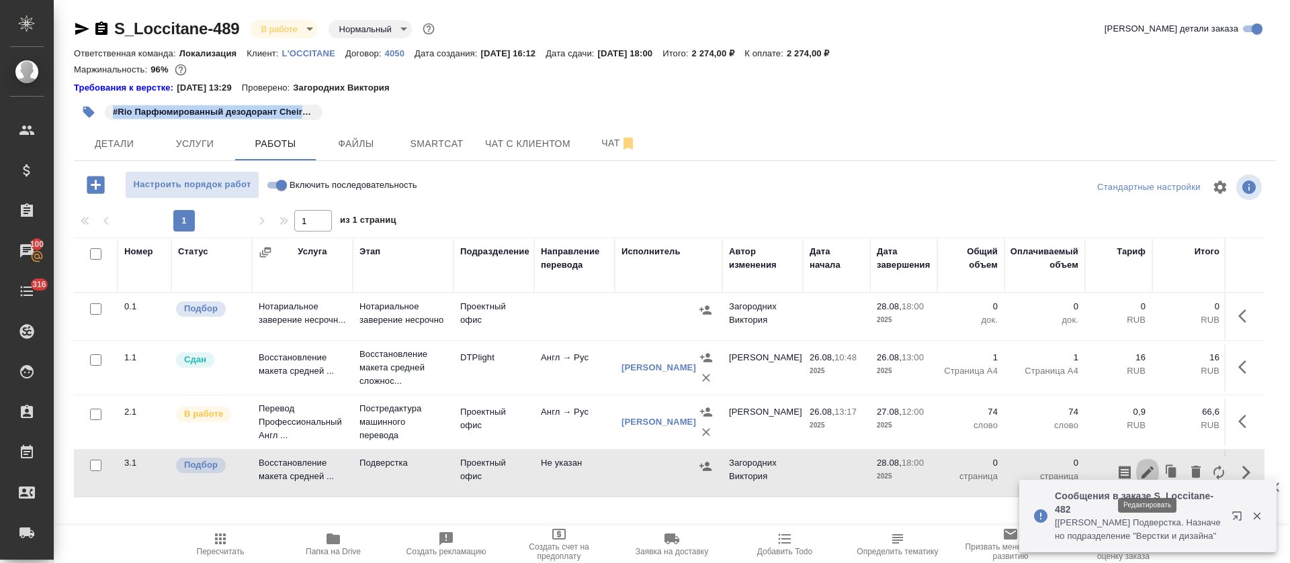
click at [1153, 471] on icon "button" at bounding box center [1147, 473] width 16 height 16
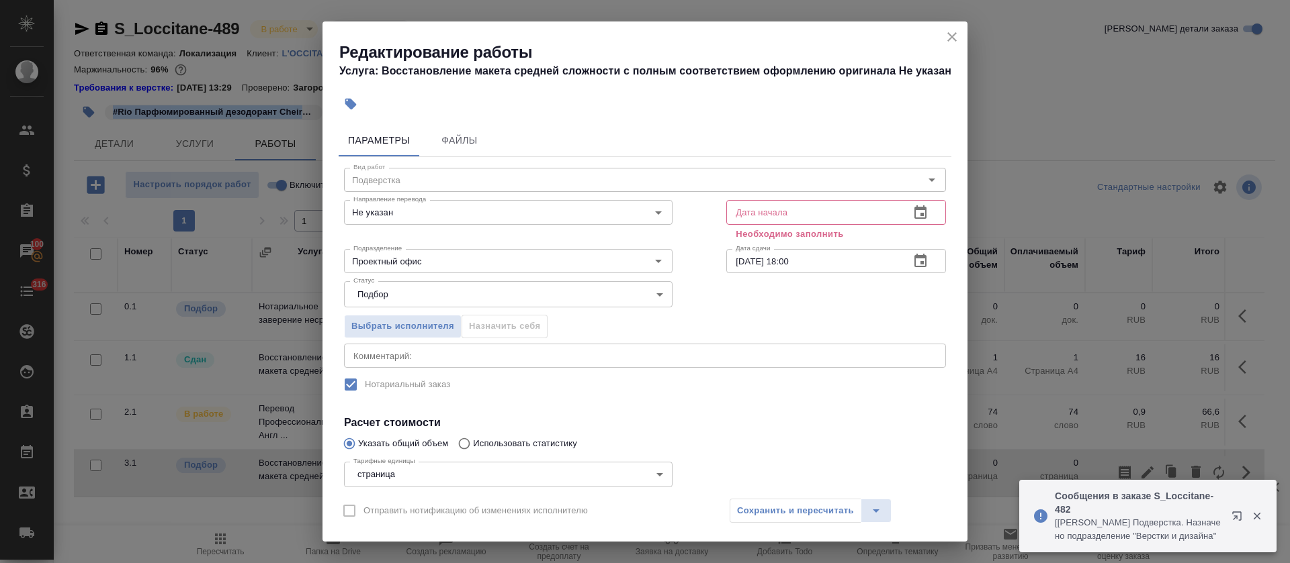
scroll to position [101, 0]
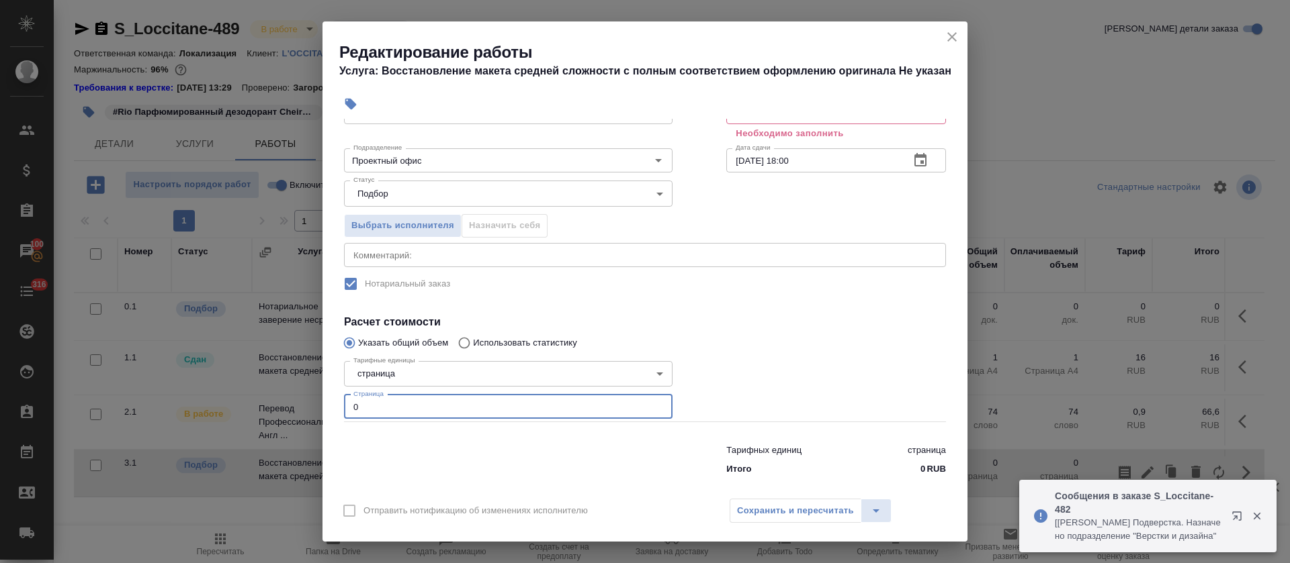
drag, startPoint x: 350, startPoint y: 407, endPoint x: 307, endPoint y: 407, distance: 43.0
click at [307, 407] on div "Редактирование работы Услуга: Восстановление макета средней сложности с полным …" at bounding box center [645, 281] width 1290 height 563
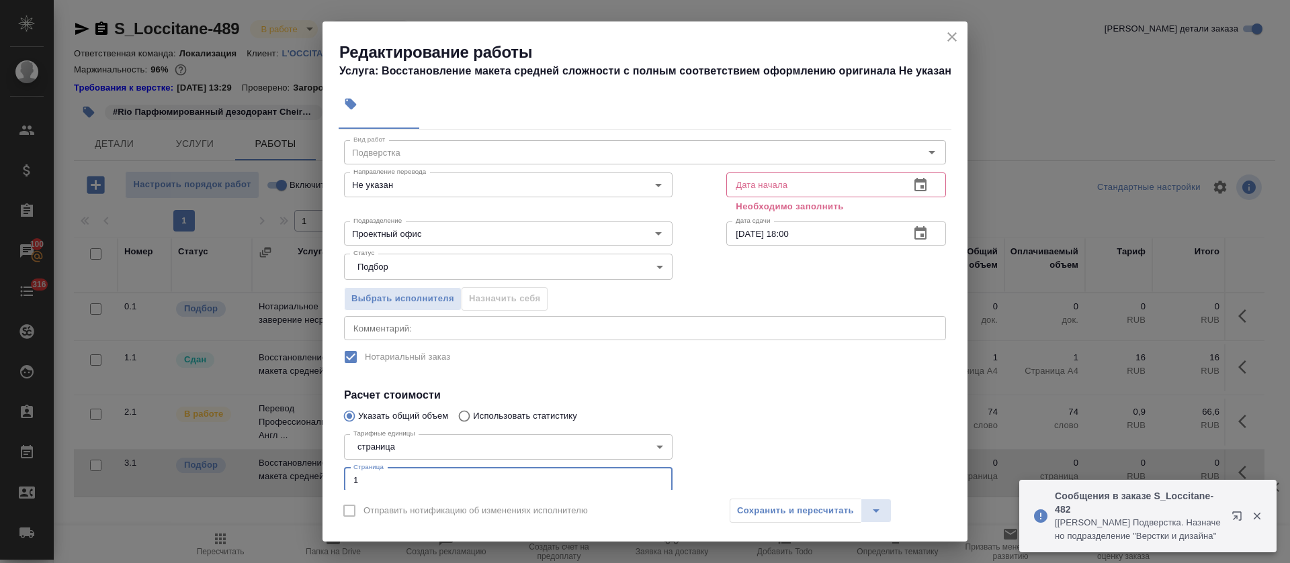
scroll to position [0, 0]
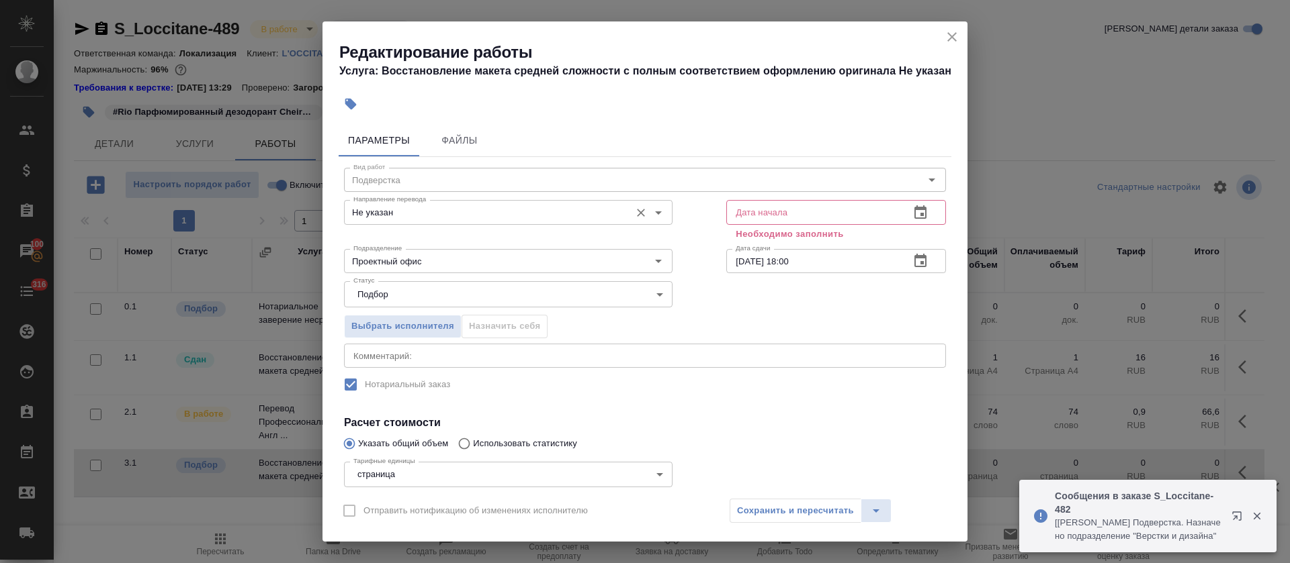
type input "1"
click at [403, 214] on input "Не указан" at bounding box center [485, 212] width 275 height 16
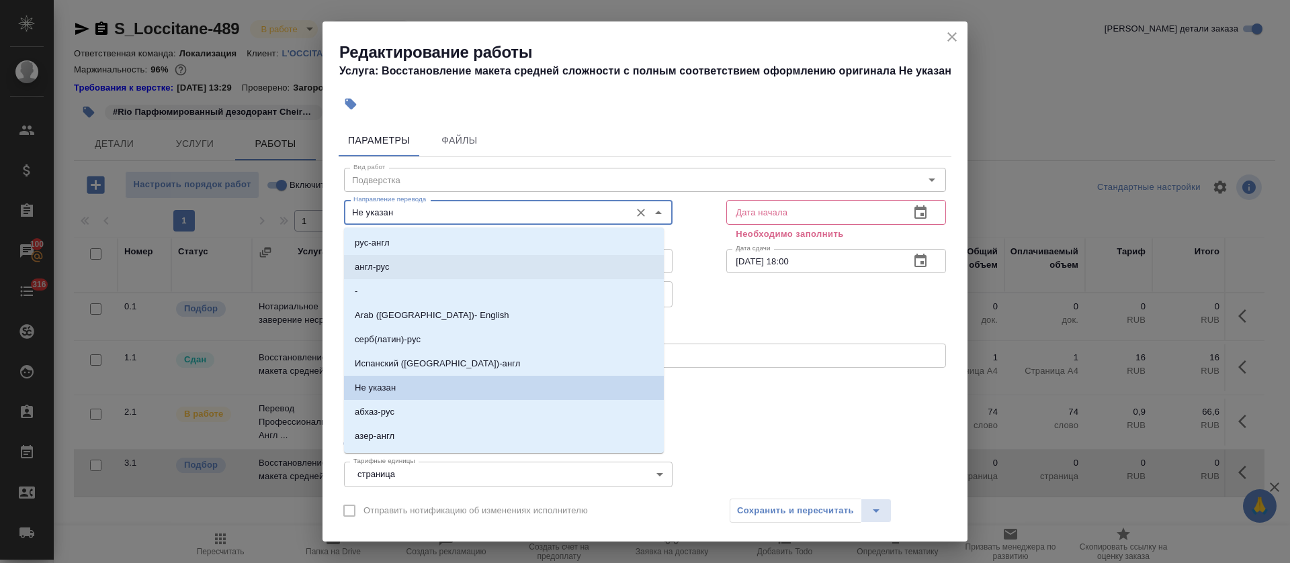
click at [398, 274] on li "англ-рус" at bounding box center [504, 267] width 320 height 24
type input "англ-рус"
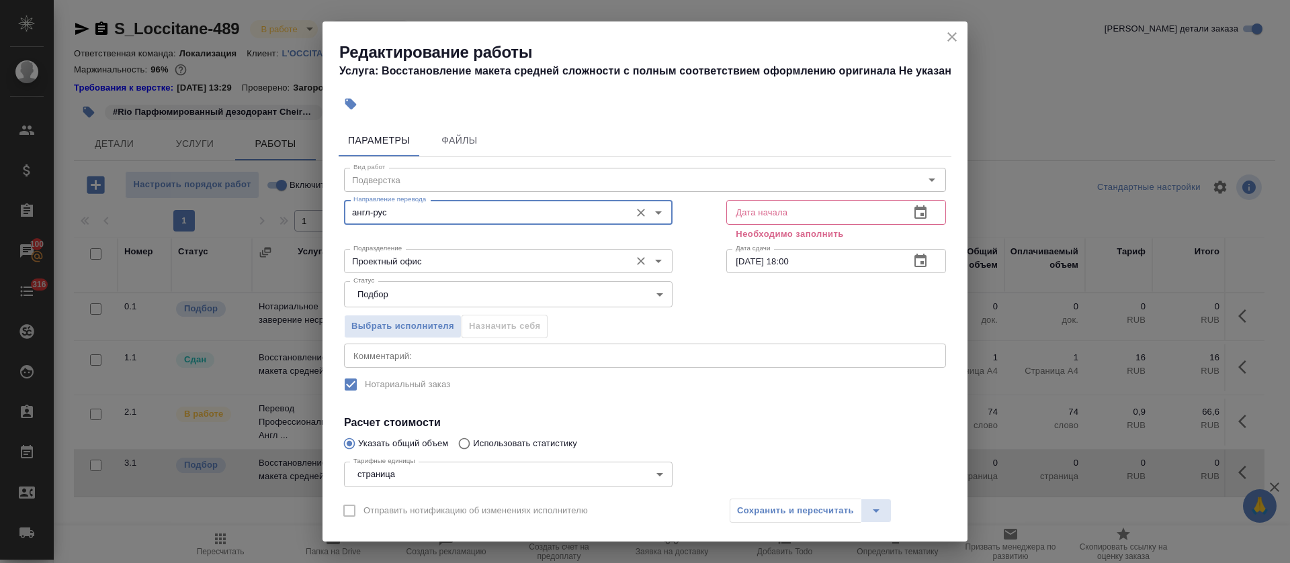
click at [398, 267] on input "Проектный офис" at bounding box center [485, 261] width 275 height 16
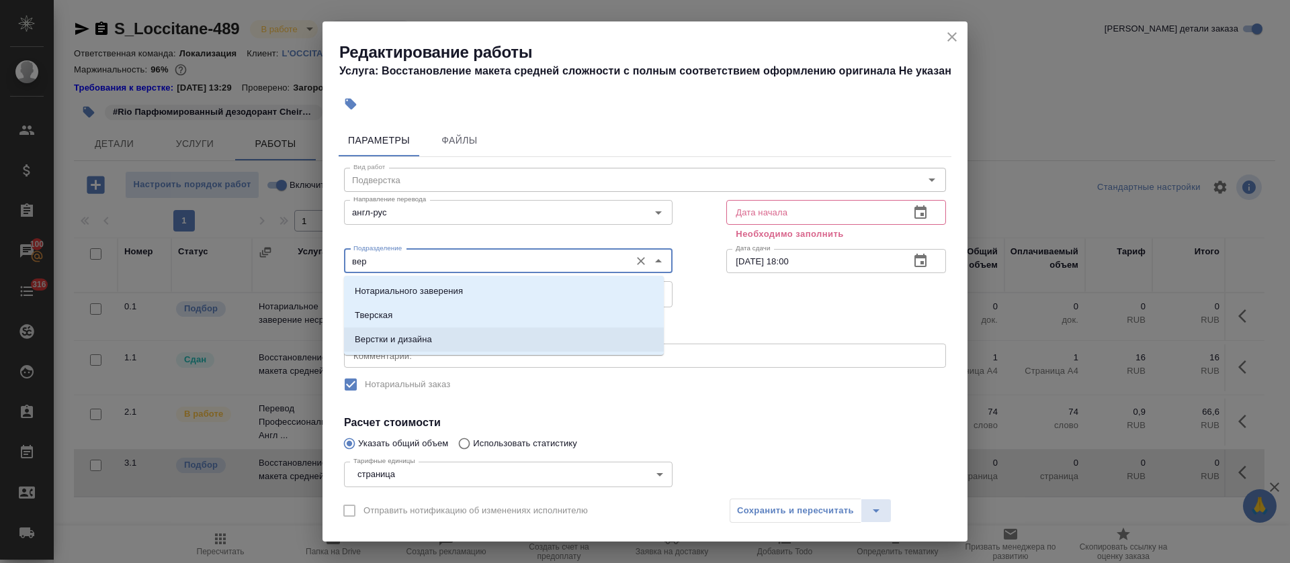
click at [401, 341] on p "Верстки и дизайна" at bounding box center [393, 339] width 77 height 13
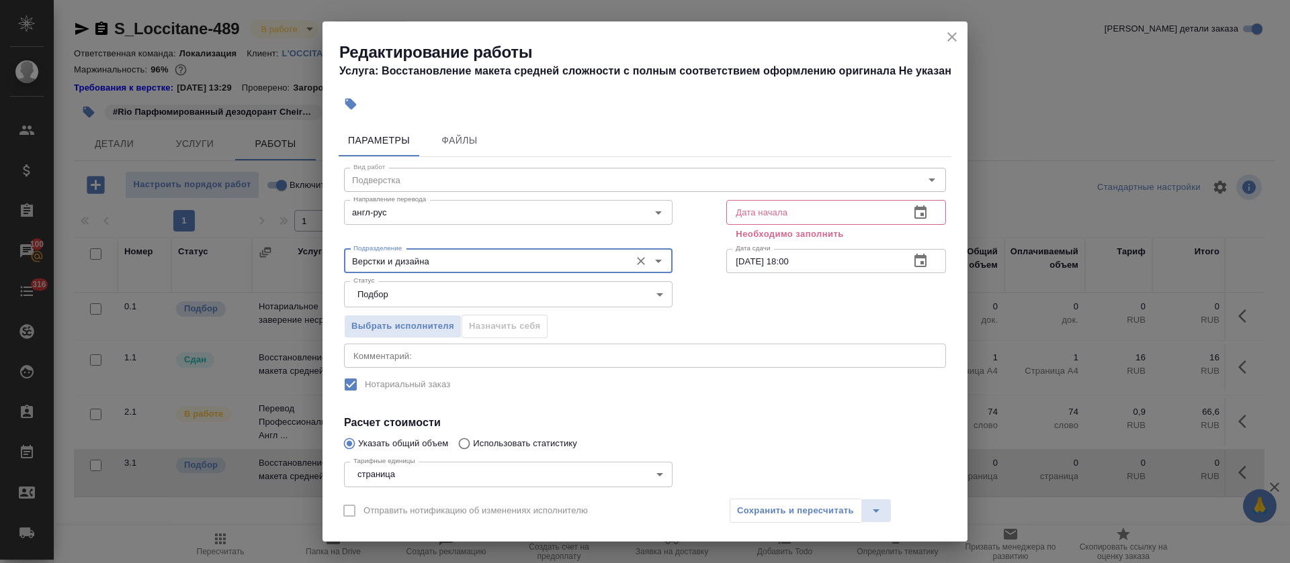
type input "Верстки и дизайна"
click at [912, 220] on icon "button" at bounding box center [920, 213] width 16 height 16
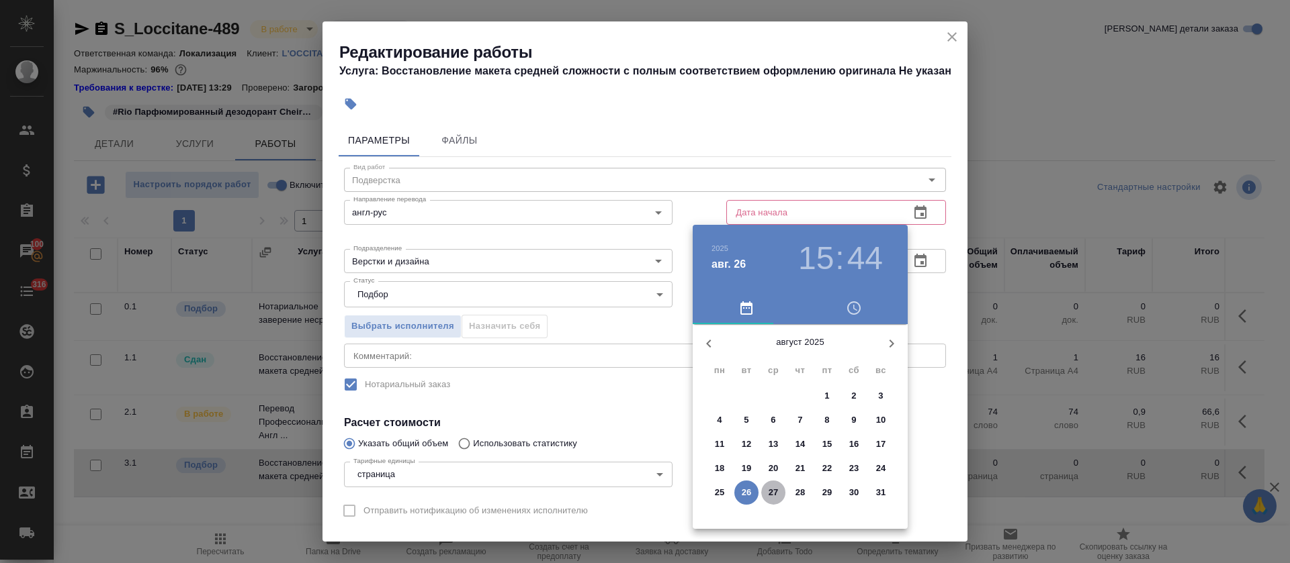
click at [765, 494] on span "27" at bounding box center [773, 492] width 24 height 13
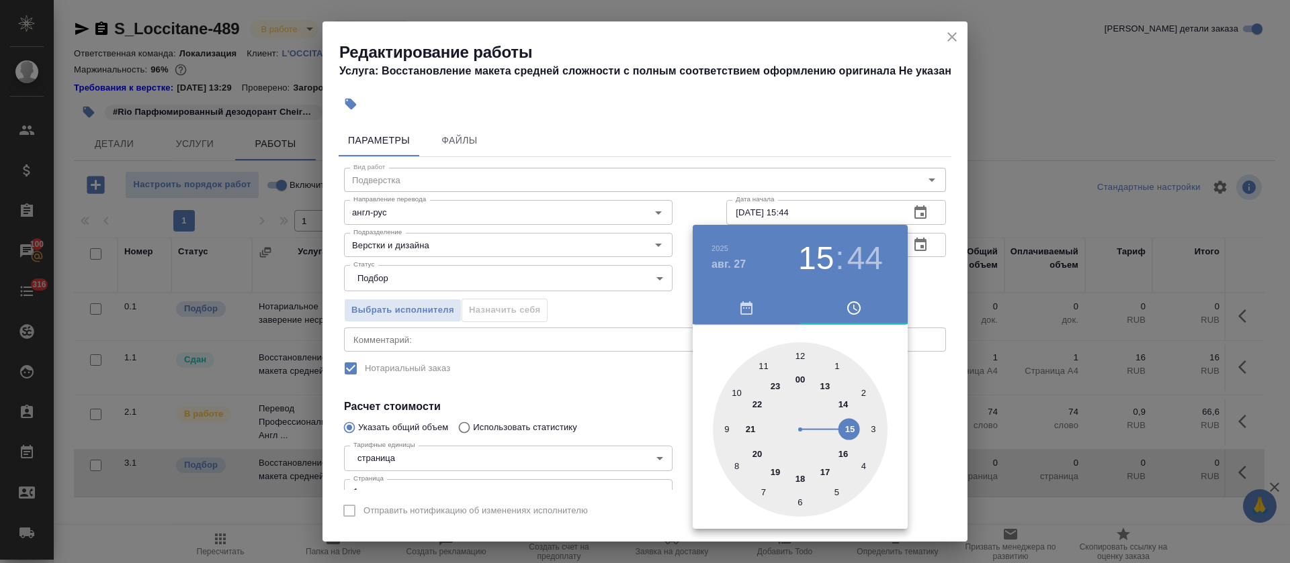
click at [825, 383] on div at bounding box center [800, 430] width 175 height 175
click at [802, 351] on div at bounding box center [800, 430] width 175 height 175
type input "[DATE] 13:00"
click at [532, 345] on div at bounding box center [645, 281] width 1290 height 563
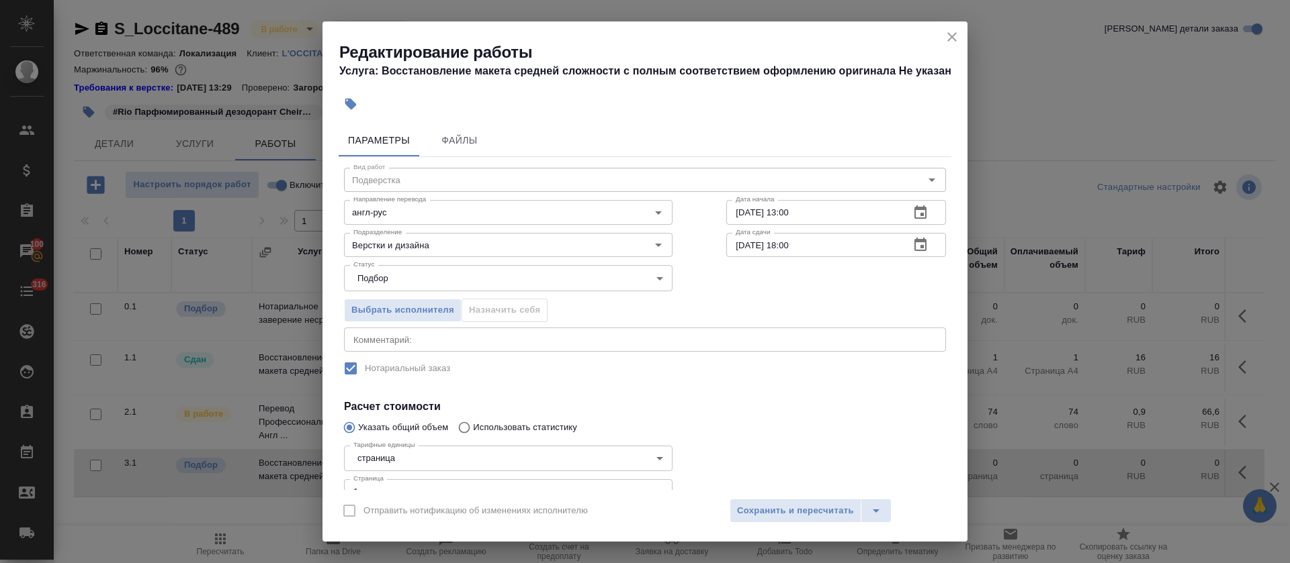
click at [914, 247] on icon "button" at bounding box center [920, 244] width 12 height 13
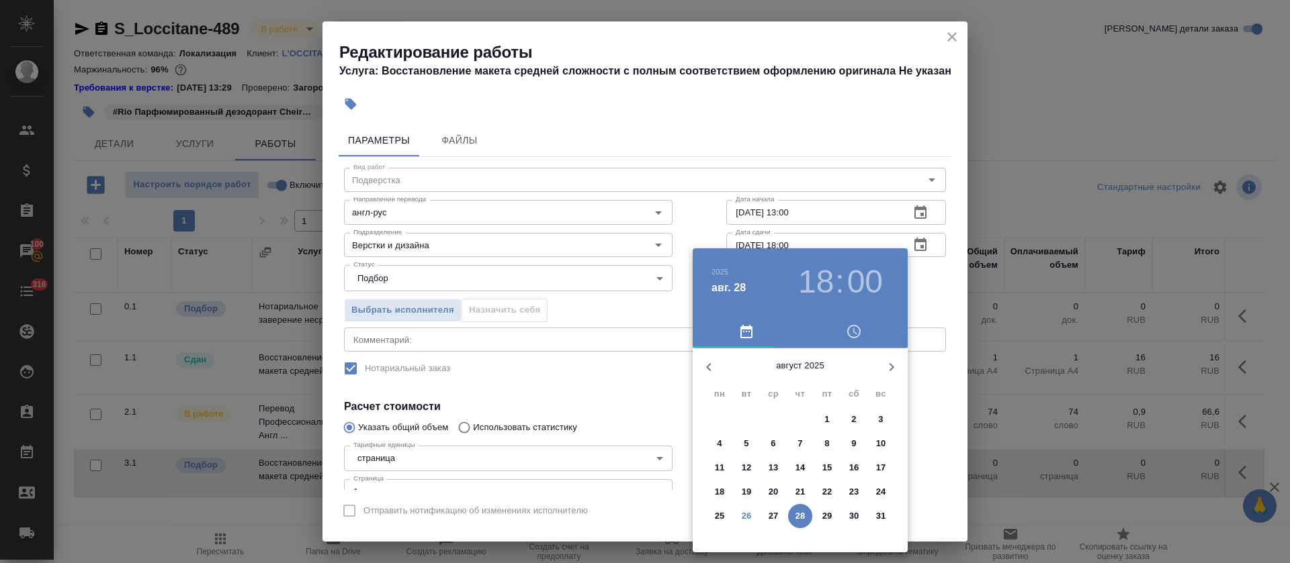
click at [774, 518] on p "27" at bounding box center [773, 516] width 10 height 13
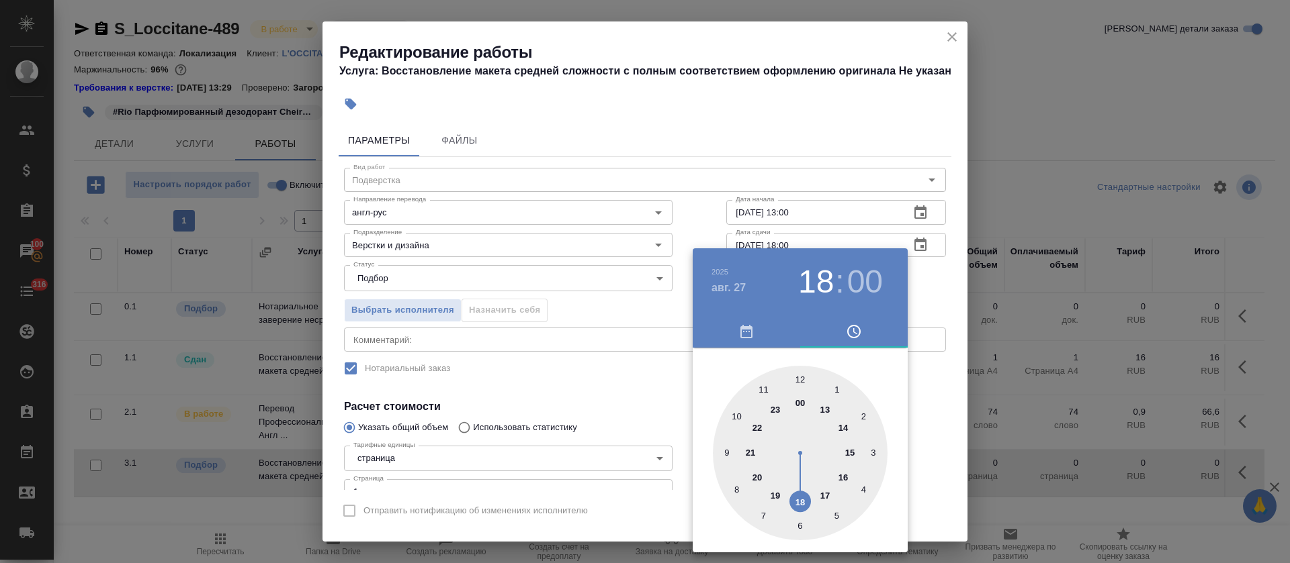
click at [843, 428] on div at bounding box center [800, 453] width 175 height 175
type input "[DATE] 14:00"
click at [575, 396] on div at bounding box center [645, 281] width 1290 height 563
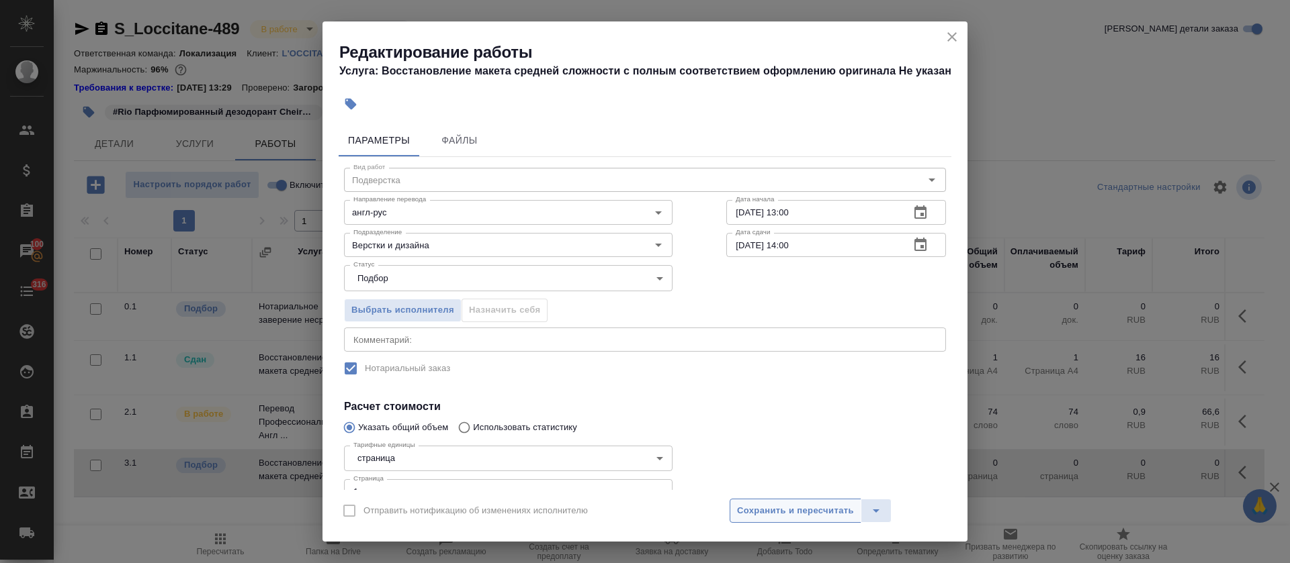
click at [766, 517] on span "Сохранить и пересчитать" at bounding box center [795, 511] width 117 height 15
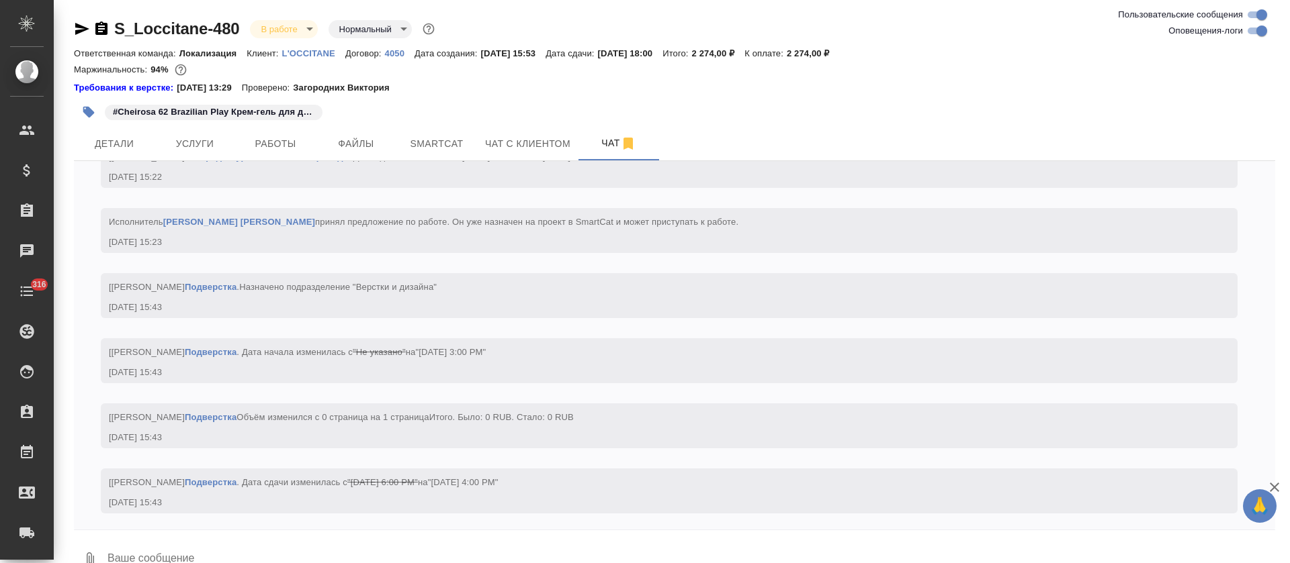
scroll to position [3390, 0]
click at [294, 141] on span "Работы" at bounding box center [275, 144] width 64 height 17
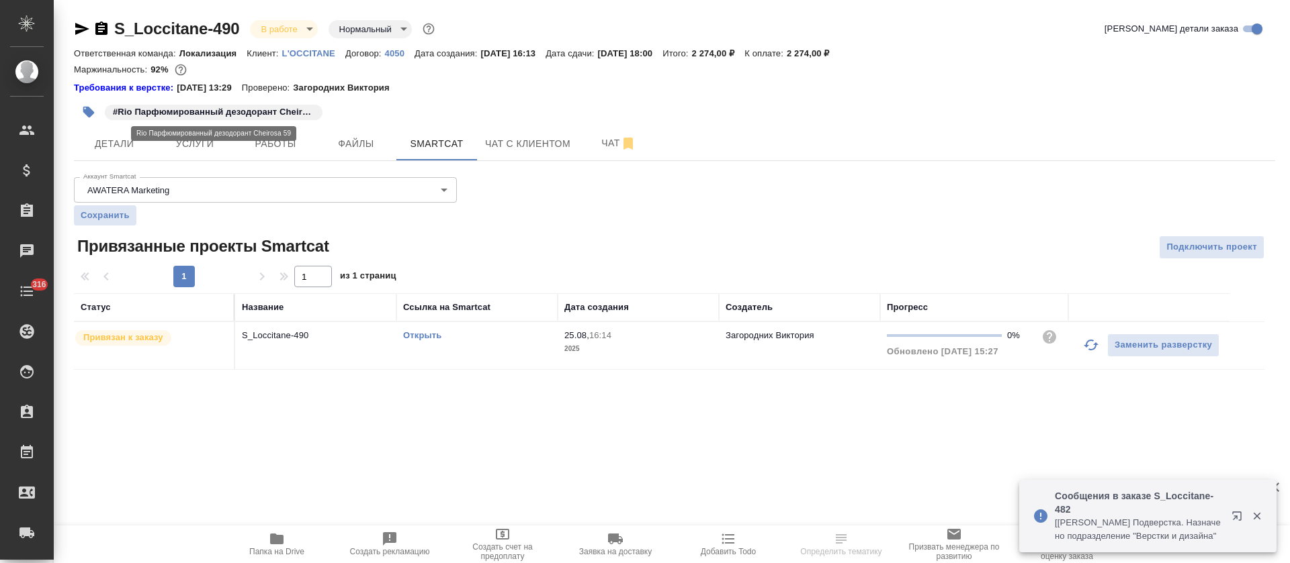
click at [154, 109] on p "#Rio Парфюмированный дезодорант Cheirosa 59" at bounding box center [213, 111] width 201 height 13
copy p "#Rio Парфюмированный дезодорант Cheirosa 59"
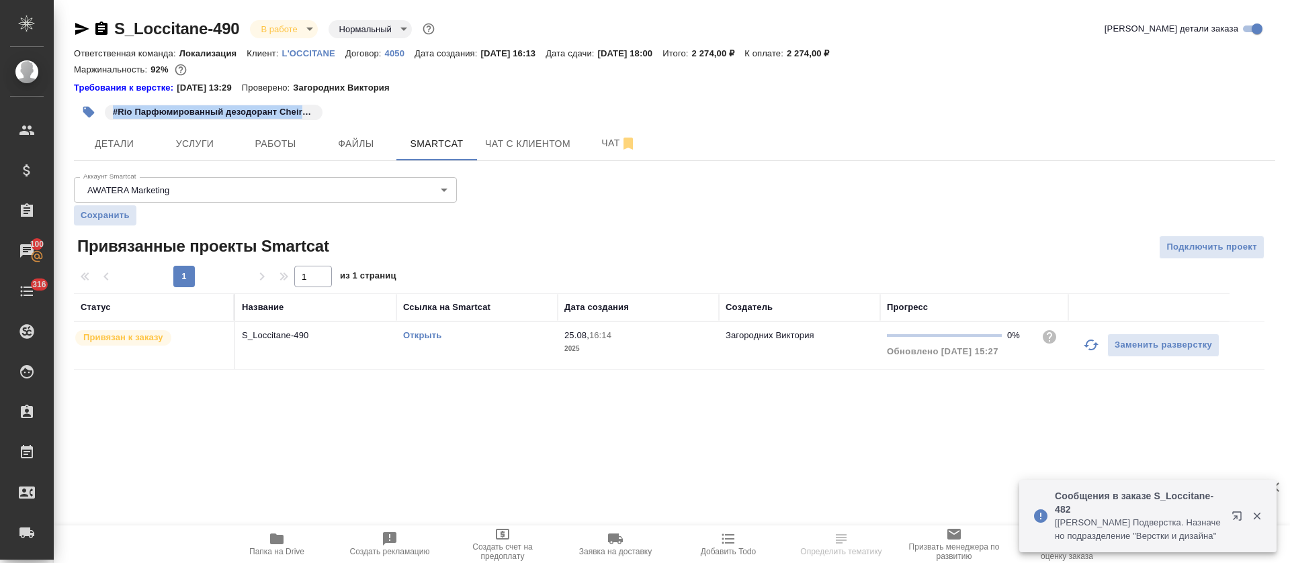
click at [423, 333] on link "Открыть" at bounding box center [422, 335] width 38 height 10
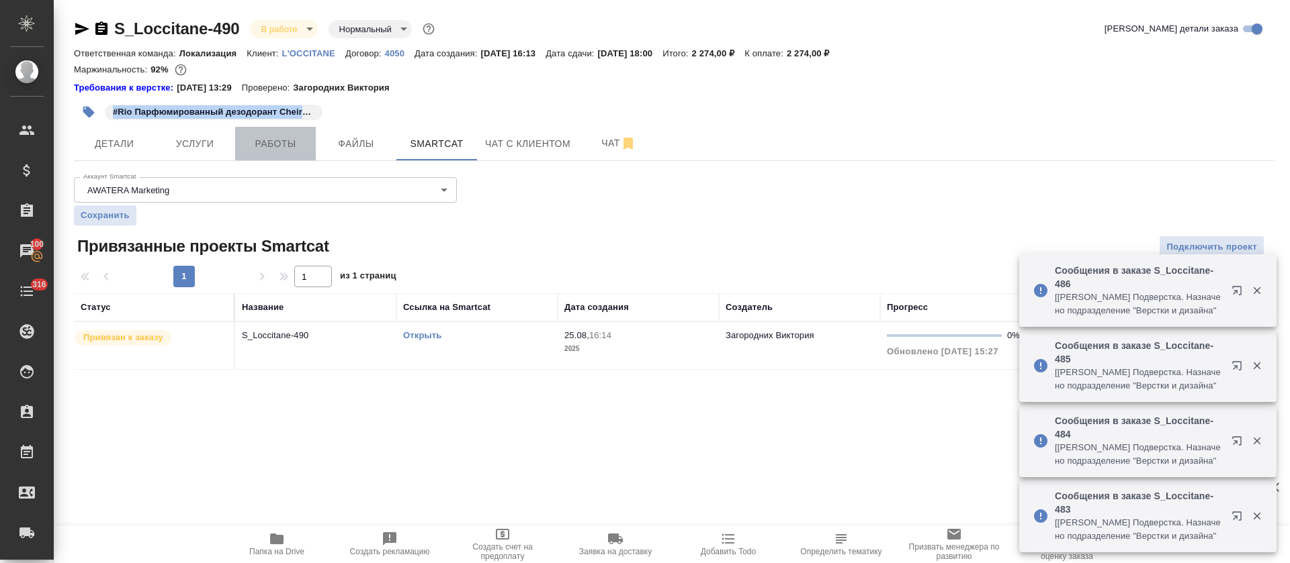
click at [279, 136] on span "Работы" at bounding box center [275, 144] width 64 height 17
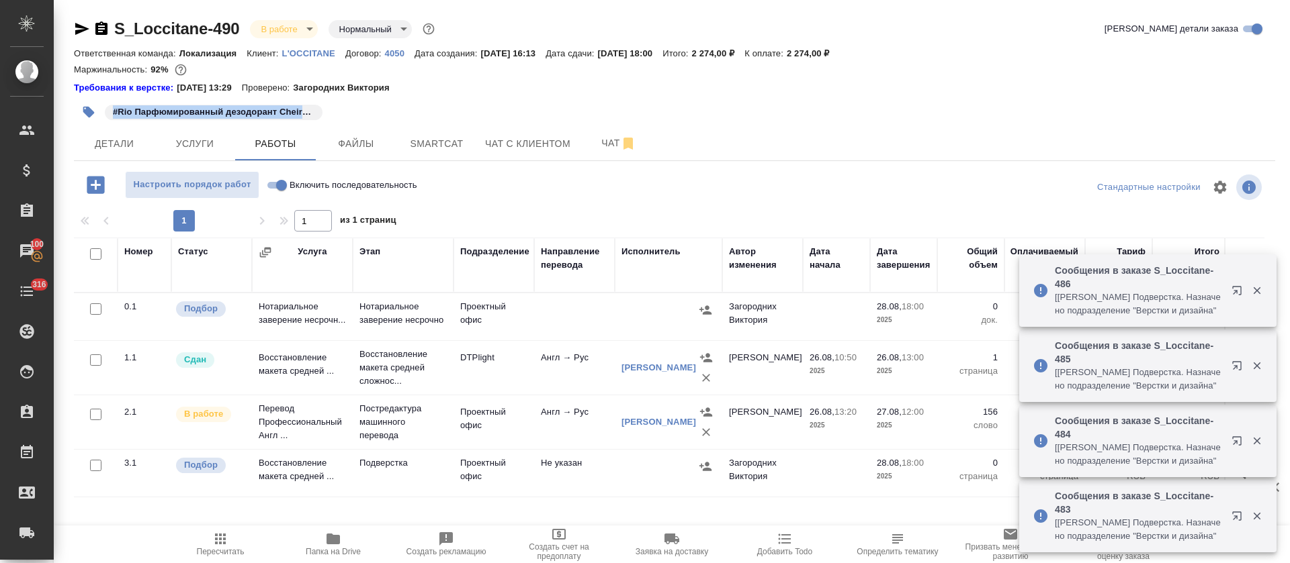
scroll to position [11, 0]
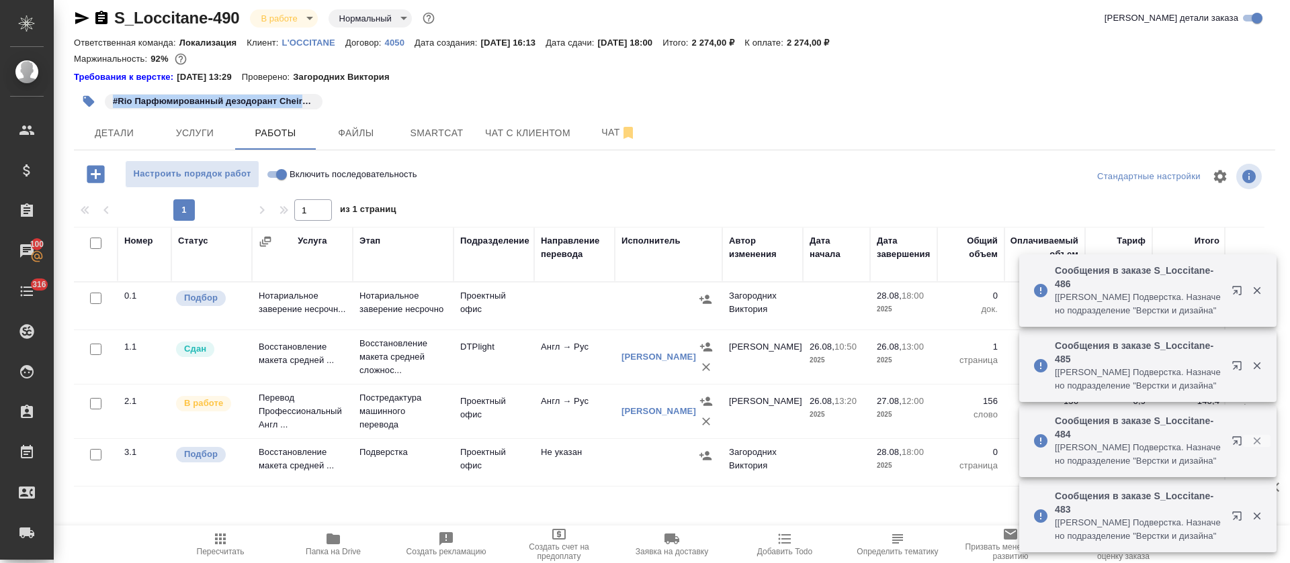
click at [1255, 441] on icon "button" at bounding box center [1257, 441] width 12 height 12
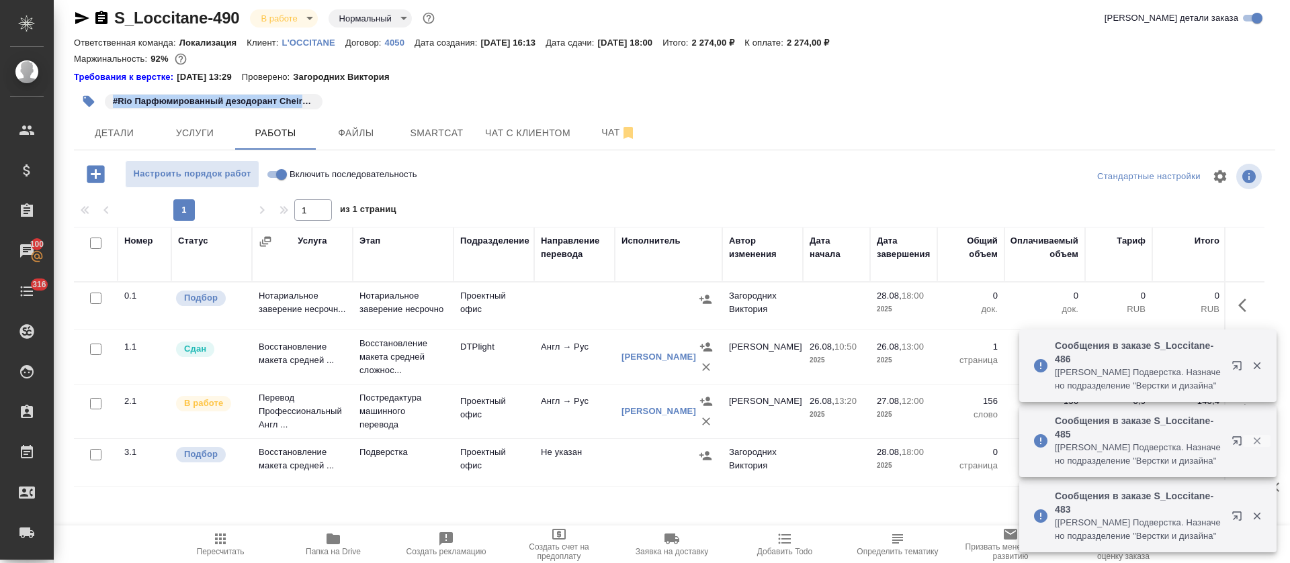
click at [1257, 445] on icon "button" at bounding box center [1257, 441] width 12 height 12
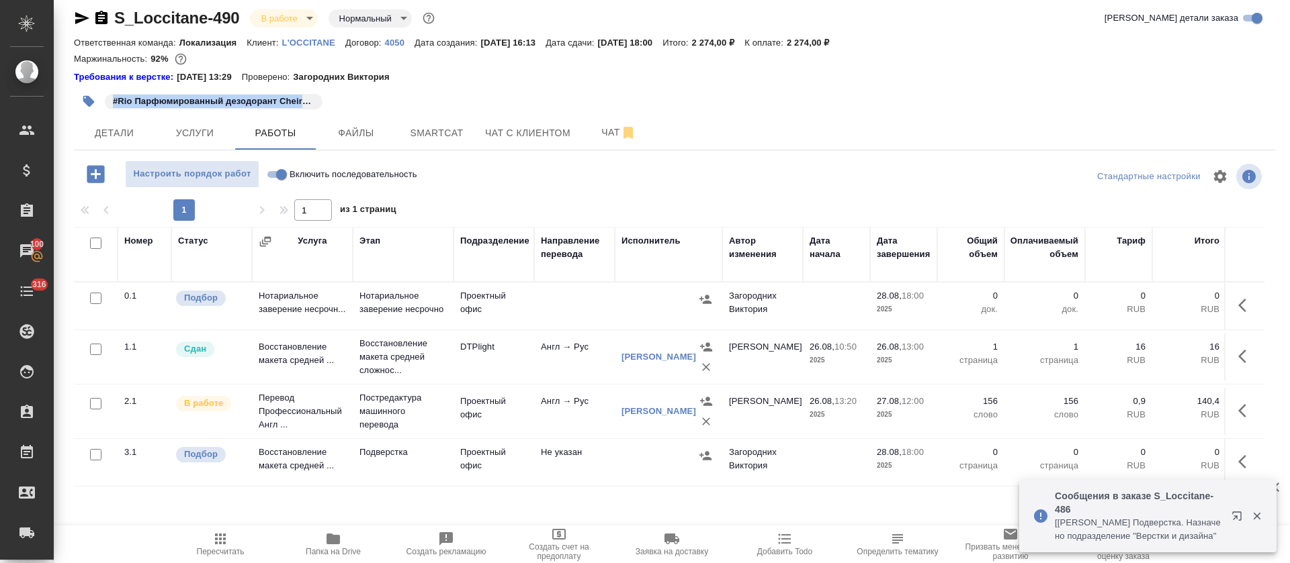
click at [1257, 445] on td at bounding box center [1244, 462] width 40 height 47
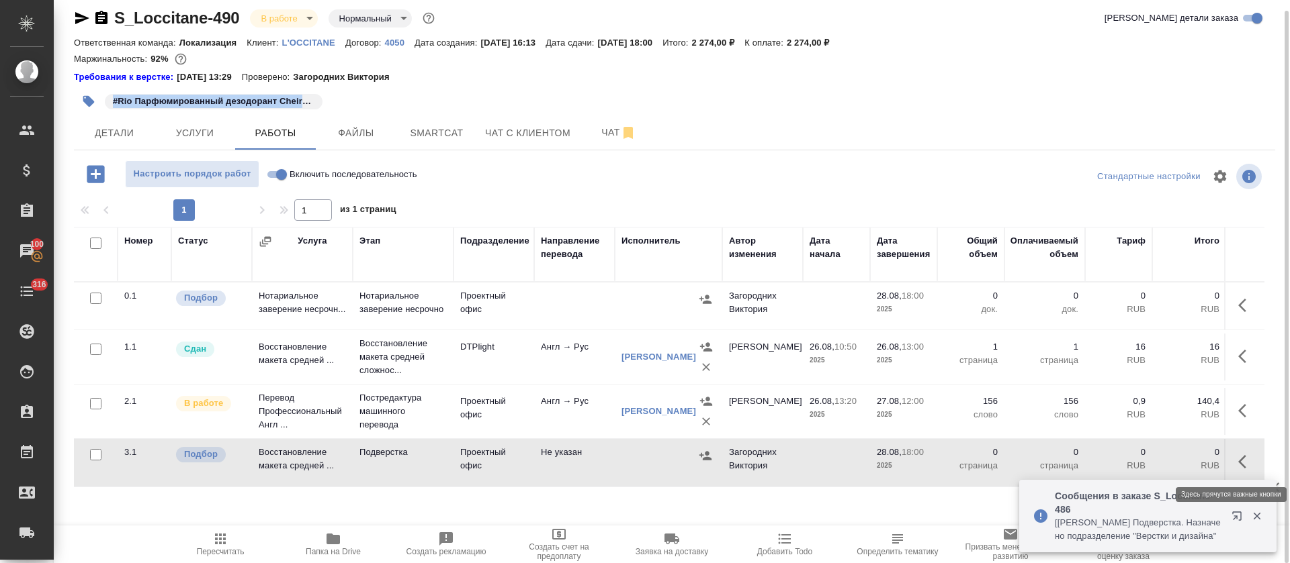
click at [1255, 459] on button "button" at bounding box center [1246, 462] width 32 height 32
click at [1150, 457] on icon "button" at bounding box center [1147, 462] width 12 height 12
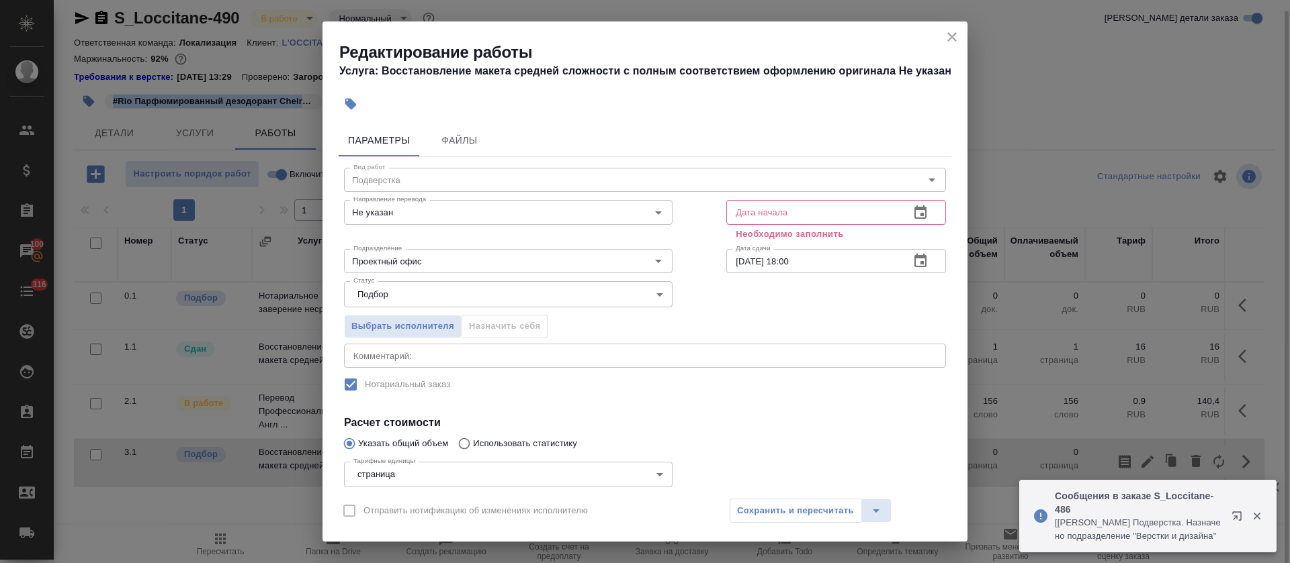
scroll to position [101, 0]
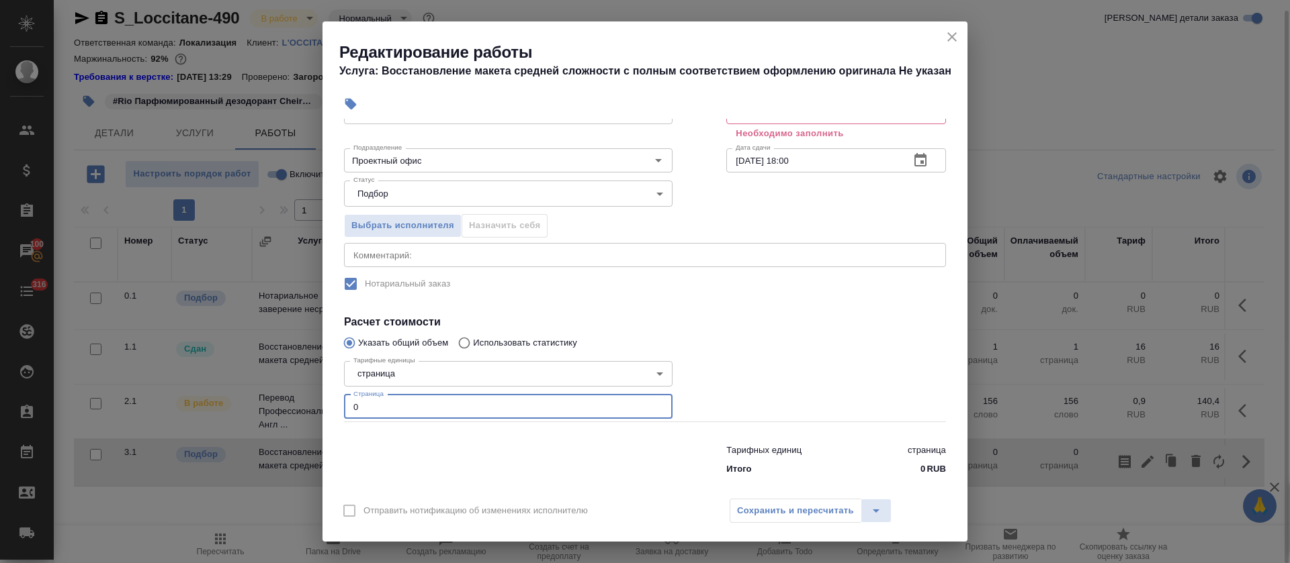
drag, startPoint x: 364, startPoint y: 399, endPoint x: 304, endPoint y: 403, distance: 59.9
click at [304, 403] on div "Редактирование работы Услуга: Восстановление макета средней сложности с полным …" at bounding box center [645, 281] width 1290 height 563
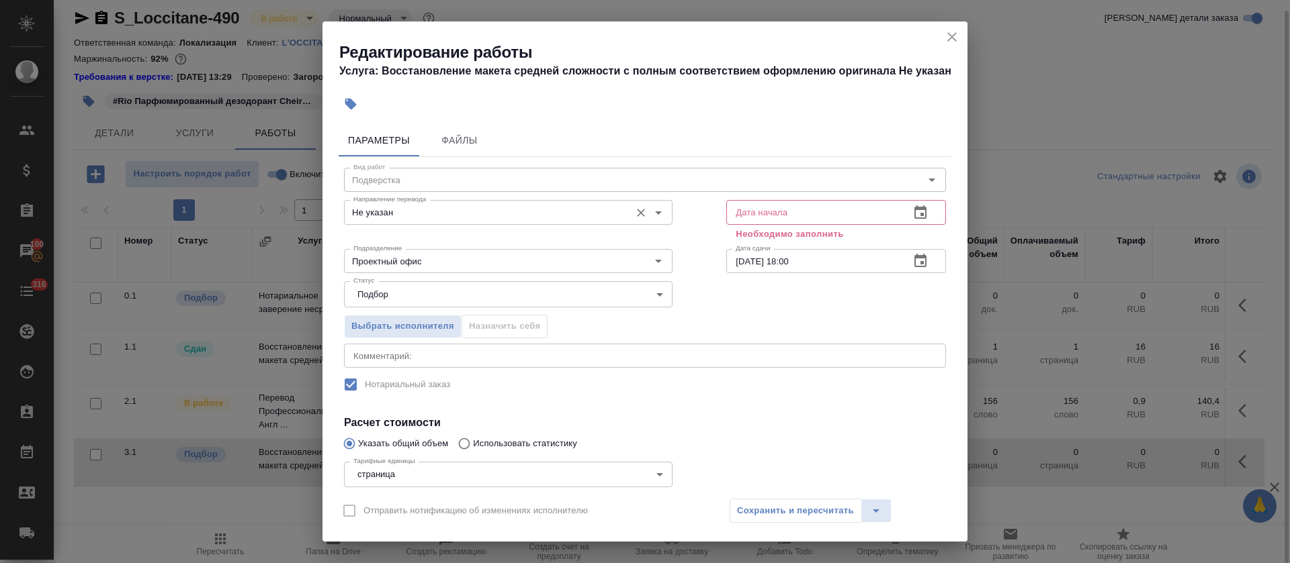
type input "1"
click at [436, 220] on input "Не указан" at bounding box center [485, 212] width 275 height 16
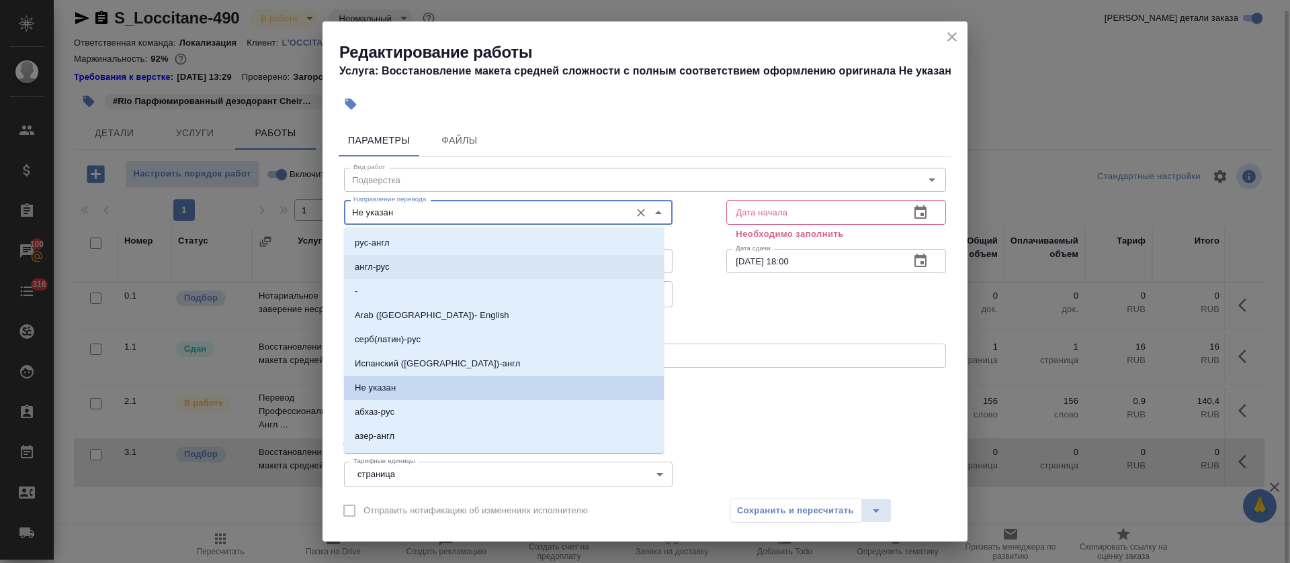
click at [433, 261] on li "англ-рус" at bounding box center [504, 267] width 320 height 24
type input "англ-рус"
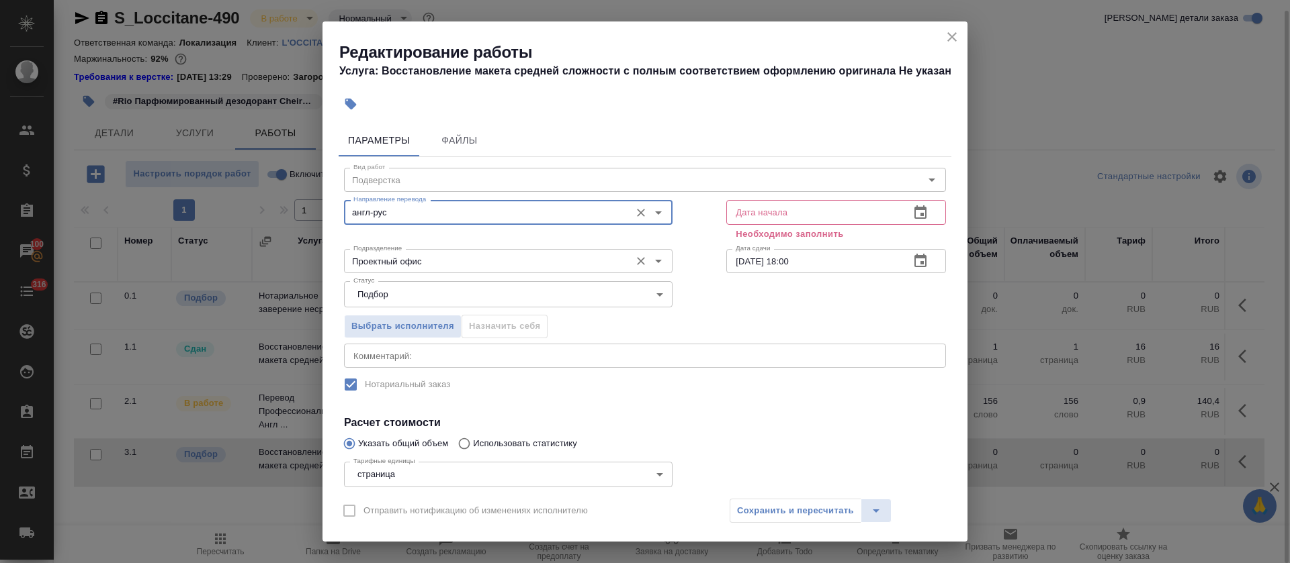
click at [432, 264] on input "Проектный офис" at bounding box center [485, 261] width 275 height 16
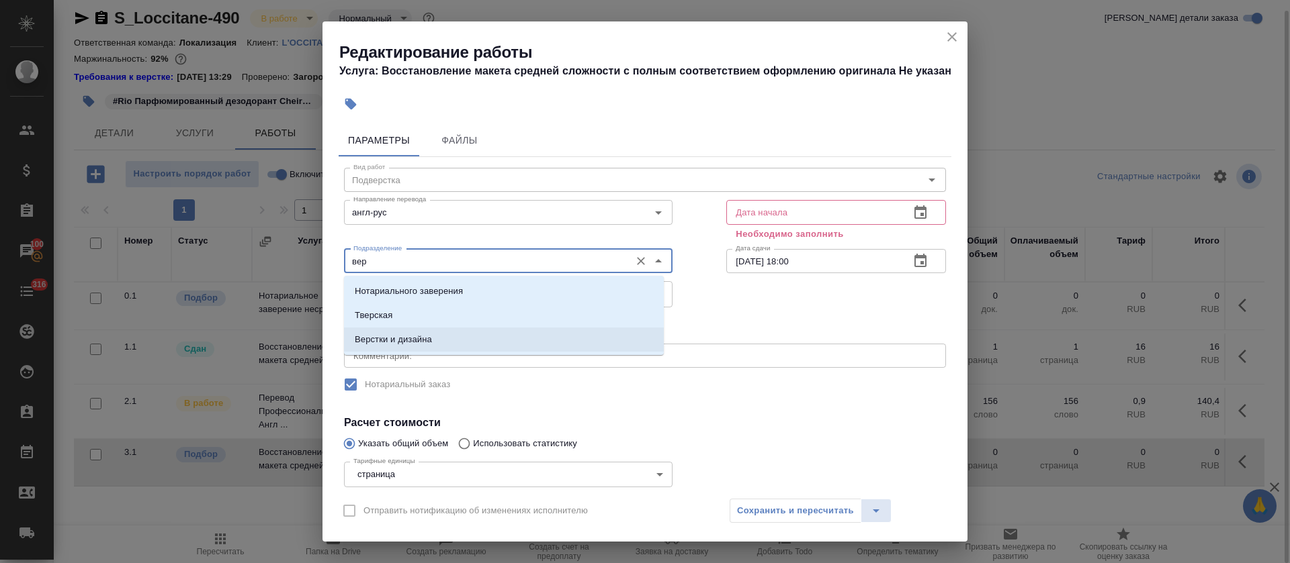
click at [426, 332] on li "Верстки и дизайна" at bounding box center [504, 340] width 320 height 24
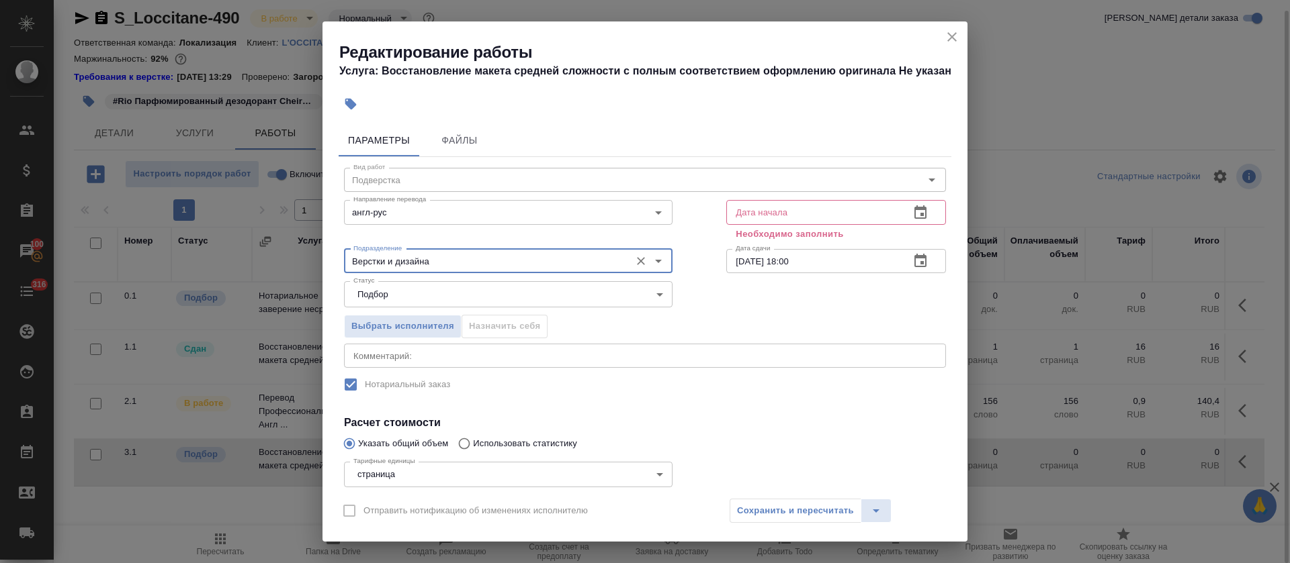
type input "Верстки и дизайна"
click at [915, 212] on button "button" at bounding box center [920, 213] width 32 height 32
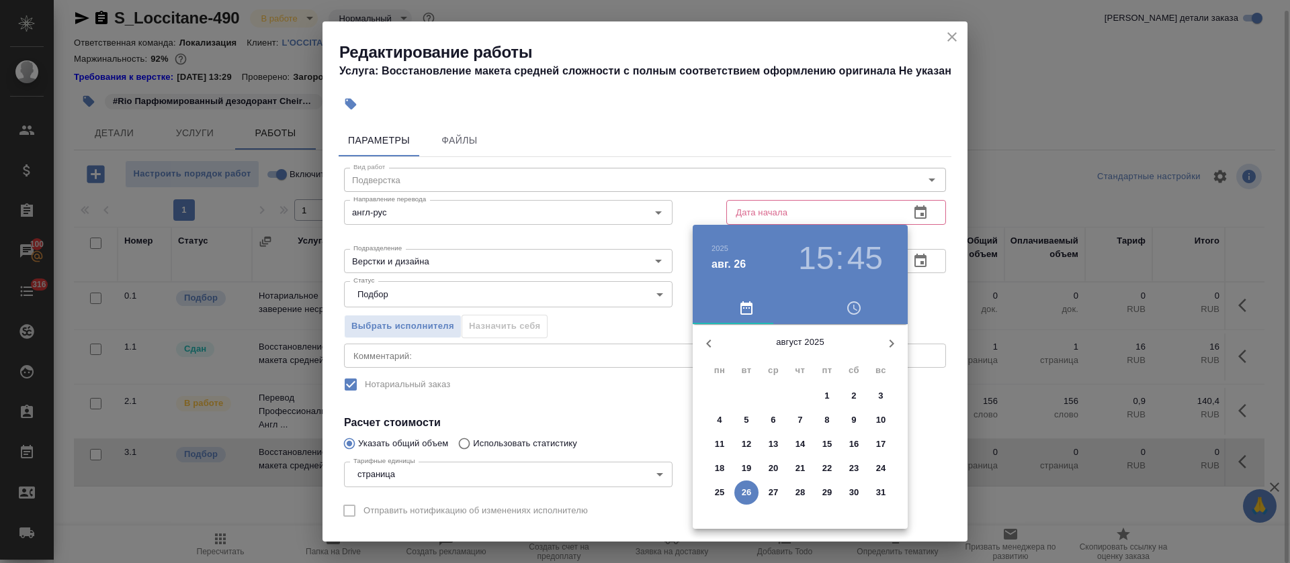
click at [770, 494] on p "27" at bounding box center [773, 492] width 10 height 13
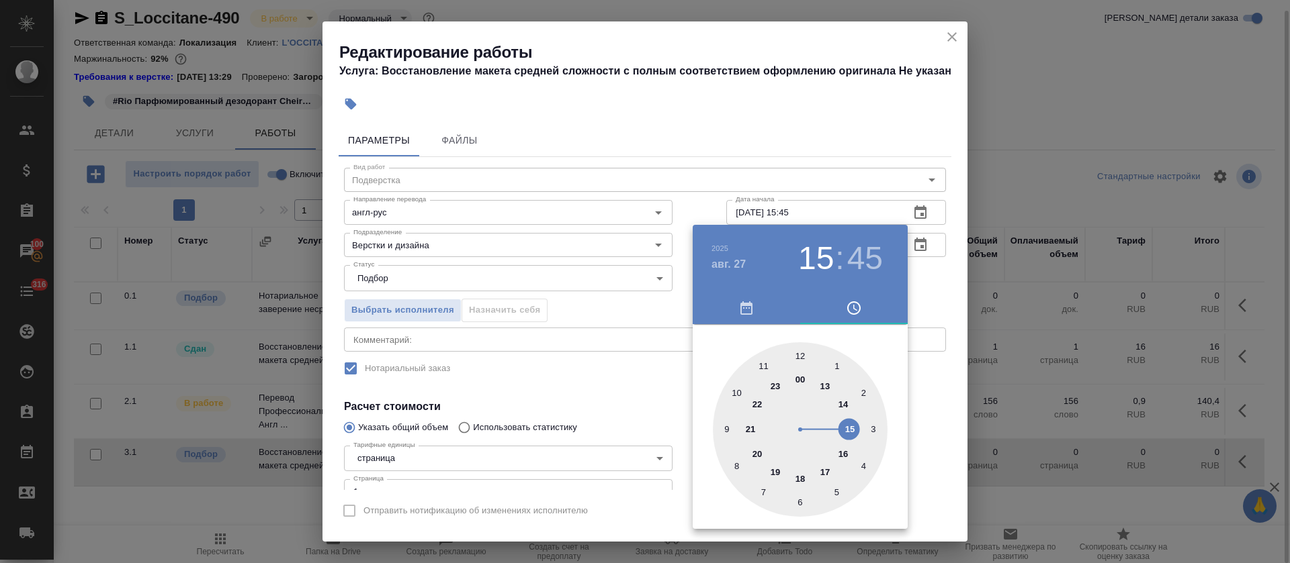
click at [827, 386] on div at bounding box center [800, 430] width 175 height 175
click at [797, 351] on div at bounding box center [800, 430] width 175 height 175
type input "[DATE] 13:00"
click at [559, 379] on div at bounding box center [645, 281] width 1290 height 563
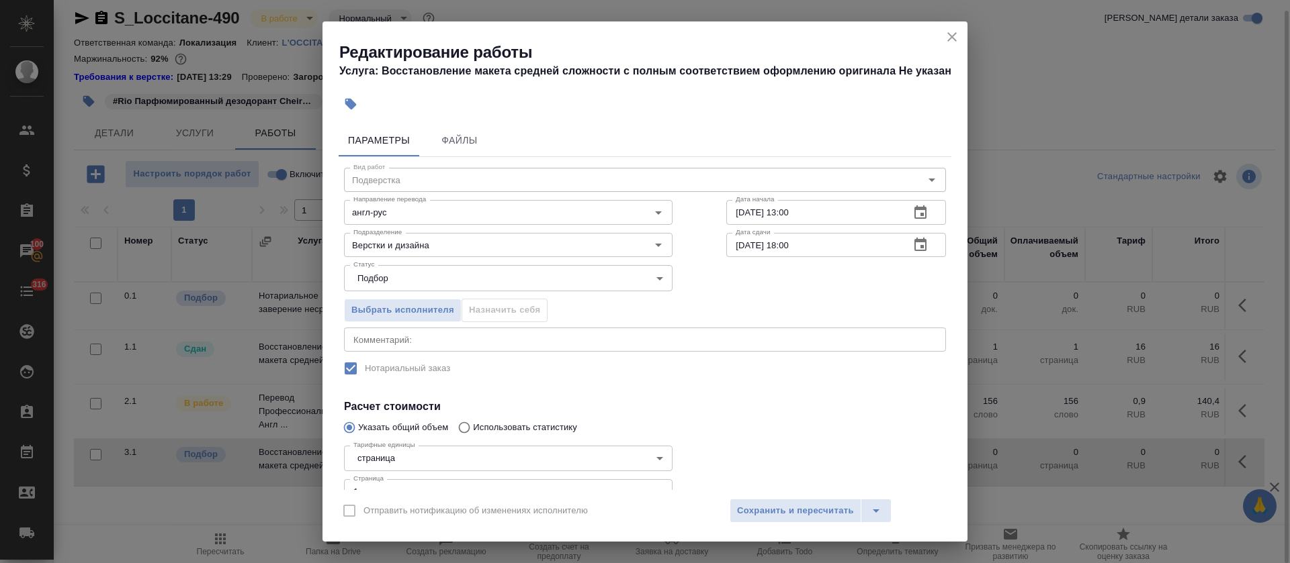
click at [912, 244] on icon "button" at bounding box center [920, 245] width 16 height 16
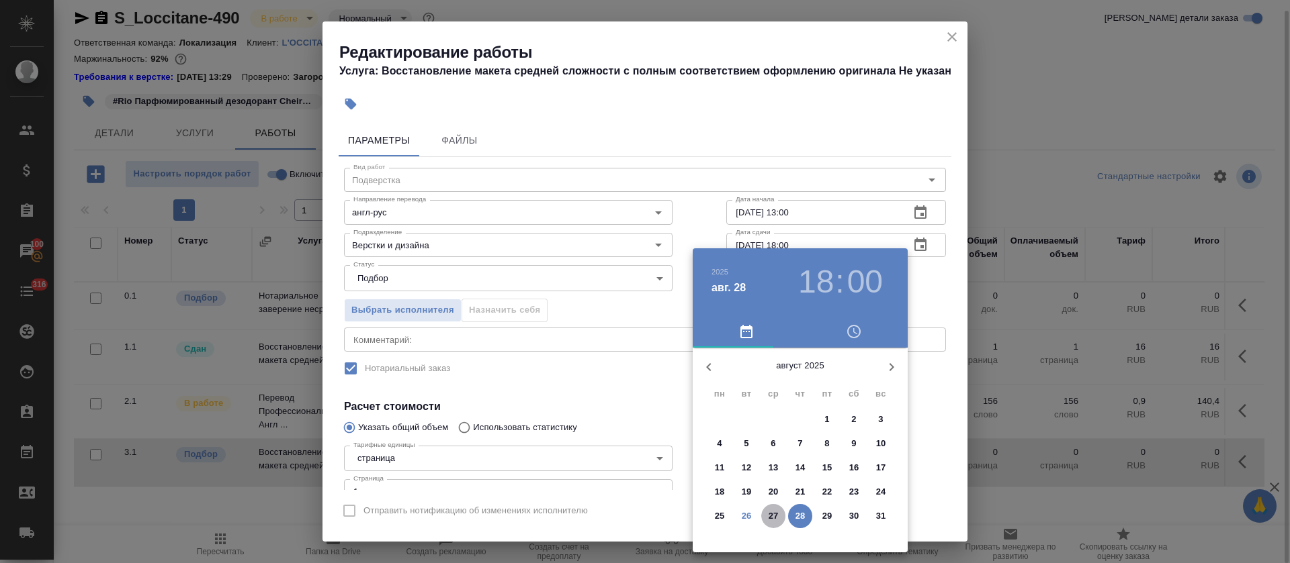
click at [778, 518] on p "27" at bounding box center [773, 516] width 10 height 13
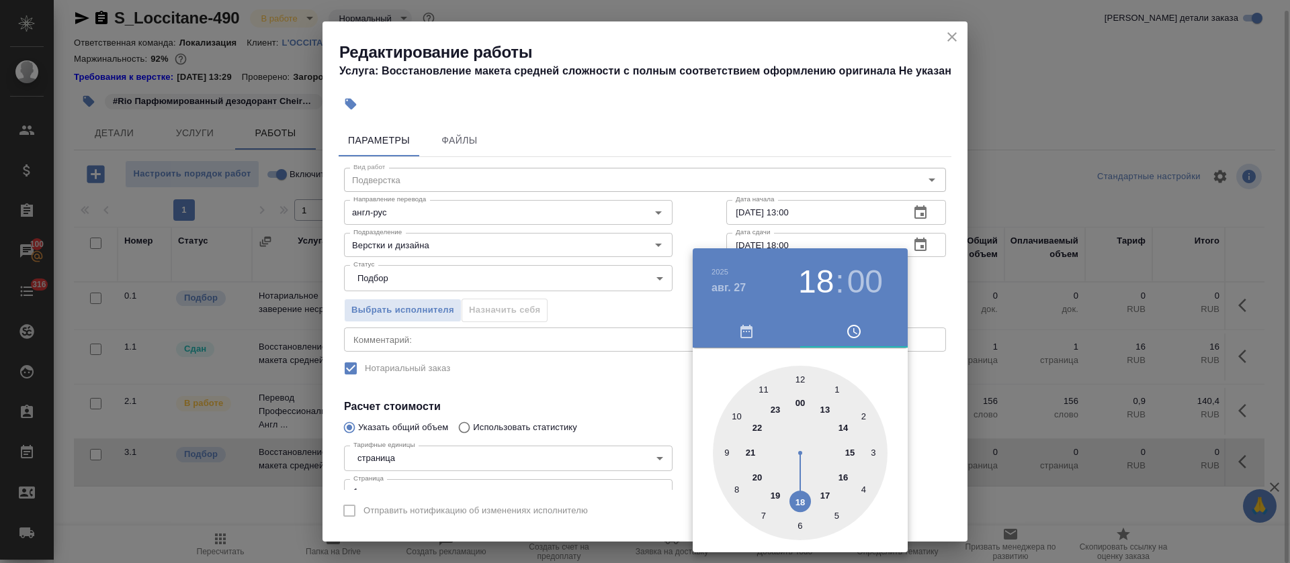
click at [840, 422] on div at bounding box center [800, 453] width 175 height 175
type input "[DATE] 14:00"
click at [510, 403] on div at bounding box center [645, 281] width 1290 height 563
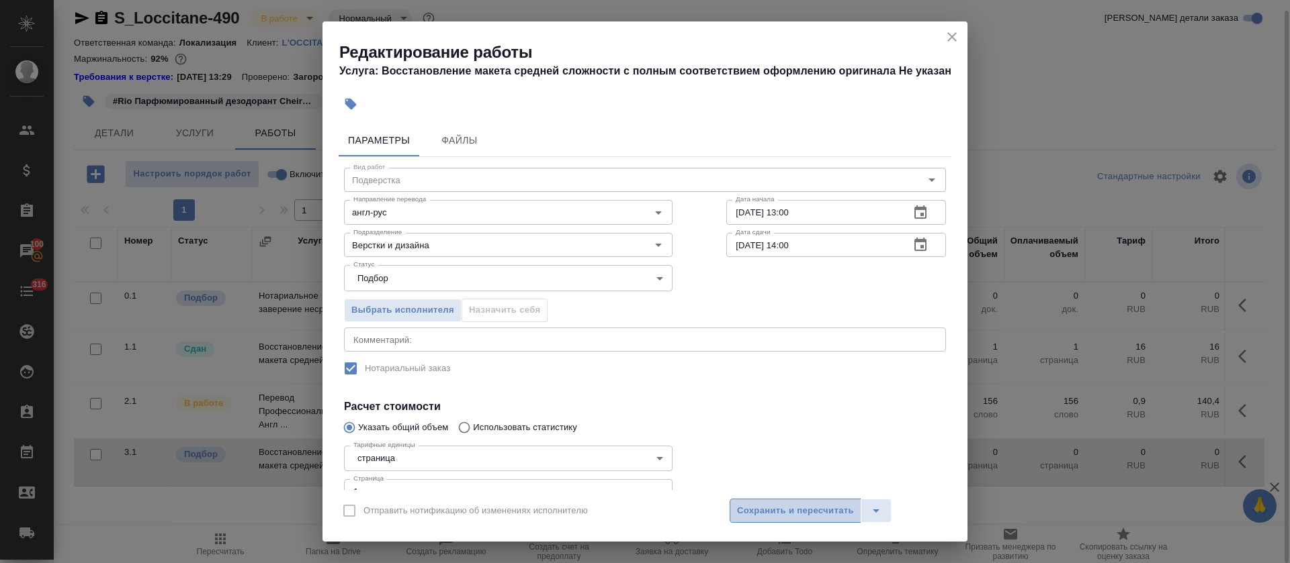
click at [793, 500] on button "Сохранить и пересчитать" at bounding box center [795, 511] width 132 height 24
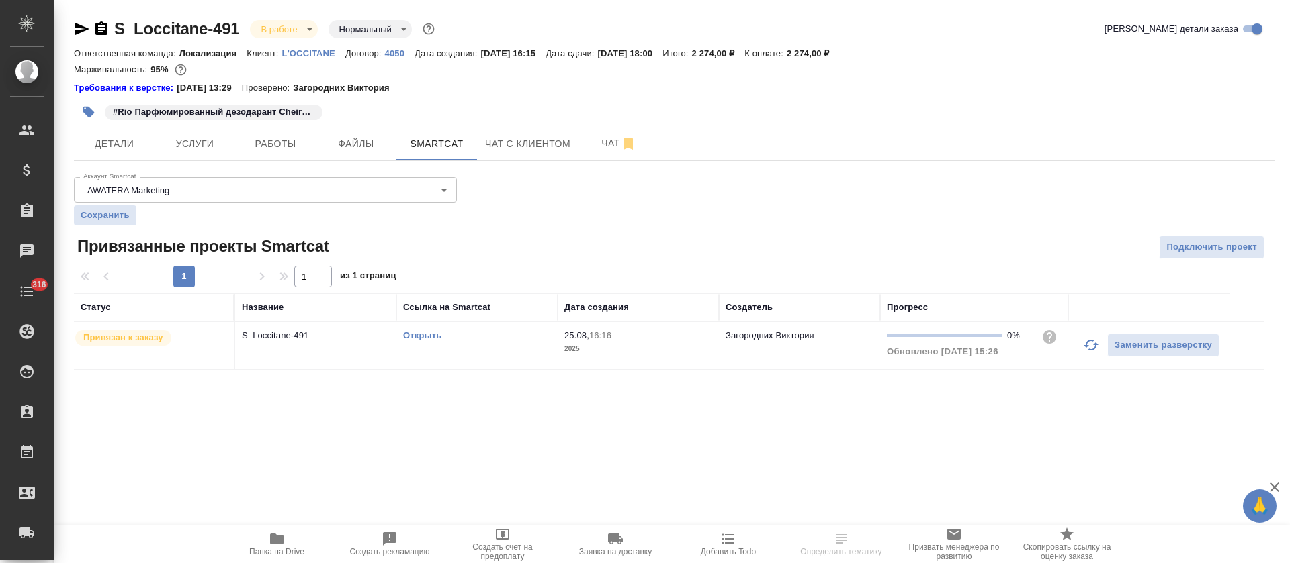
click at [421, 336] on link "Открыть" at bounding box center [422, 335] width 38 height 10
click at [168, 111] on p "#Rio Парфюмированный дезодарант Cheirosa 62" at bounding box center [213, 111] width 201 height 13
copy p "#Rio Парфюмированный дезодарант Cheirosa 62"
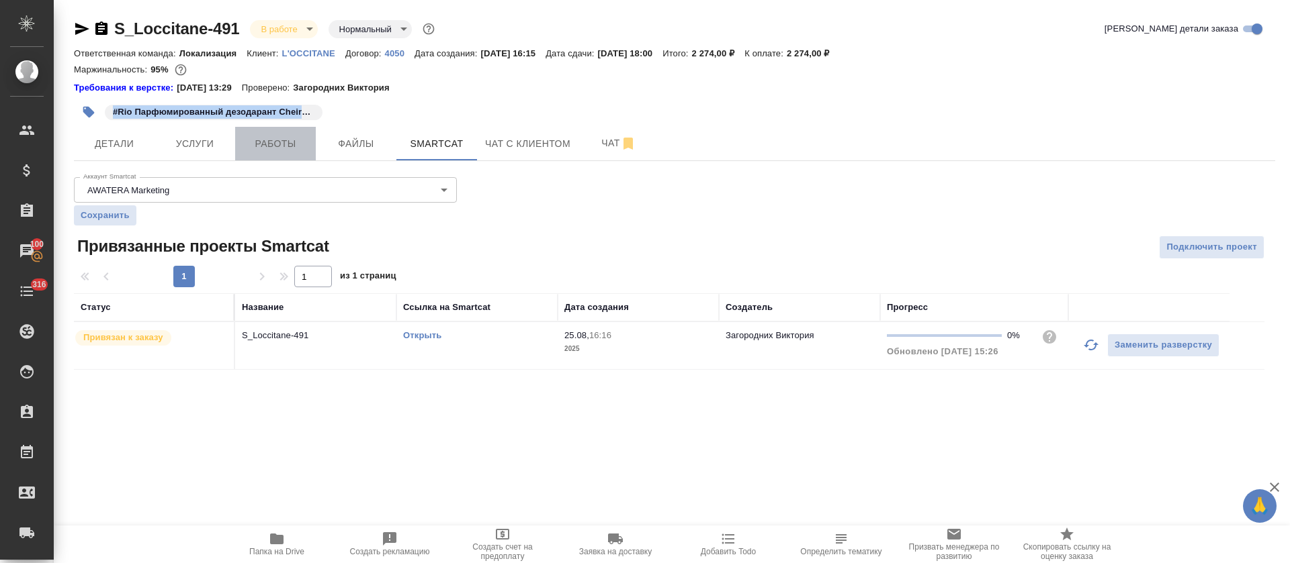
click at [276, 127] on button "Работы" at bounding box center [275, 144] width 81 height 34
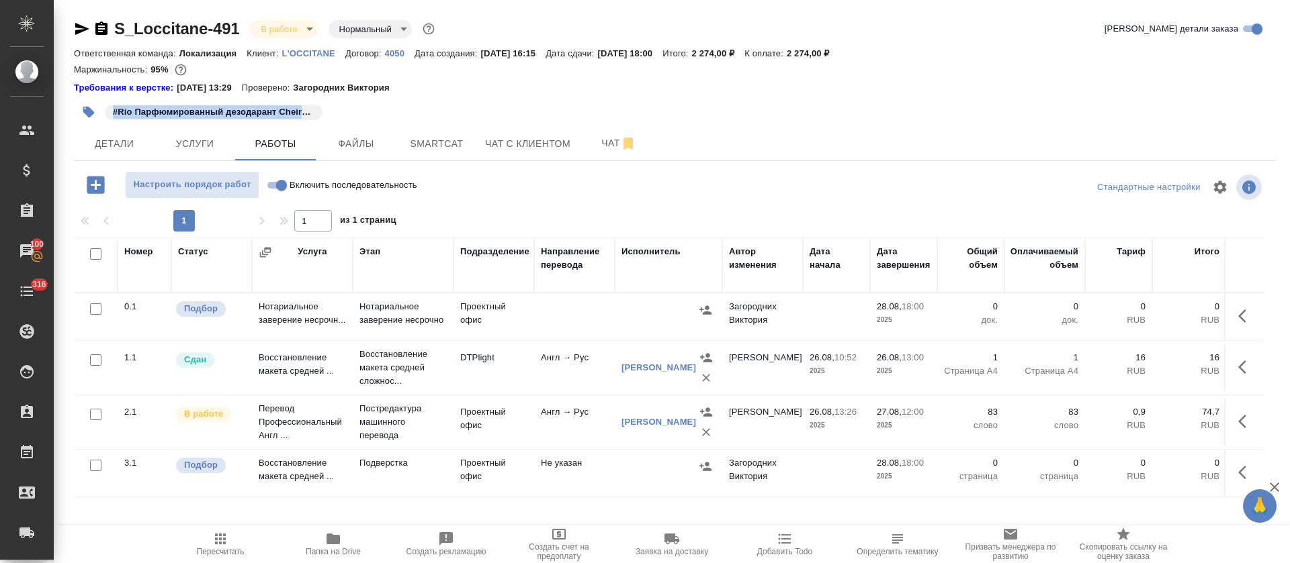
click at [1238, 466] on icon "button" at bounding box center [1246, 473] width 16 height 16
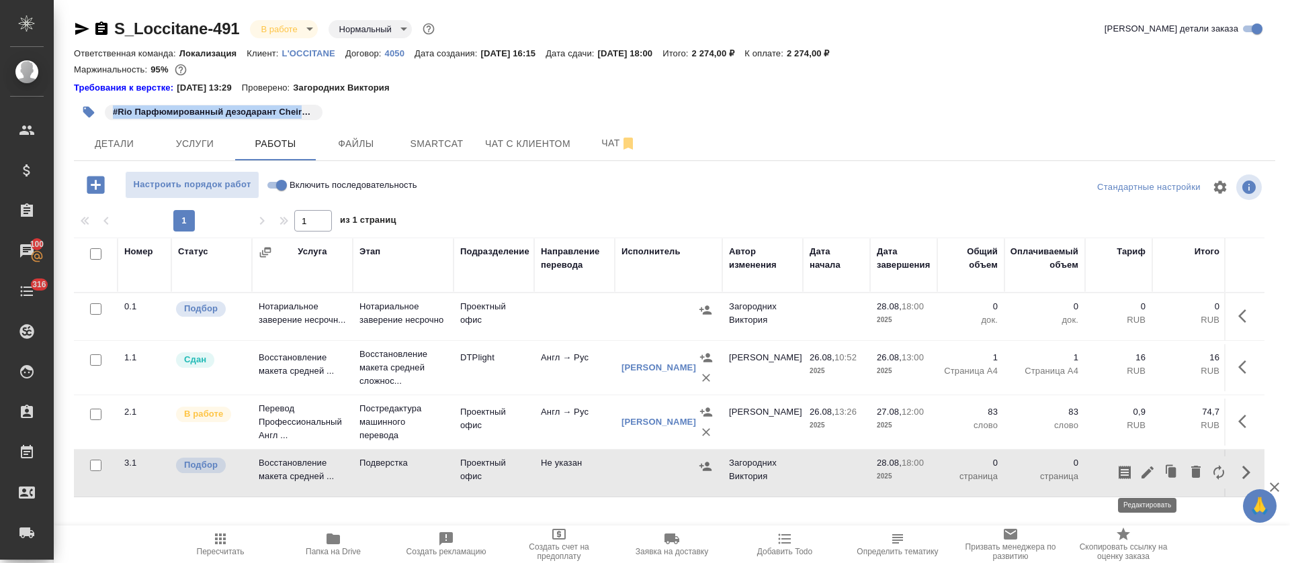
click at [1153, 472] on icon "button" at bounding box center [1147, 473] width 16 height 16
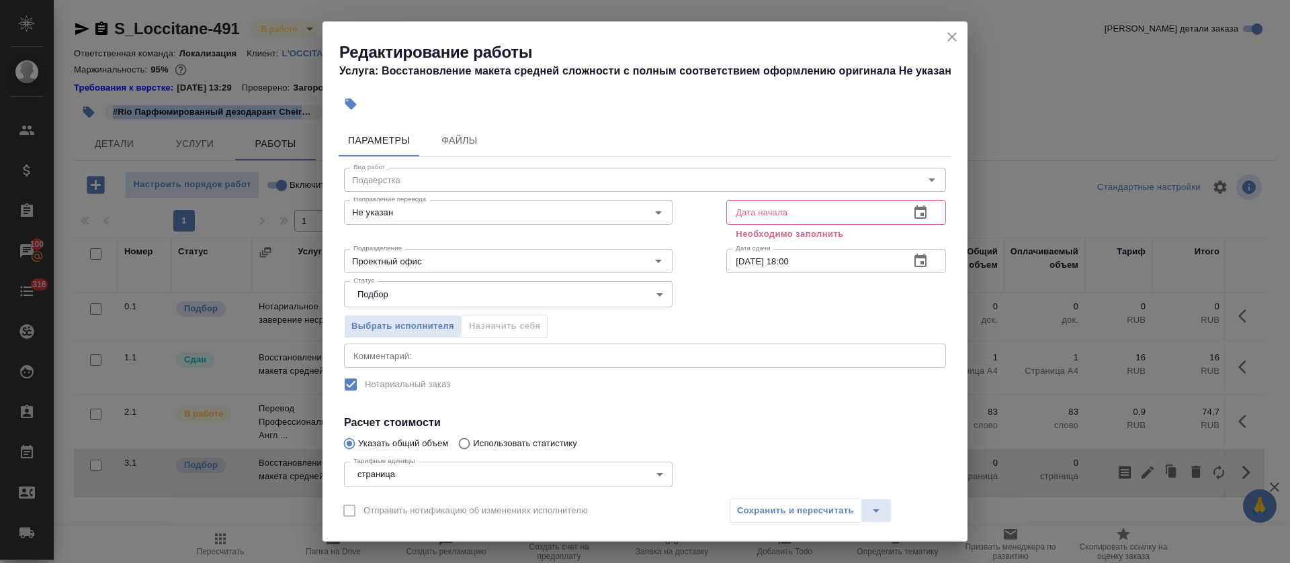
click at [914, 214] on icon "button" at bounding box center [920, 212] width 12 height 13
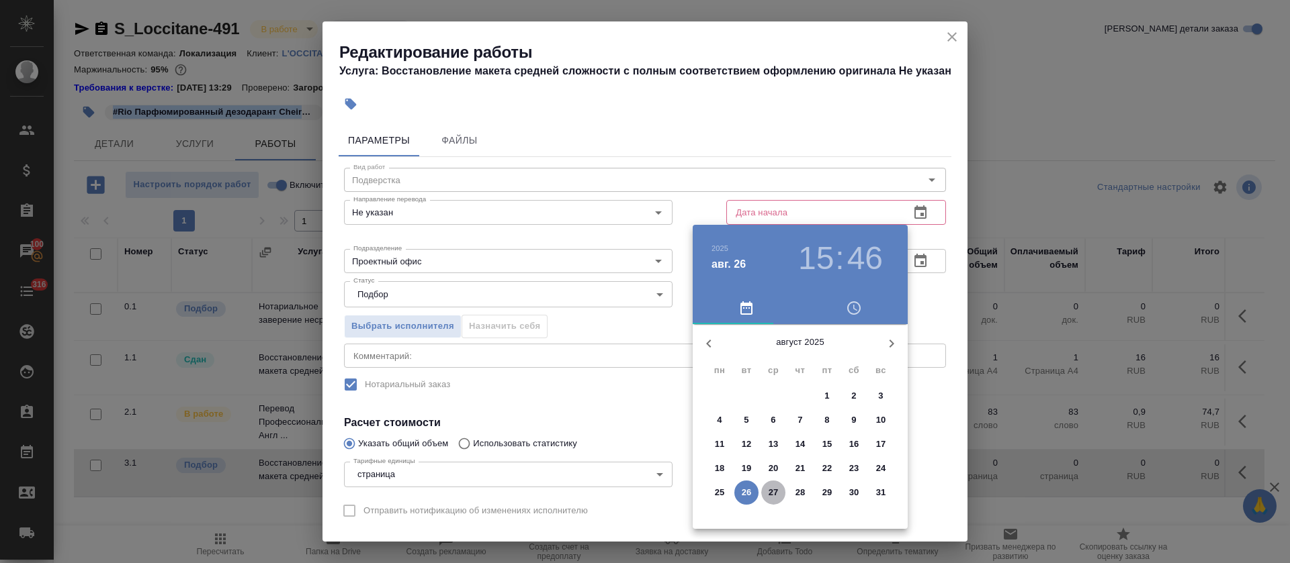
click at [764, 497] on span "27" at bounding box center [773, 492] width 24 height 13
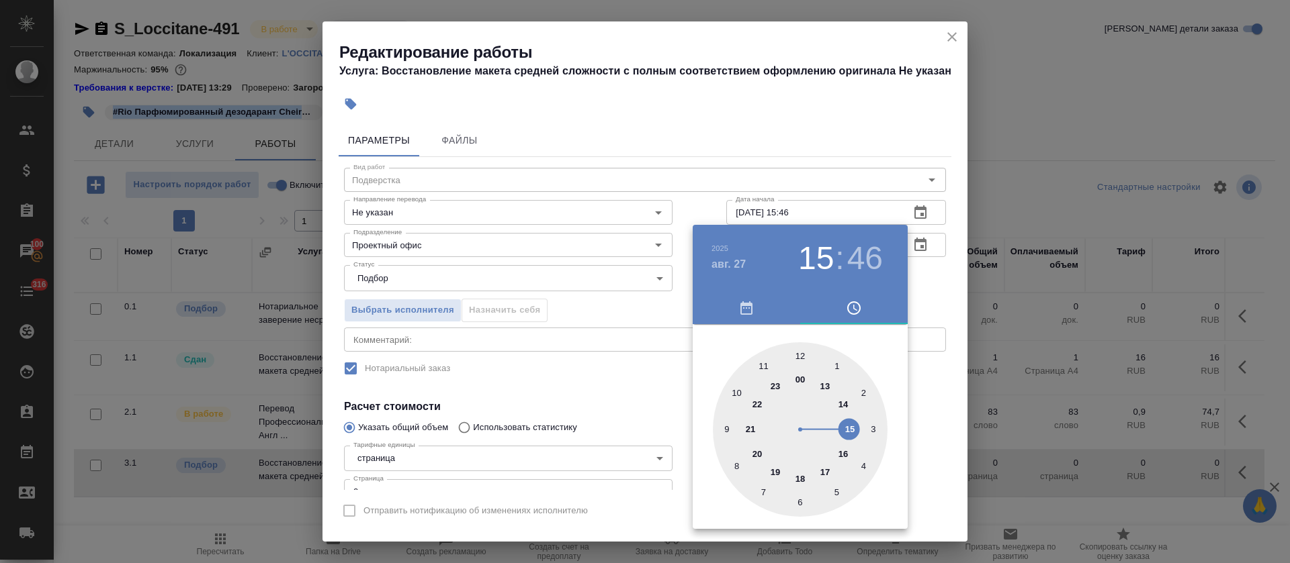
click at [838, 406] on div at bounding box center [800, 430] width 175 height 175
click at [826, 247] on h3 "14" at bounding box center [816, 259] width 36 height 38
click at [826, 383] on div at bounding box center [800, 430] width 175 height 175
click at [799, 353] on div at bounding box center [800, 430] width 175 height 175
type input "[DATE] 13:00"
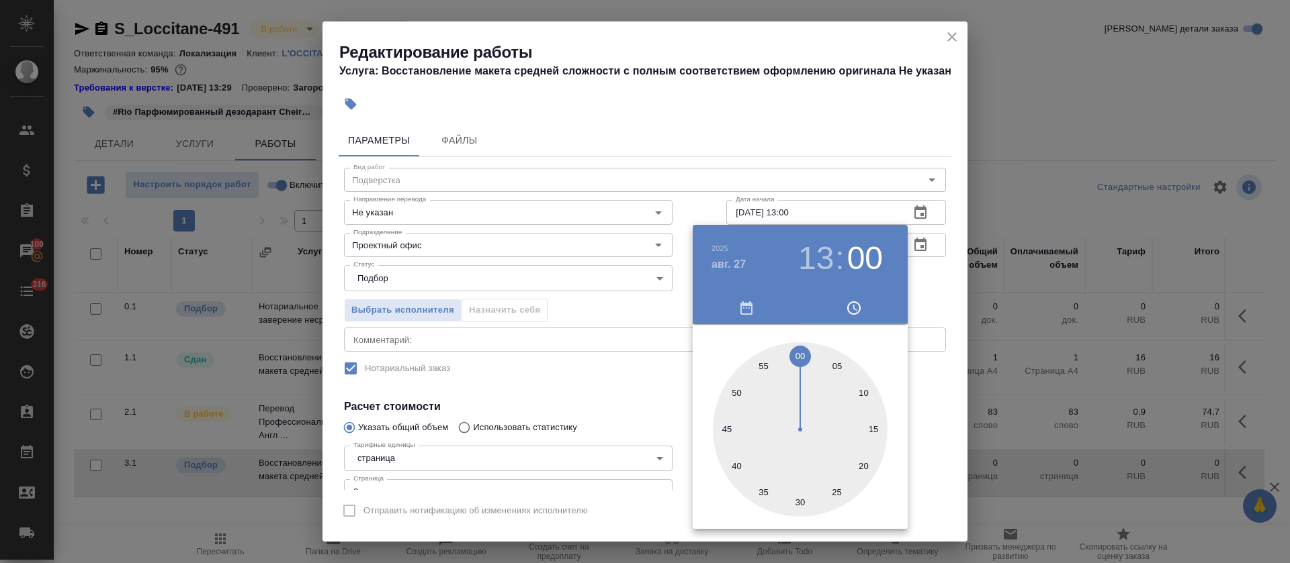
click at [575, 353] on div at bounding box center [645, 281] width 1290 height 563
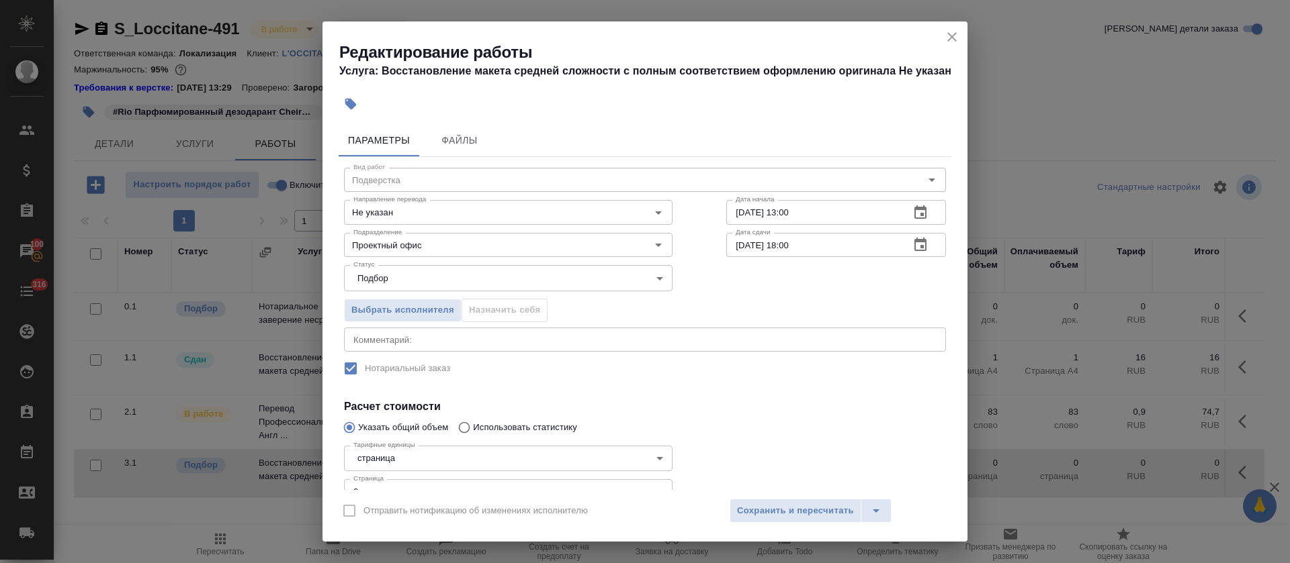
click at [912, 249] on icon "button" at bounding box center [920, 245] width 16 height 16
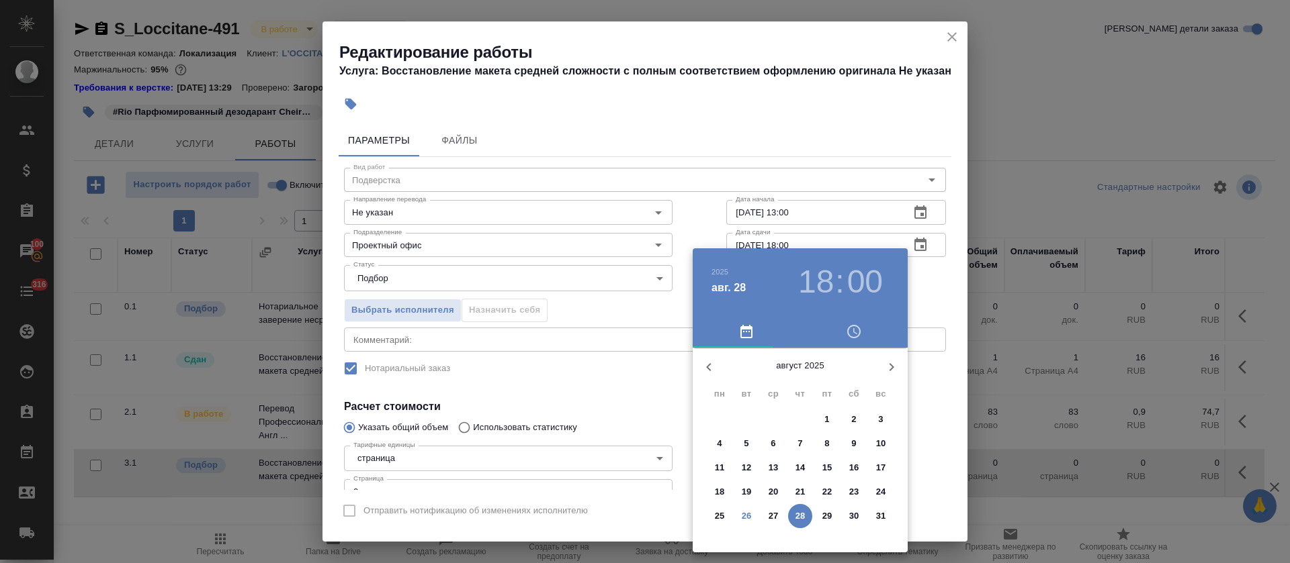
click at [777, 518] on p "27" at bounding box center [773, 516] width 10 height 13
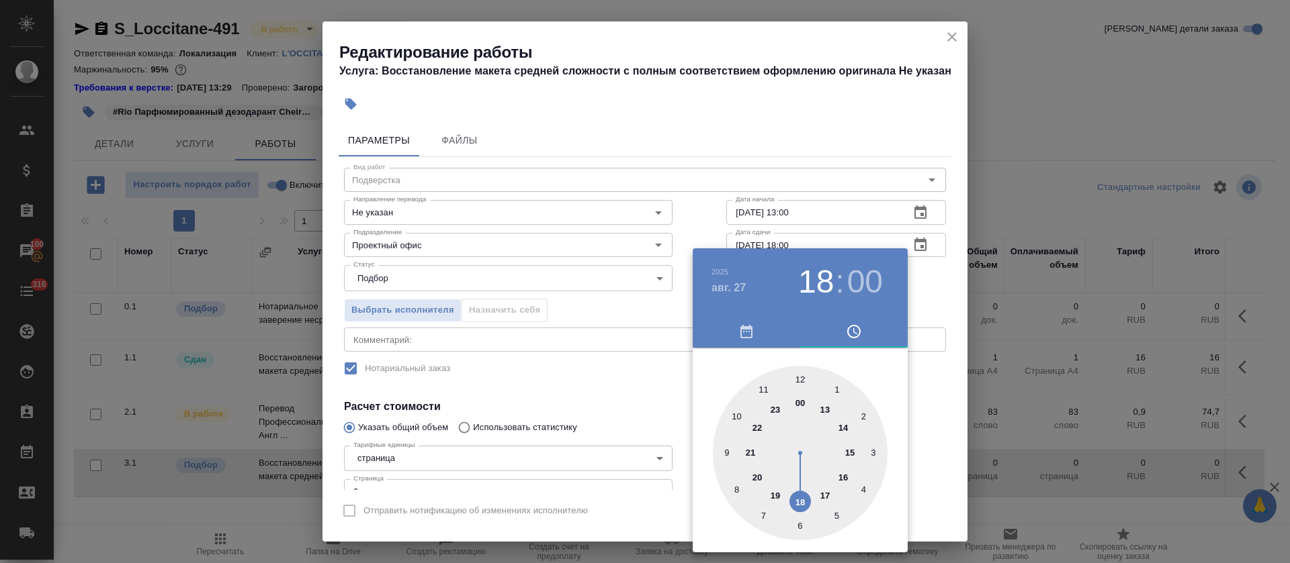
click at [850, 426] on div at bounding box center [800, 453] width 175 height 175
type input "[DATE] 14:00"
click at [528, 395] on div at bounding box center [645, 281] width 1290 height 563
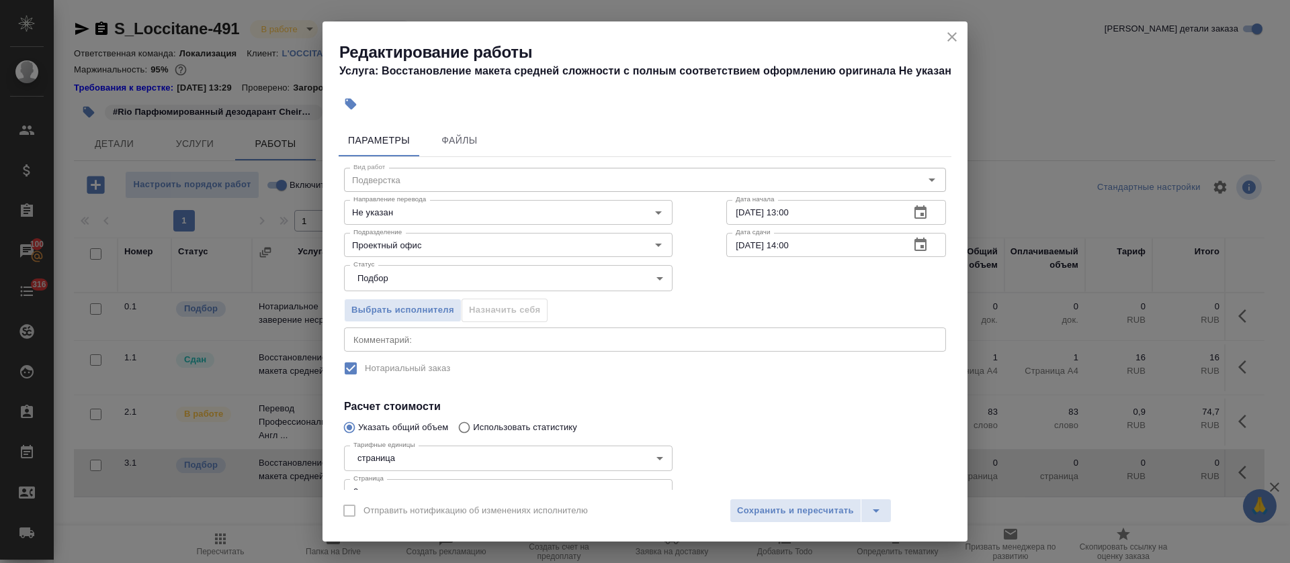
click at [394, 235] on div "Проектный офис Подразделение" at bounding box center [508, 245] width 328 height 24
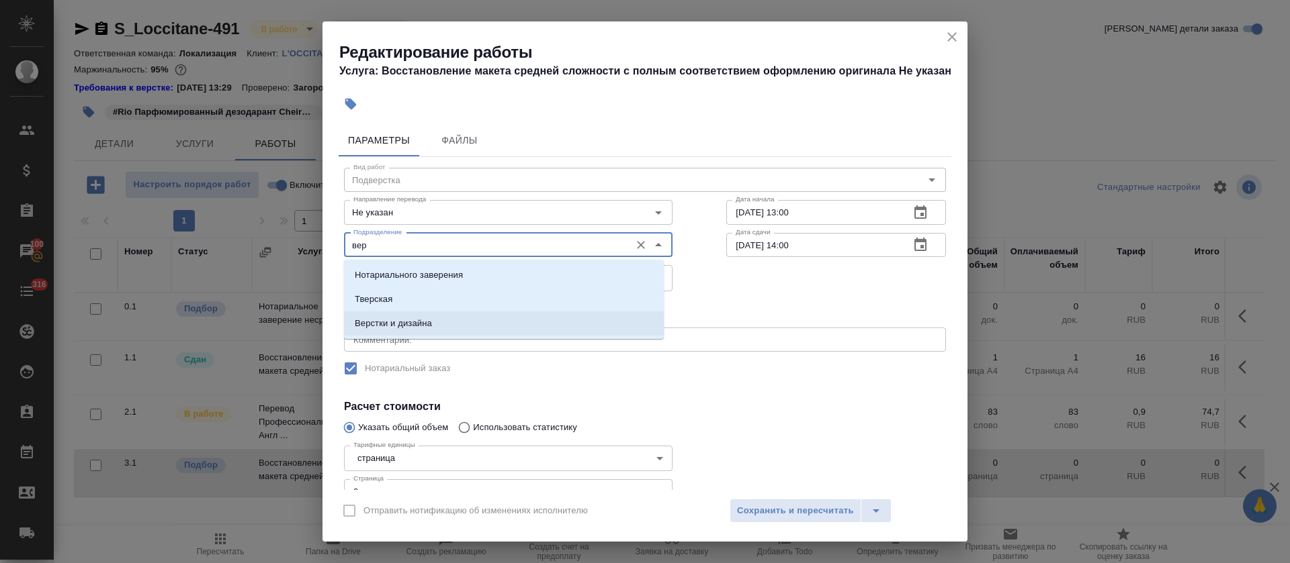
drag, startPoint x: 400, startPoint y: 335, endPoint x: 403, endPoint y: 259, distance: 76.6
click at [400, 336] on ul "Нотариального заверения [PERSON_NAME] Верстки и дизайна" at bounding box center [504, 310] width 320 height 73
click at [398, 329] on p "Верстки и дизайна" at bounding box center [393, 323] width 77 height 13
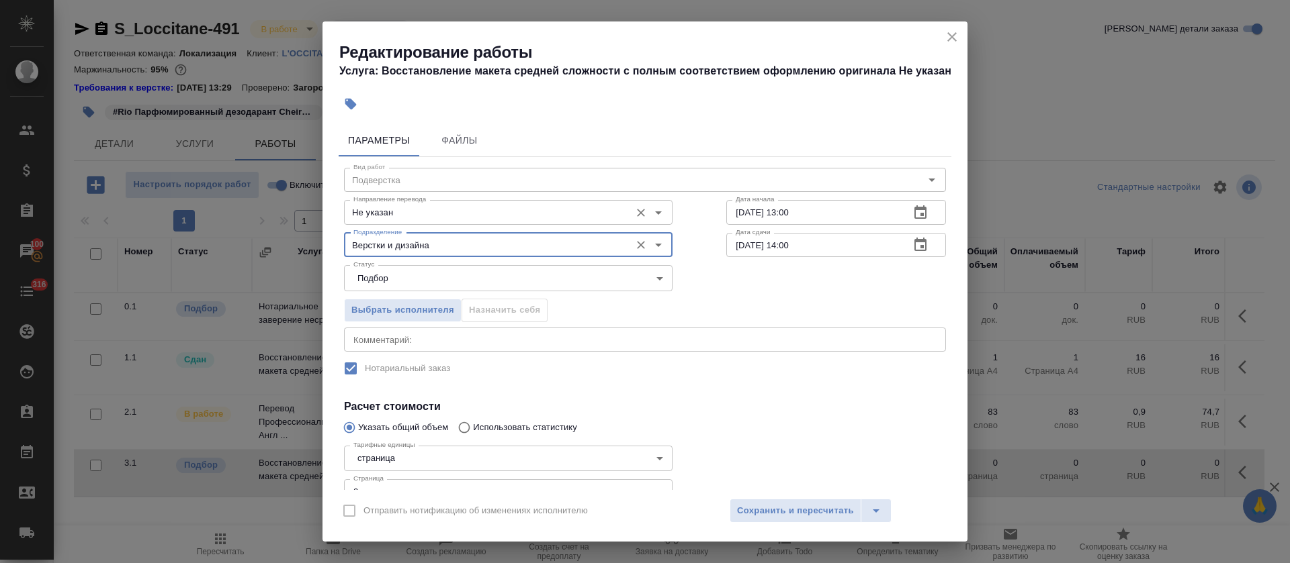
type input "Верстки и дизайна"
click at [402, 218] on input "Не указан" at bounding box center [485, 212] width 275 height 16
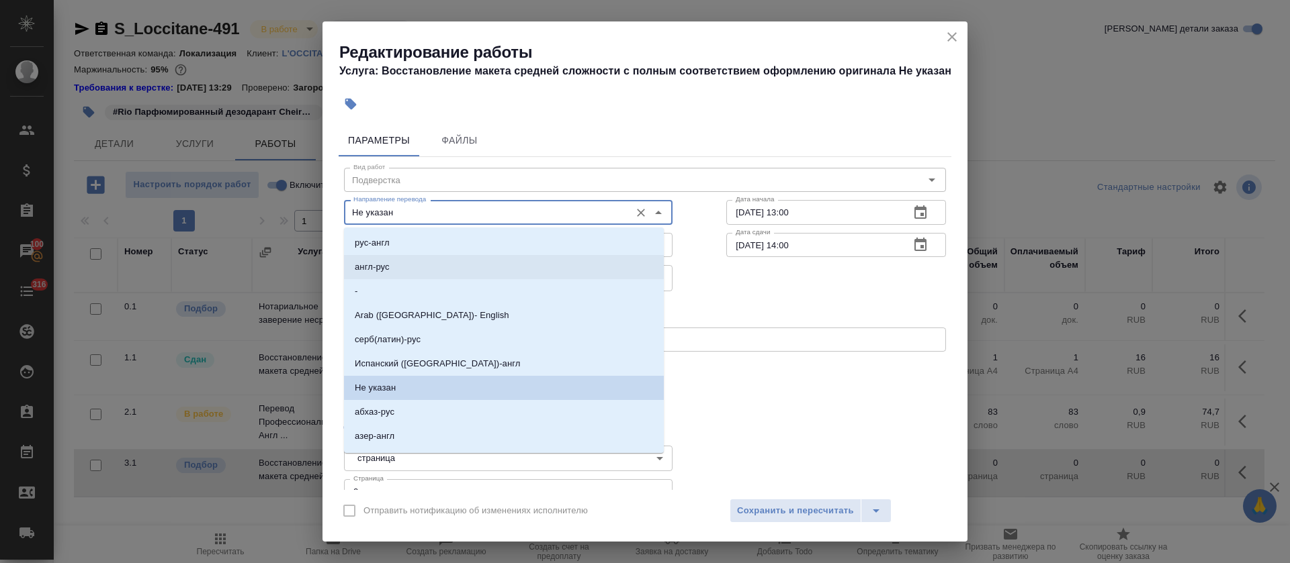
click at [402, 263] on li "англ-рус" at bounding box center [504, 267] width 320 height 24
type input "англ-рус"
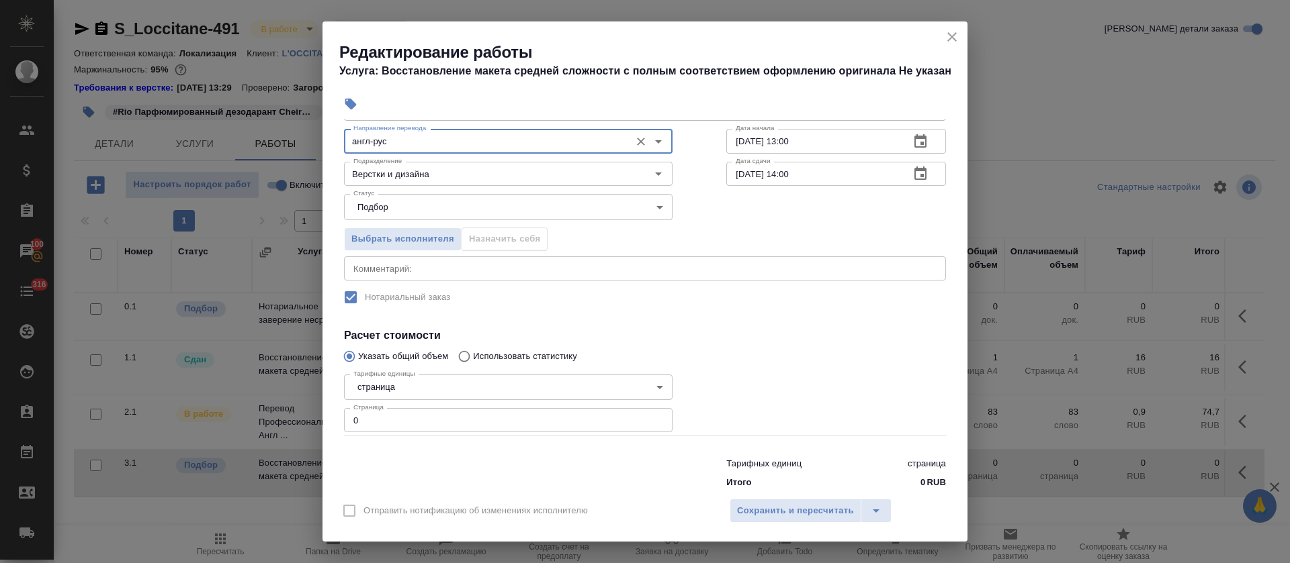
scroll to position [97, 0]
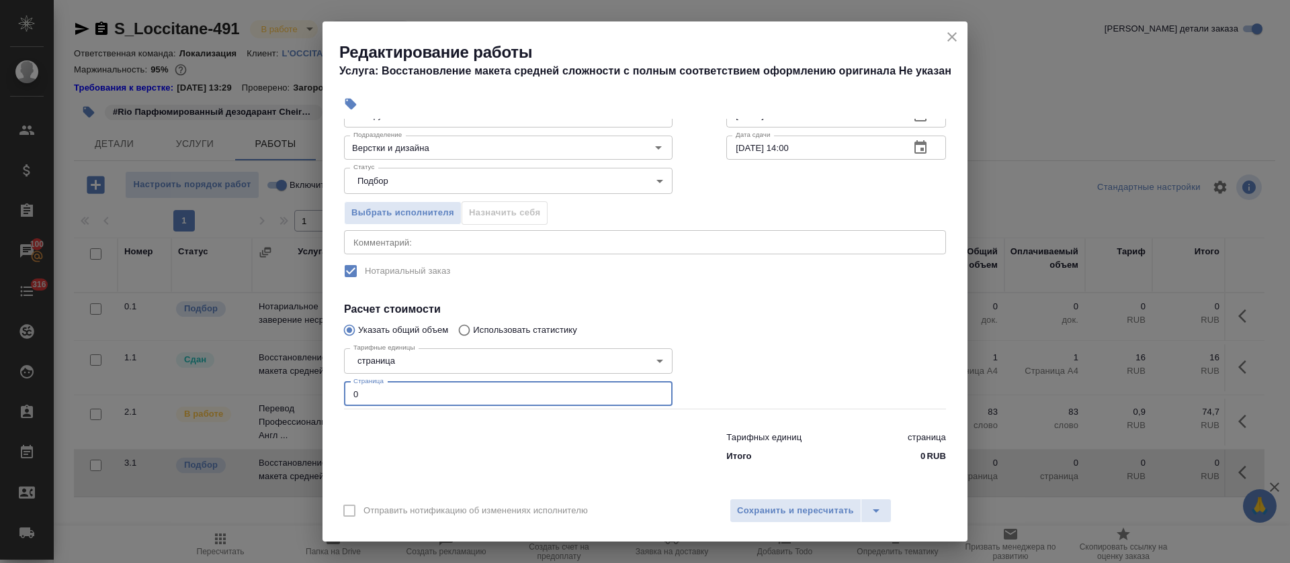
drag, startPoint x: 360, startPoint y: 400, endPoint x: 328, endPoint y: 397, distance: 32.3
click at [328, 397] on div "Параметры Файлы Вид работ Подверстка Вид работ Направление перевода англ-рус На…" at bounding box center [644, 304] width 645 height 371
type input "1"
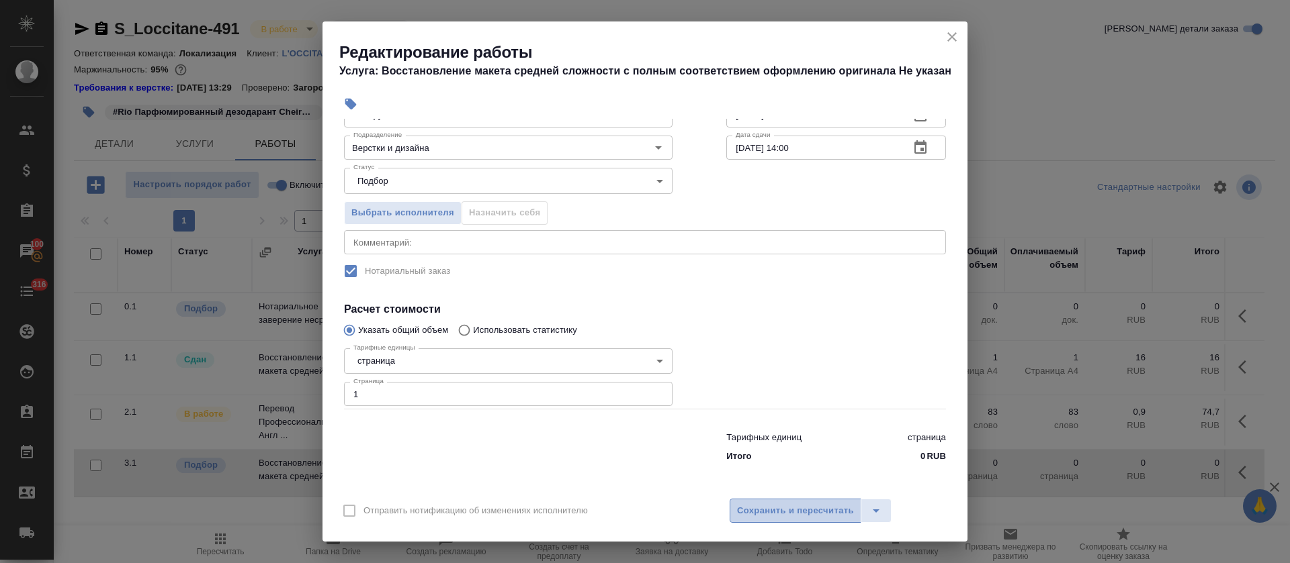
click at [765, 508] on span "Сохранить и пересчитать" at bounding box center [795, 511] width 117 height 15
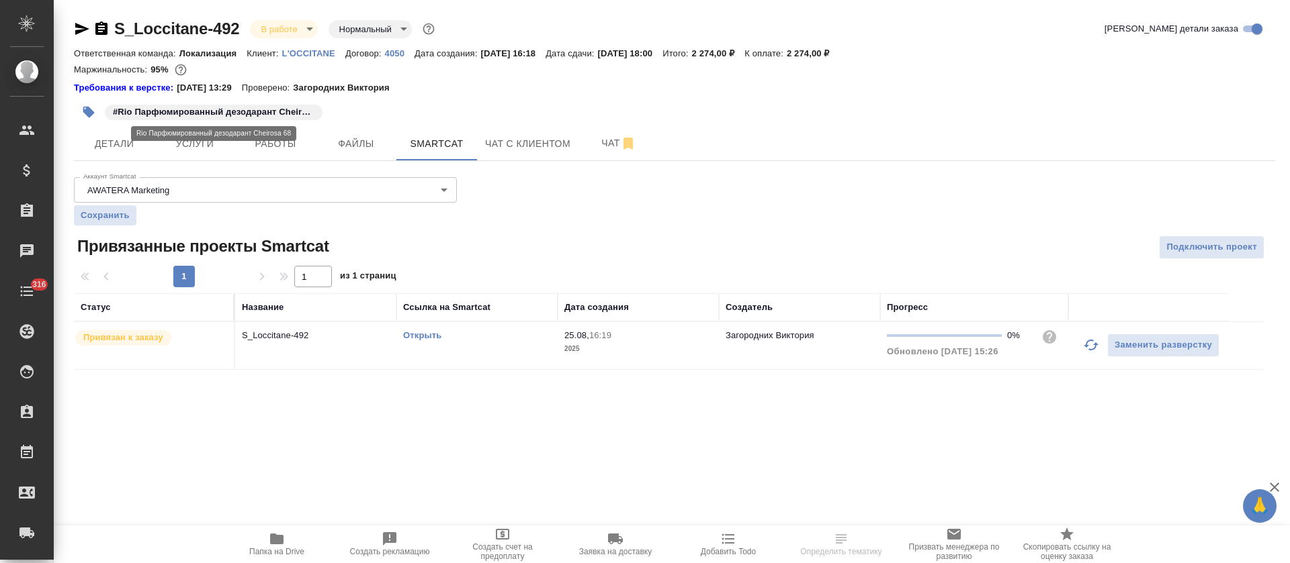
click at [205, 111] on p "#Rio Парфюмированный дезодарант Cheirosa 68" at bounding box center [213, 111] width 201 height 13
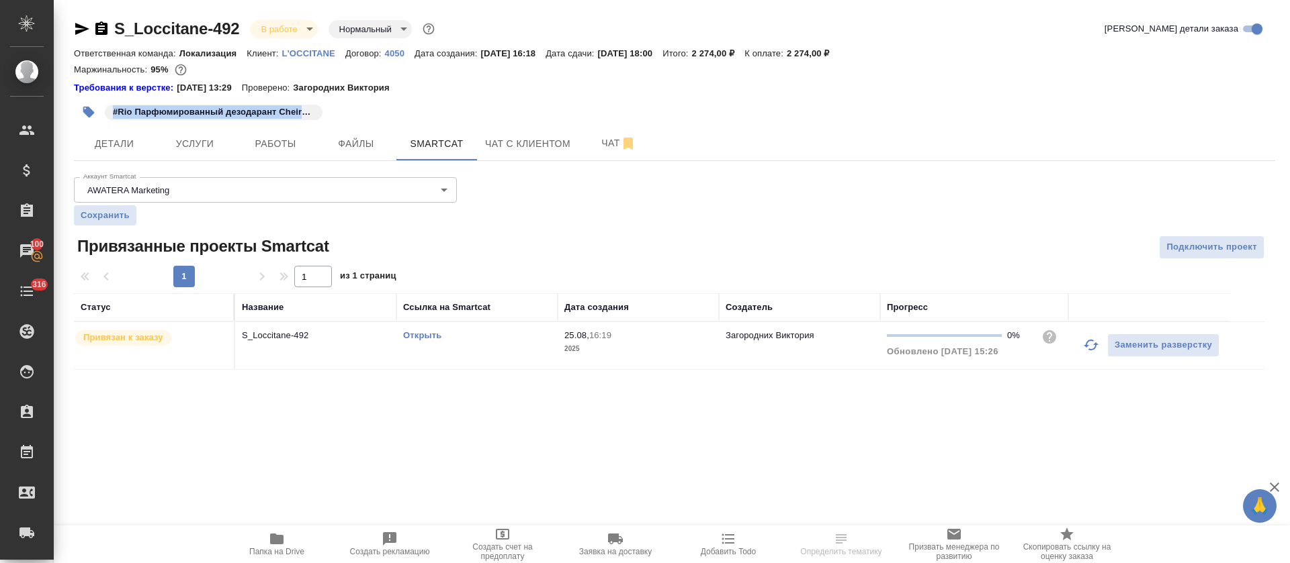
copy p "#Rio Парфюмированный дезодарант Cheirosa 68"
click at [420, 332] on link "Открыть" at bounding box center [422, 335] width 38 height 10
click at [279, 144] on span "Работы" at bounding box center [275, 144] width 64 height 17
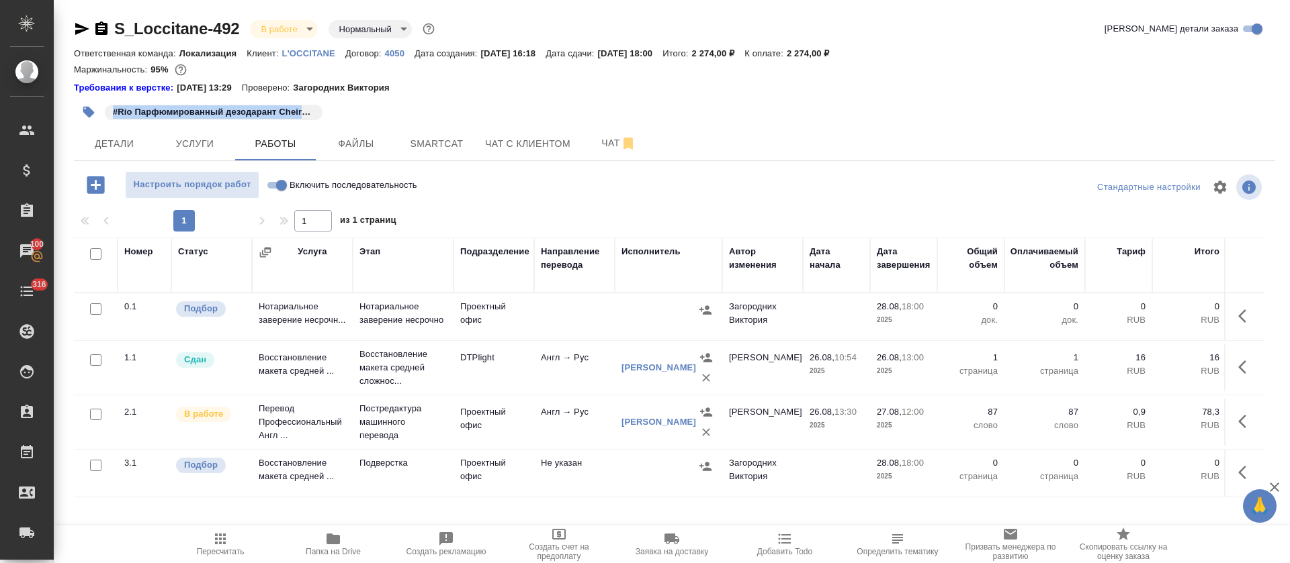
scroll to position [11, 0]
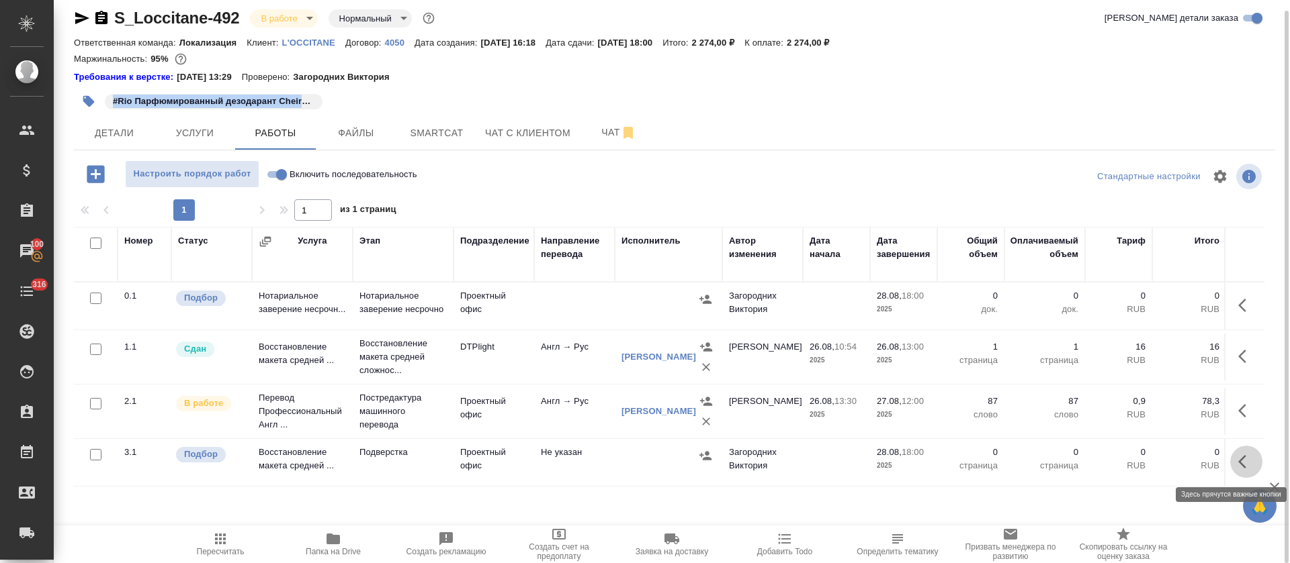
click at [1239, 459] on icon "button" at bounding box center [1246, 462] width 16 height 16
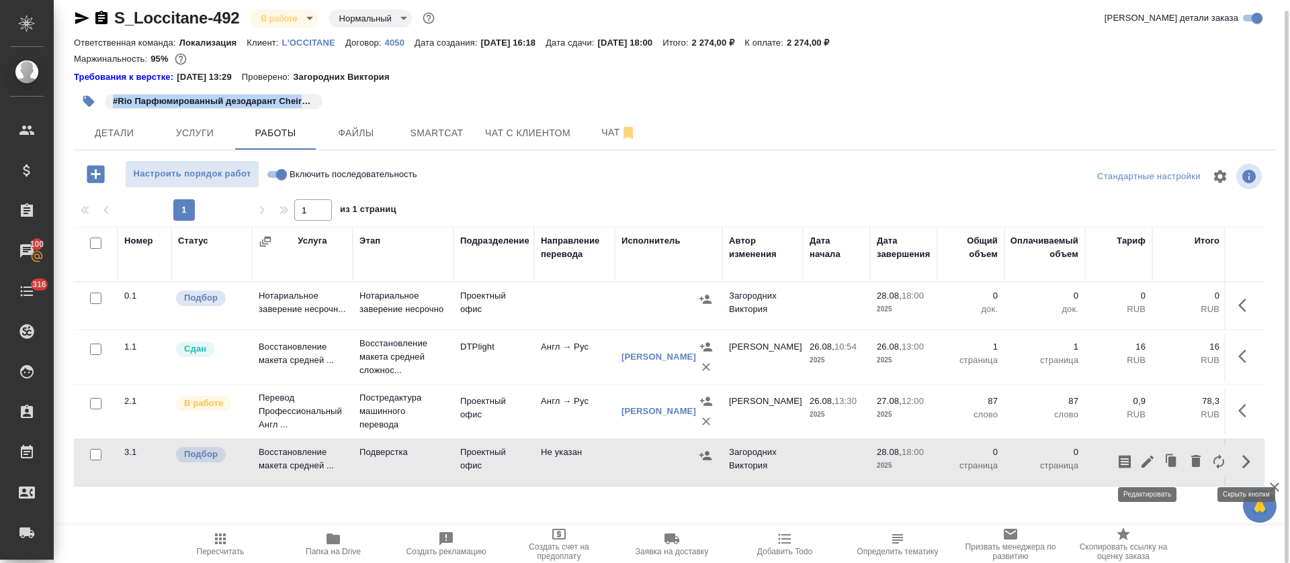
click at [1141, 461] on icon "button" at bounding box center [1147, 462] width 16 height 16
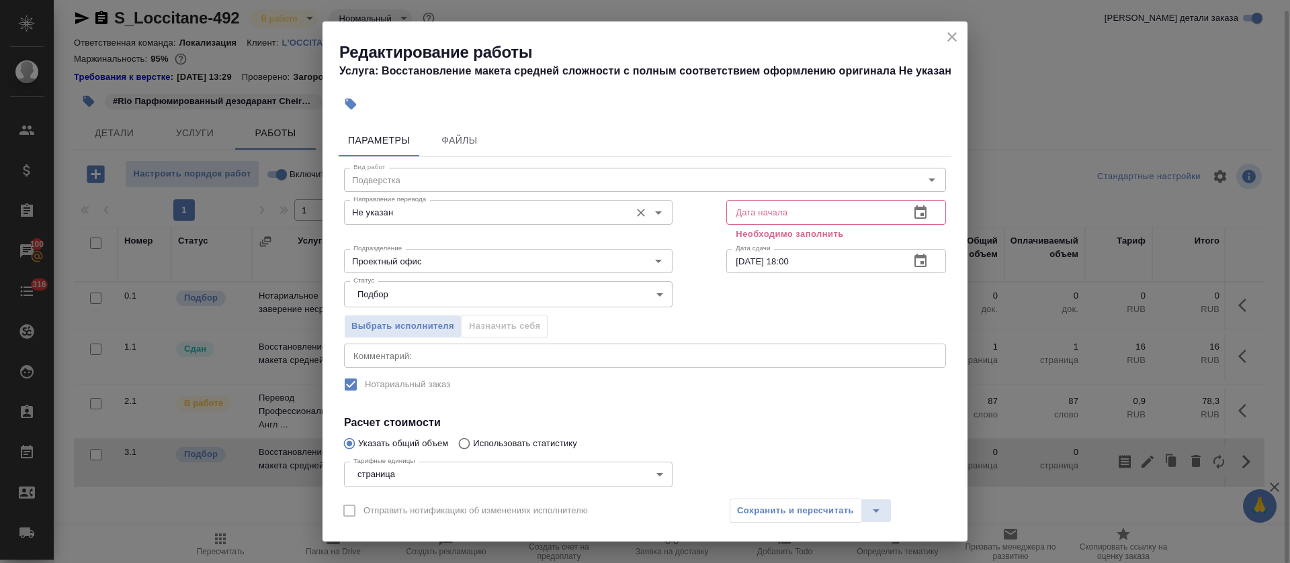
click at [388, 213] on input "Не указан" at bounding box center [485, 212] width 275 height 16
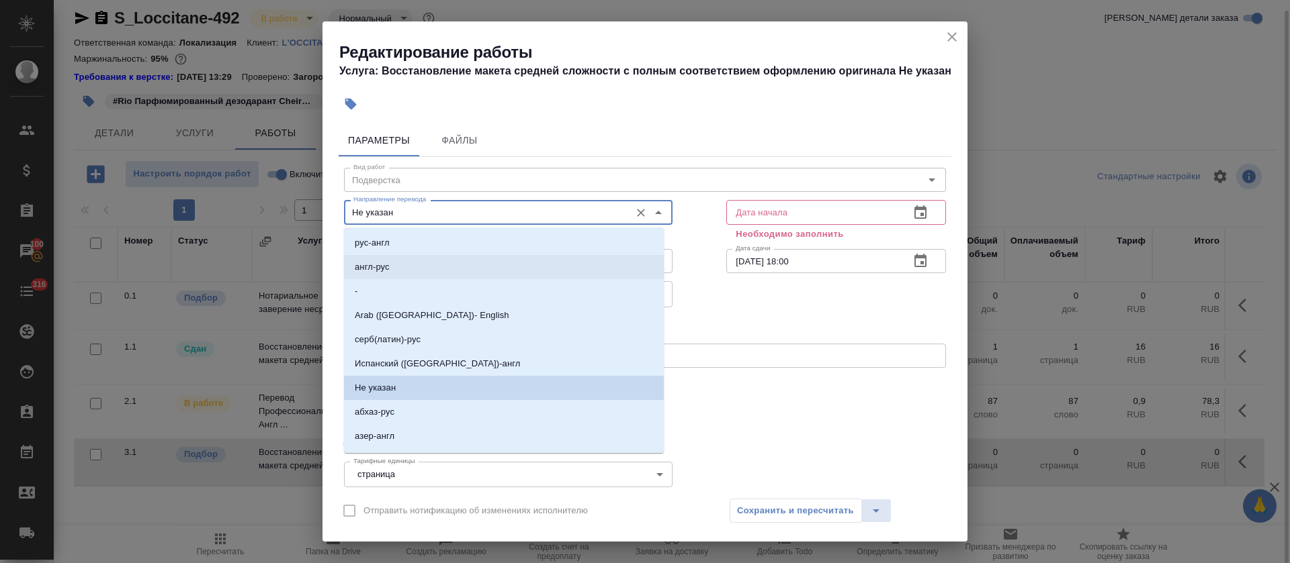
click at [383, 273] on p "англ-рус" at bounding box center [372, 267] width 35 height 13
type input "англ-рус"
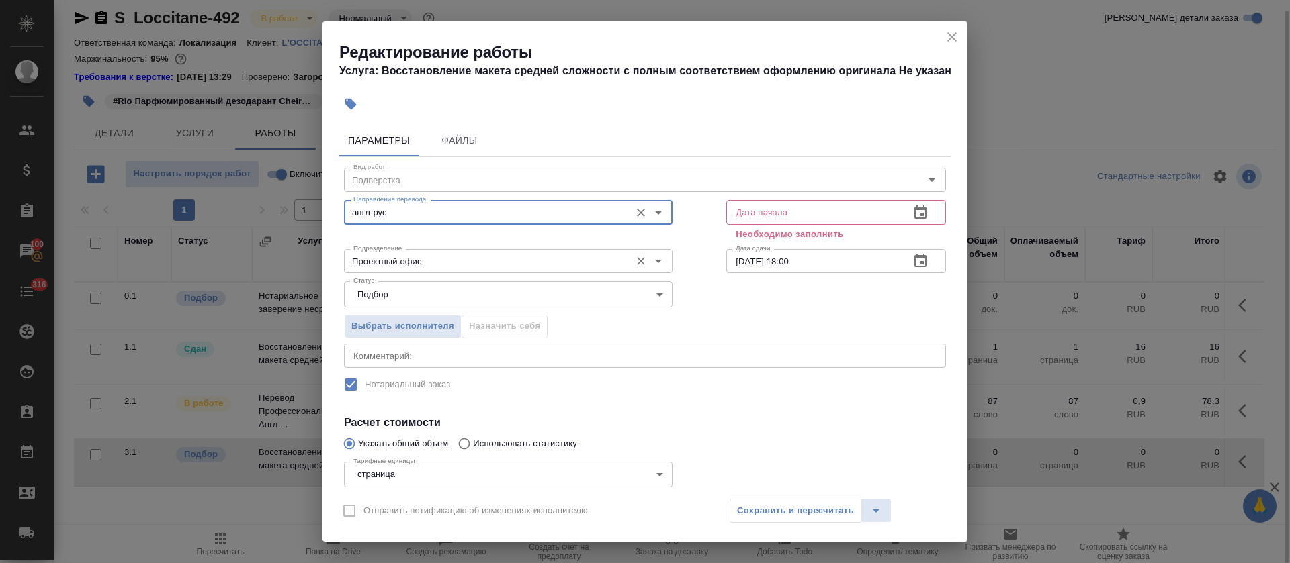
click at [383, 261] on input "Проектный офис" at bounding box center [485, 261] width 275 height 16
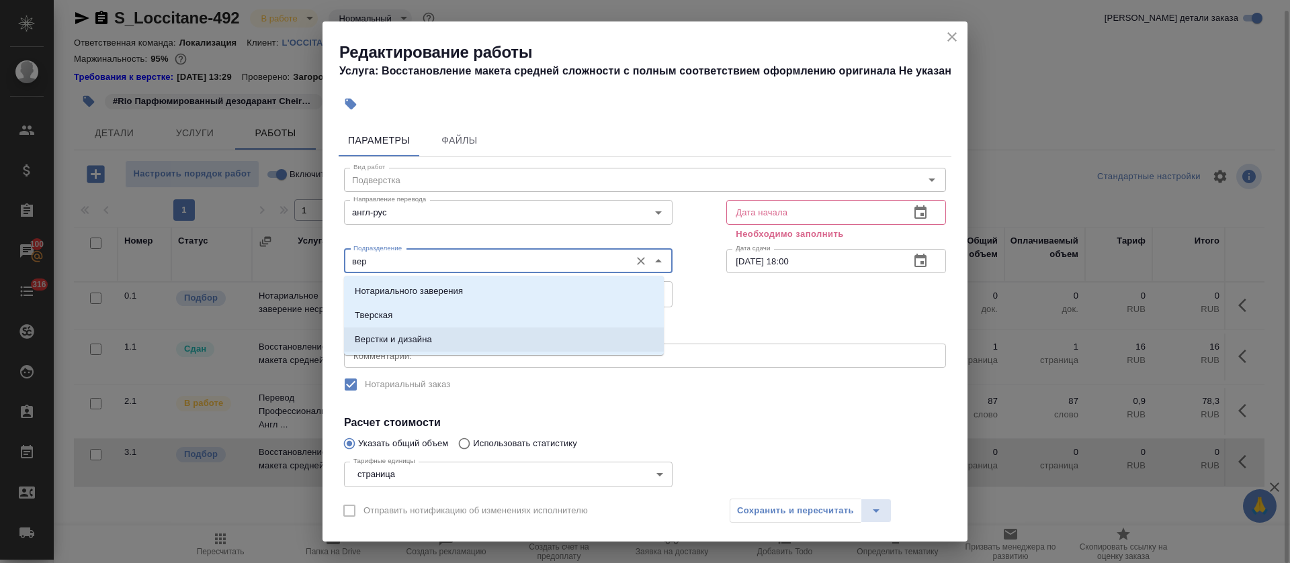
click at [388, 336] on p "Верстки и дизайна" at bounding box center [393, 339] width 77 height 13
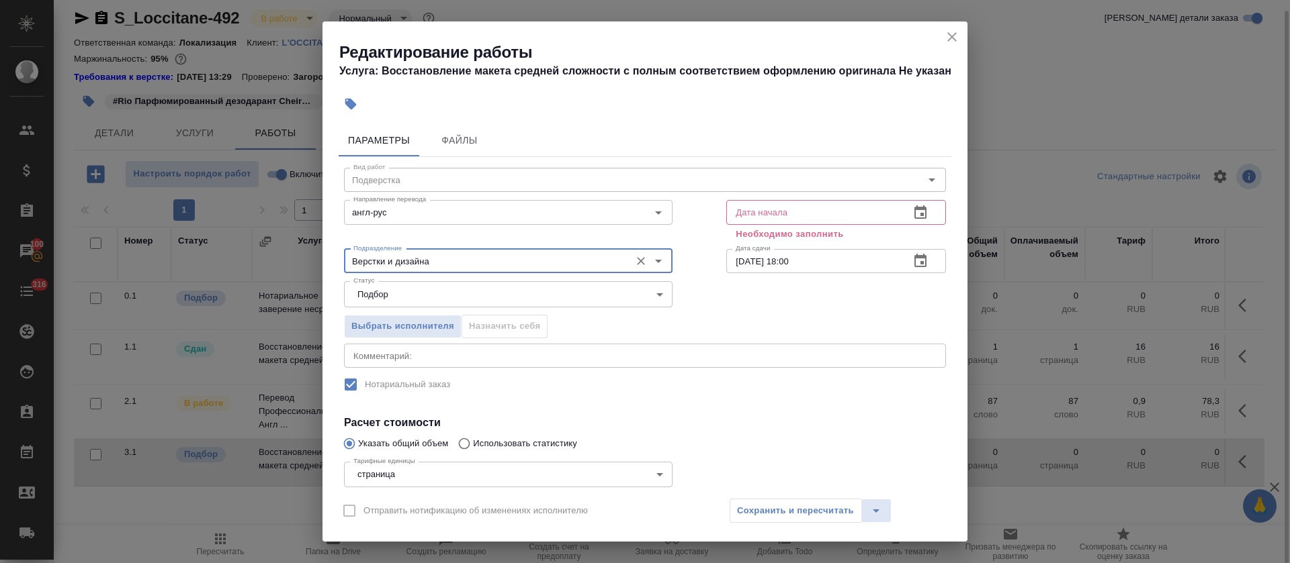
type input "Верстки и дизайна"
click at [914, 213] on icon "button" at bounding box center [920, 212] width 12 height 13
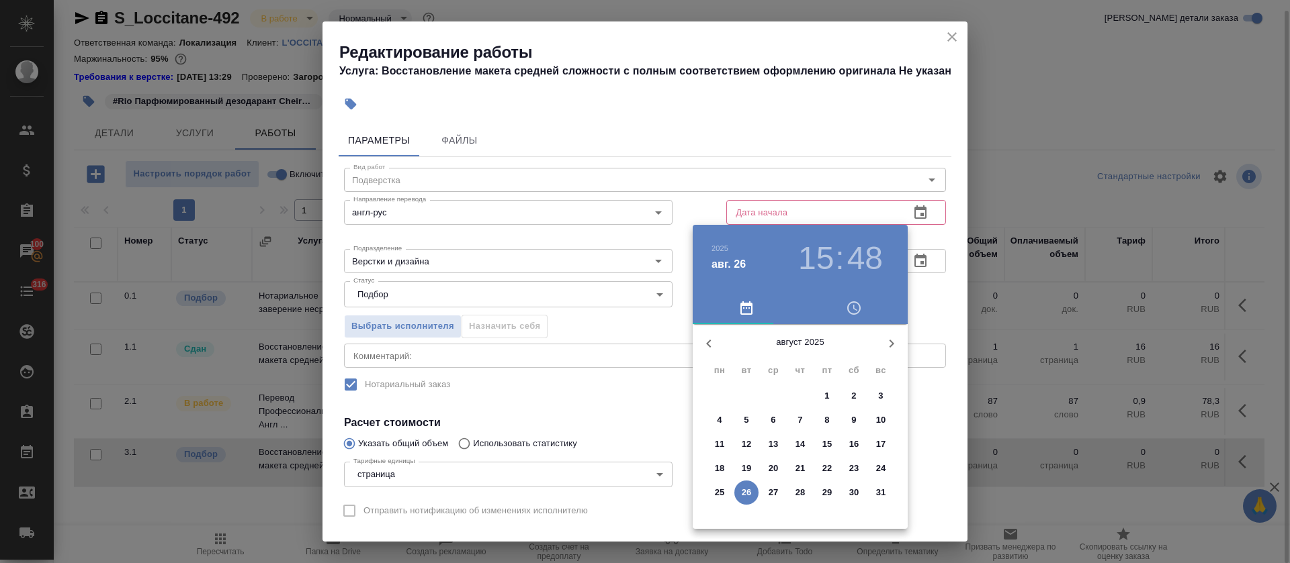
click at [770, 502] on button "27" at bounding box center [773, 493] width 24 height 24
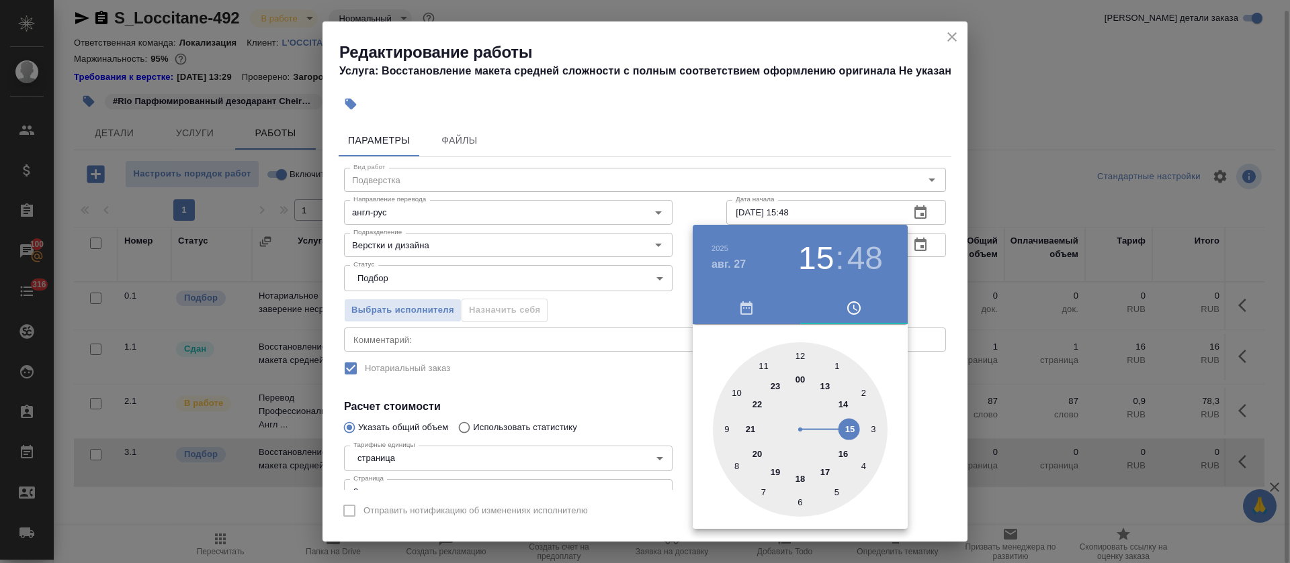
click at [827, 391] on div at bounding box center [800, 430] width 175 height 175
type input "[DATE] 13:00"
click at [803, 351] on div at bounding box center [800, 430] width 175 height 175
click at [568, 306] on div at bounding box center [645, 281] width 1290 height 563
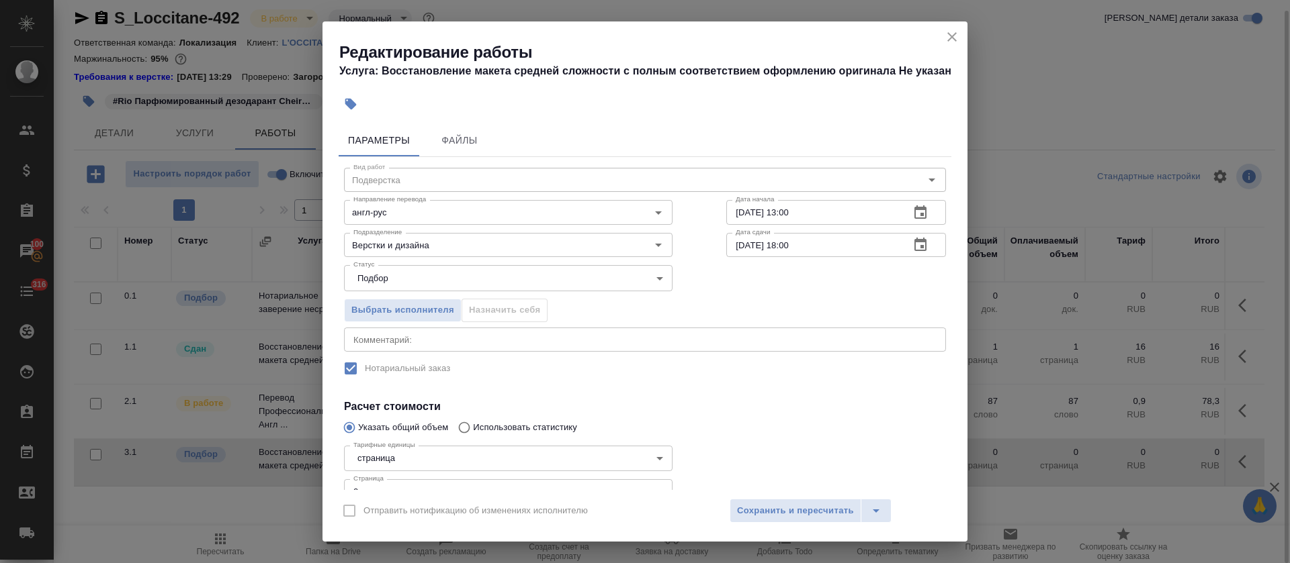
click at [913, 251] on button "button" at bounding box center [920, 245] width 32 height 32
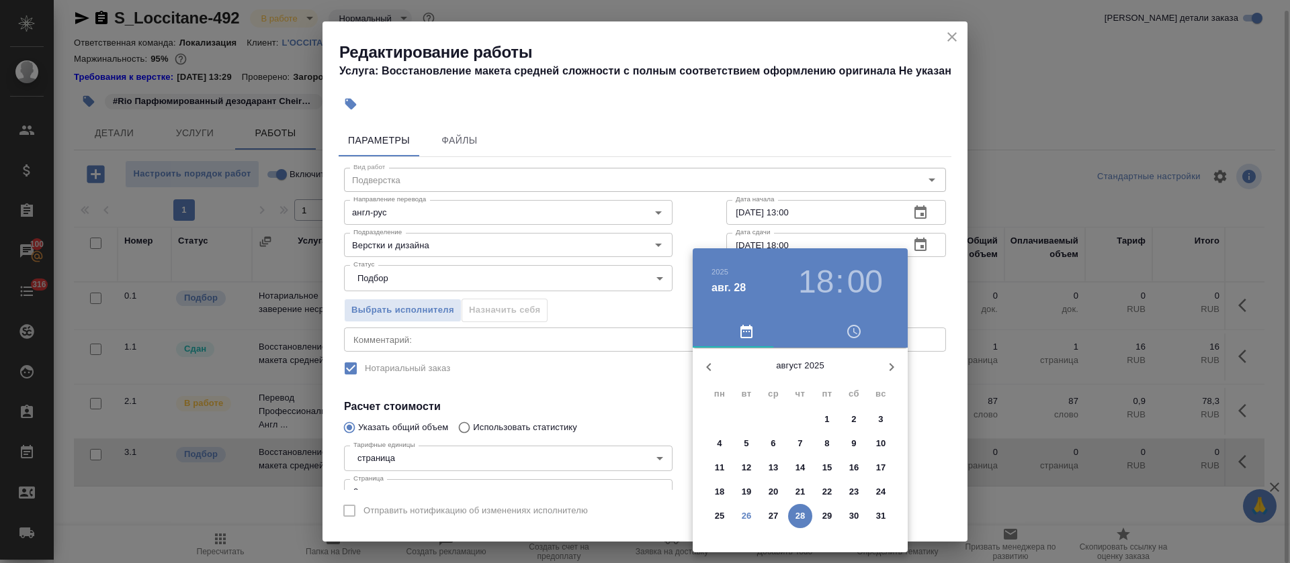
click at [776, 514] on p "27" at bounding box center [773, 516] width 10 height 13
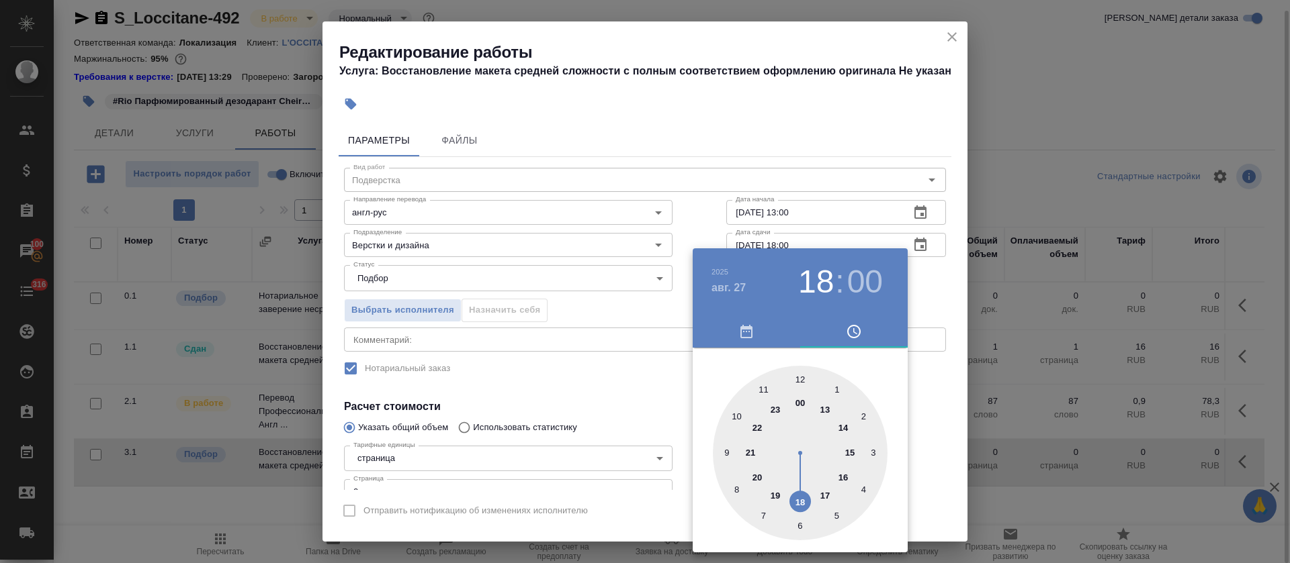
click at [851, 423] on div at bounding box center [800, 453] width 175 height 175
type input "[DATE] 14:00"
click at [537, 400] on div at bounding box center [645, 281] width 1290 height 563
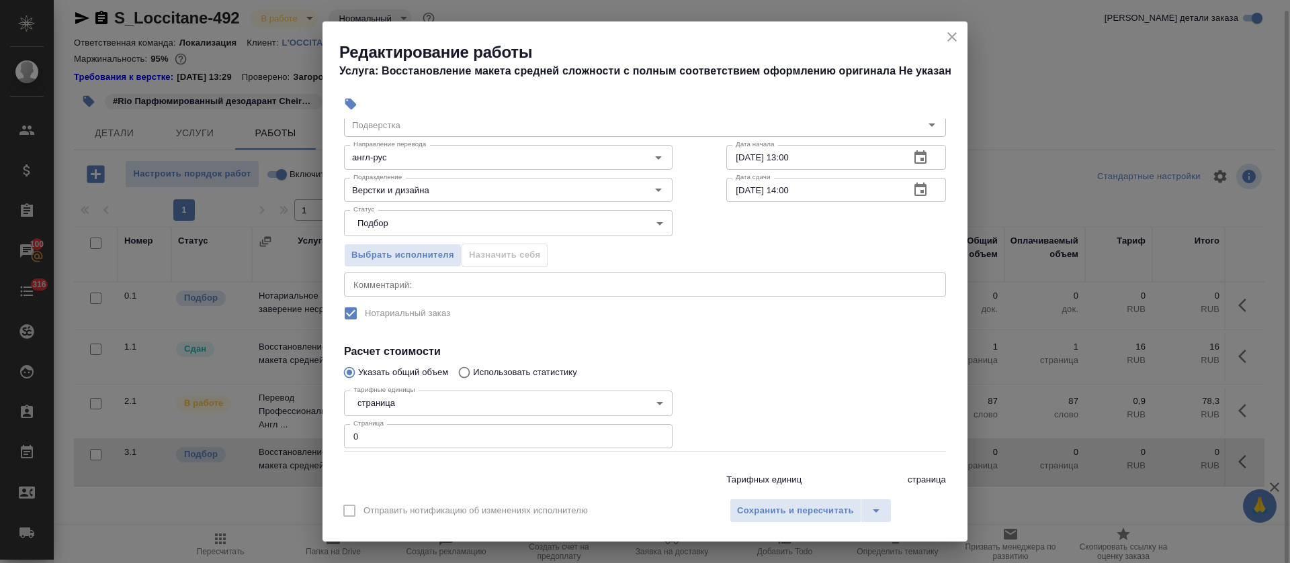
scroll to position [97, 0]
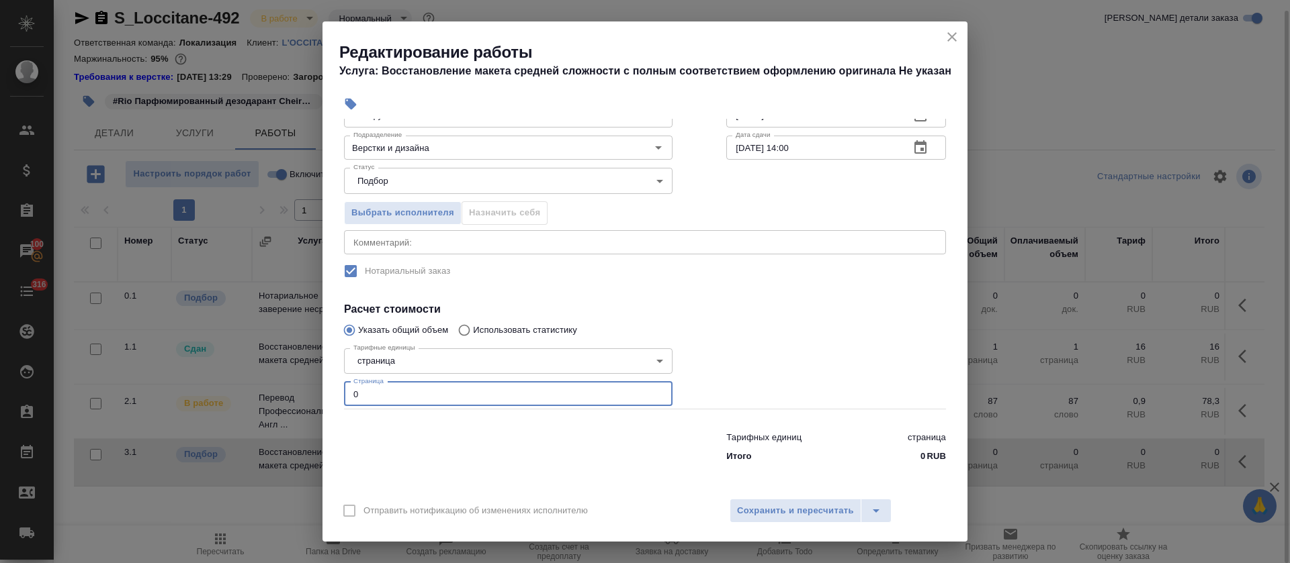
drag, startPoint x: 358, startPoint y: 393, endPoint x: 400, endPoint y: 399, distance: 42.1
click at [400, 399] on input "0" at bounding box center [508, 394] width 328 height 24
type input "1"
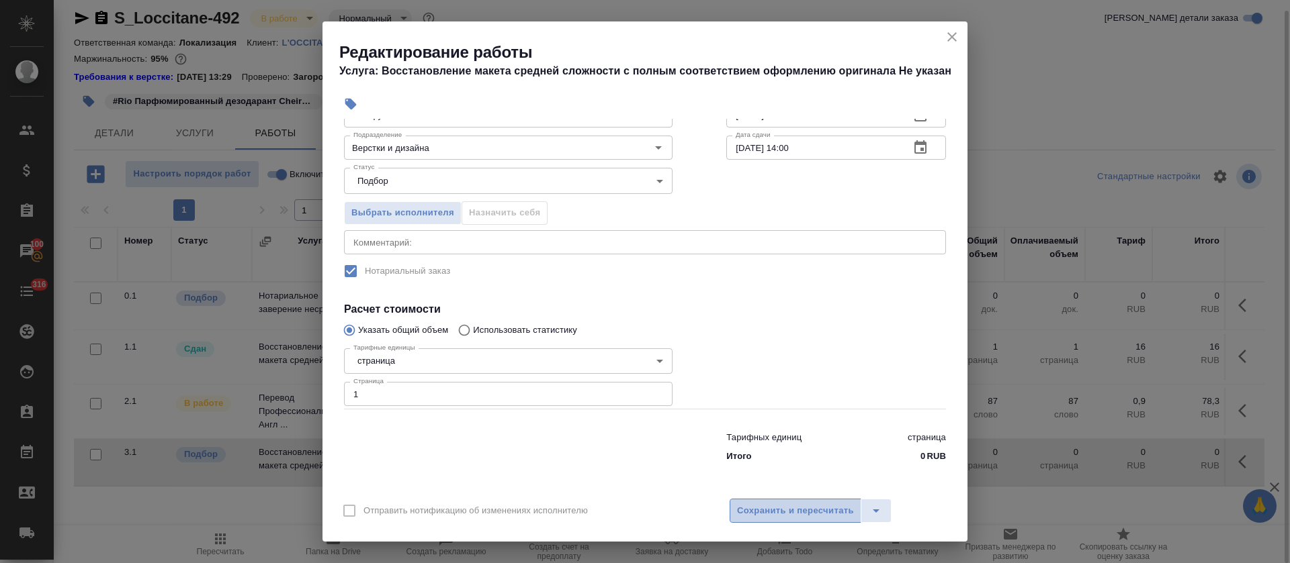
click at [786, 518] on button "Сохранить и пересчитать" at bounding box center [795, 511] width 132 height 24
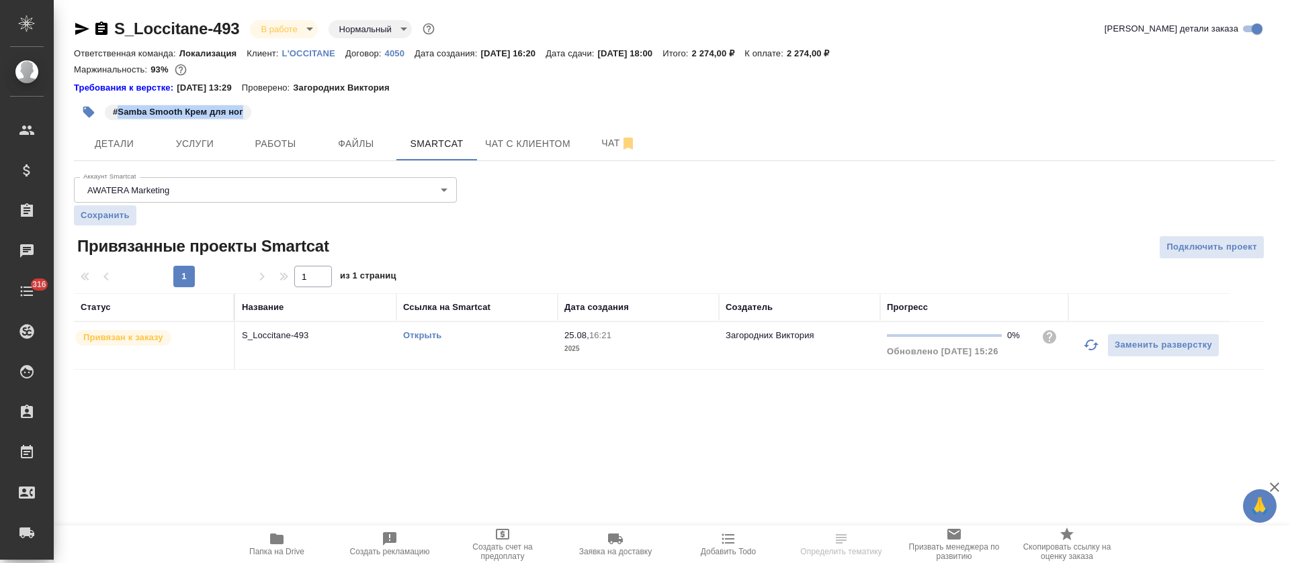
drag, startPoint x: 118, startPoint y: 111, endPoint x: 261, endPoint y: 116, distance: 143.1
click at [261, 116] on div "#Samba Smooth Крем для ног" at bounding box center [474, 112] width 801 height 30
copy p "Samba Smooth Крем для ног"
click at [420, 333] on link "Открыть" at bounding box center [422, 335] width 38 height 10
click at [274, 153] on button "Работы" at bounding box center [275, 144] width 81 height 34
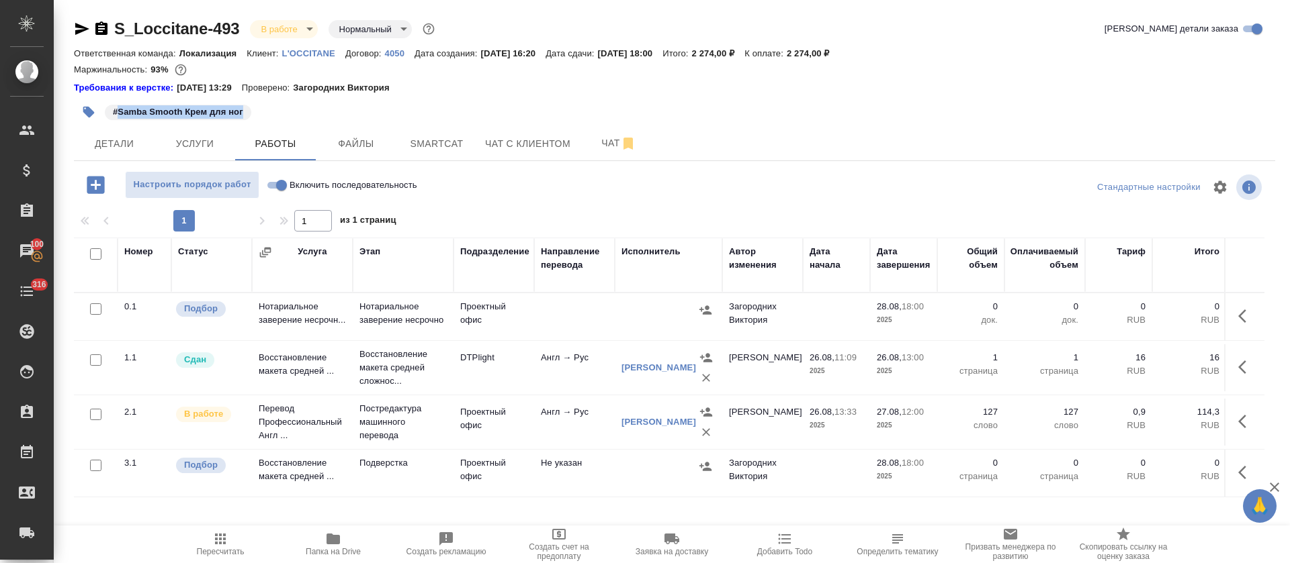
click at [1249, 472] on icon "button" at bounding box center [1246, 473] width 16 height 16
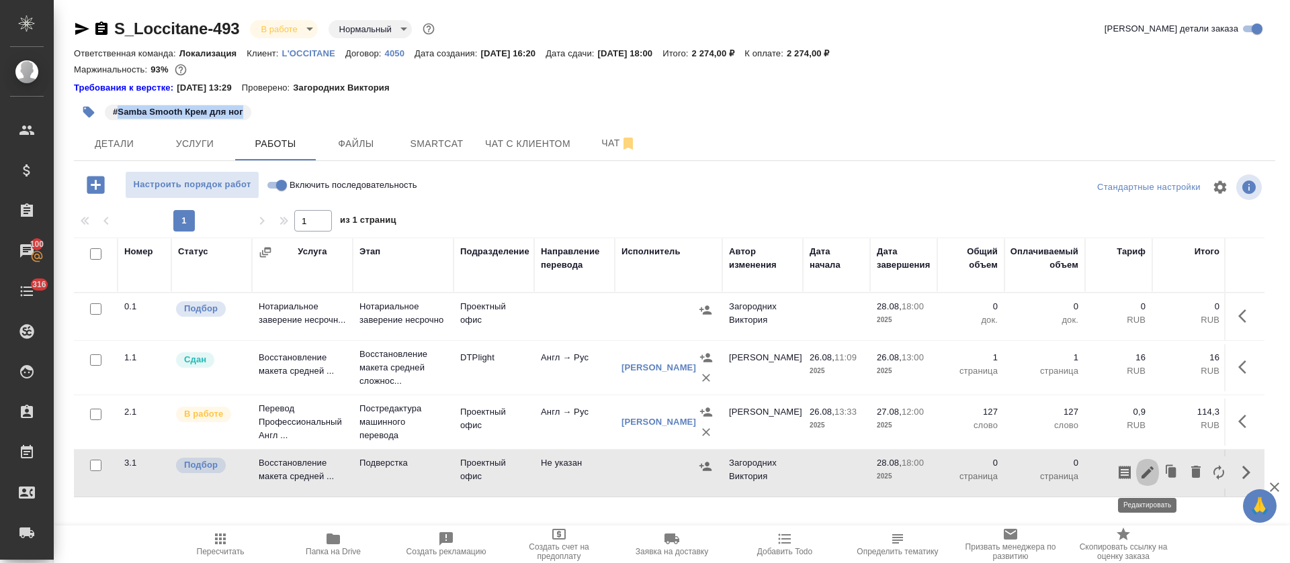
click at [1148, 471] on icon "button" at bounding box center [1147, 473] width 12 height 12
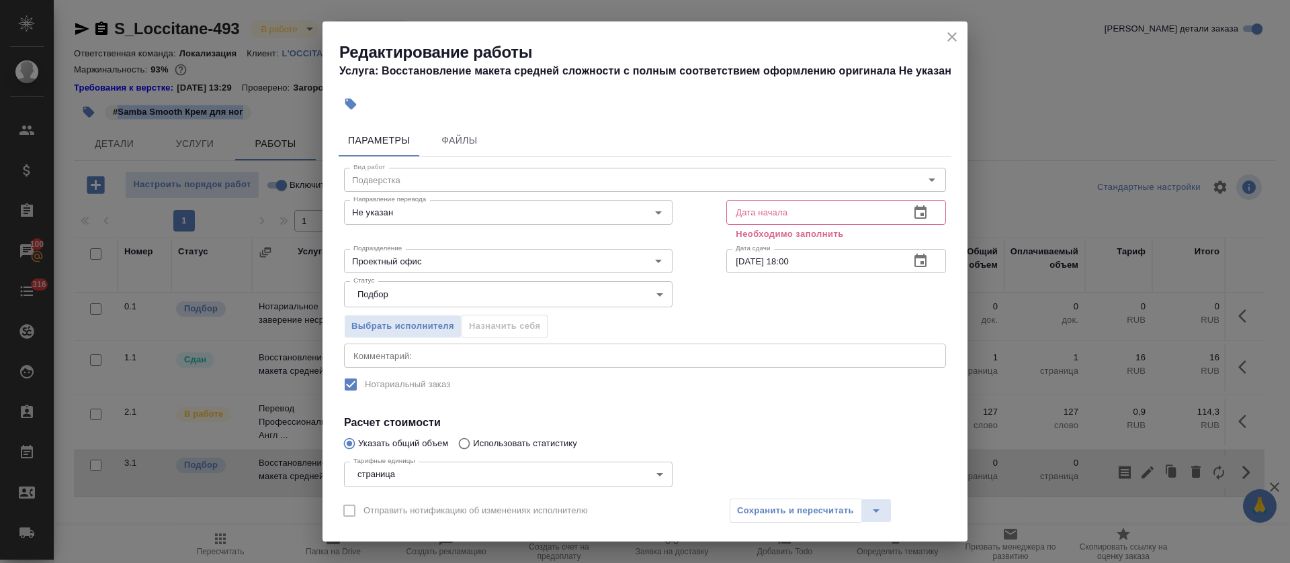
click at [914, 218] on icon "button" at bounding box center [920, 212] width 12 height 13
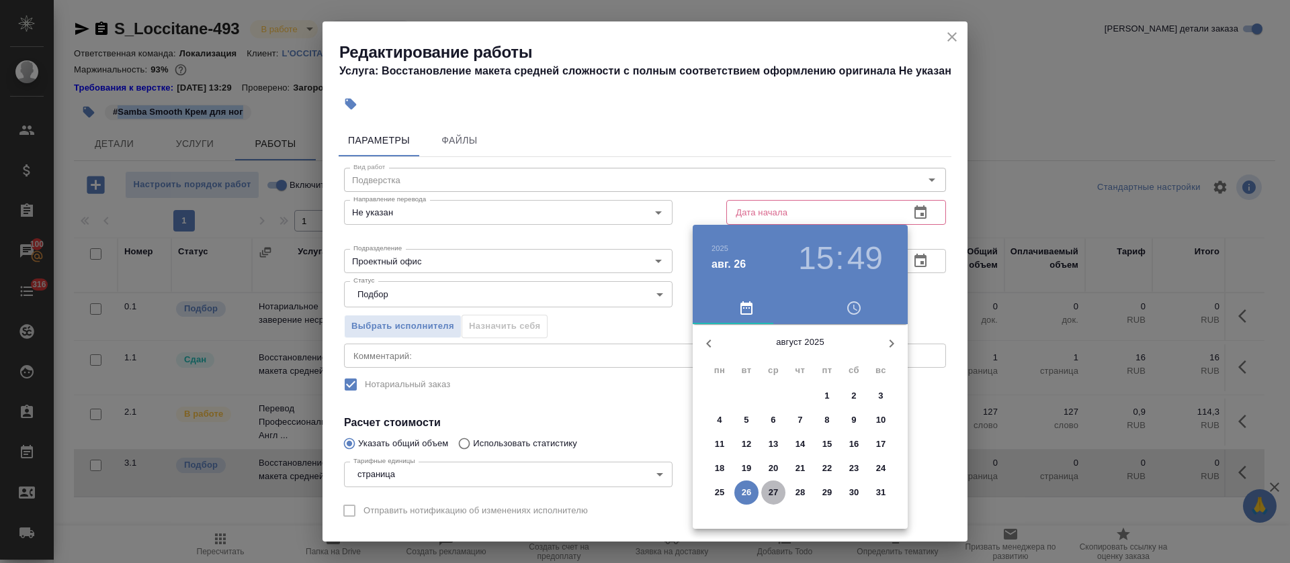
click at [775, 493] on p "27" at bounding box center [773, 492] width 10 height 13
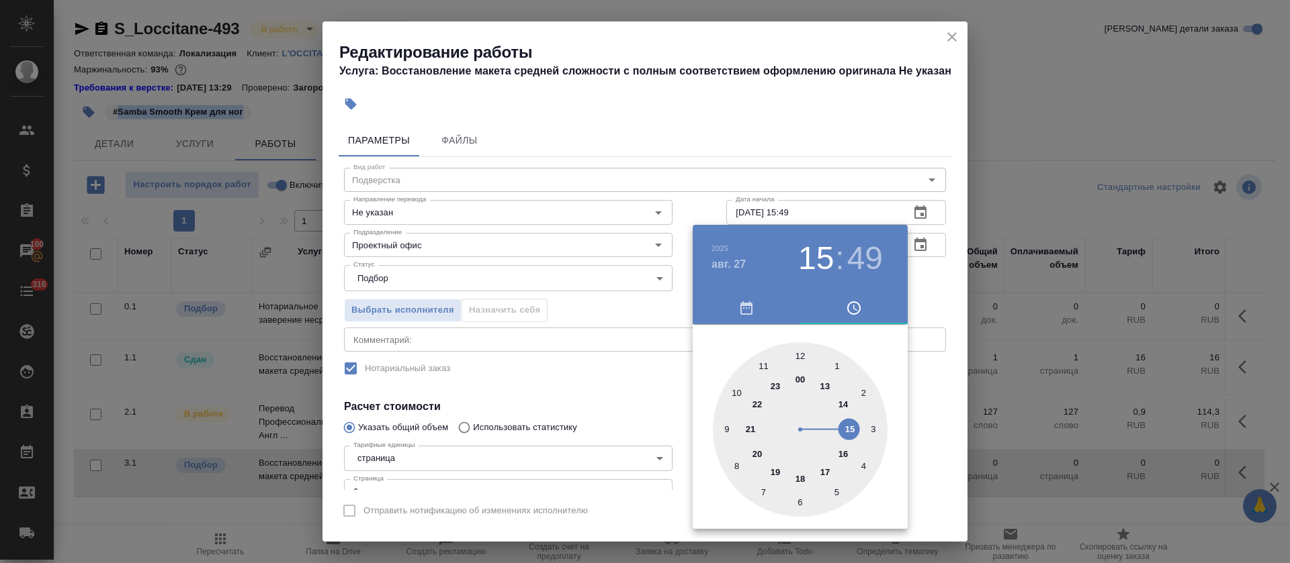
drag, startPoint x: 827, startPoint y: 387, endPoint x: 819, endPoint y: 378, distance: 12.3
click at [827, 386] on div at bounding box center [800, 430] width 175 height 175
click at [802, 354] on div at bounding box center [800, 430] width 175 height 175
type input "[DATE] 13:00"
click at [596, 354] on div at bounding box center [645, 281] width 1290 height 563
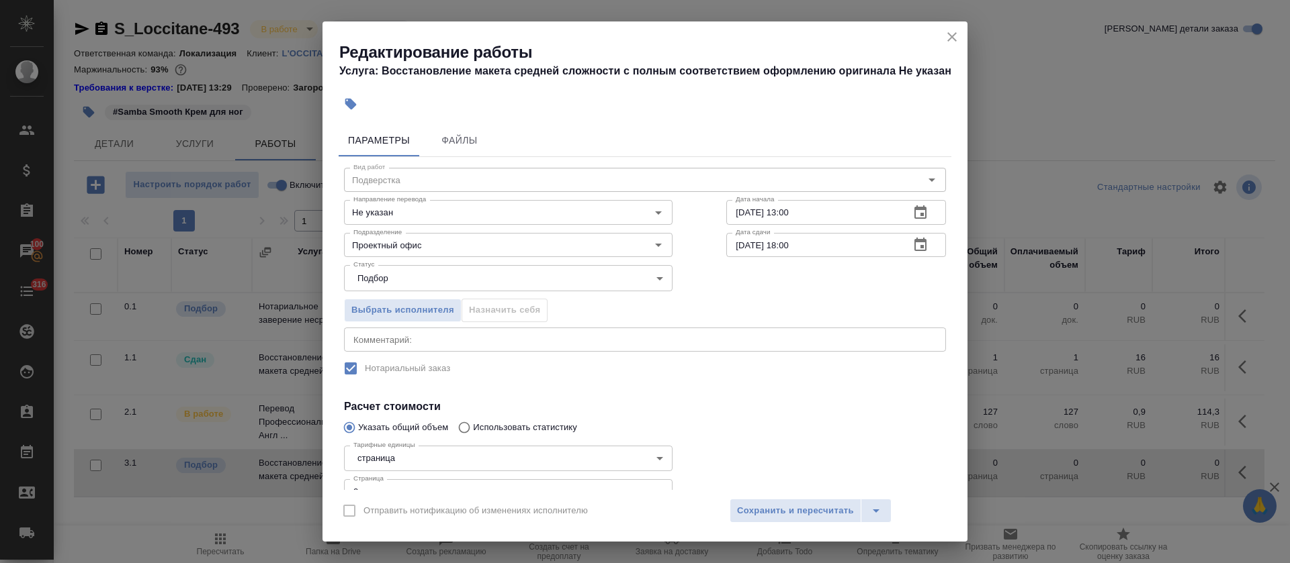
click at [914, 242] on button "button" at bounding box center [920, 245] width 32 height 32
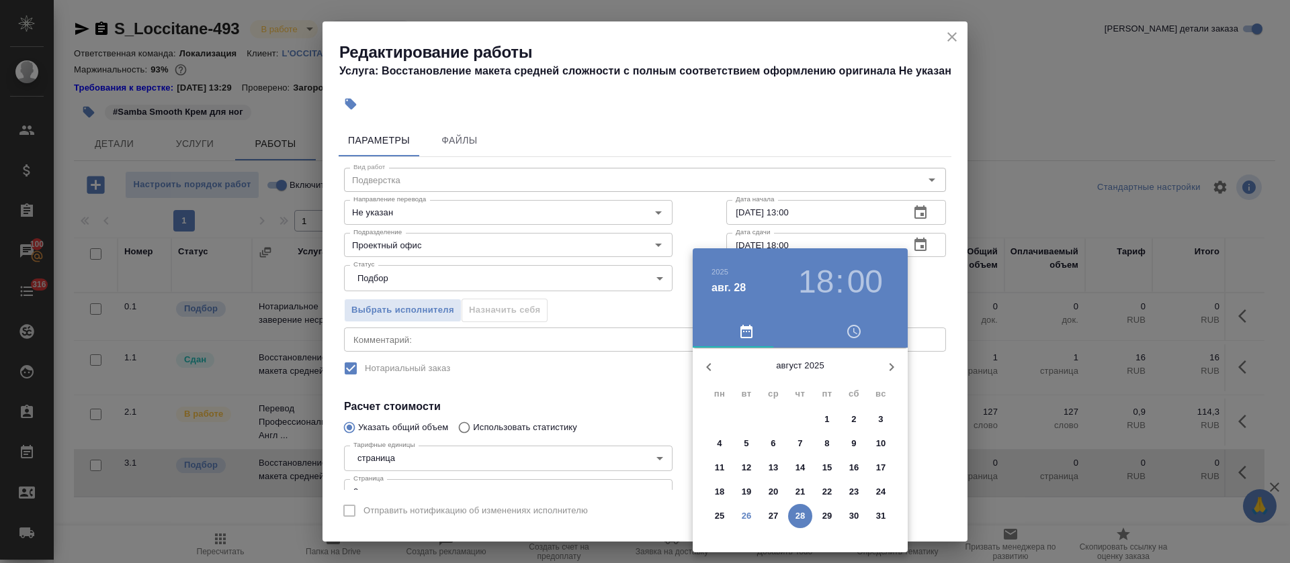
click at [769, 516] on p "27" at bounding box center [773, 516] width 10 height 13
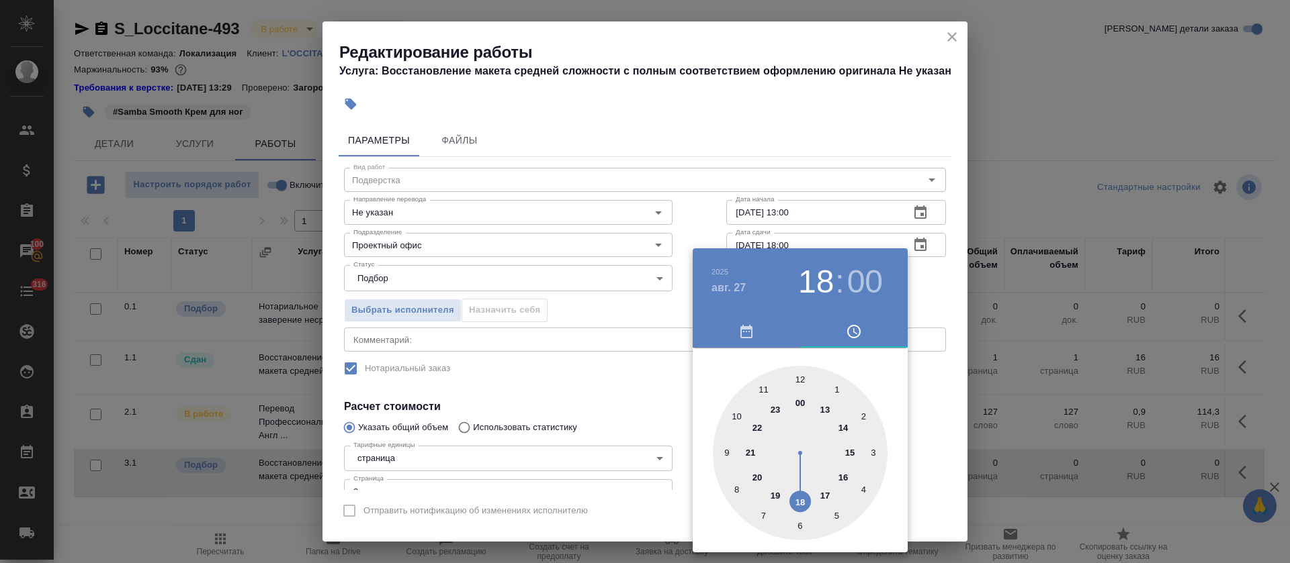
click at [844, 429] on div at bounding box center [800, 453] width 175 height 175
type input "[DATE] 14:00"
click at [592, 399] on div at bounding box center [645, 281] width 1290 height 563
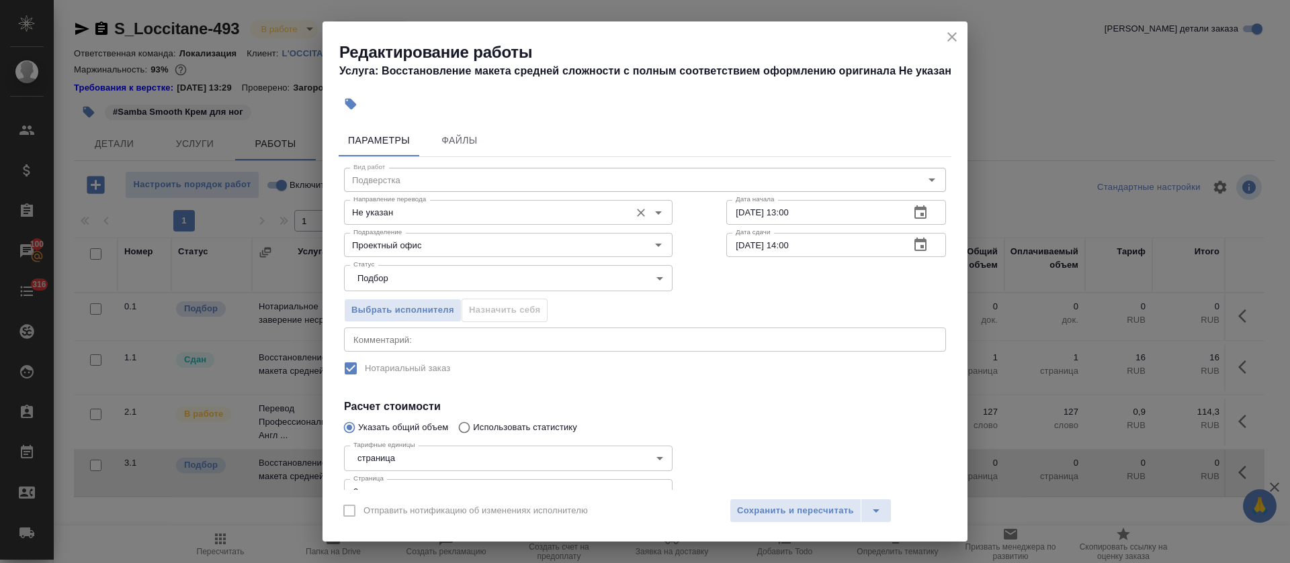
click at [377, 210] on input "Не указан" at bounding box center [485, 212] width 275 height 16
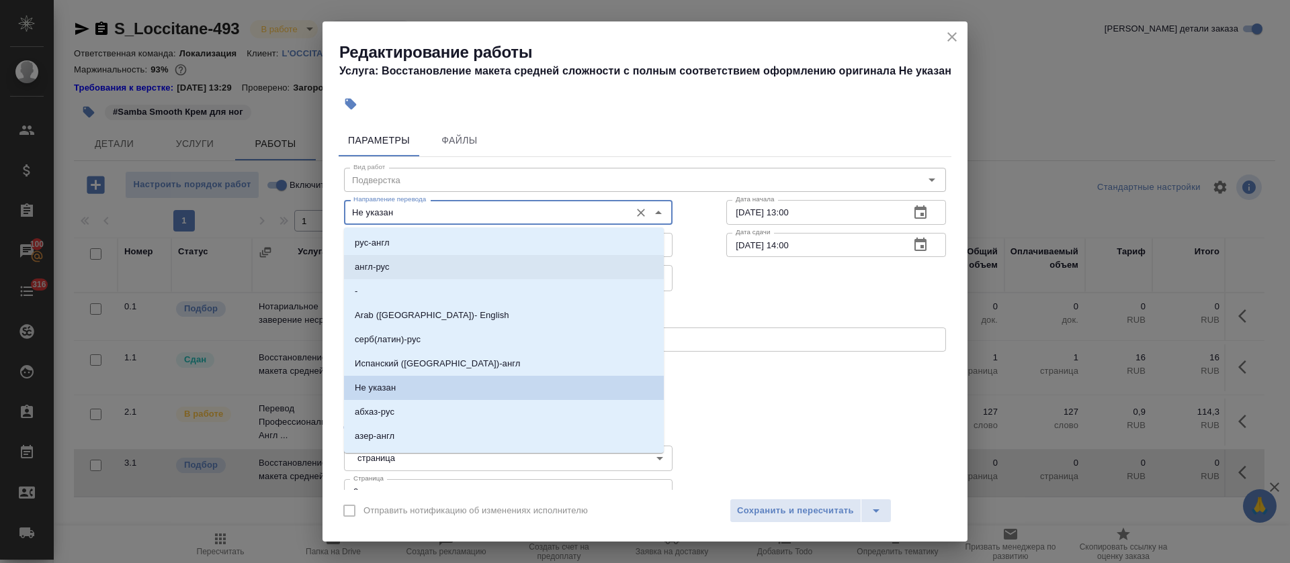
click at [379, 263] on p "англ-рус" at bounding box center [372, 267] width 35 height 13
type input "англ-рус"
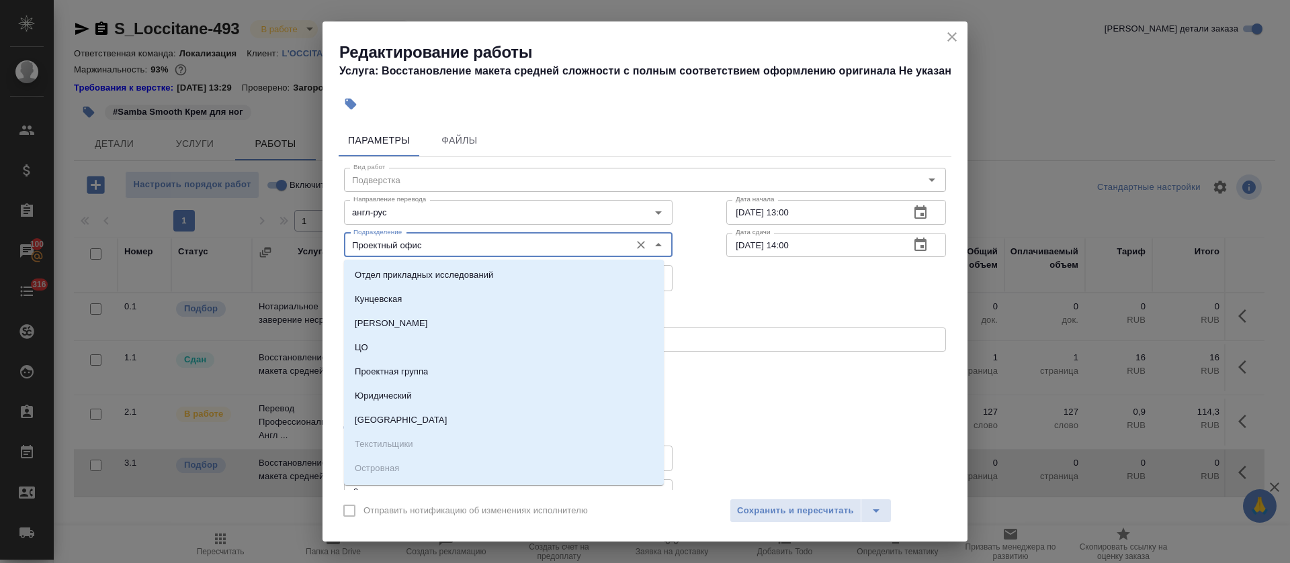
click at [380, 247] on input "Проектный офис" at bounding box center [485, 245] width 275 height 16
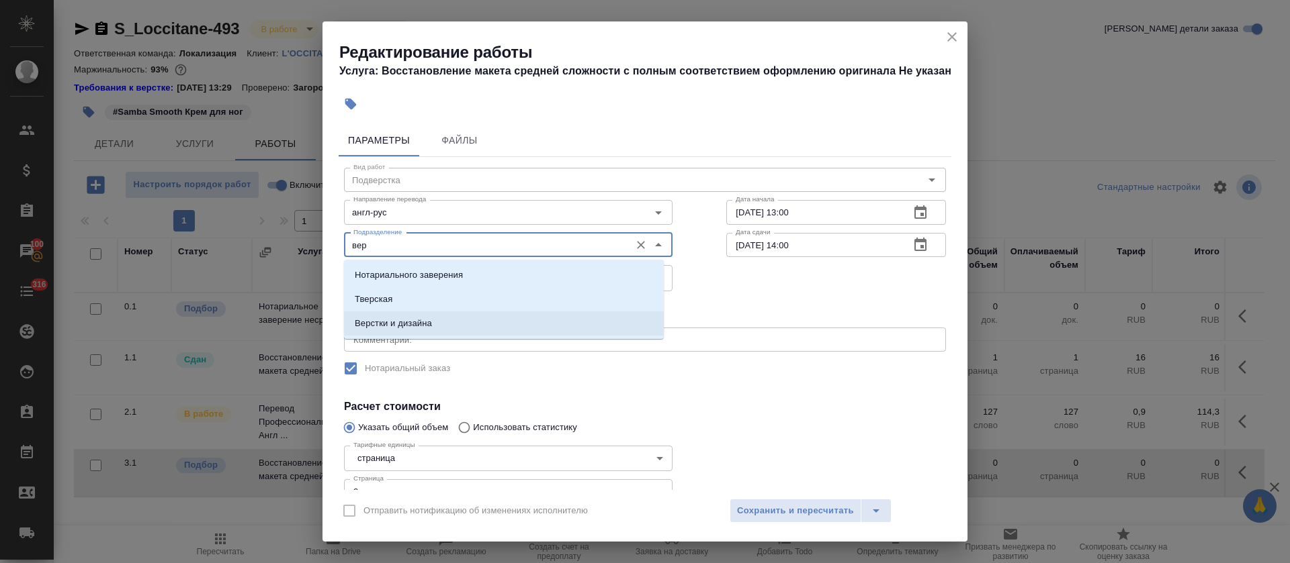
click at [397, 324] on p "Верстки и дизайна" at bounding box center [393, 323] width 77 height 13
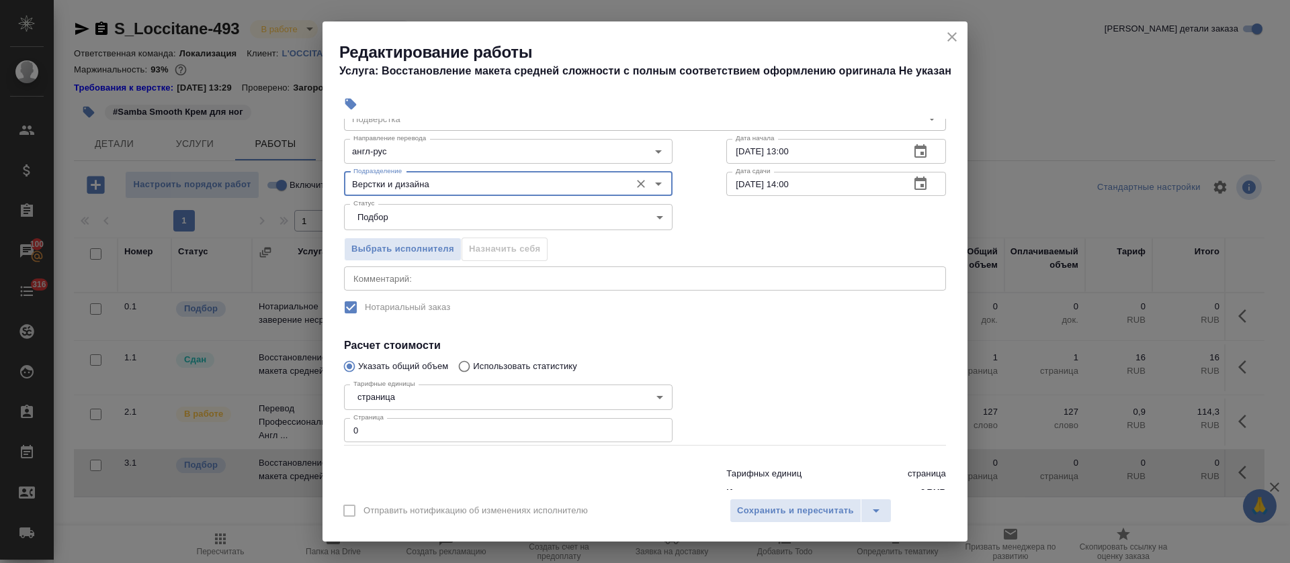
scroll to position [97, 0]
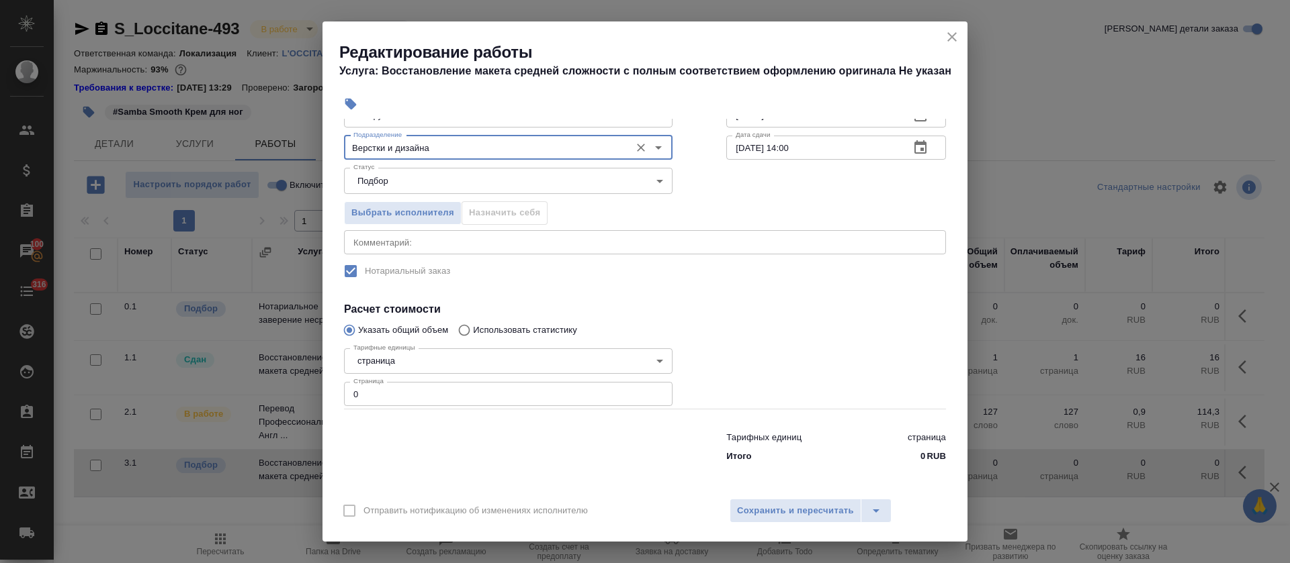
type input "Верстки и дизайна"
drag, startPoint x: 340, startPoint y: 392, endPoint x: 326, endPoint y: 389, distance: 13.8
click at [326, 389] on div "Параметры Файлы Вид работ Подверстка Вид работ Направление перевода англ-рус На…" at bounding box center [644, 304] width 645 height 371
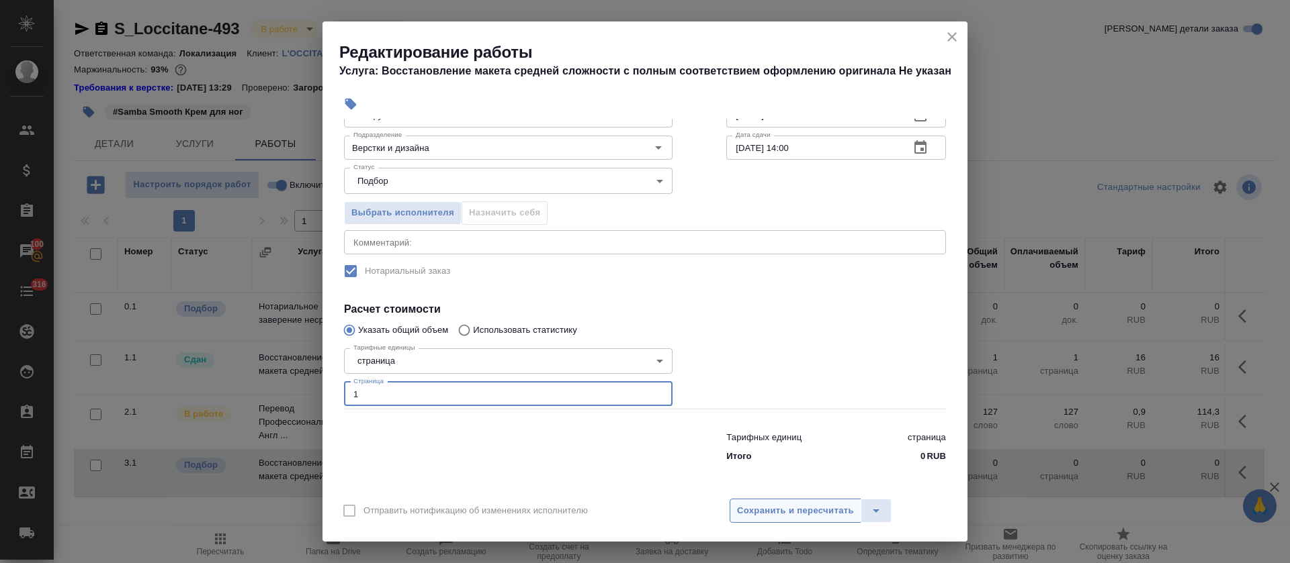
type input "1"
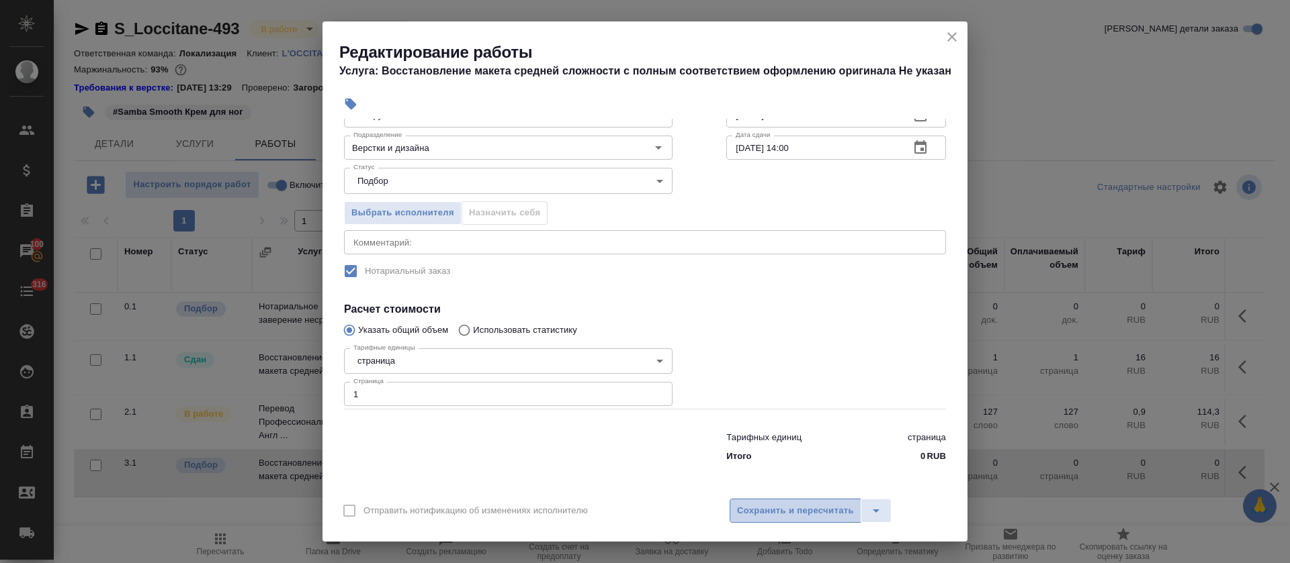
click at [817, 521] on button "Сохранить и пересчитать" at bounding box center [795, 511] width 132 height 24
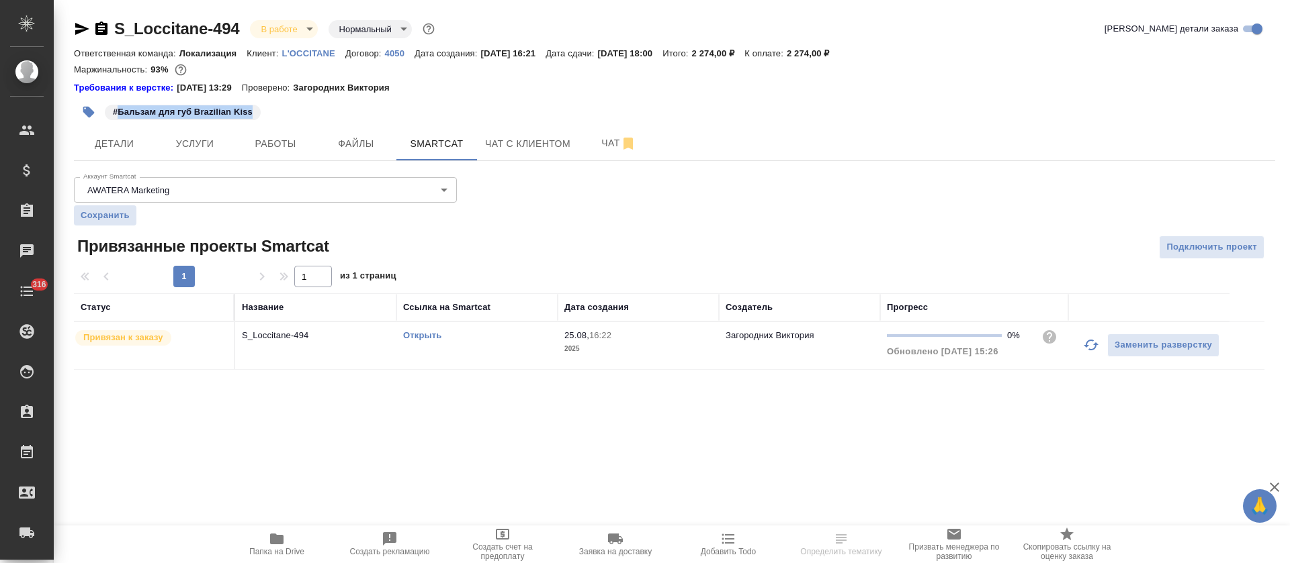
drag, startPoint x: 120, startPoint y: 114, endPoint x: 265, endPoint y: 114, distance: 145.7
click at [265, 114] on div "#Бальзам для губ Brazilian Kiss" at bounding box center [474, 112] width 801 height 30
copy p "Бальзам для губ Brazilian Kiss"
click at [420, 334] on link "Открыть" at bounding box center [422, 335] width 38 height 10
click at [311, 148] on button "Работы" at bounding box center [275, 144] width 81 height 34
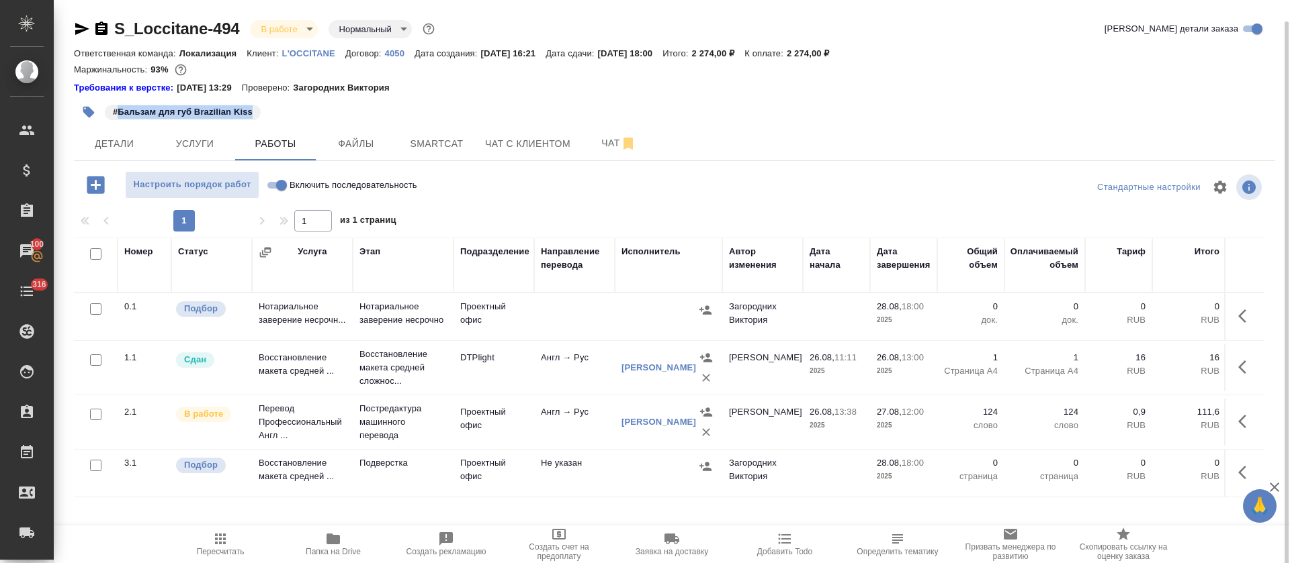
scroll to position [11, 0]
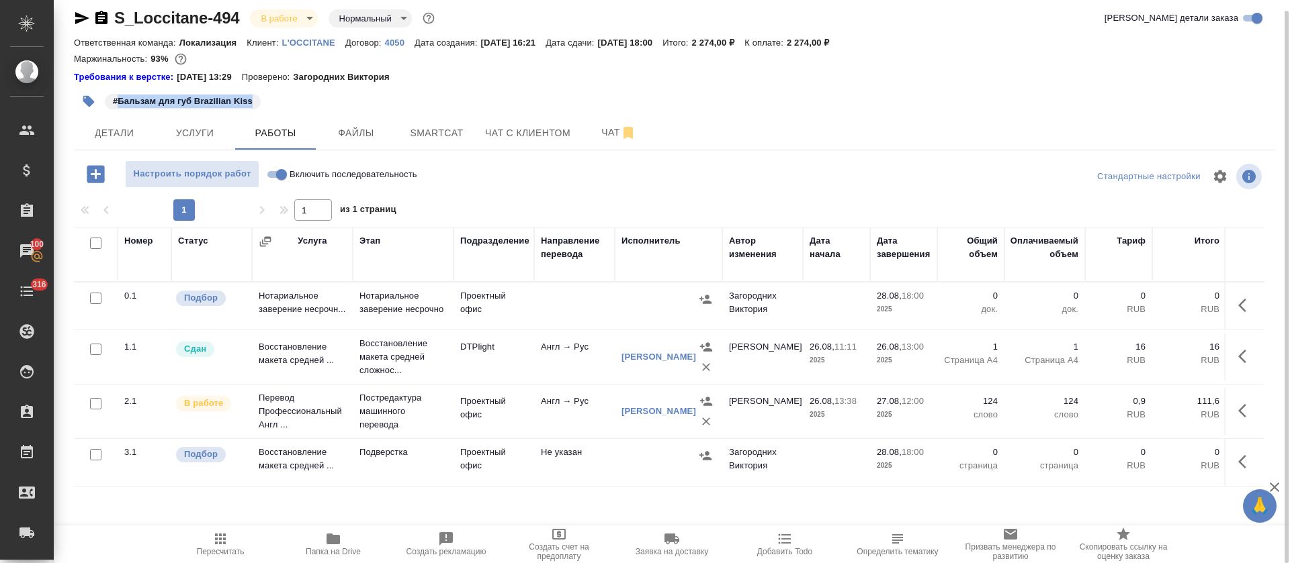
click at [1242, 457] on icon "button" at bounding box center [1246, 462] width 16 height 16
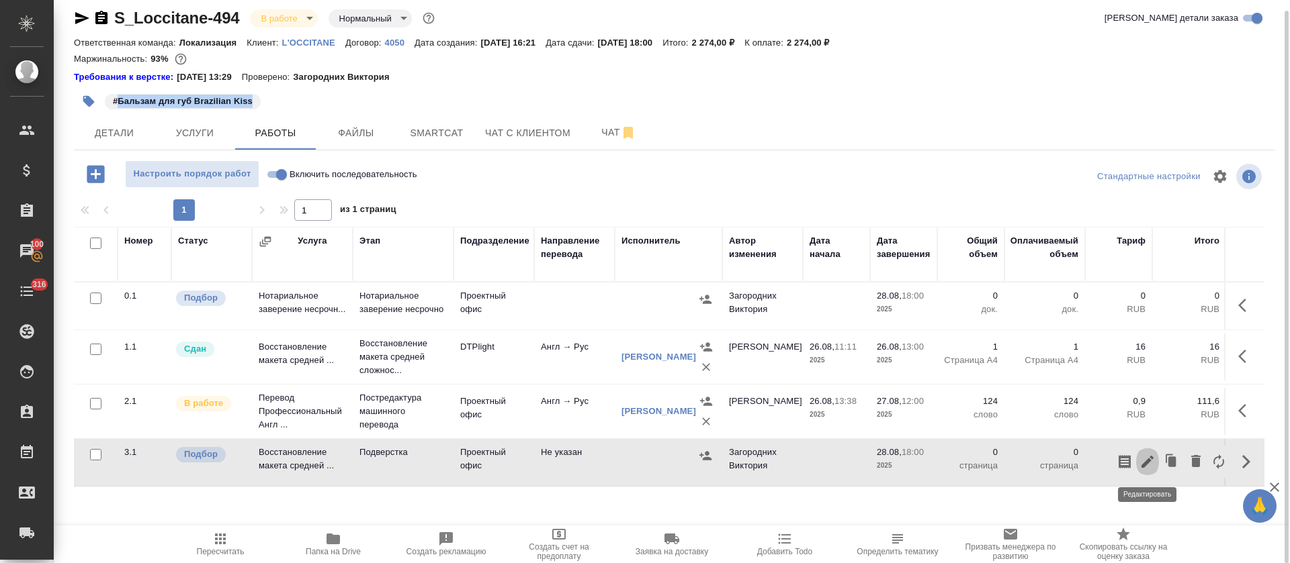
click at [1147, 459] on icon "button" at bounding box center [1147, 462] width 12 height 12
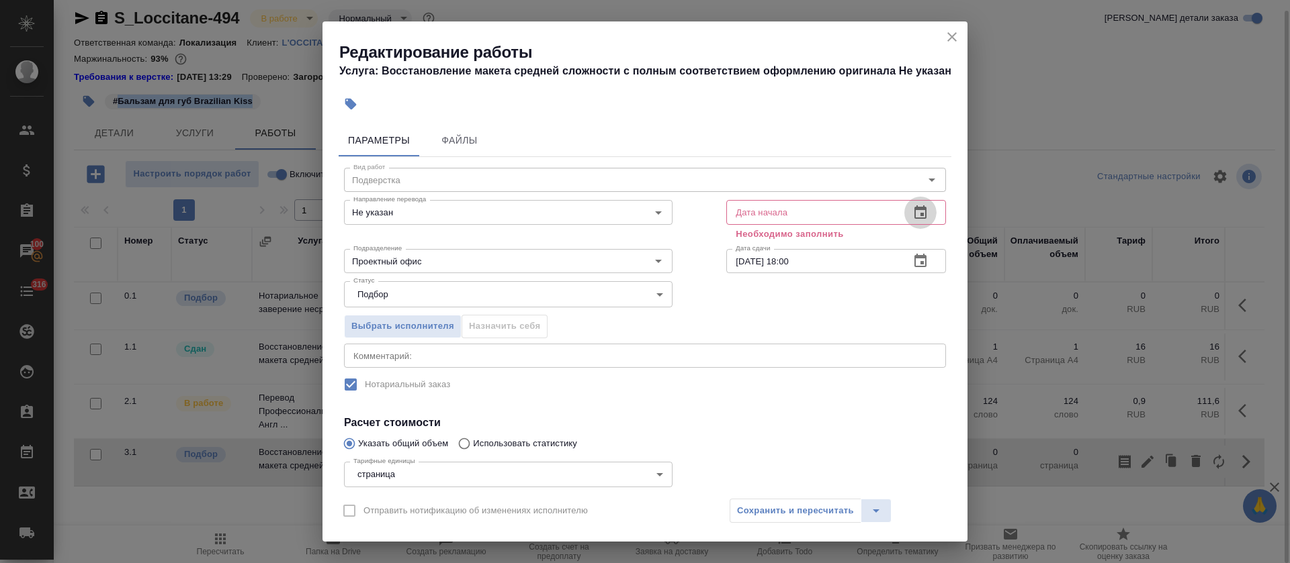
click at [912, 211] on icon "button" at bounding box center [920, 213] width 16 height 16
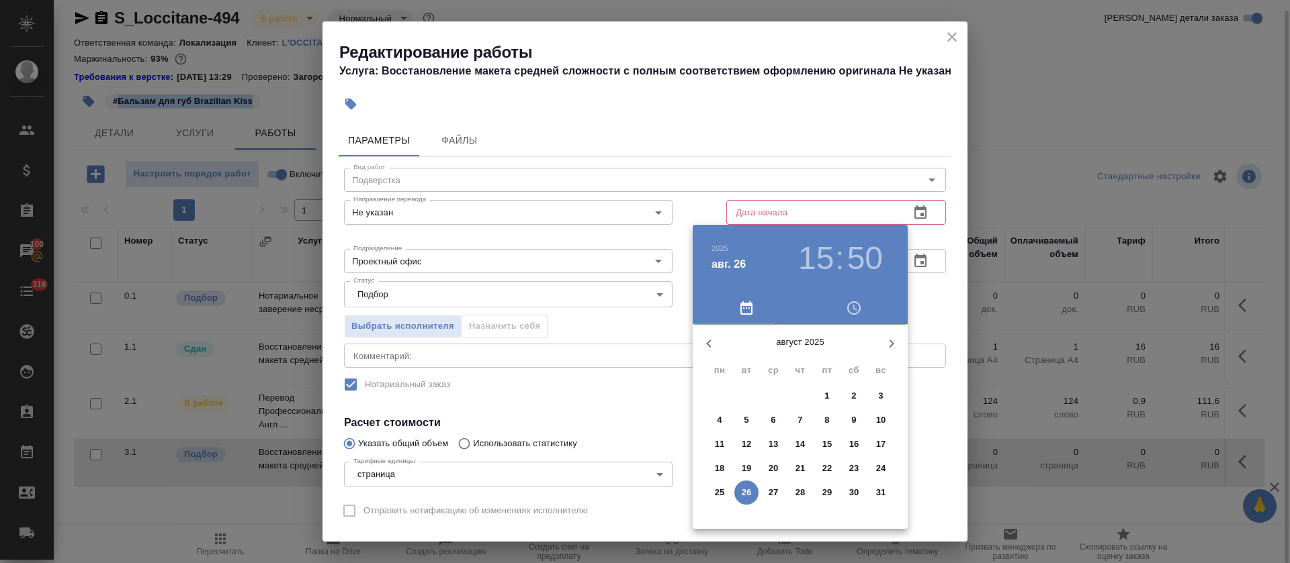
click at [774, 490] on p "27" at bounding box center [773, 492] width 10 height 13
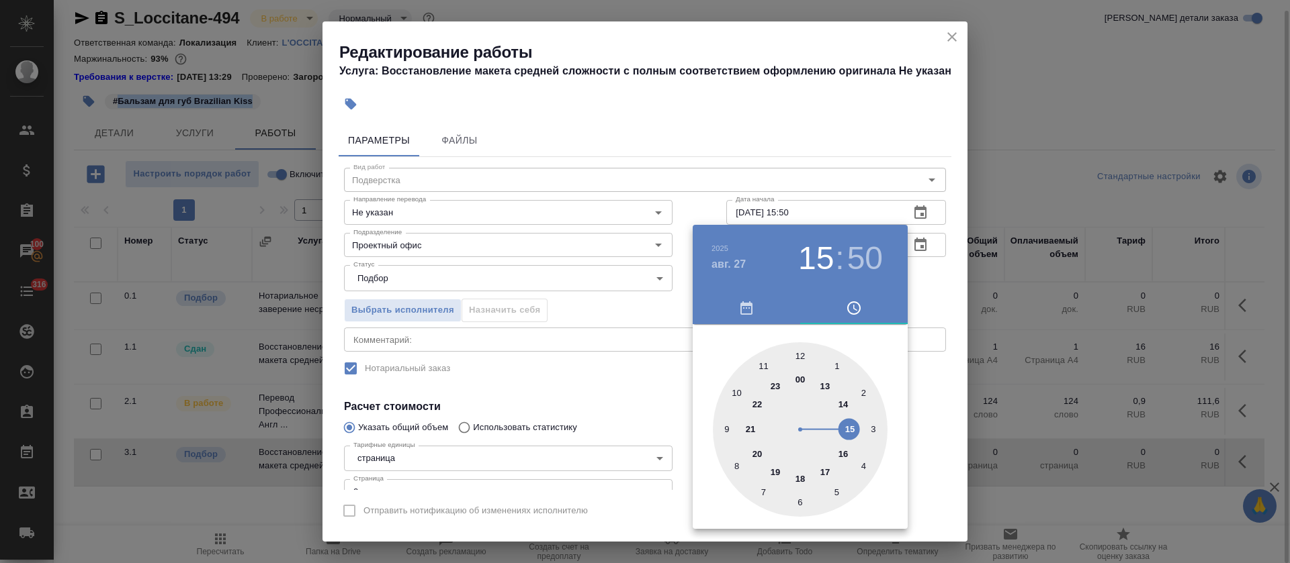
click at [825, 385] on div at bounding box center [800, 430] width 175 height 175
click at [801, 352] on div at bounding box center [800, 430] width 175 height 175
type input "[DATE] 13:00"
click at [607, 379] on div at bounding box center [645, 281] width 1290 height 563
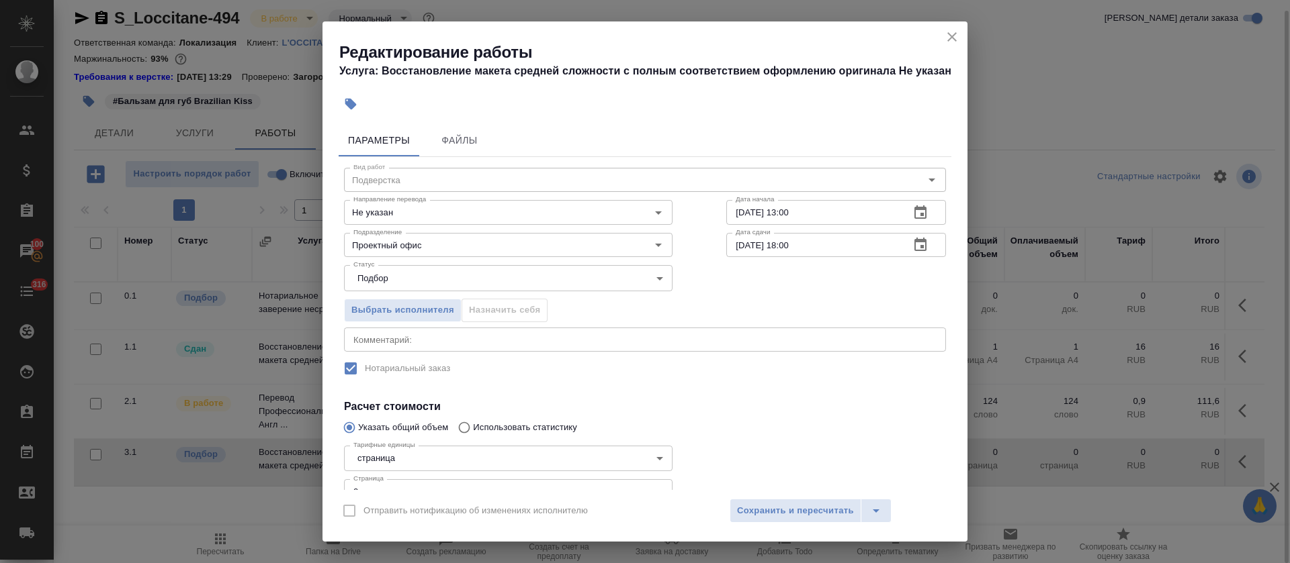
click at [912, 242] on icon "button" at bounding box center [920, 245] width 16 height 16
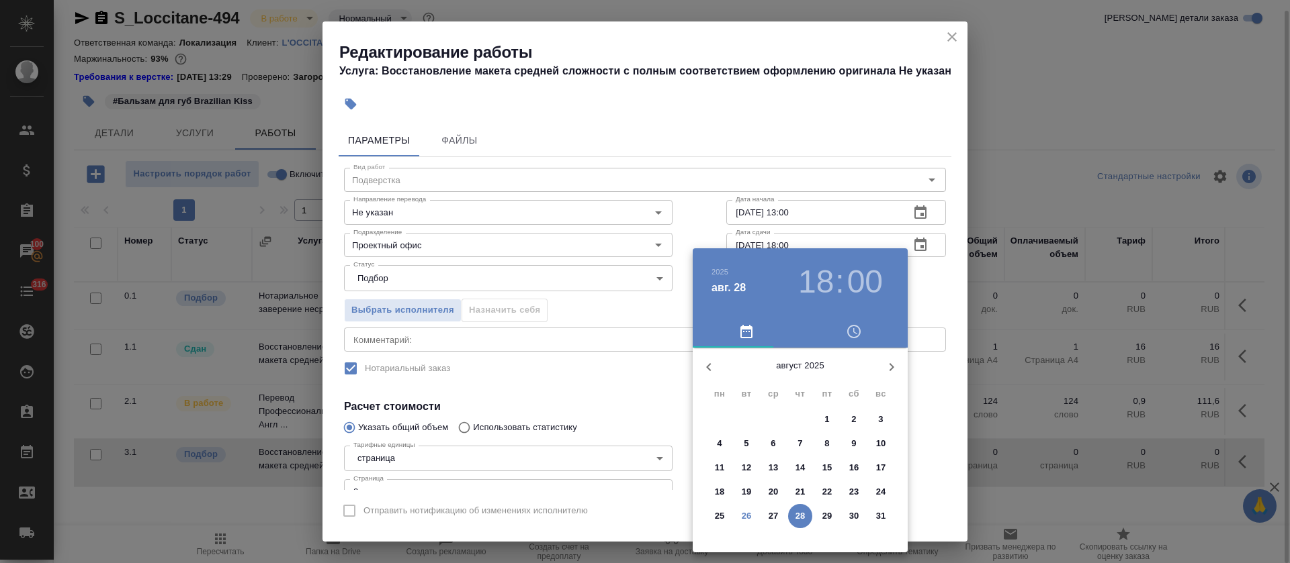
click at [781, 516] on span "27" at bounding box center [773, 516] width 24 height 13
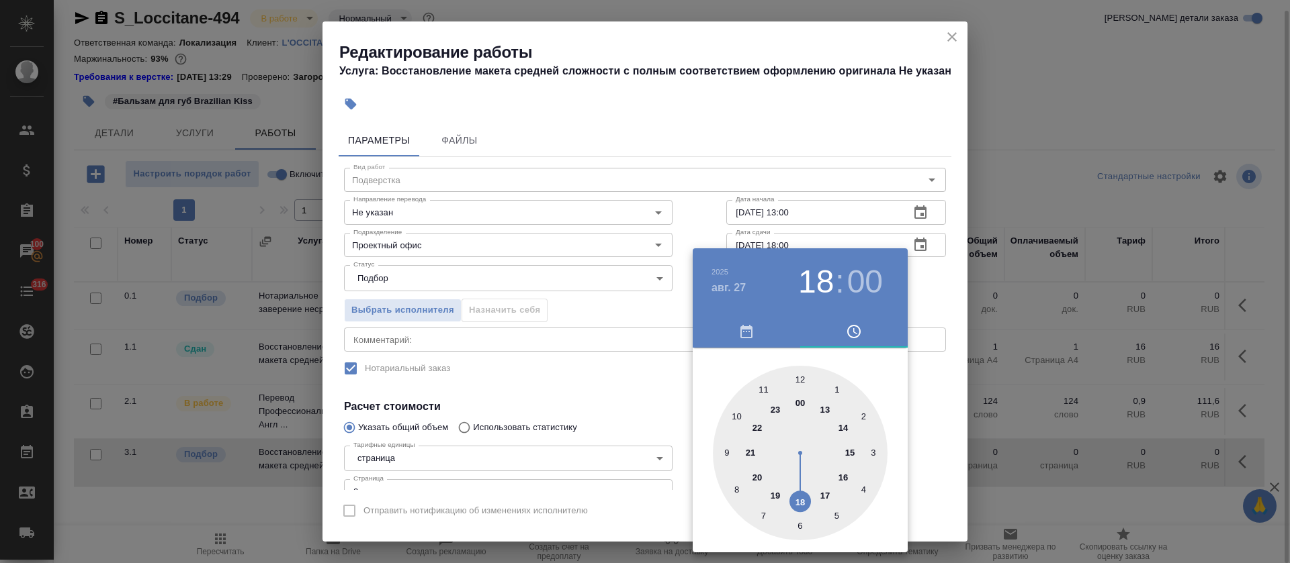
click at [841, 426] on div at bounding box center [800, 453] width 175 height 175
type input "27.08.2025 14:00"
click at [598, 402] on div at bounding box center [645, 281] width 1290 height 563
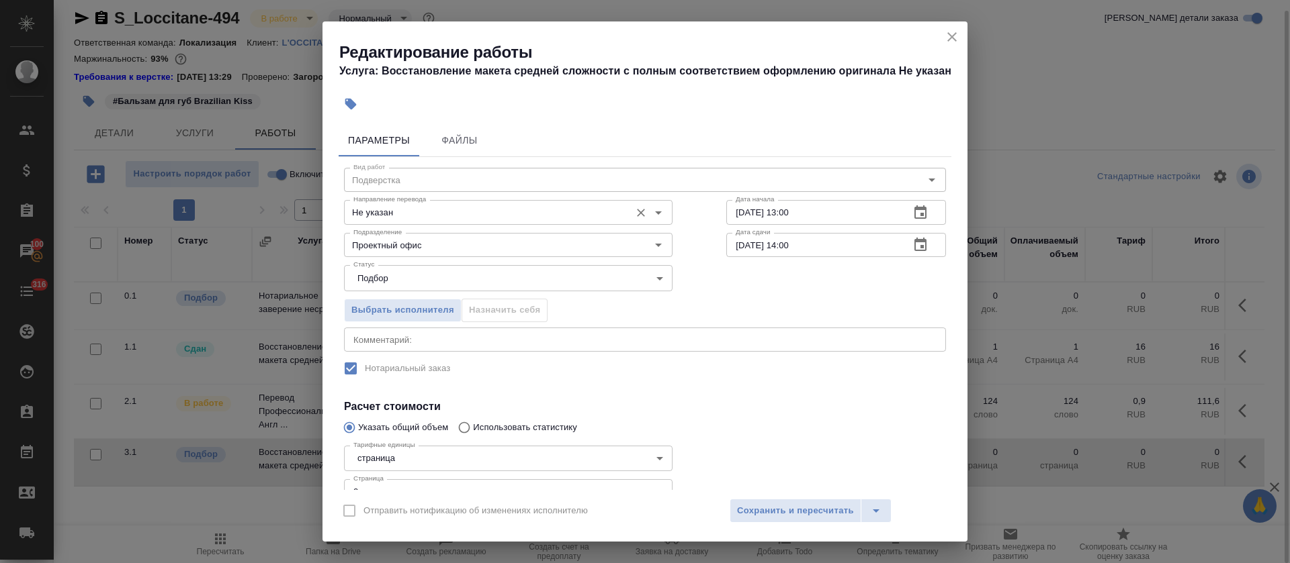
click at [395, 213] on input "Не указан" at bounding box center [485, 212] width 275 height 16
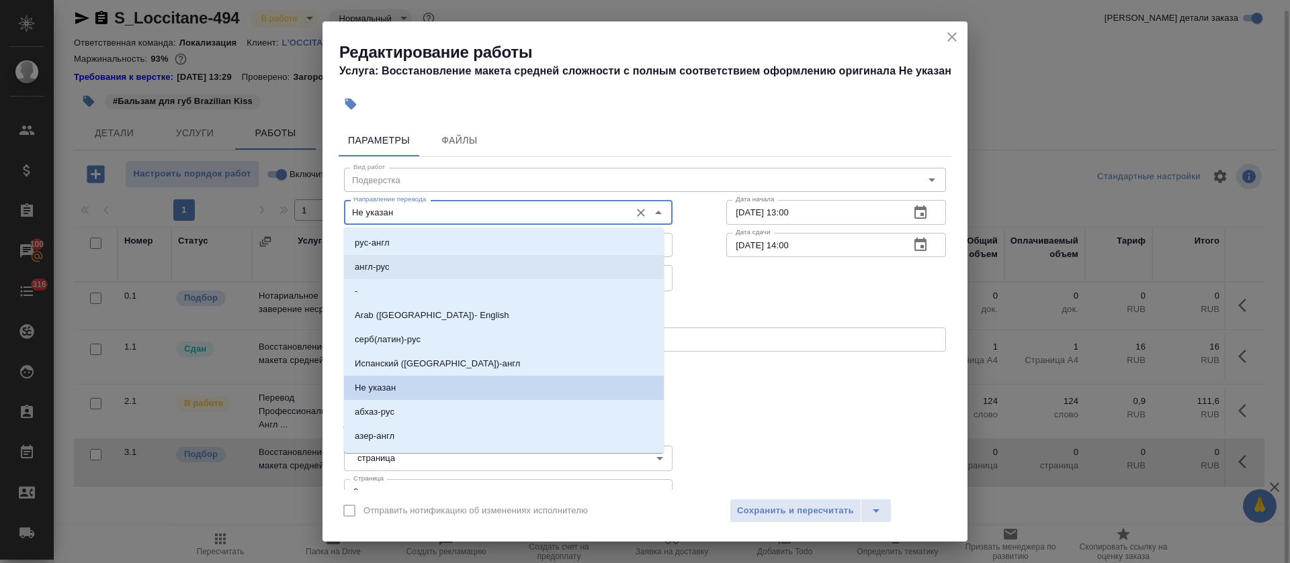
click at [396, 263] on li "англ-рус" at bounding box center [504, 267] width 320 height 24
type input "англ-рус"
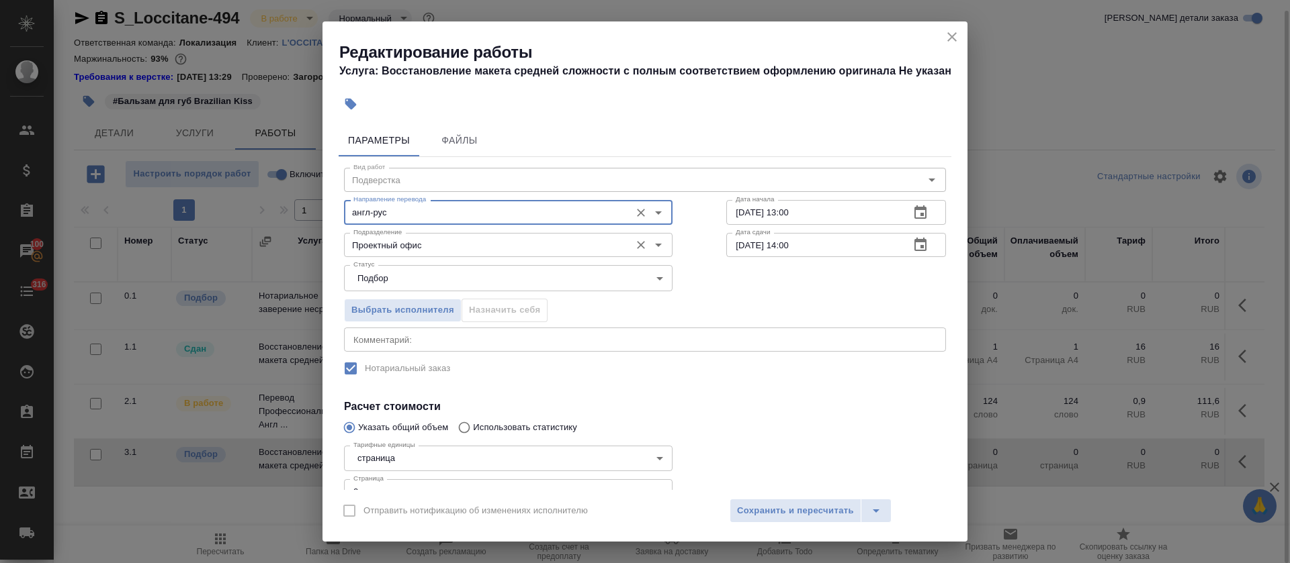
click at [396, 249] on input "Проектный офис" at bounding box center [485, 245] width 275 height 16
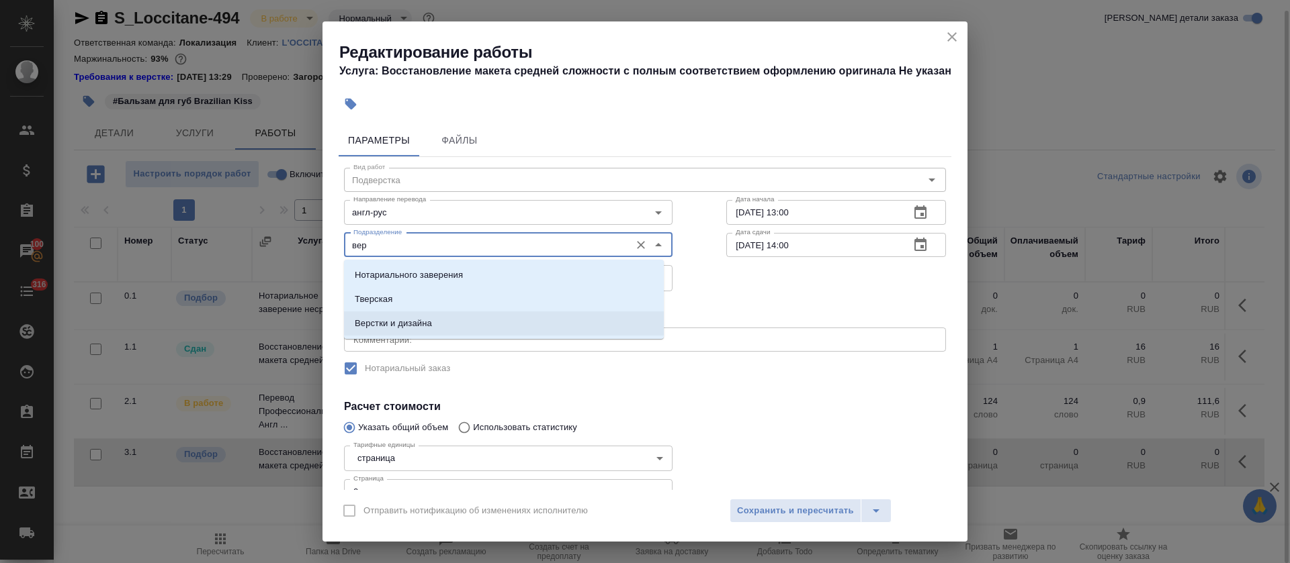
click at [410, 314] on li "Верстки и дизайна" at bounding box center [504, 324] width 320 height 24
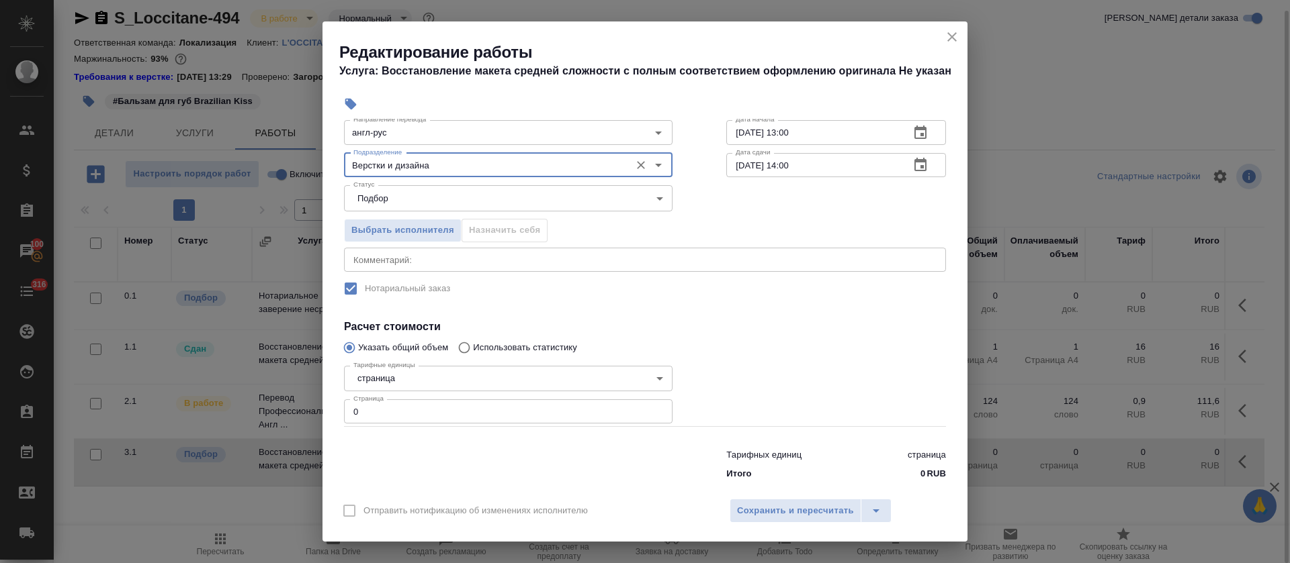
scroll to position [97, 0]
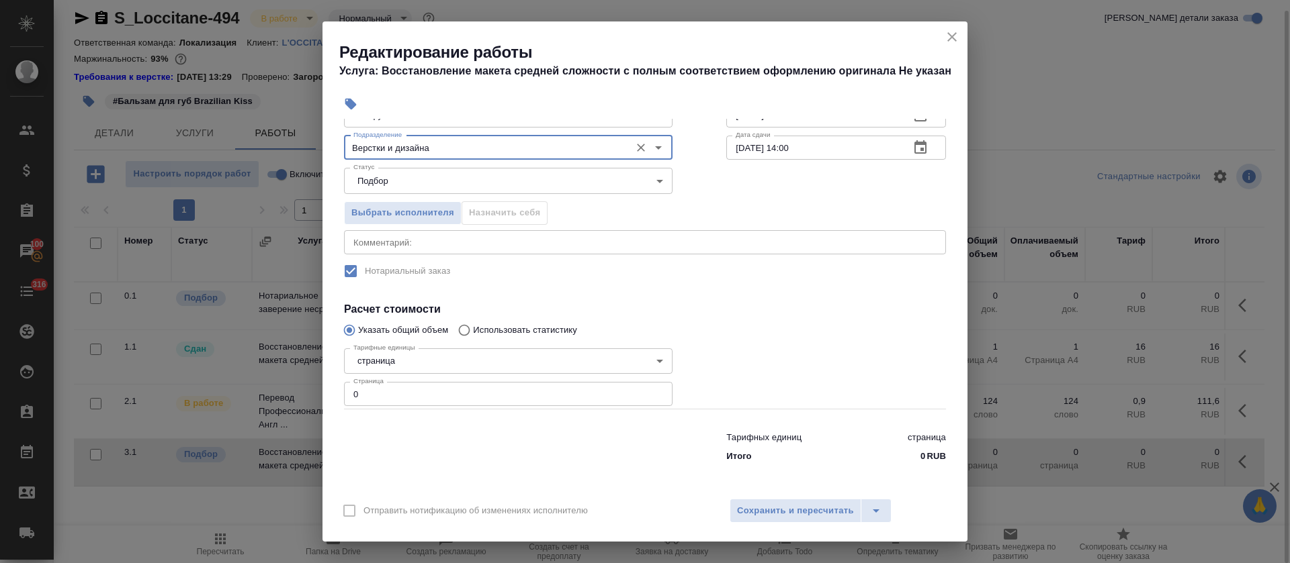
type input "Верстки и дизайна"
click at [342, 396] on div "Тарифные единицы страница 5a8b1489cc6b4906c91bfdb2 Тарифные единицы Страница 0 …" at bounding box center [508, 376] width 382 height 120
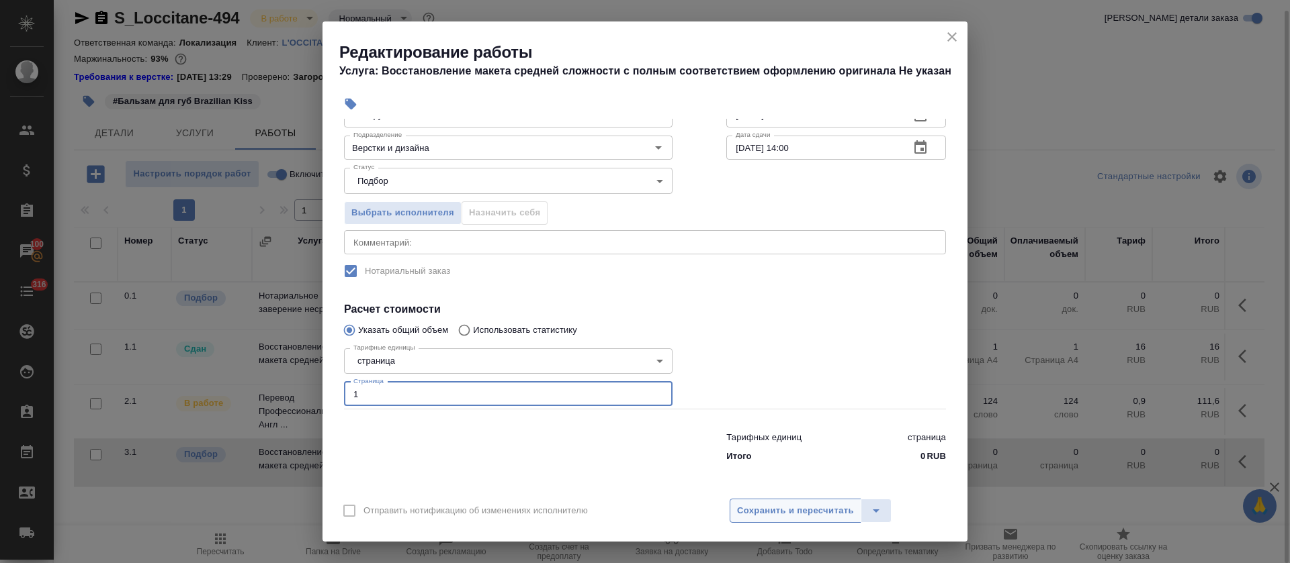
type input "1"
click at [818, 513] on span "Сохранить и пересчитать" at bounding box center [795, 511] width 117 height 15
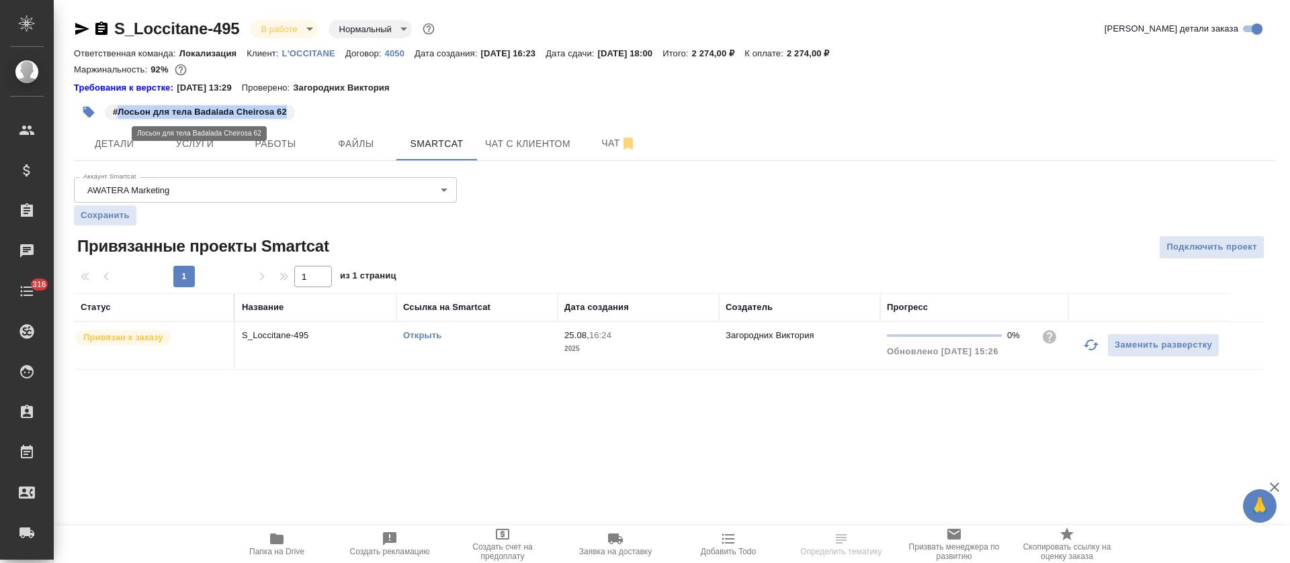
drag, startPoint x: 118, startPoint y: 118, endPoint x: 289, endPoint y: 114, distance: 170.6
click at [289, 114] on span "#Лосьон для тела Badalada Cheirosa 62" at bounding box center [200, 111] width 190 height 13
copy p "Лосьон для тела Badalada Cheirosa 62"
click at [426, 335] on link "Открыть" at bounding box center [422, 335] width 38 height 10
click at [259, 136] on span "Работы" at bounding box center [275, 144] width 64 height 17
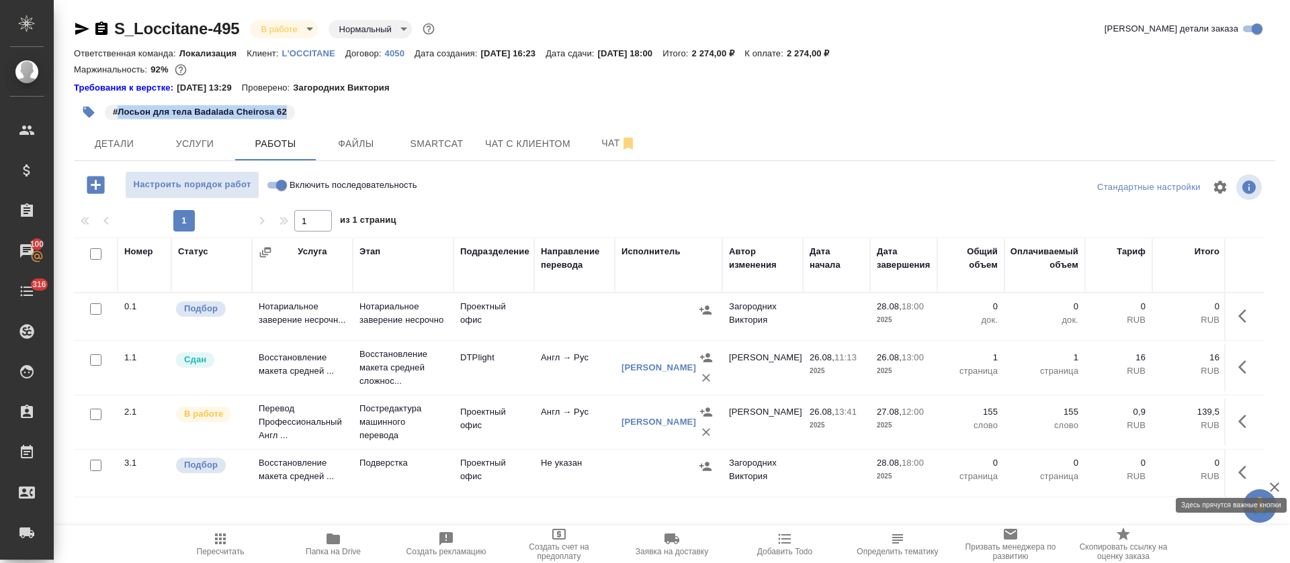
click at [1238, 469] on icon "button" at bounding box center [1246, 473] width 16 height 16
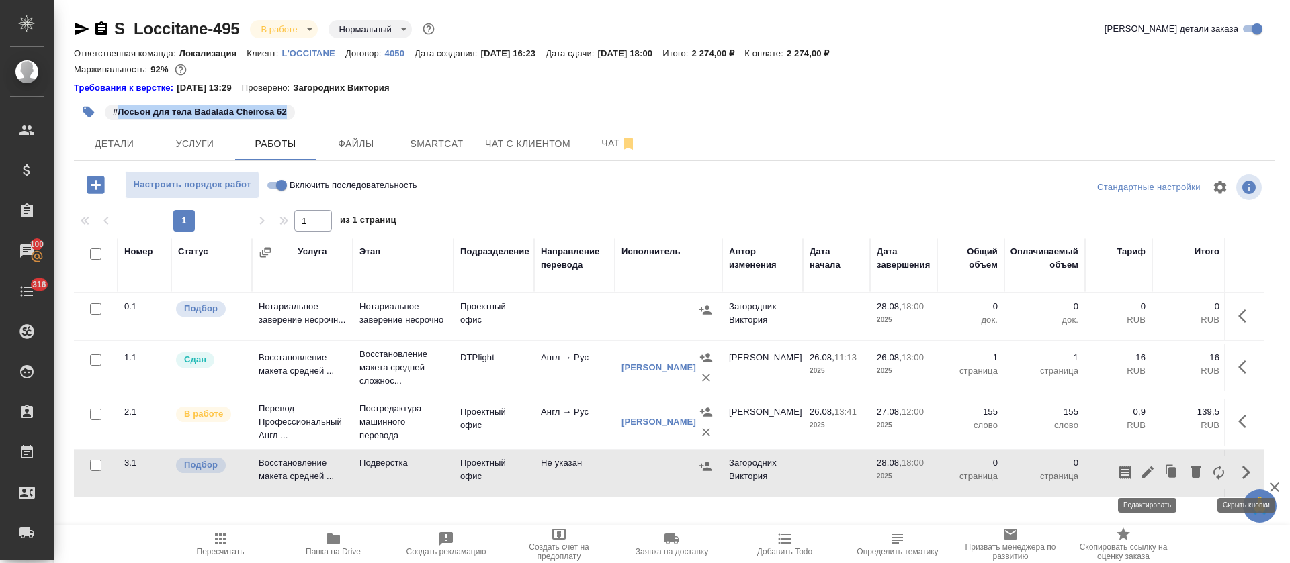
click at [1147, 473] on icon "button" at bounding box center [1147, 473] width 12 height 12
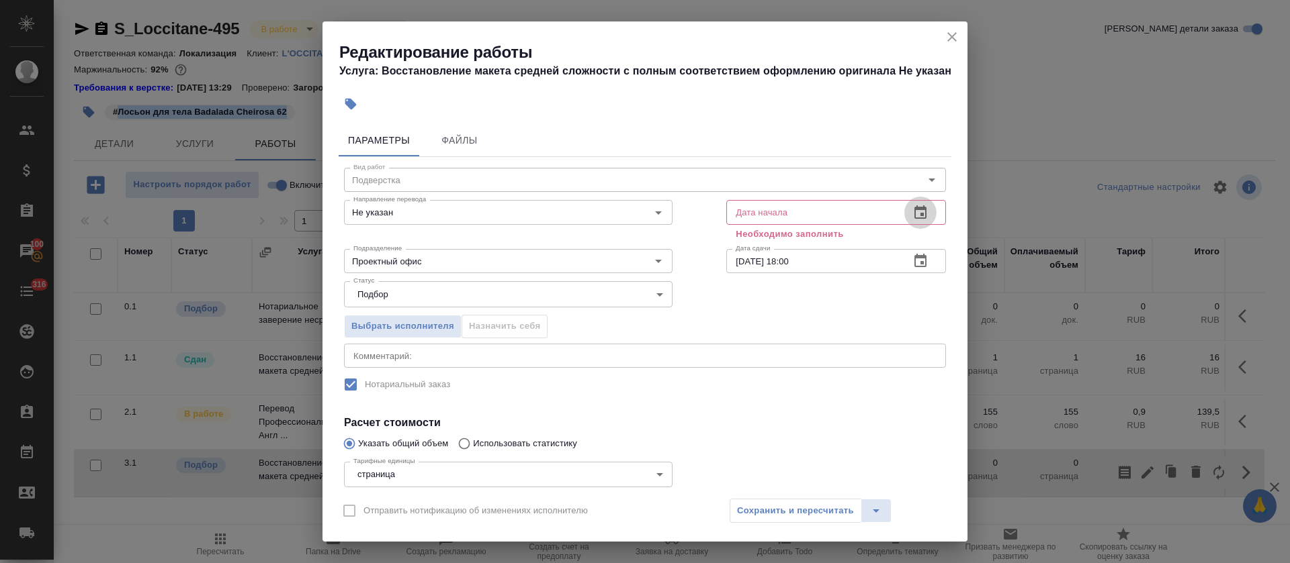
click at [904, 218] on button "button" at bounding box center [920, 213] width 32 height 32
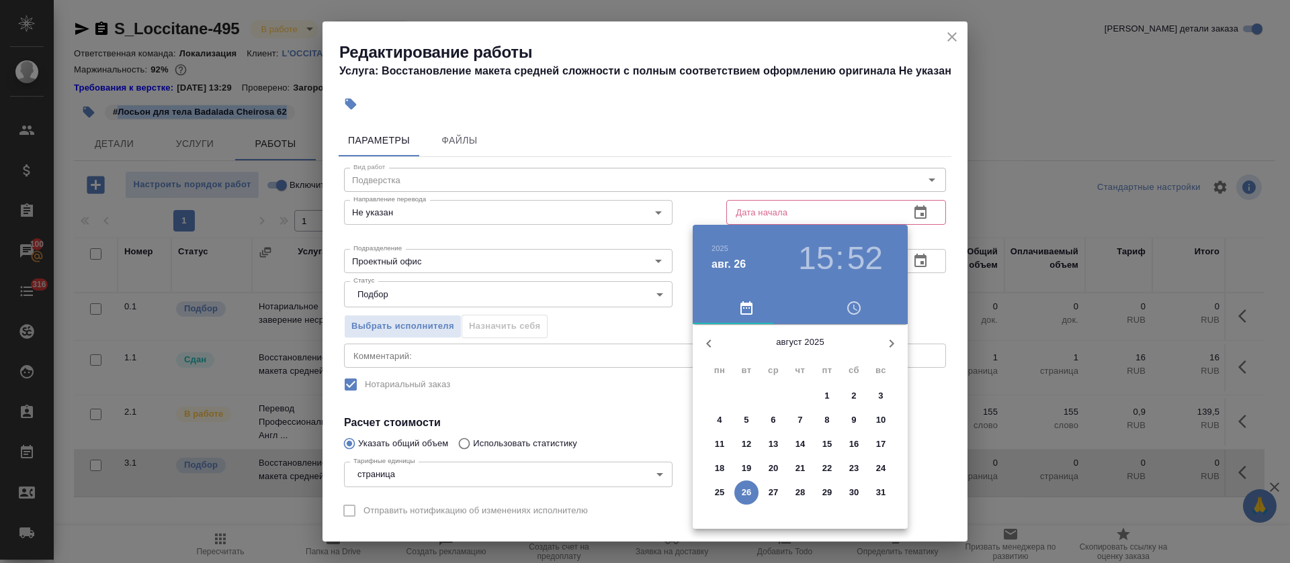
click at [766, 491] on span "27" at bounding box center [773, 492] width 24 height 13
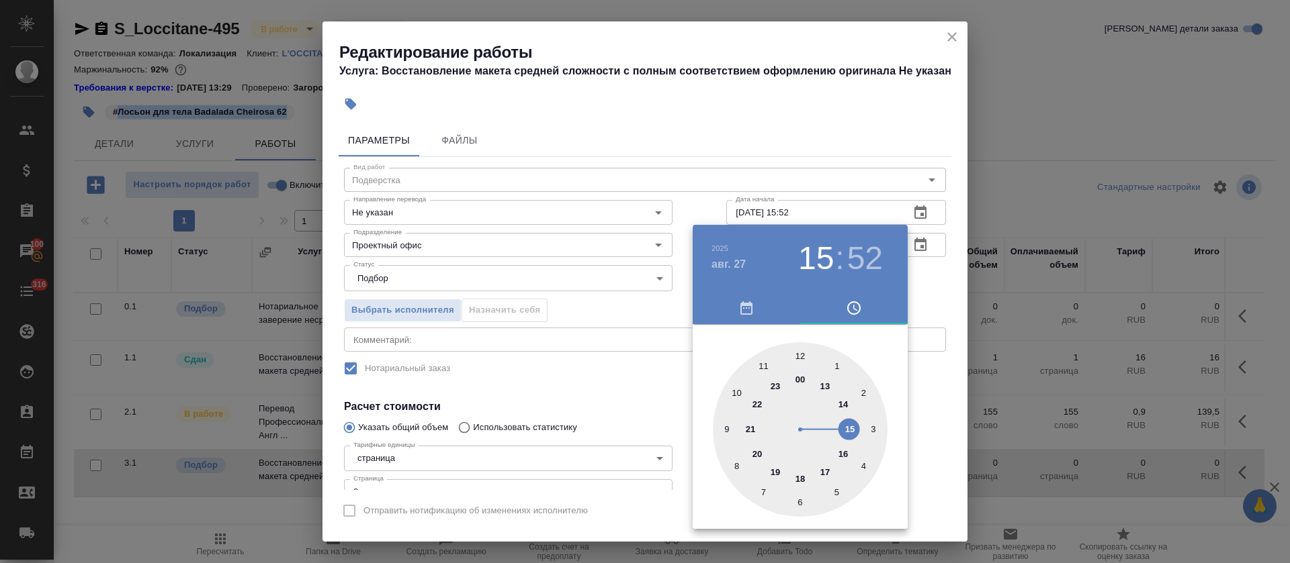
click at [821, 384] on div at bounding box center [800, 430] width 175 height 175
click at [800, 351] on div at bounding box center [800, 430] width 175 height 175
type input "[DATE] 13:00"
click at [533, 373] on div at bounding box center [645, 281] width 1290 height 563
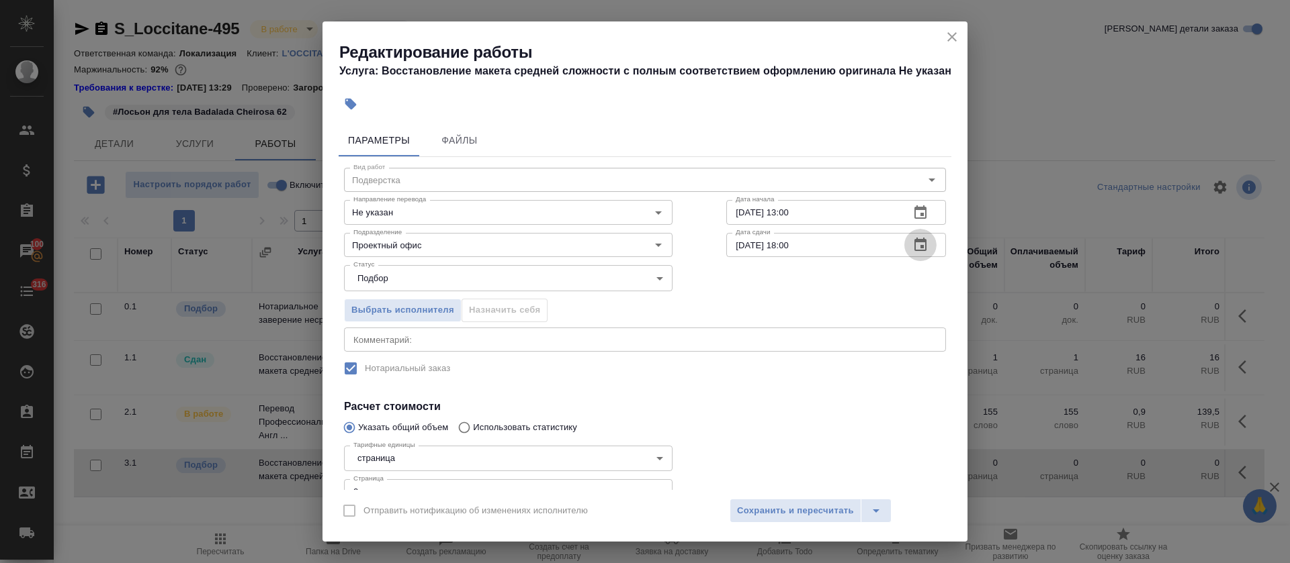
click at [912, 238] on icon "button" at bounding box center [920, 245] width 16 height 16
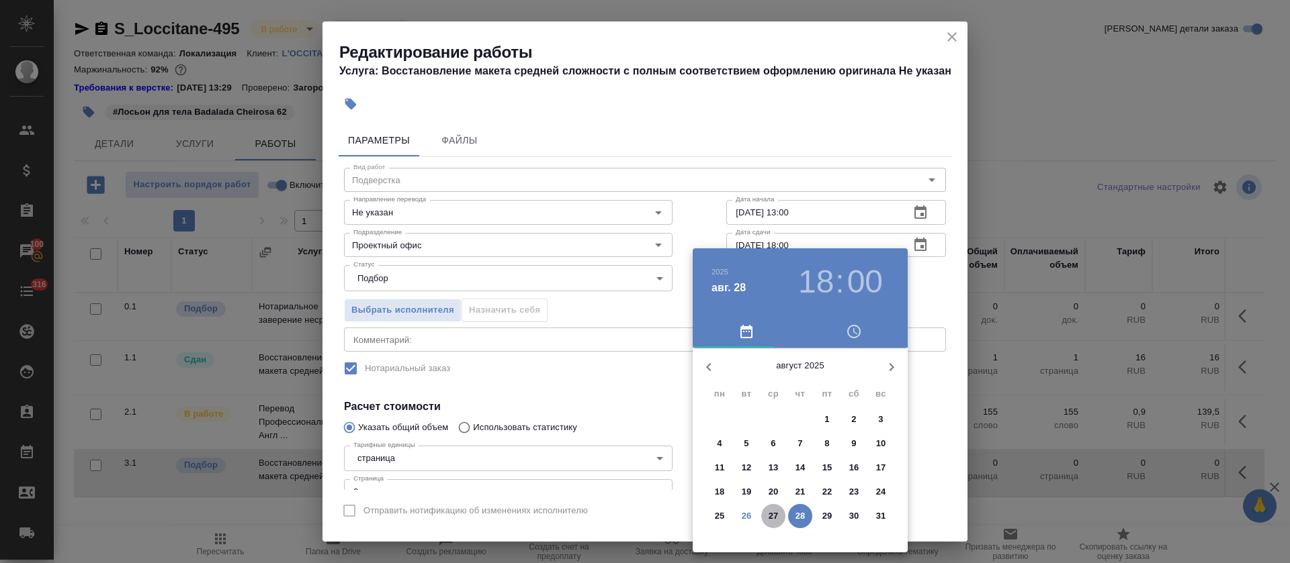
click at [780, 521] on span "27" at bounding box center [773, 516] width 24 height 13
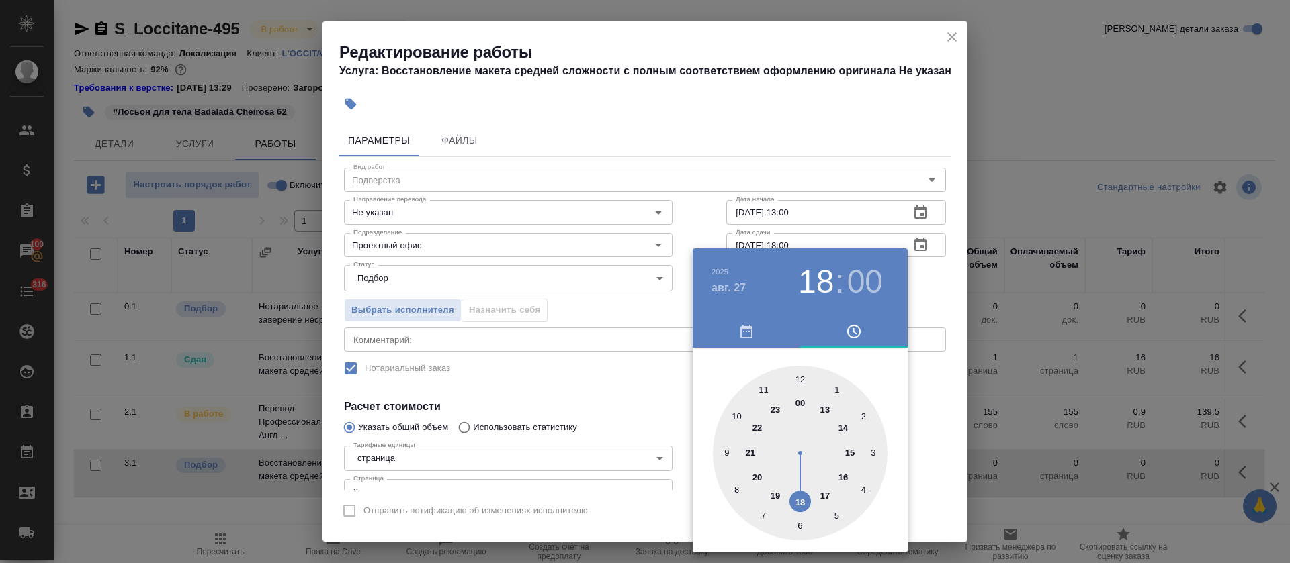
click at [844, 430] on div at bounding box center [800, 453] width 175 height 175
type input "[DATE] 14:00"
drag, startPoint x: 548, startPoint y: 380, endPoint x: 443, endPoint y: 317, distance: 122.9
click at [547, 380] on div at bounding box center [645, 281] width 1290 height 563
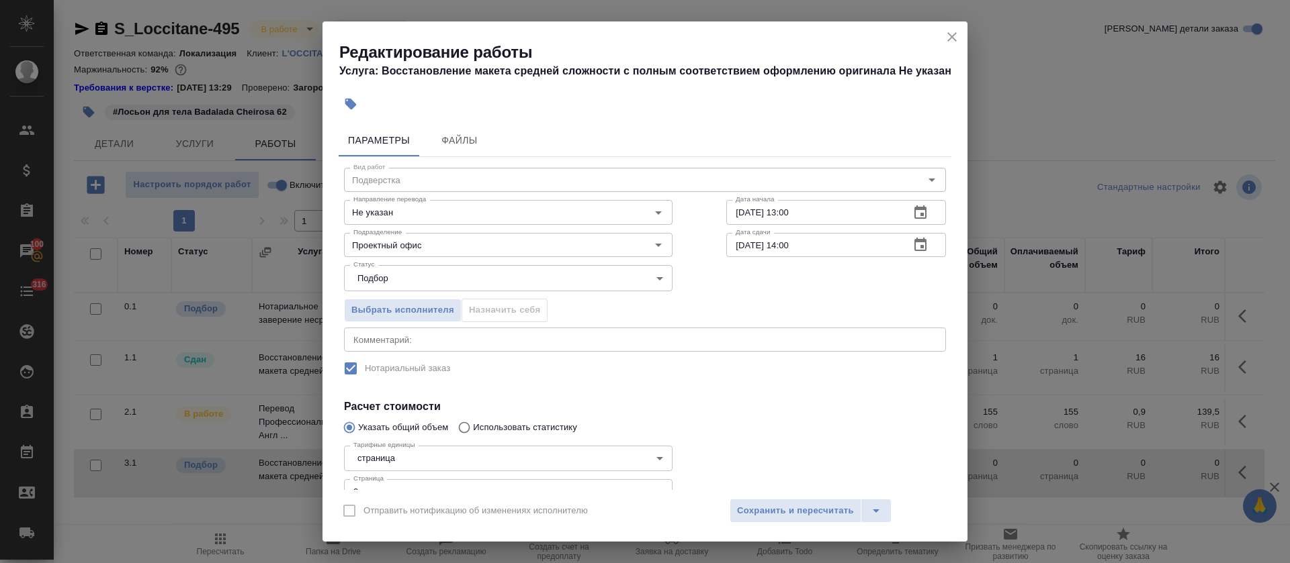
click at [386, 218] on input "Не указан" at bounding box center [485, 212] width 275 height 16
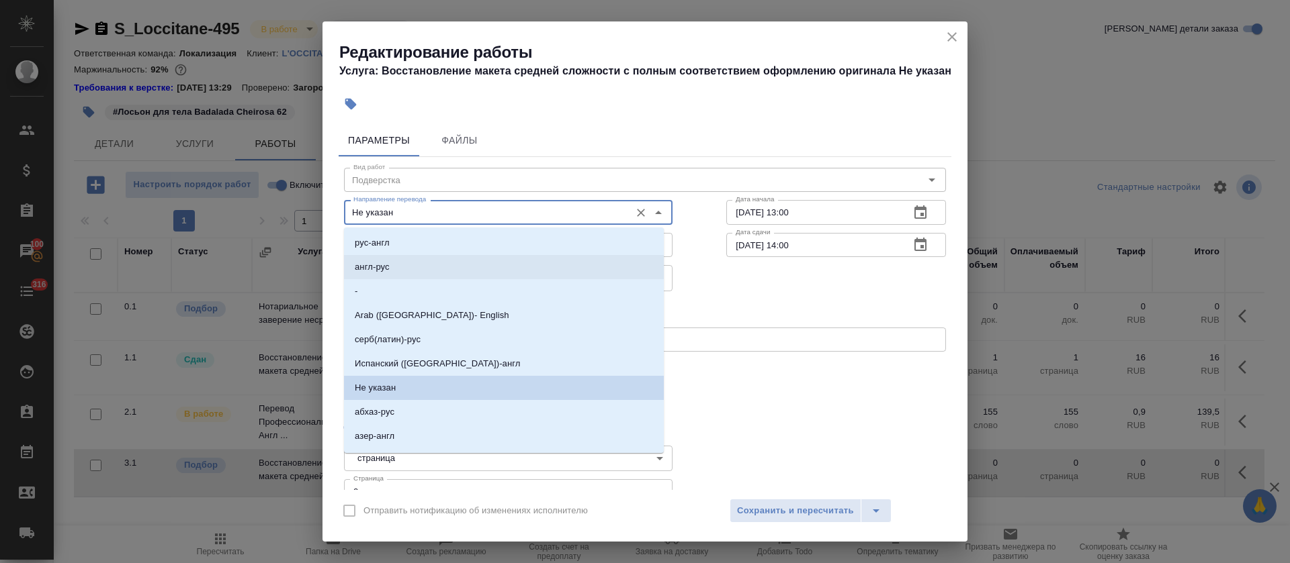
click at [386, 268] on p "англ-рус" at bounding box center [372, 267] width 35 height 13
type input "англ-рус"
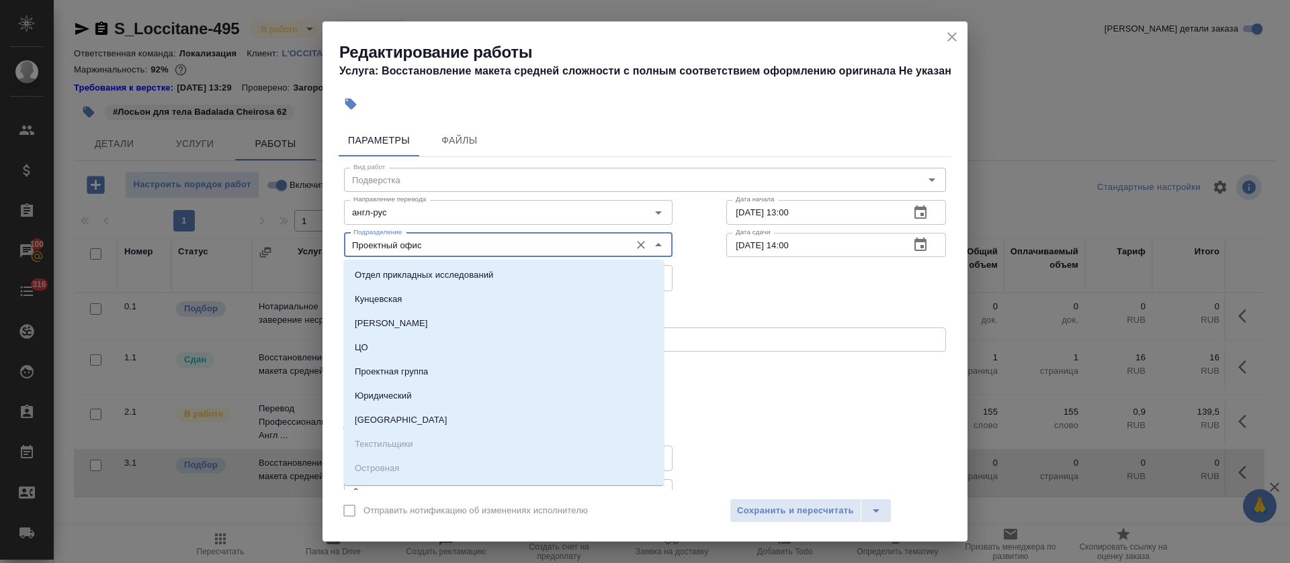
click at [388, 244] on input "Проектный офис" at bounding box center [485, 245] width 275 height 16
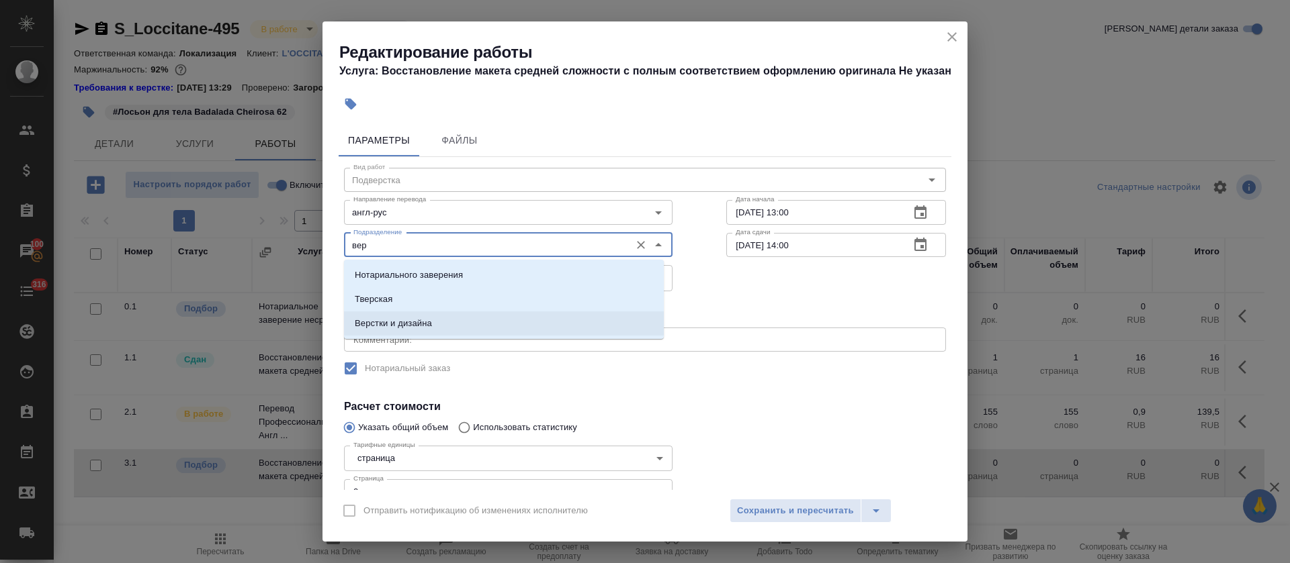
click at [397, 316] on li "Верстки и дизайна" at bounding box center [504, 324] width 320 height 24
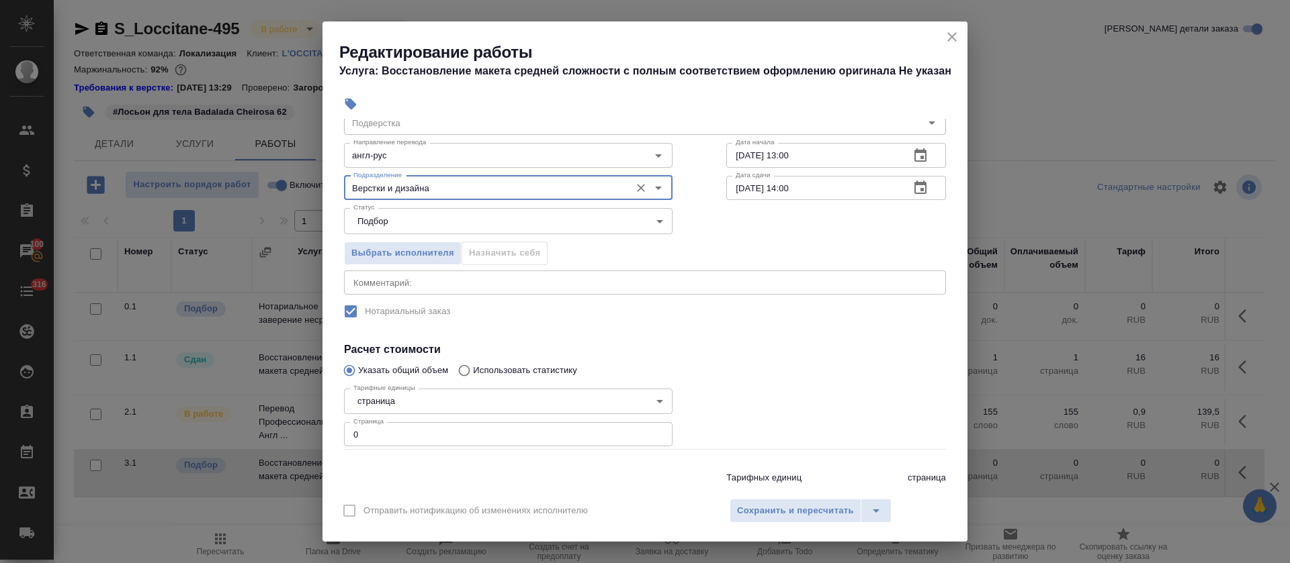
scroll to position [97, 0]
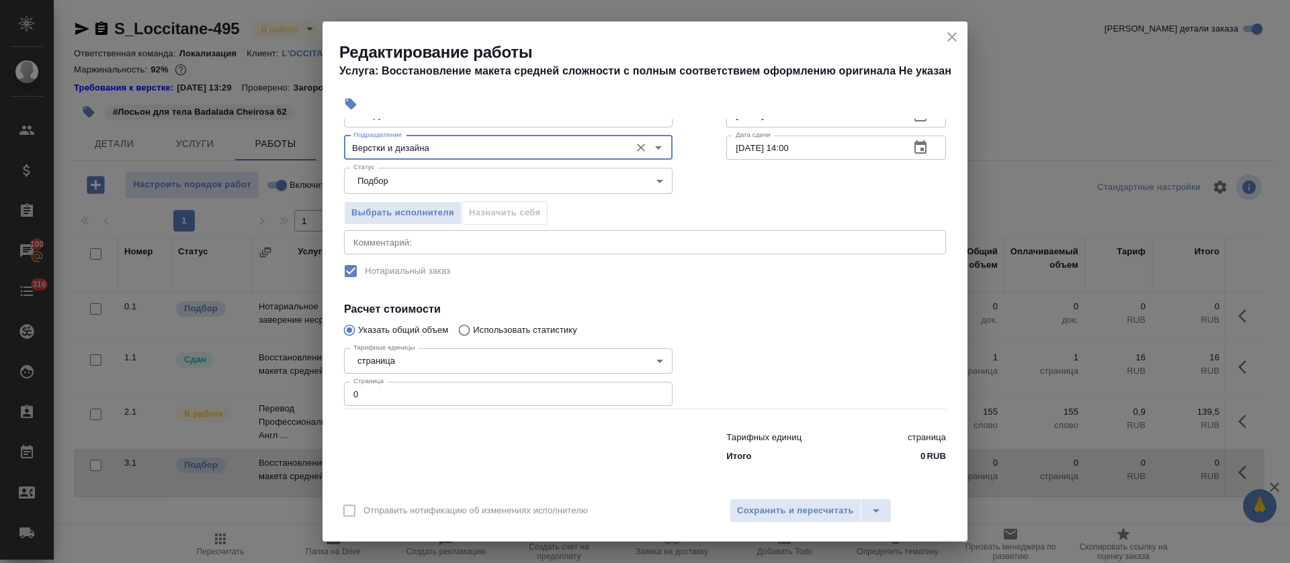
type input "Верстки и дизайна"
click at [343, 396] on div "Тарифные единицы страница 5a8b1489cc6b4906c91bfdb2 Тарифные единицы Страница 0 …" at bounding box center [508, 376] width 382 height 120
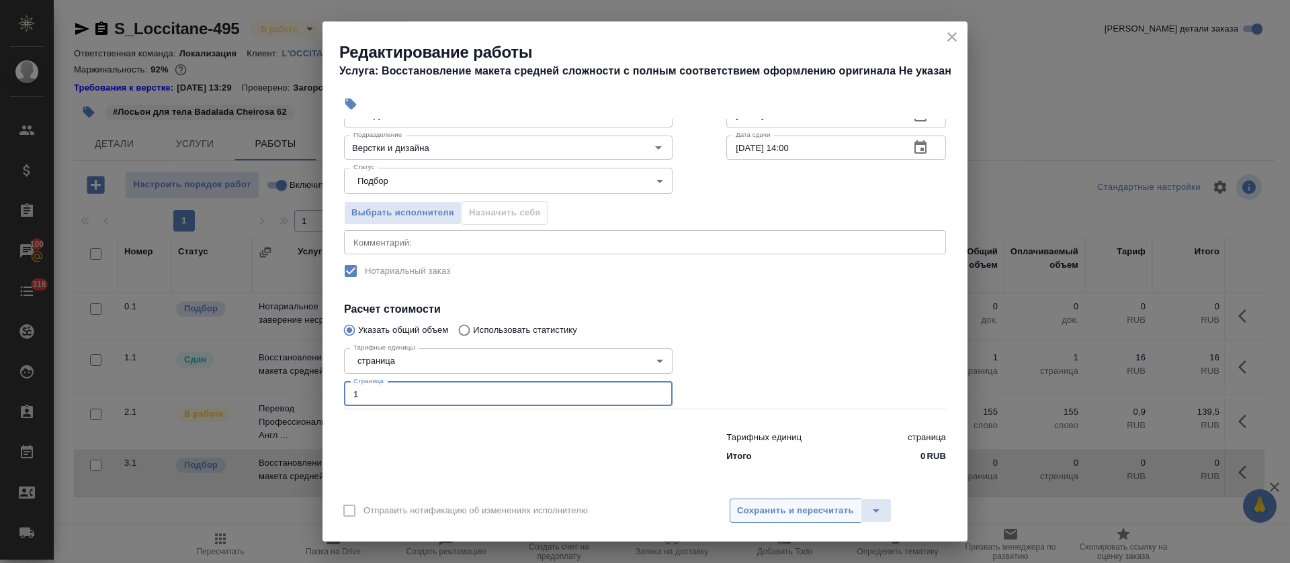
type input "1"
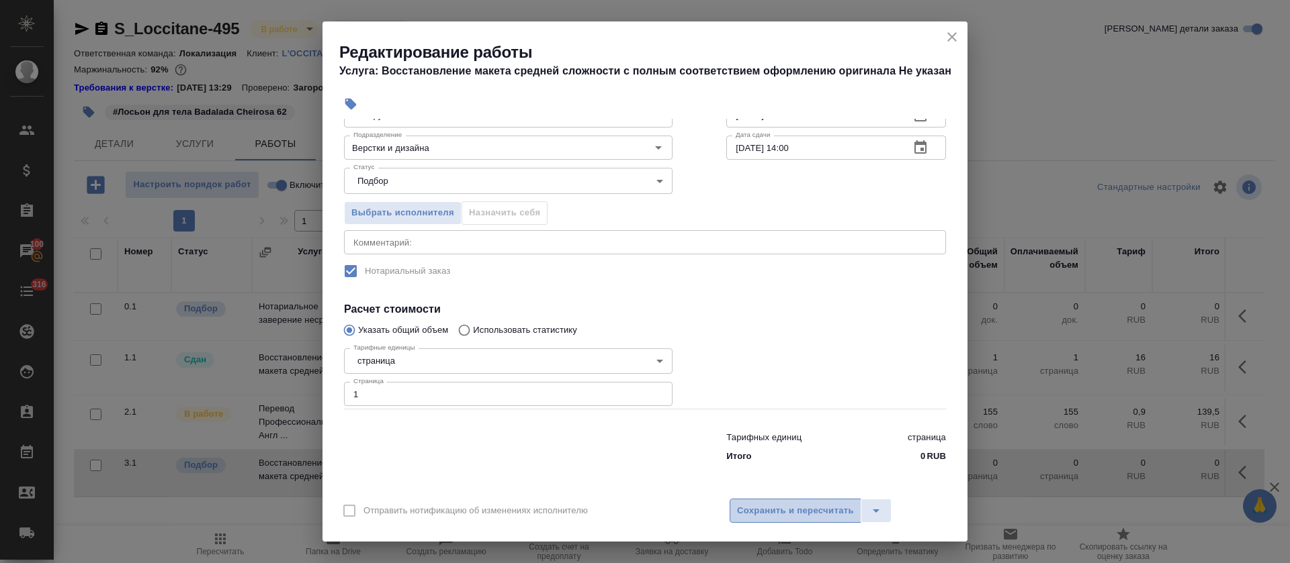
click at [770, 511] on span "Сохранить и пересчитать" at bounding box center [795, 511] width 117 height 15
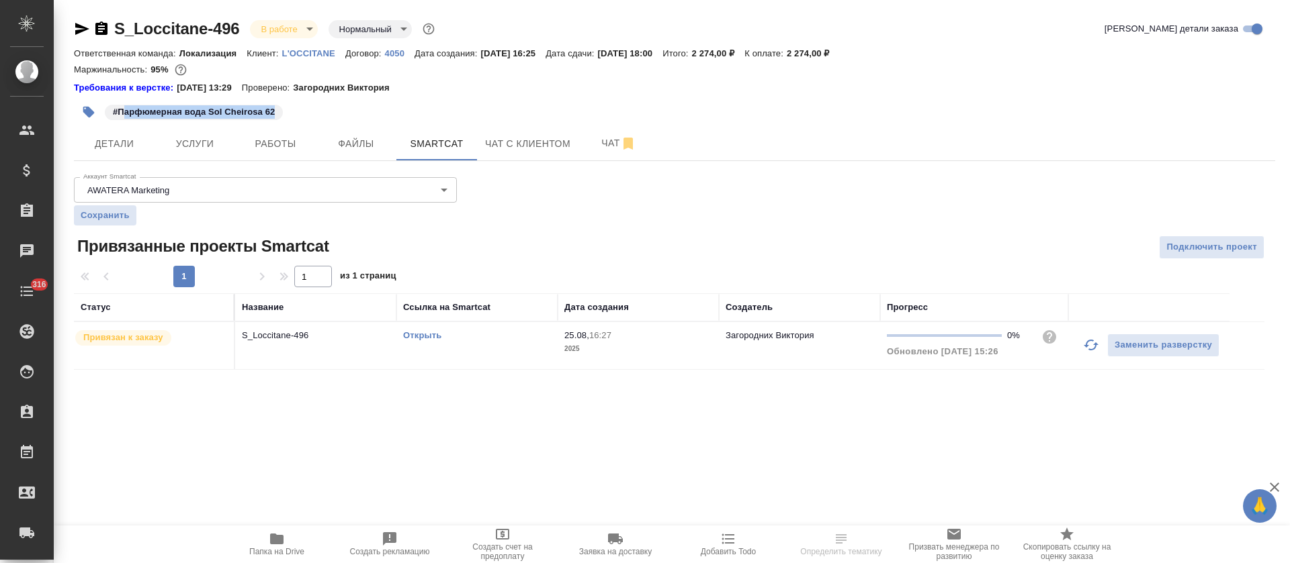
drag, startPoint x: 122, startPoint y: 111, endPoint x: 298, endPoint y: 112, distance: 176.0
click at [298, 112] on div "#Парфюмерная вода Sol Cheirosa 62" at bounding box center [474, 112] width 801 height 30
click at [173, 114] on p "#Парфюмерная вода Sol Cheirosa 62" at bounding box center [194, 111] width 162 height 13
drag, startPoint x: 119, startPoint y: 110, endPoint x: 279, endPoint y: 121, distance: 160.2
click at [279, 121] on div "#Парфюмерная вода Sol Cheirosa 62" at bounding box center [474, 112] width 801 height 30
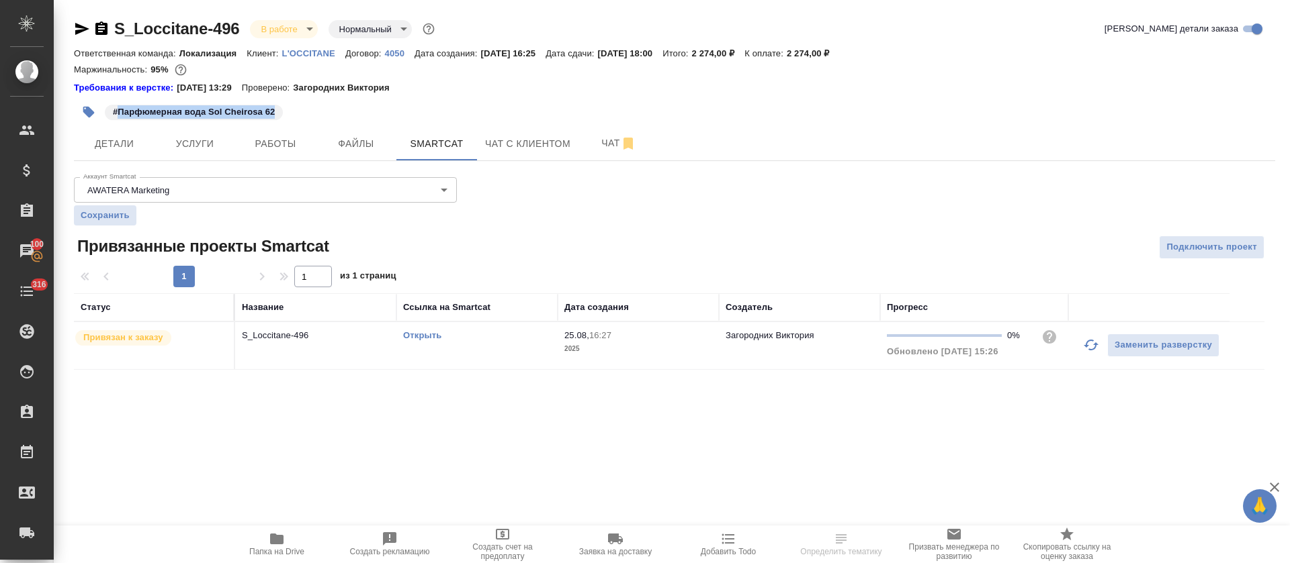
copy p "Парфюмерная вода Sol Cheirosa 62"
click at [416, 334] on link "Открыть" at bounding box center [422, 335] width 38 height 10
click at [274, 141] on span "Работы" at bounding box center [275, 144] width 64 height 17
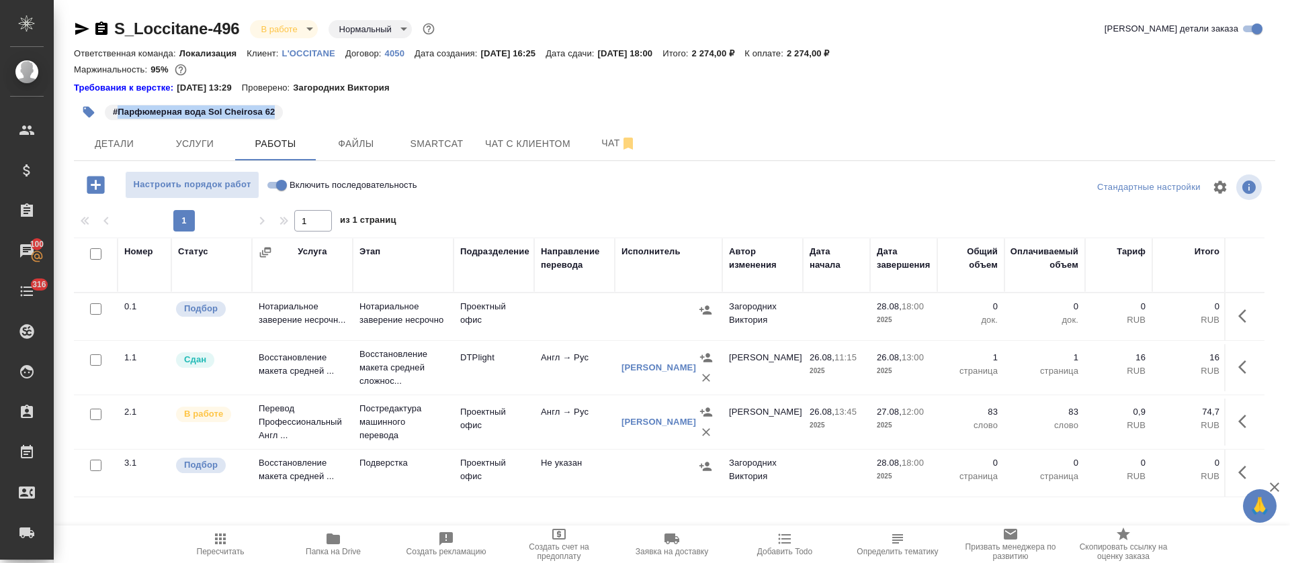
click at [1241, 469] on icon "button" at bounding box center [1246, 473] width 16 height 16
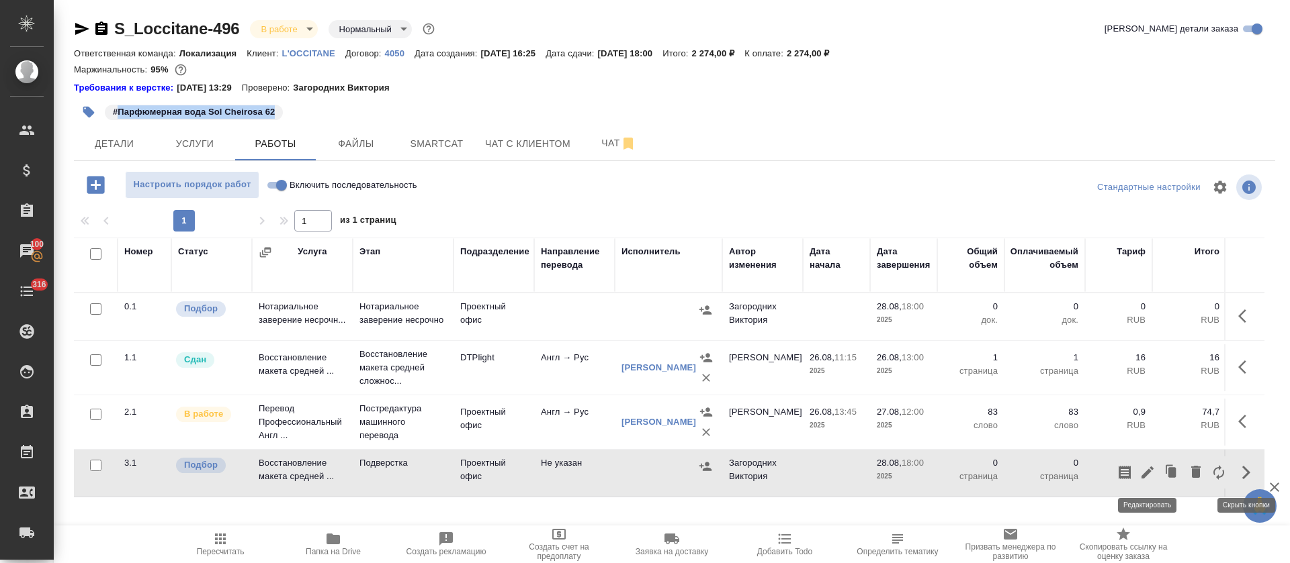
click at [1149, 467] on icon "button" at bounding box center [1147, 473] width 16 height 16
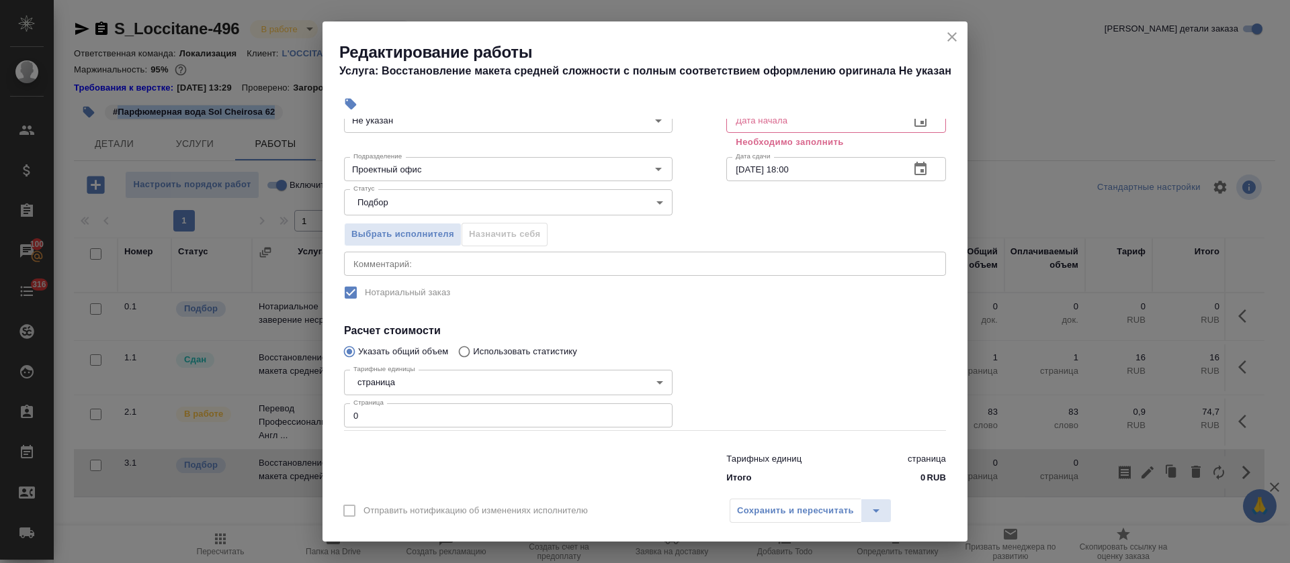
scroll to position [101, 0]
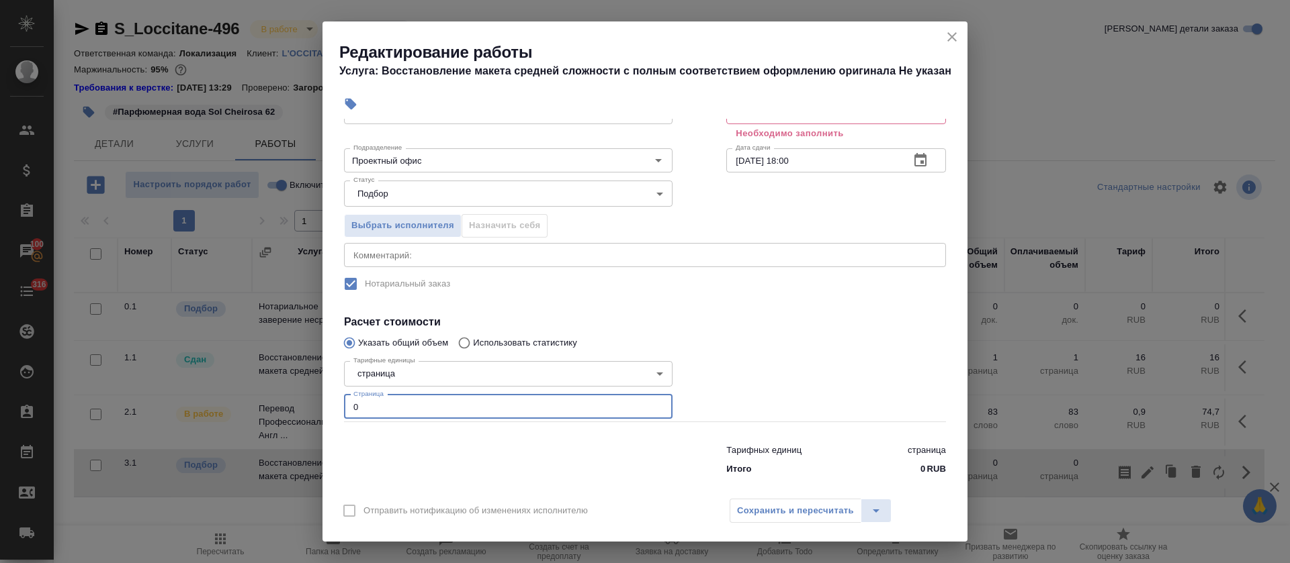
click at [347, 406] on input "0" at bounding box center [508, 407] width 328 height 24
type input "1"
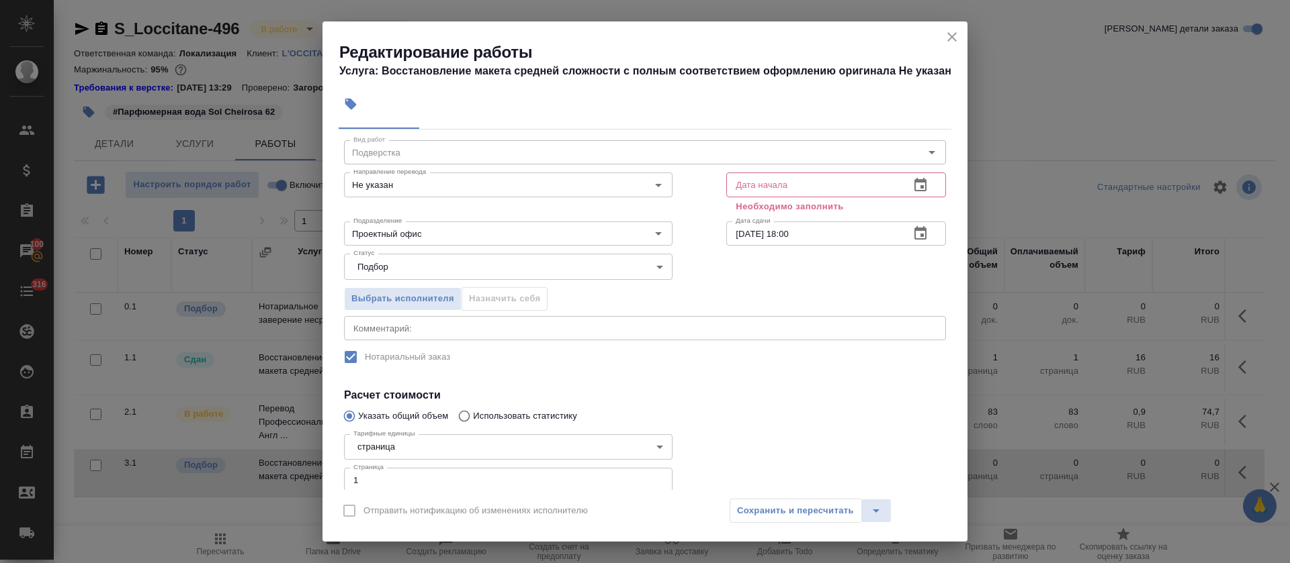
scroll to position [0, 0]
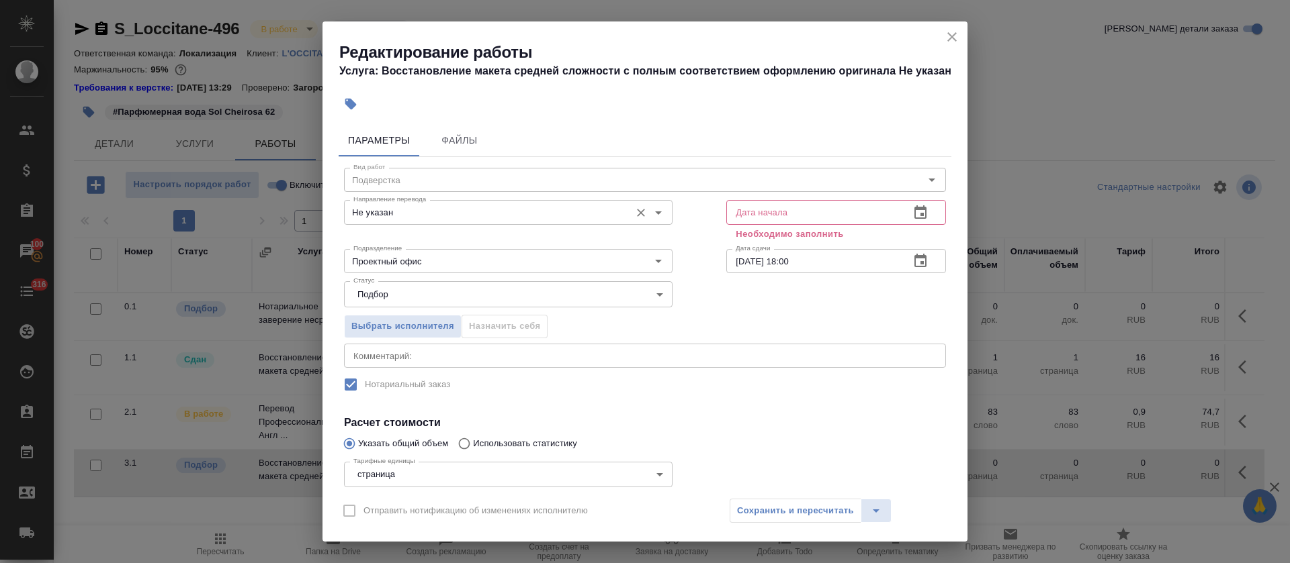
click at [422, 218] on input "Не указан" at bounding box center [485, 212] width 275 height 16
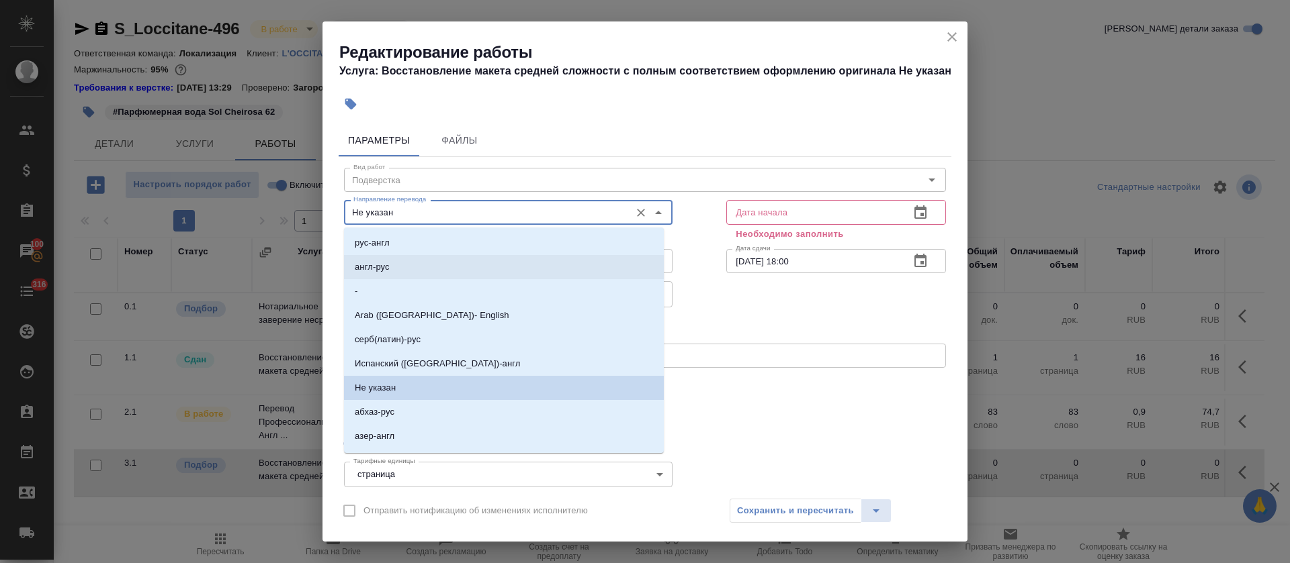
click at [408, 263] on li "англ-рус" at bounding box center [504, 267] width 320 height 24
type input "англ-рус"
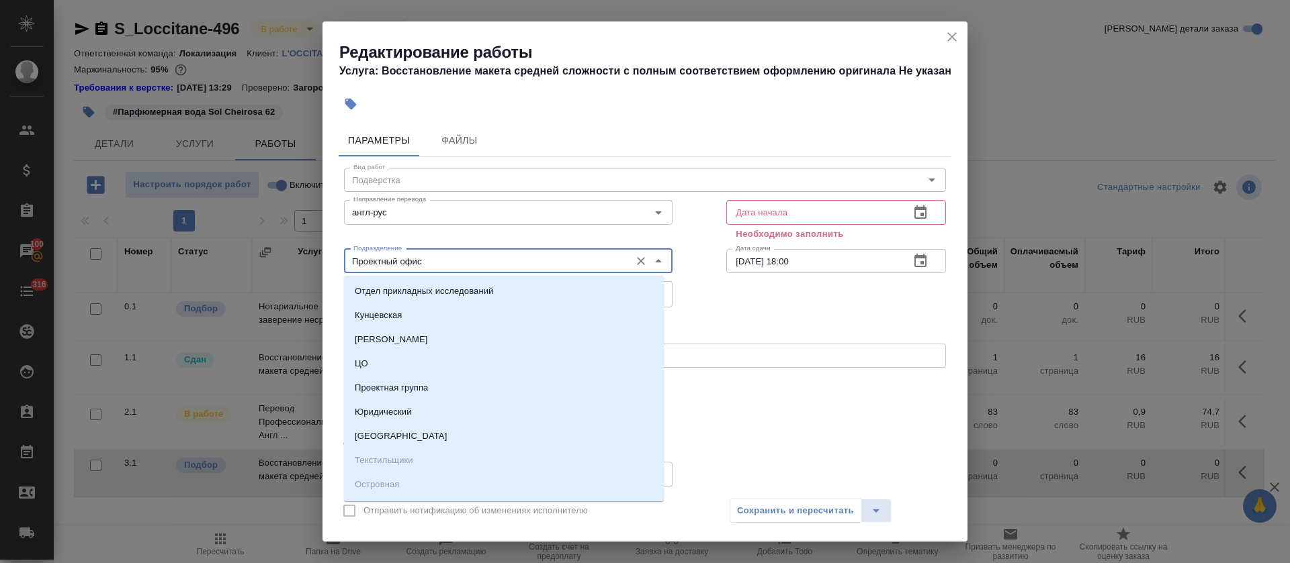
click at [408, 263] on input "Проектный офис" at bounding box center [485, 261] width 275 height 16
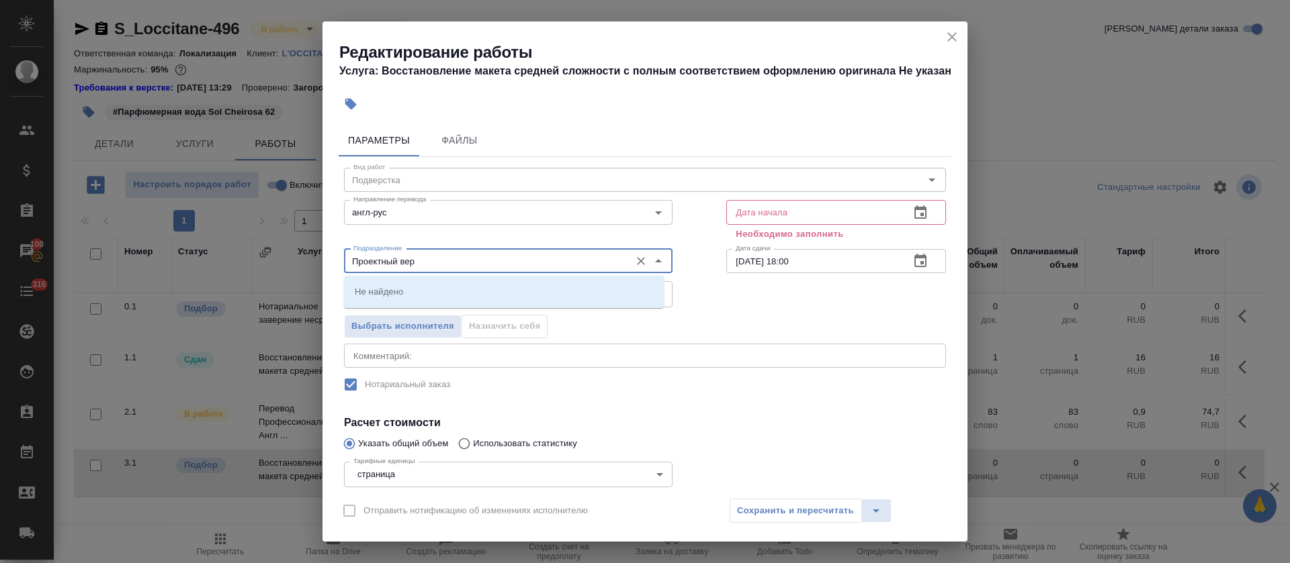
click at [412, 258] on input "Проектный вер" at bounding box center [485, 261] width 275 height 16
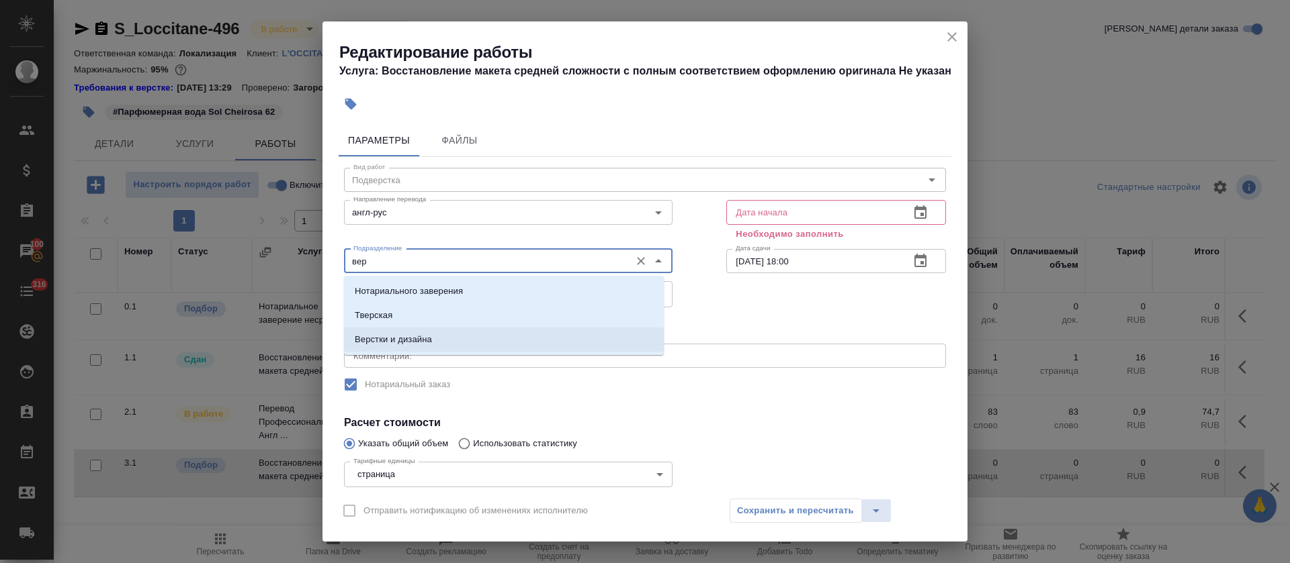
click at [412, 347] on li "Верстки и дизайна" at bounding box center [504, 340] width 320 height 24
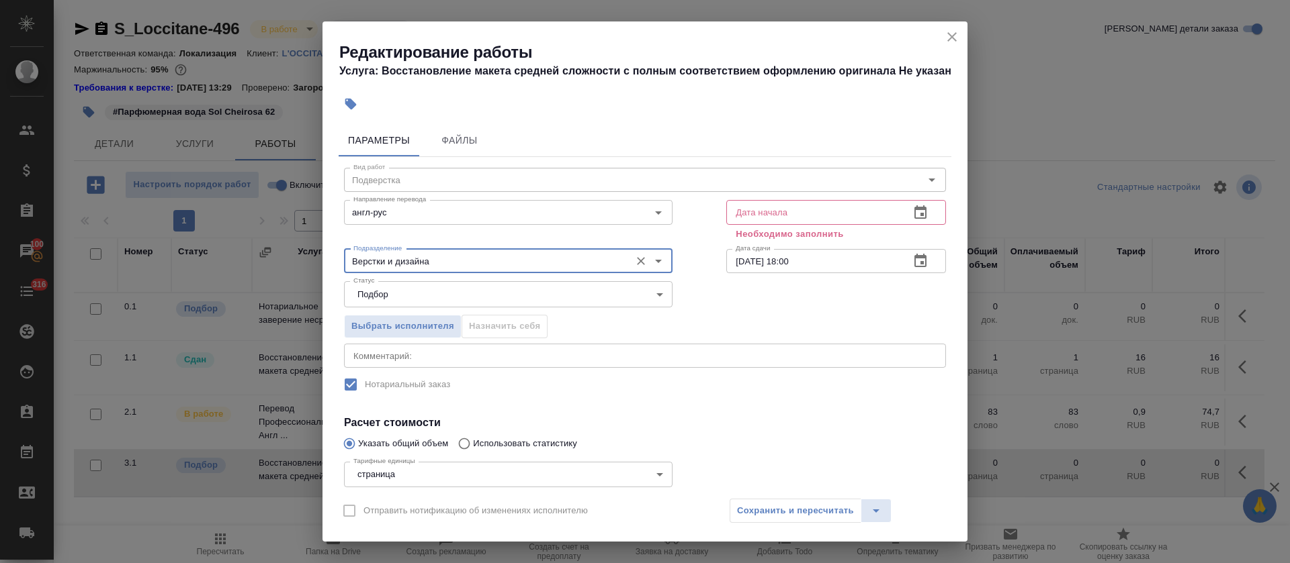
type input "Верстки и дизайна"
click at [912, 217] on icon "button" at bounding box center [920, 213] width 16 height 16
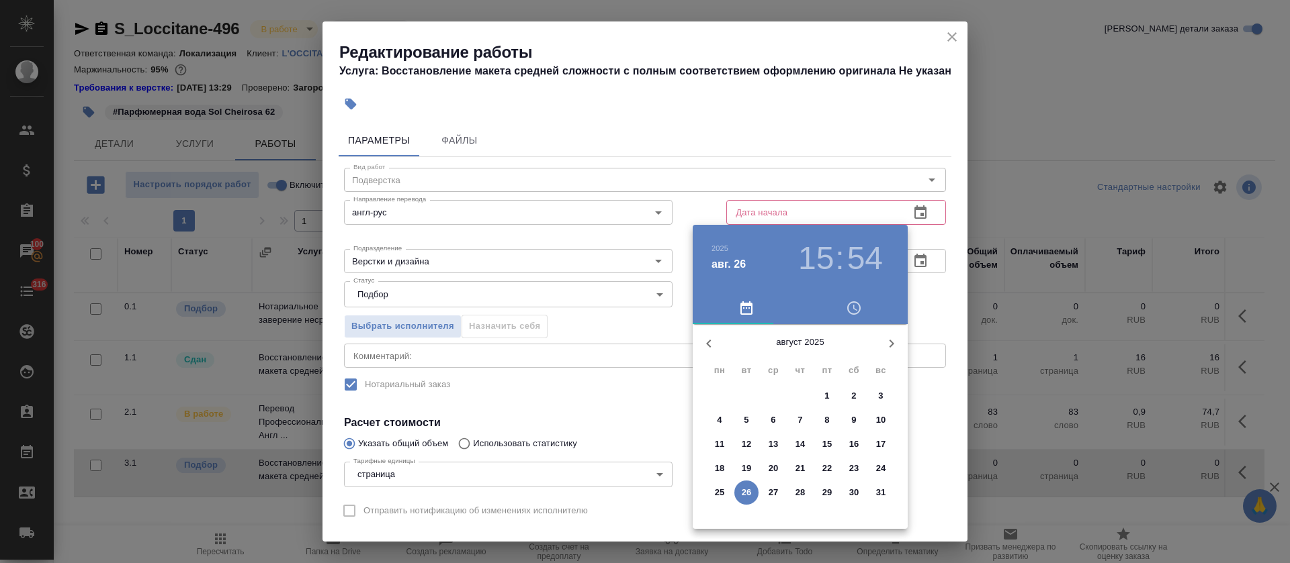
click at [748, 494] on p "26" at bounding box center [746, 492] width 10 height 13
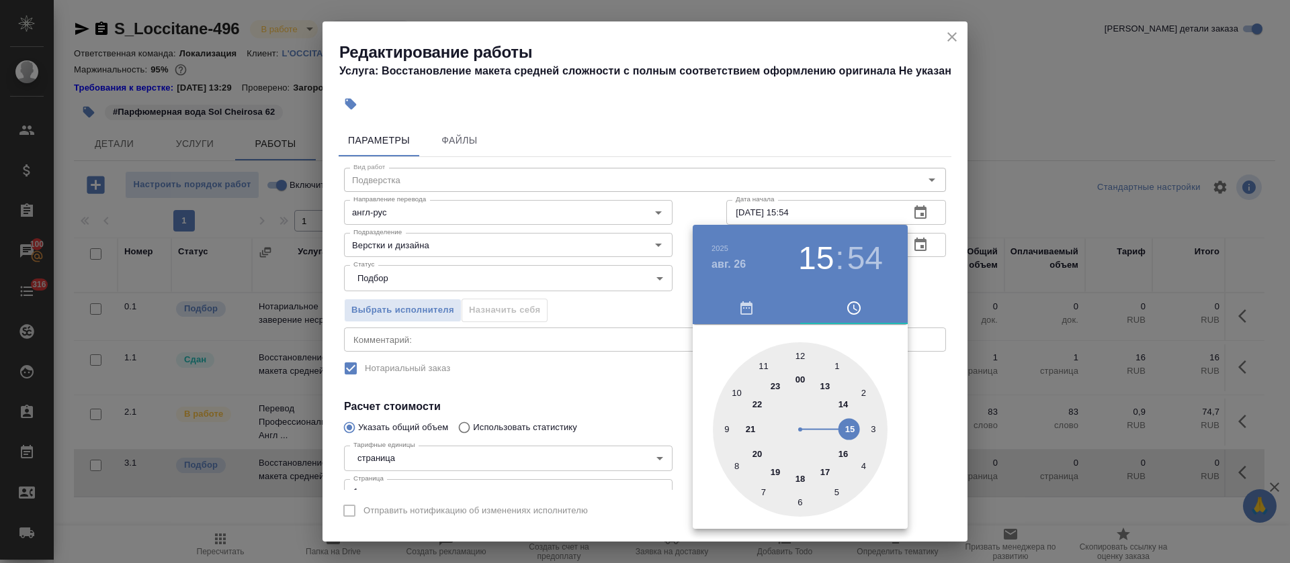
drag, startPoint x: 726, startPoint y: 273, endPoint x: 729, endPoint y: 265, distance: 9.4
click at [726, 271] on div "2025 авг. 26" at bounding box center [751, 259] width 81 height 38
click at [729, 265] on h4 "авг. 26" at bounding box center [728, 265] width 34 height 16
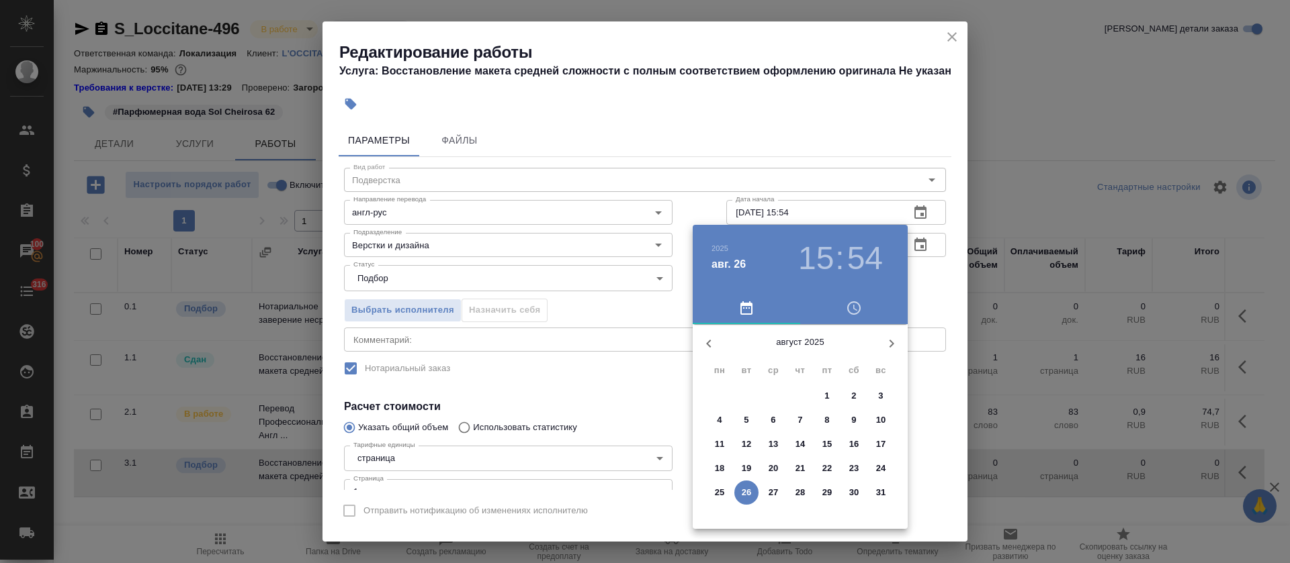
click at [772, 494] on p "27" at bounding box center [773, 492] width 10 height 13
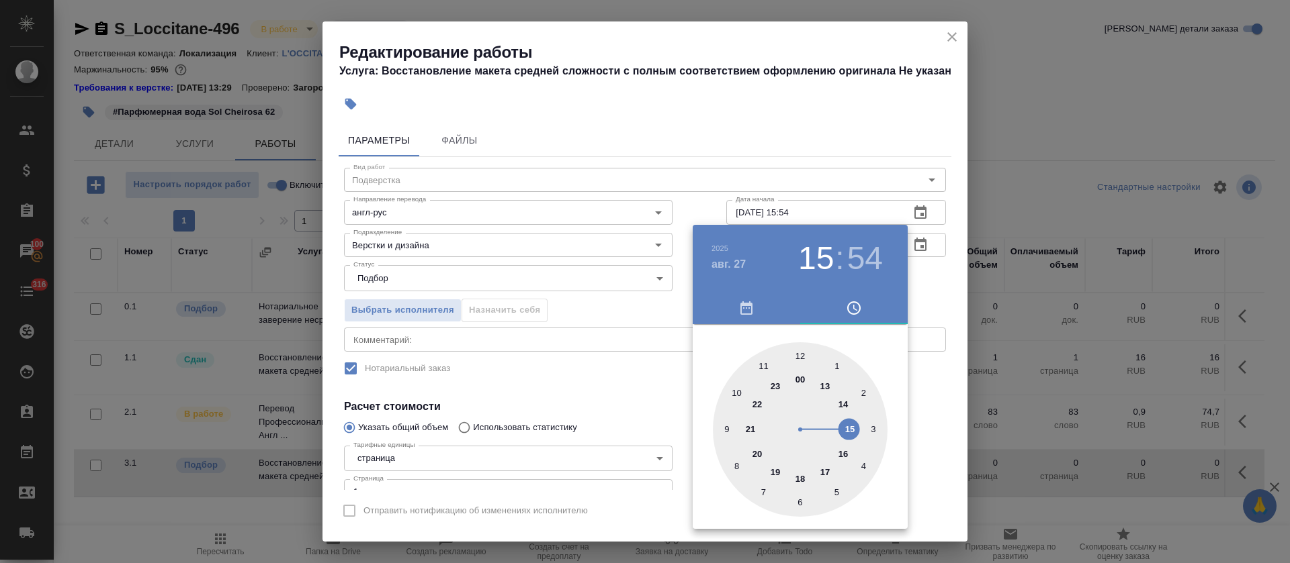
click at [829, 381] on div at bounding box center [800, 430] width 175 height 175
click at [798, 353] on div at bounding box center [800, 430] width 175 height 175
type input "27.08.2025 13:00"
drag, startPoint x: 613, startPoint y: 373, endPoint x: 736, endPoint y: 334, distance: 129.6
click at [617, 371] on div at bounding box center [645, 281] width 1290 height 563
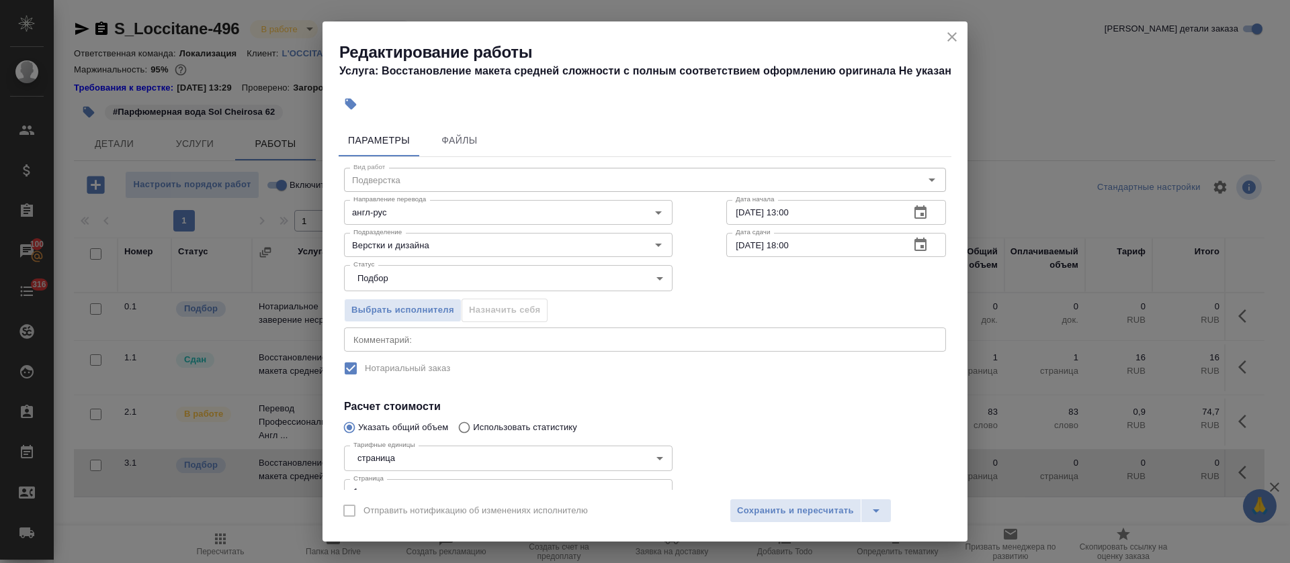
click at [912, 244] on icon "button" at bounding box center [920, 245] width 16 height 16
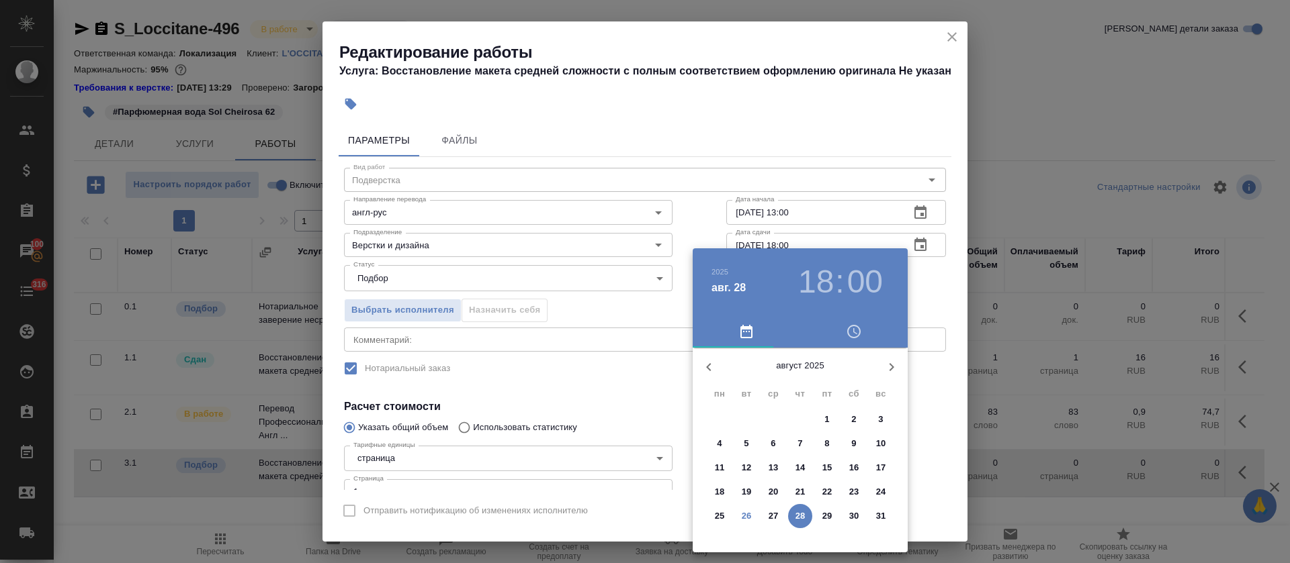
click at [774, 519] on p "27" at bounding box center [773, 516] width 10 height 13
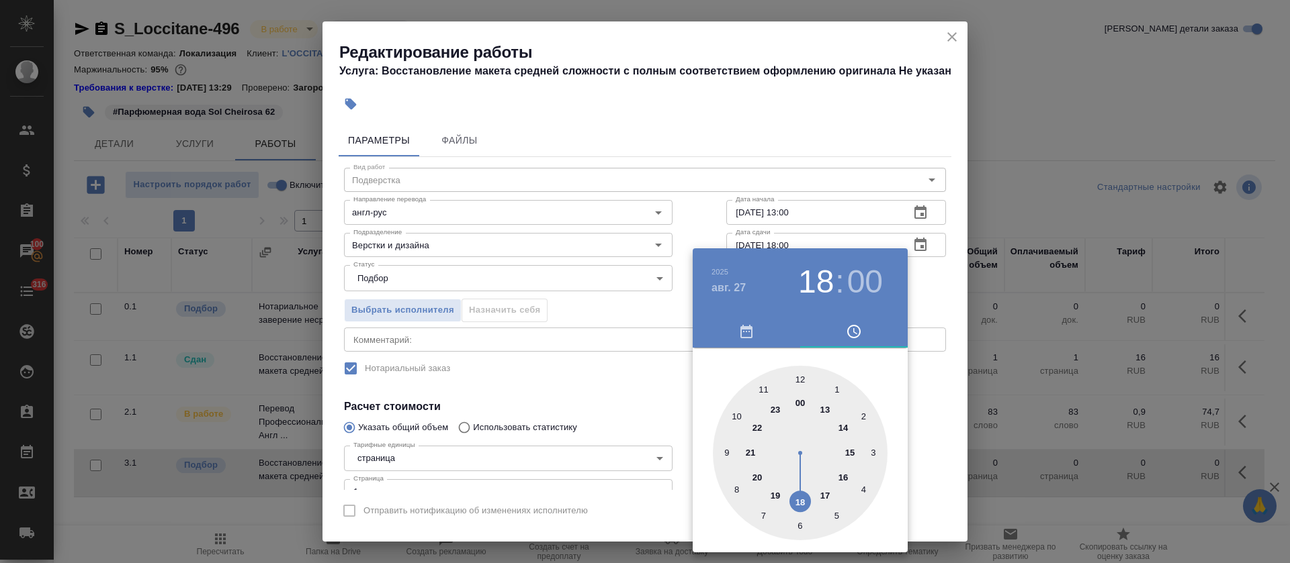
click at [843, 428] on div at bounding box center [800, 453] width 175 height 175
type input "27.08.2025 14:00"
drag, startPoint x: 543, startPoint y: 393, endPoint x: 584, endPoint y: 406, distance: 42.3
click at [544, 393] on div at bounding box center [645, 281] width 1290 height 563
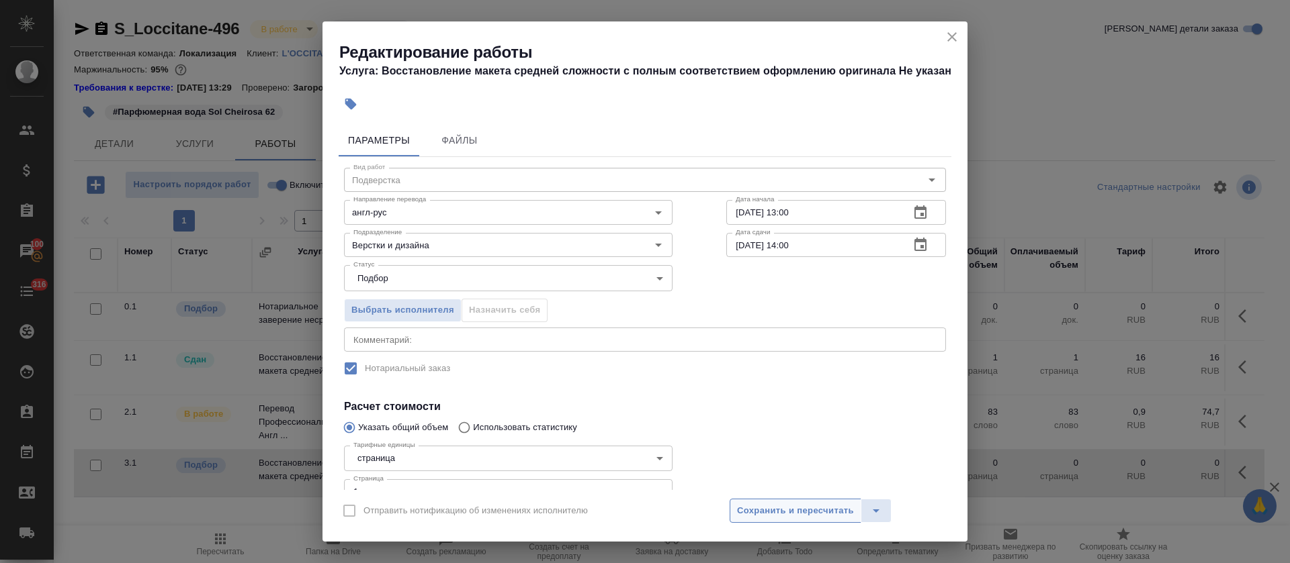
click at [791, 506] on span "Сохранить и пересчитать" at bounding box center [795, 511] width 117 height 15
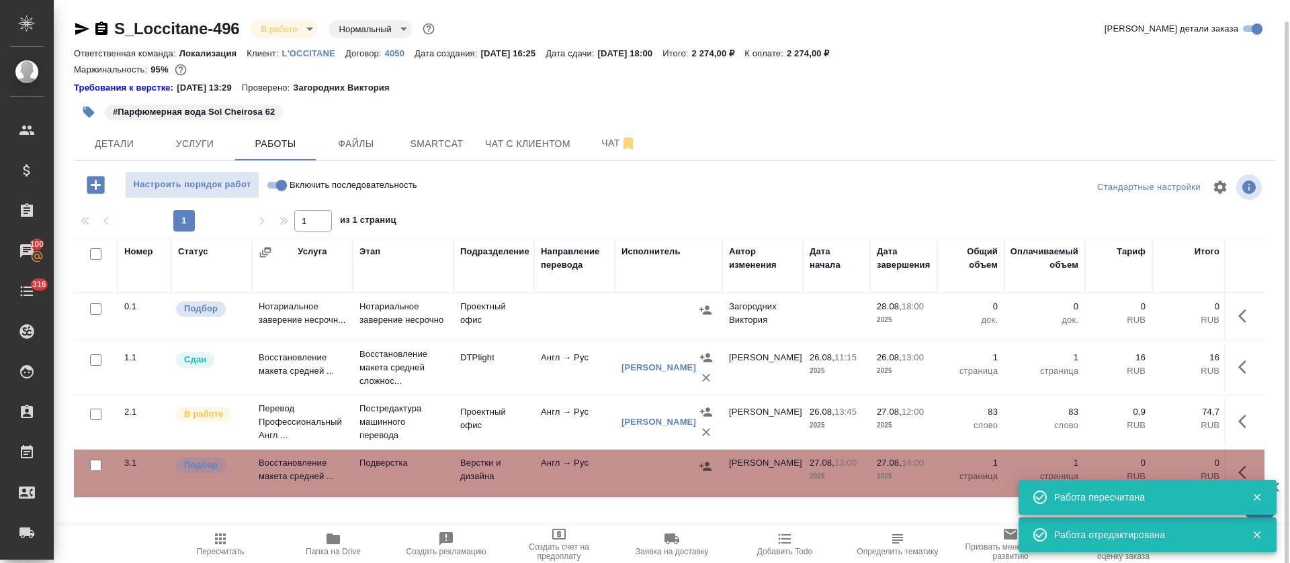
scroll to position [11, 0]
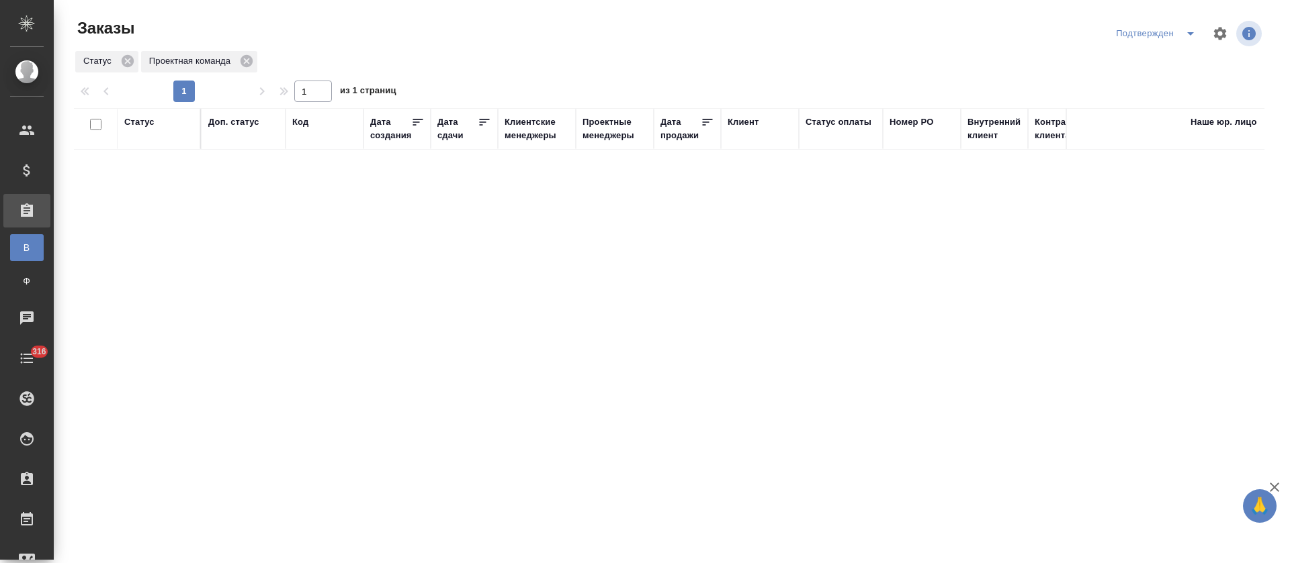
click at [1192, 35] on icon "split button" at bounding box center [1190, 34] width 16 height 16
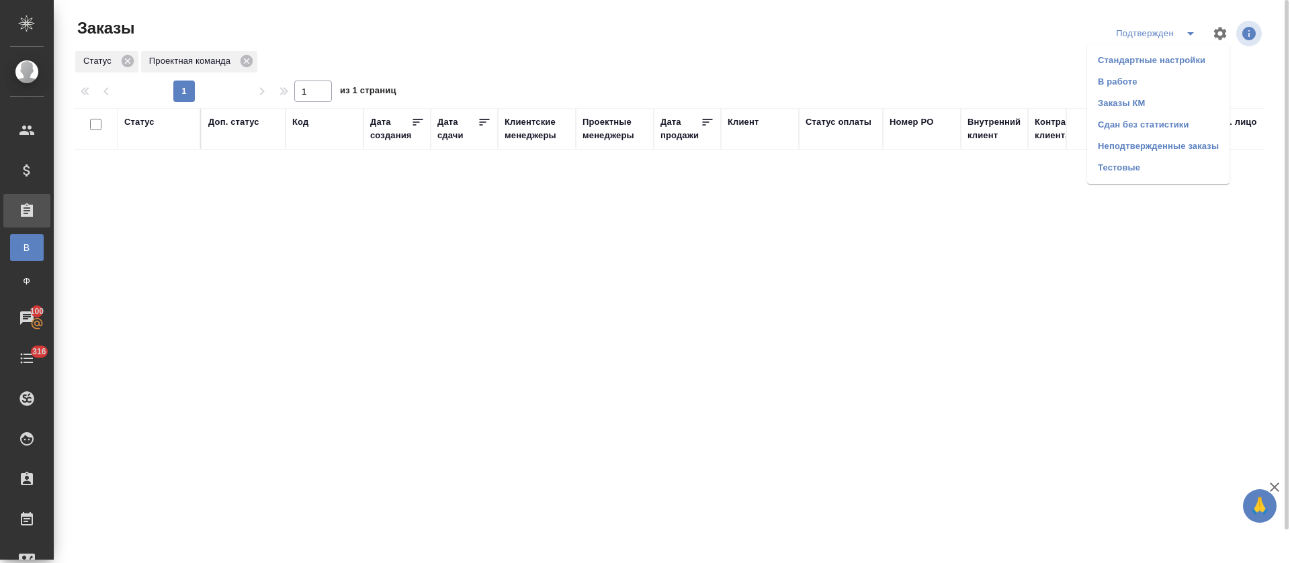
click at [1161, 78] on li "В работе" at bounding box center [1158, 81] width 142 height 21
